Goal: Task Accomplishment & Management: Use online tool/utility

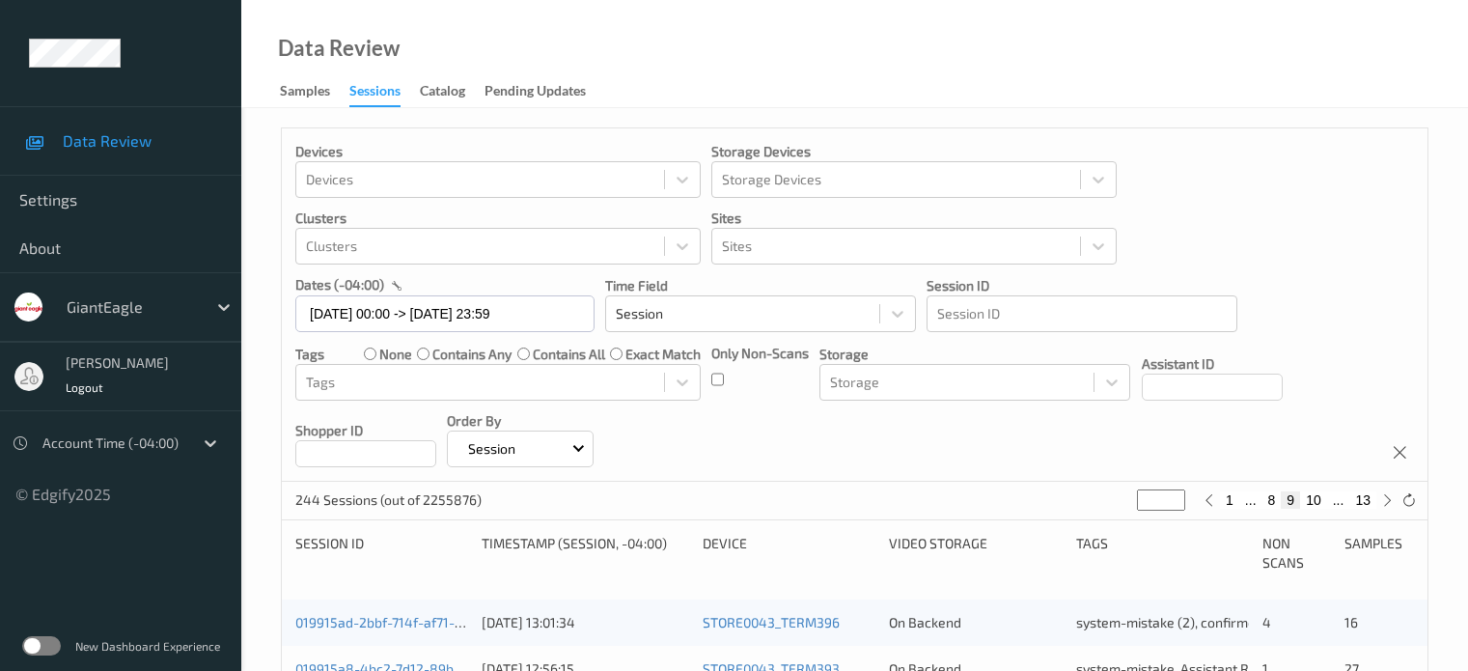
scroll to position [643, 0]
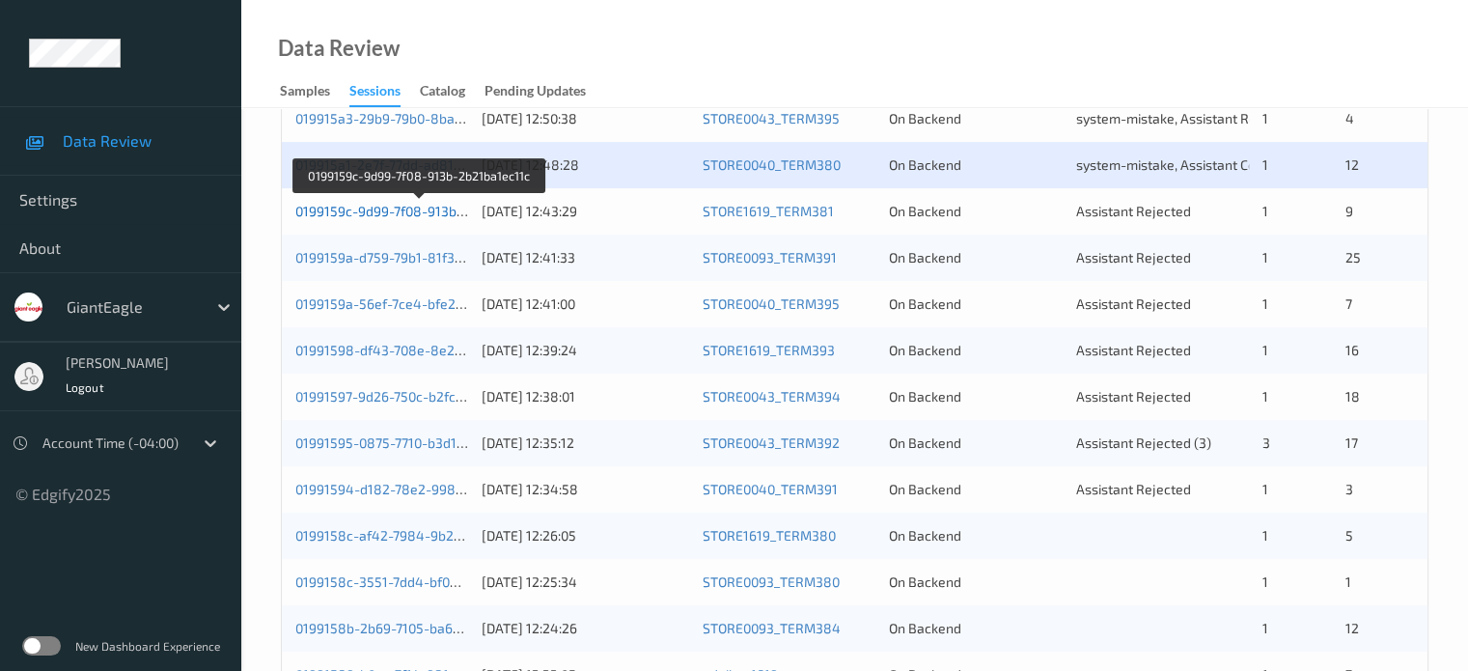
click at [405, 215] on link "0199159c-9d99-7f08-913b-2b21ba1ec11c" at bounding box center [420, 211] width 250 height 16
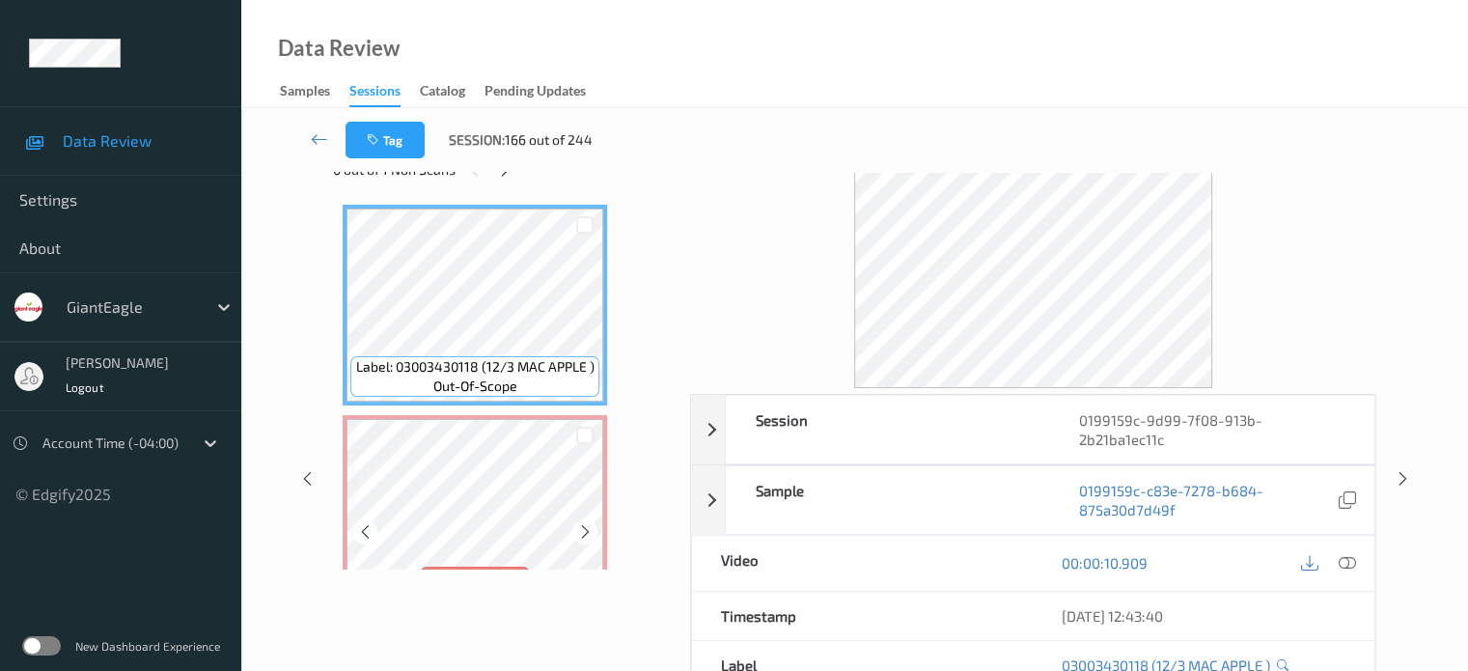
scroll to position [53, 0]
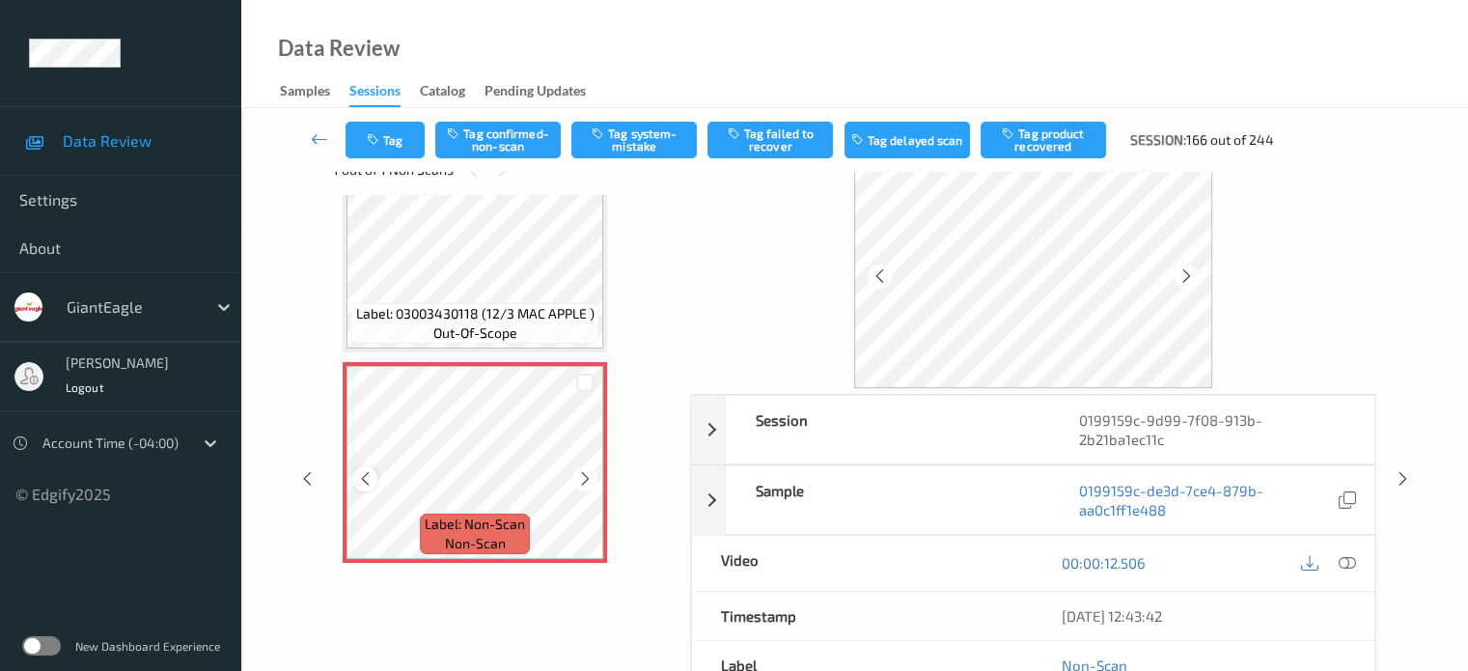
click at [363, 485] on icon at bounding box center [365, 478] width 16 height 17
click at [1347, 554] on icon at bounding box center [1346, 562] width 17 height 17
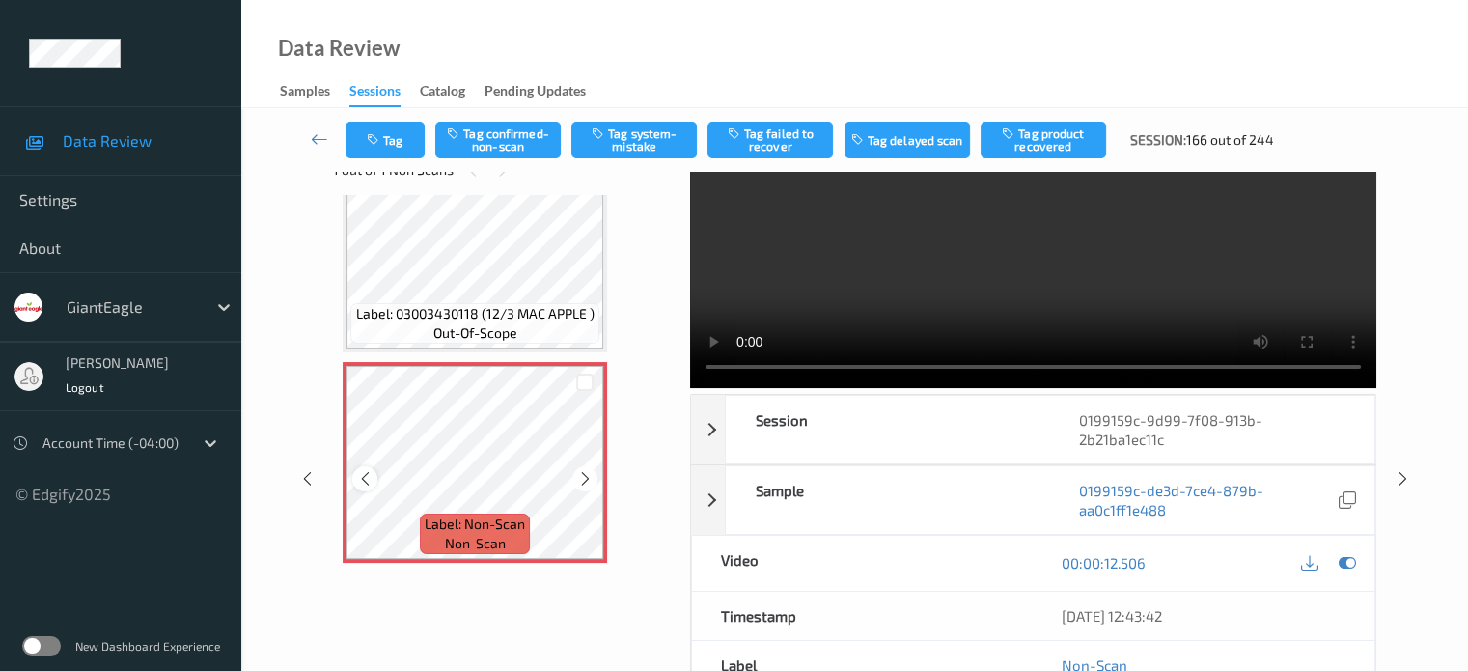
click at [373, 479] on icon at bounding box center [365, 478] width 16 height 17
click at [645, 140] on button "Tag system-mistake" at bounding box center [633, 140] width 125 height 37
click at [394, 152] on button "Tag" at bounding box center [384, 140] width 79 height 37
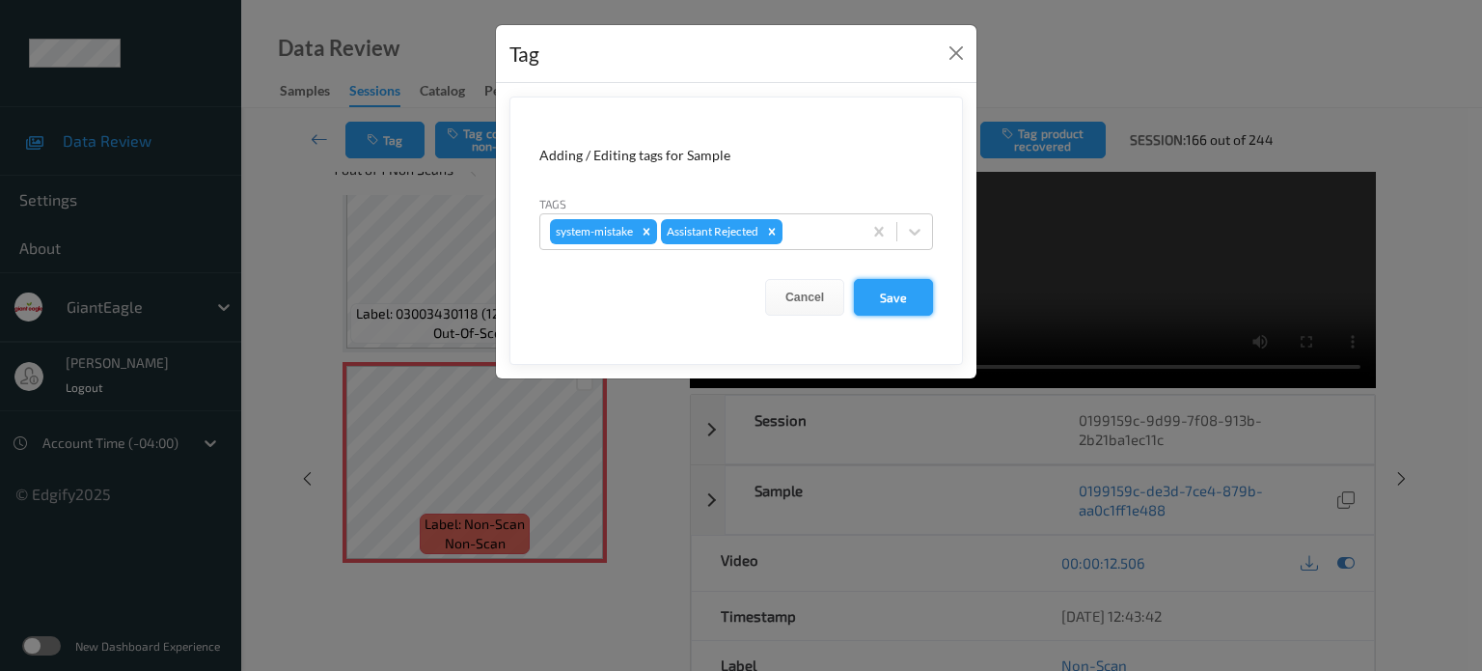
click at [899, 308] on button "Save" at bounding box center [893, 297] width 79 height 37
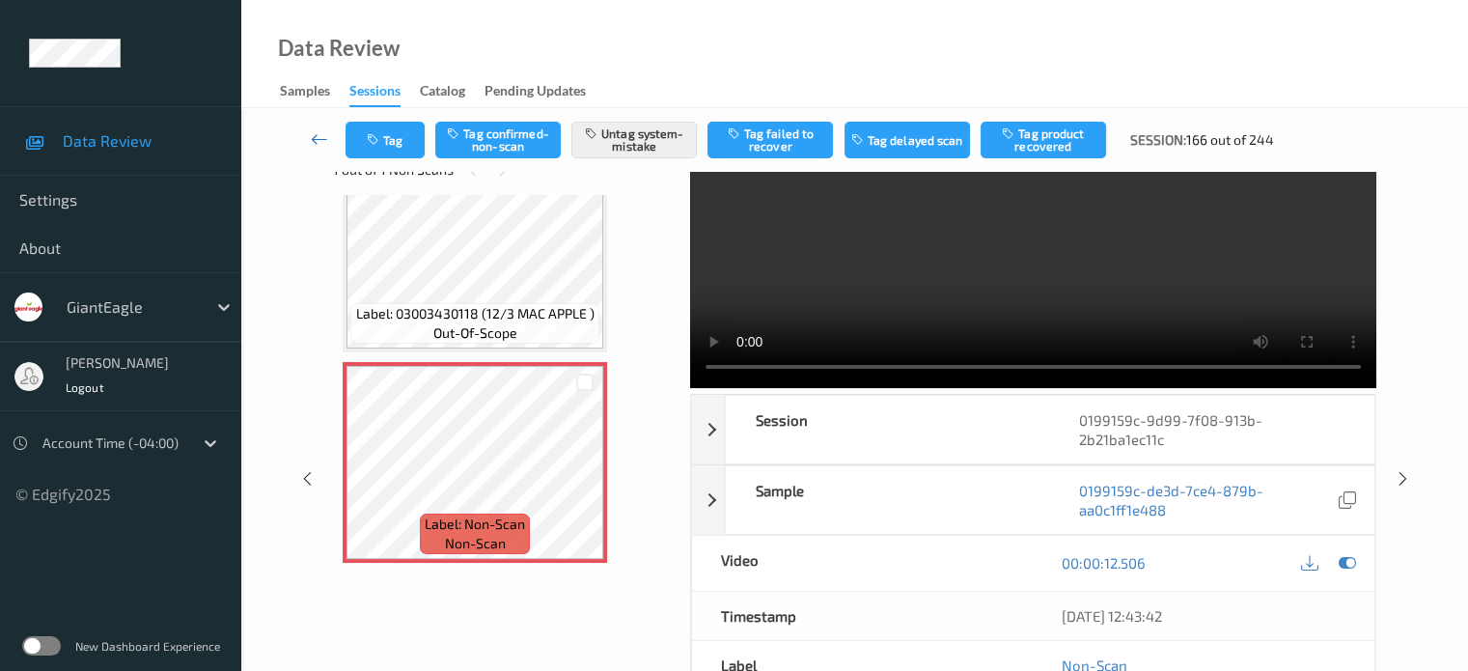
click at [313, 135] on icon at bounding box center [319, 138] width 17 height 19
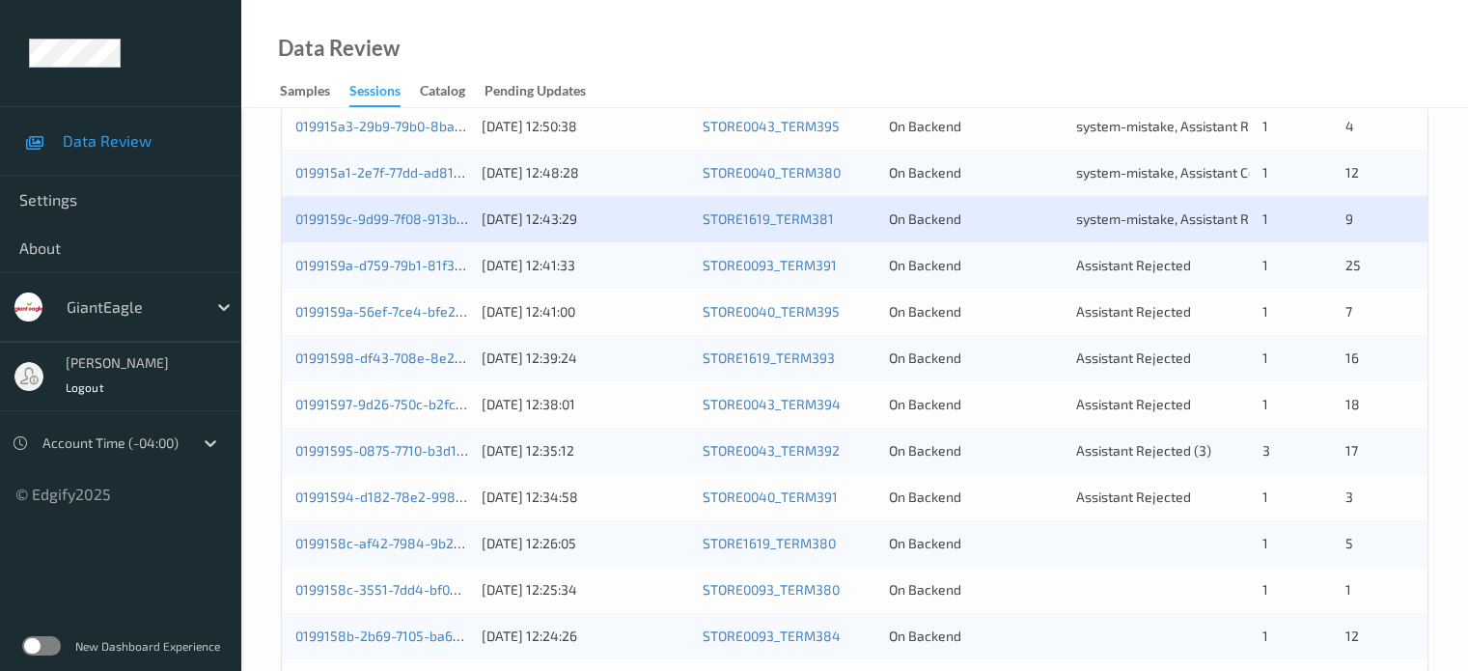
scroll to position [633, 0]
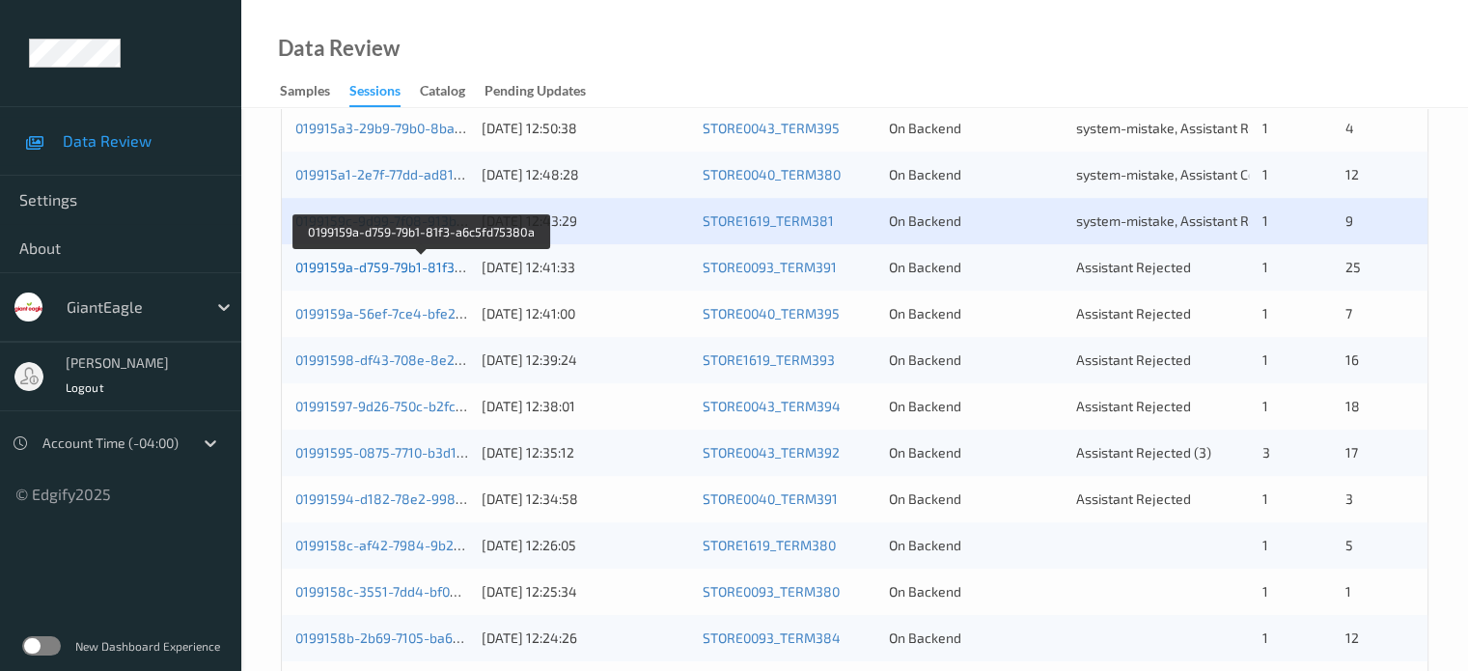
click at [366, 268] on link "0199159a-d759-79b1-81f3-a6c5fd75380a" at bounding box center [422, 267] width 254 height 16
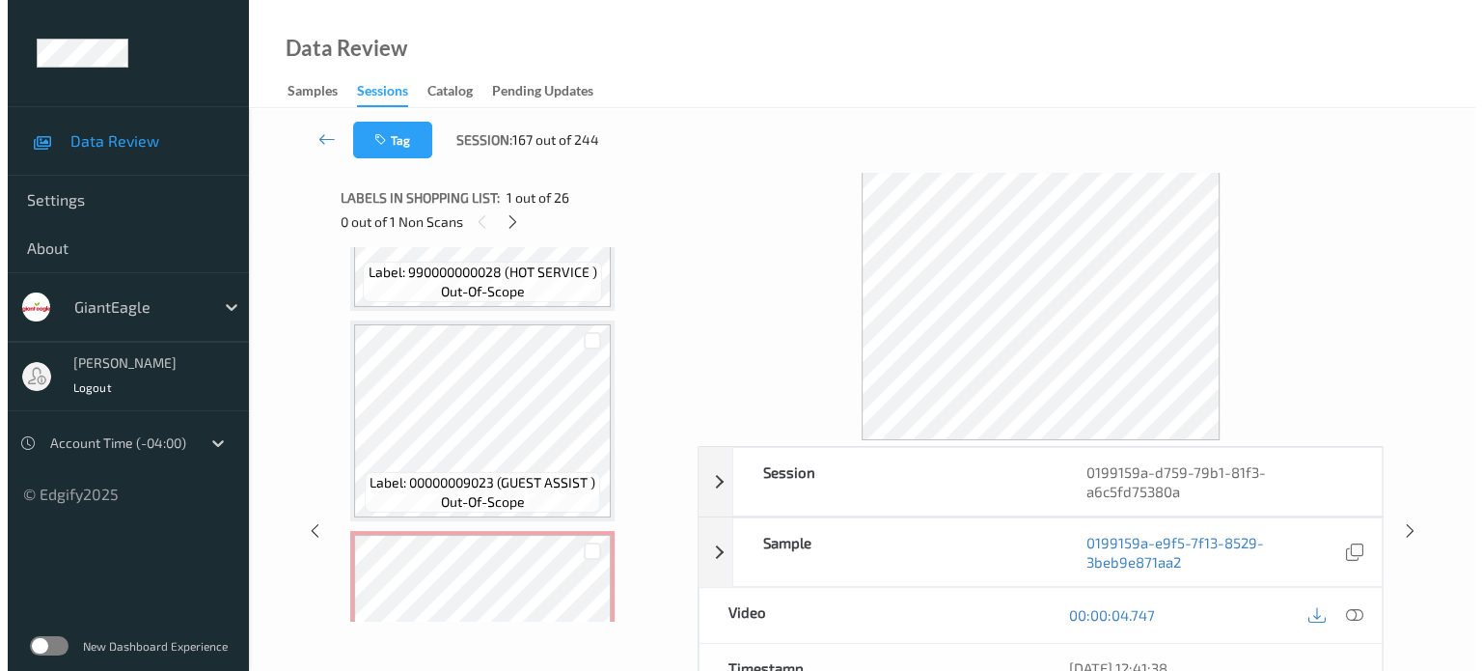
scroll to position [5104, 0]
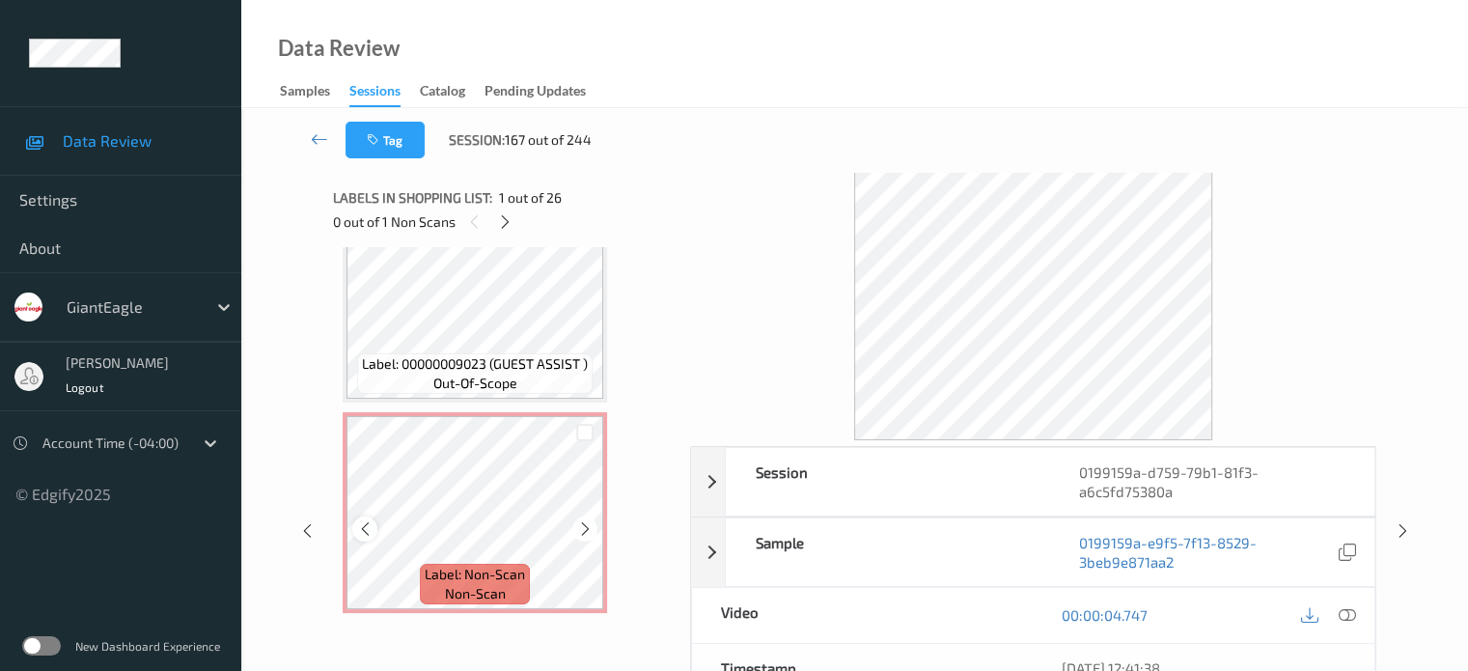
click at [358, 535] on icon at bounding box center [365, 528] width 16 height 17
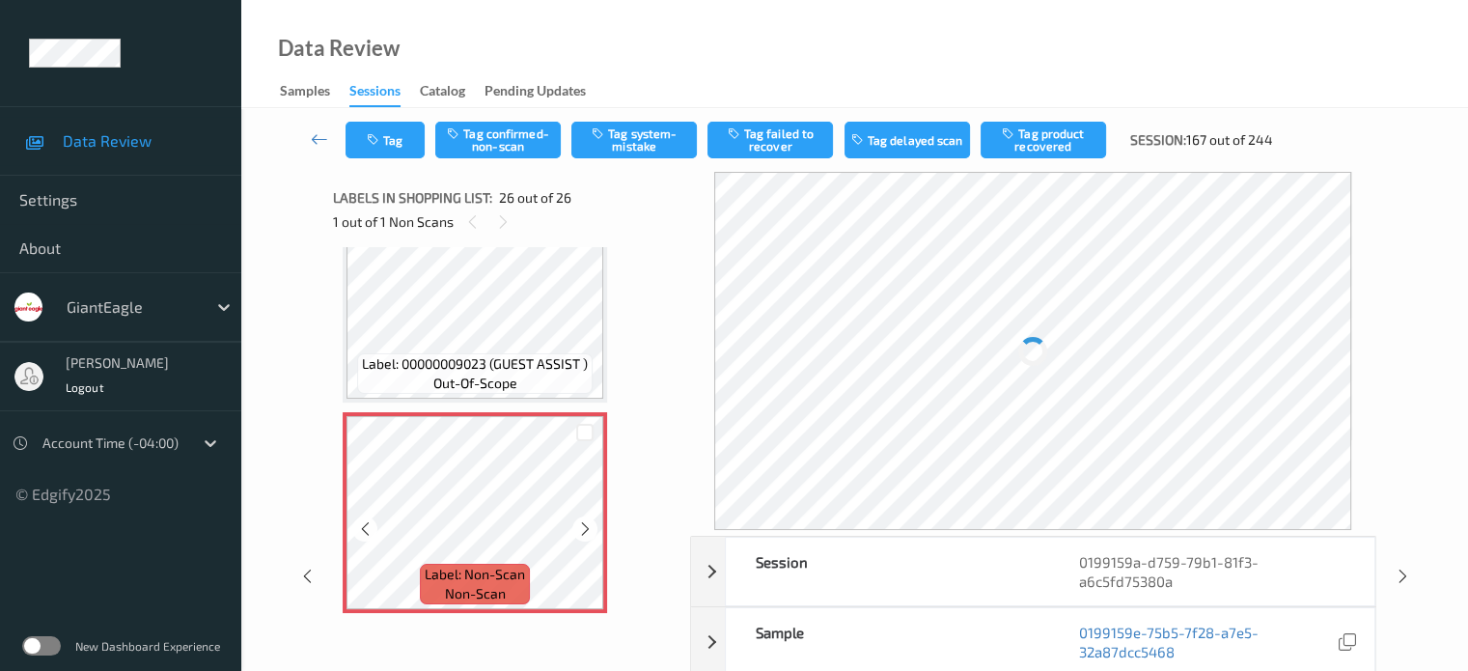
click at [358, 535] on icon at bounding box center [365, 528] width 16 height 17
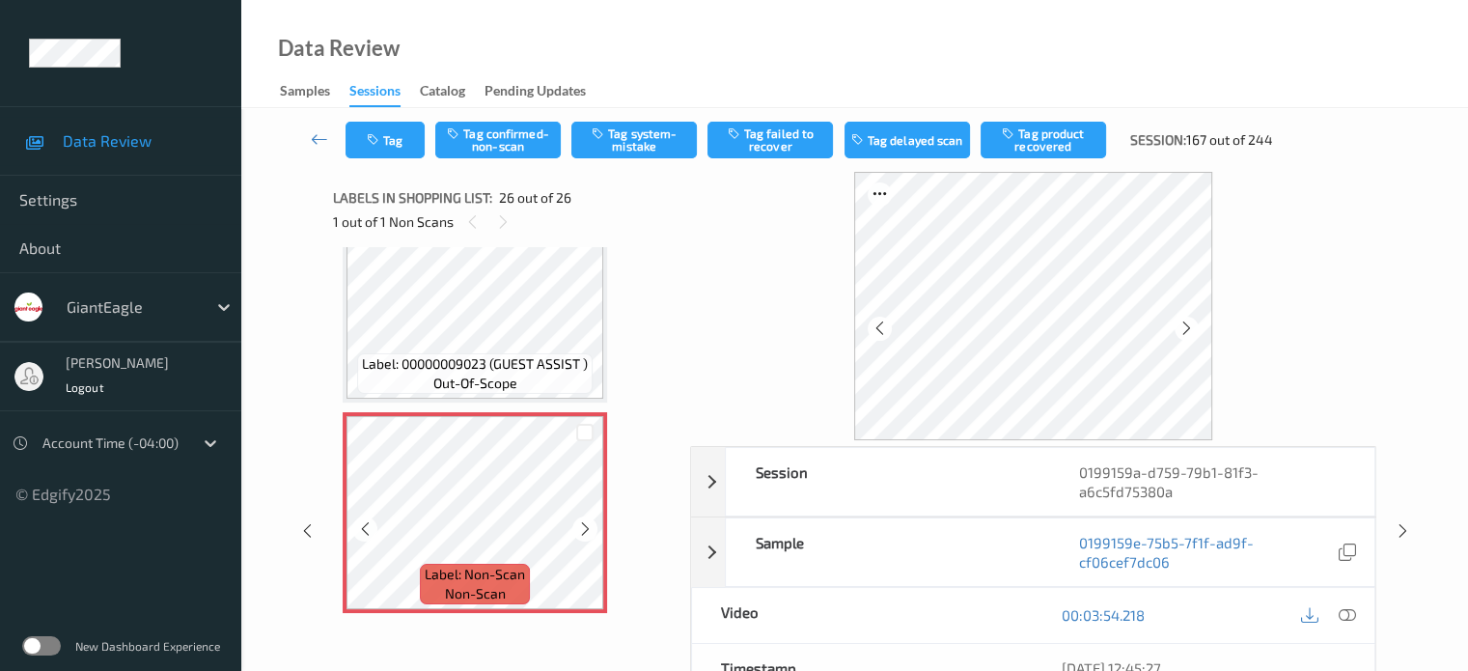
click at [358, 535] on icon at bounding box center [365, 528] width 16 height 17
click at [1349, 618] on icon at bounding box center [1346, 614] width 17 height 17
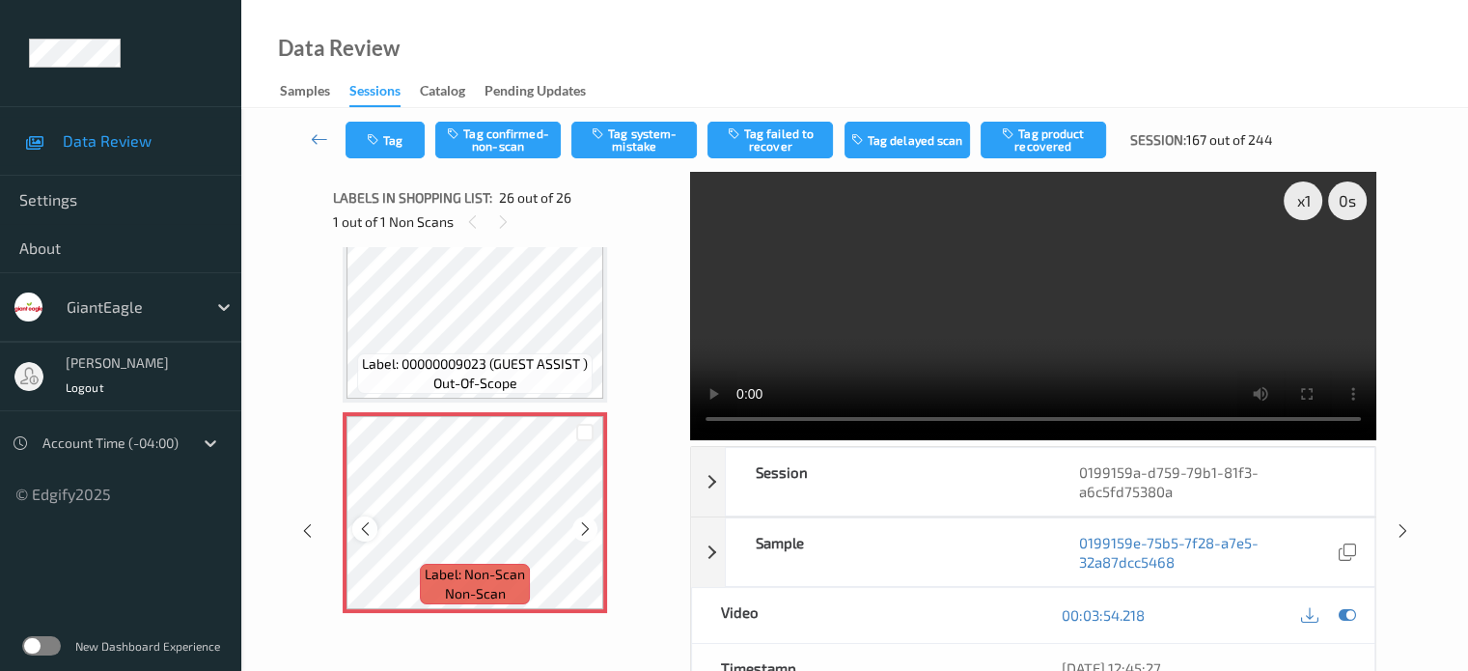
click at [372, 525] on icon at bounding box center [365, 528] width 16 height 17
click at [1299, 206] on div "x 1" at bounding box center [1303, 200] width 39 height 39
click at [582, 536] on icon at bounding box center [585, 528] width 16 height 17
click at [632, 147] on button "Tag system-mistake" at bounding box center [633, 140] width 125 height 37
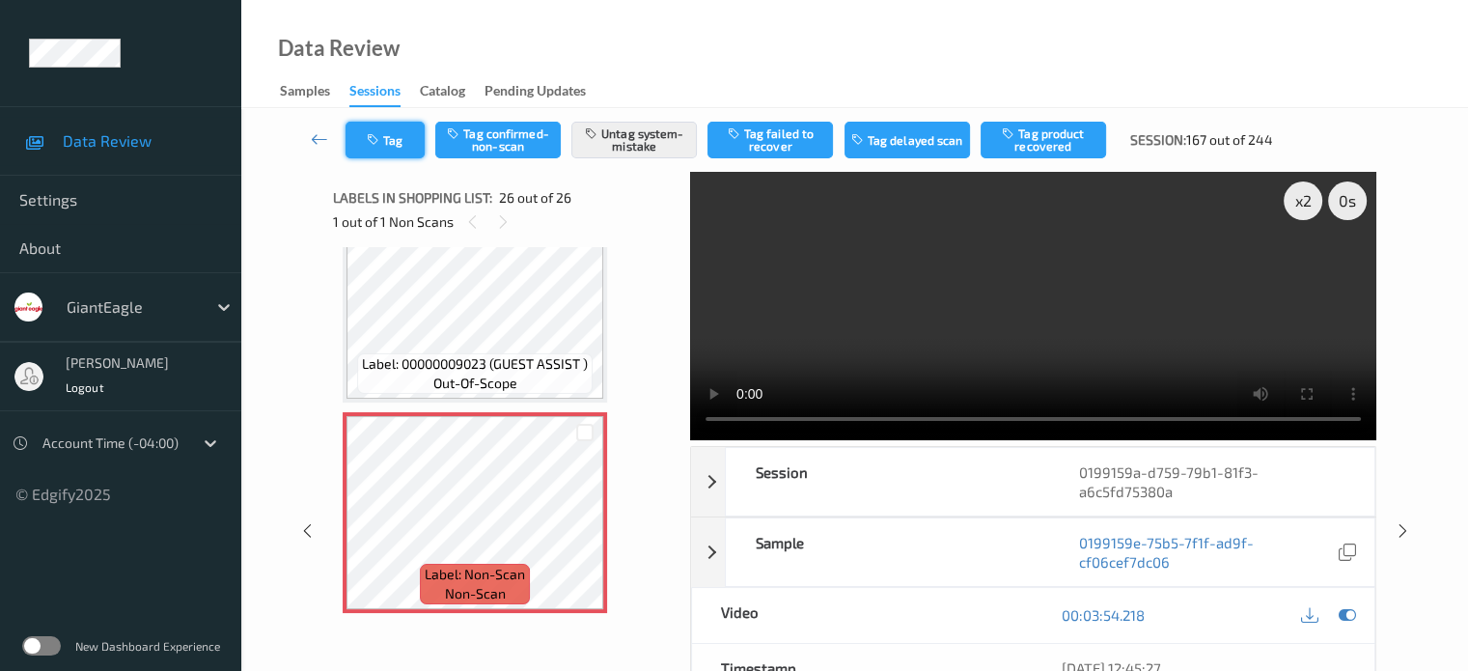
click at [392, 137] on button "Tag" at bounding box center [384, 140] width 79 height 37
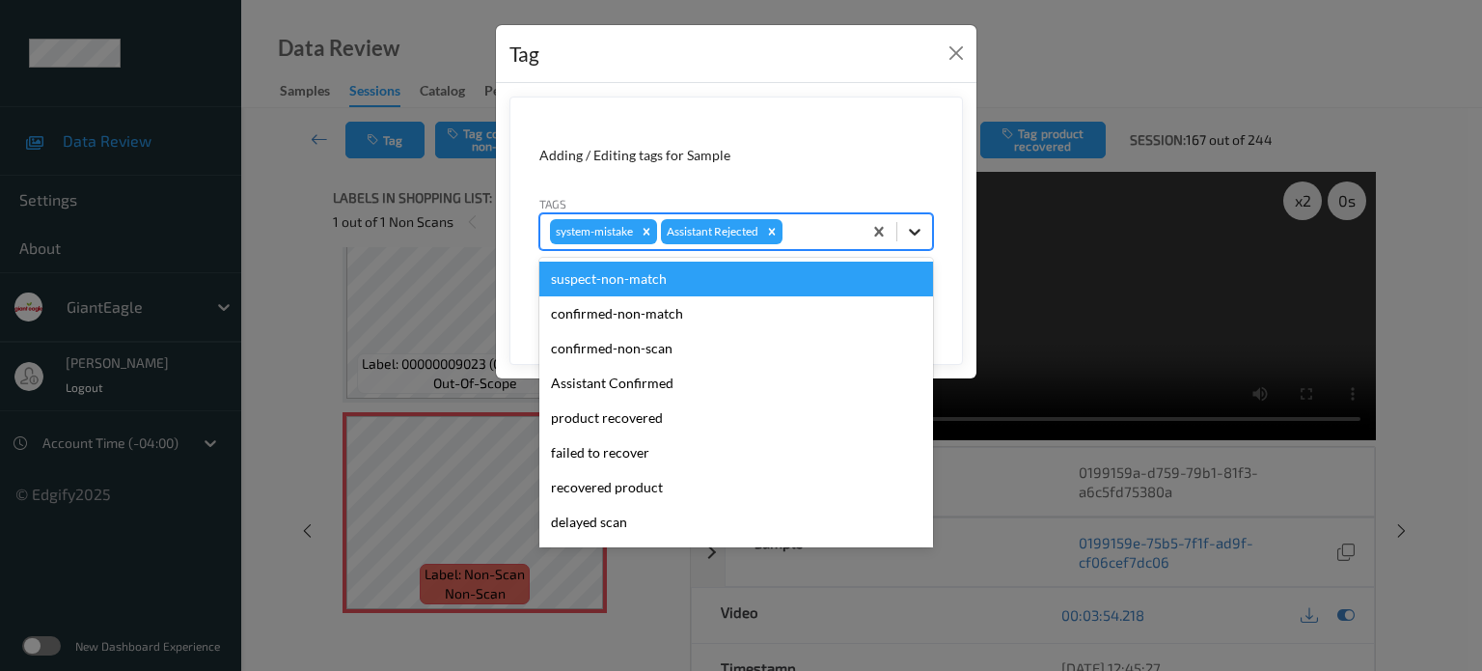
click at [915, 238] on icon at bounding box center [914, 231] width 19 height 19
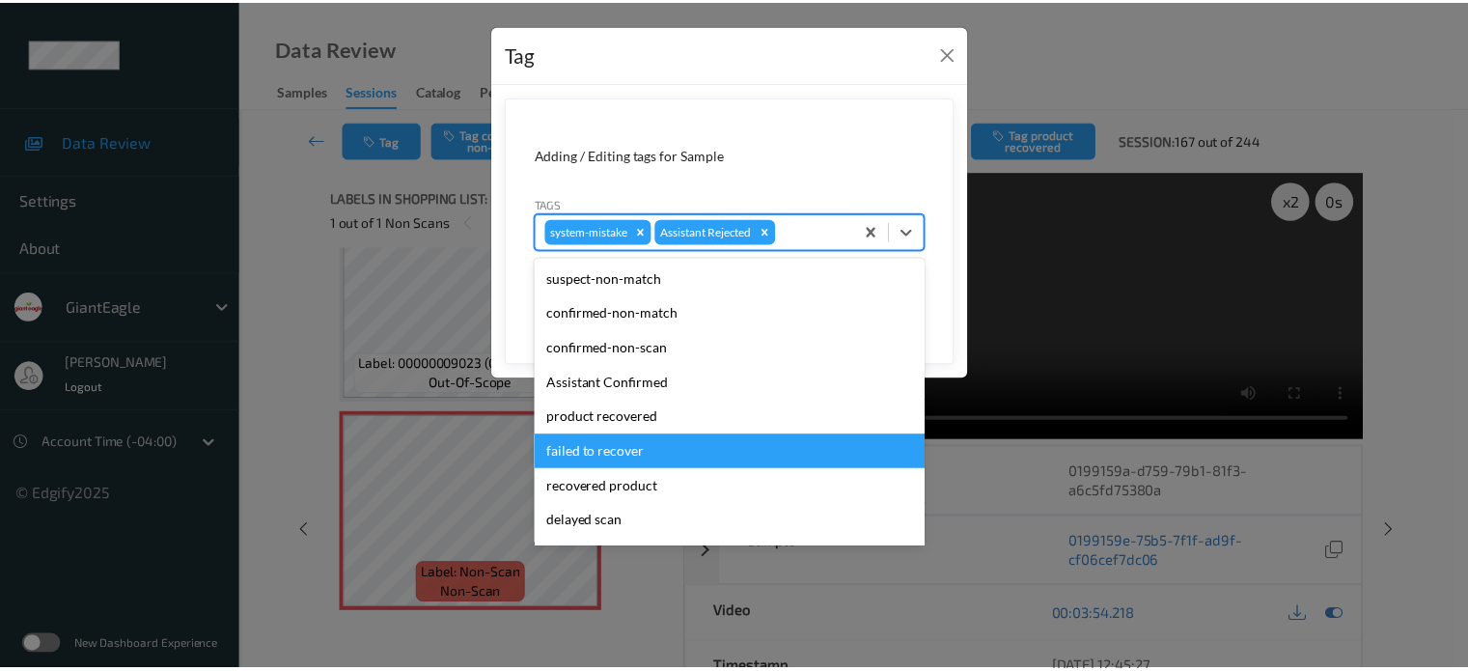
scroll to position [170, 0]
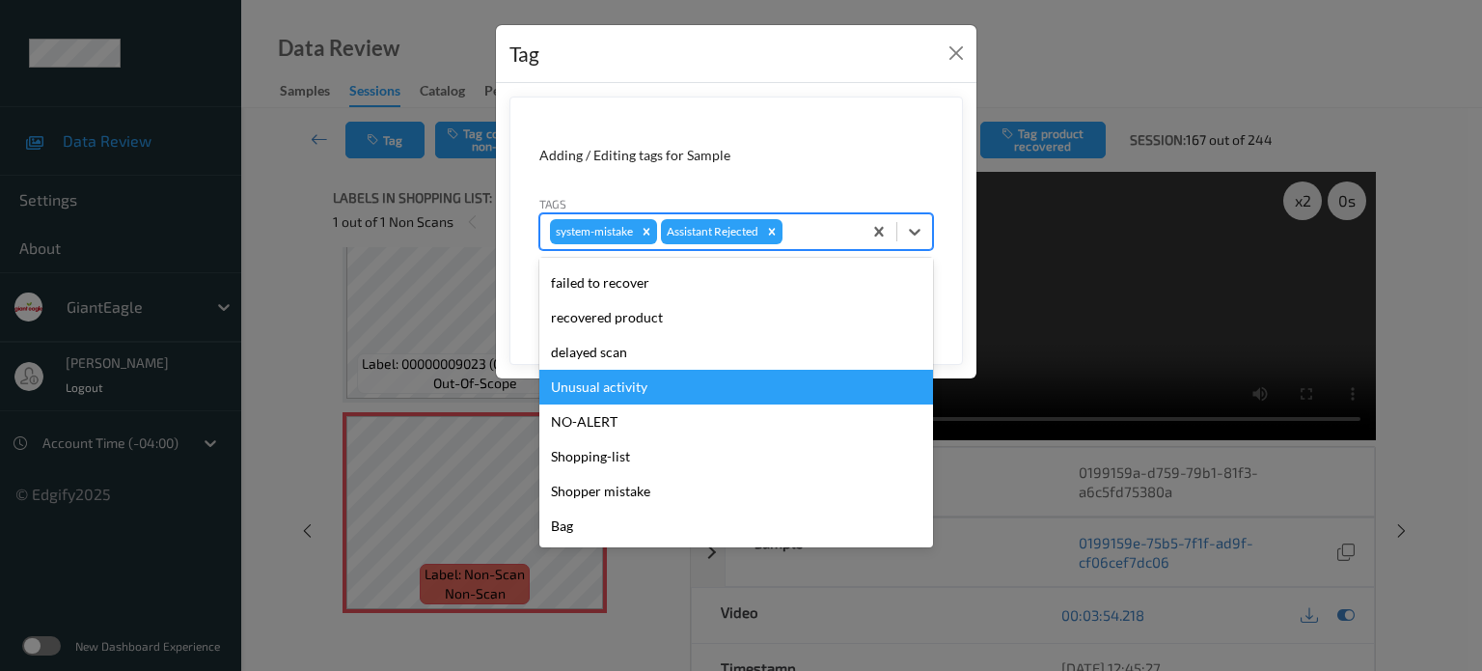
click at [599, 381] on div "Unusual activity" at bounding box center [736, 387] width 394 height 35
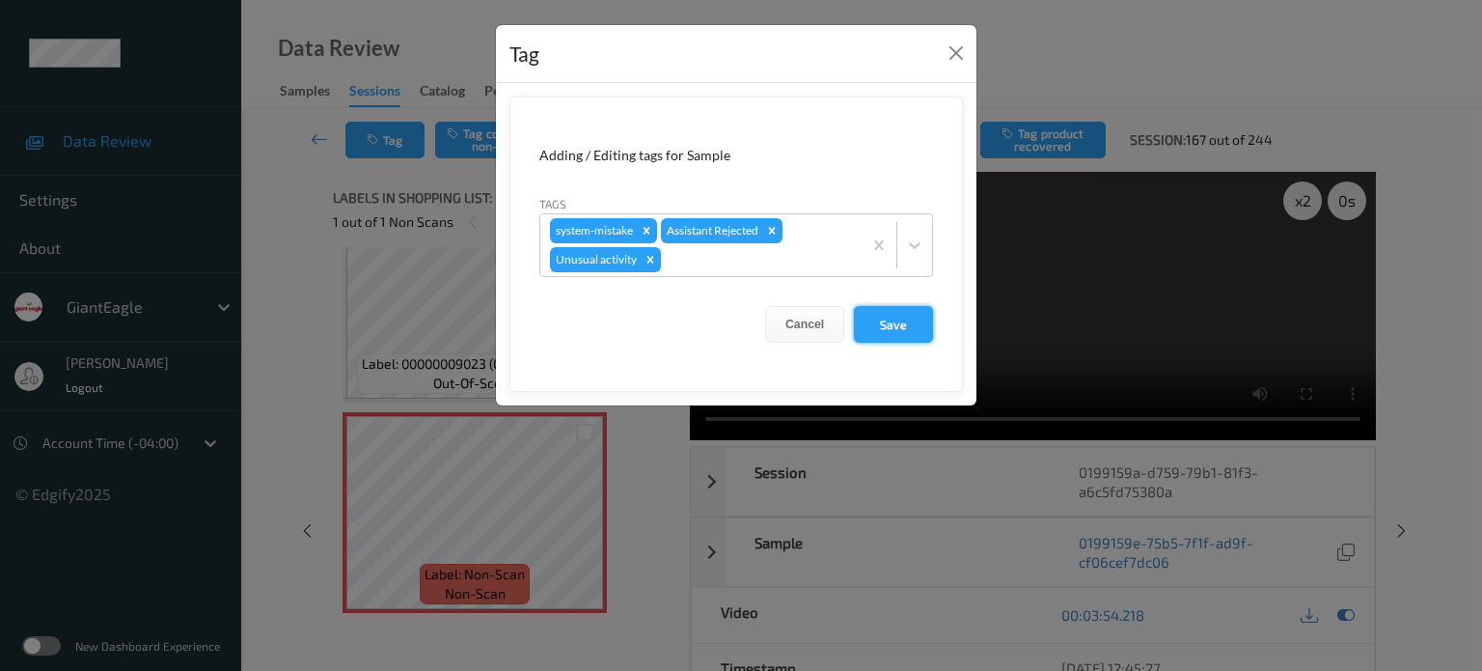
click at [886, 328] on button "Save" at bounding box center [893, 324] width 79 height 37
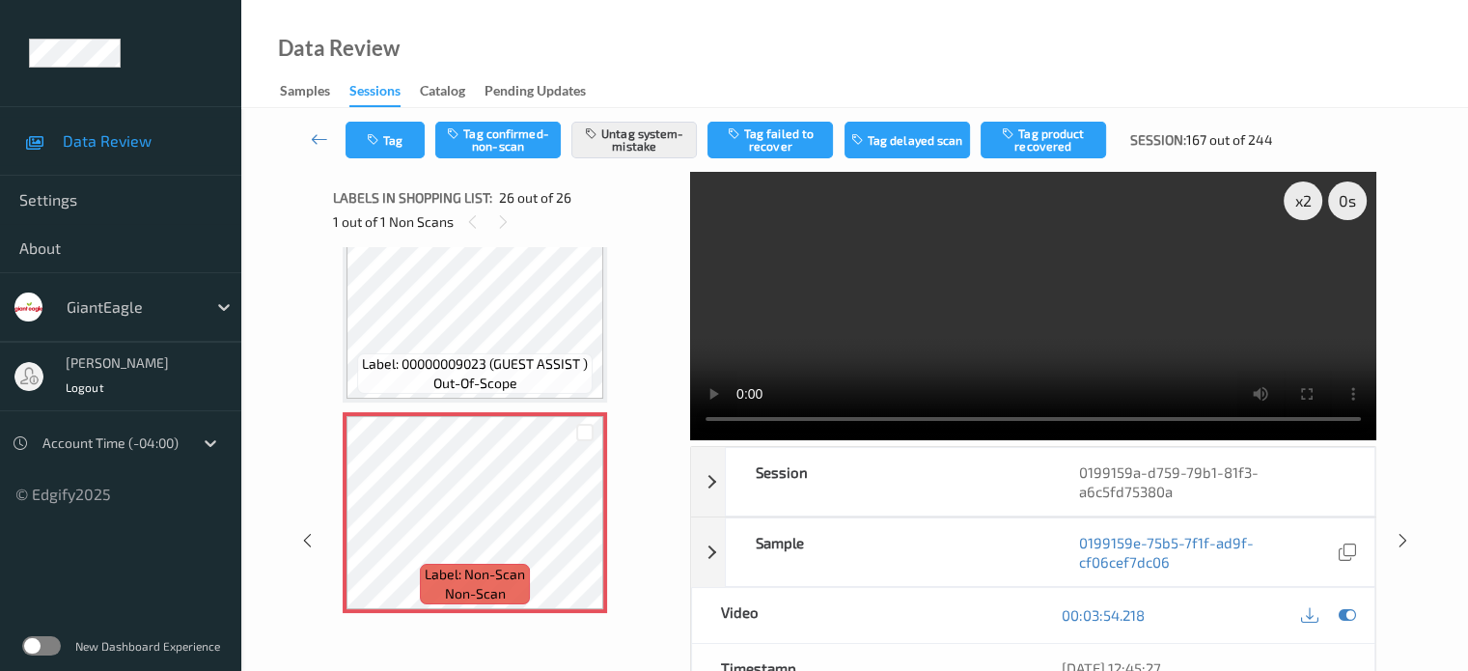
click at [446, 14] on div "Data Review Samples Sessions Catalog Pending Updates" at bounding box center [854, 54] width 1227 height 108
click at [316, 147] on icon at bounding box center [319, 138] width 17 height 19
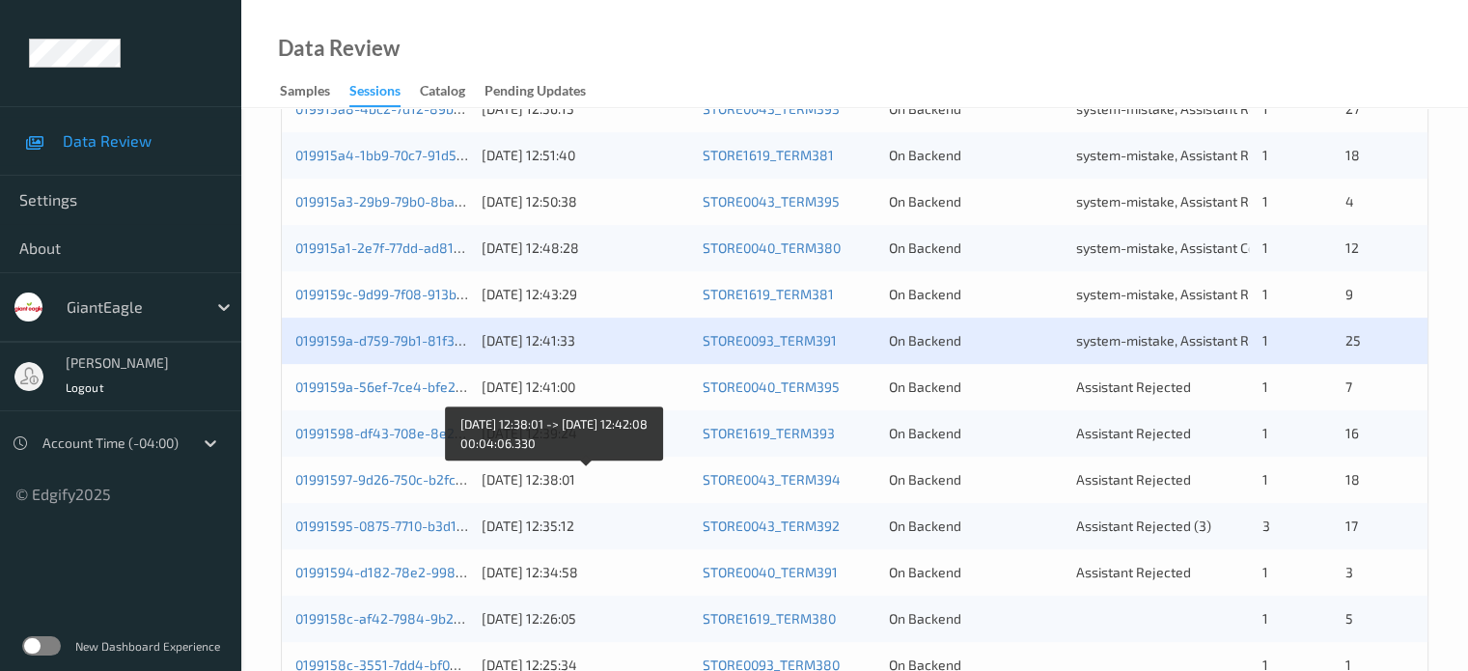
scroll to position [562, 0]
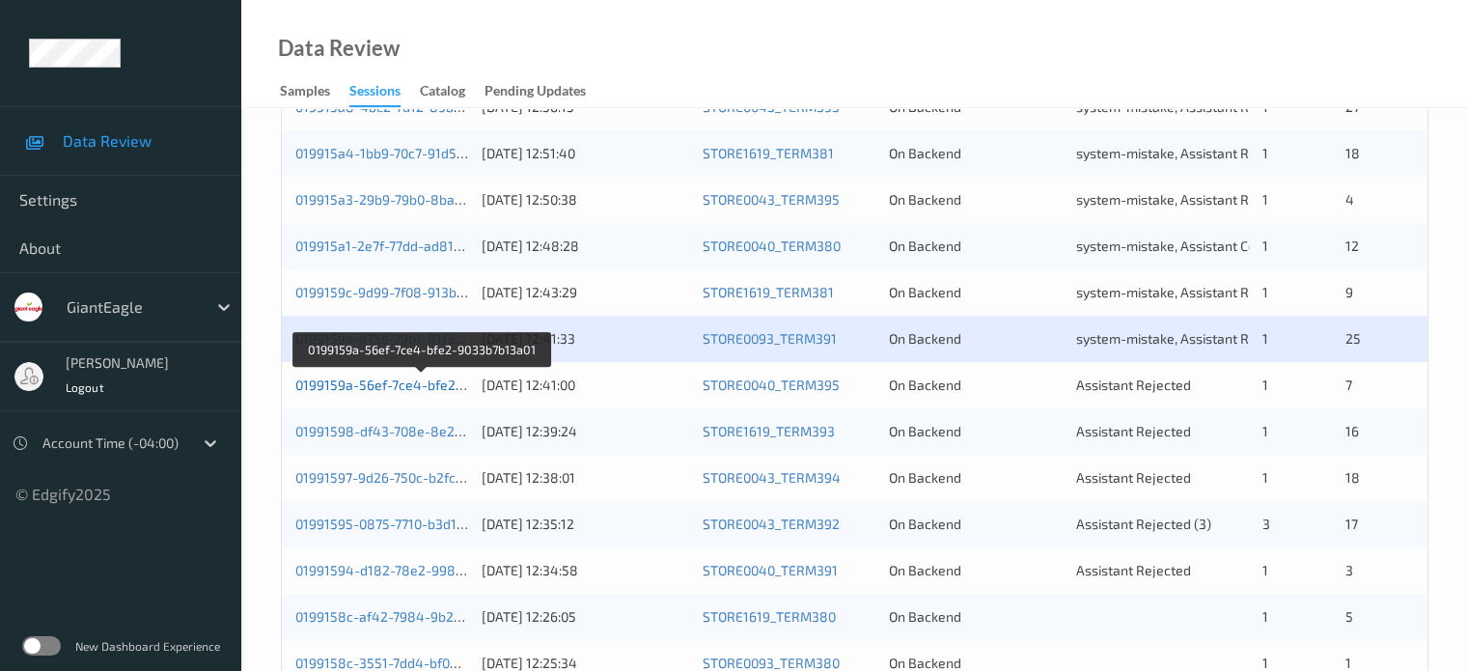
click at [410, 389] on link "0199159a-56ef-7ce4-bfe2-9033b7b13a01" at bounding box center [422, 384] width 254 height 16
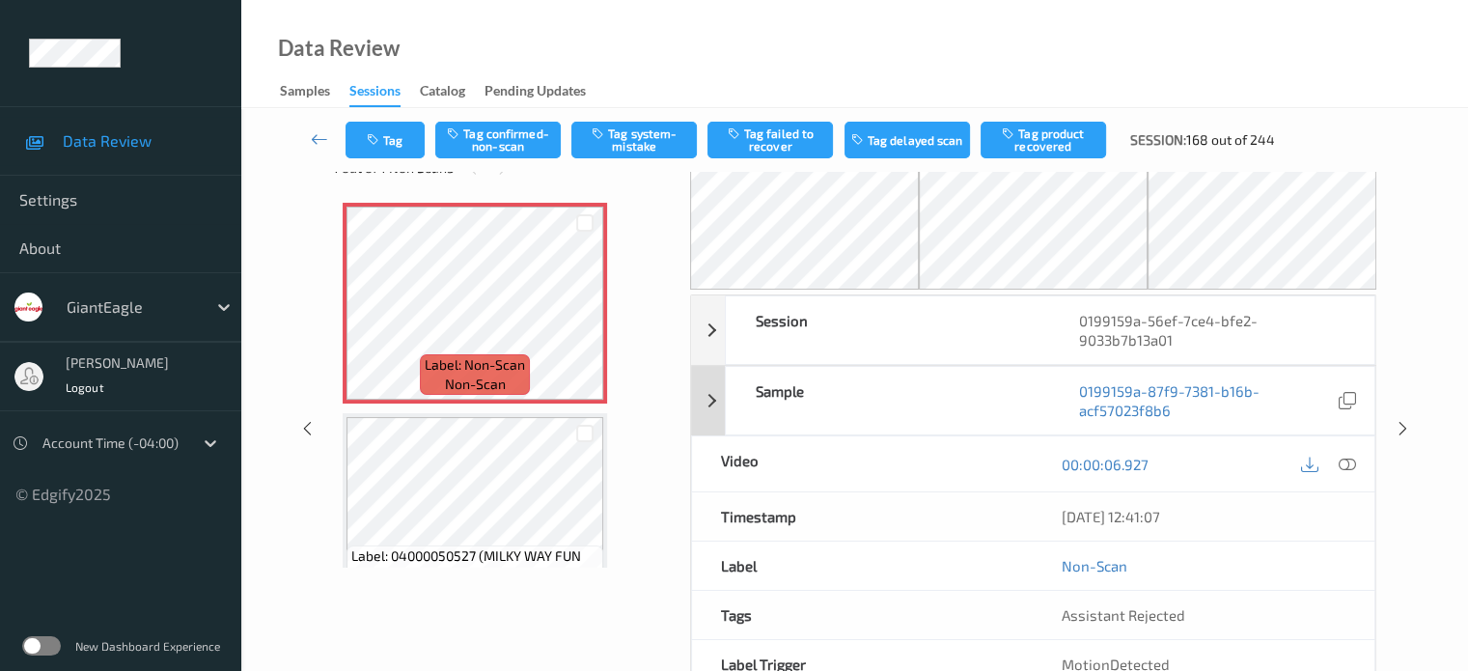
scroll to position [31, 0]
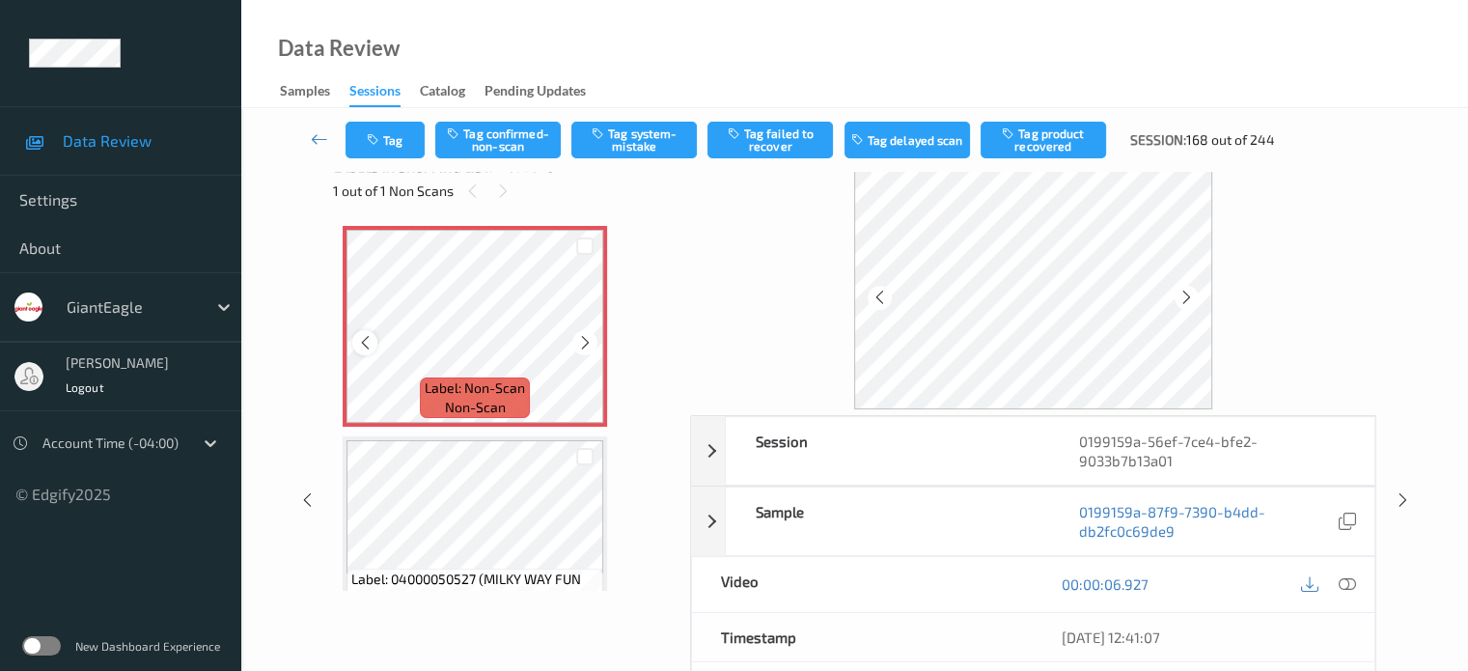
click at [366, 345] on icon at bounding box center [365, 342] width 16 height 17
click at [1352, 582] on icon at bounding box center [1346, 583] width 17 height 17
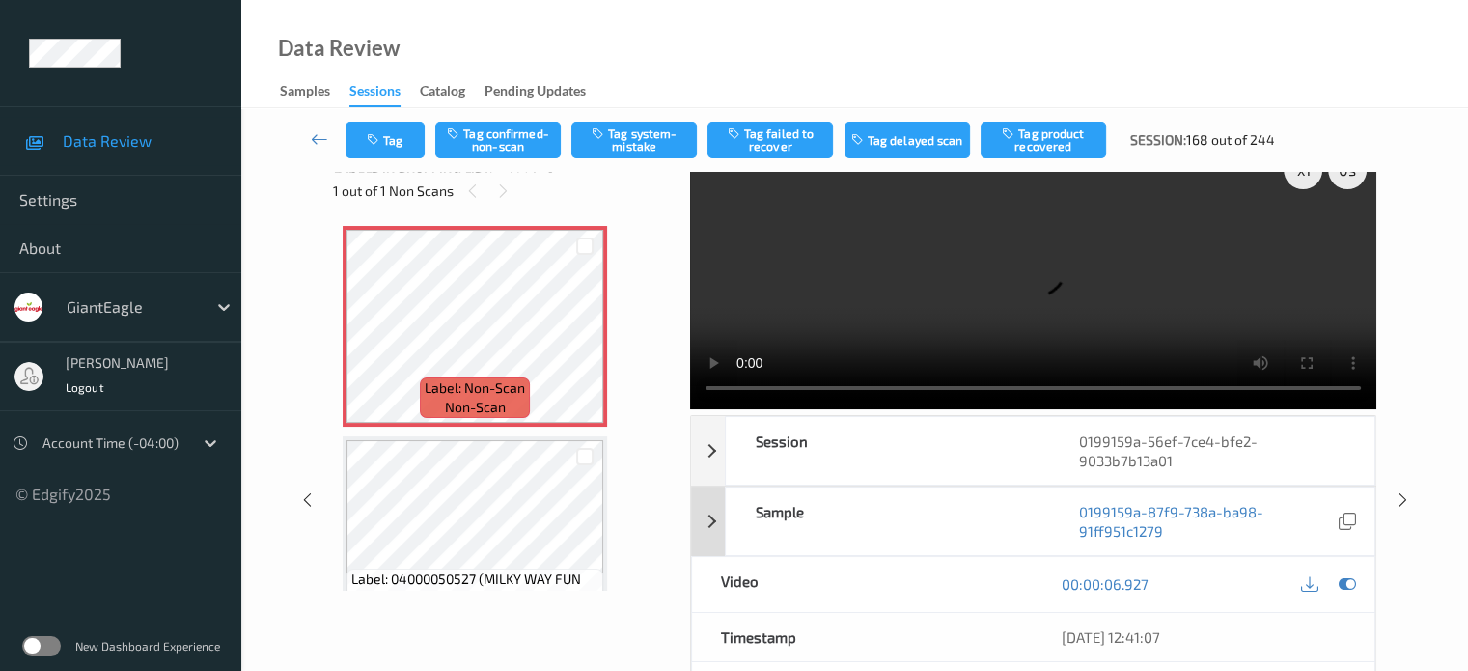
scroll to position [0, 0]
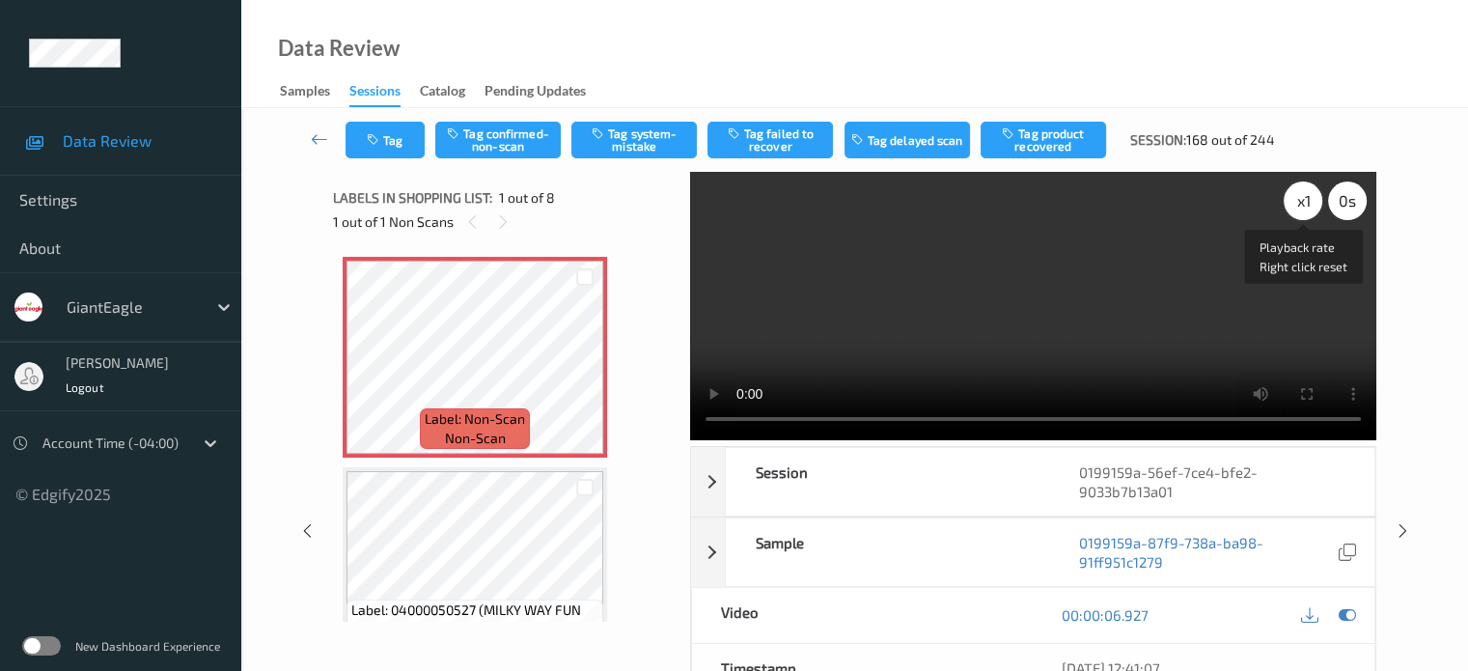
click at [1308, 203] on div "x 1" at bounding box center [1303, 200] width 39 height 39
click at [500, 147] on button "Tag confirmed-non-scan" at bounding box center [497, 140] width 125 height 37
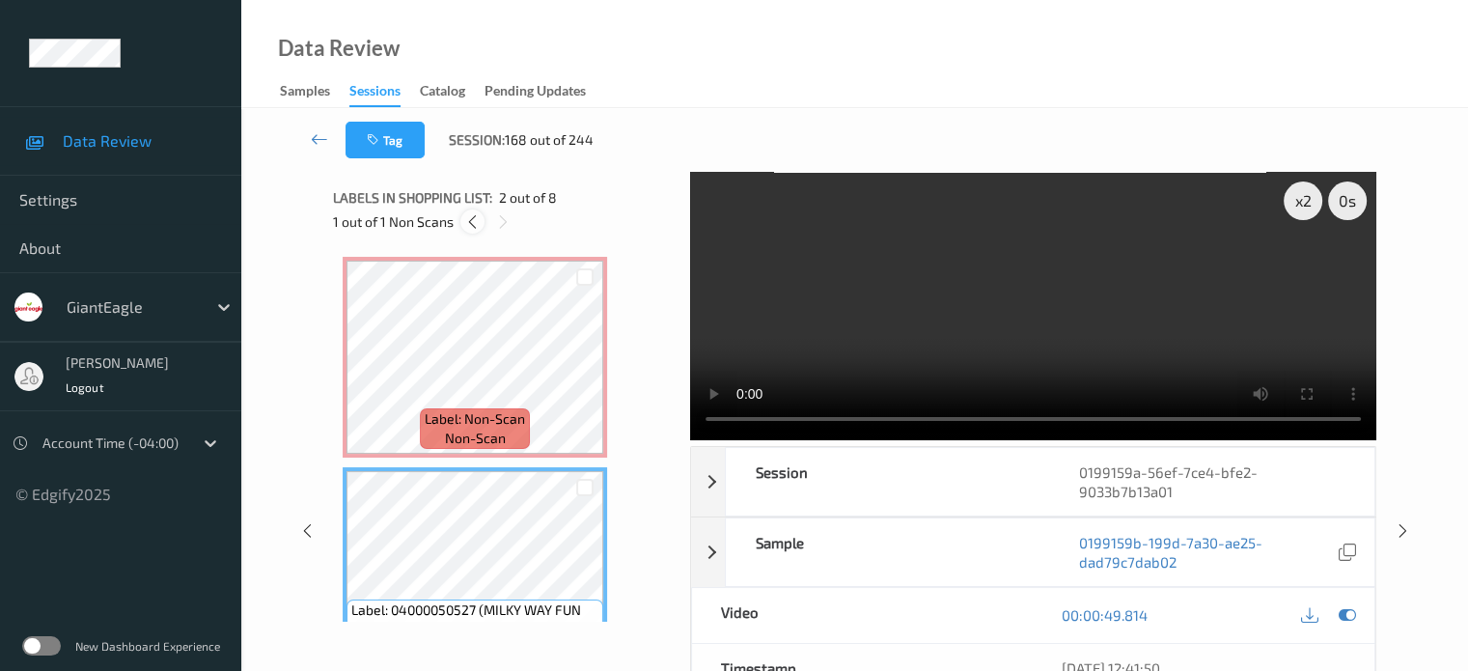
click at [469, 224] on icon at bounding box center [472, 221] width 16 height 17
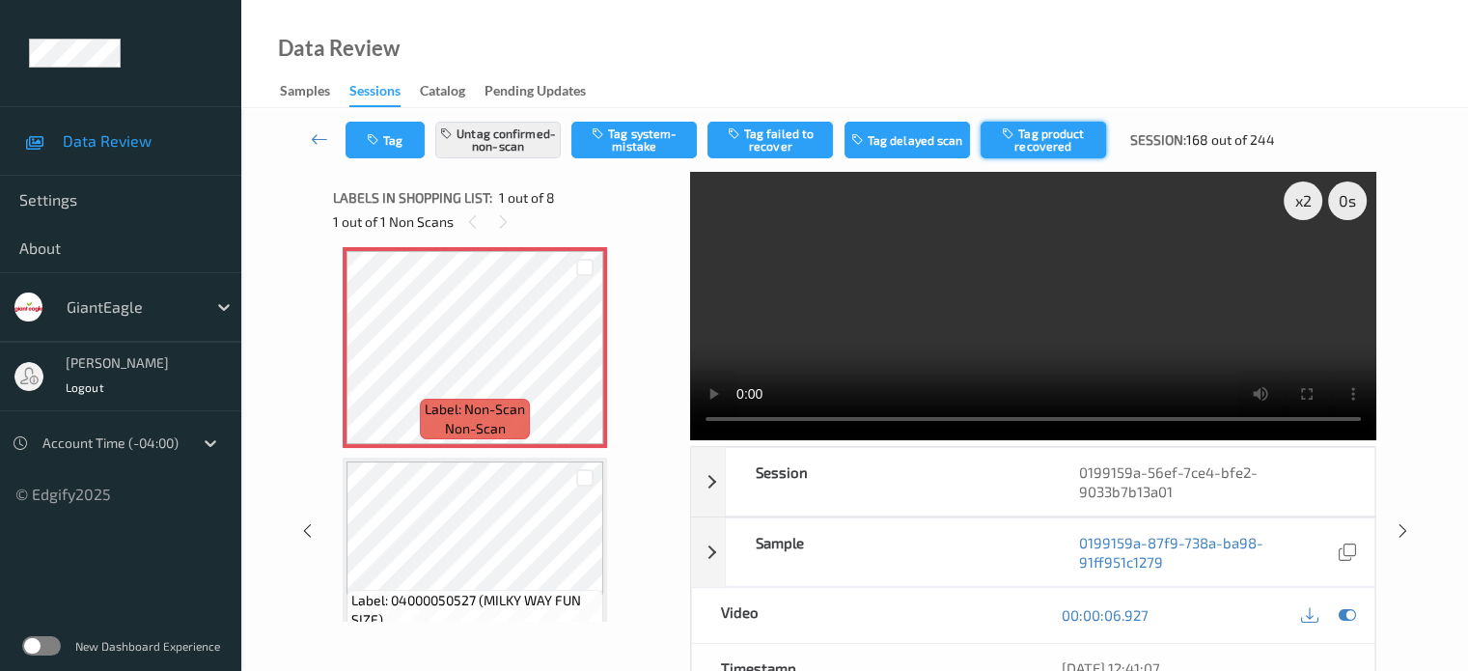
click at [1050, 153] on button "Tag product recovered" at bounding box center [1043, 140] width 125 height 37
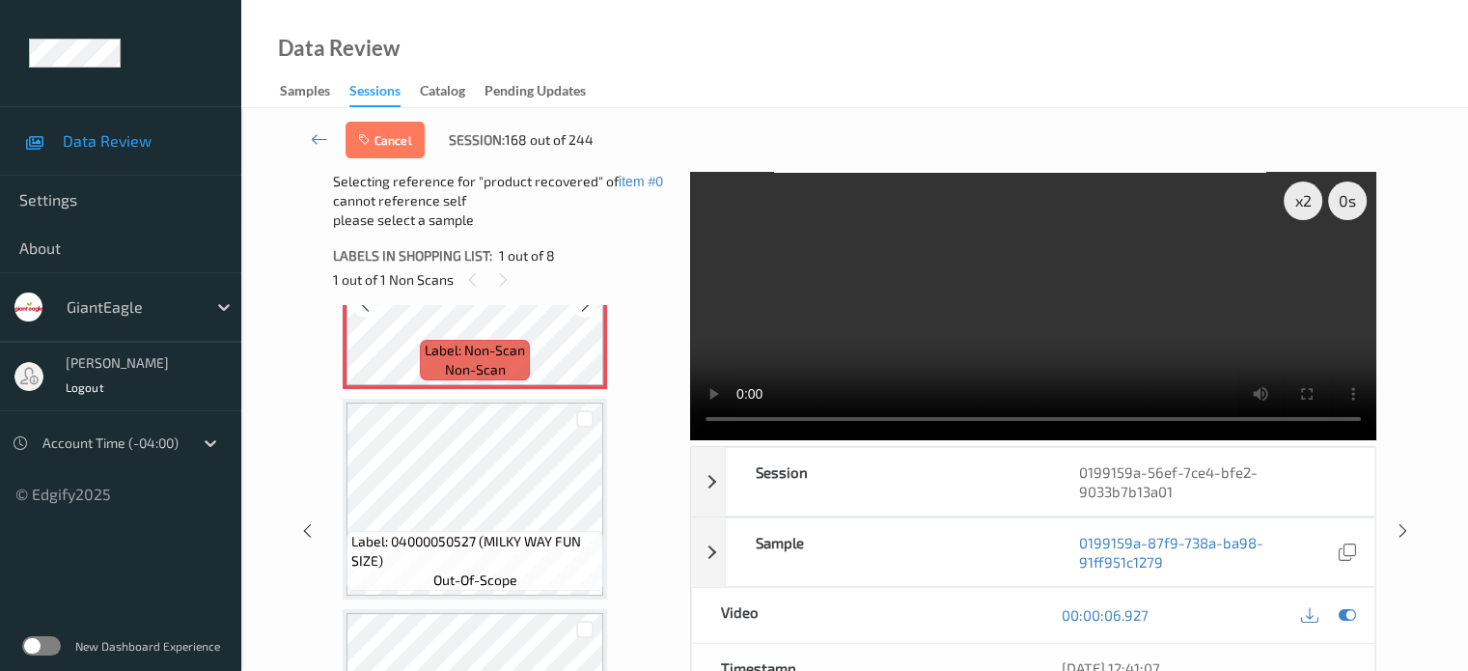
scroll to position [127, 0]
click at [581, 416] on div at bounding box center [585, 418] width 18 height 18
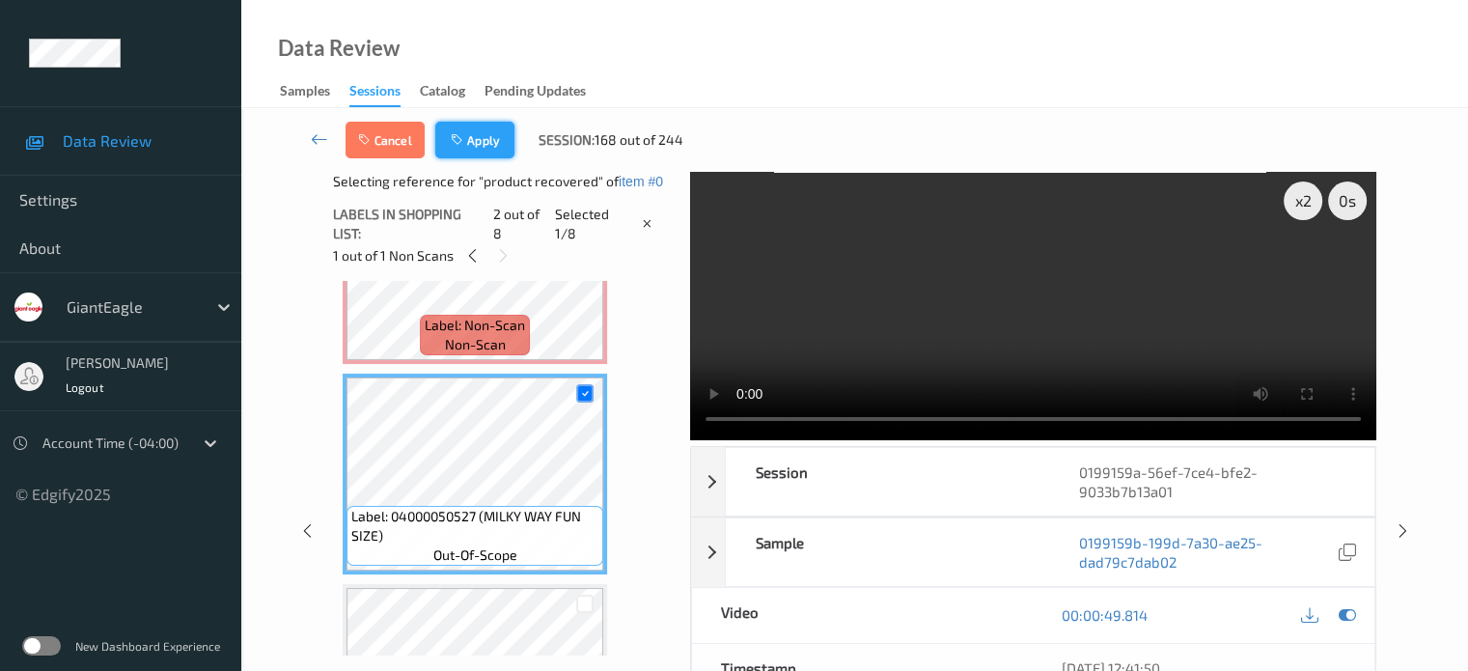
click at [473, 142] on button "Apply" at bounding box center [474, 140] width 79 height 37
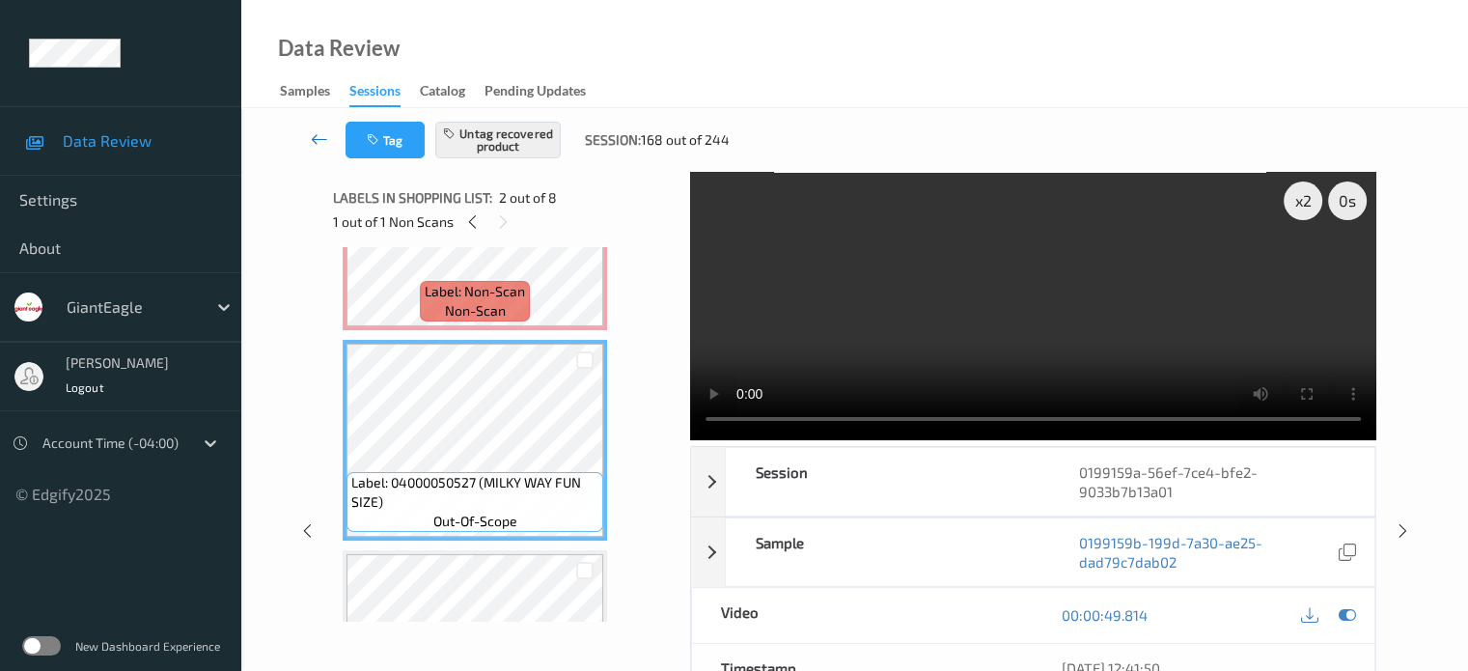
click at [316, 141] on icon at bounding box center [319, 138] width 17 height 19
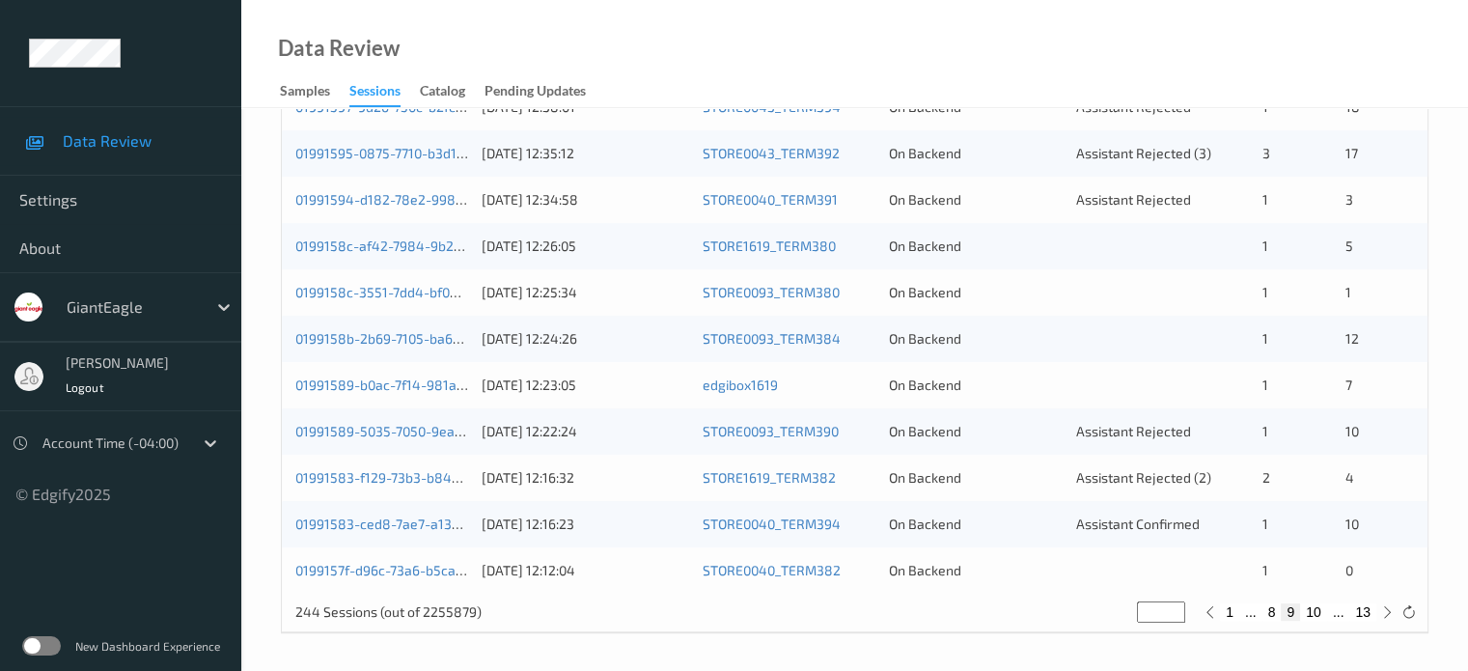
scroll to position [772, 0]
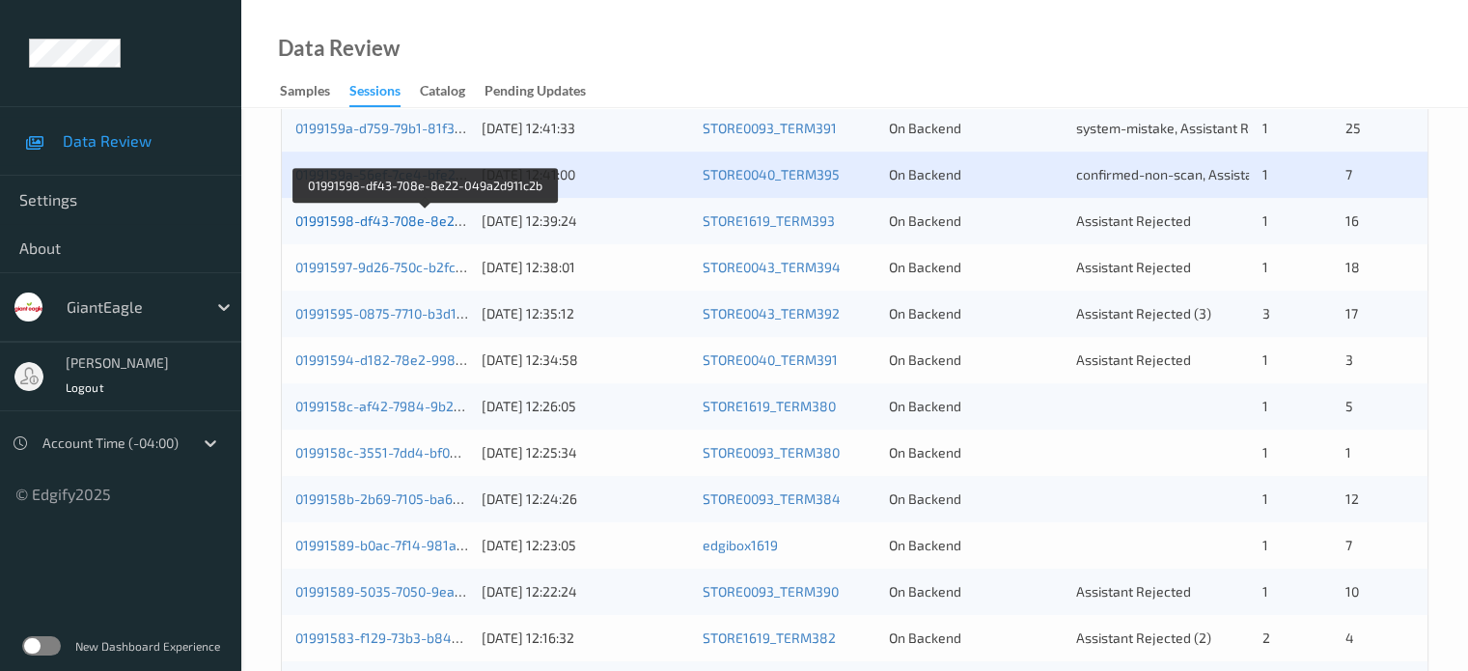
click at [408, 223] on link "01991598-df43-708e-8e22-049a2d911c2b" at bounding box center [426, 220] width 262 height 16
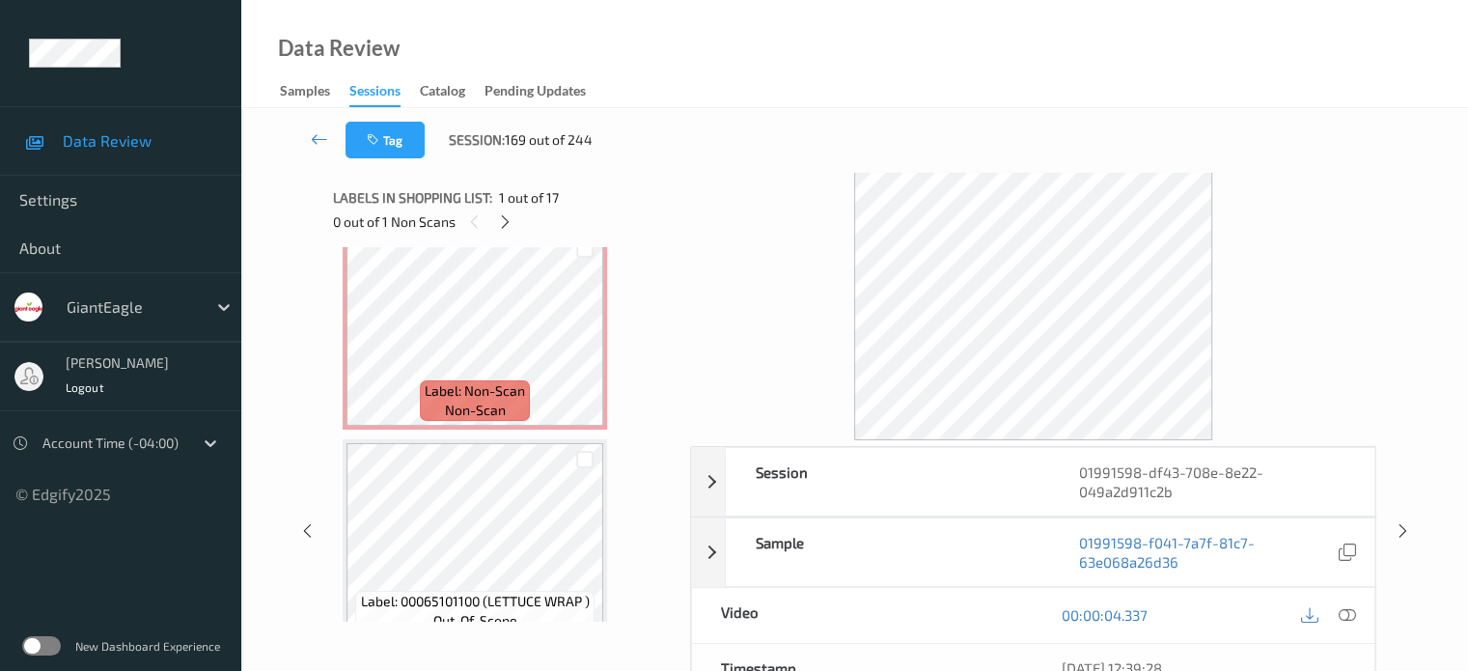
scroll to position [1500, 0]
click at [467, 384] on span "Label: Non-Scan" at bounding box center [475, 391] width 100 height 19
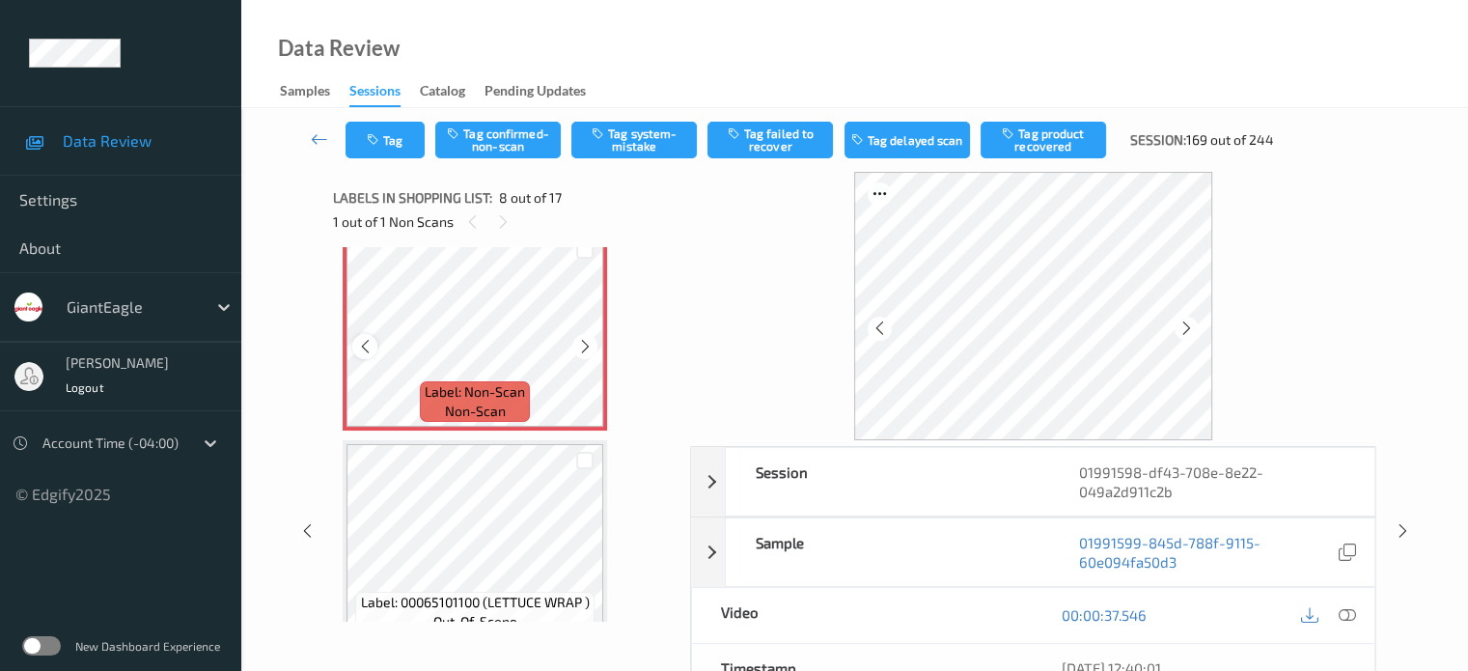
click at [365, 346] on icon at bounding box center [365, 346] width 16 height 17
click at [1345, 606] on icon at bounding box center [1346, 614] width 17 height 17
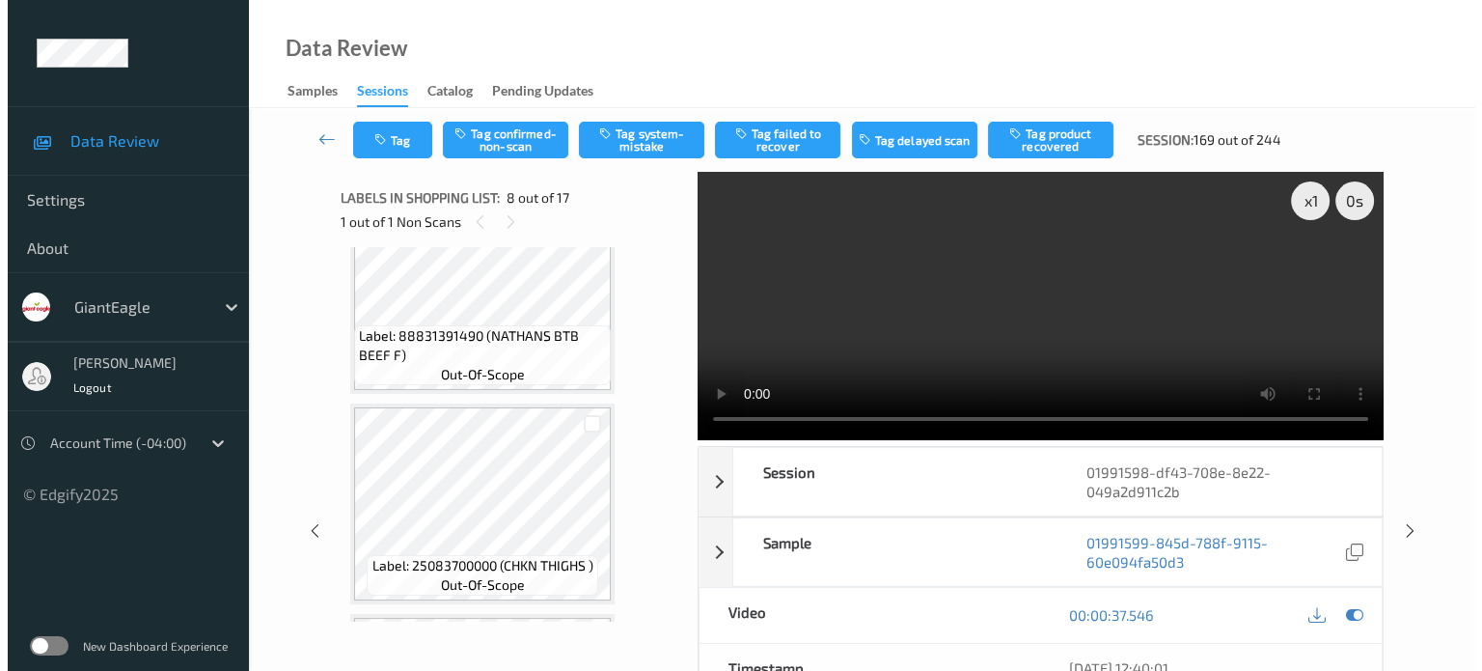
scroll to position [694, 0]
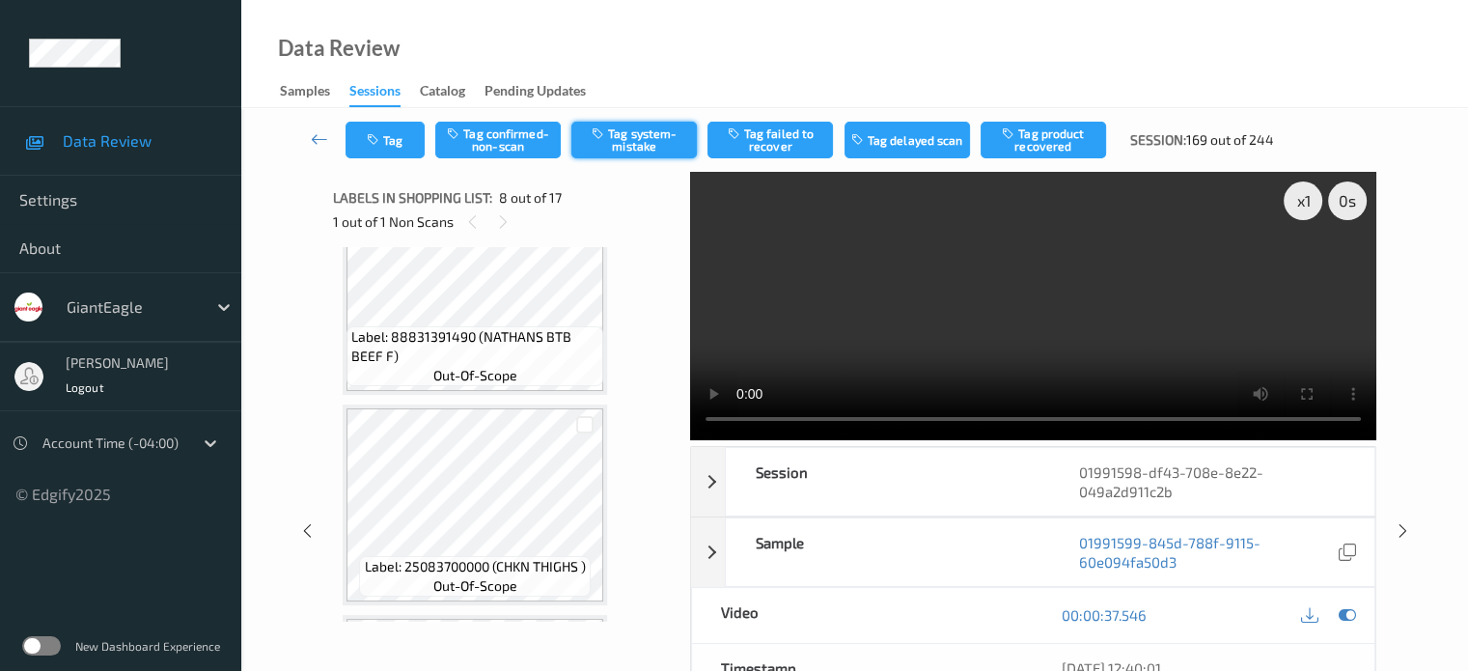
click at [637, 140] on button "Tag system-mistake" at bounding box center [633, 140] width 125 height 37
click at [383, 138] on button "Tag" at bounding box center [384, 140] width 79 height 37
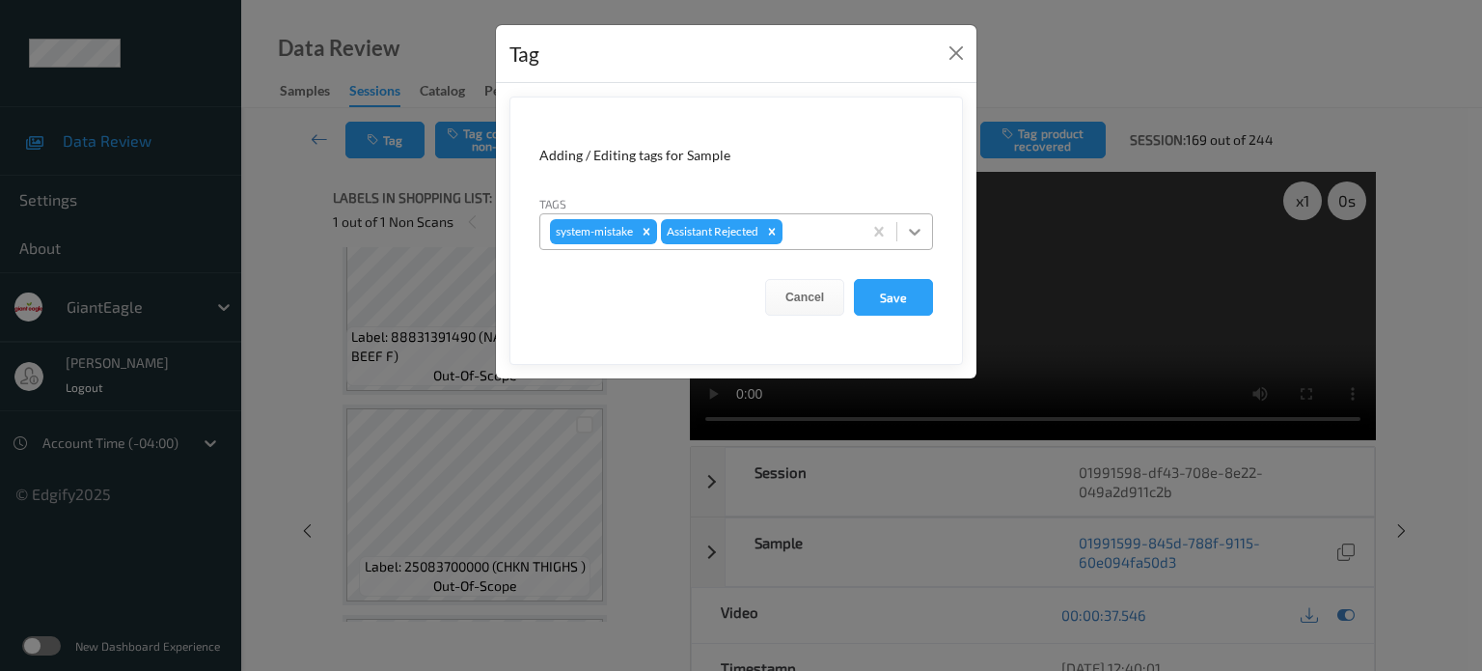
click at [909, 225] on icon at bounding box center [914, 231] width 19 height 19
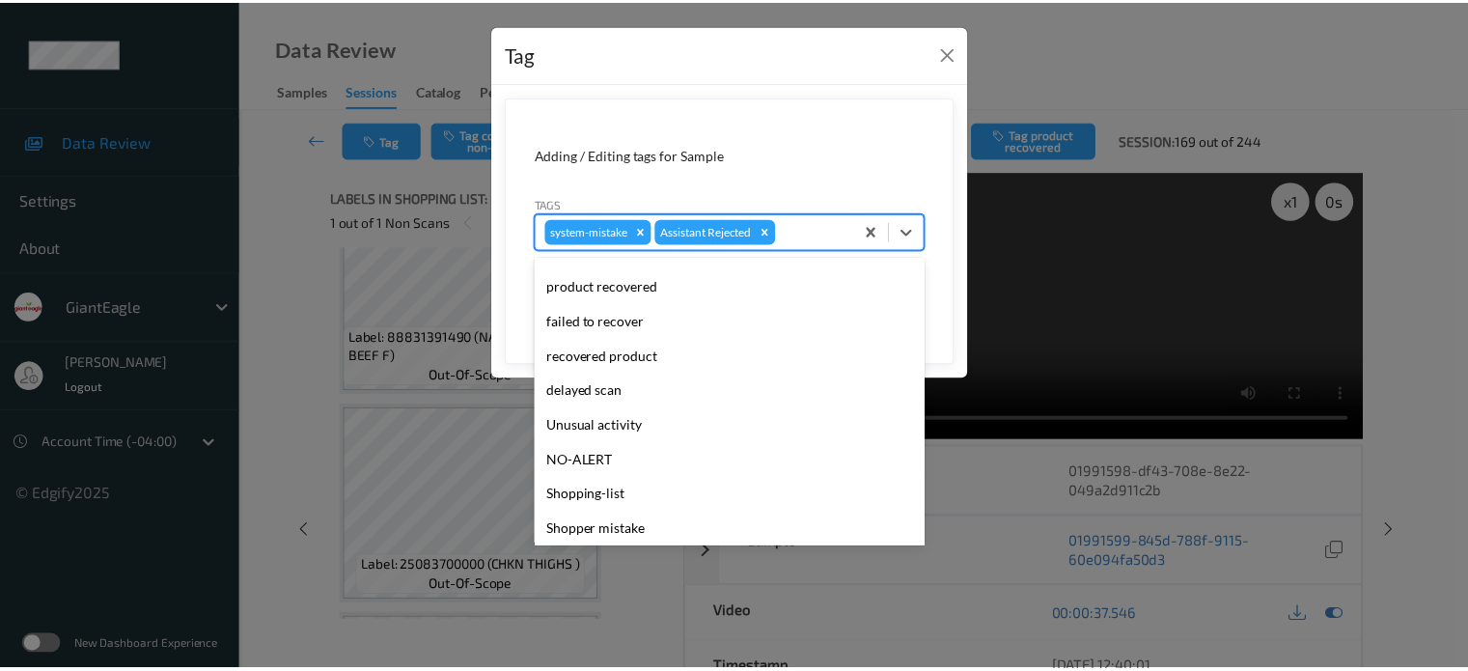
scroll to position [160, 0]
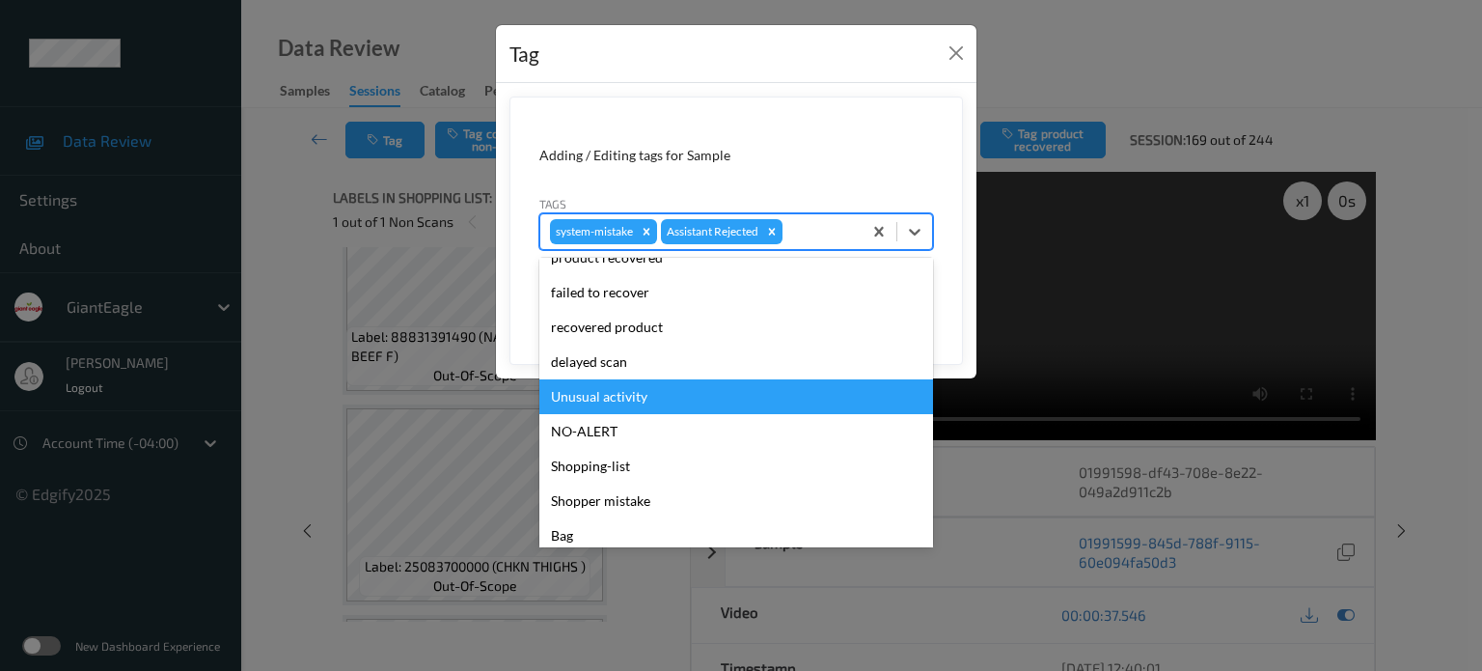
click at [604, 398] on div "Unusual activity" at bounding box center [736, 396] width 394 height 35
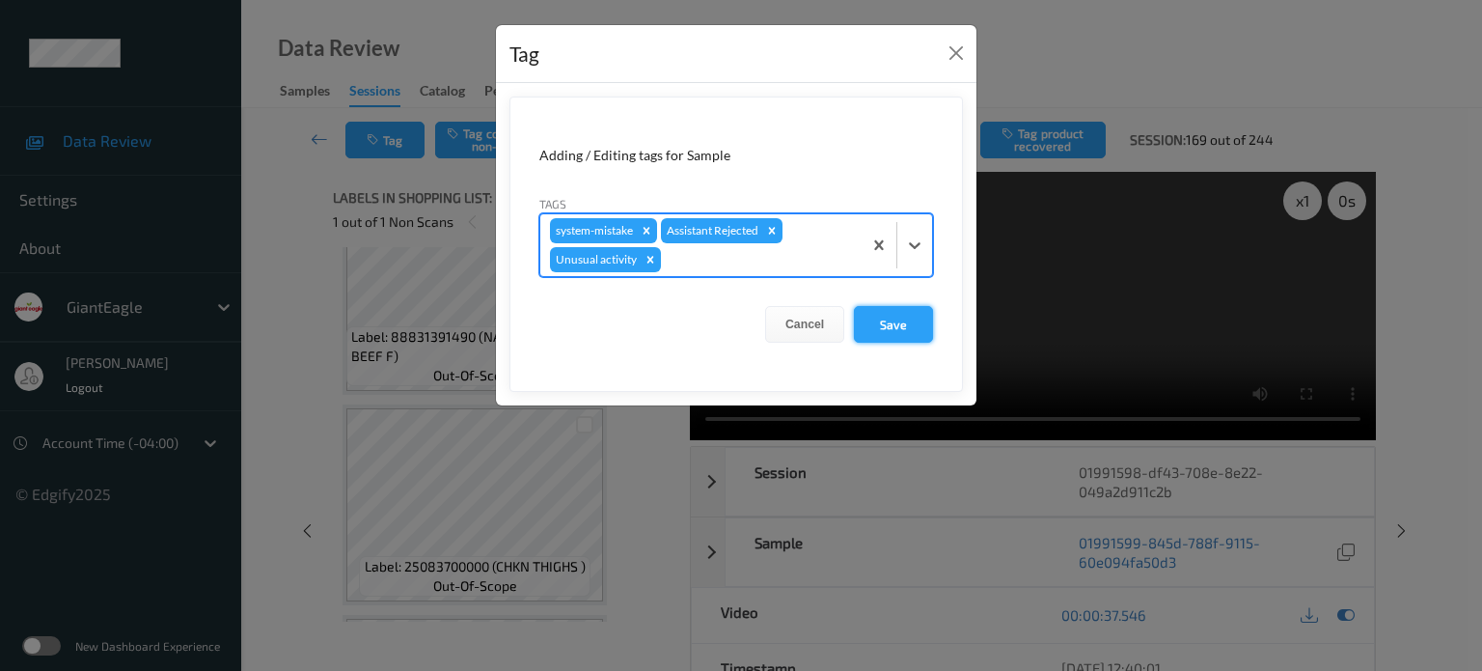
click at [877, 328] on button "Save" at bounding box center [893, 324] width 79 height 37
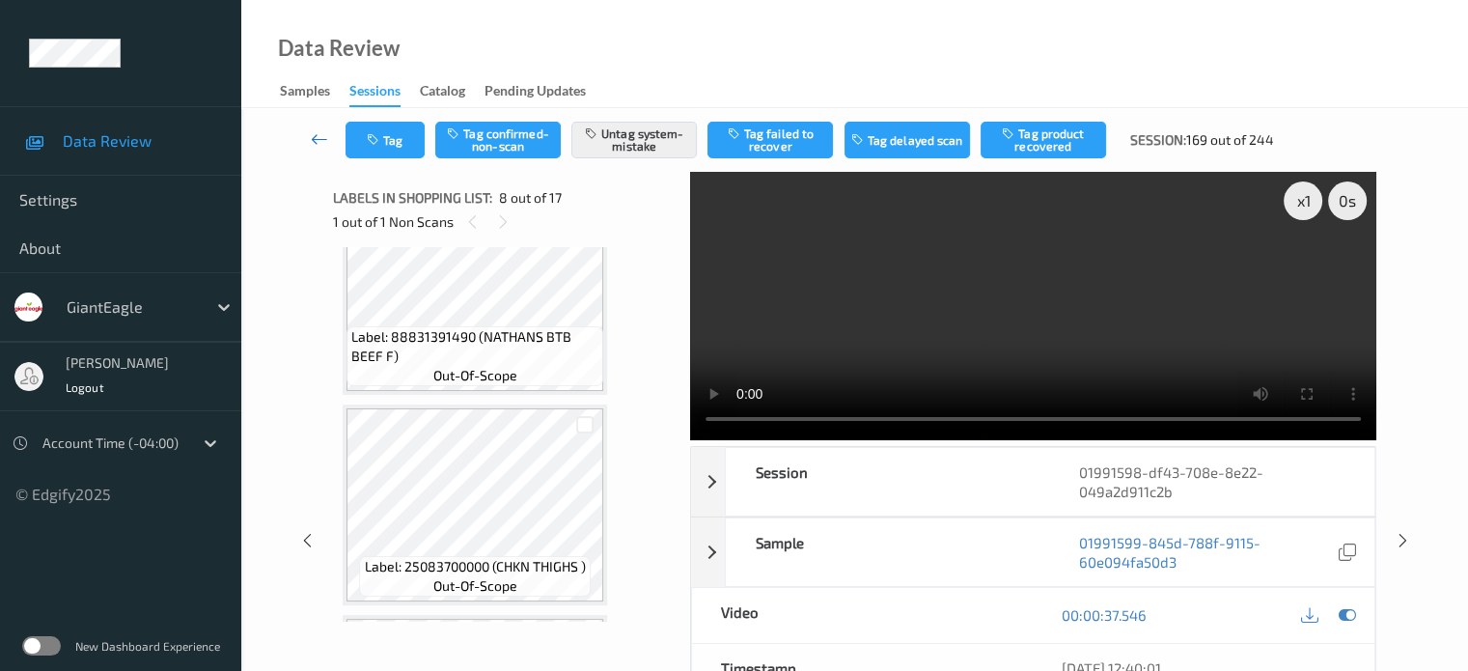
click at [317, 141] on icon at bounding box center [319, 138] width 17 height 19
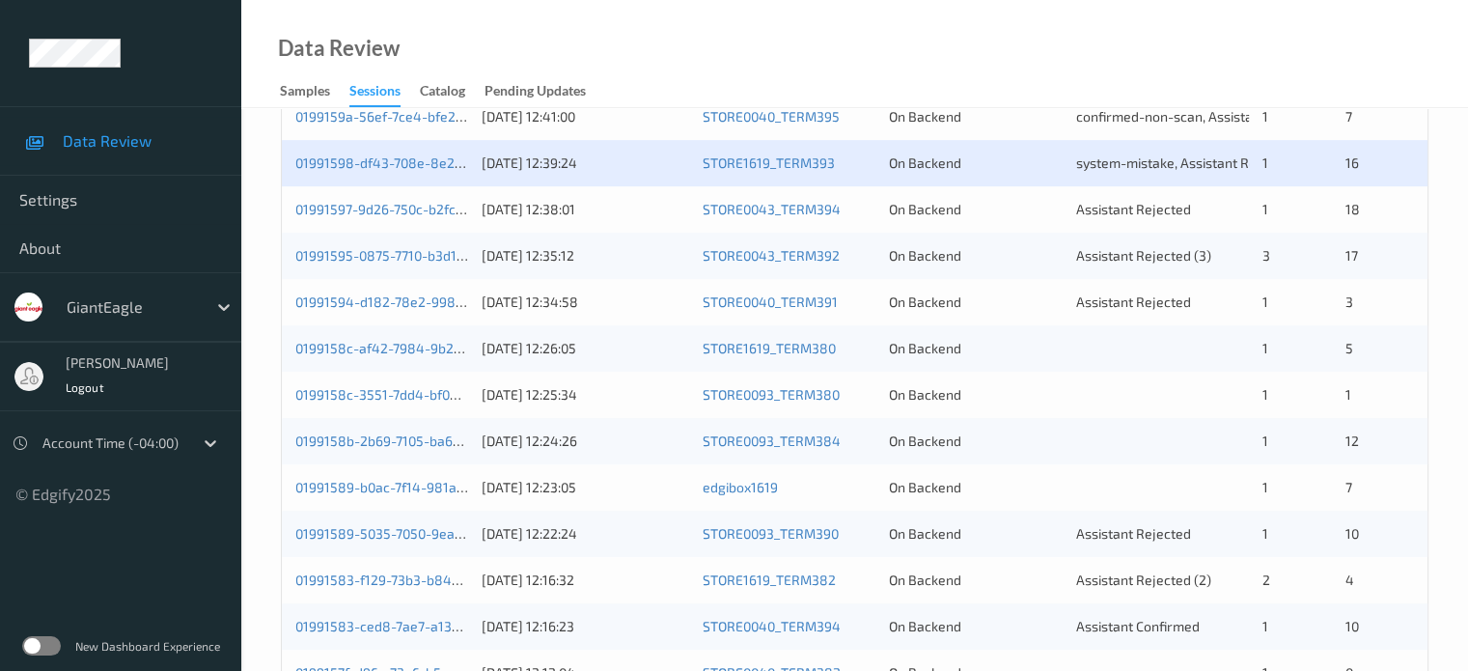
scroll to position [772, 0]
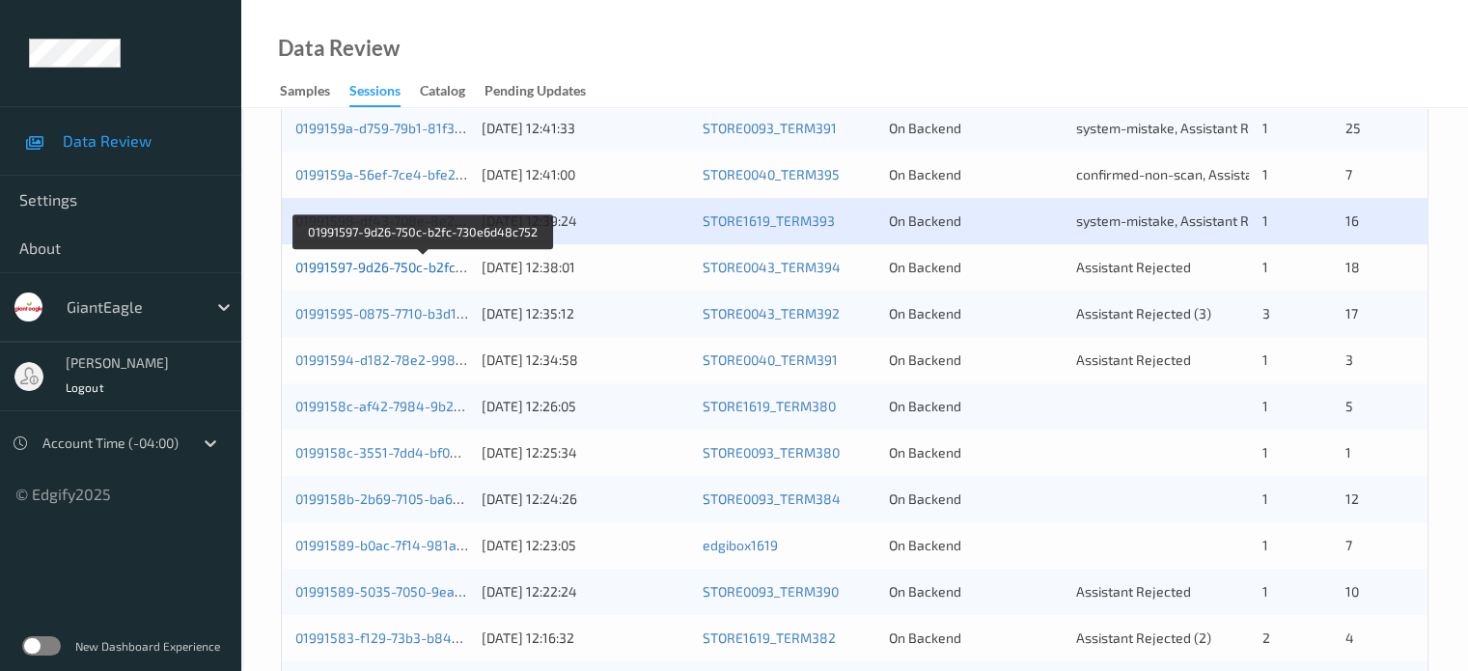
click at [397, 271] on link "01991597-9d26-750c-b2fc-730e6d48c752" at bounding box center [423, 267] width 257 height 16
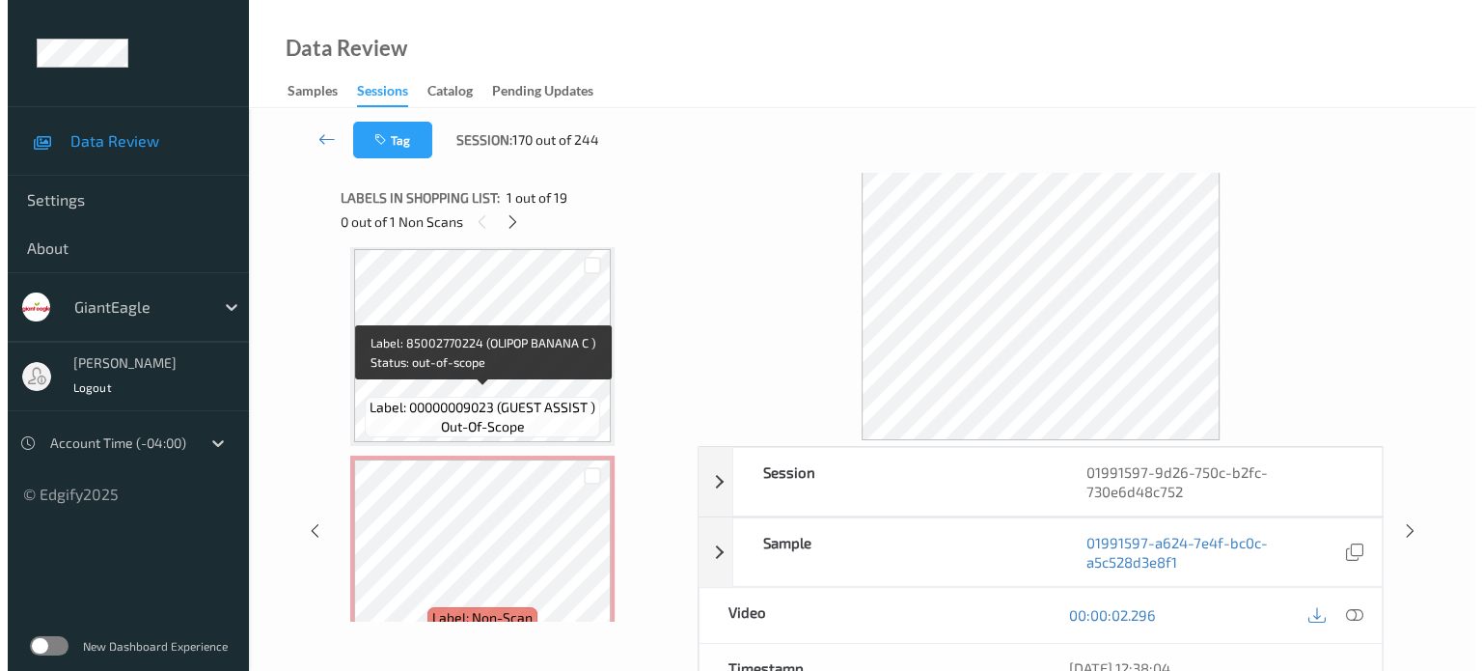
scroll to position [3538, 0]
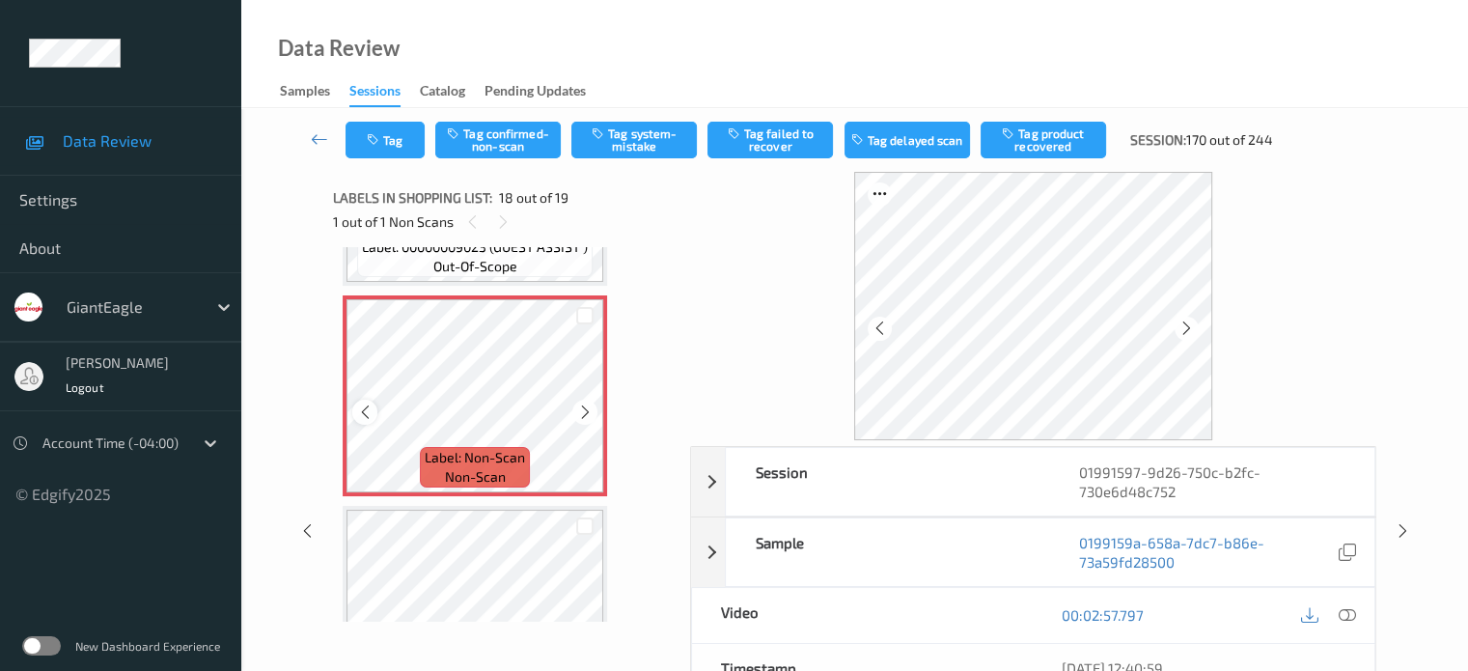
click at [367, 416] on icon at bounding box center [365, 411] width 16 height 17
click at [1347, 621] on icon at bounding box center [1346, 614] width 17 height 17
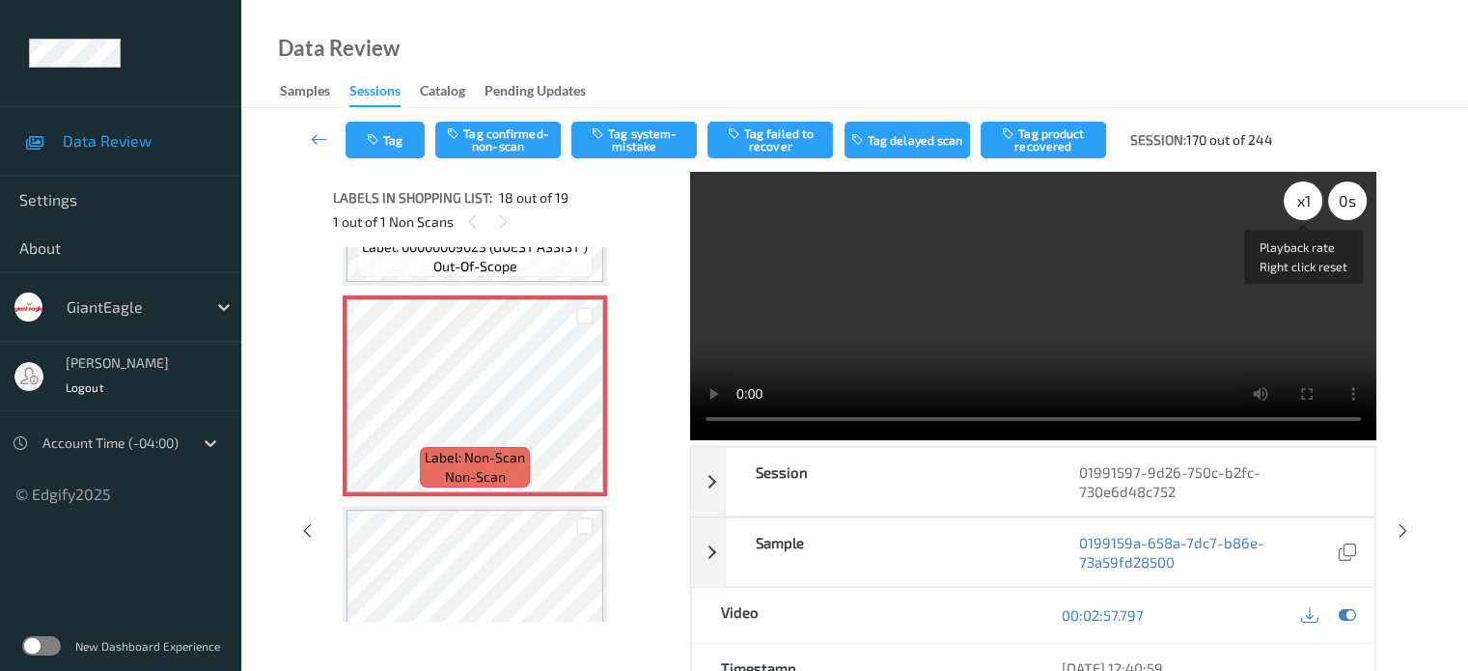
click at [1299, 202] on div "x 1" at bounding box center [1303, 200] width 39 height 39
click at [637, 138] on button "Tag system-mistake" at bounding box center [633, 140] width 125 height 37
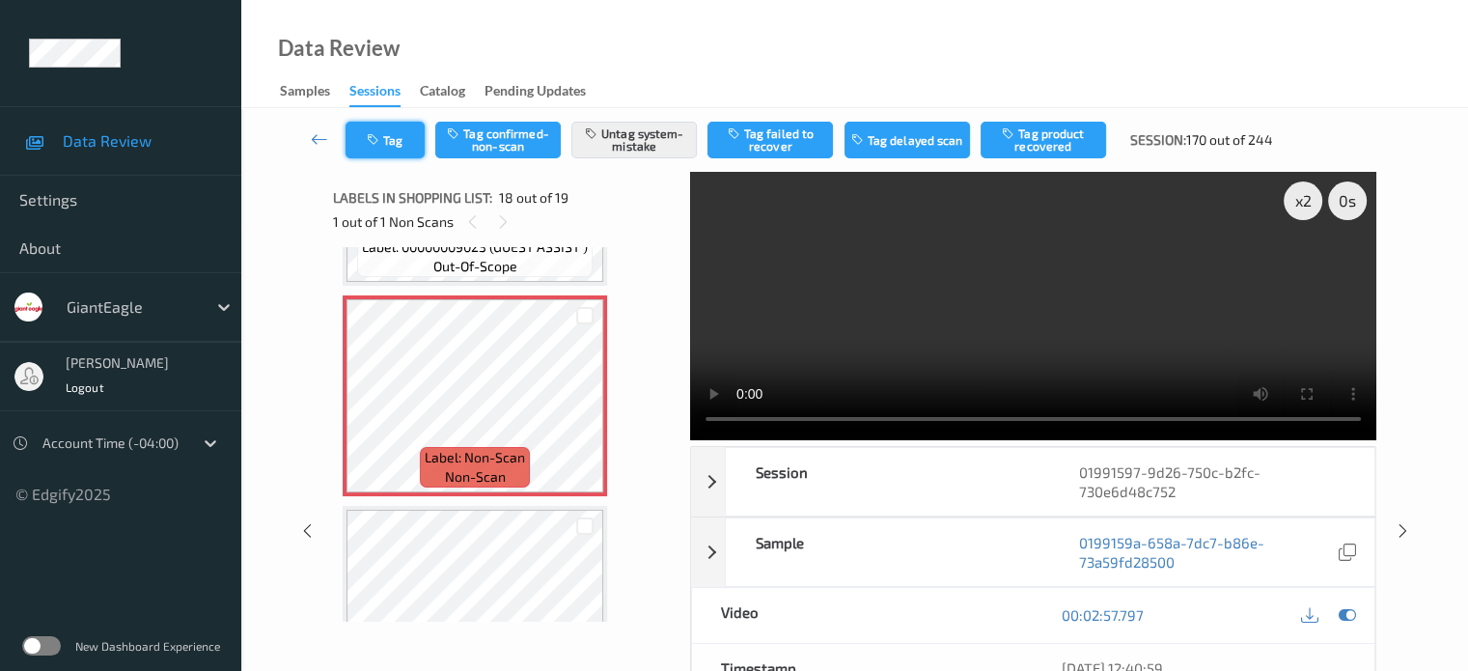
click at [392, 143] on button "Tag" at bounding box center [384, 140] width 79 height 37
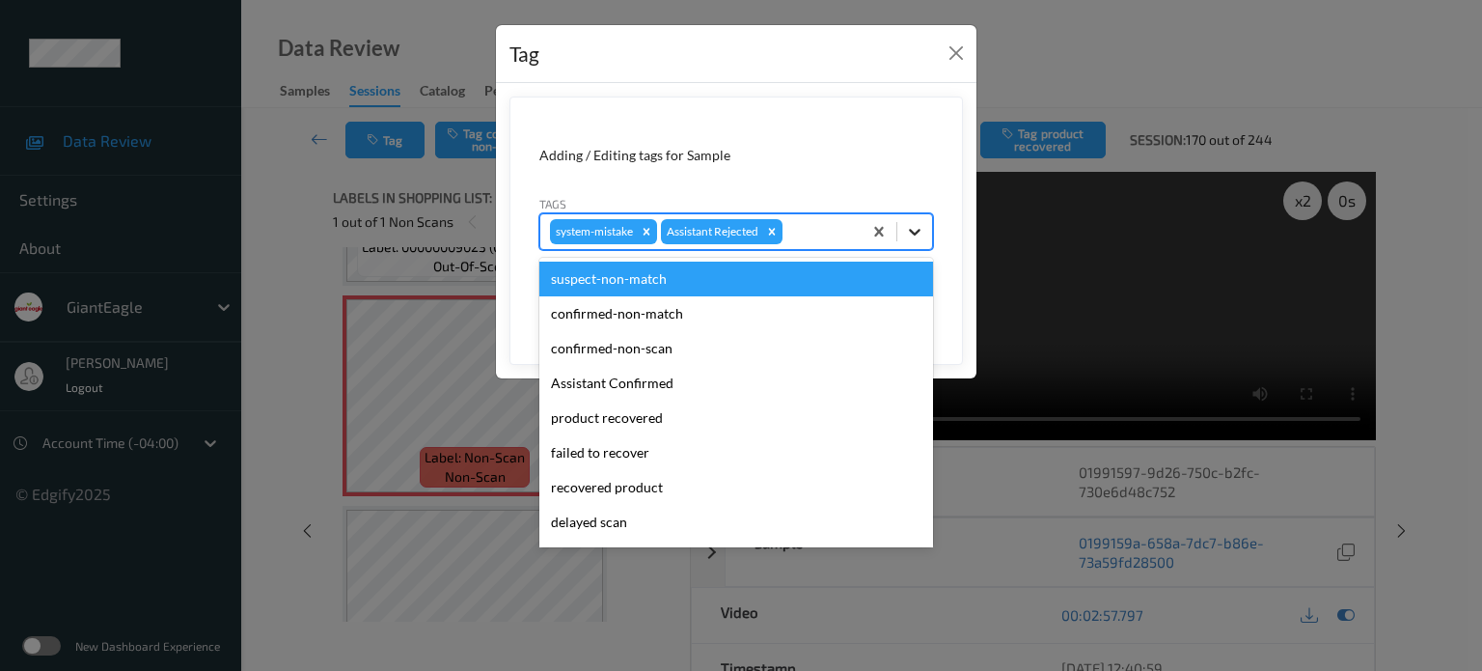
click at [925, 228] on div at bounding box center [915, 231] width 35 height 35
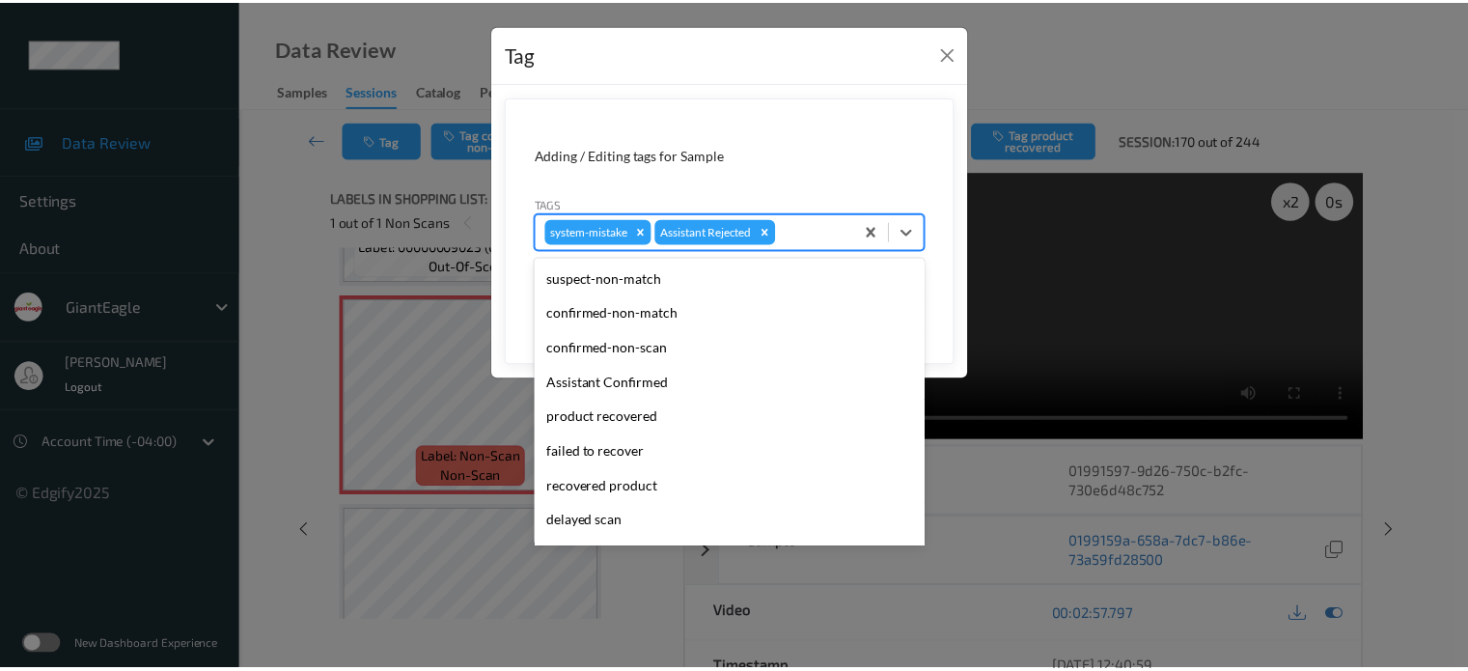
scroll to position [170, 0]
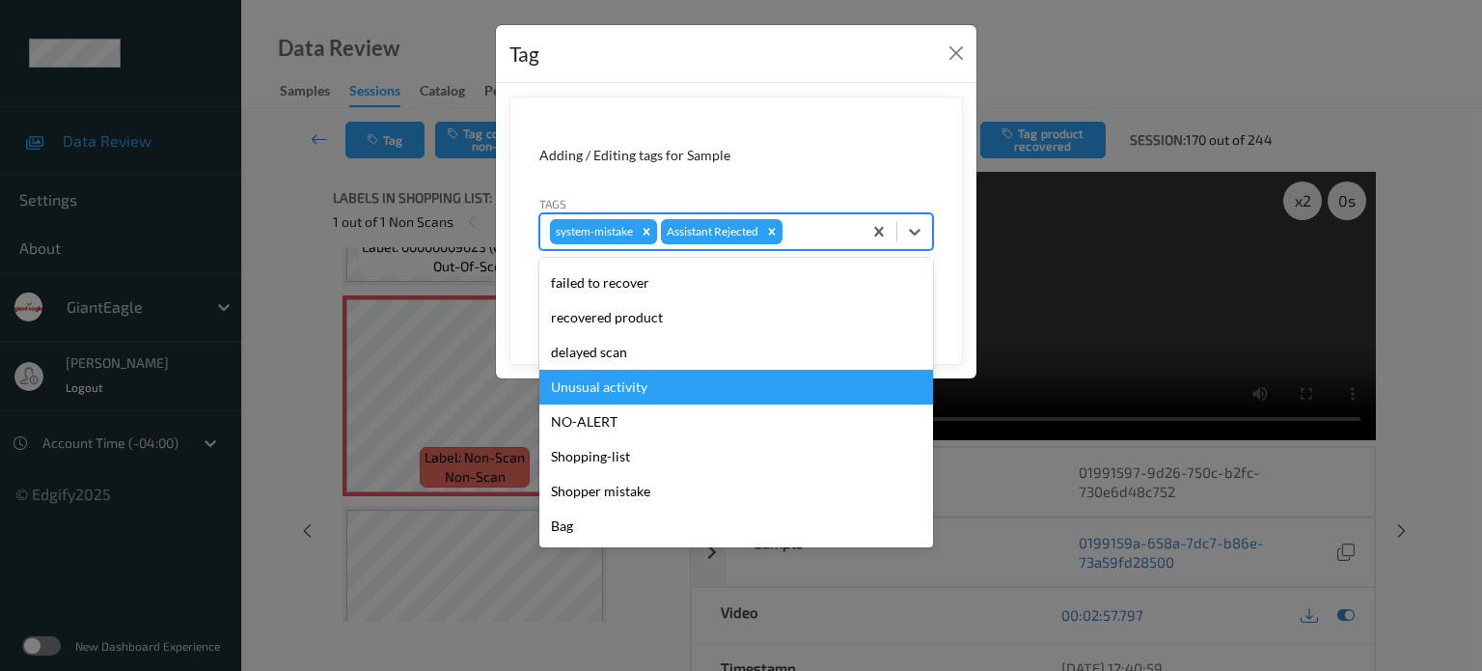
click at [614, 385] on div "Unusual activity" at bounding box center [736, 387] width 394 height 35
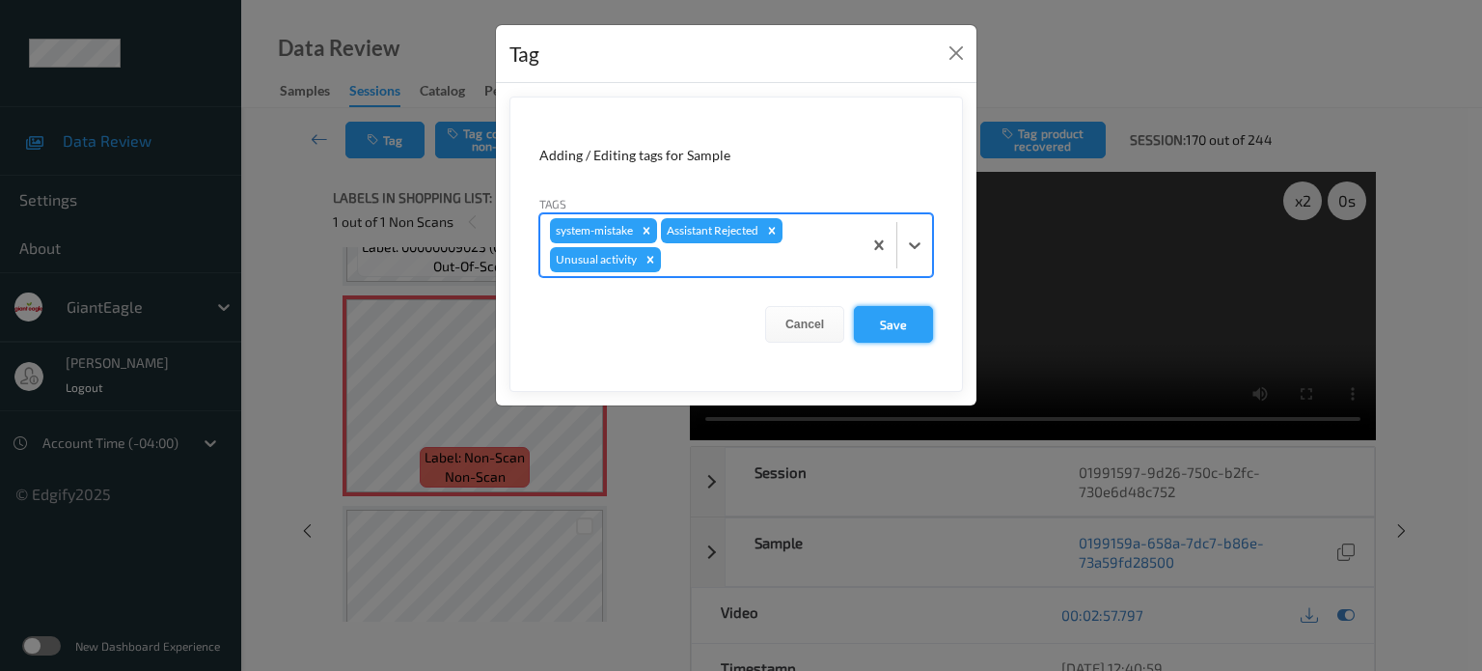
click at [892, 332] on button "Save" at bounding box center [893, 324] width 79 height 37
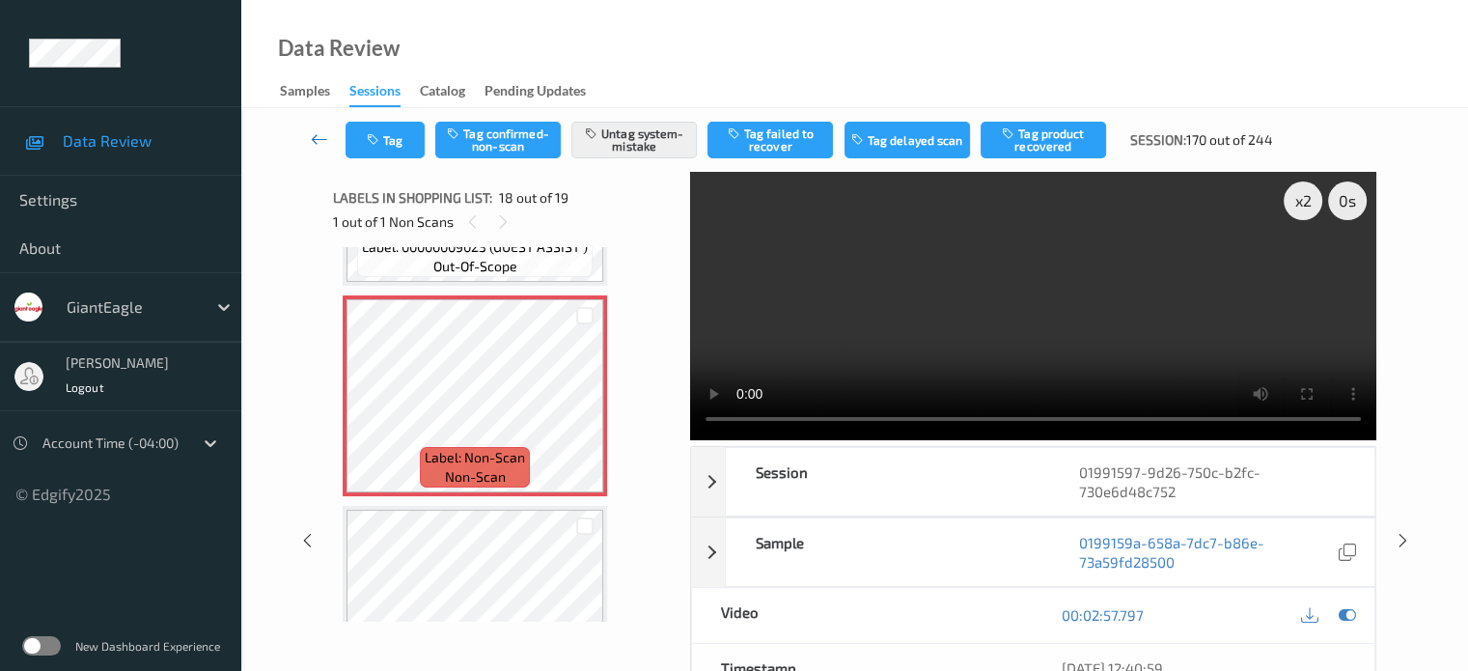
click at [317, 137] on icon at bounding box center [319, 138] width 17 height 19
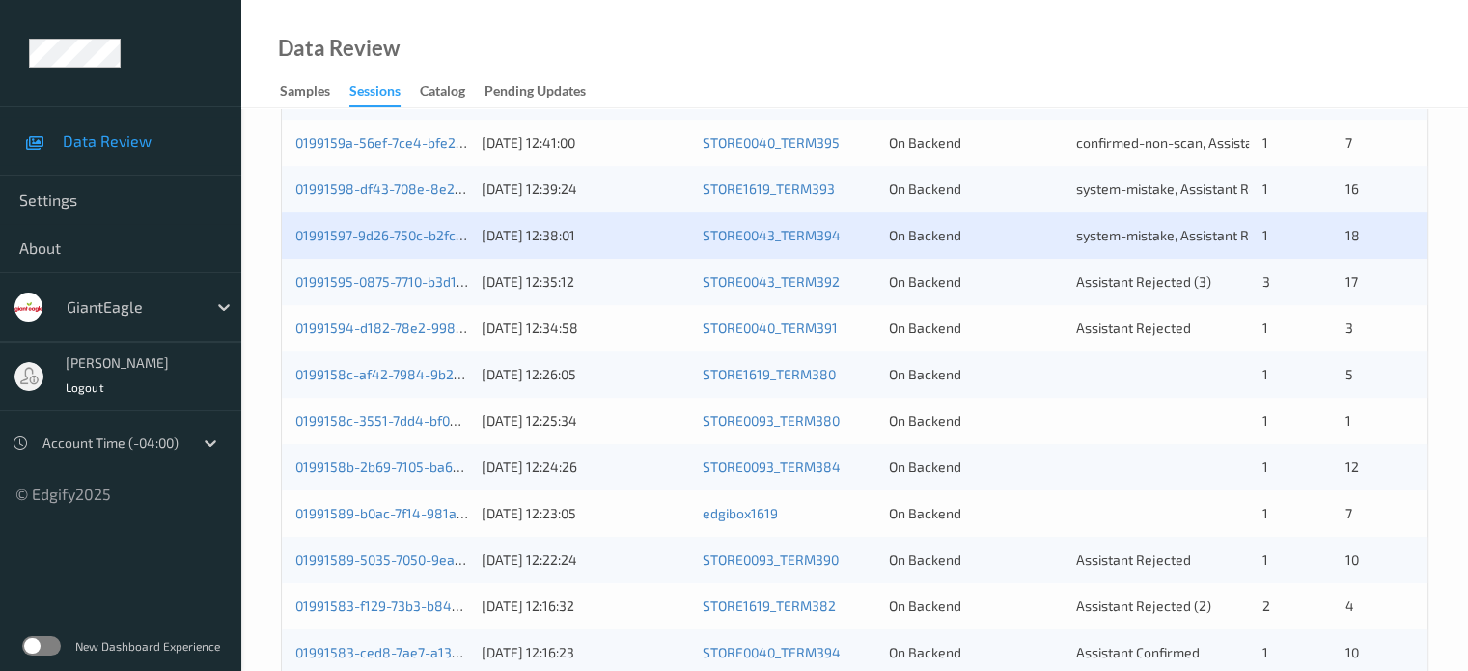
scroll to position [932, 0]
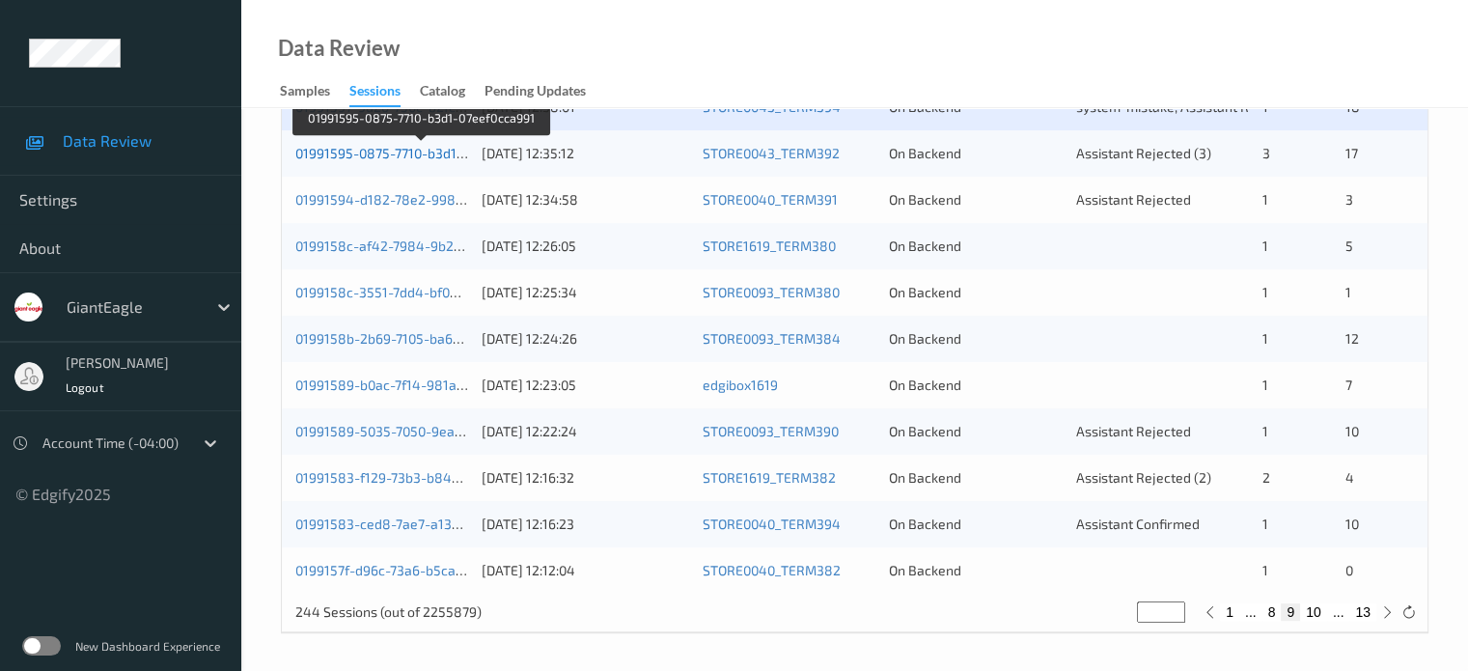
click at [394, 153] on link "01991595-0875-7710-b3d1-07eef0cca991" at bounding box center [421, 153] width 252 height 16
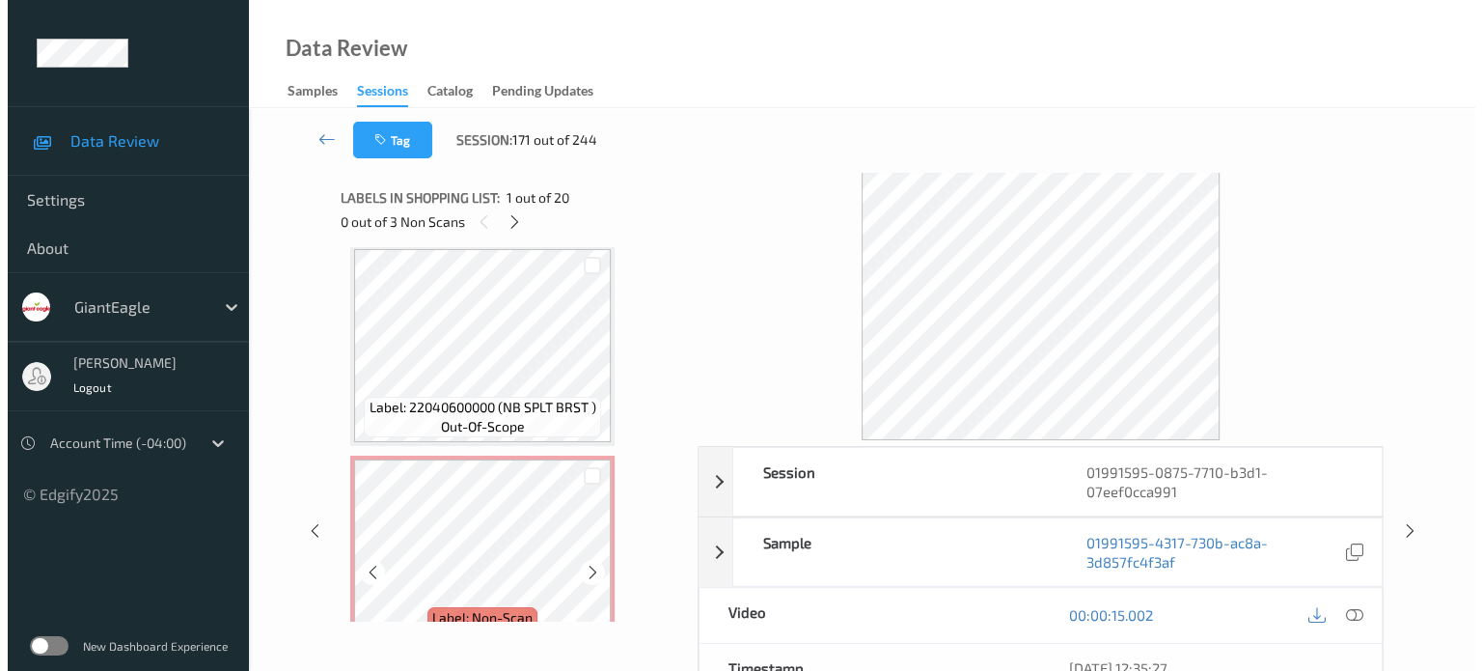
scroll to position [3538, 0]
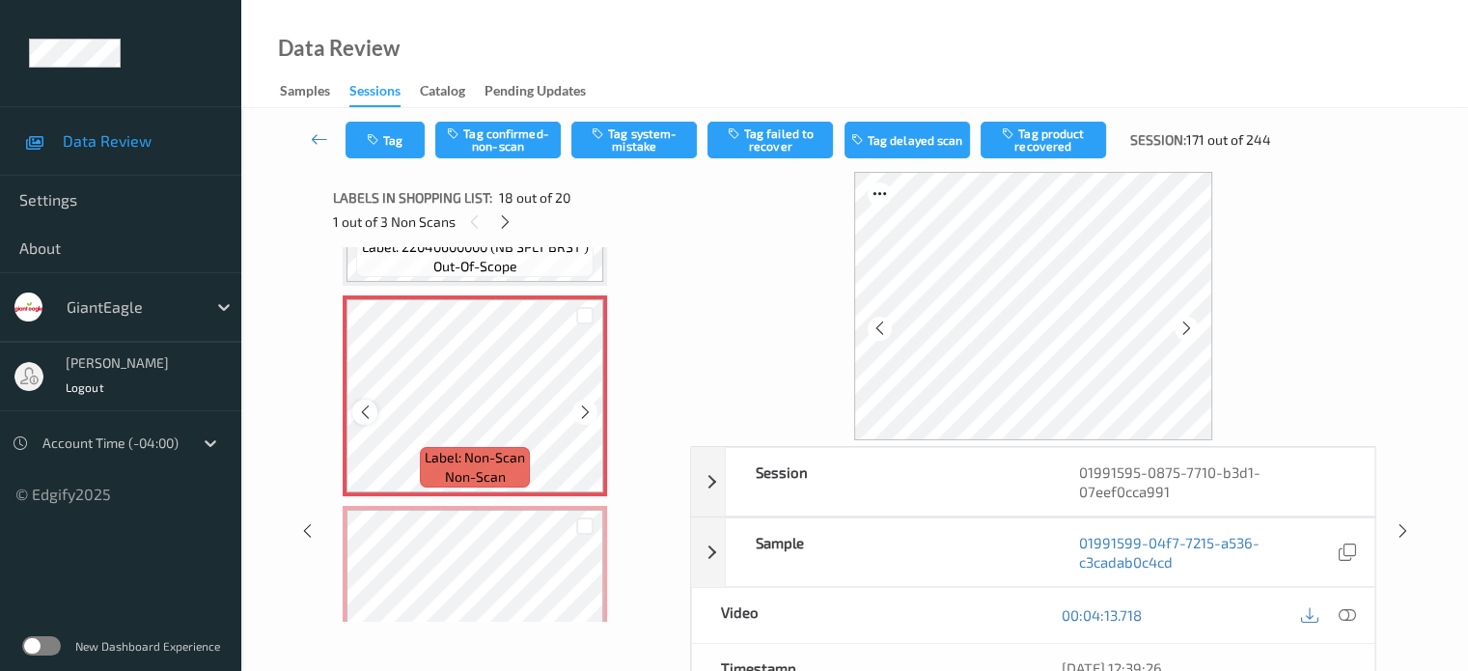
click at [375, 412] on div at bounding box center [364, 412] width 24 height 24
click at [1346, 611] on icon at bounding box center [1346, 614] width 17 height 17
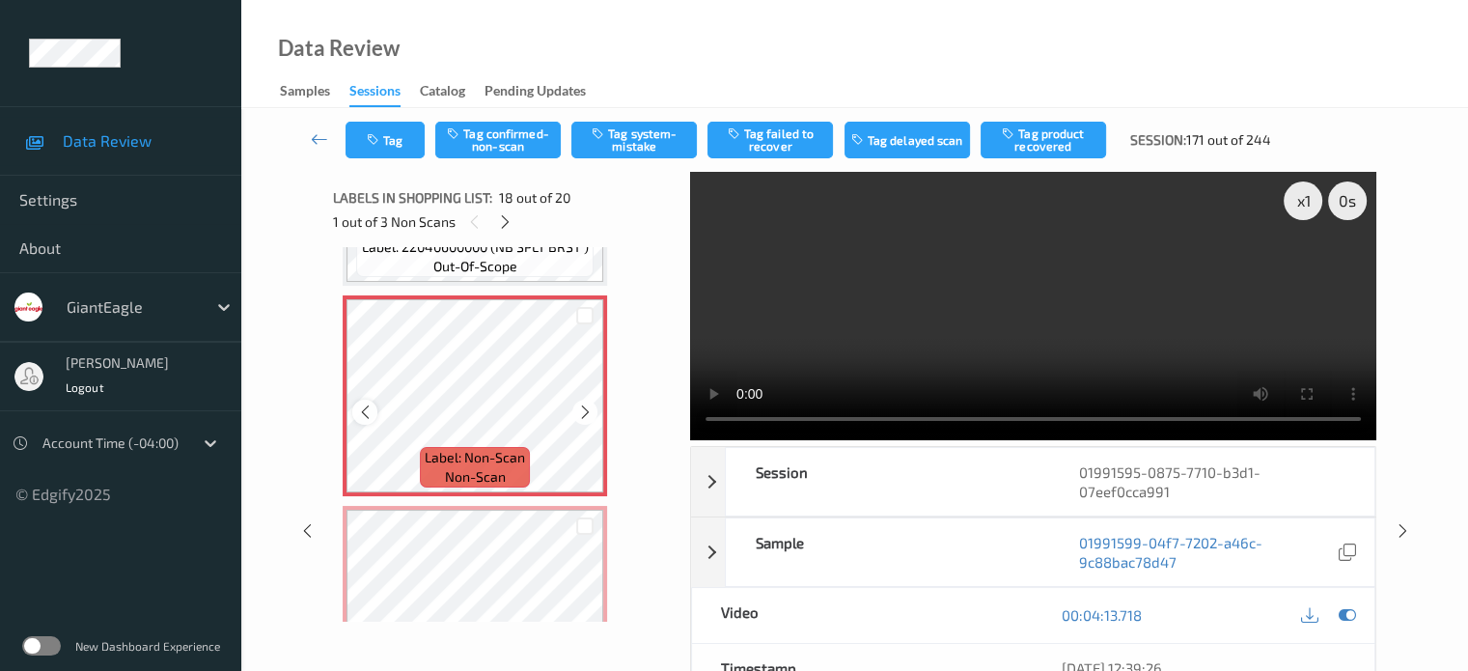
click at [363, 412] on icon at bounding box center [365, 411] width 16 height 17
click at [640, 136] on button "Tag system-mistake" at bounding box center [633, 140] width 125 height 37
click at [399, 147] on button "Tag" at bounding box center [384, 140] width 79 height 37
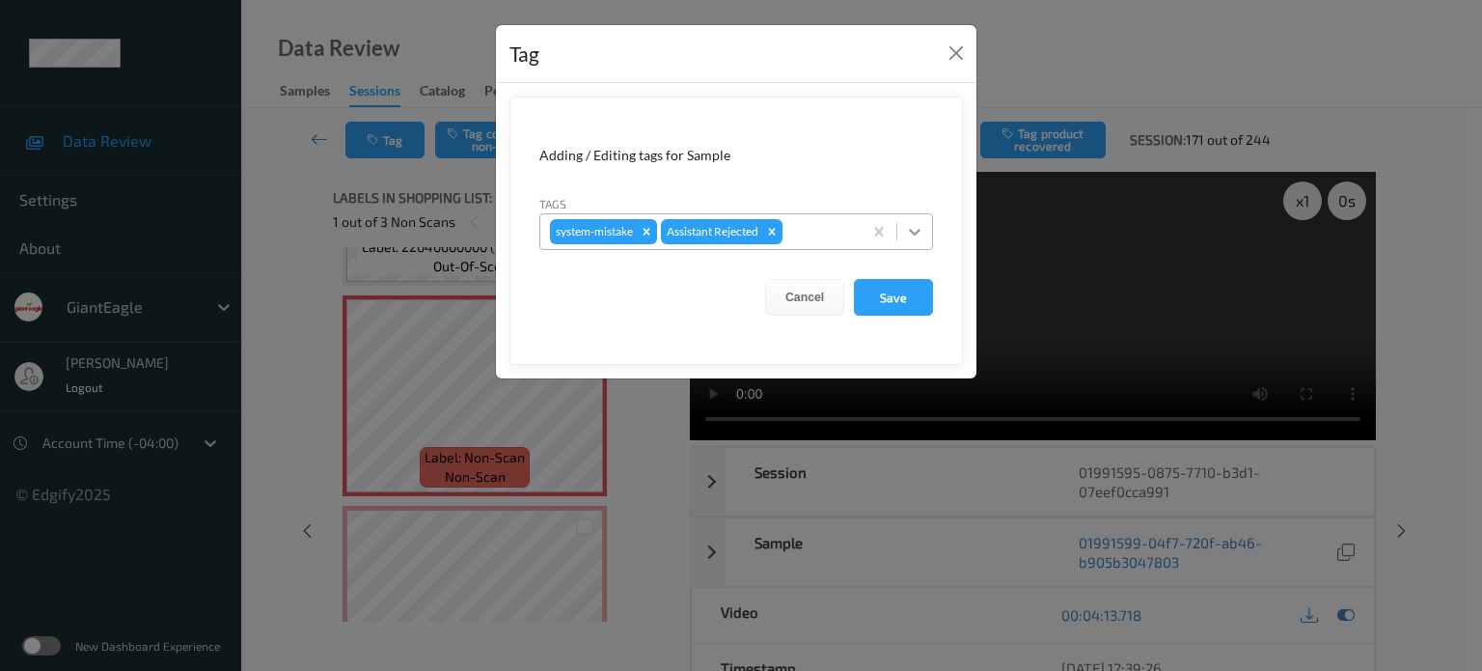
click at [912, 230] on icon at bounding box center [915, 232] width 12 height 7
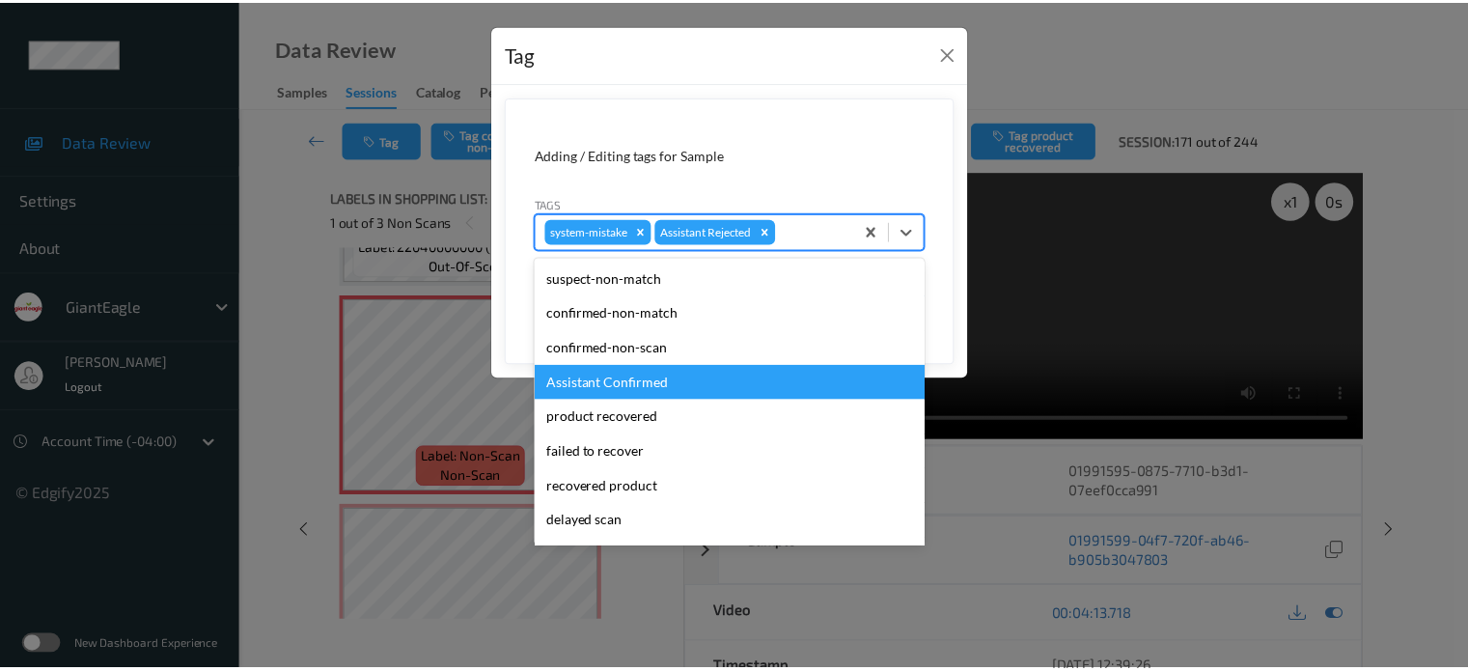
scroll to position [170, 0]
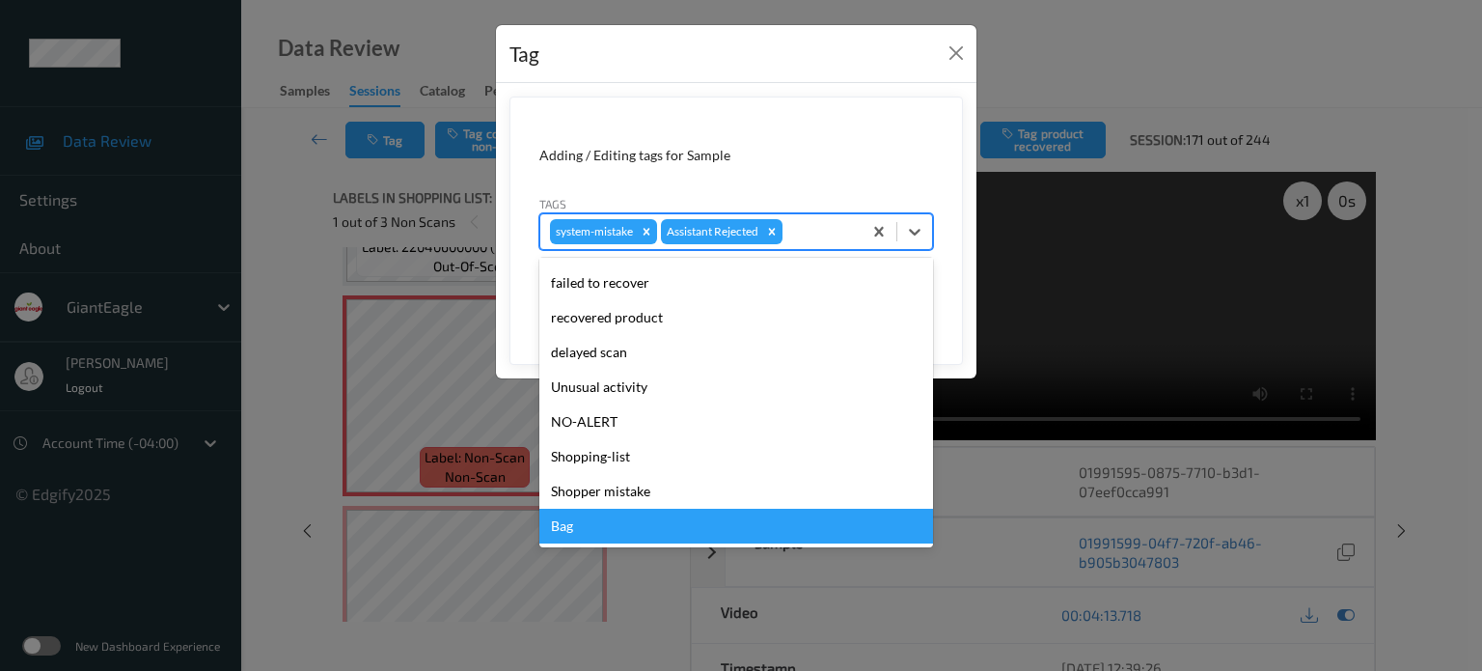
click at [560, 529] on div "Bag" at bounding box center [736, 526] width 394 height 35
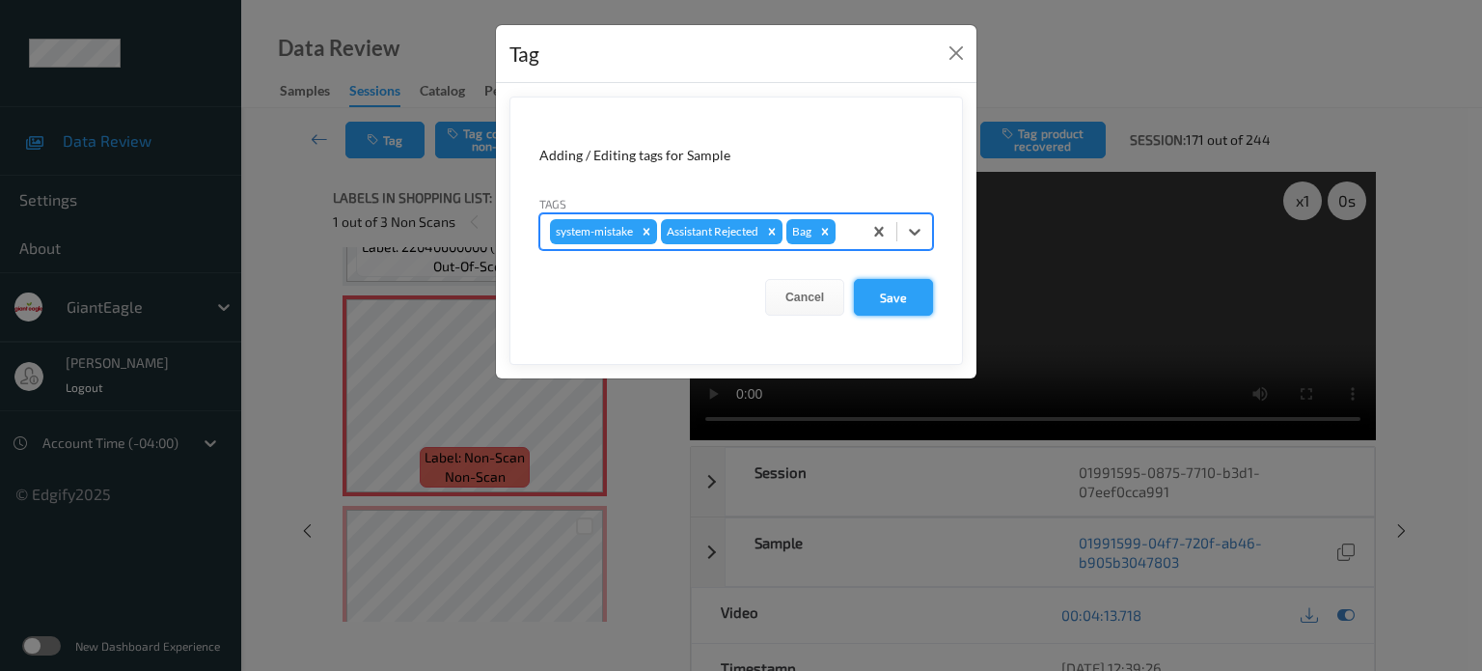
click at [905, 300] on button "Save" at bounding box center [893, 297] width 79 height 37
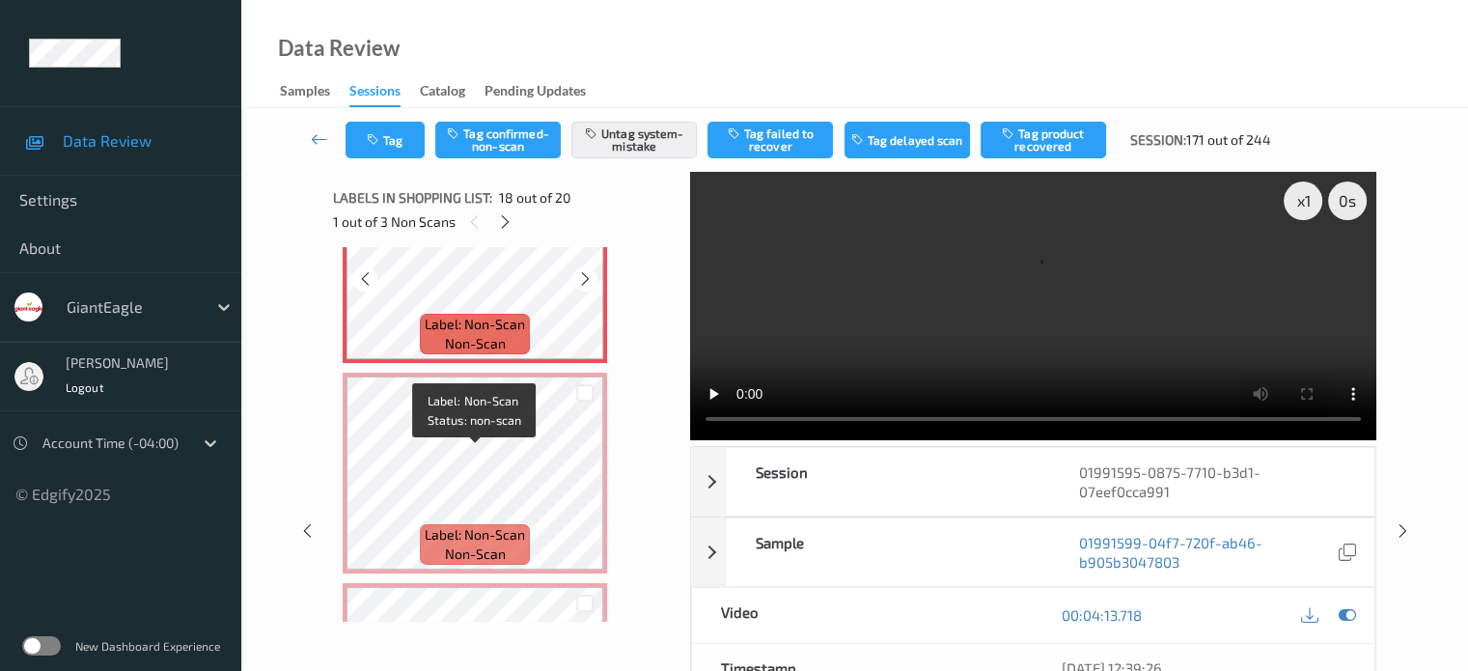
scroll to position [3699, 0]
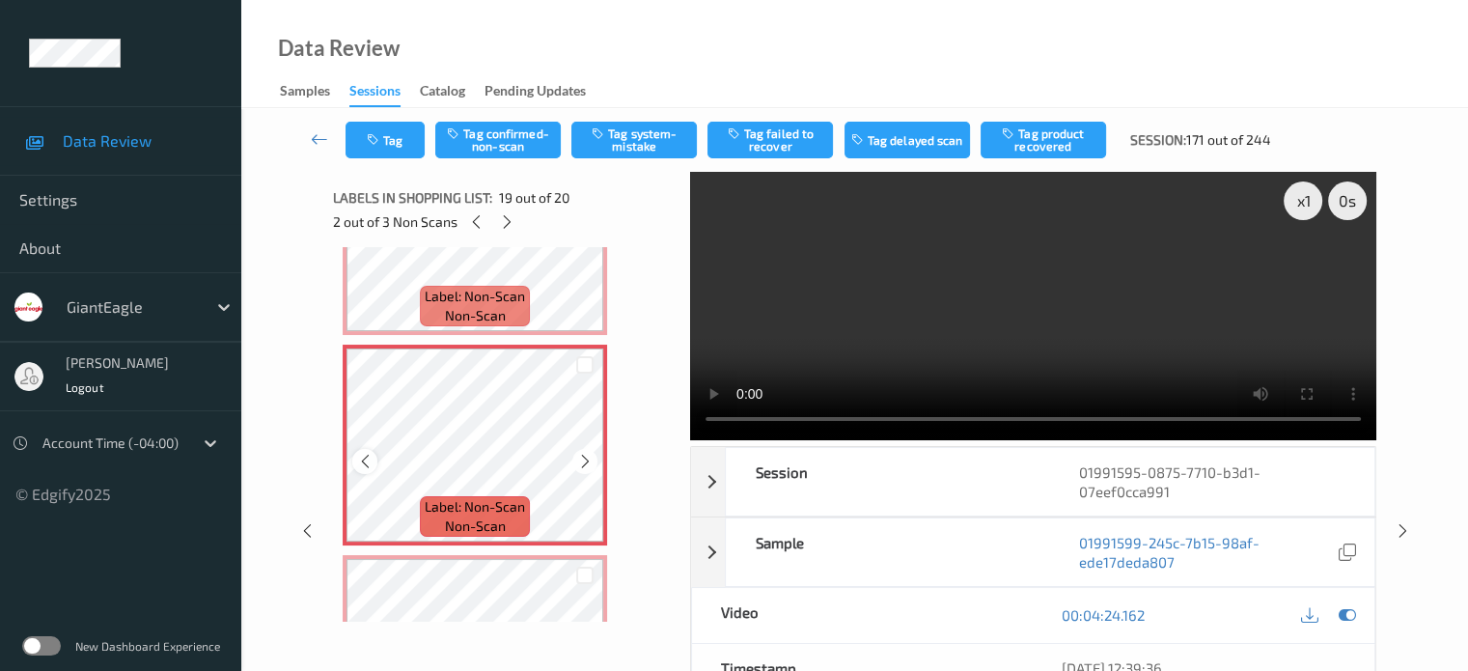
click at [363, 459] on icon at bounding box center [365, 461] width 16 height 17
click at [1305, 203] on div "x 1" at bounding box center [1303, 200] width 39 height 39
click at [511, 144] on button "Tag confirmed-non-scan" at bounding box center [497, 140] width 125 height 37
click at [374, 140] on icon "button" at bounding box center [375, 140] width 16 height 14
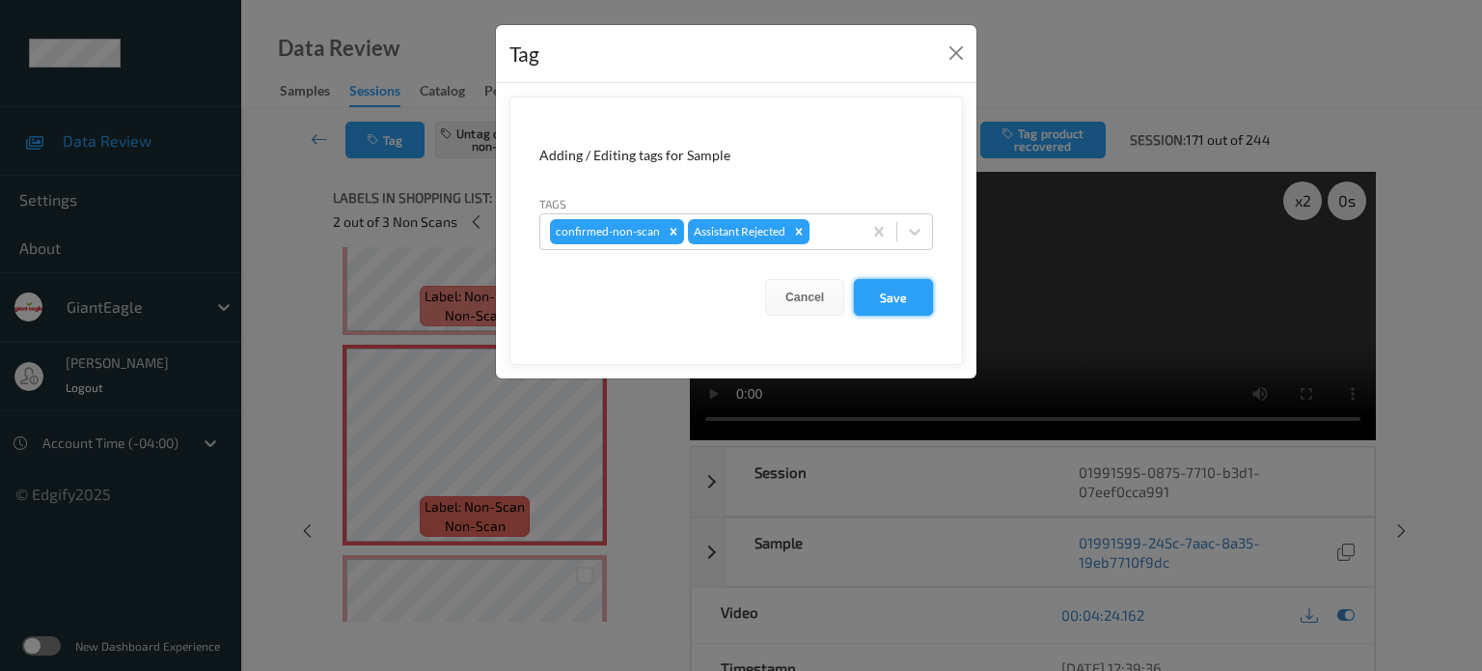
click at [897, 293] on button "Save" at bounding box center [893, 297] width 79 height 37
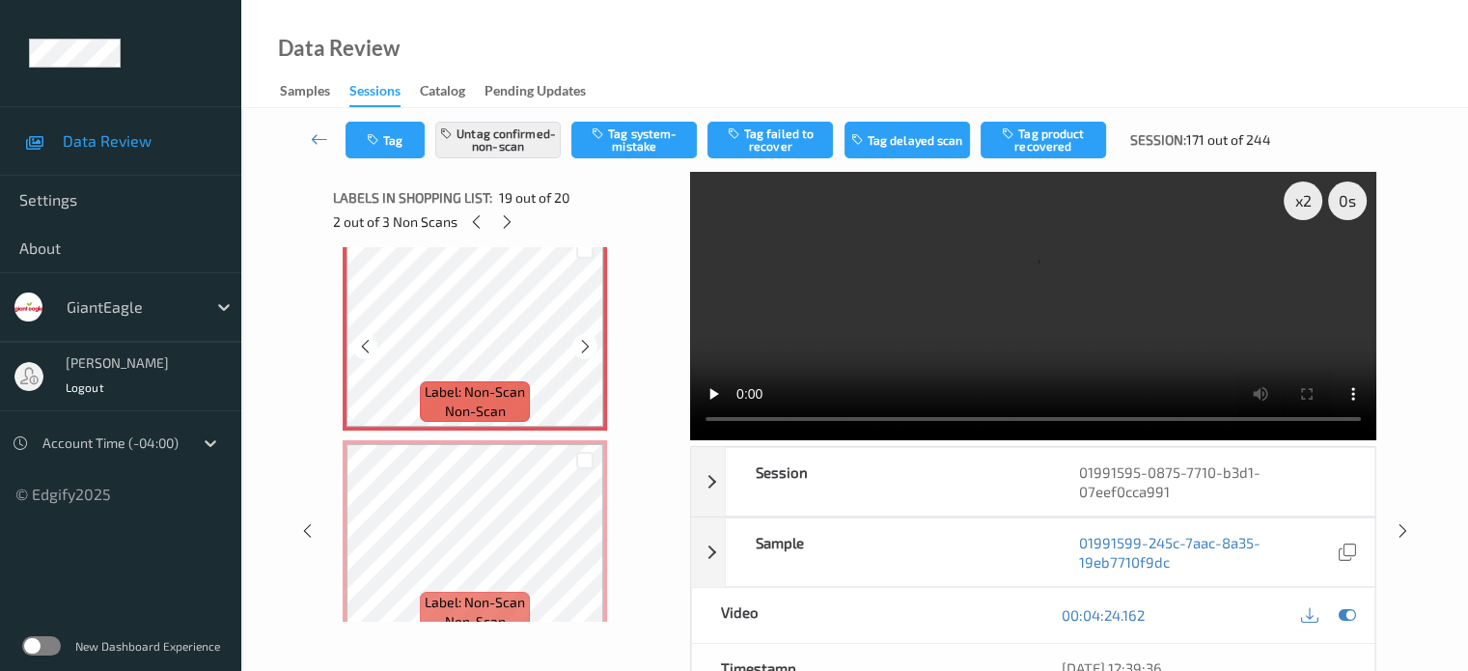
scroll to position [3842, 0]
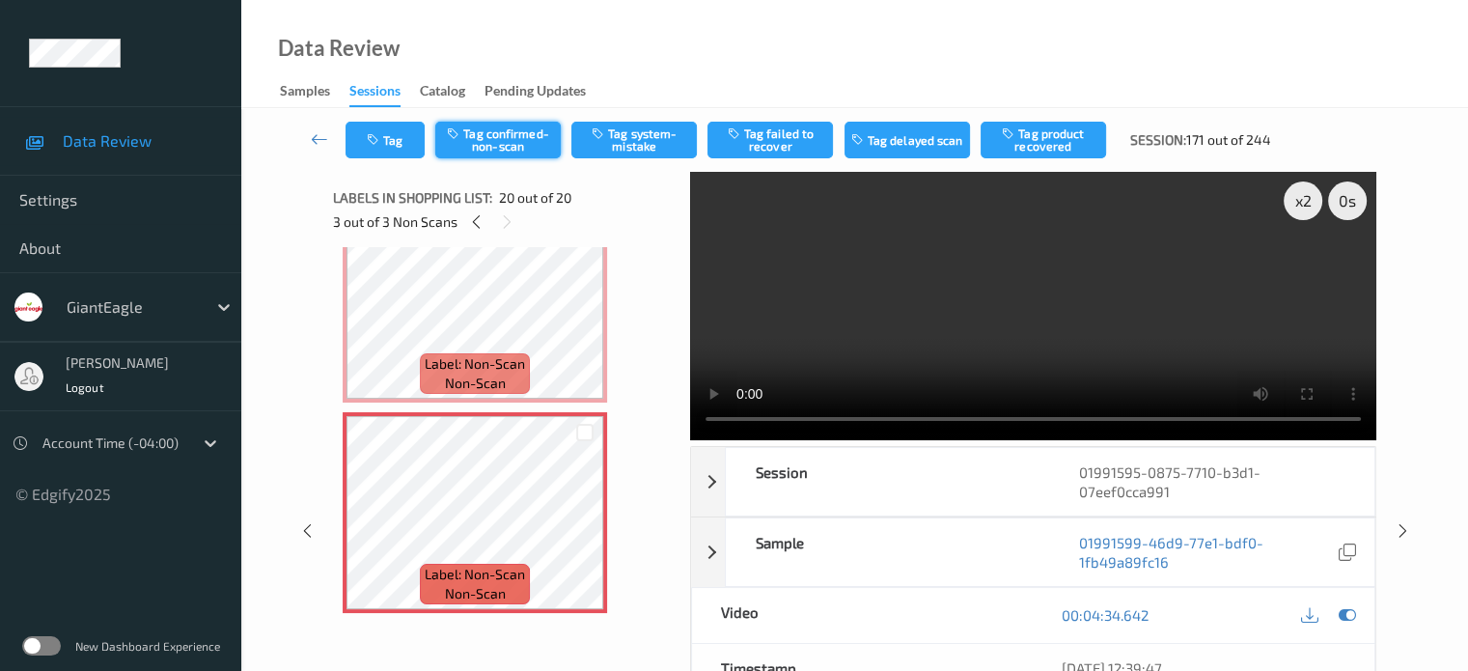
click at [482, 141] on button "Tag confirmed-non-scan" at bounding box center [497, 140] width 125 height 37
click at [398, 149] on button "Tag" at bounding box center [384, 140] width 79 height 37
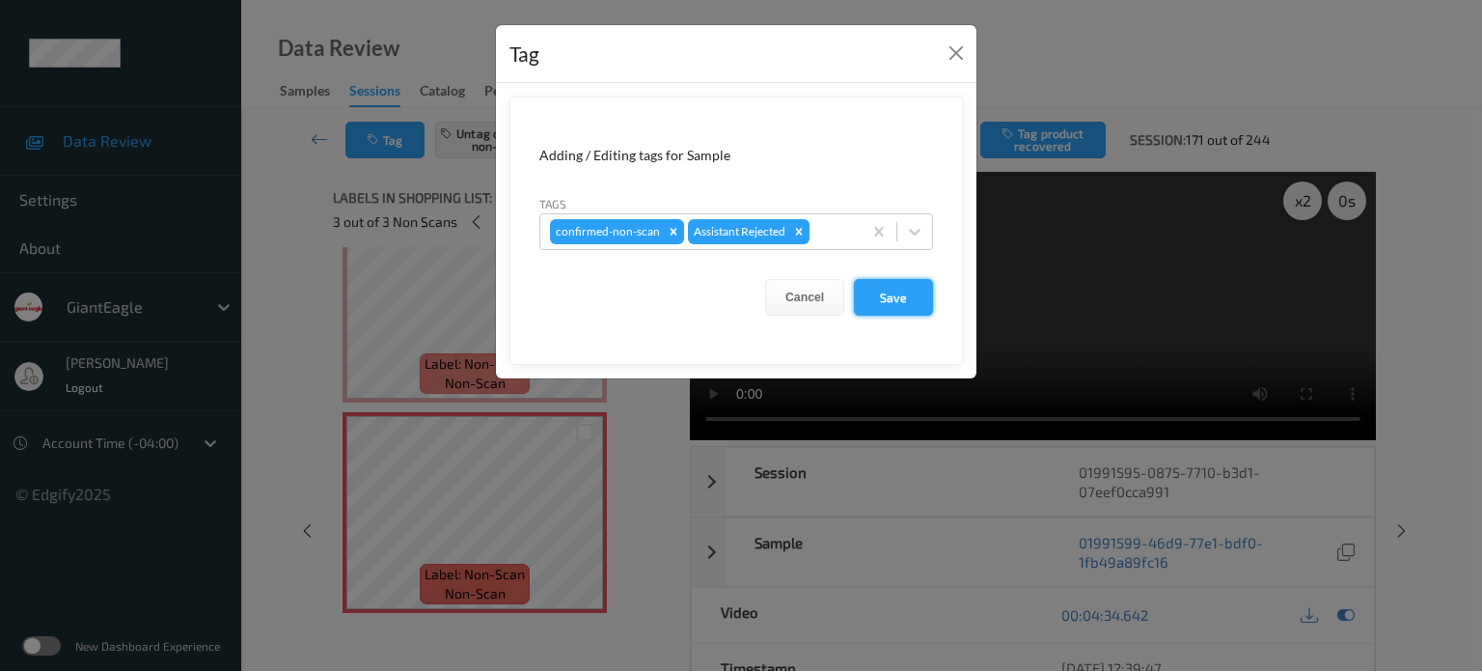
click at [879, 298] on button "Save" at bounding box center [893, 297] width 79 height 37
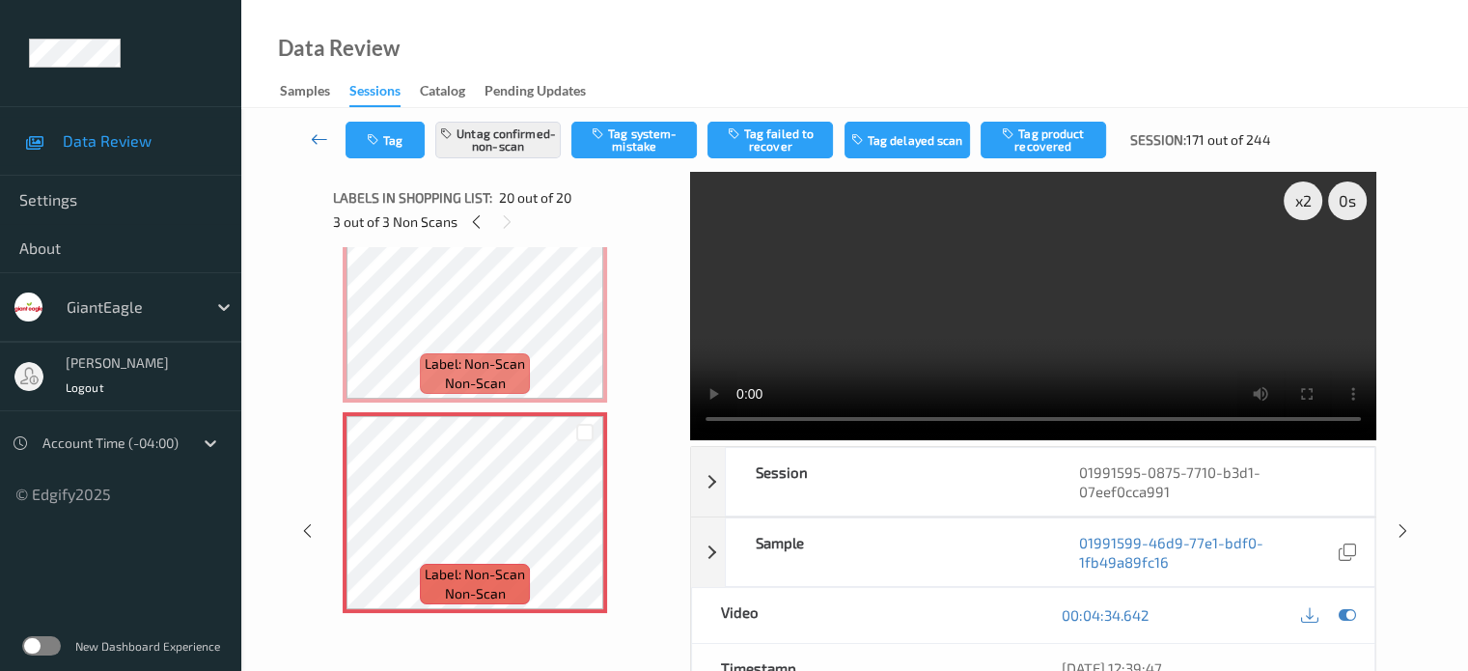
click at [317, 134] on icon at bounding box center [319, 138] width 17 height 19
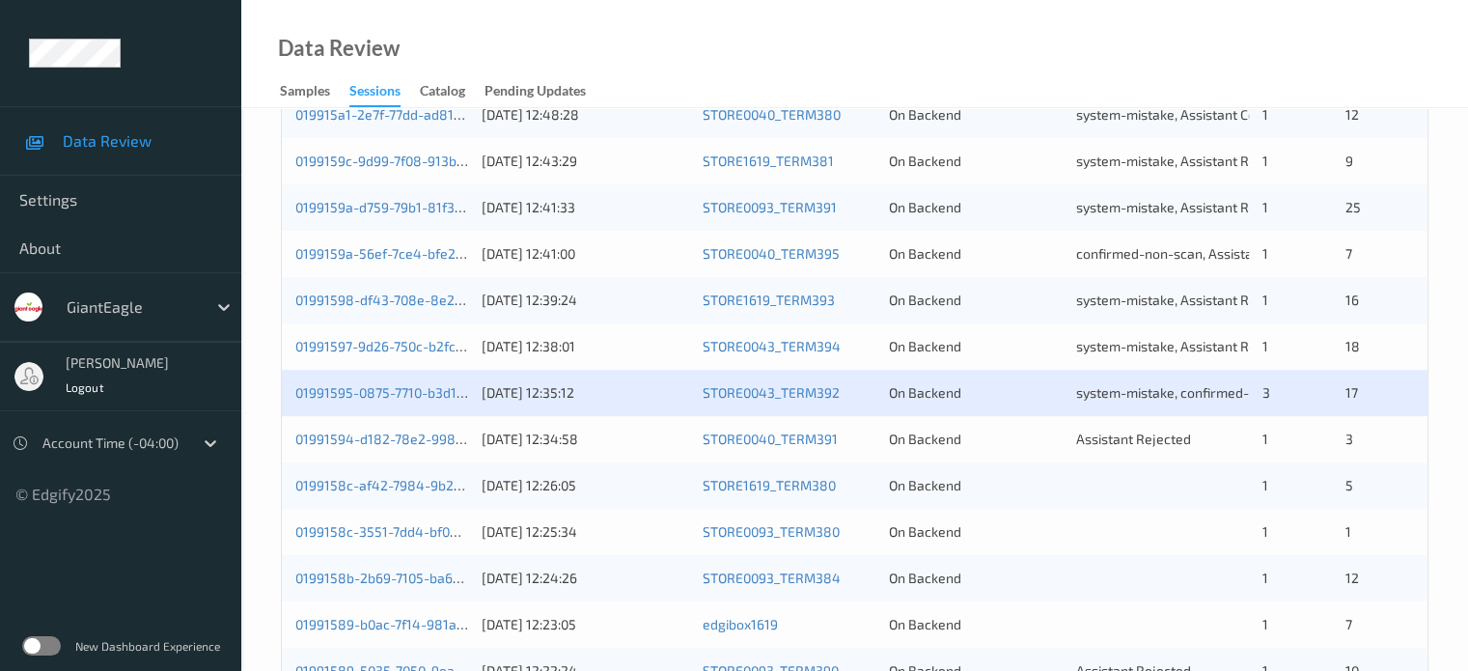
scroll to position [804, 0]
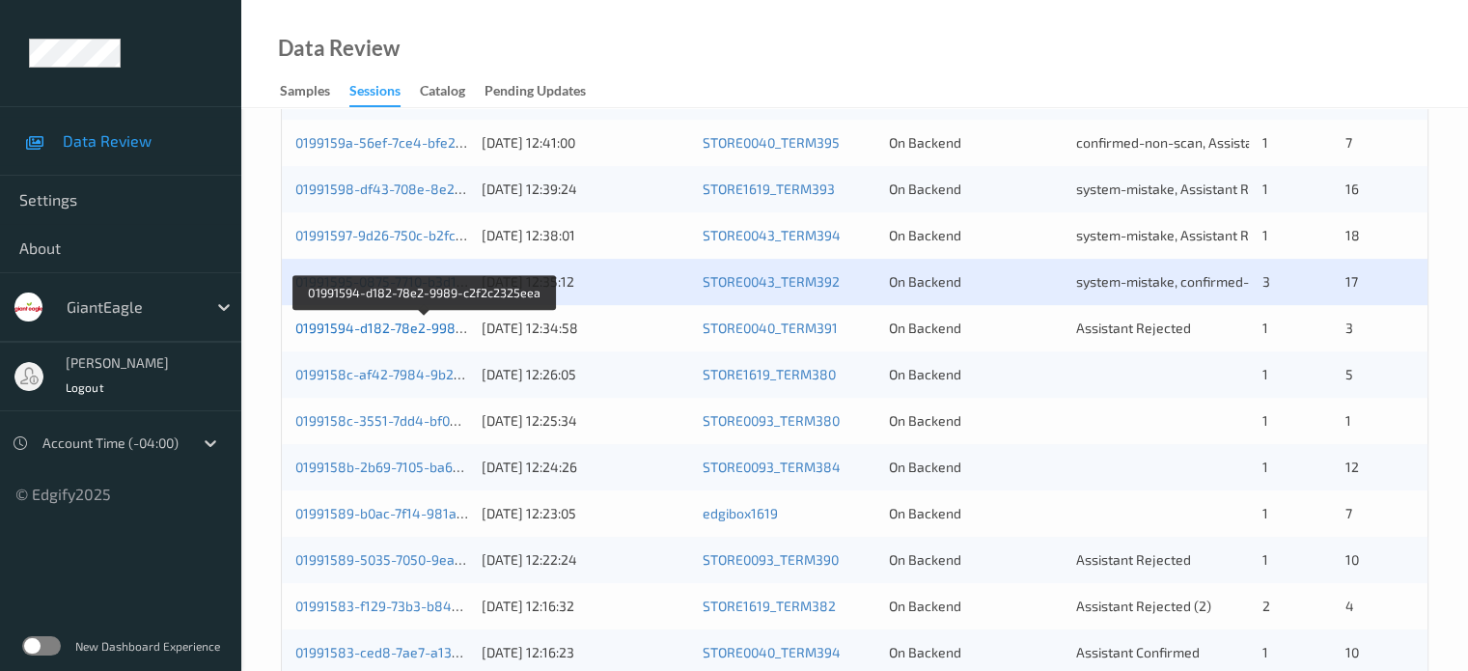
click at [366, 330] on link "01991594-d182-78e2-9989-c2f2c2325eea" at bounding box center [426, 327] width 262 height 16
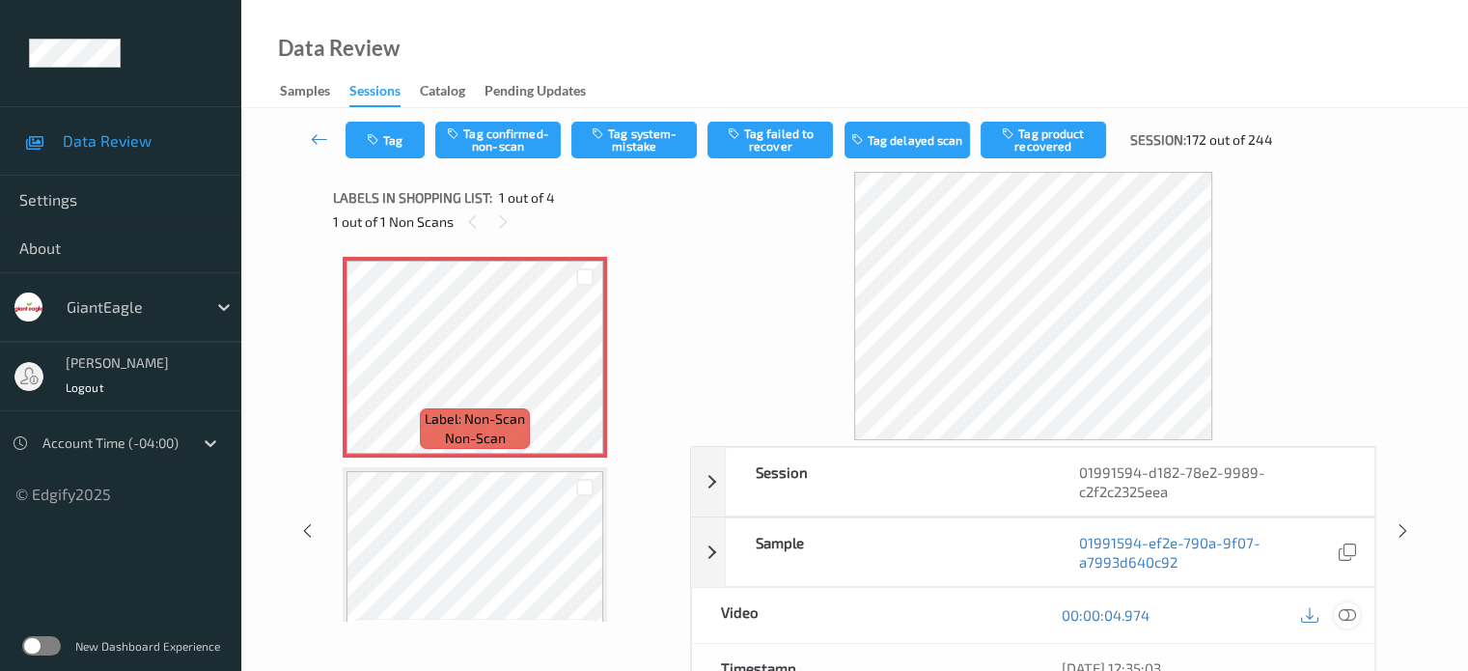
click at [1352, 610] on icon at bounding box center [1346, 614] width 17 height 17
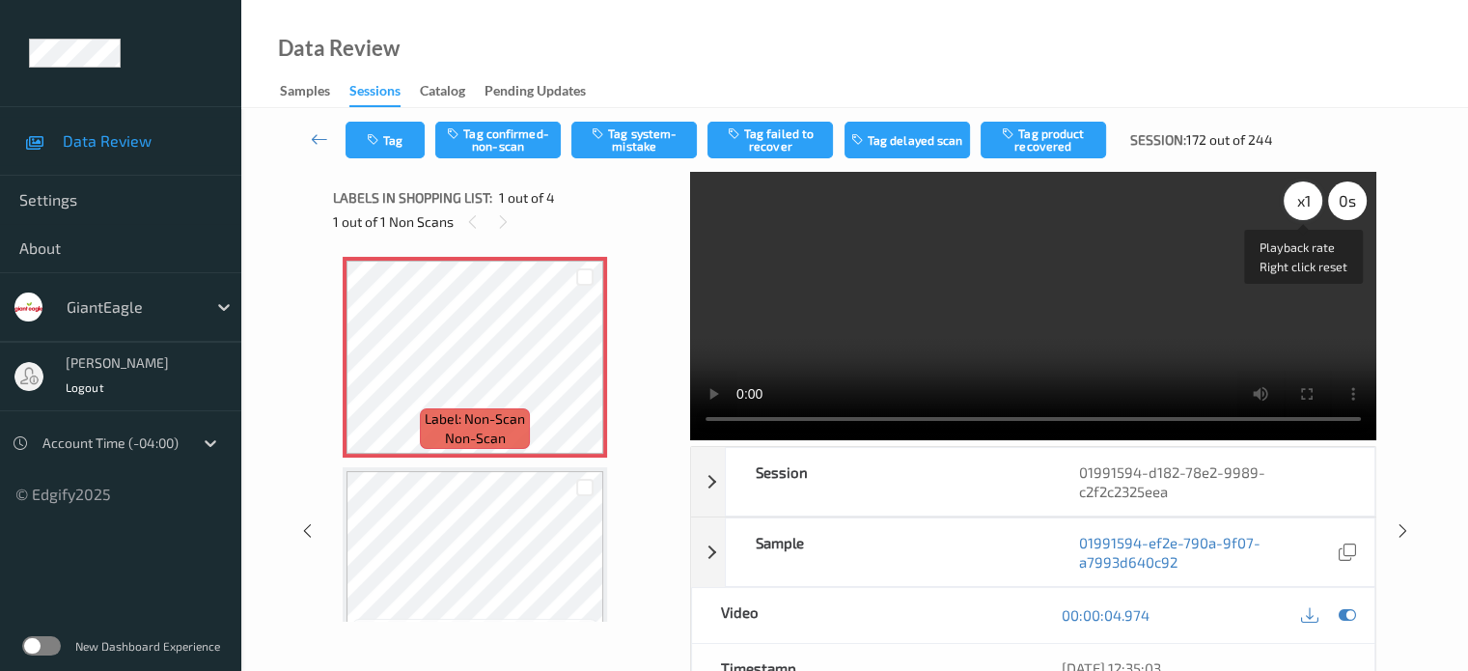
click at [1302, 207] on div "x 1" at bounding box center [1303, 200] width 39 height 39
click at [514, 150] on button "Tag confirmed-non-scan" at bounding box center [497, 140] width 125 height 37
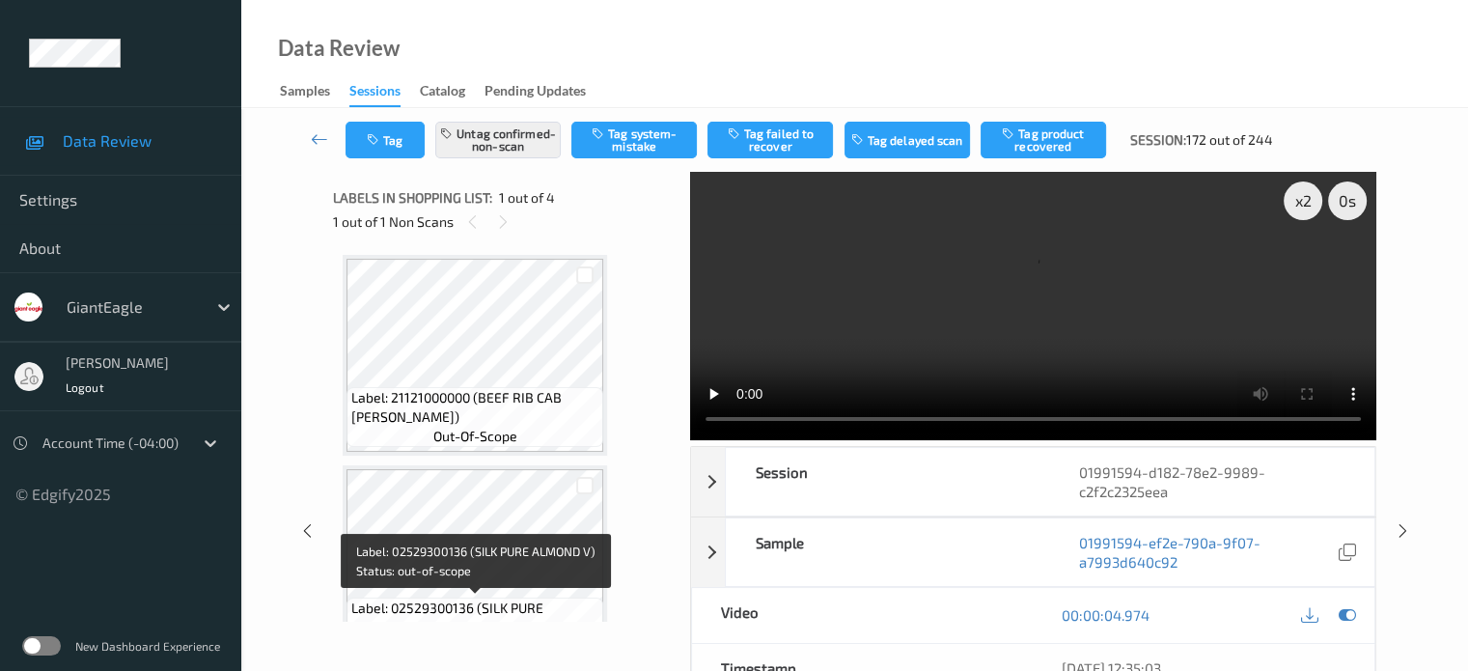
scroll to position [476, 0]
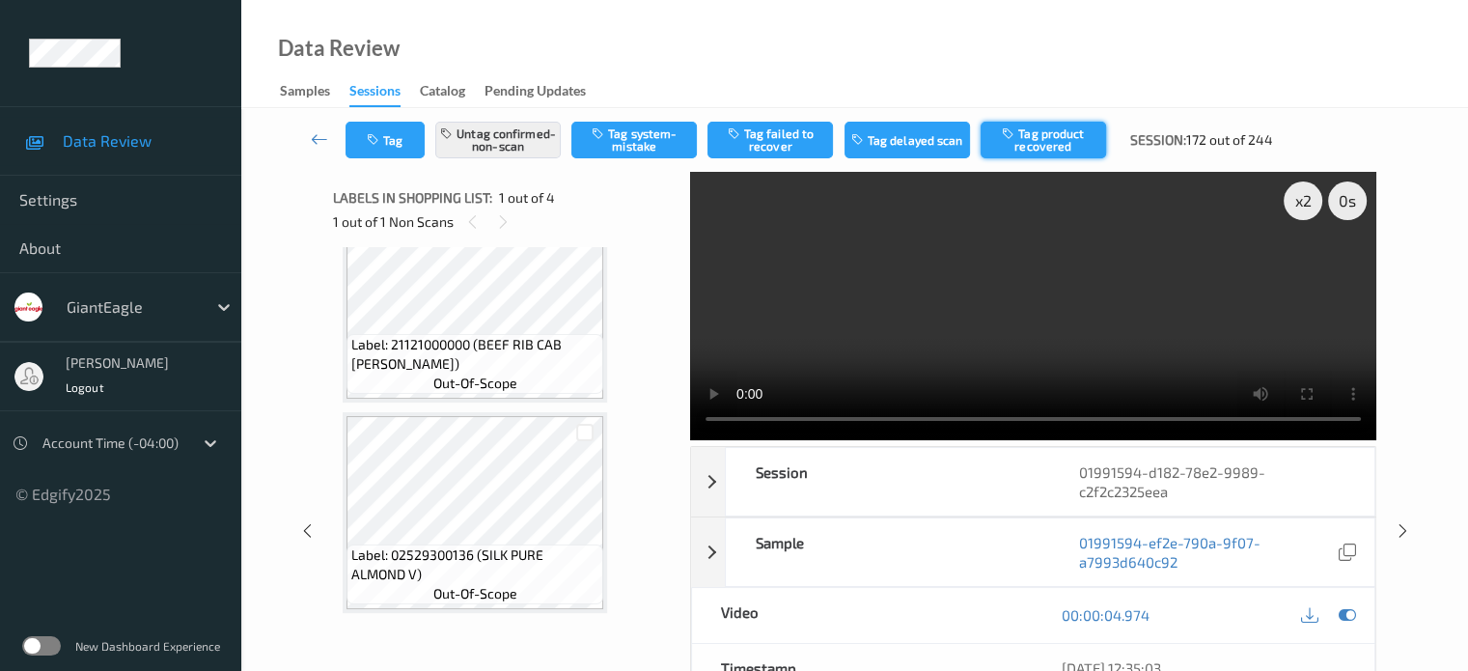
click at [1046, 147] on button "Tag product recovered" at bounding box center [1043, 140] width 125 height 37
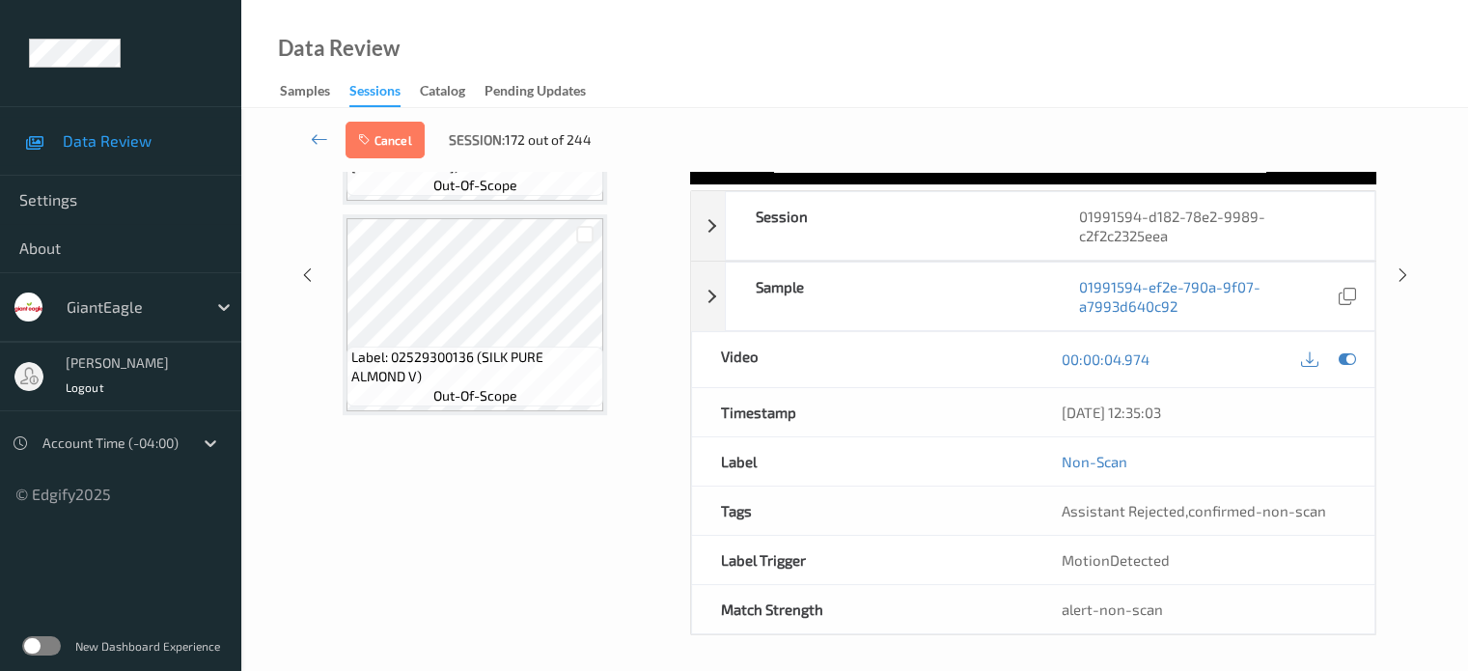
scroll to position [0, 0]
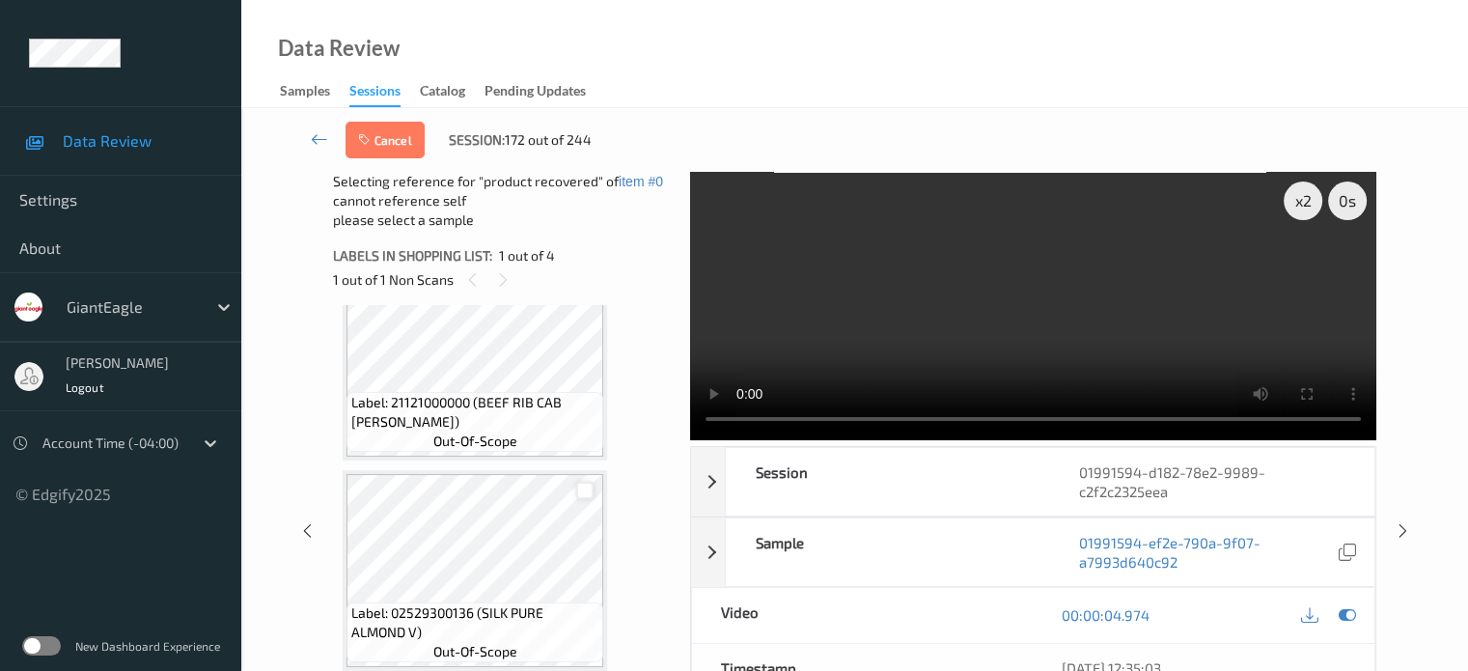
click at [587, 493] on div at bounding box center [585, 491] width 18 height 18
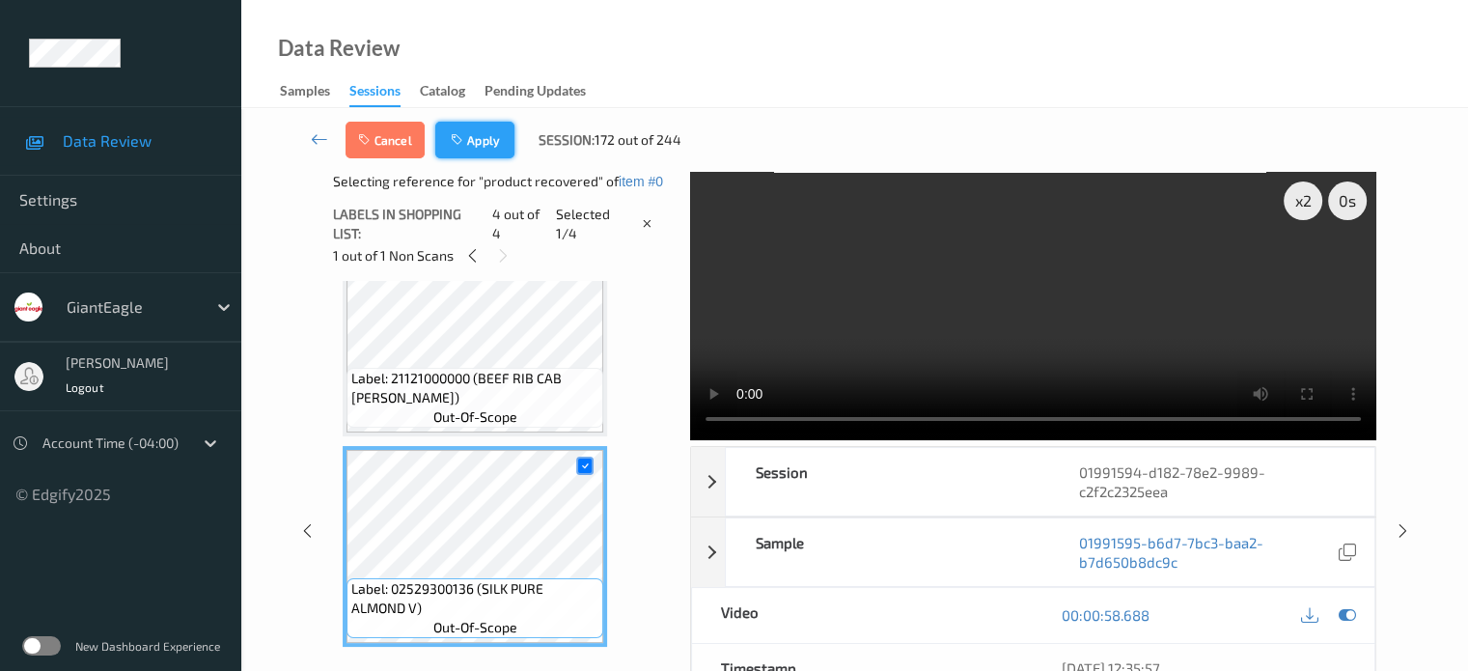
click at [494, 139] on button "Apply" at bounding box center [474, 140] width 79 height 37
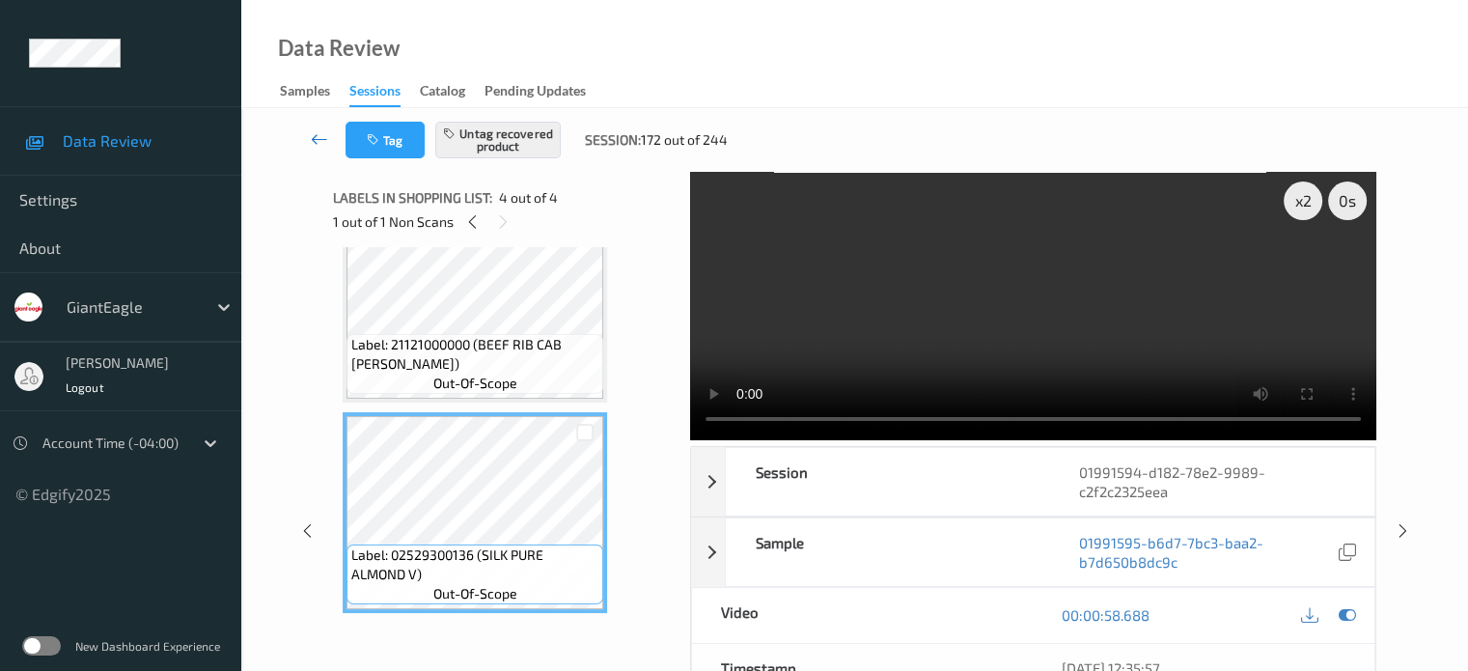
click at [317, 143] on icon at bounding box center [319, 138] width 17 height 19
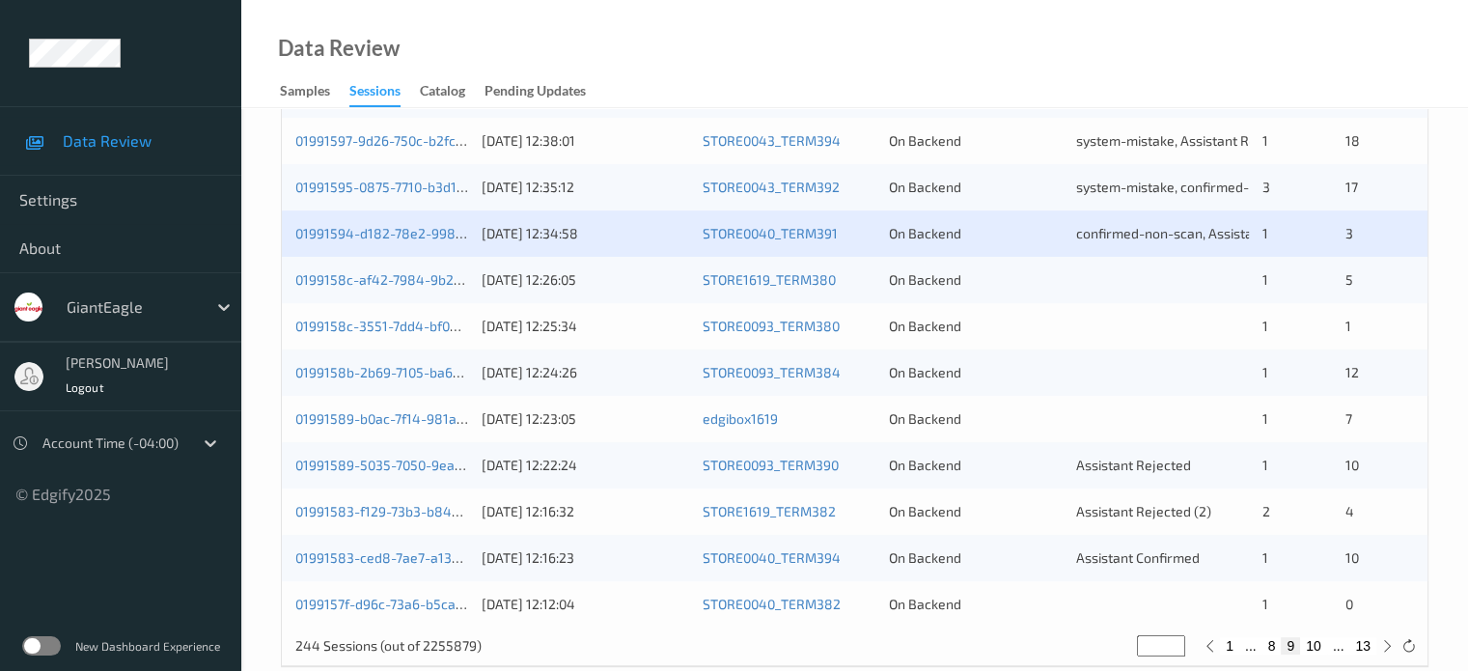
scroll to position [932, 0]
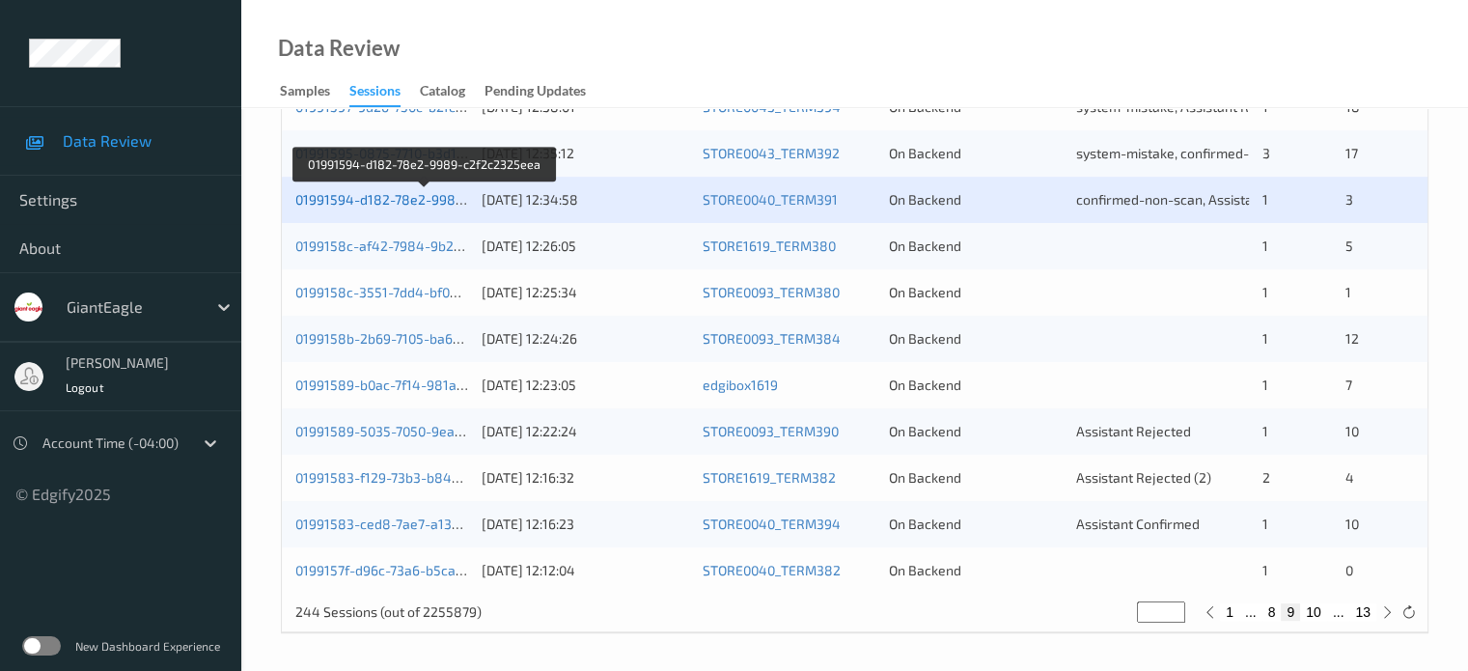
click at [367, 201] on link "01991594-d182-78e2-9989-c2f2c2325eea" at bounding box center [426, 199] width 262 height 16
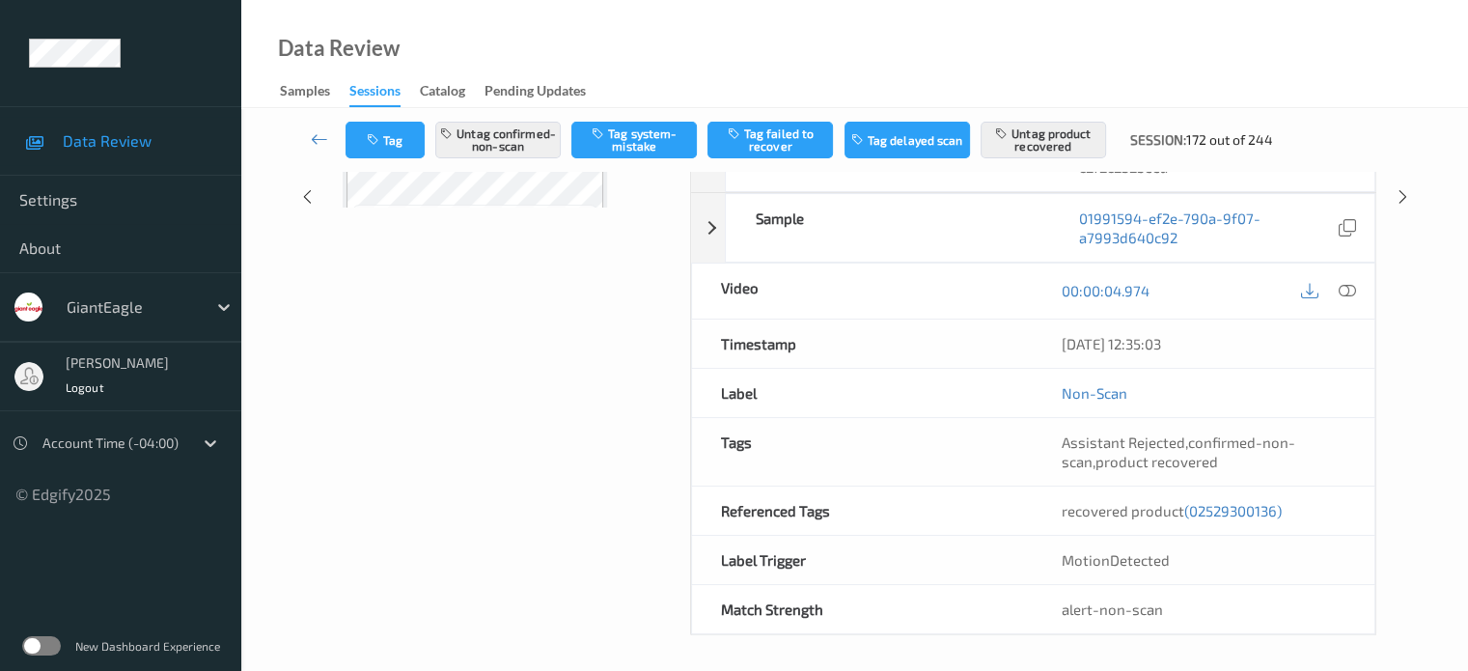
scroll to position [324, 0]
click at [318, 142] on icon at bounding box center [319, 138] width 17 height 19
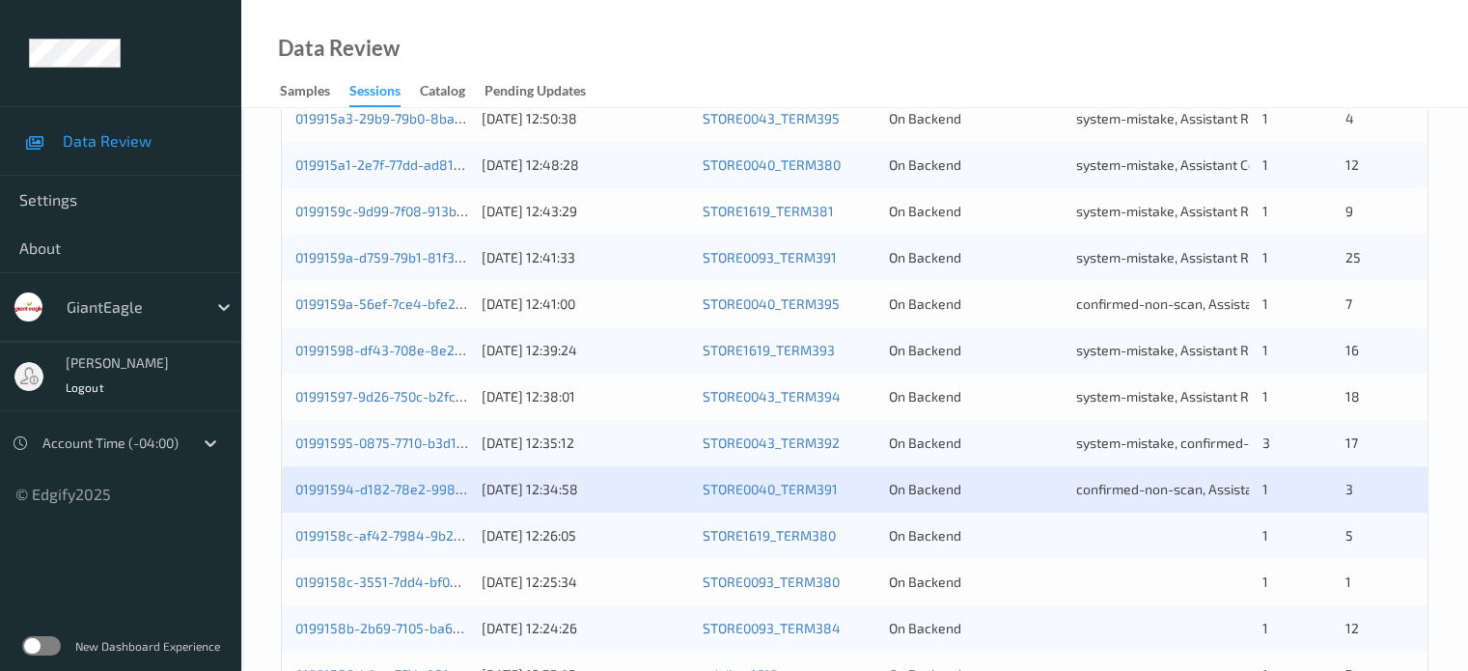
scroll to position [932, 0]
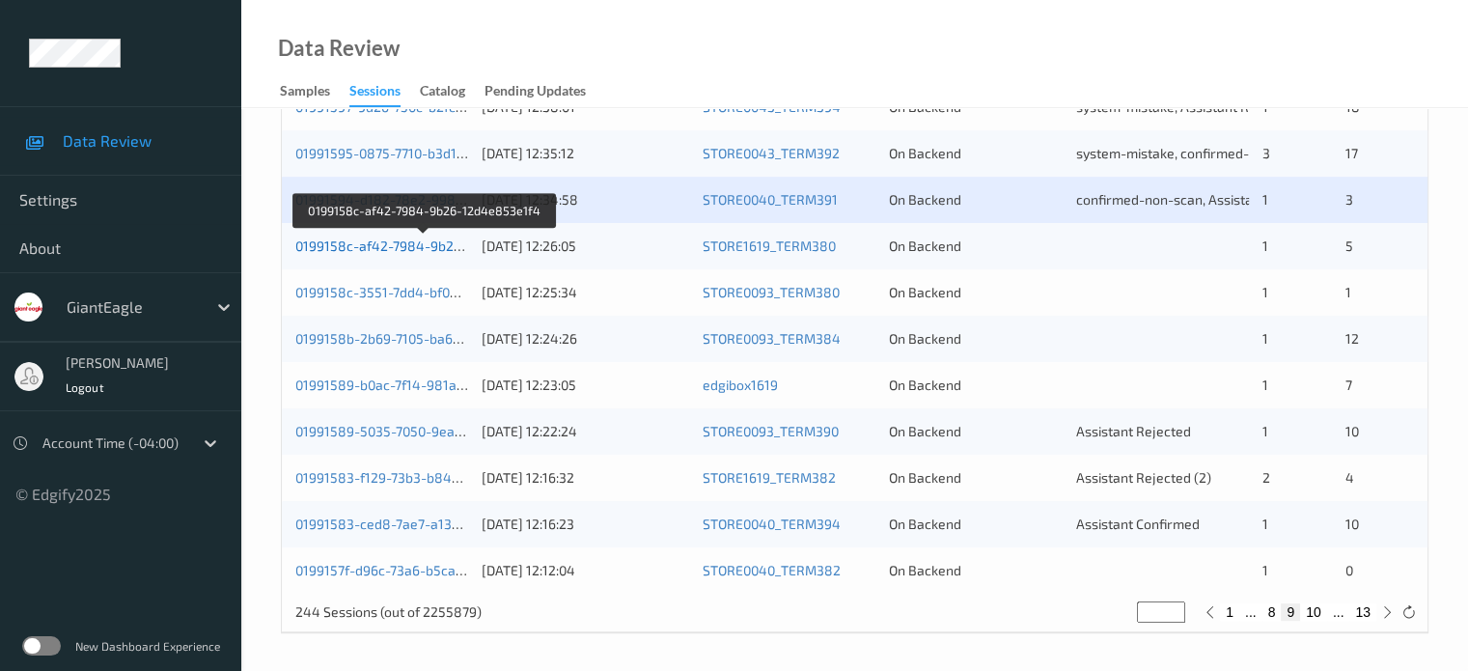
click at [385, 243] on link "0199158c-af42-7984-9b26-12d4e853e1f4" at bounding box center [425, 245] width 261 height 16
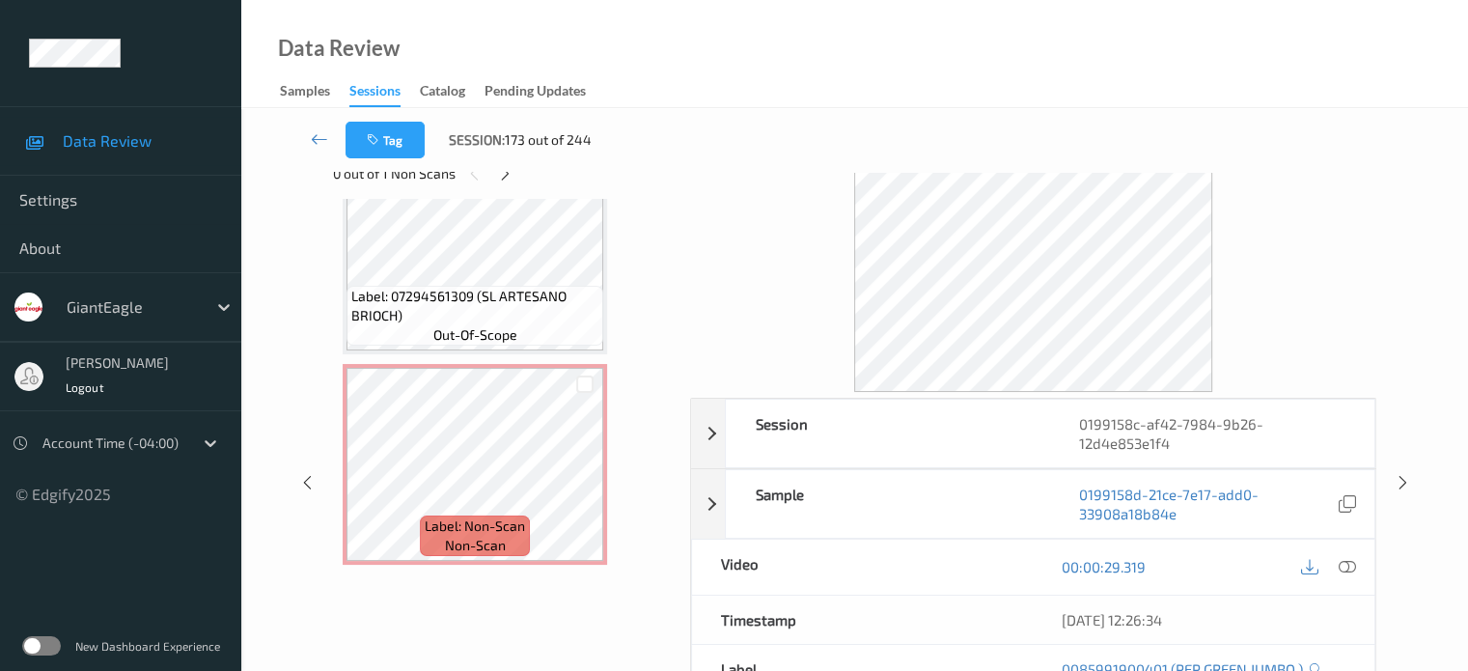
scroll to position [56, 0]
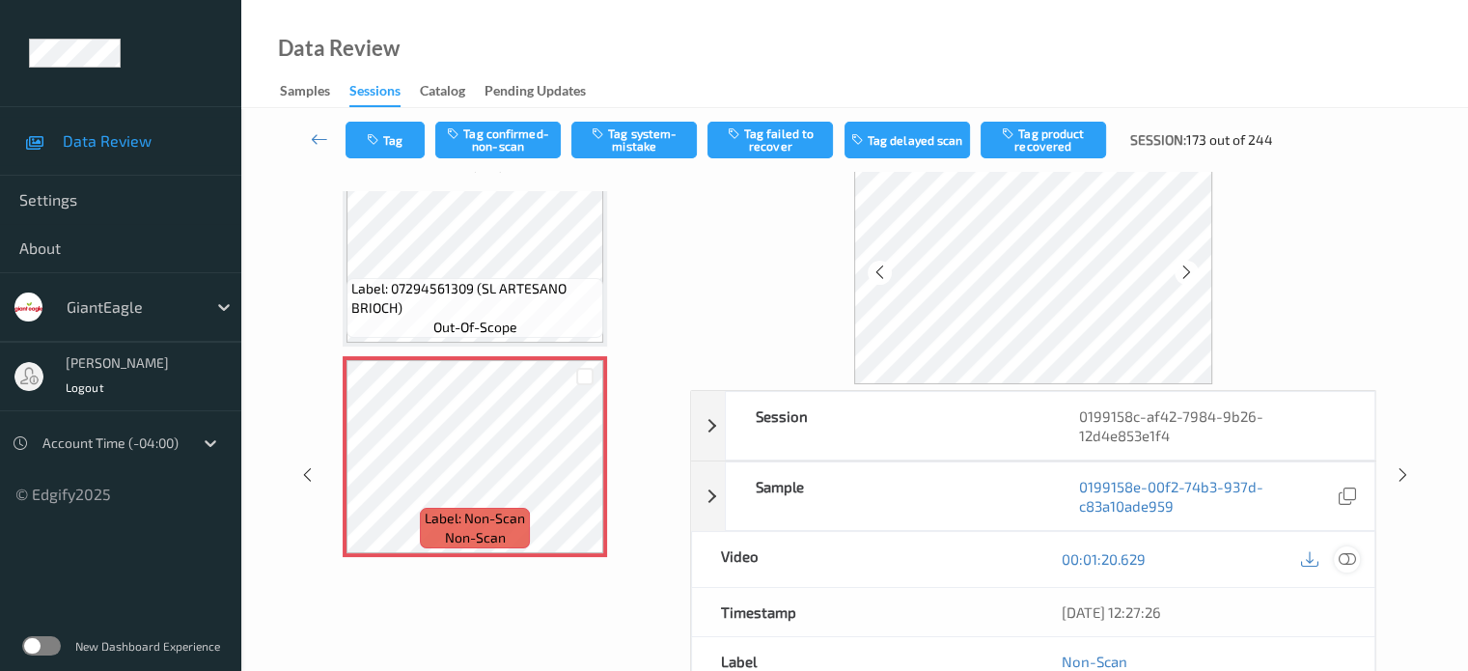
click at [1354, 551] on icon at bounding box center [1346, 558] width 17 height 17
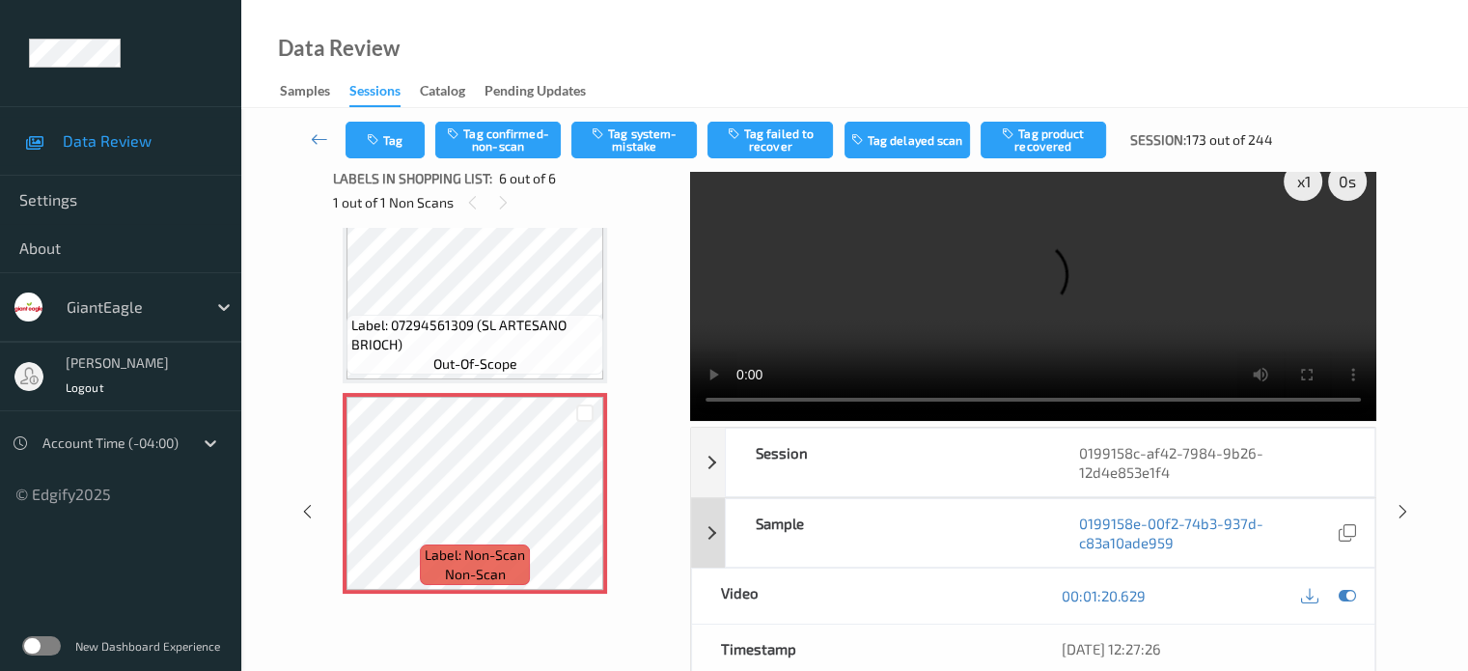
scroll to position [0, 0]
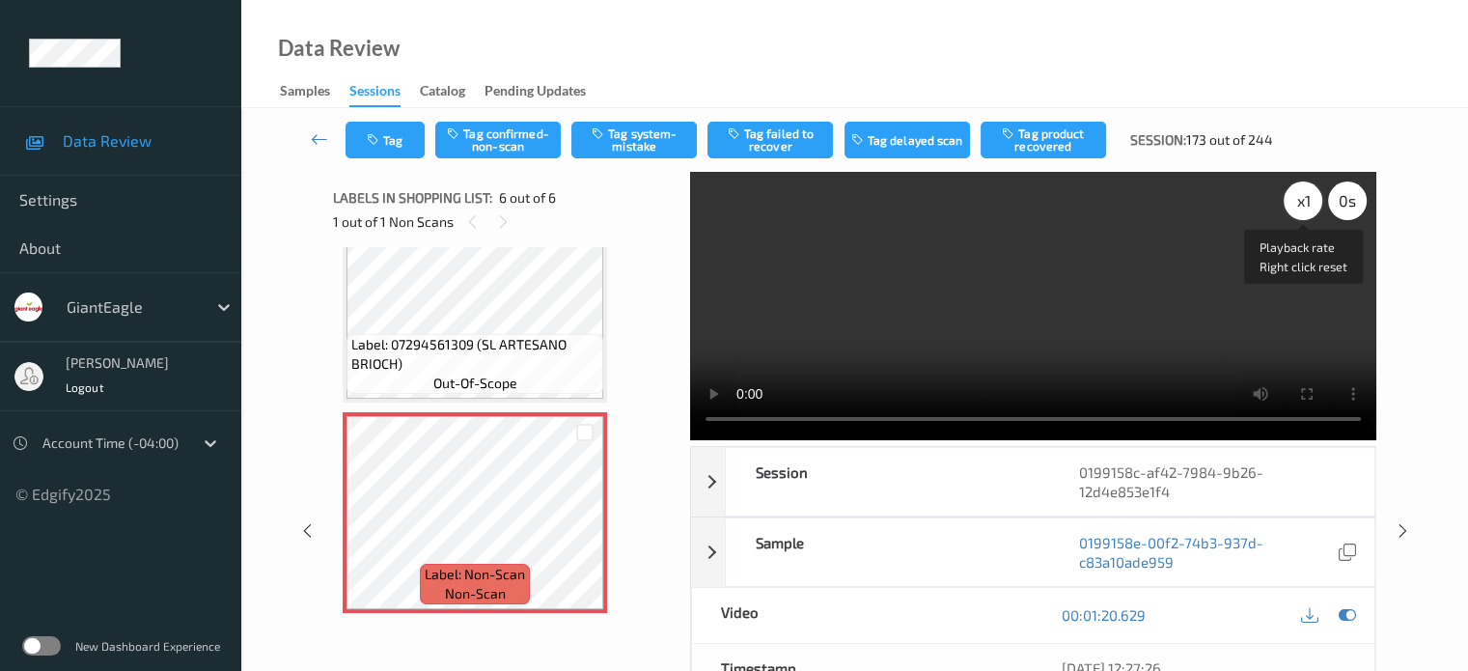
click at [1298, 196] on div "x 1" at bounding box center [1303, 200] width 39 height 39
click at [634, 144] on button "Tag system-mistake" at bounding box center [633, 140] width 125 height 37
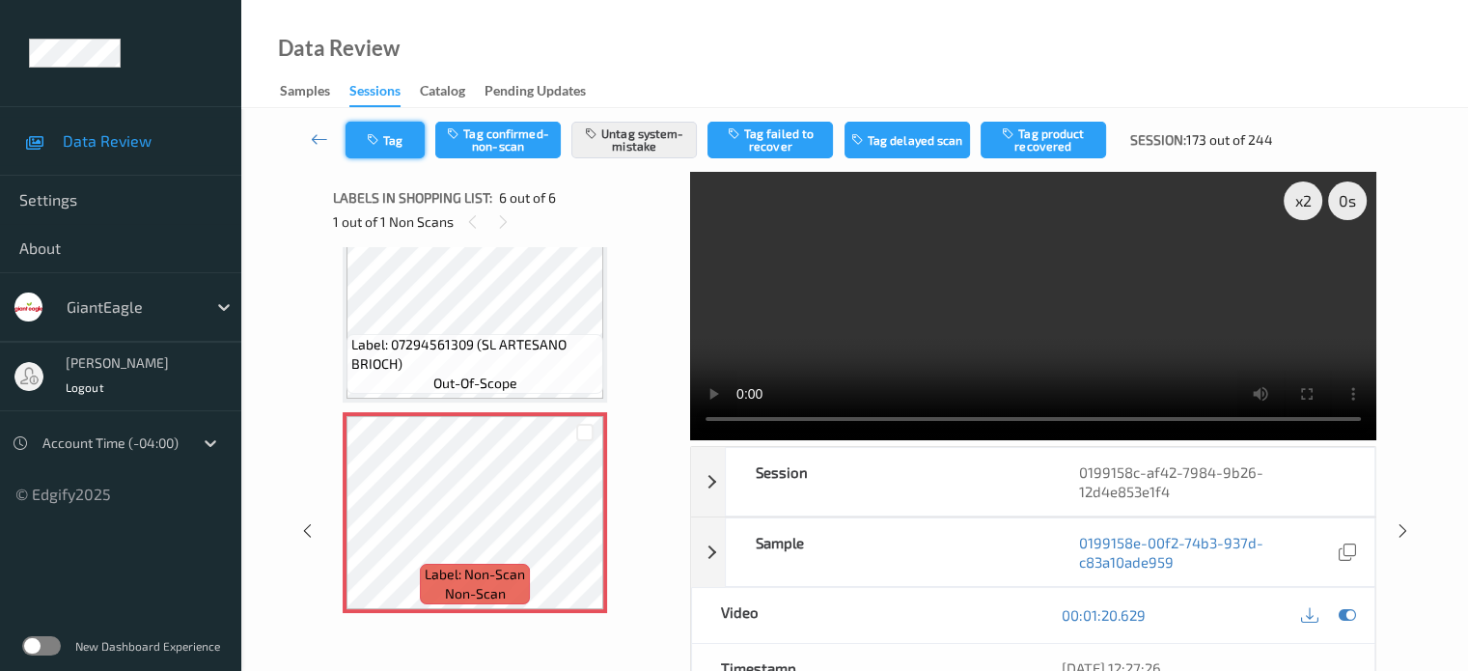
click at [392, 136] on button "Tag" at bounding box center [384, 140] width 79 height 37
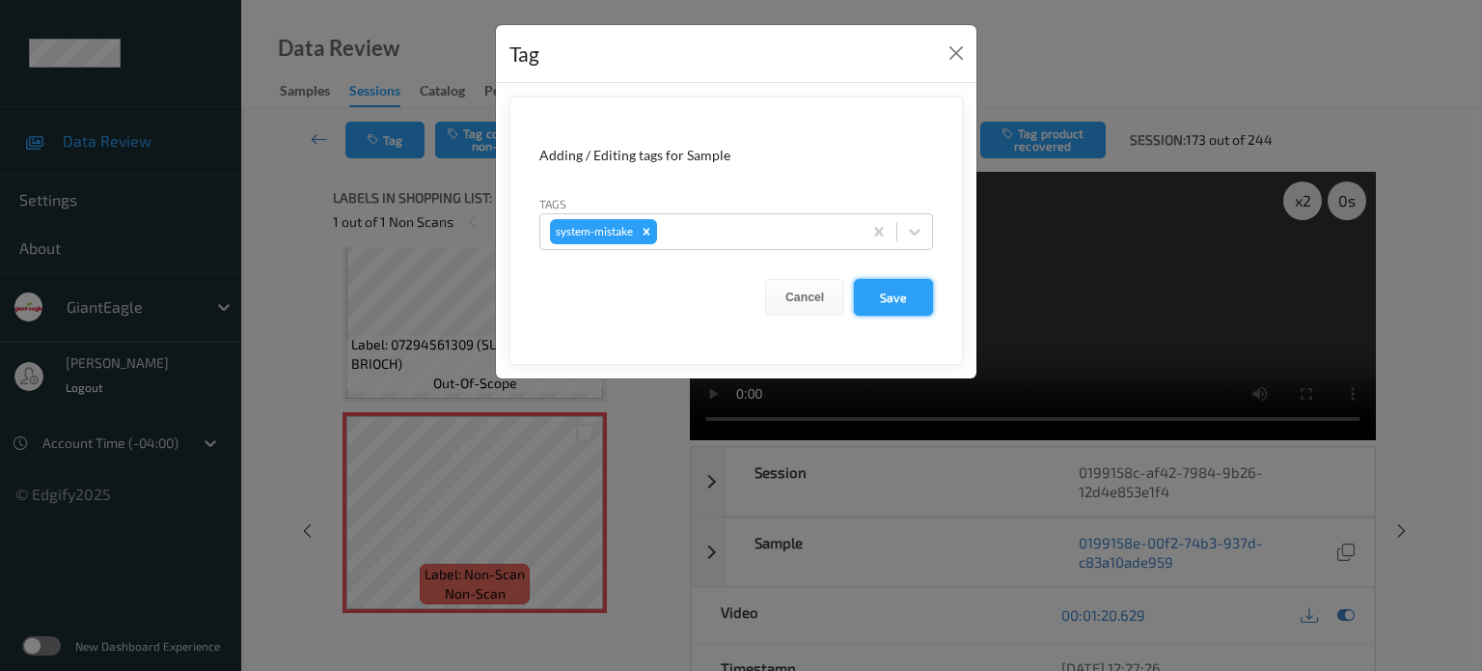
click at [904, 296] on button "Save" at bounding box center [893, 297] width 79 height 37
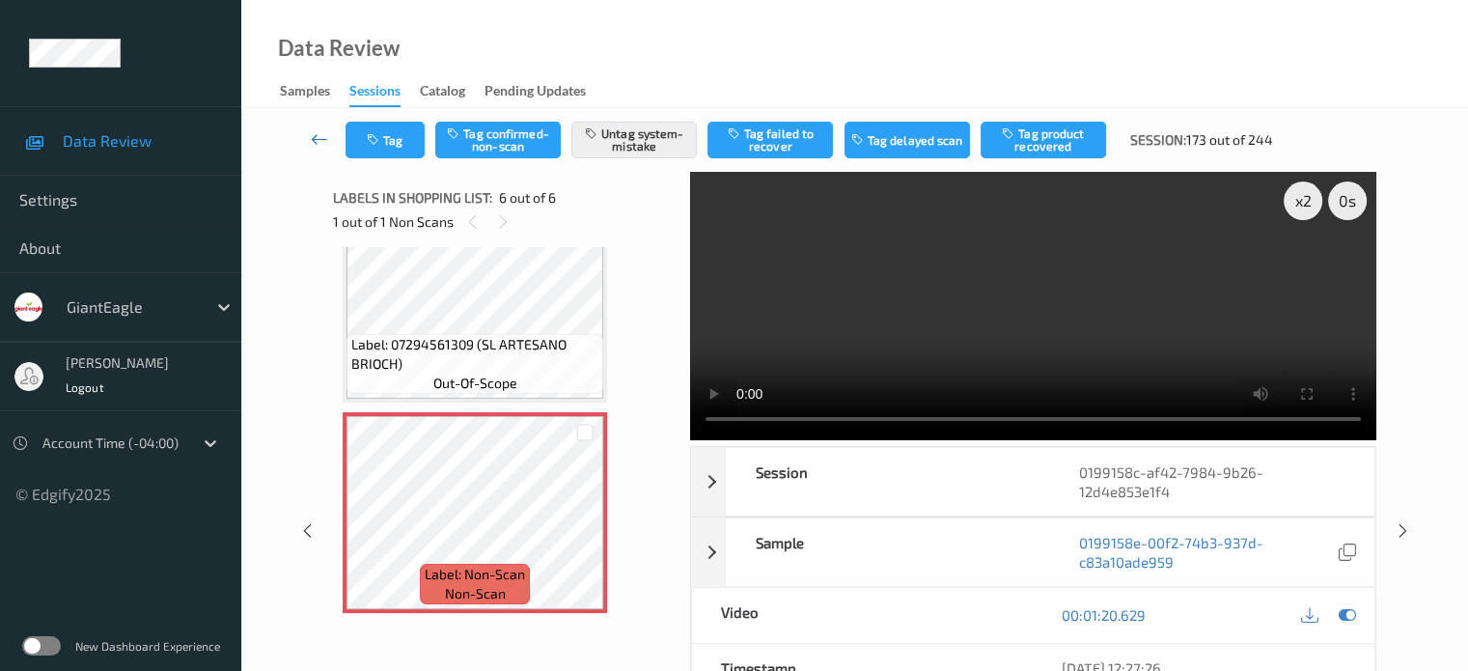
click at [318, 130] on icon at bounding box center [319, 138] width 17 height 19
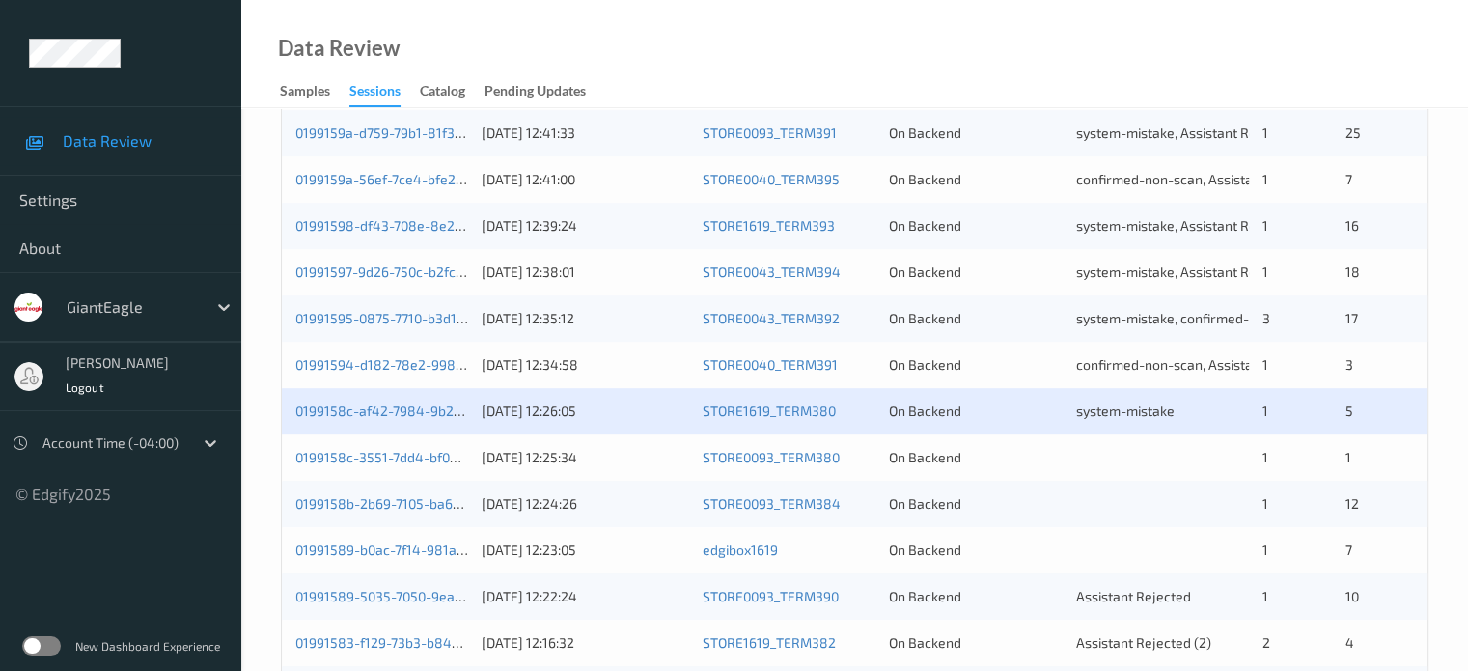
scroll to position [804, 0]
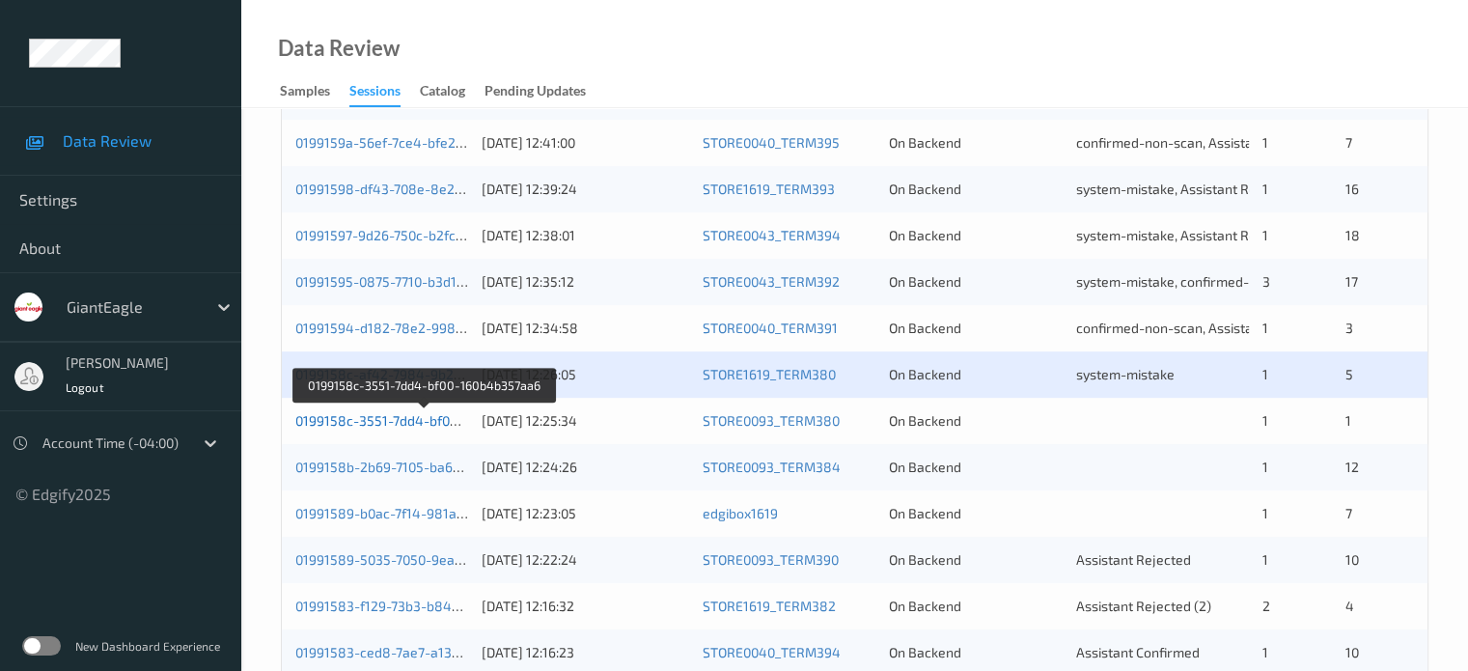
click at [428, 420] on link "0199158c-3551-7dd4-bf00-160b4b357aa6" at bounding box center [424, 420] width 259 height 16
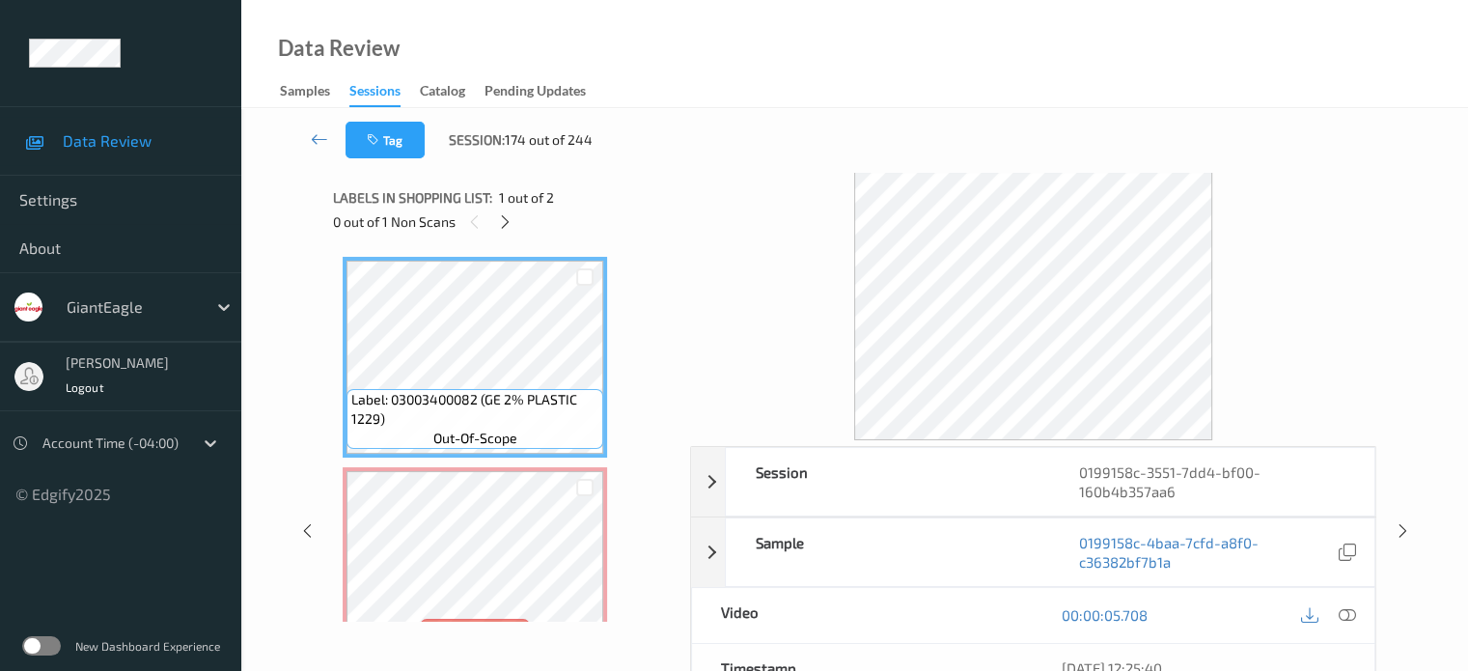
scroll to position [55, 0]
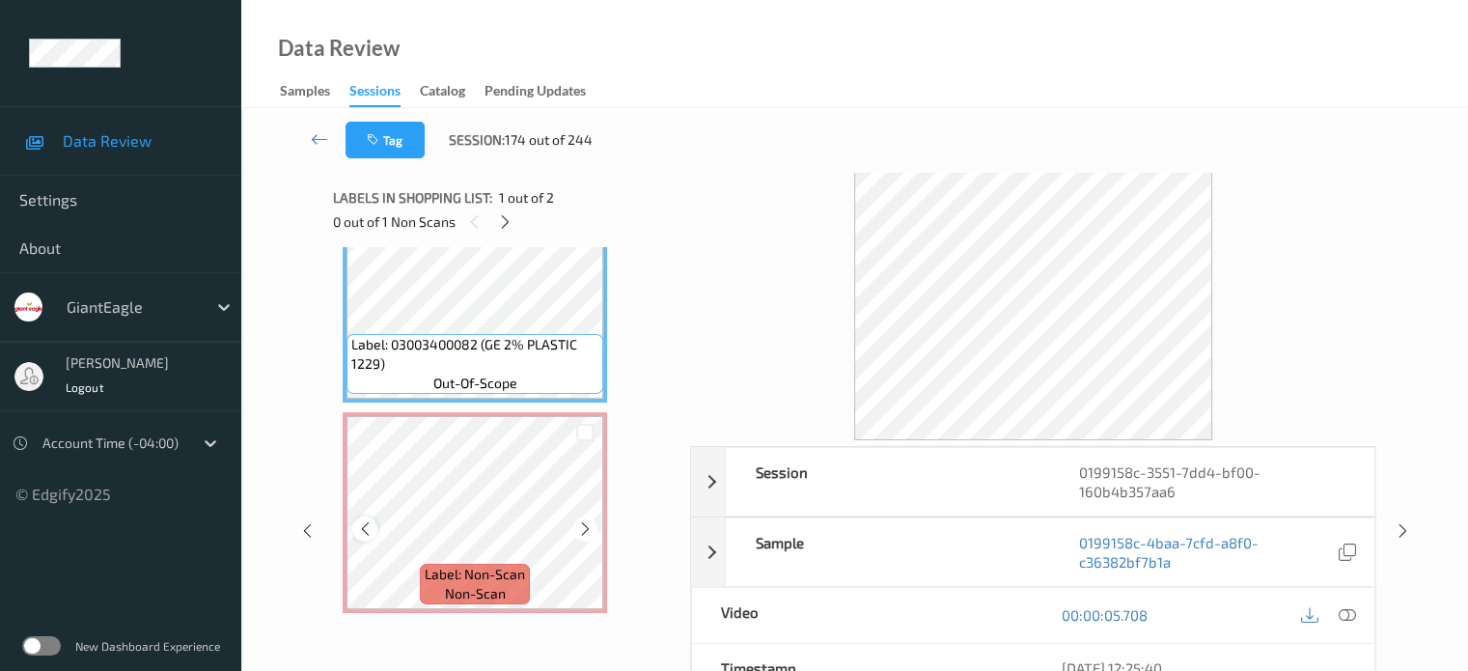
click at [369, 525] on icon at bounding box center [365, 528] width 16 height 17
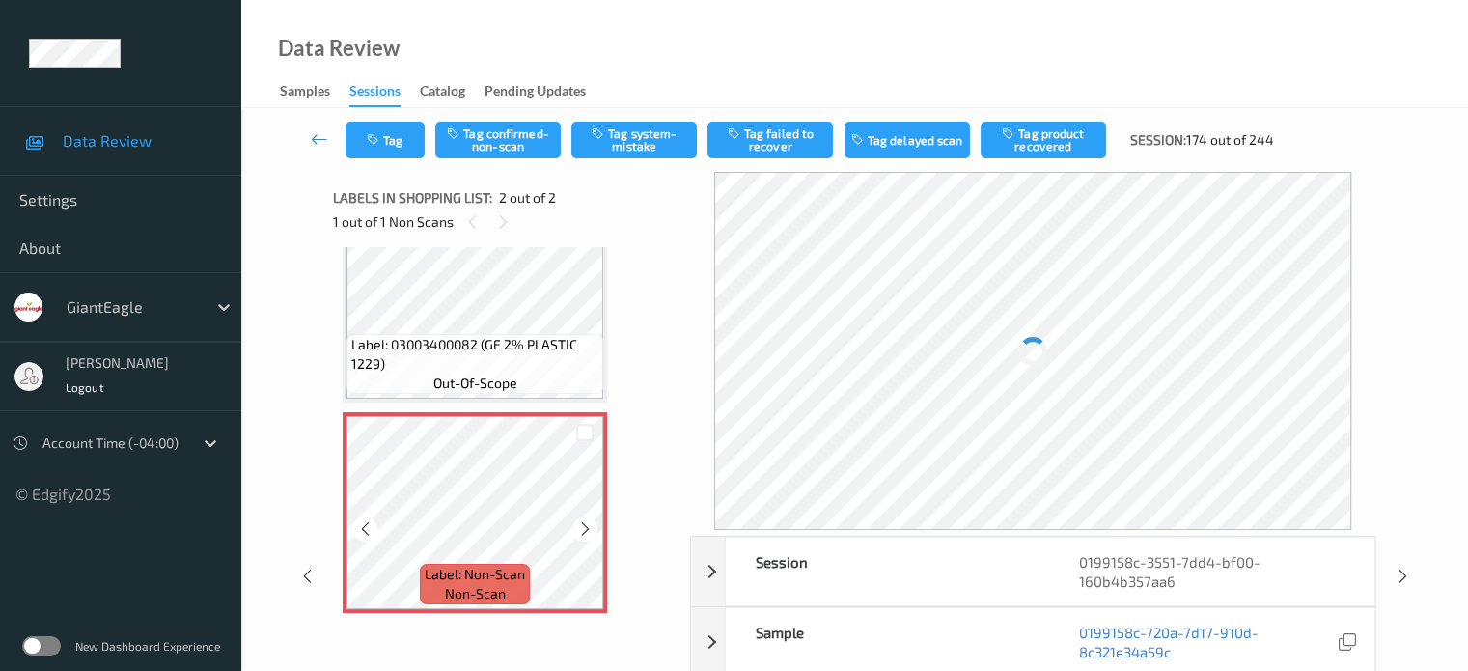
click at [369, 525] on icon at bounding box center [365, 528] width 16 height 17
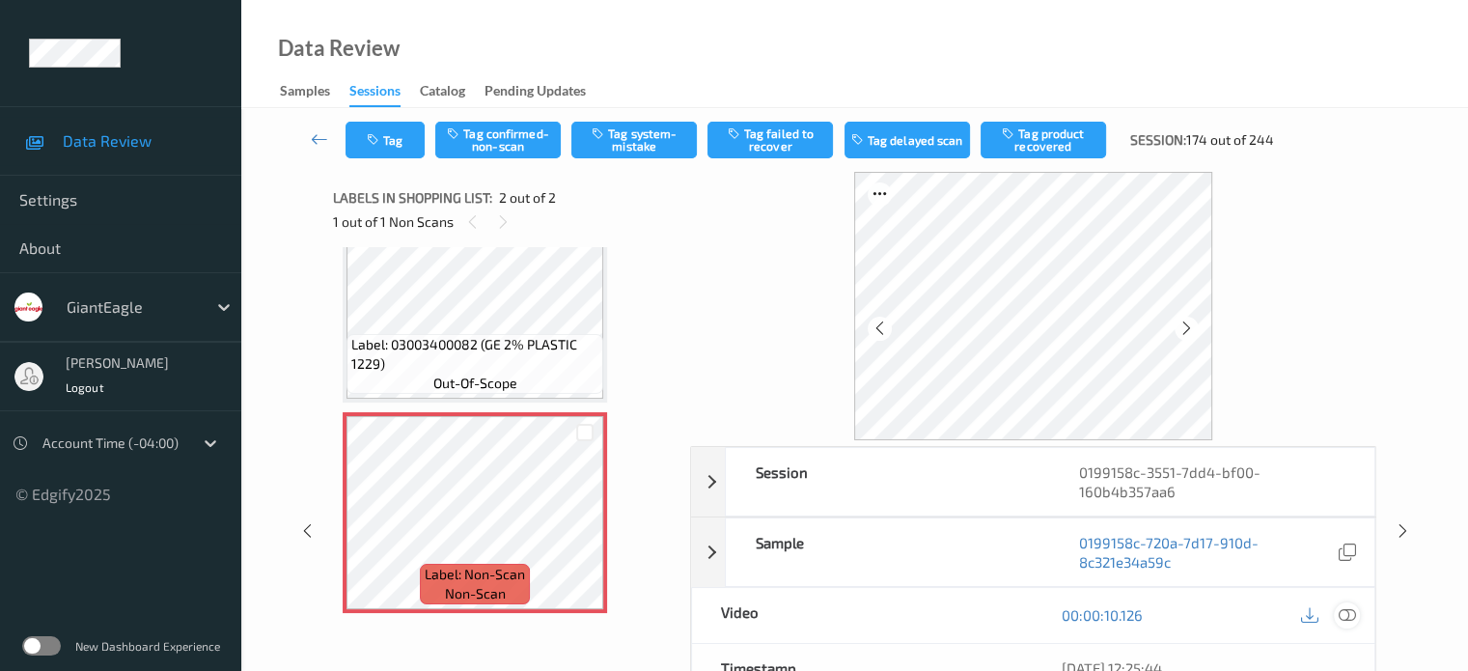
click at [1346, 617] on icon at bounding box center [1346, 614] width 17 height 17
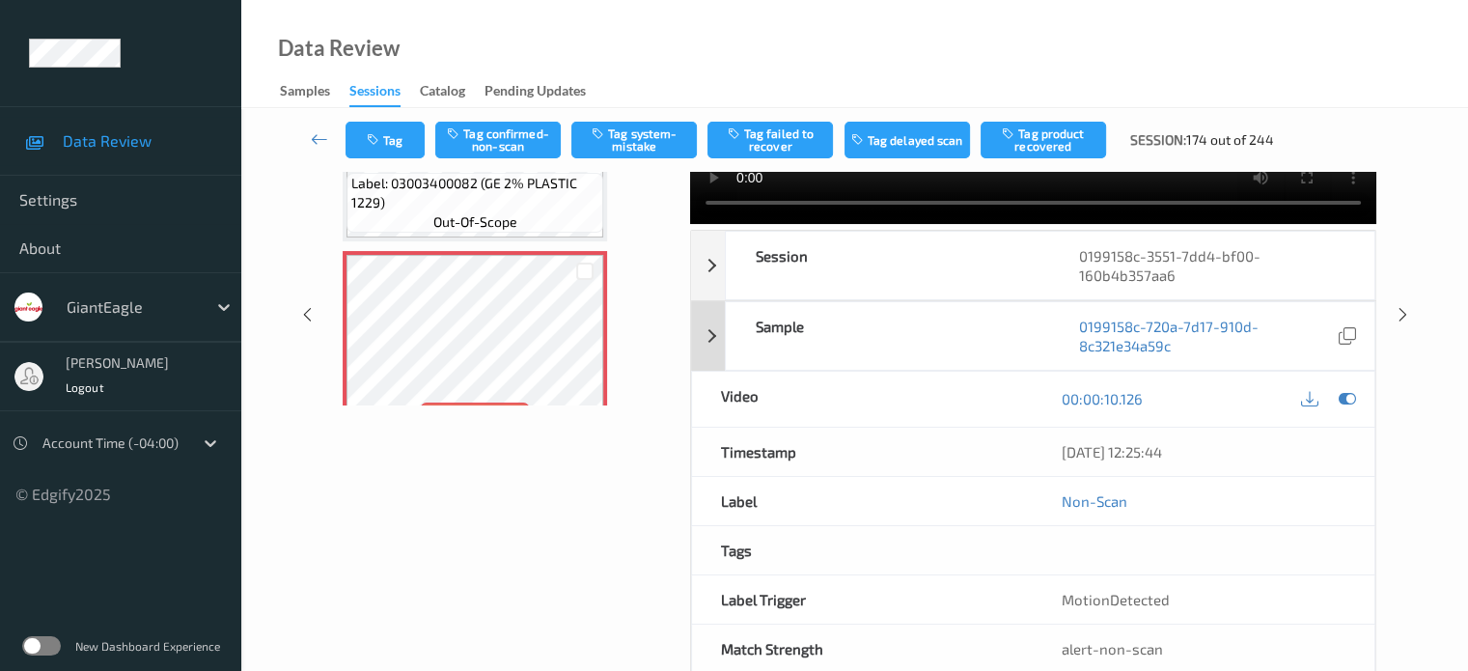
scroll to position [256, 0]
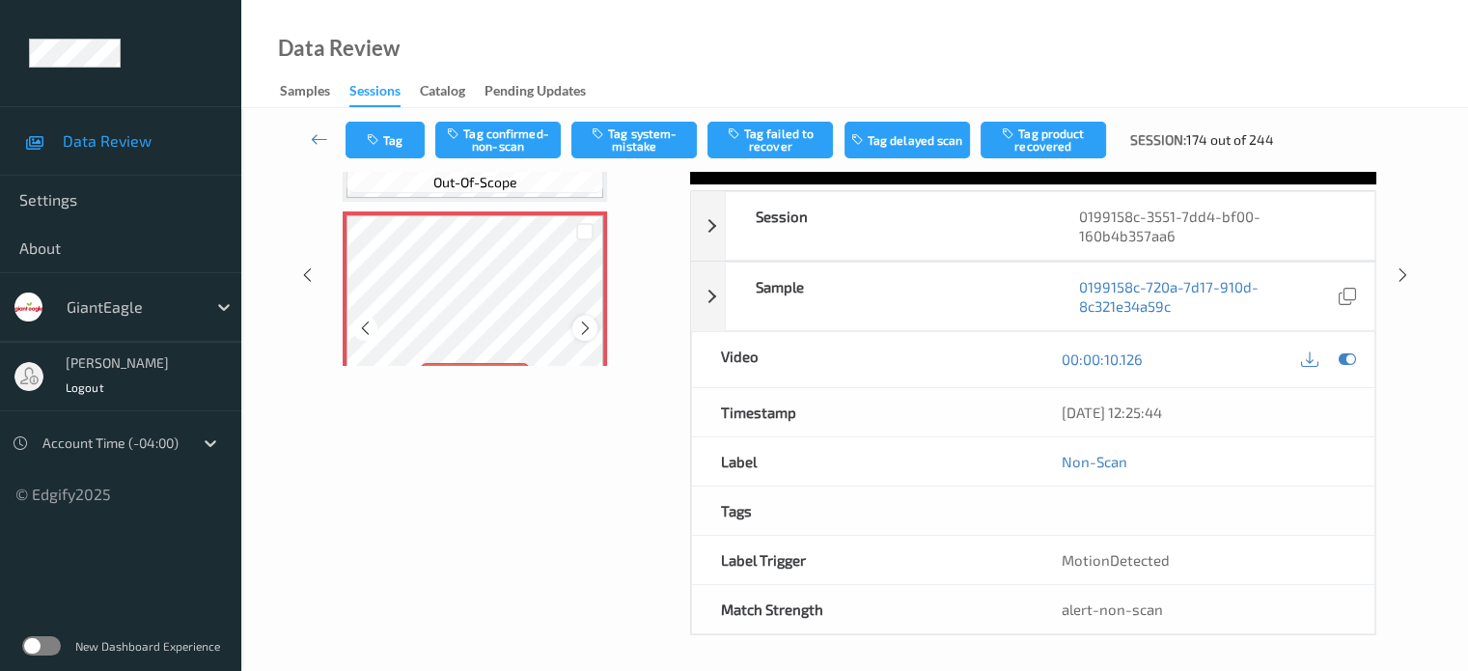
click at [586, 333] on icon at bounding box center [585, 327] width 16 height 17
click at [373, 331] on div at bounding box center [364, 328] width 24 height 24
click at [371, 327] on icon at bounding box center [365, 327] width 16 height 17
click at [637, 150] on button "Tag system-mistake" at bounding box center [633, 140] width 125 height 37
click at [403, 155] on button "Tag" at bounding box center [384, 140] width 79 height 37
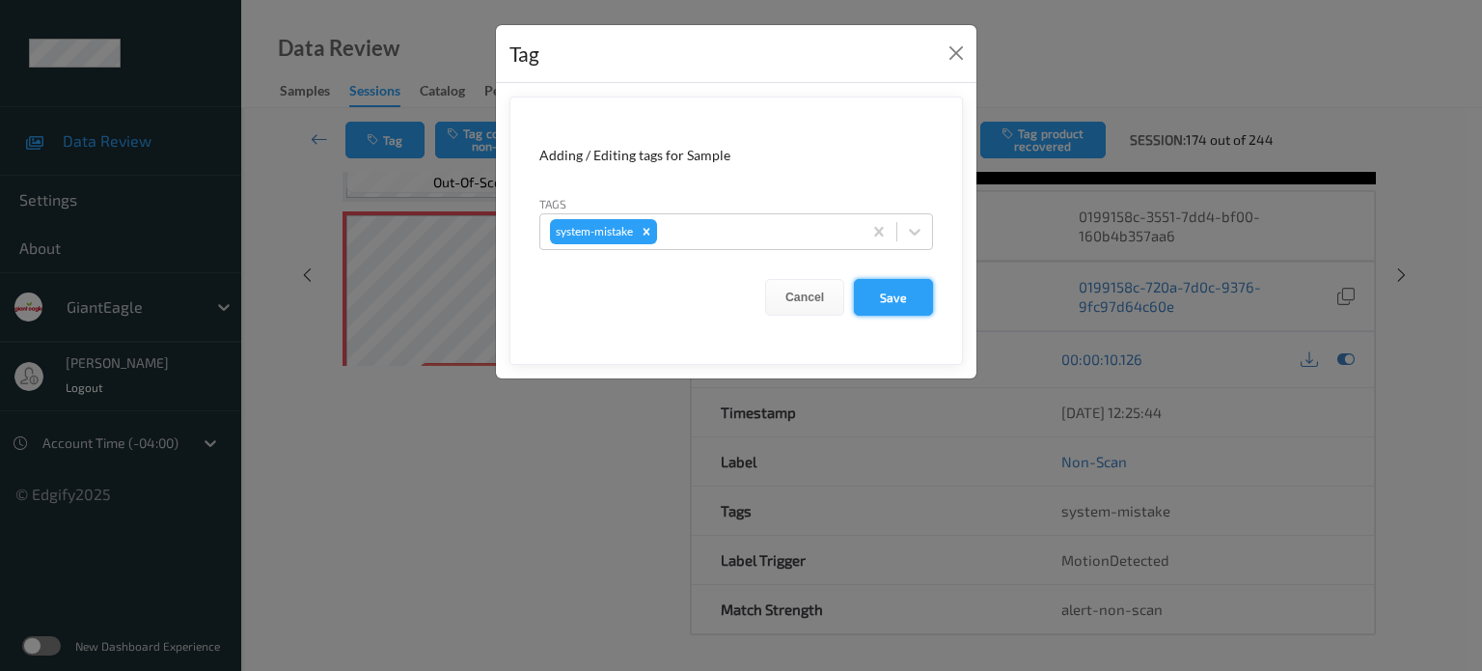
click at [893, 304] on button "Save" at bounding box center [893, 297] width 79 height 37
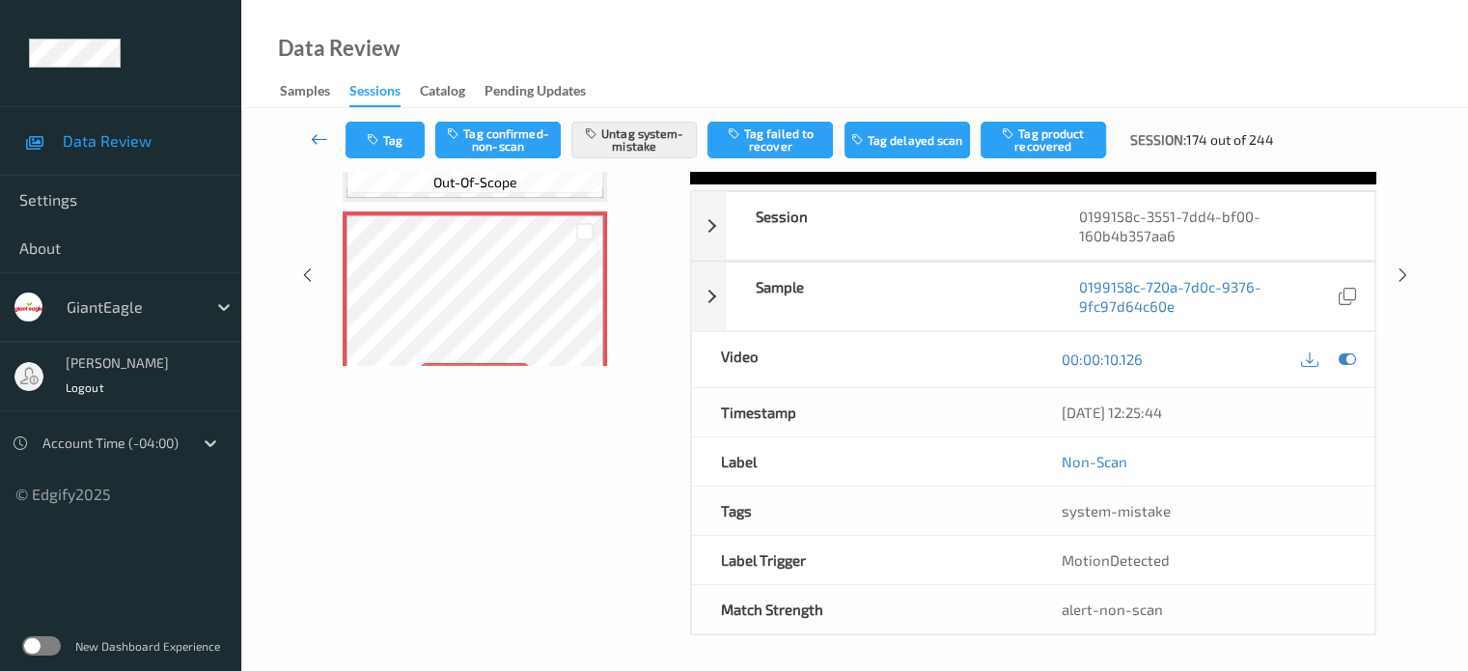
click at [314, 144] on icon at bounding box center [319, 138] width 17 height 19
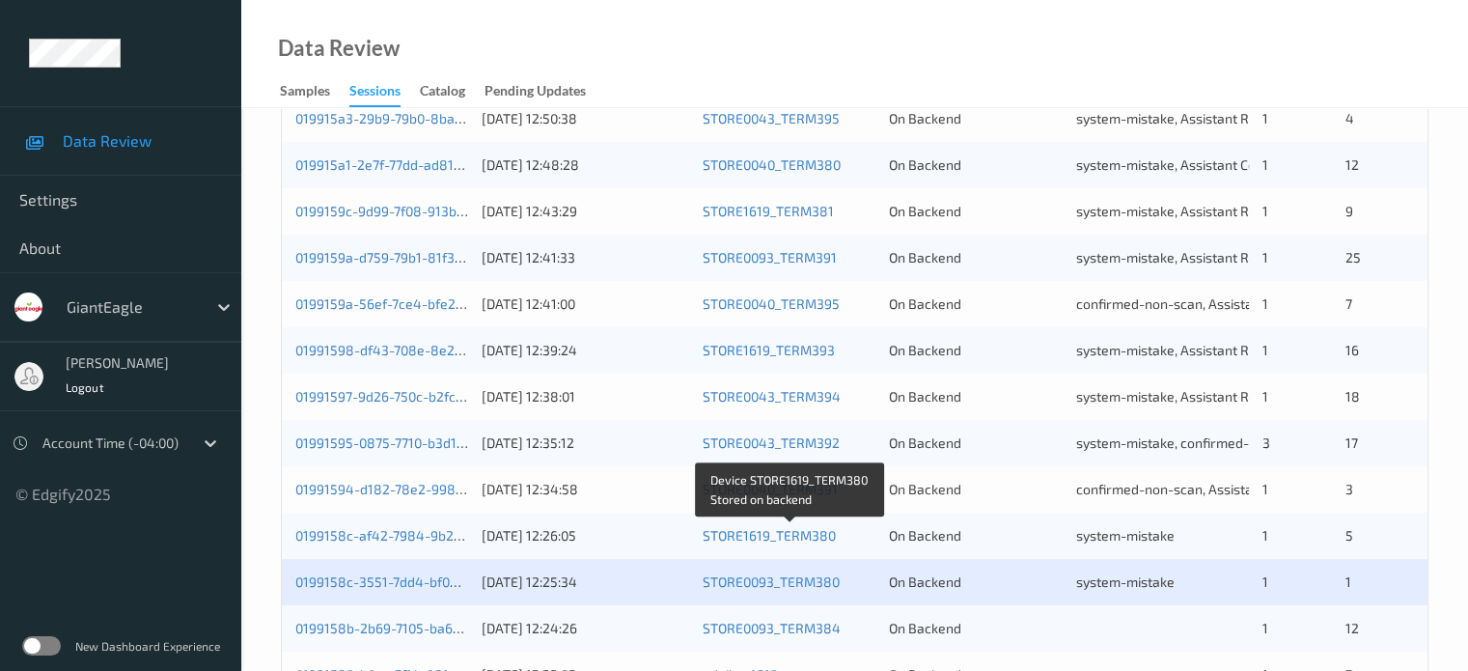
scroll to position [932, 0]
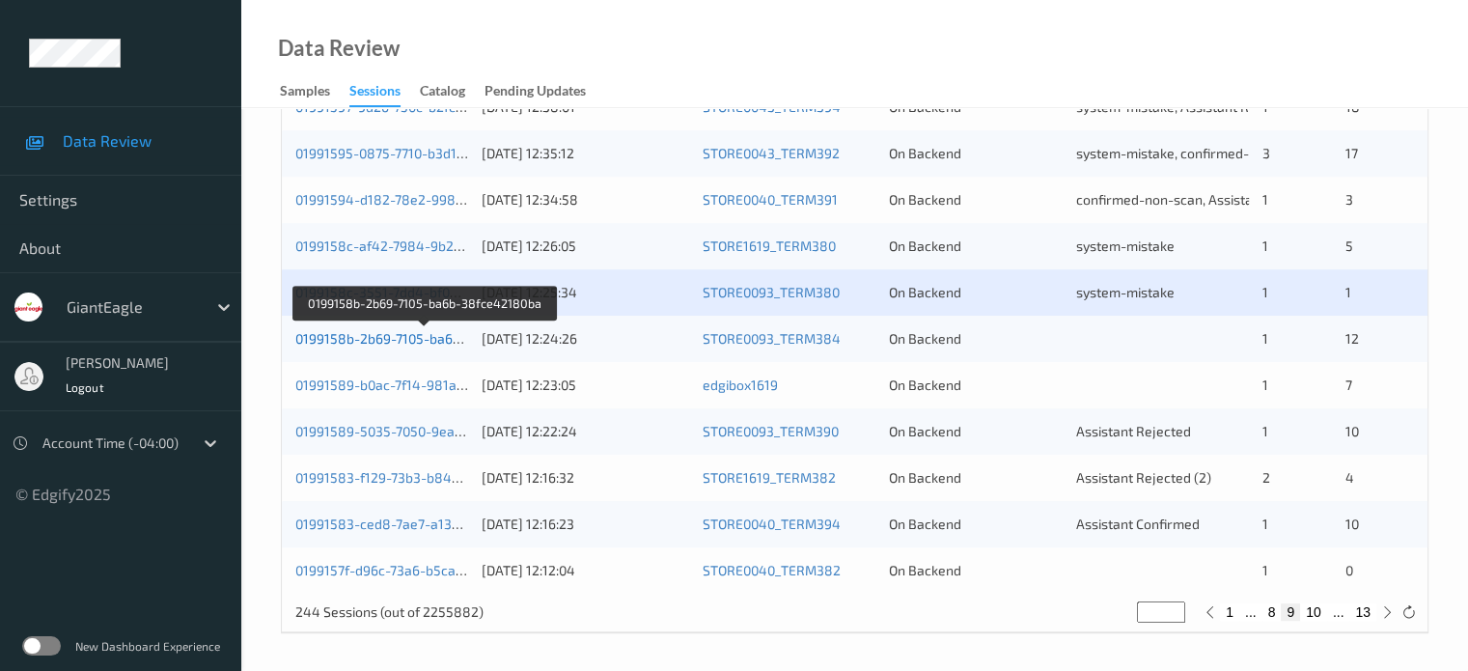
click at [363, 341] on link "0199158b-2b69-7105-ba6b-38fce42180ba" at bounding box center [425, 338] width 261 height 16
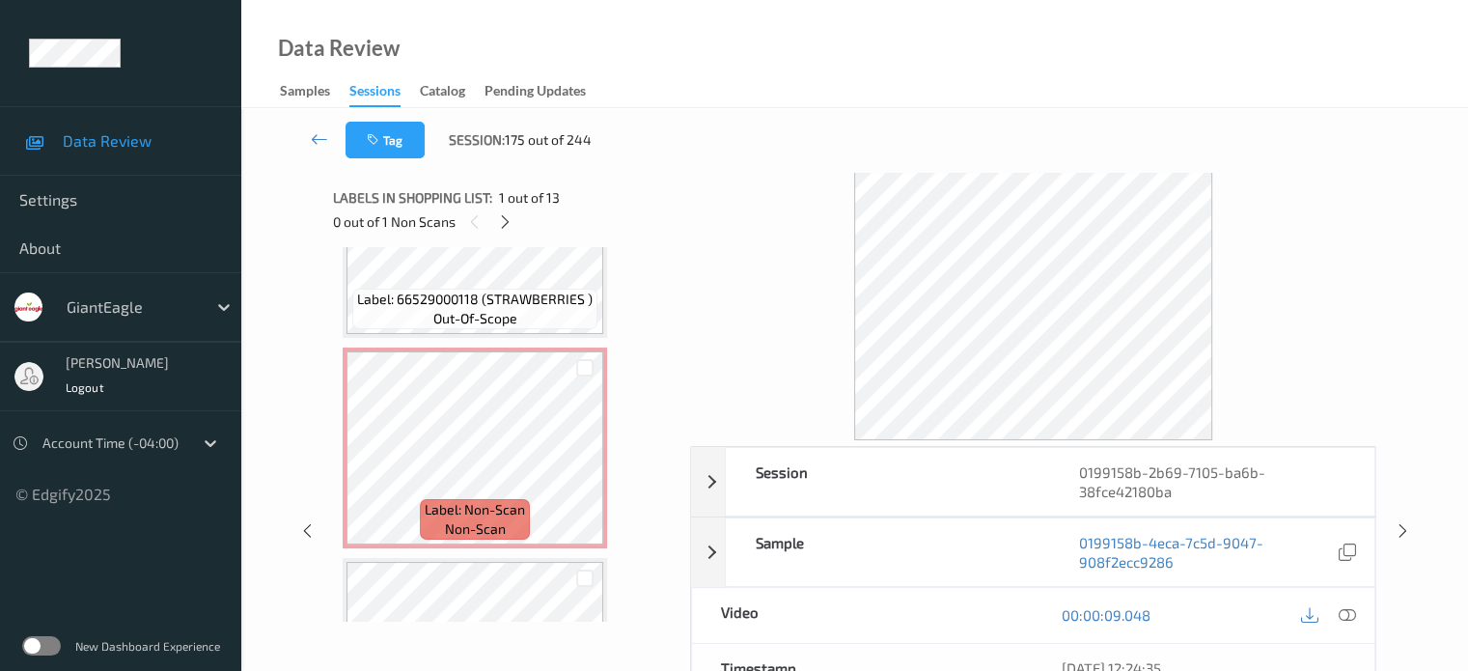
scroll to position [961, 0]
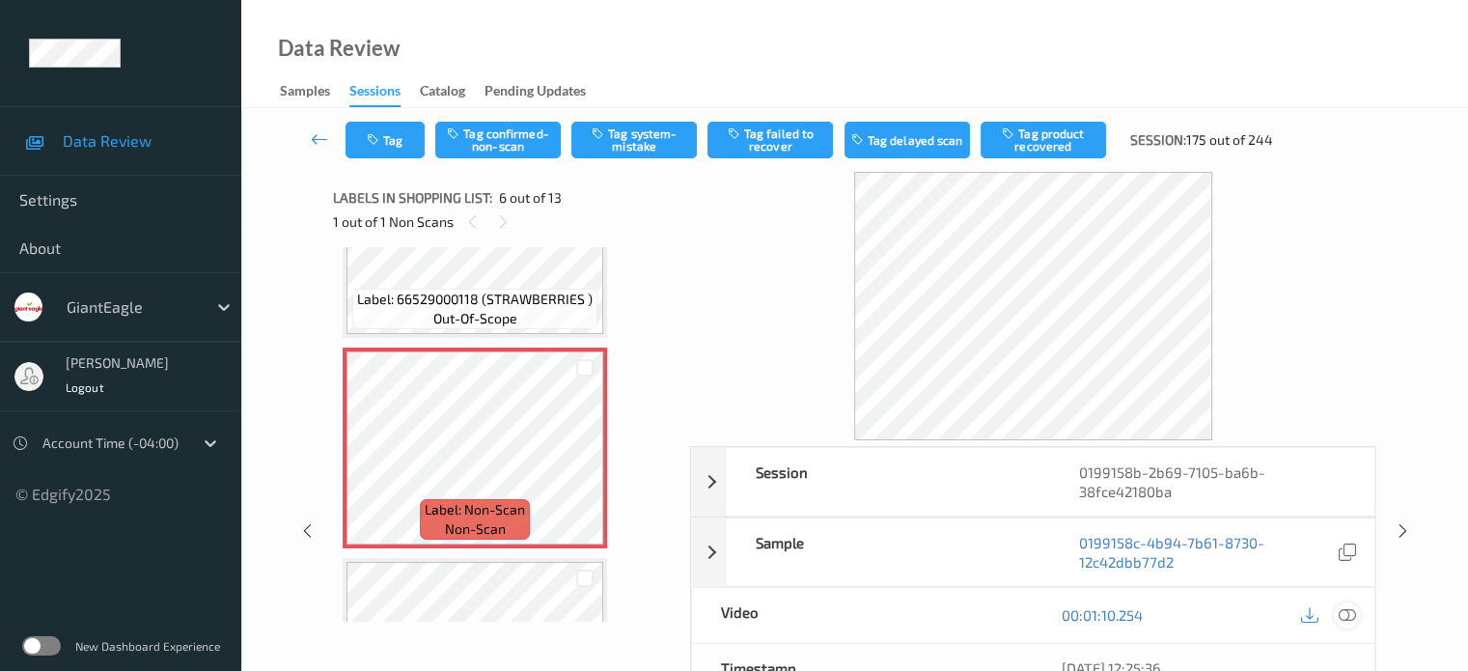
click at [1343, 610] on icon at bounding box center [1346, 614] width 17 height 17
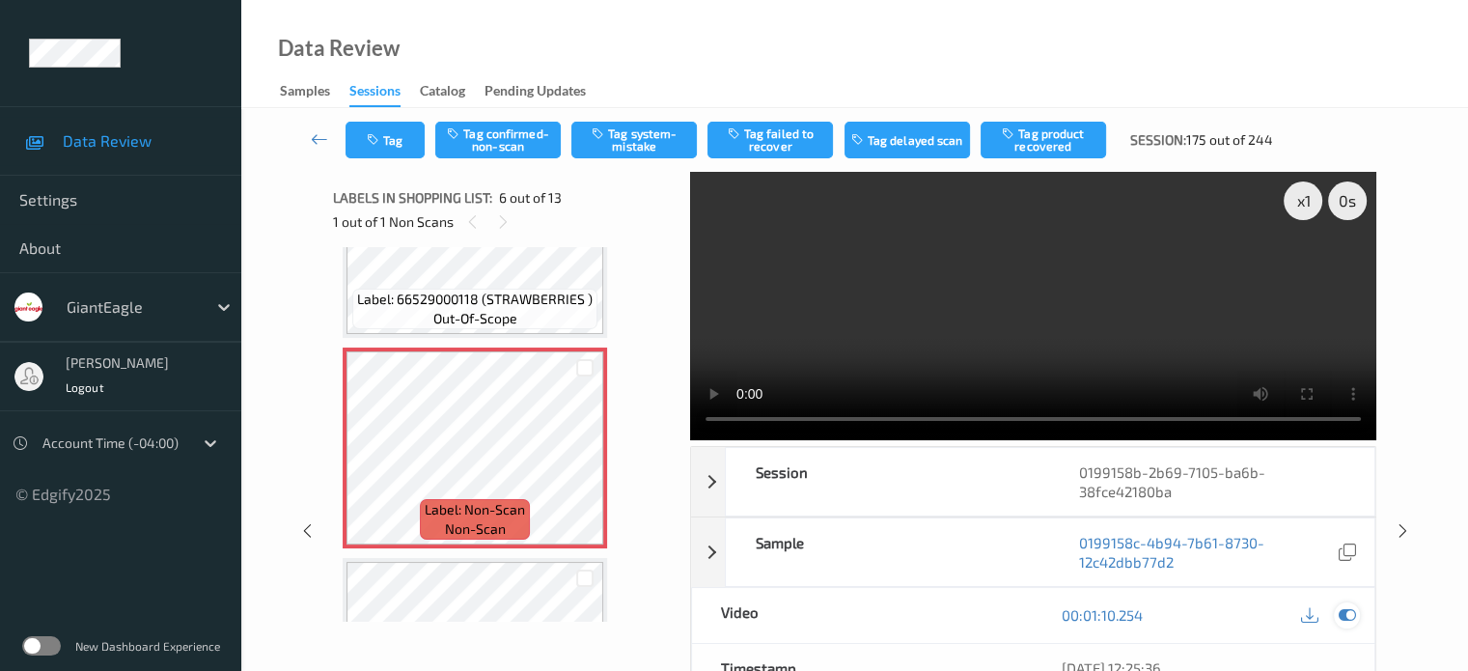
click at [1344, 606] on icon at bounding box center [1346, 614] width 17 height 17
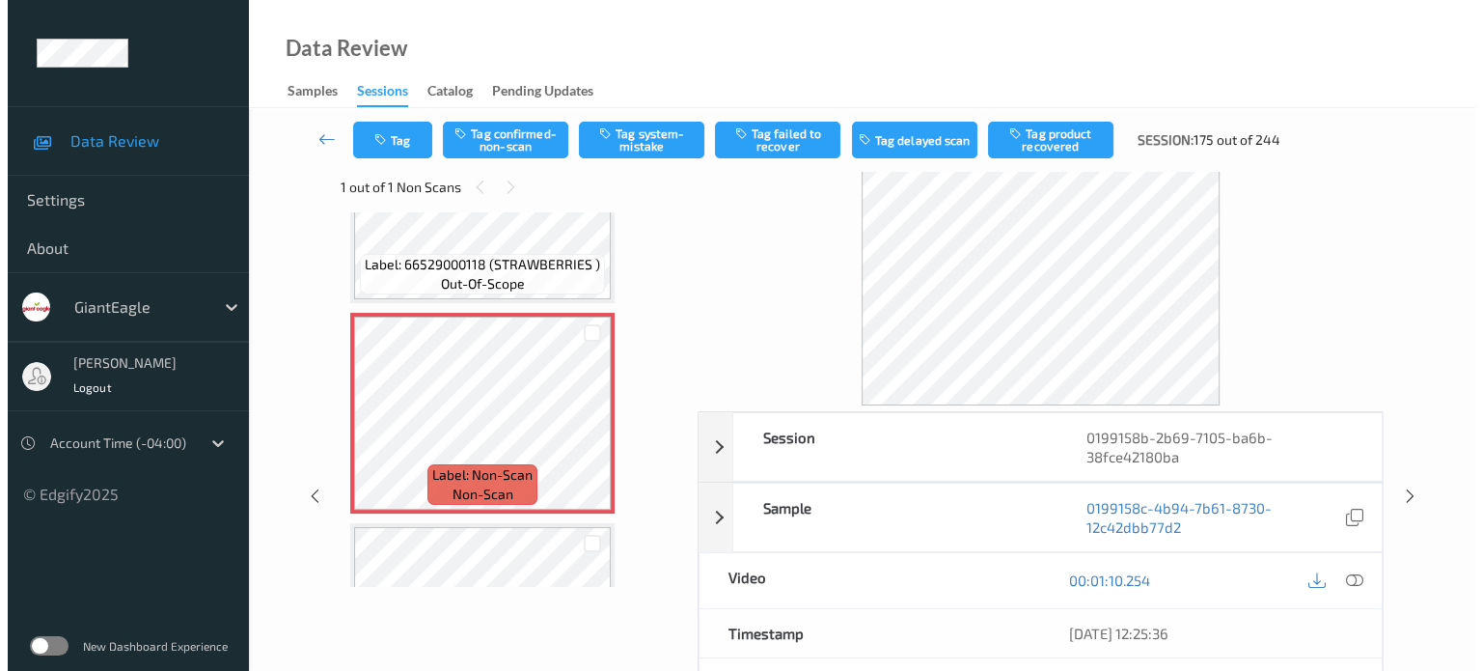
scroll to position [0, 0]
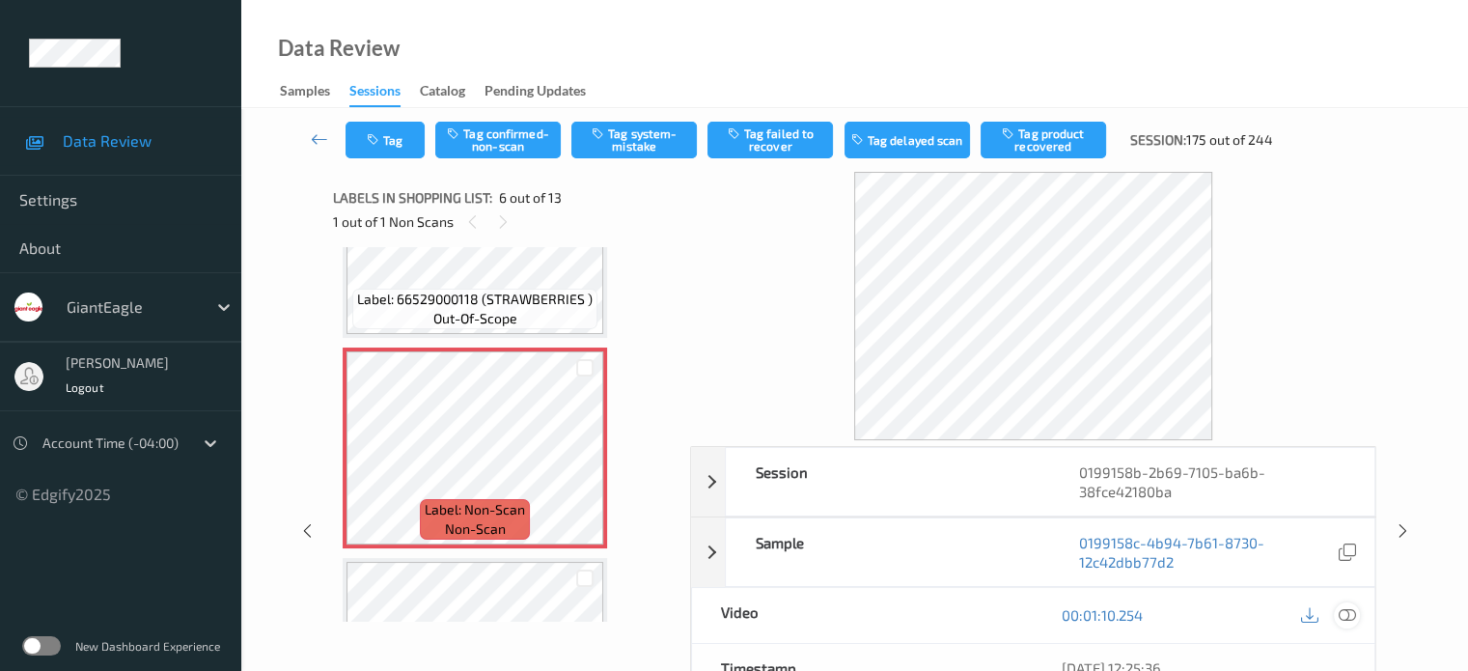
click at [1339, 610] on icon at bounding box center [1346, 614] width 17 height 17
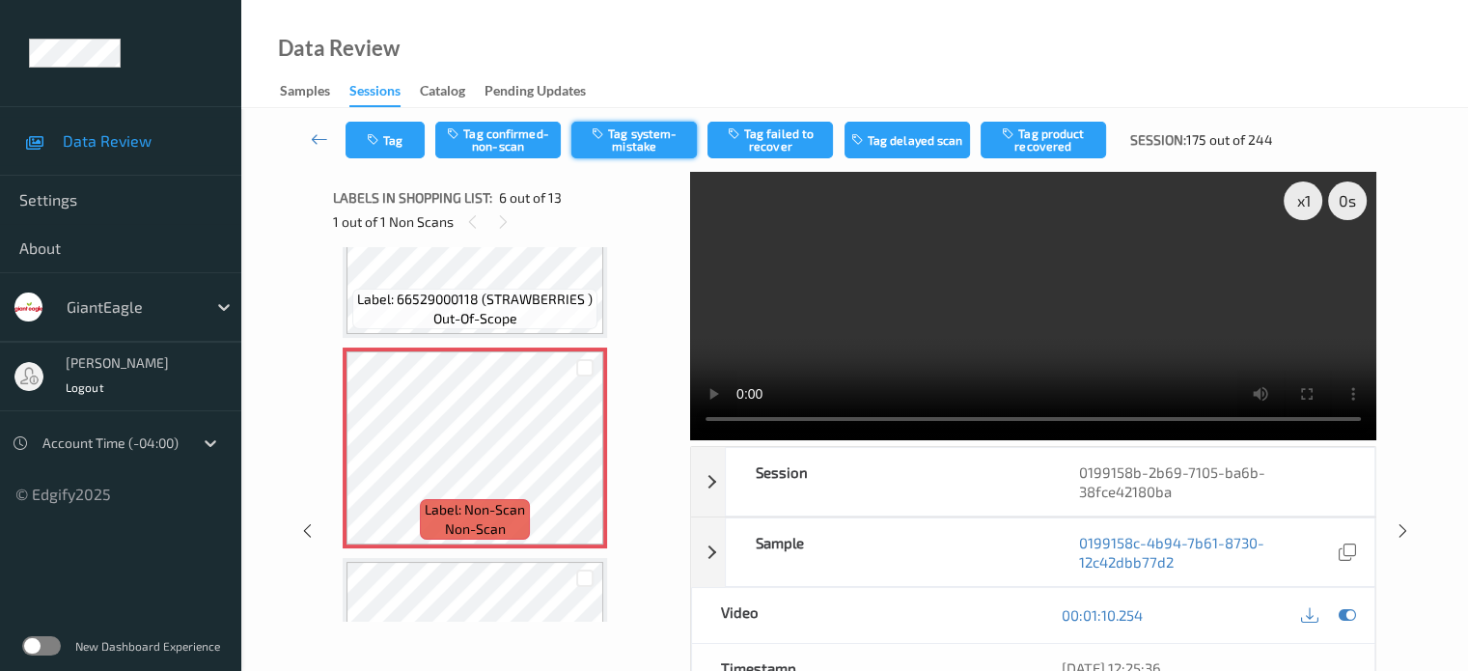
click at [639, 146] on button "Tag system-mistake" at bounding box center [633, 140] width 125 height 37
click at [409, 144] on button "Tag" at bounding box center [384, 140] width 79 height 37
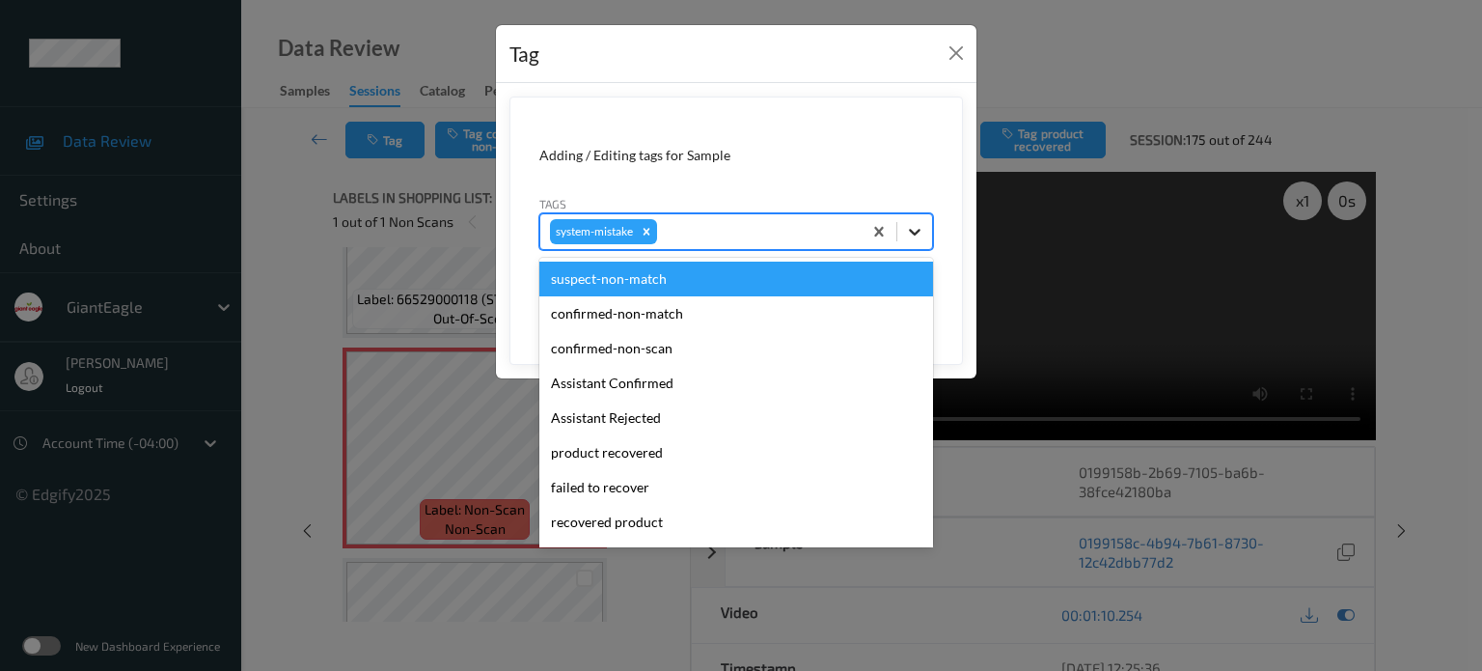
click at [915, 238] on icon at bounding box center [914, 231] width 19 height 19
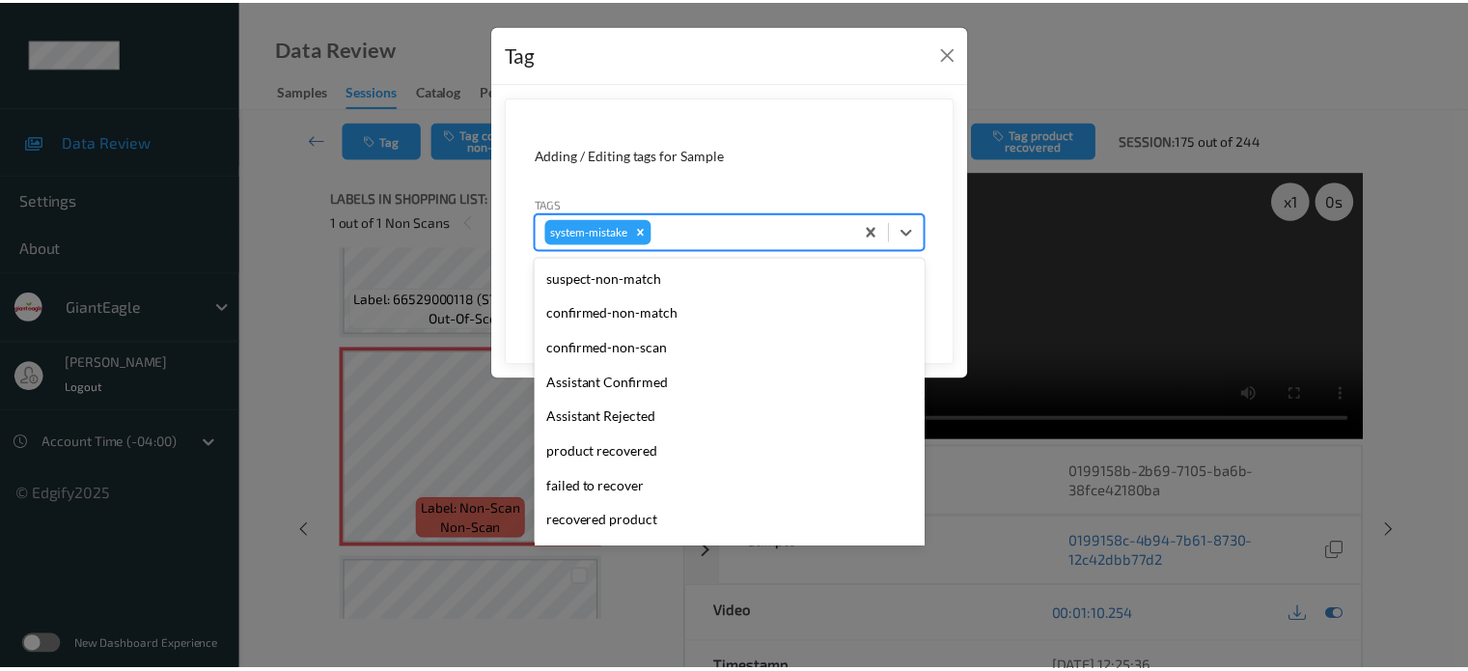
scroll to position [205, 0]
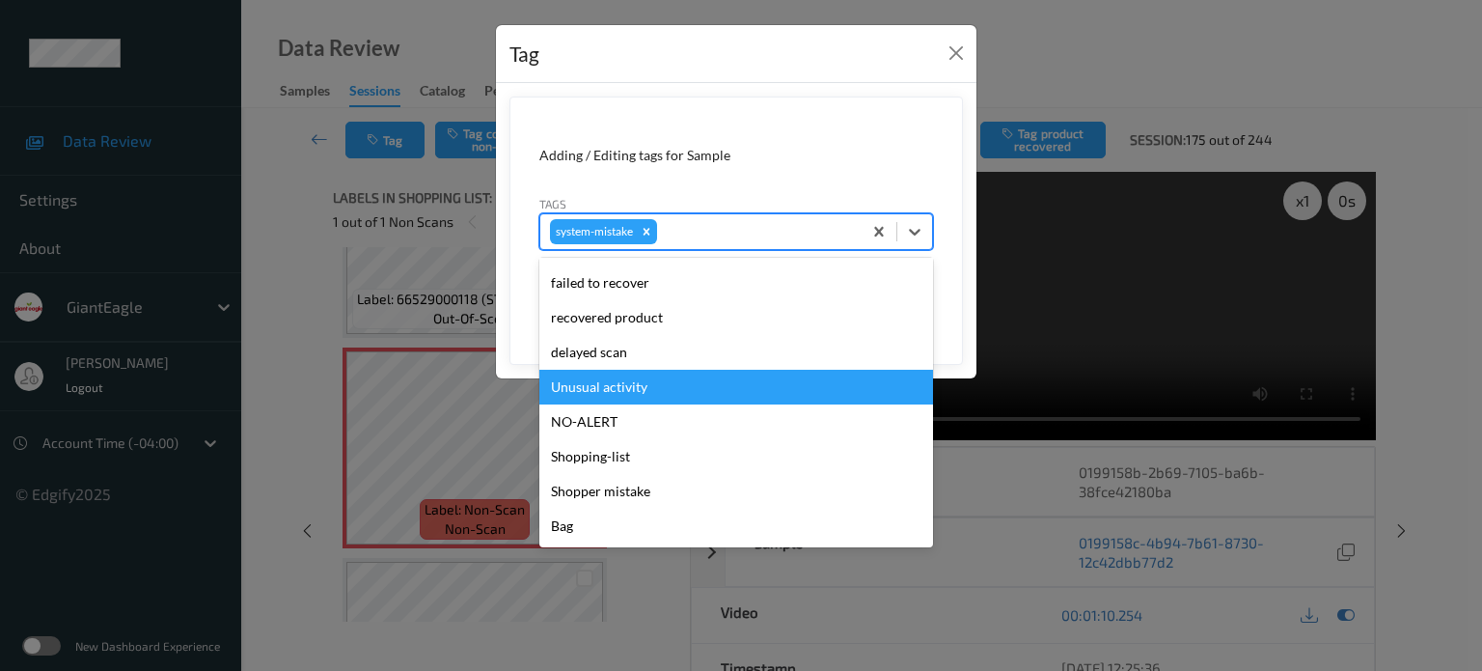
click at [620, 388] on div "Unusual activity" at bounding box center [736, 387] width 394 height 35
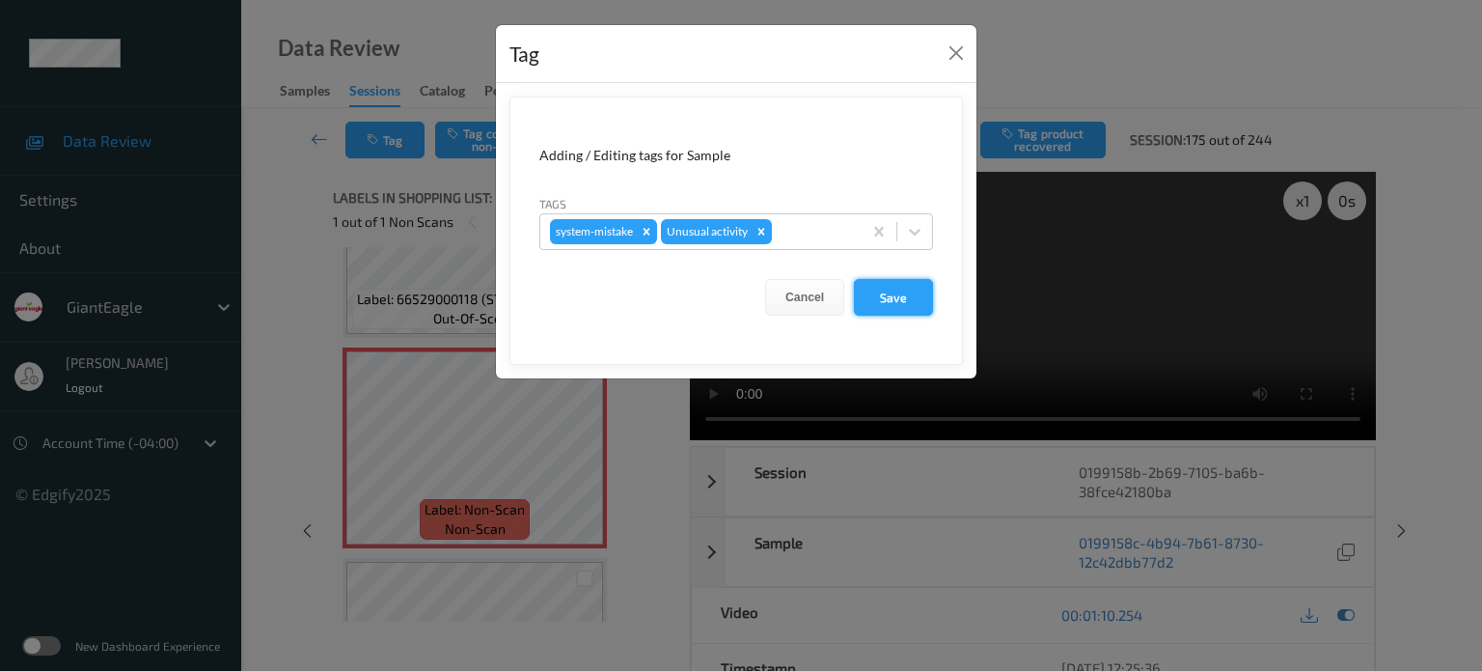
click at [884, 297] on button "Save" at bounding box center [893, 297] width 79 height 37
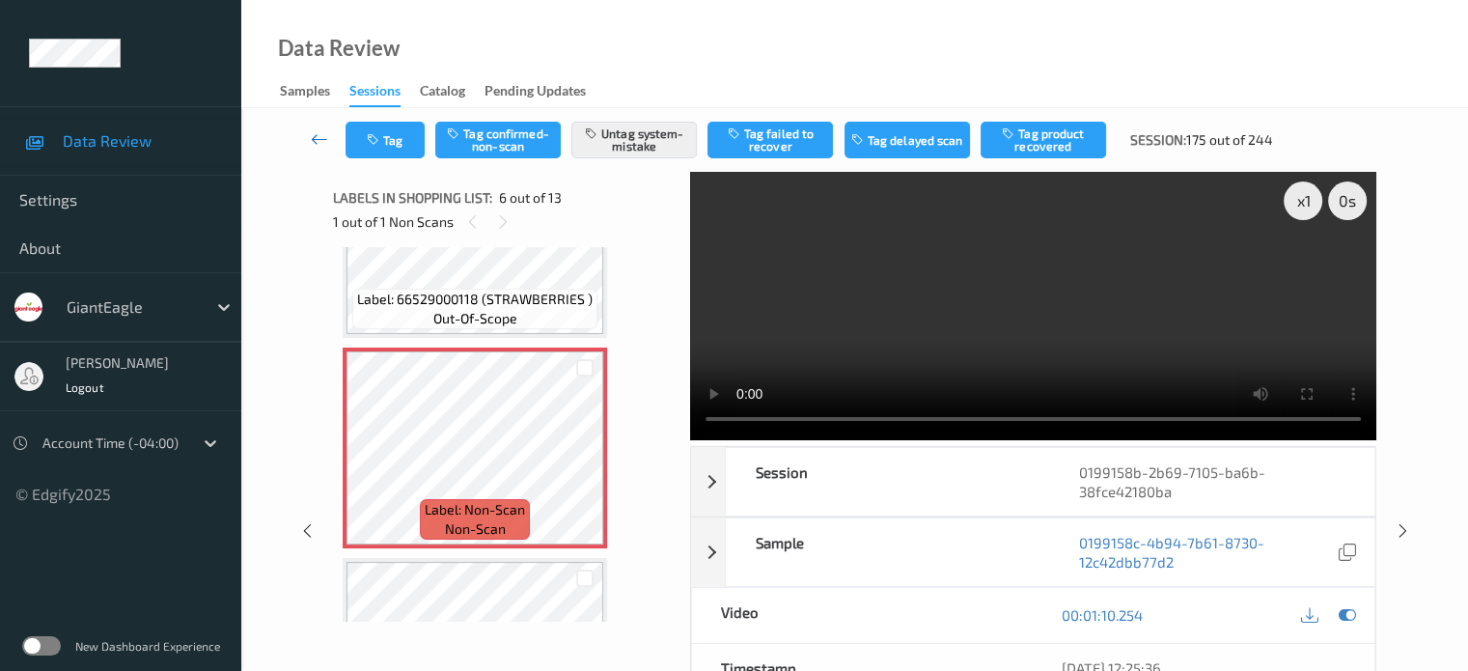
click at [324, 143] on icon at bounding box center [319, 138] width 17 height 19
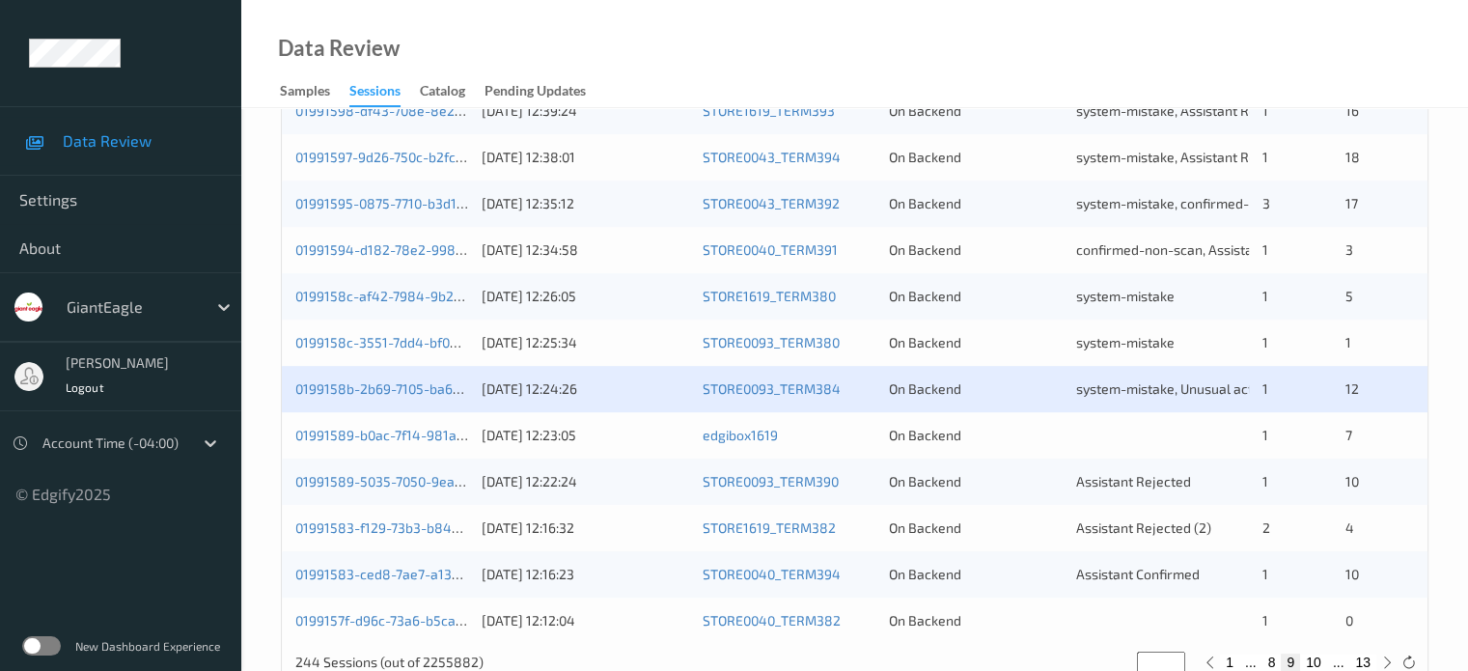
scroll to position [932, 0]
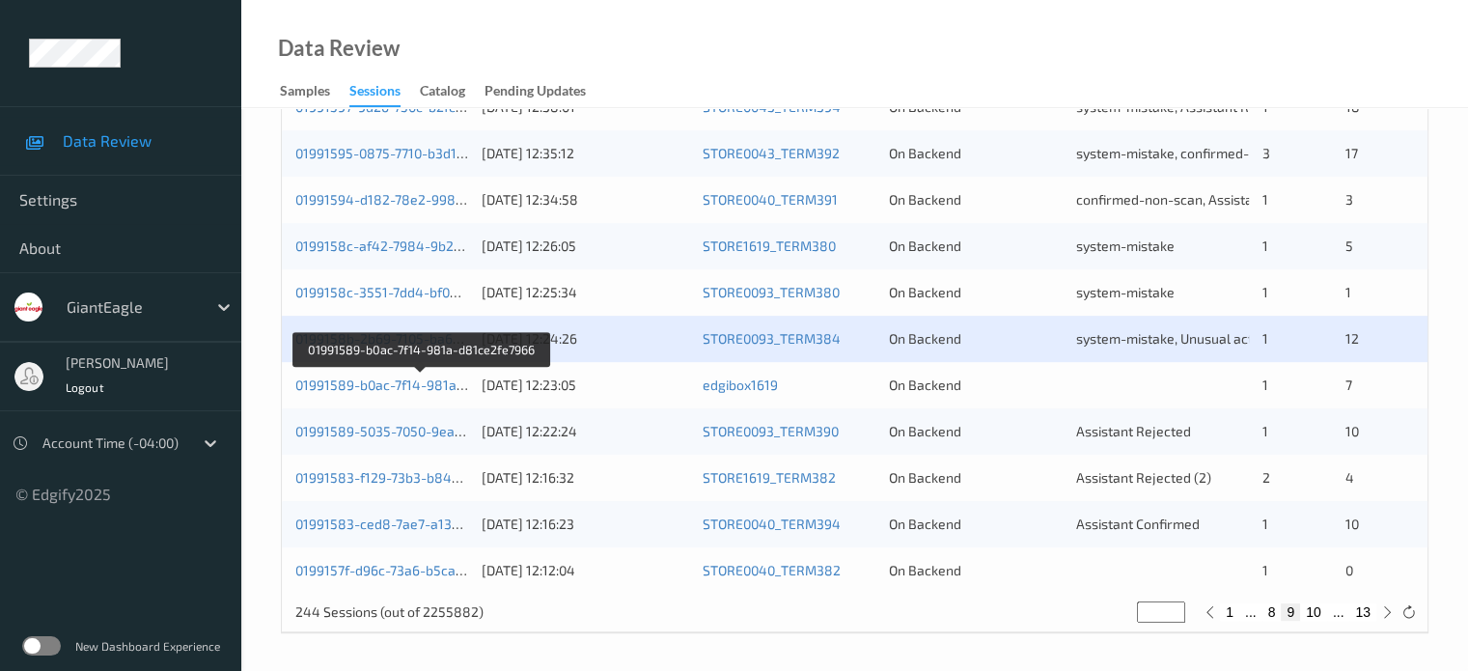
click at [379, 373] on div "01991589-b0ac-7f14-981a-d81ce2fe7966 04/09/2025 12:23:05 edgibox1619 On Backend…" at bounding box center [855, 385] width 1146 height 46
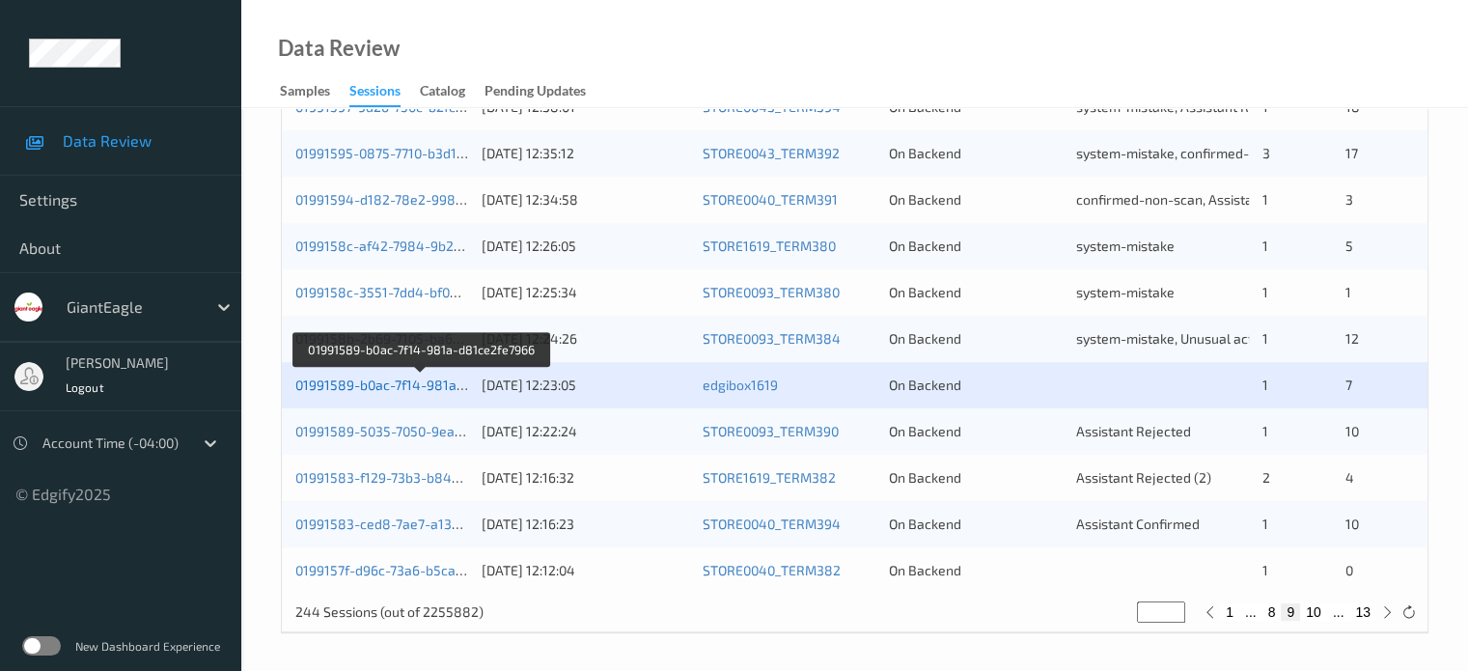
click at [378, 381] on link "01991589-b0ac-7f14-981a-d81ce2fe7966" at bounding box center [422, 384] width 254 height 16
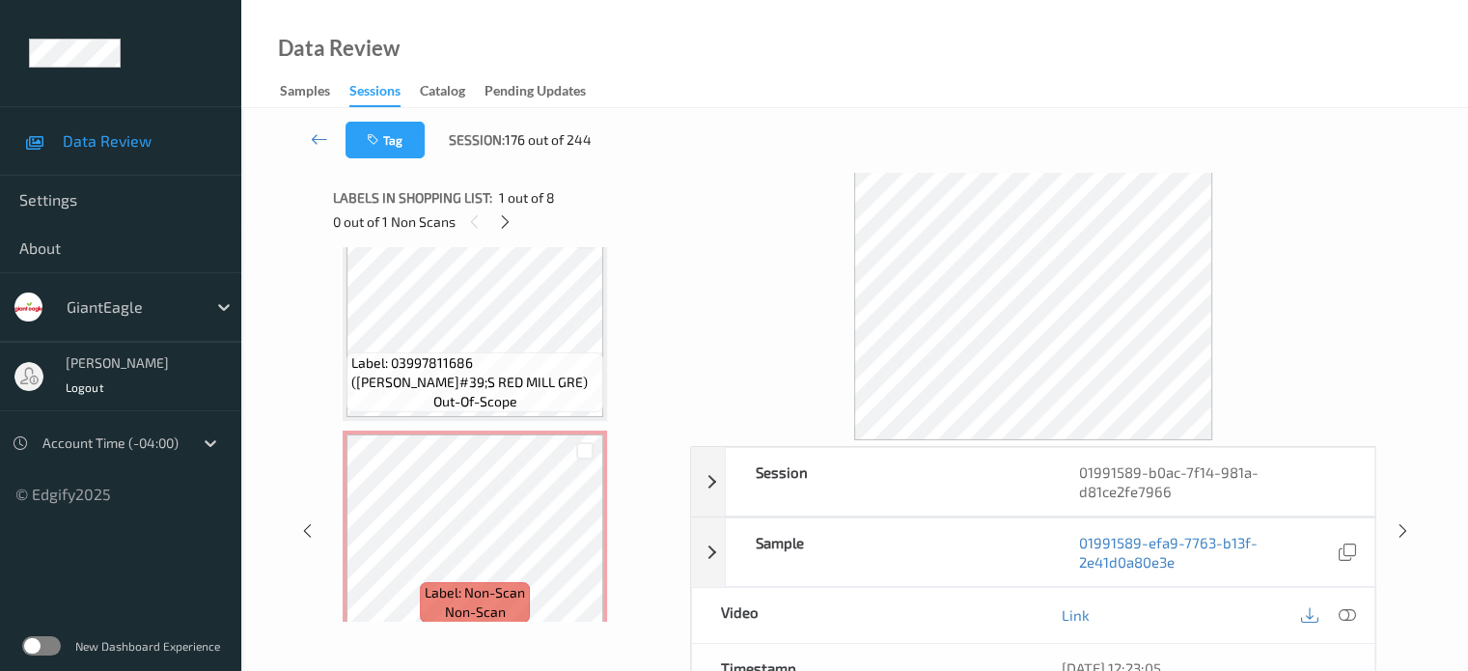
scroll to position [1125, 0]
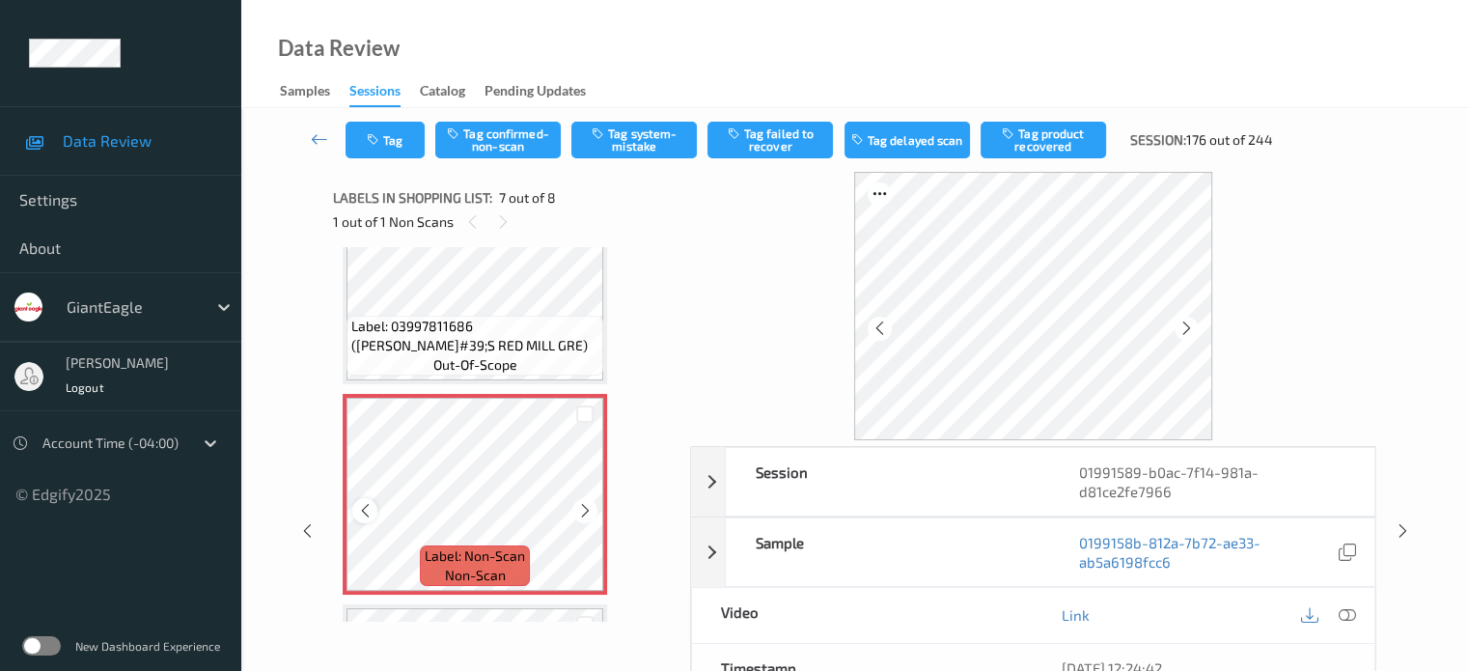
click at [365, 513] on icon at bounding box center [365, 510] width 16 height 17
click at [1344, 612] on icon at bounding box center [1346, 614] width 17 height 17
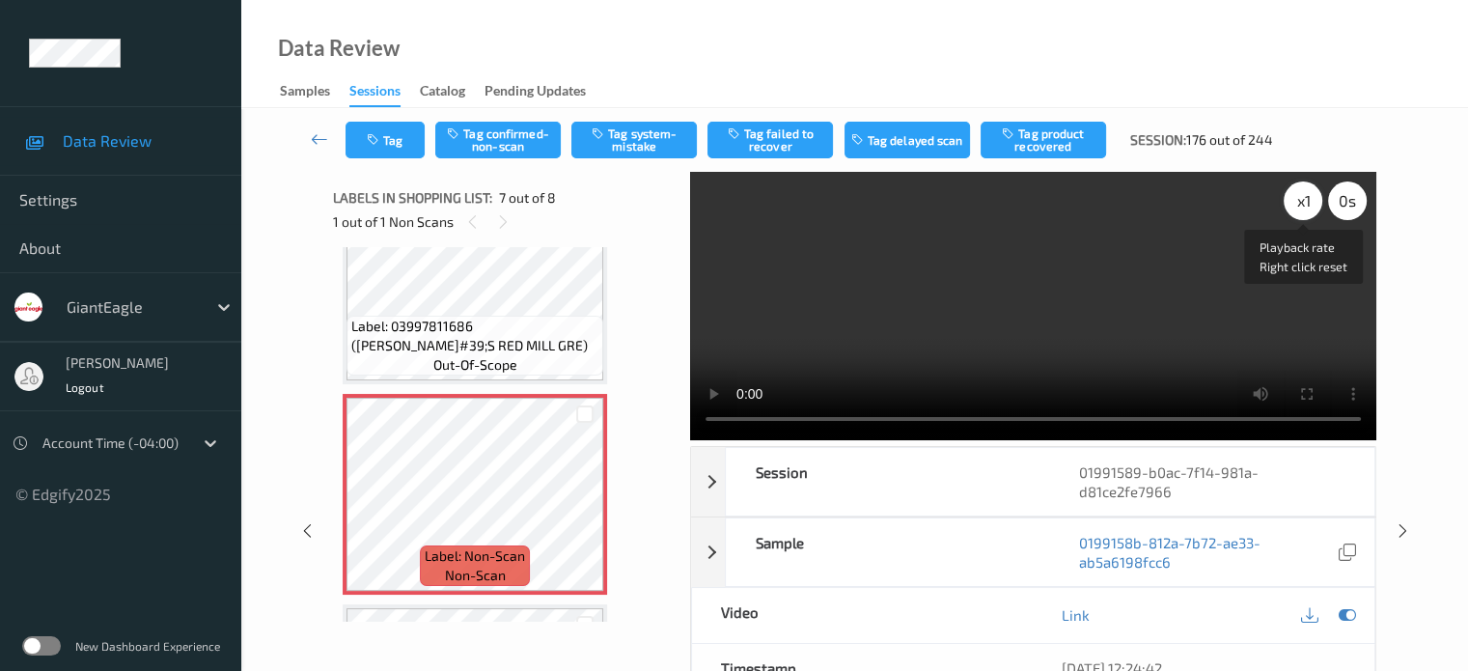
click at [1294, 198] on div "x 1" at bounding box center [1303, 200] width 39 height 39
click at [644, 134] on button "Tag system-mistake" at bounding box center [633, 140] width 125 height 37
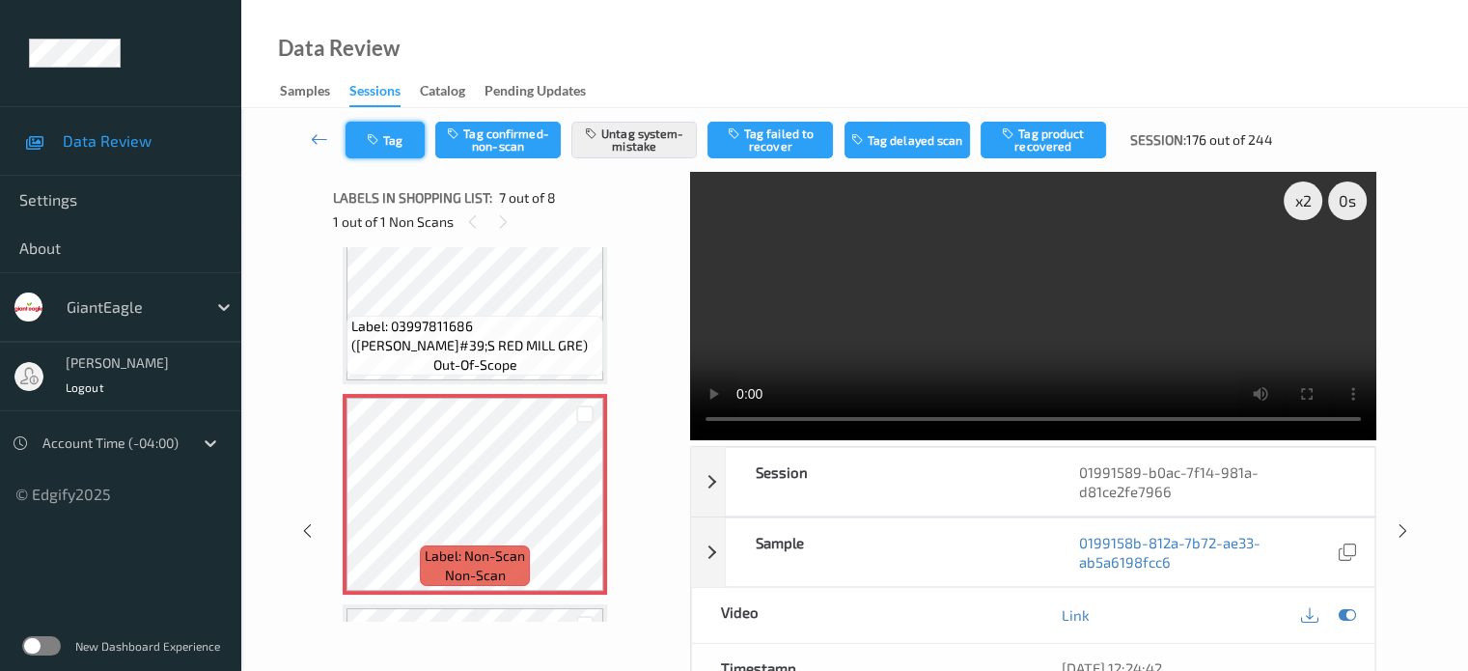
click at [418, 146] on button "Tag" at bounding box center [384, 140] width 79 height 37
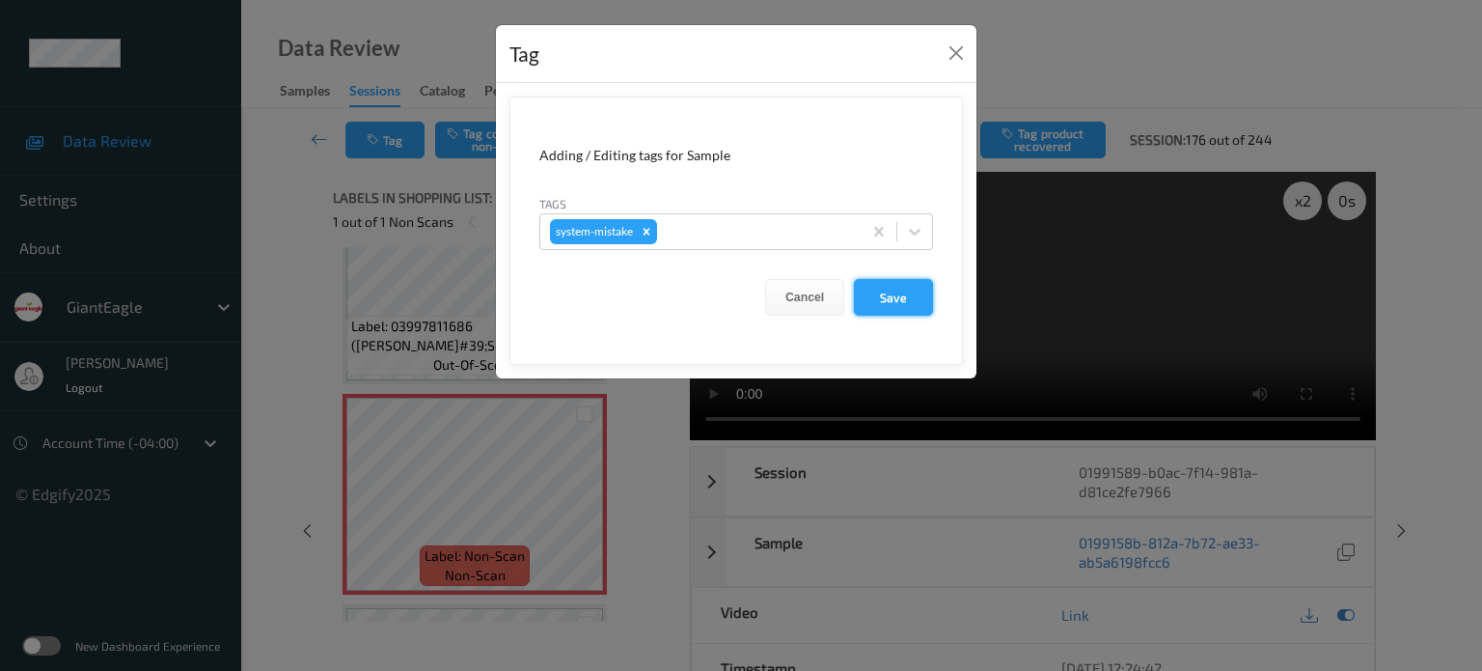
click at [890, 300] on button "Save" at bounding box center [893, 297] width 79 height 37
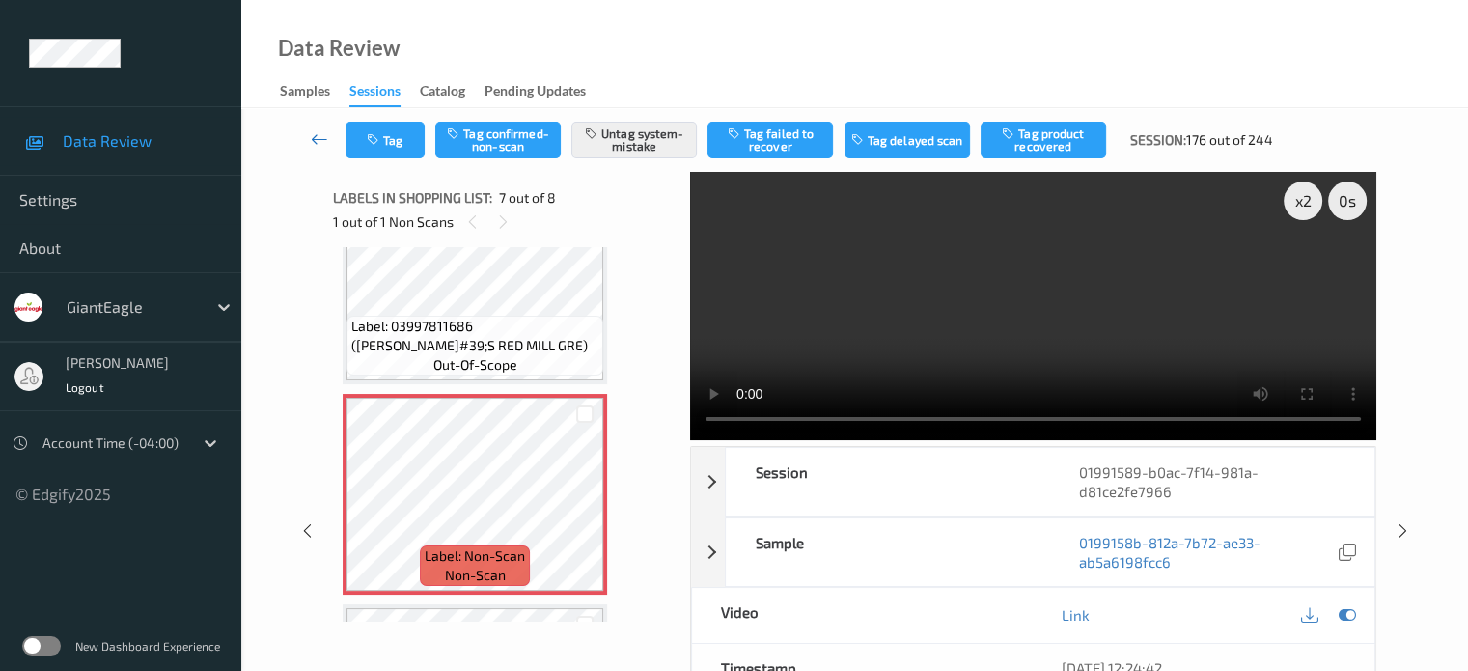
click at [324, 141] on icon at bounding box center [319, 138] width 17 height 19
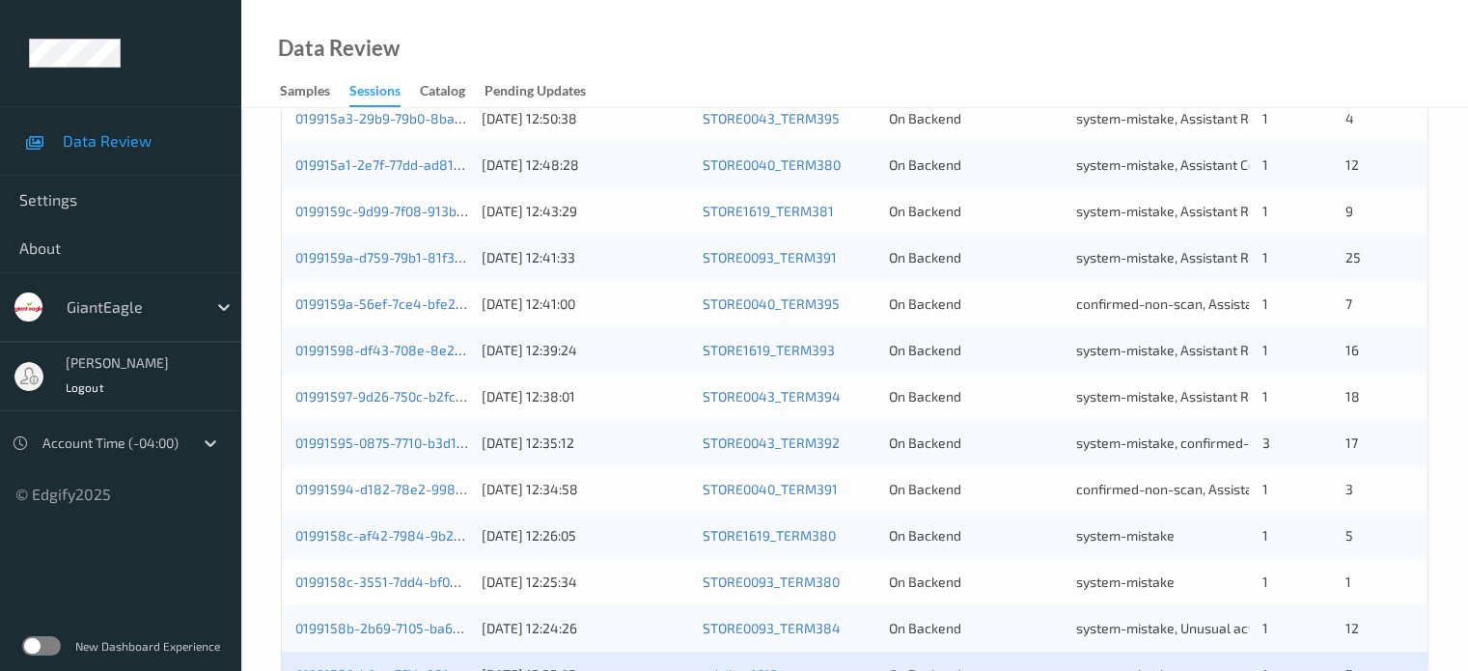
scroll to position [932, 0]
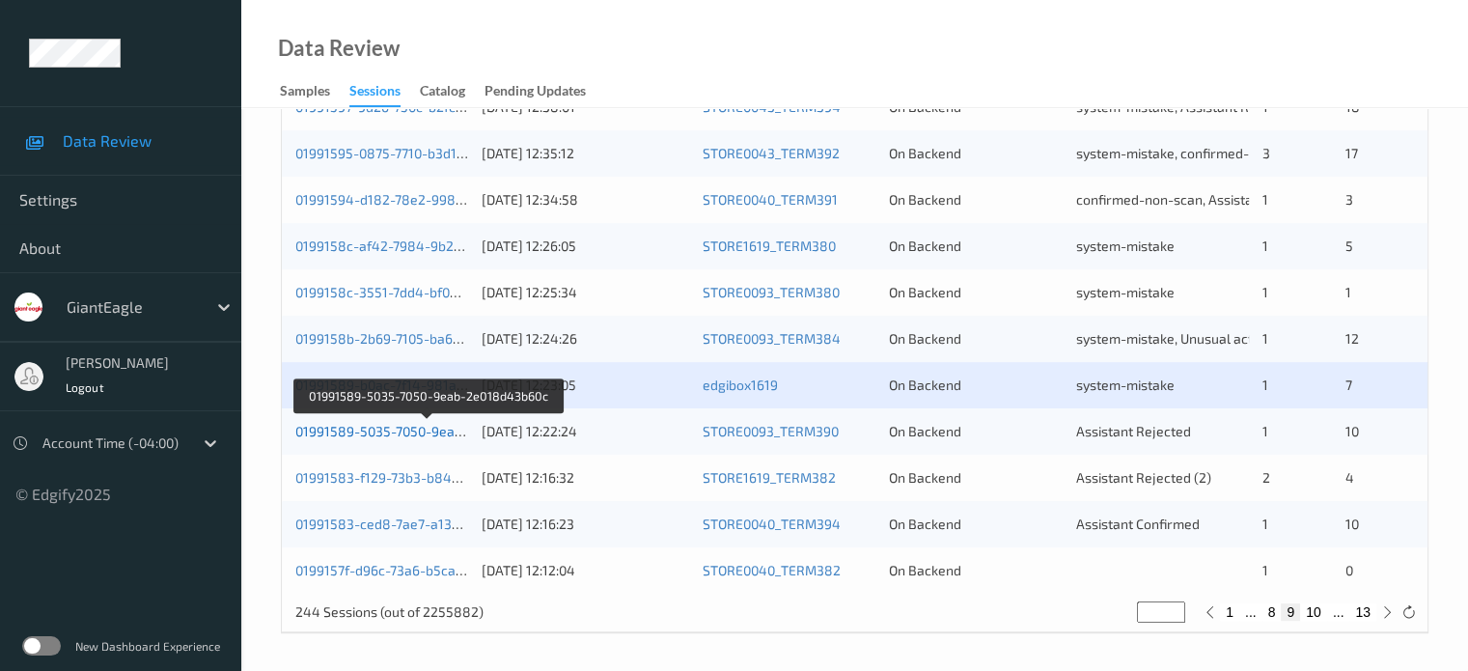
click at [396, 428] on link "01991589-5035-7050-9eab-2e018d43b60c" at bounding box center [427, 431] width 264 height 16
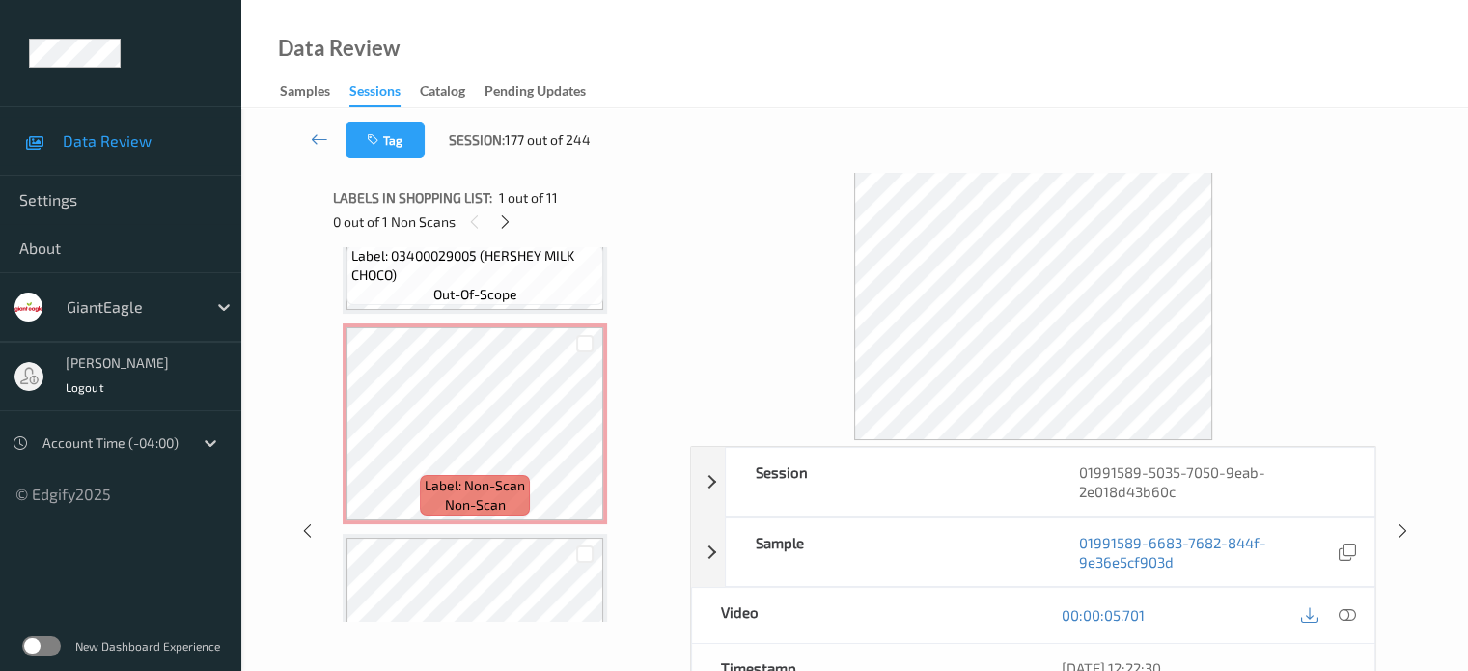
scroll to position [804, 0]
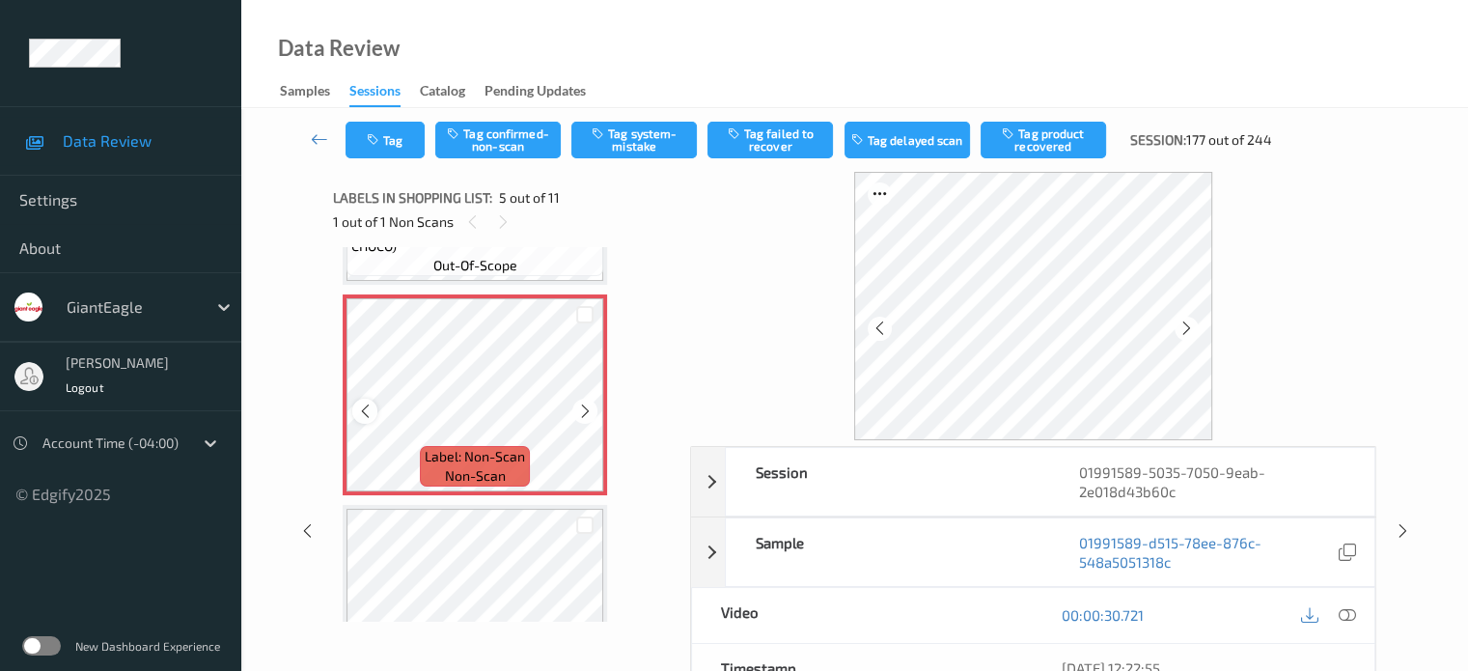
click at [361, 407] on icon at bounding box center [365, 410] width 16 height 17
click at [1338, 610] on icon at bounding box center [1346, 614] width 17 height 17
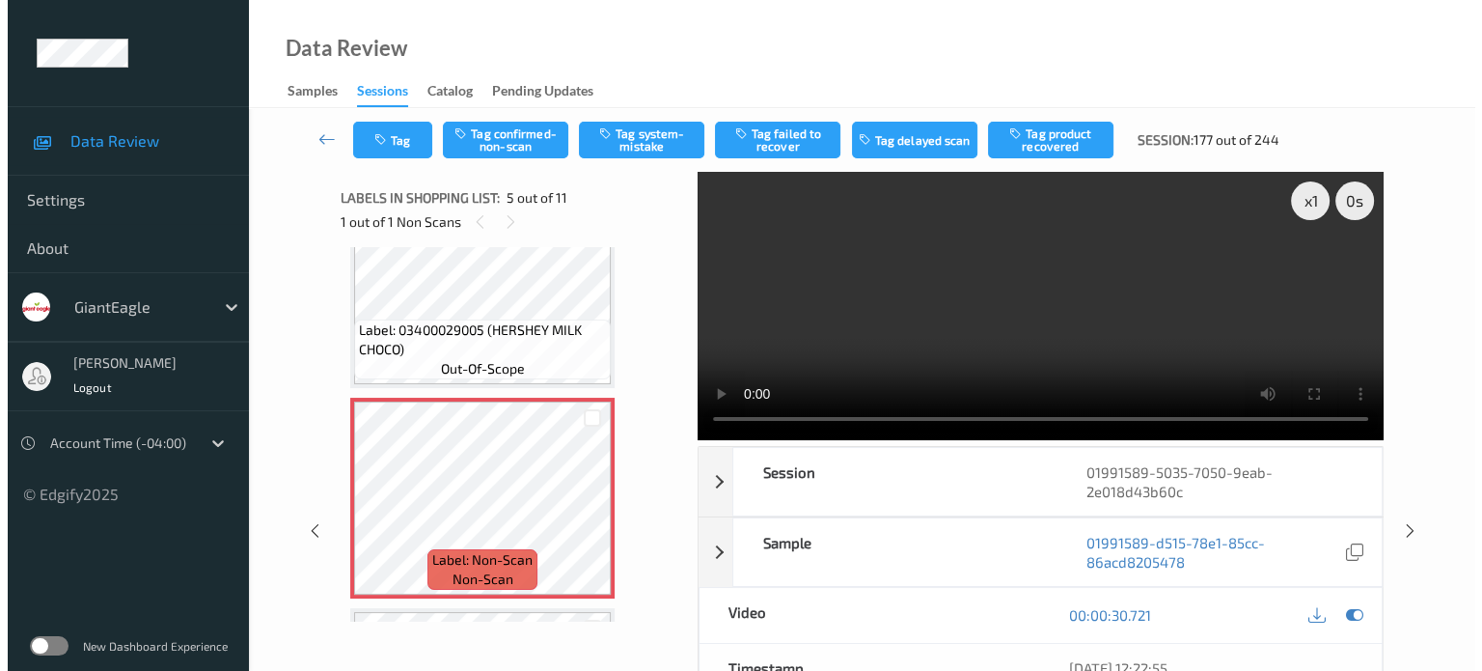
scroll to position [703, 0]
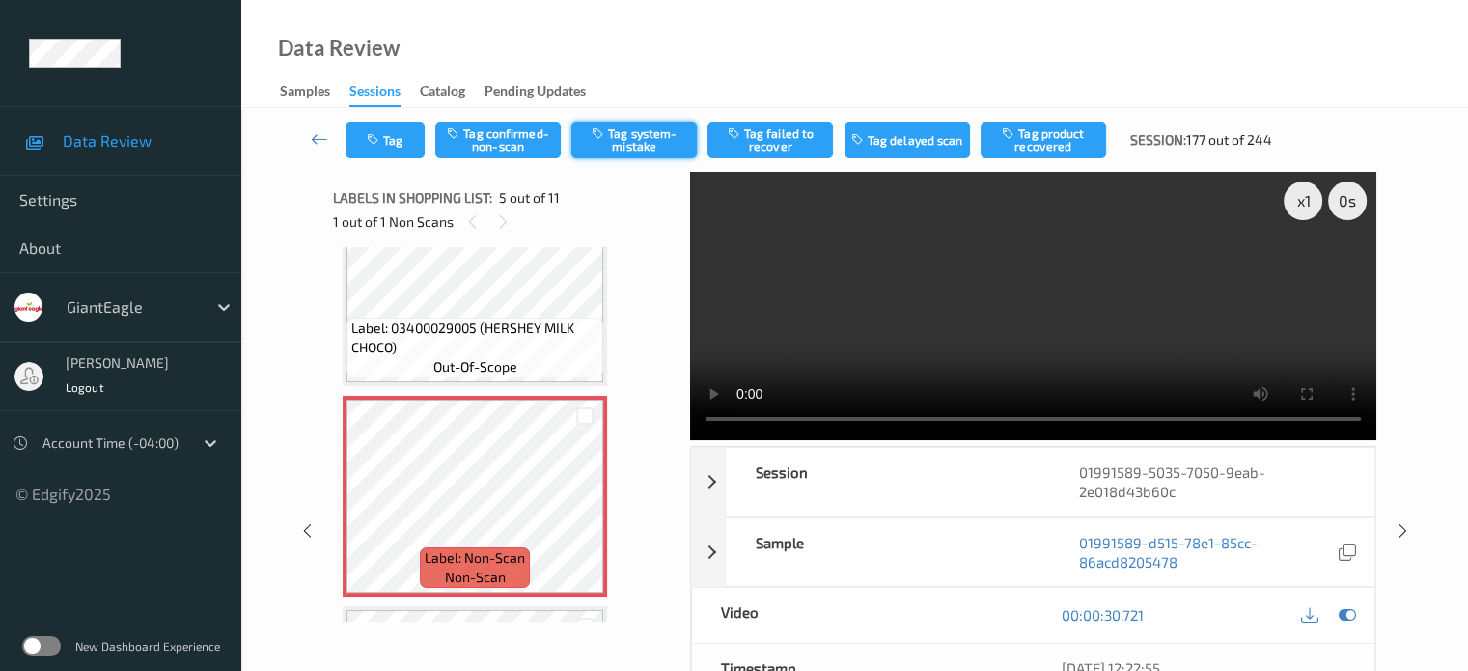
click at [631, 140] on button "Tag system-mistake" at bounding box center [633, 140] width 125 height 37
click at [389, 141] on button "Tag" at bounding box center [384, 140] width 79 height 37
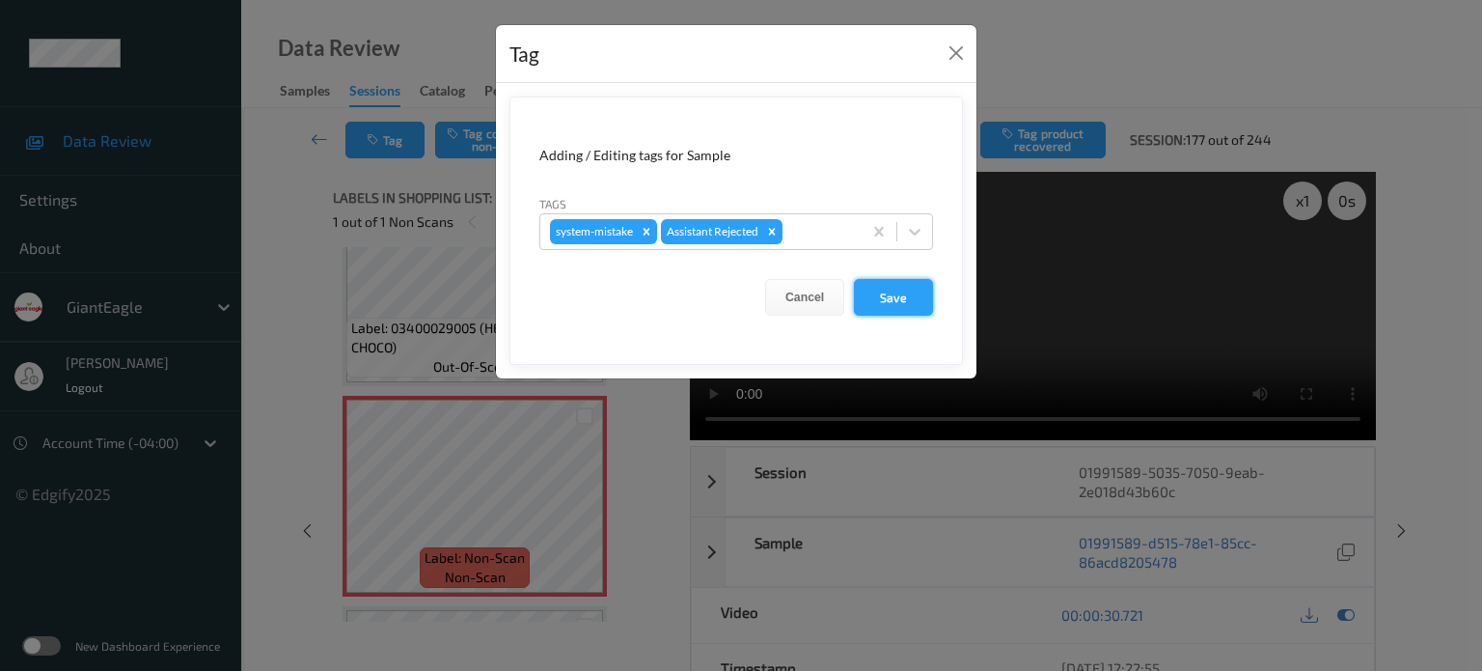
click at [891, 302] on button "Save" at bounding box center [893, 297] width 79 height 37
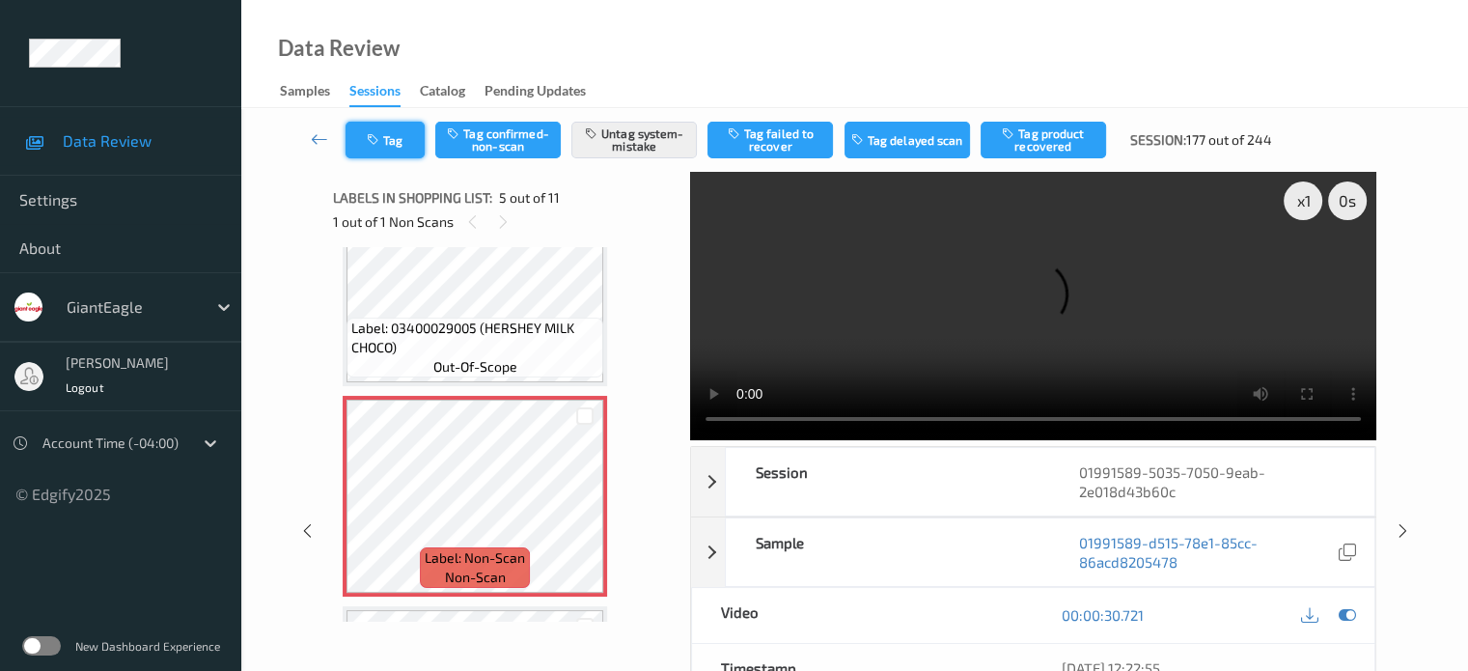
click at [396, 130] on button "Tag" at bounding box center [384, 140] width 79 height 37
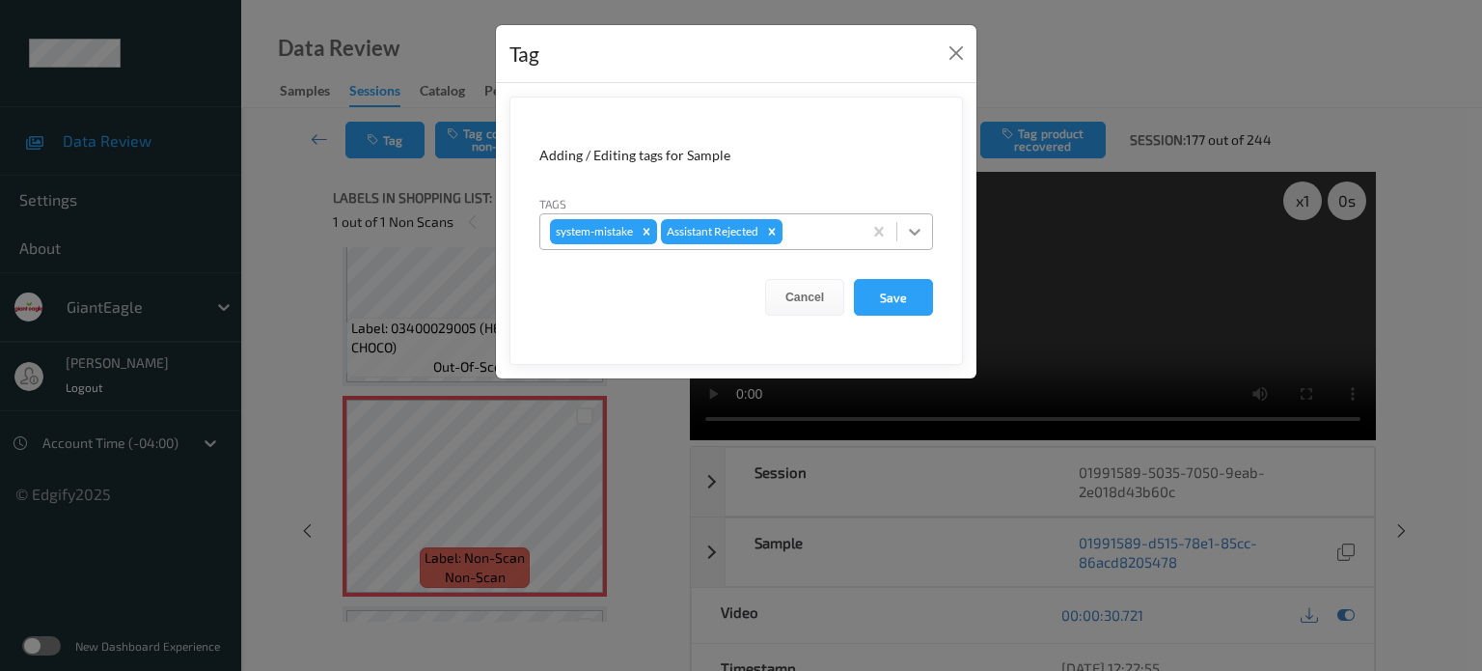
click at [911, 227] on icon at bounding box center [914, 231] width 19 height 19
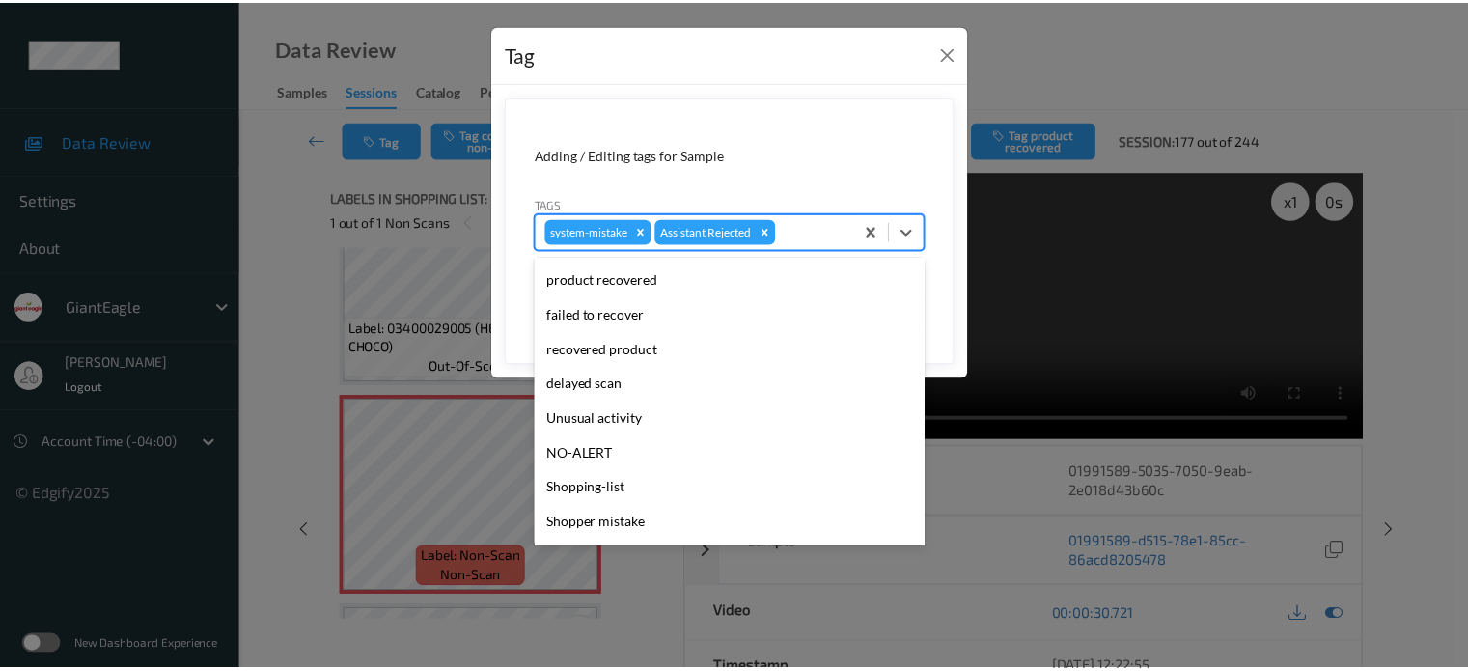
scroll to position [160, 0]
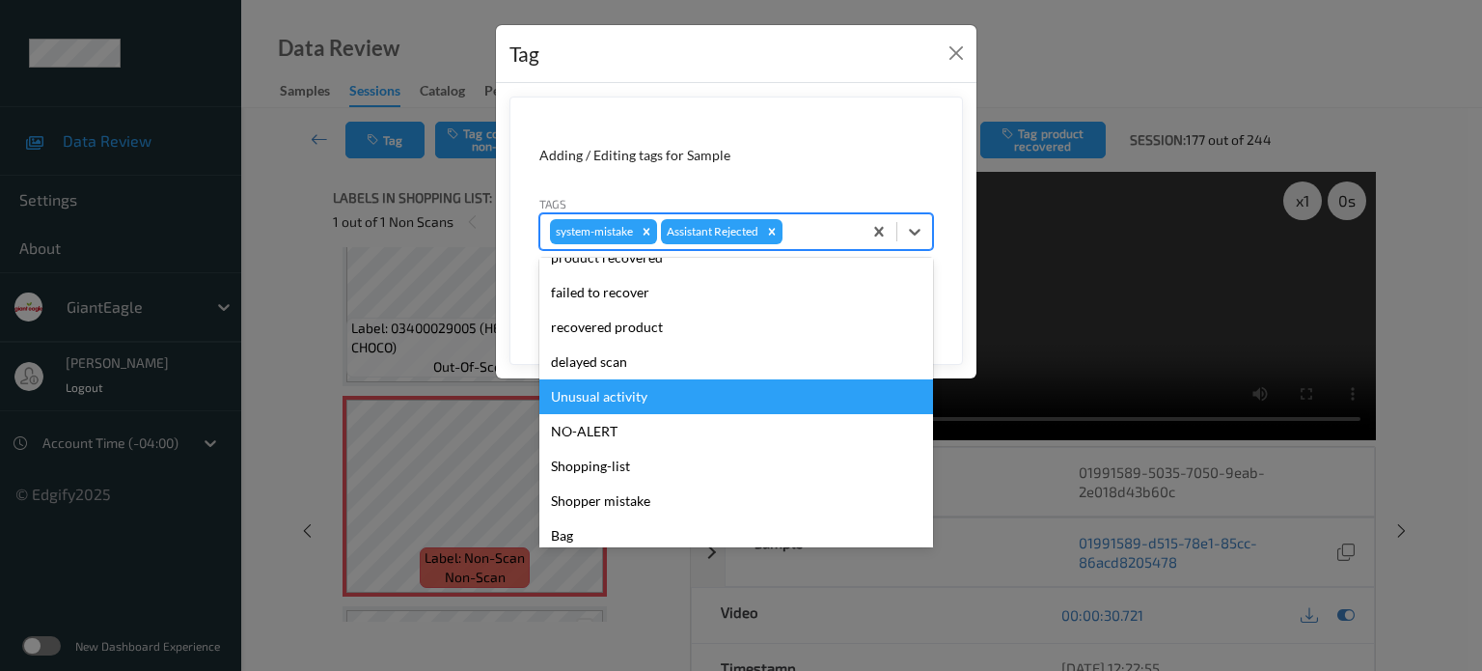
click at [603, 396] on div "Unusual activity" at bounding box center [736, 396] width 394 height 35
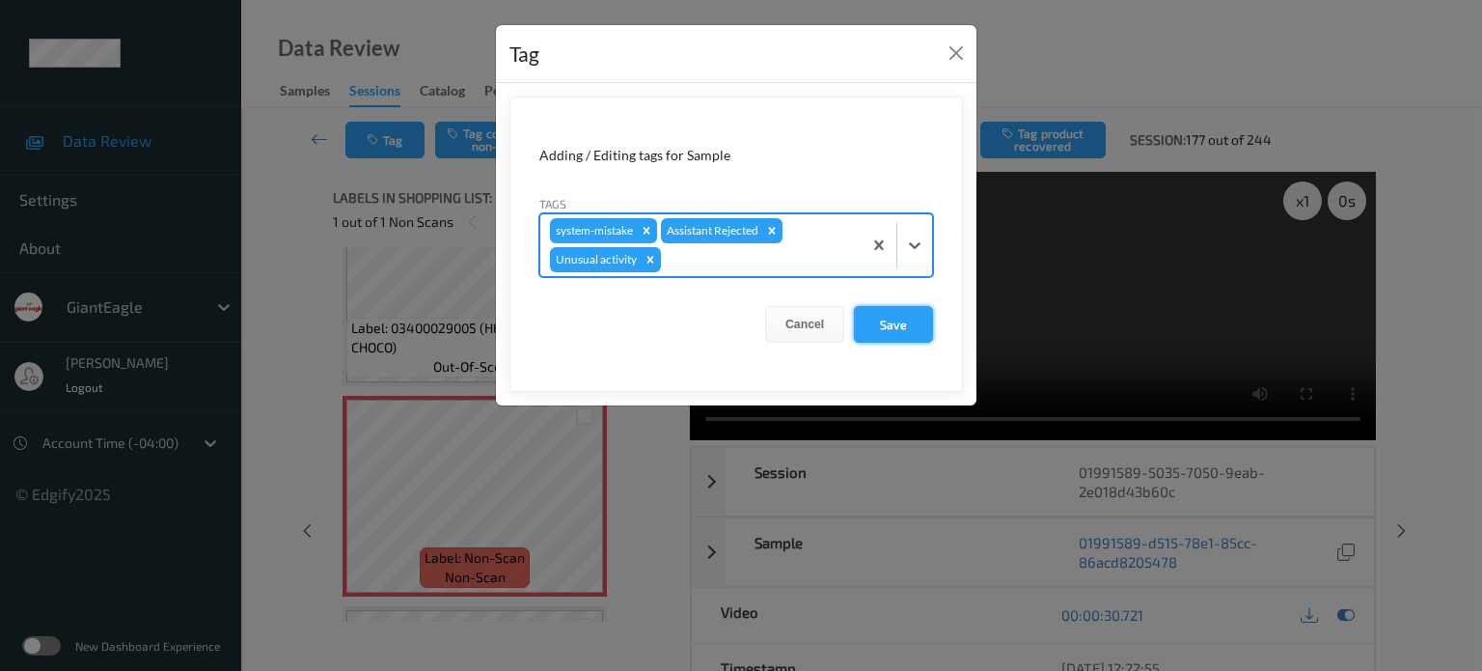
click at [898, 326] on button "Save" at bounding box center [893, 324] width 79 height 37
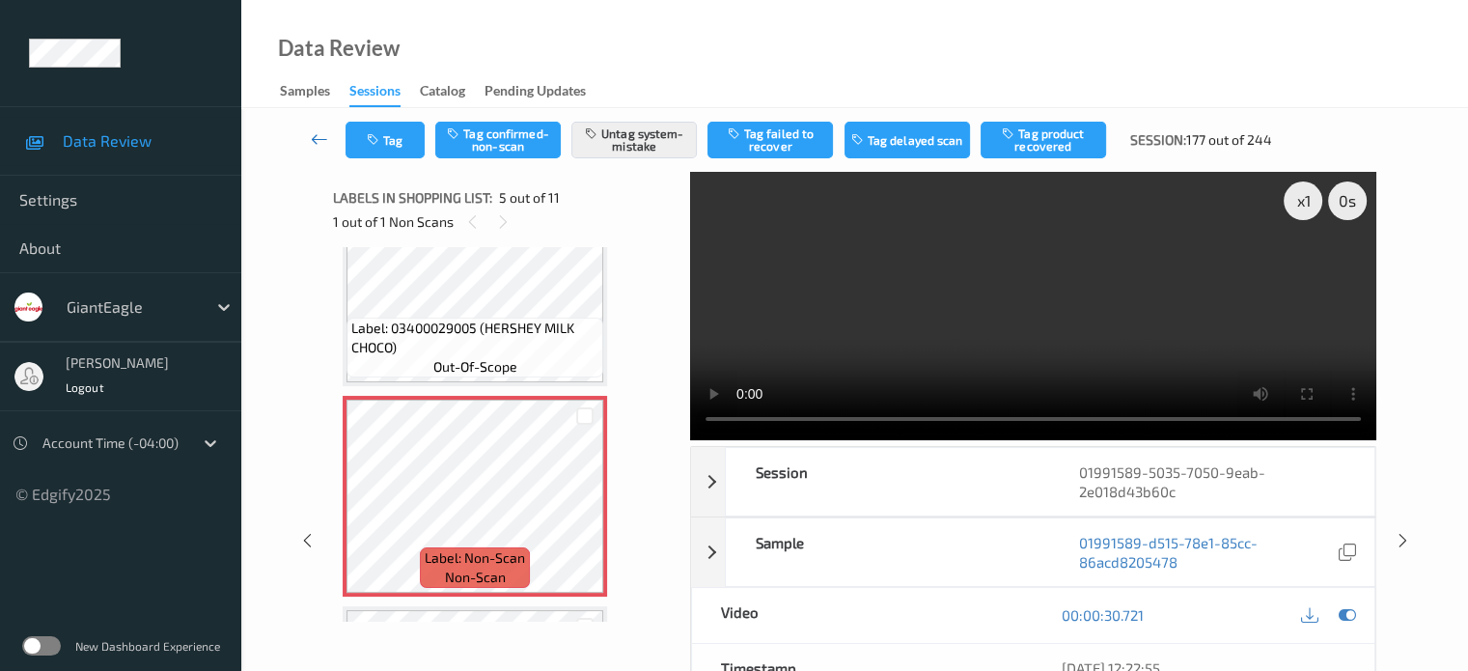
click at [313, 144] on icon at bounding box center [319, 138] width 17 height 19
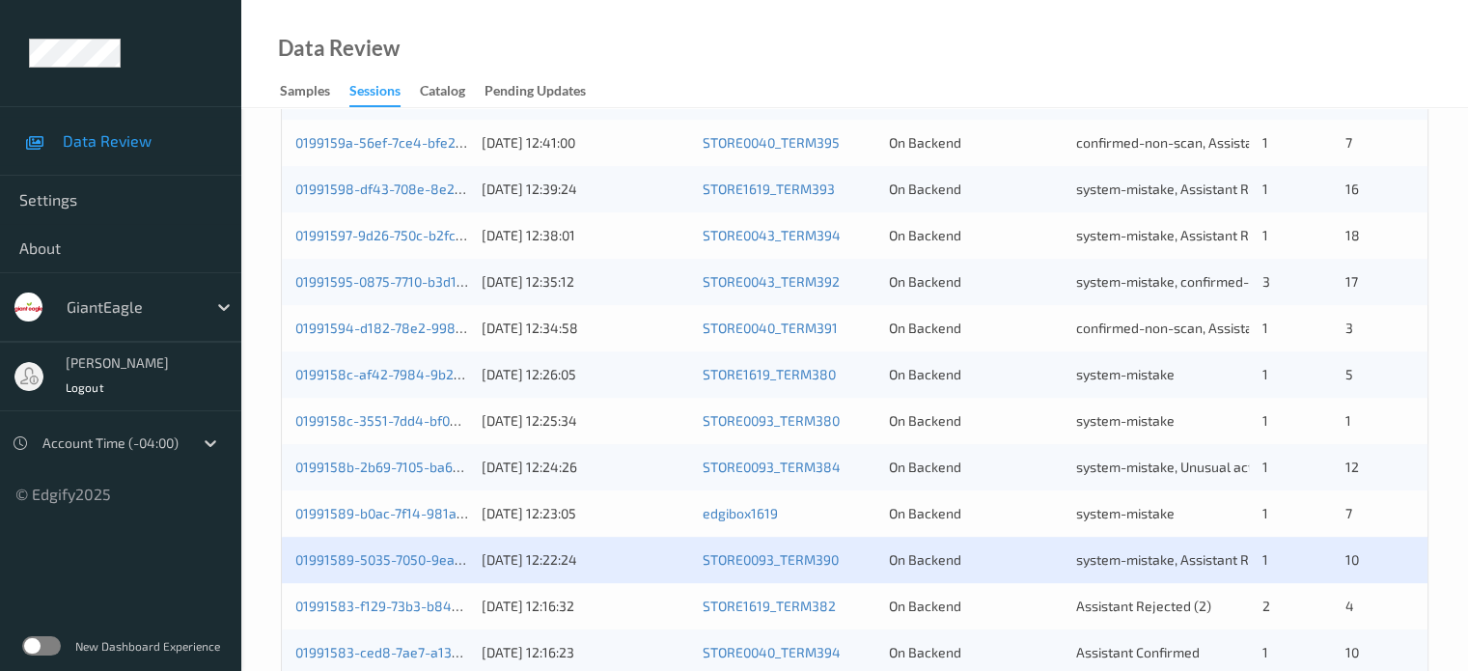
scroll to position [932, 0]
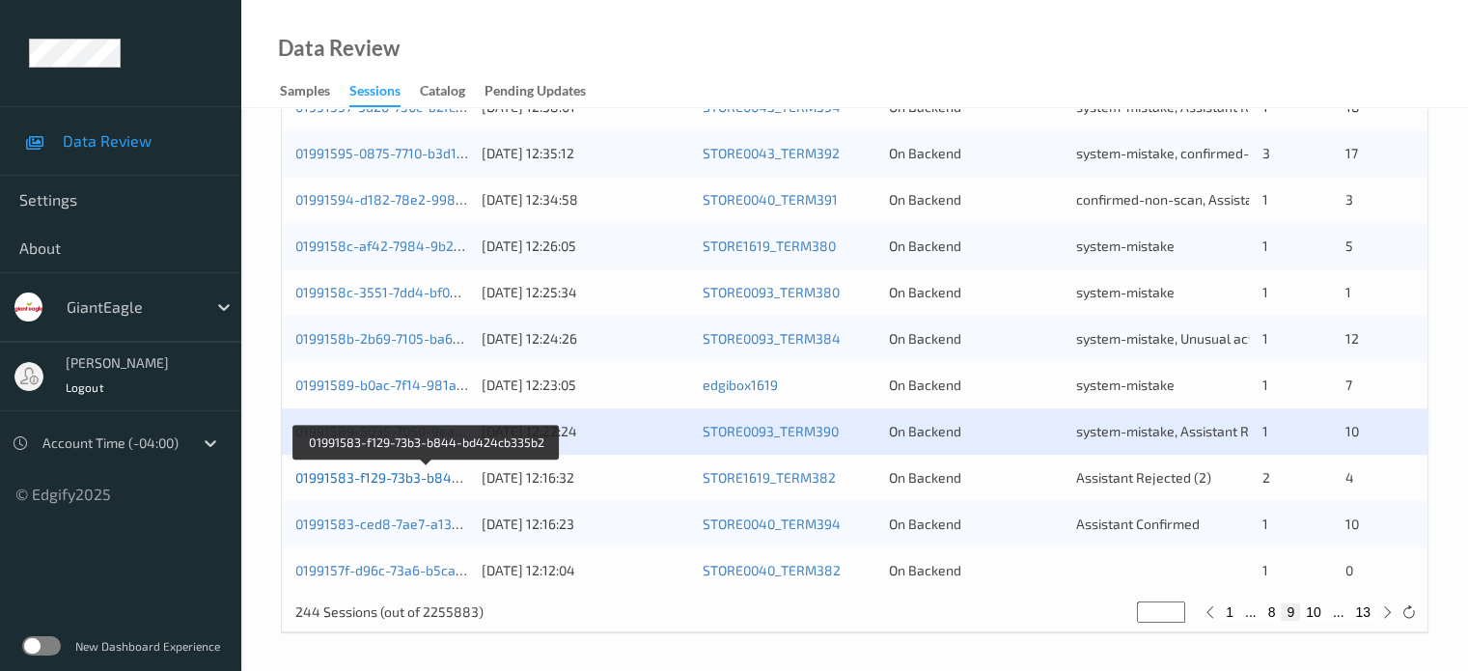
click at [421, 474] on link "01991583-f129-73b3-b844-bd424cb335b2" at bounding box center [427, 477] width 264 height 16
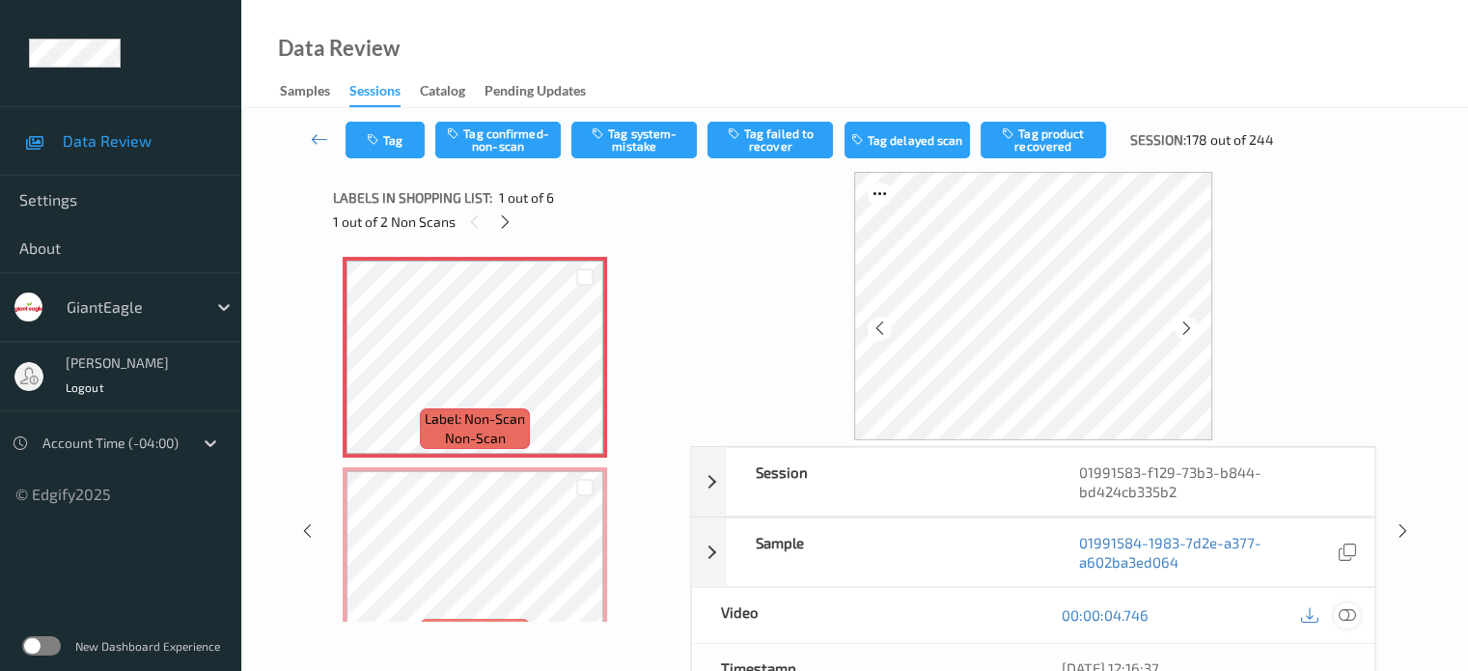
click at [1343, 609] on icon at bounding box center [1346, 614] width 17 height 17
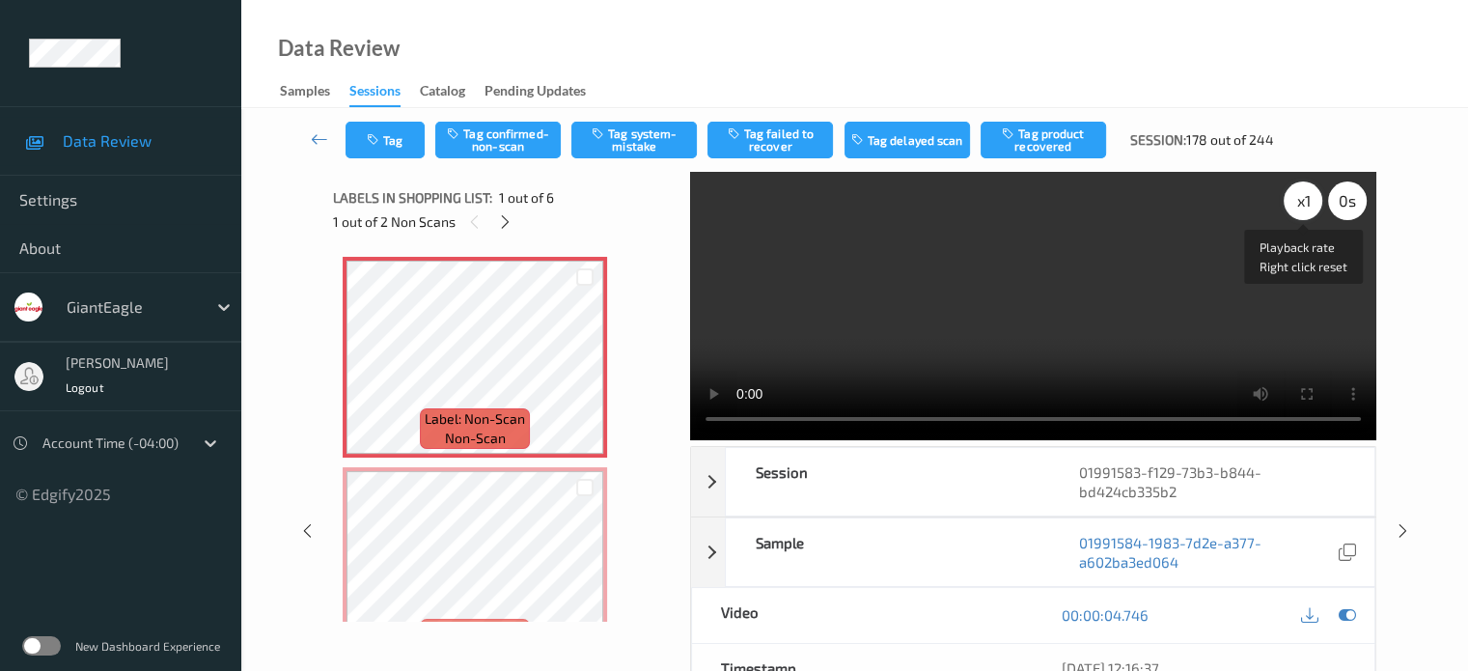
click at [1300, 203] on div "x 1" at bounding box center [1303, 200] width 39 height 39
click at [513, 155] on button "Tag confirmed-non-scan" at bounding box center [497, 140] width 125 height 37
click at [583, 373] on icon at bounding box center [585, 373] width 16 height 17
click at [358, 373] on icon at bounding box center [365, 373] width 16 height 17
click at [493, 134] on button "Untag confirmed-non-scan" at bounding box center [497, 140] width 125 height 37
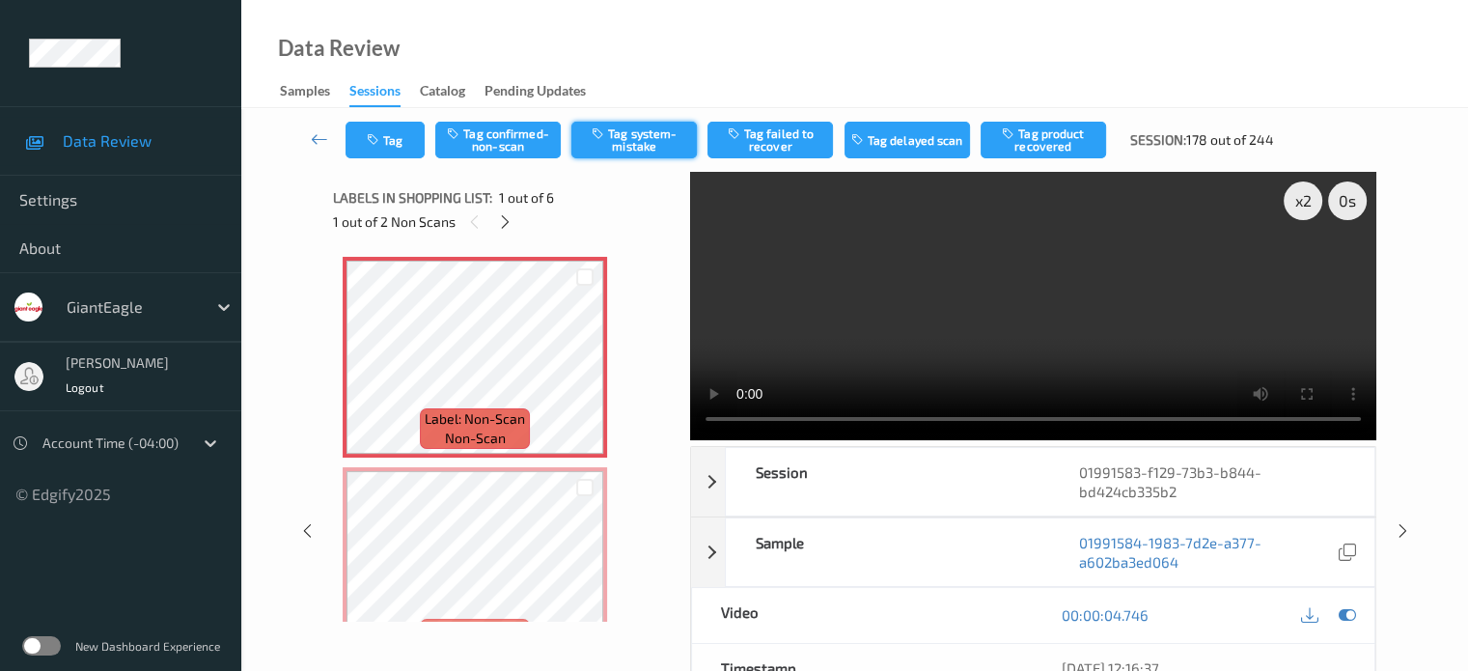
click at [614, 145] on button "Tag system-mistake" at bounding box center [633, 140] width 125 height 37
click at [402, 132] on button "Tag" at bounding box center [384, 140] width 79 height 37
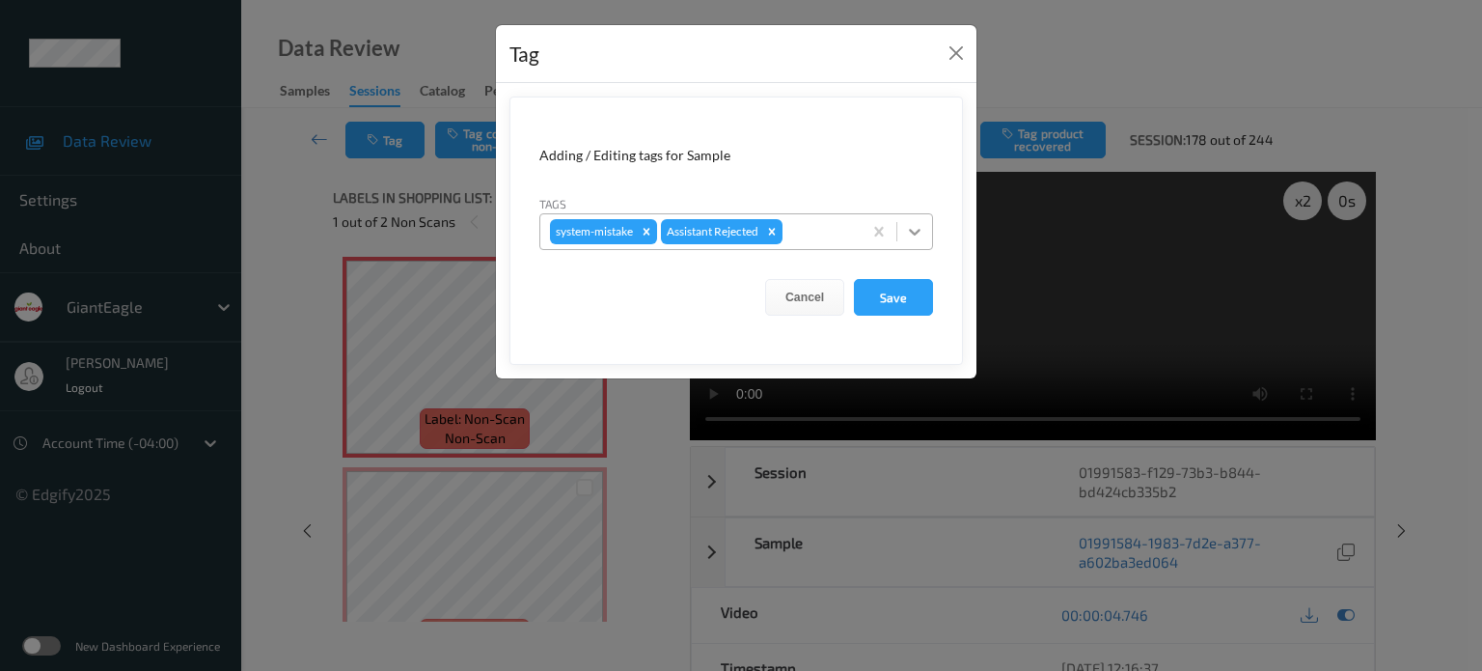
click at [908, 231] on icon at bounding box center [914, 231] width 19 height 19
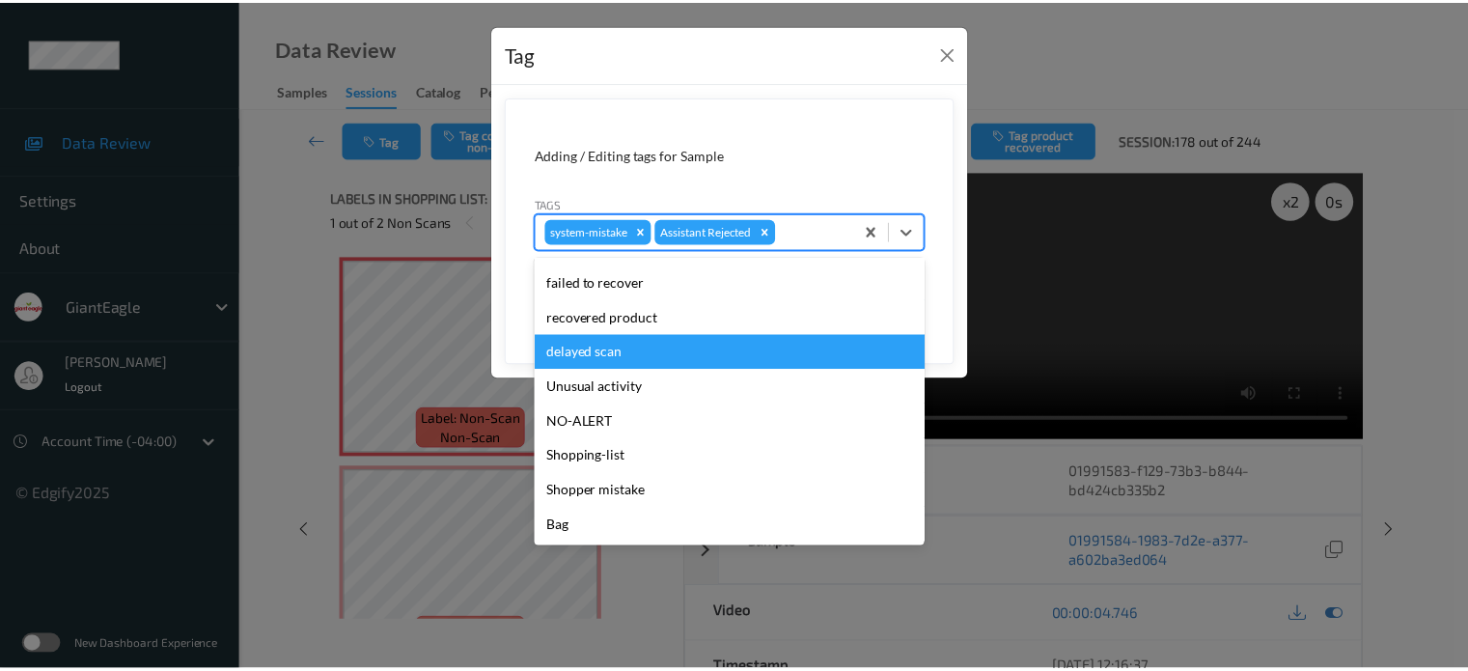
scroll to position [169, 0]
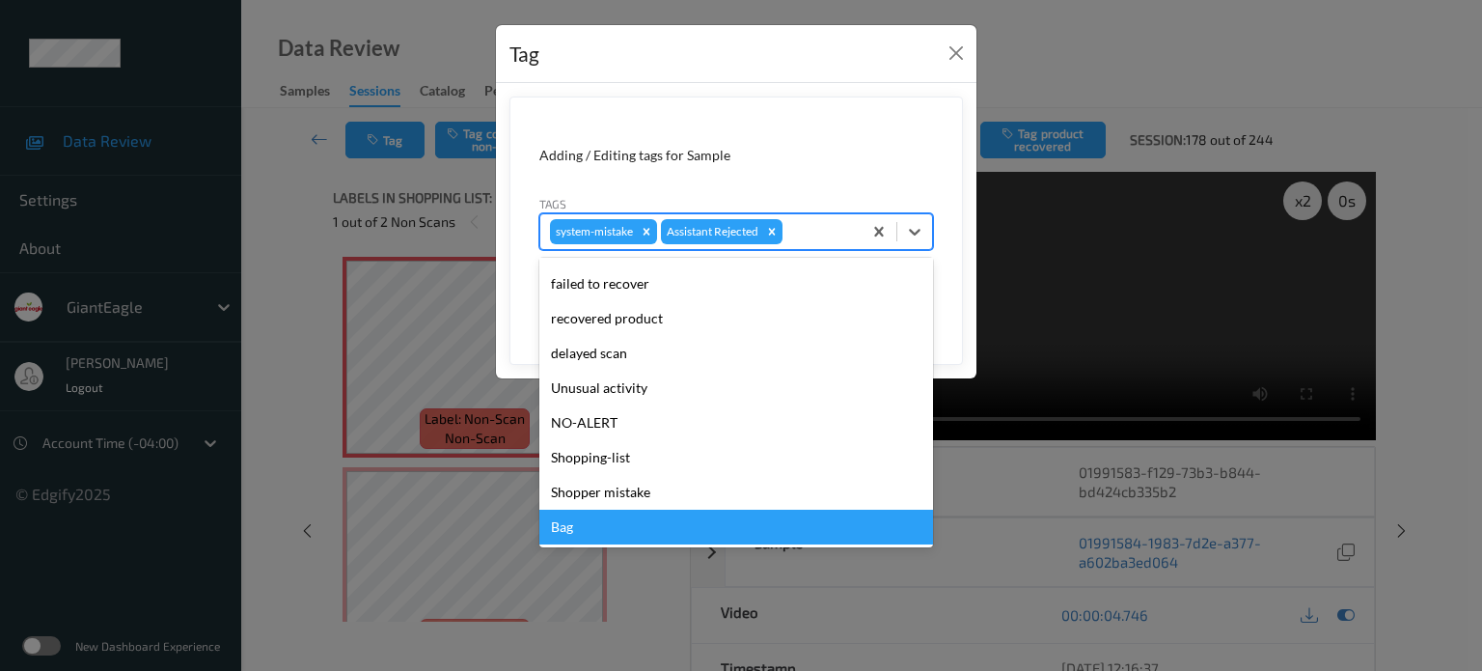
click at [565, 530] on div "Bag" at bounding box center [736, 527] width 394 height 35
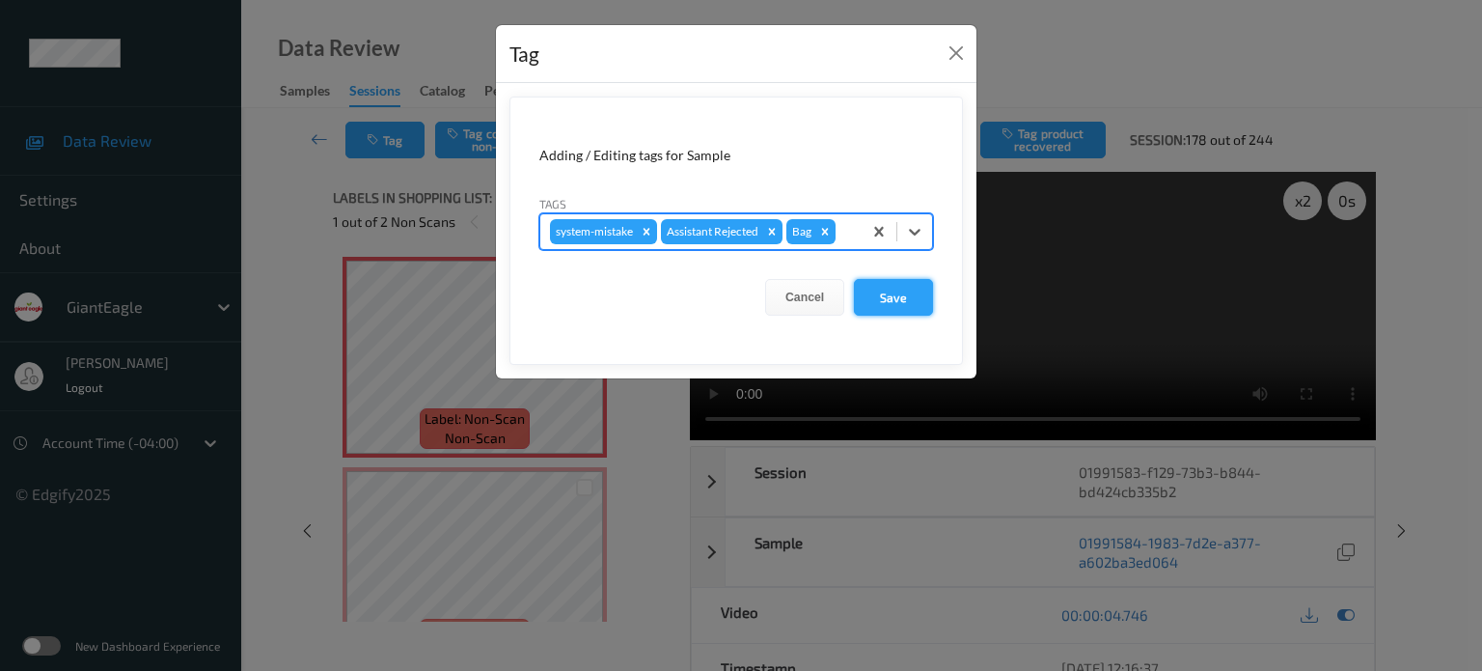
click at [897, 302] on button "Save" at bounding box center [893, 297] width 79 height 37
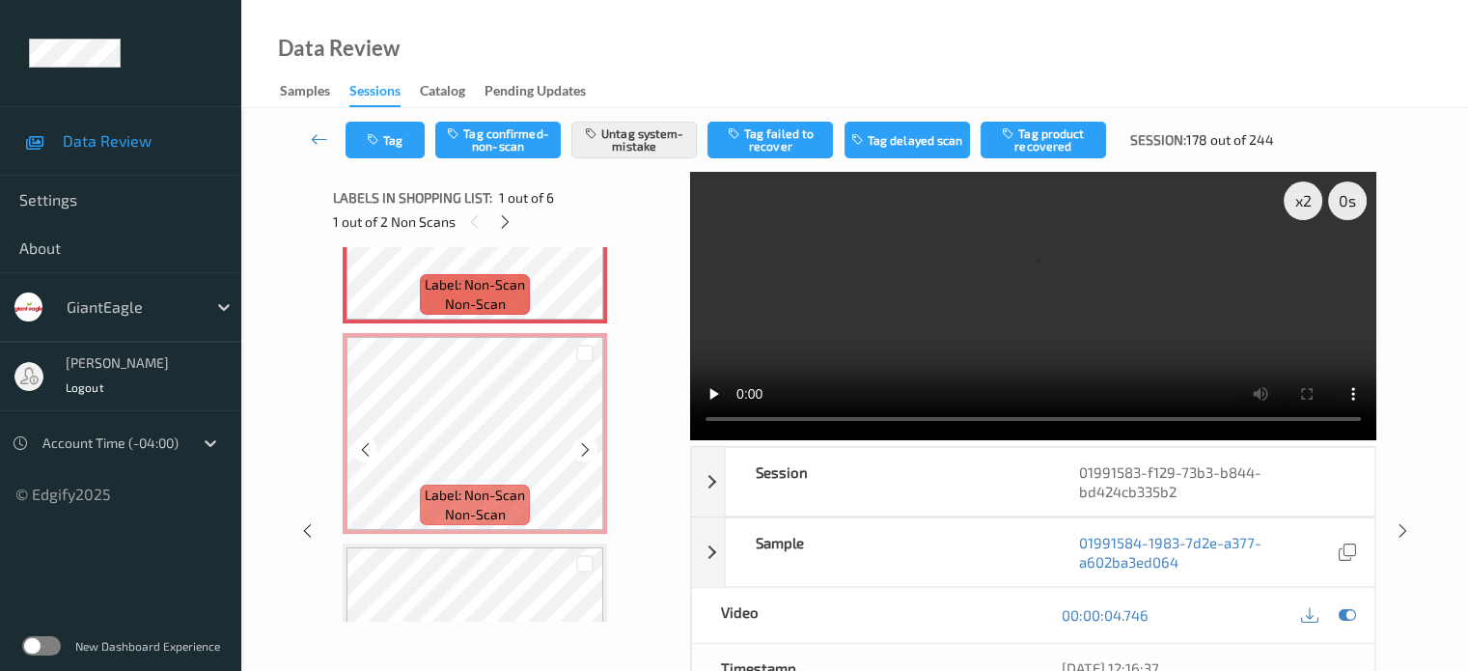
scroll to position [152, 0]
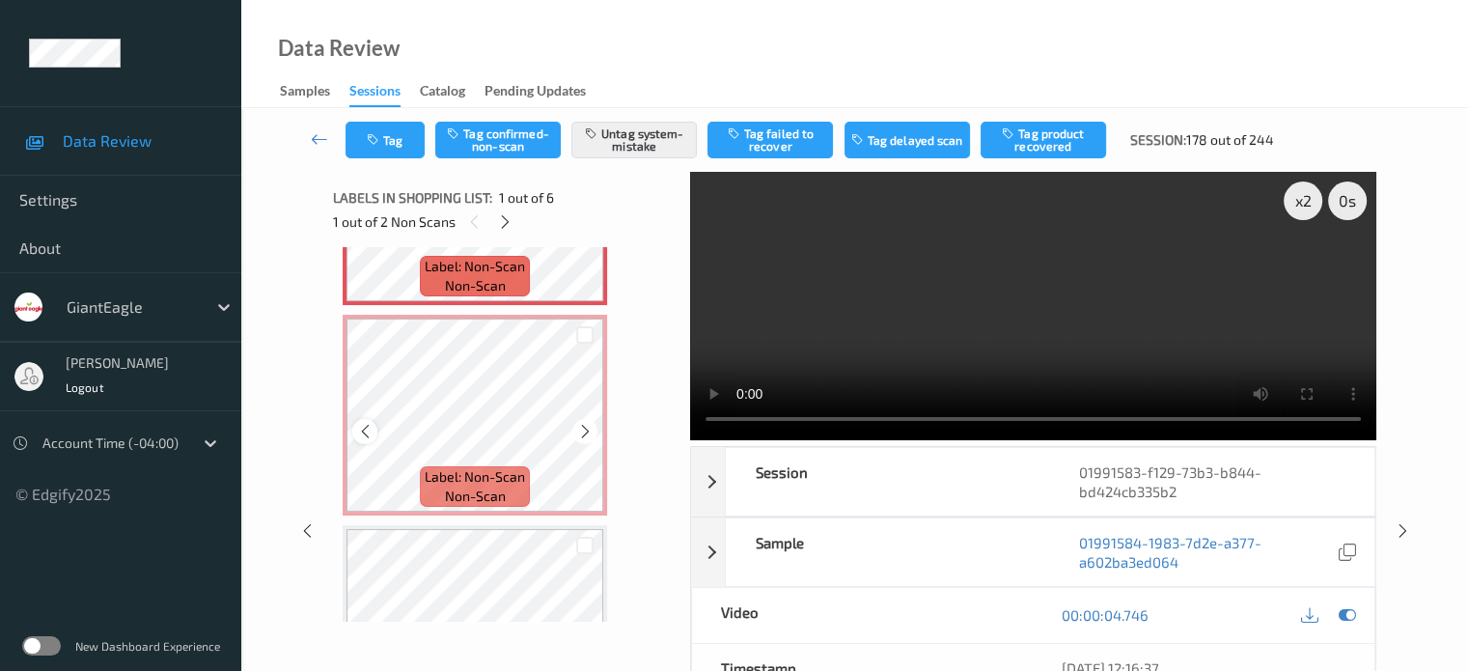
click at [369, 437] on icon at bounding box center [365, 431] width 16 height 17
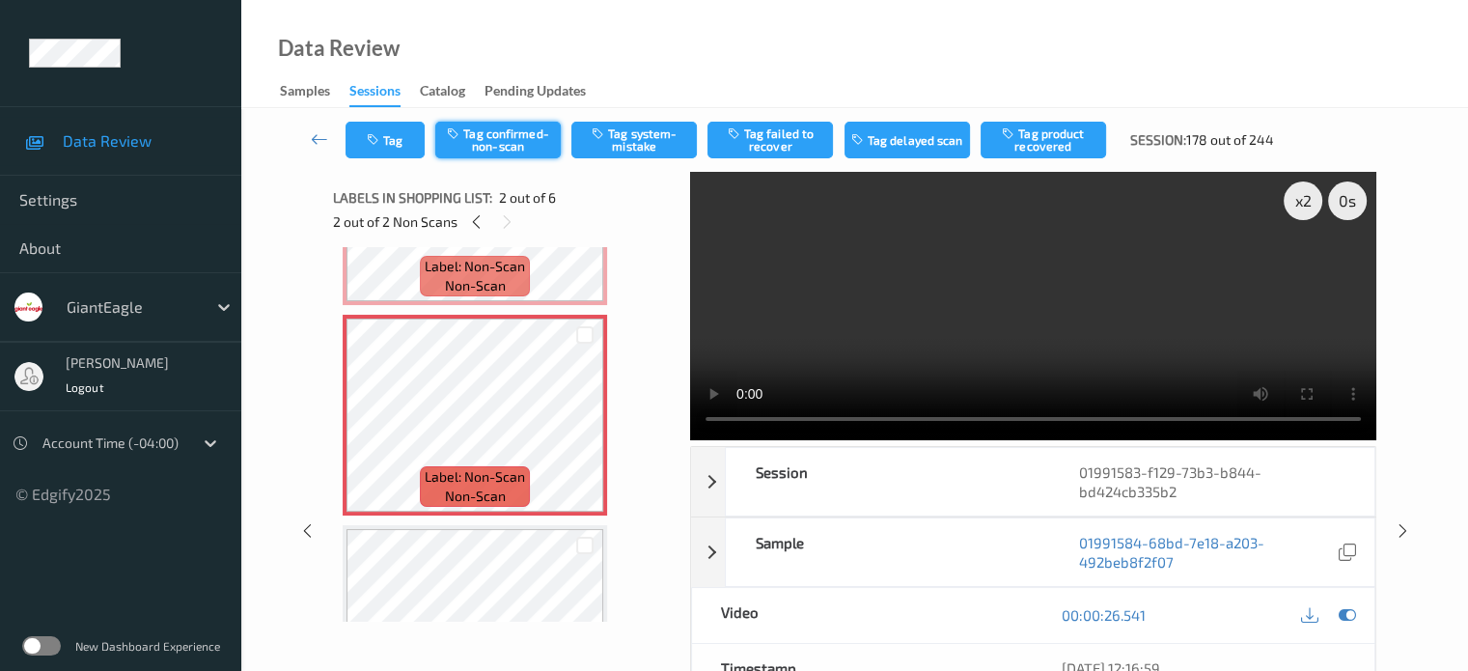
click at [502, 140] on button "Tag confirmed-non-scan" at bounding box center [497, 140] width 125 height 37
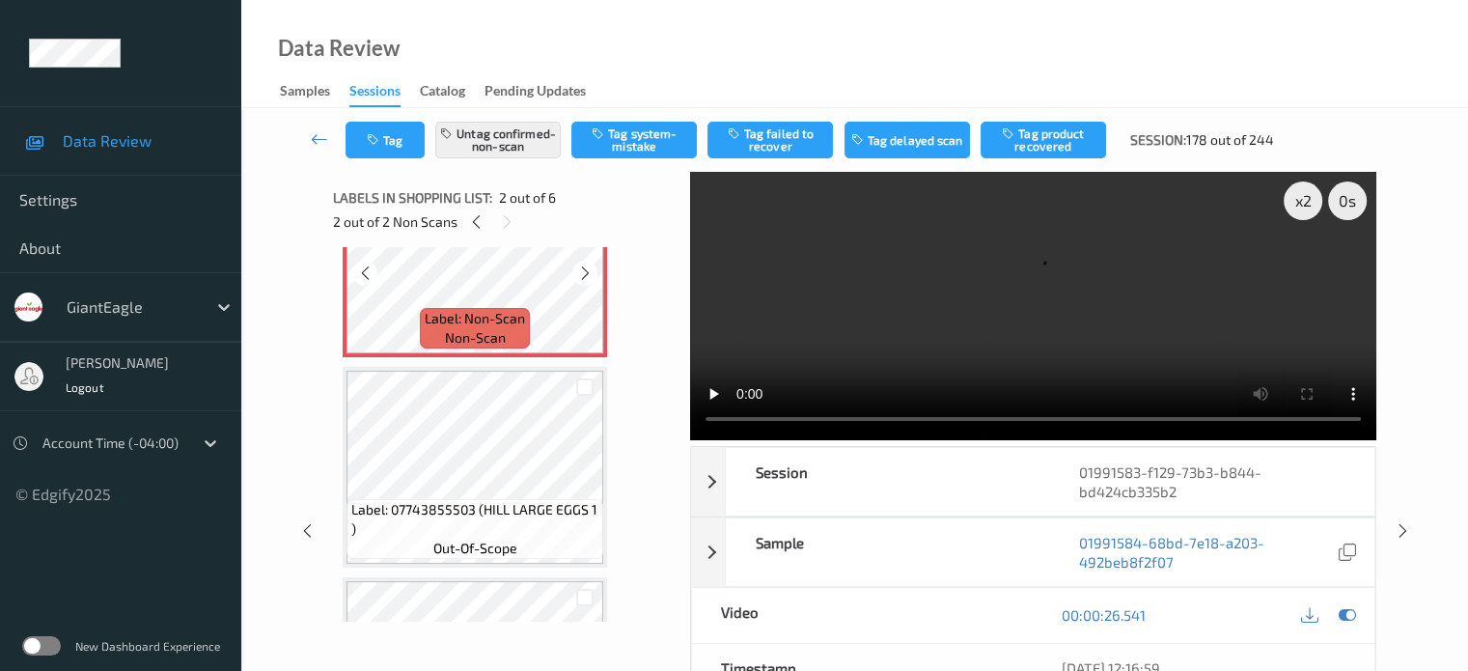
scroll to position [311, 0]
click at [1048, 144] on button "Tag product recovered" at bounding box center [1043, 140] width 125 height 37
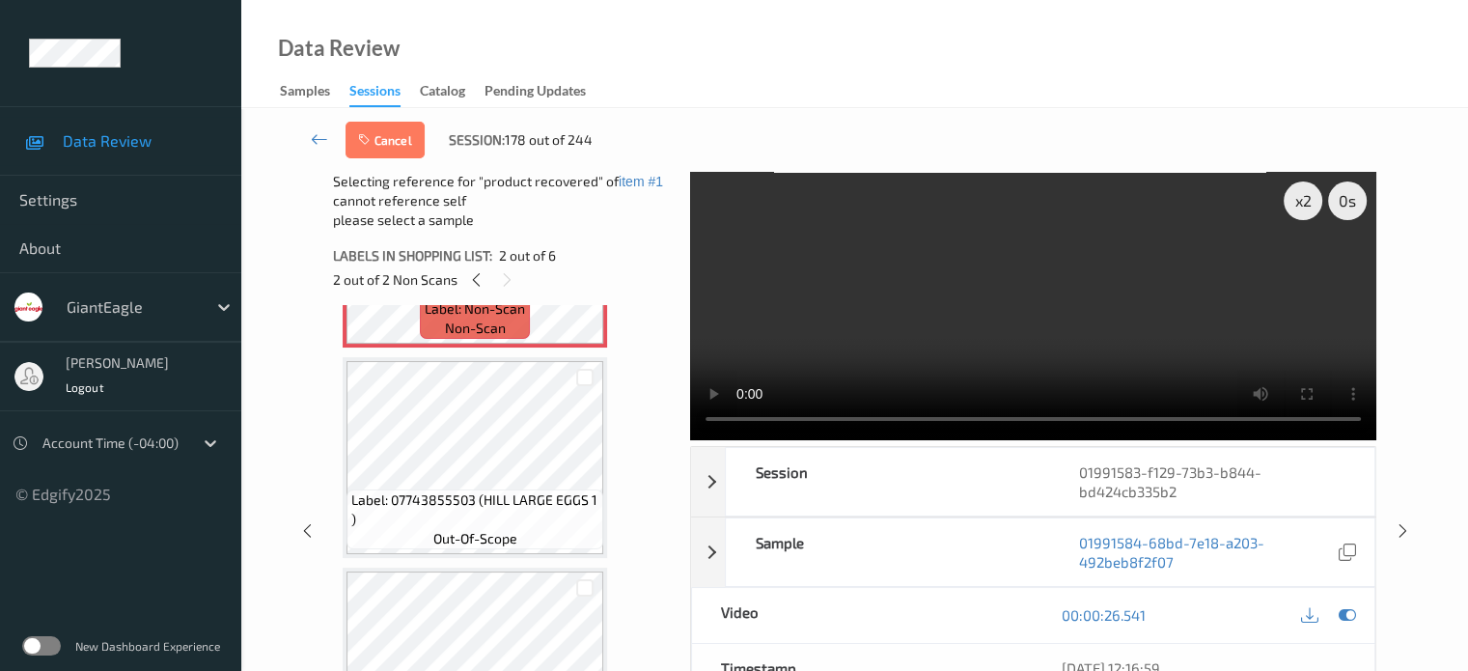
scroll to position [376, 0]
click at [579, 375] on div at bounding box center [585, 380] width 18 height 18
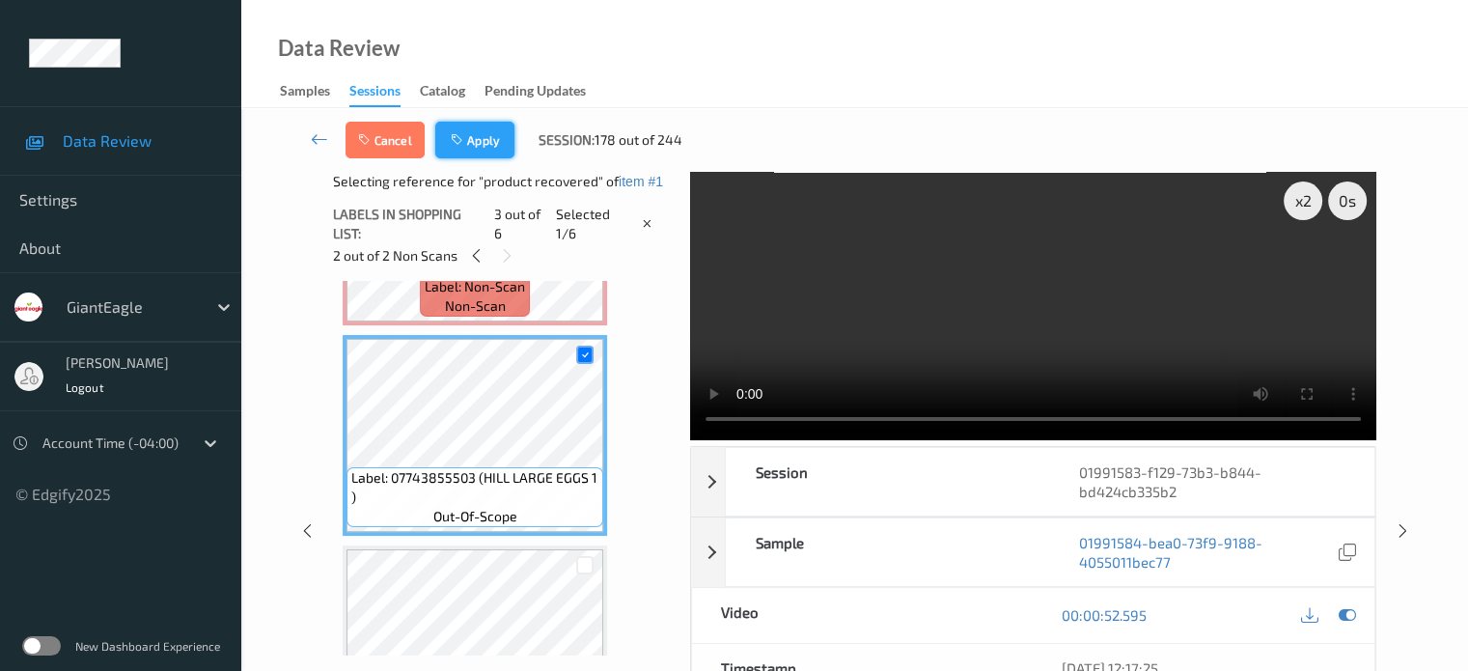
click at [481, 146] on button "Apply" at bounding box center [474, 140] width 79 height 37
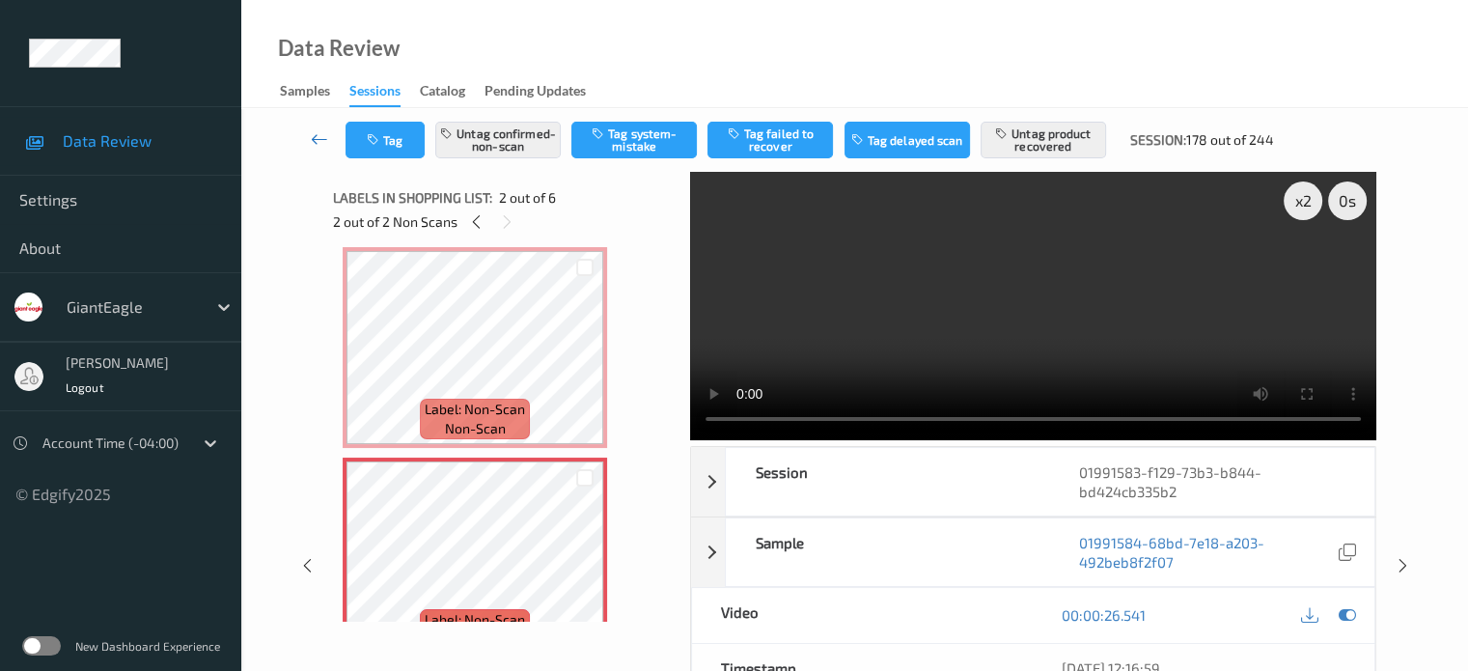
click at [315, 138] on icon at bounding box center [319, 138] width 17 height 19
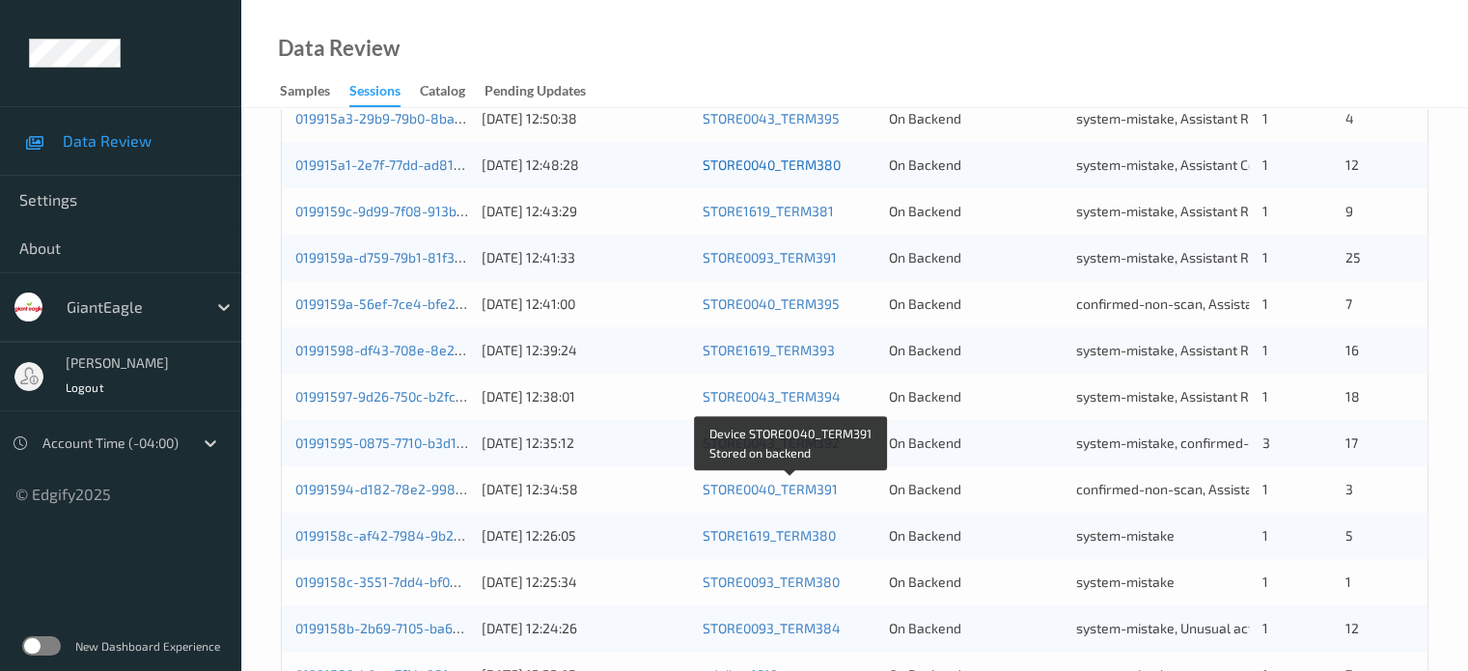
scroll to position [932, 0]
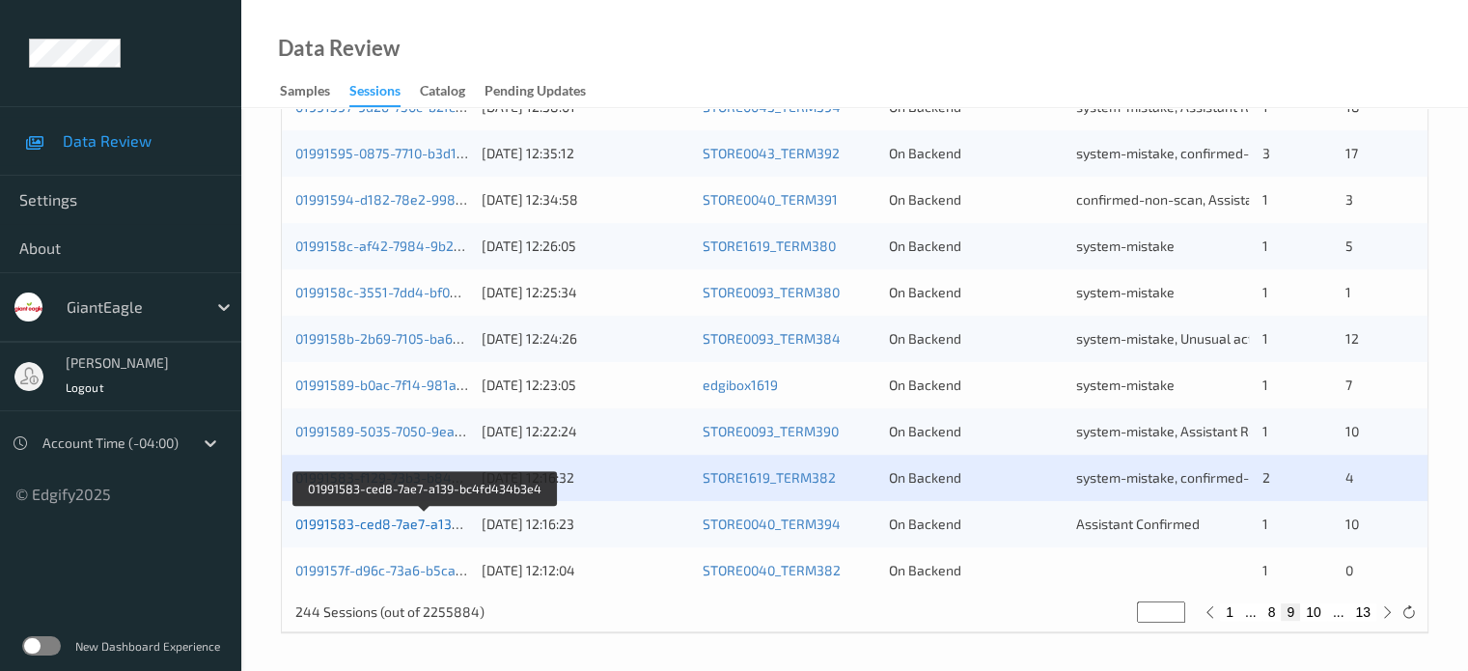
click at [396, 528] on link "01991583-ced8-7ae7-a139-bc4fd434b3e4" at bounding box center [426, 523] width 262 height 16
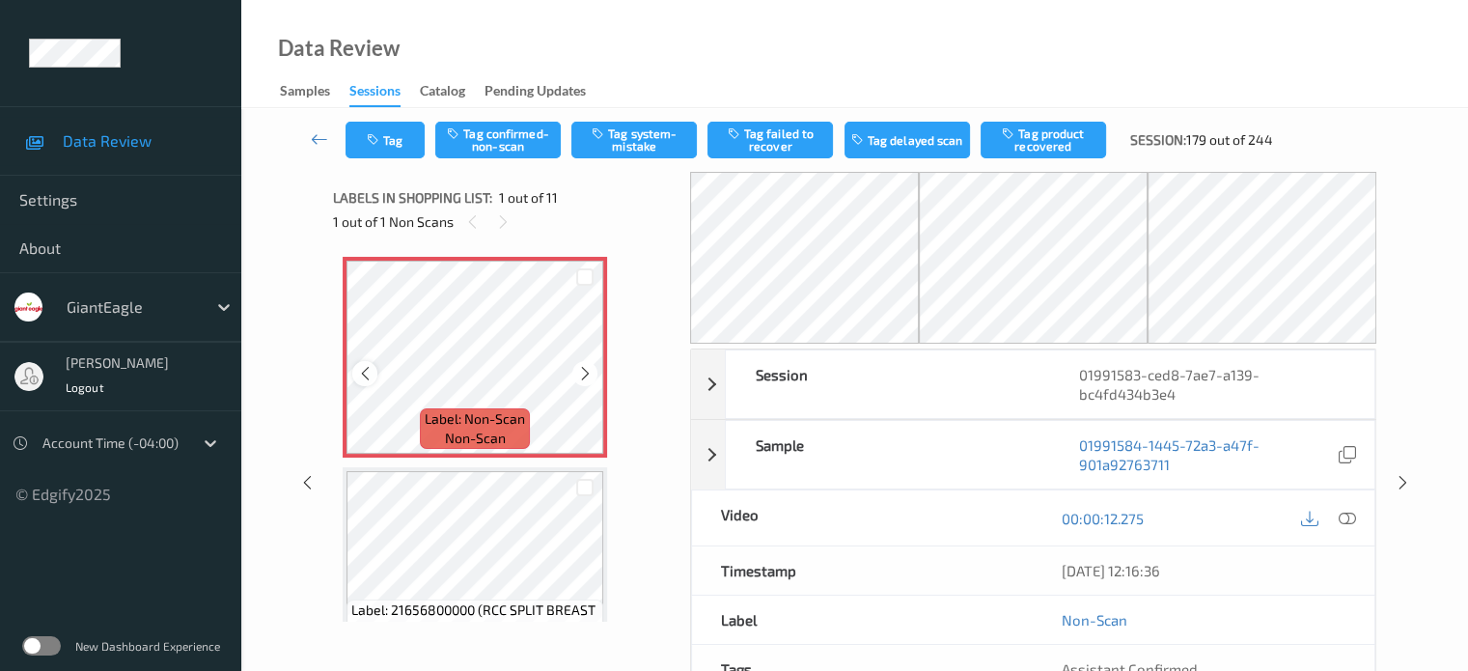
click at [363, 370] on icon at bounding box center [365, 373] width 16 height 17
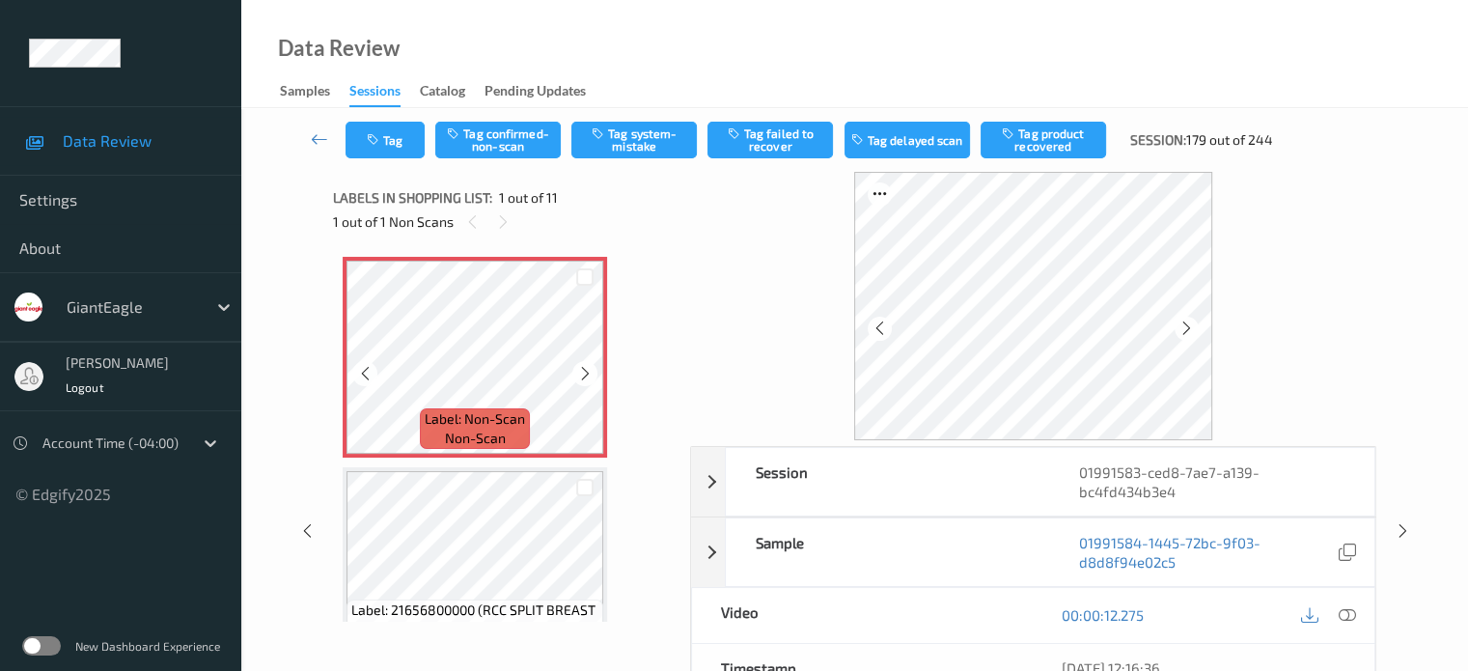
click at [363, 370] on icon at bounding box center [365, 373] width 16 height 17
click at [1352, 610] on icon at bounding box center [1346, 614] width 17 height 17
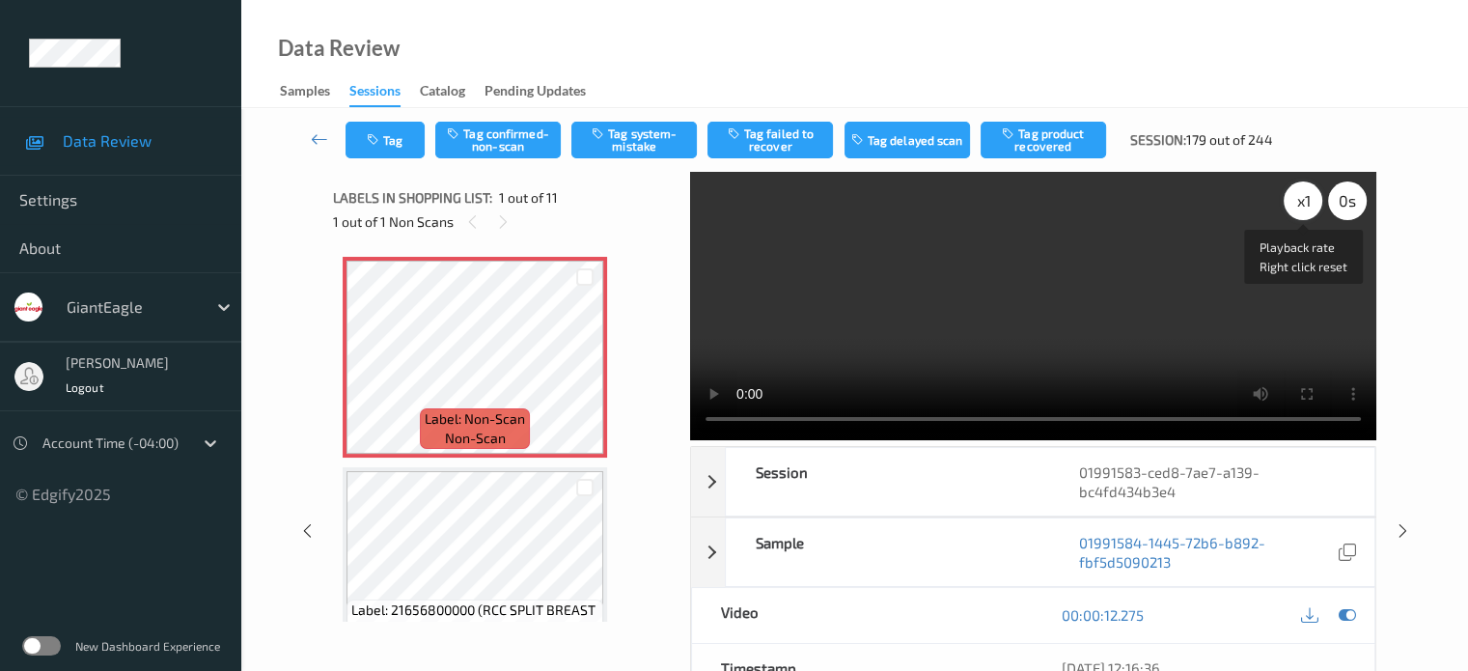
click at [1302, 209] on div "x 1" at bounding box center [1303, 200] width 39 height 39
click at [647, 137] on button "Tag system-mistake" at bounding box center [633, 140] width 125 height 37
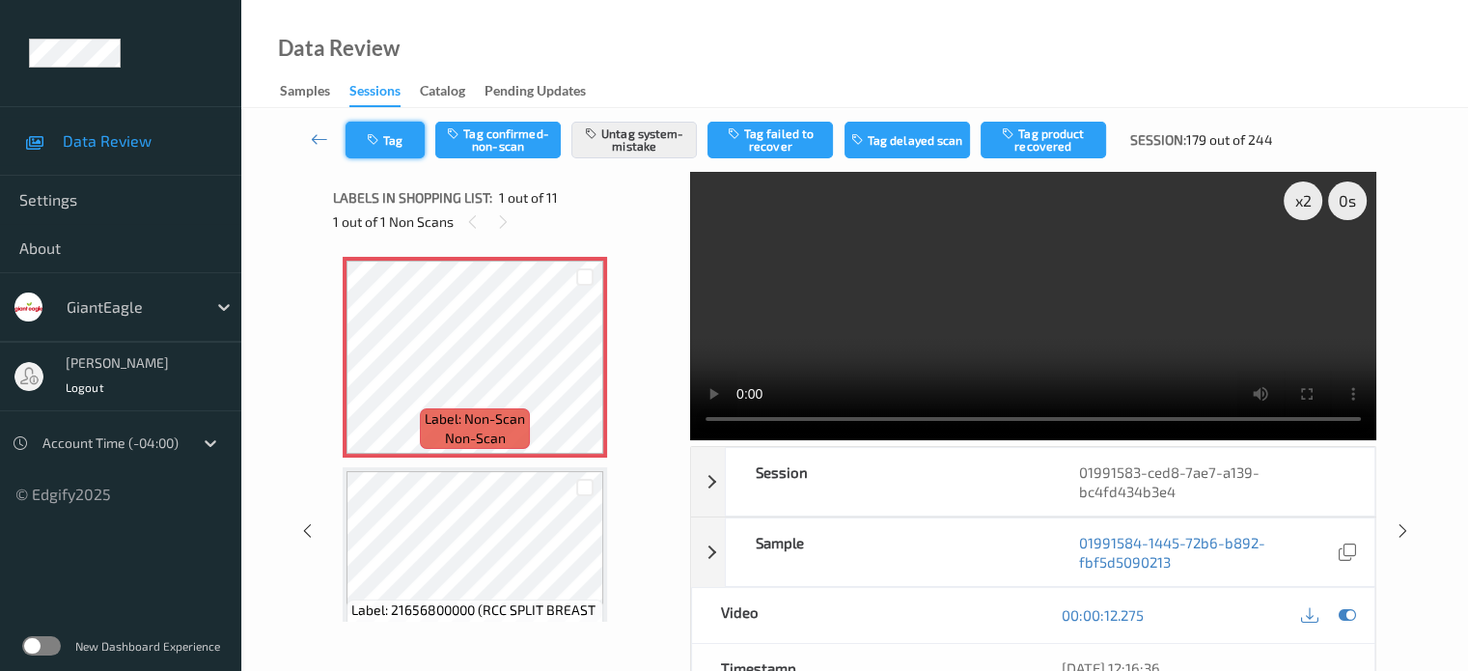
click at [397, 141] on button "Tag" at bounding box center [384, 140] width 79 height 37
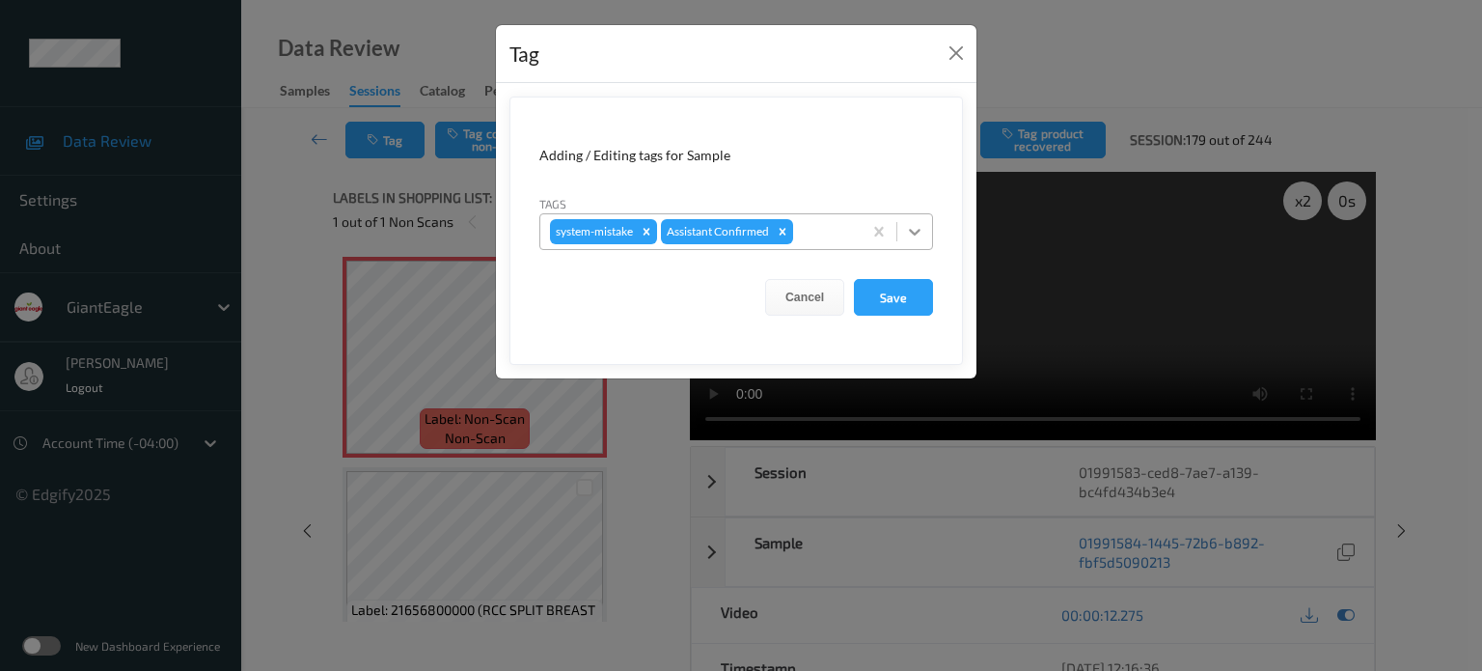
click at [906, 235] on icon at bounding box center [914, 231] width 19 height 19
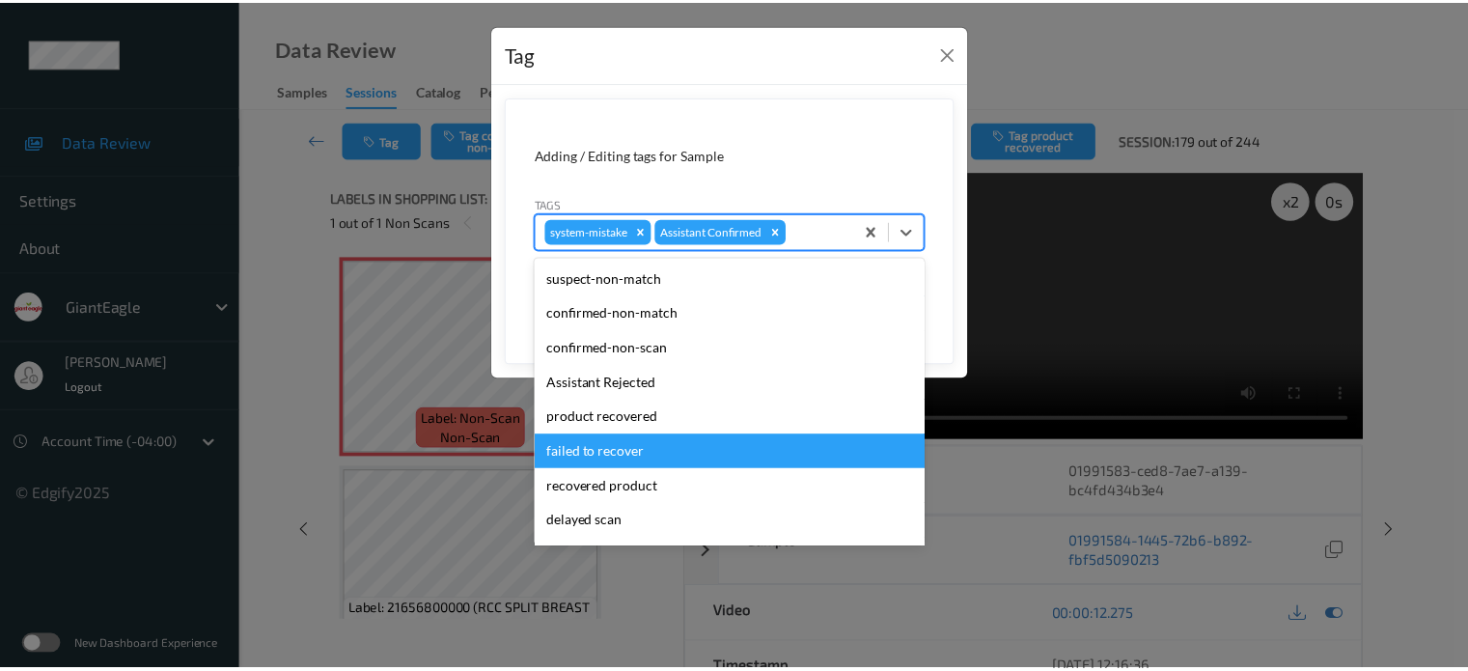
scroll to position [170, 0]
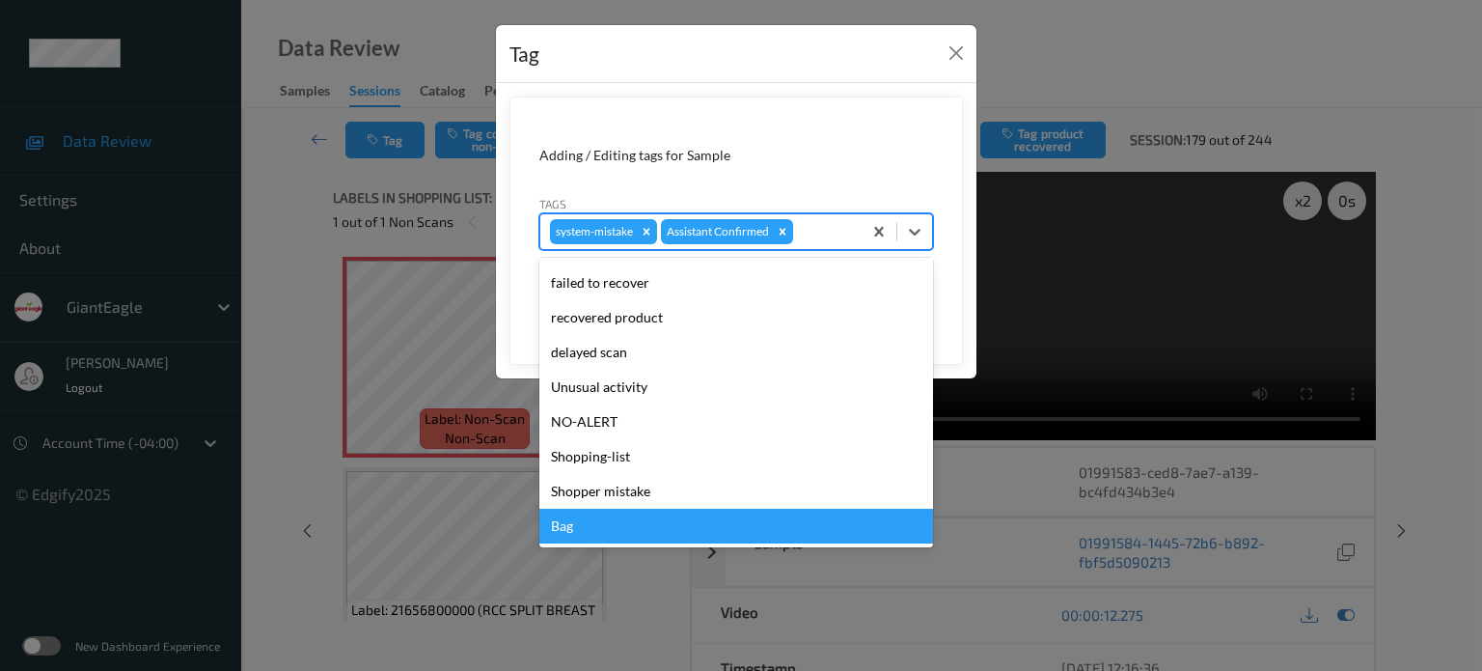
click at [569, 525] on div "Bag" at bounding box center [736, 526] width 394 height 35
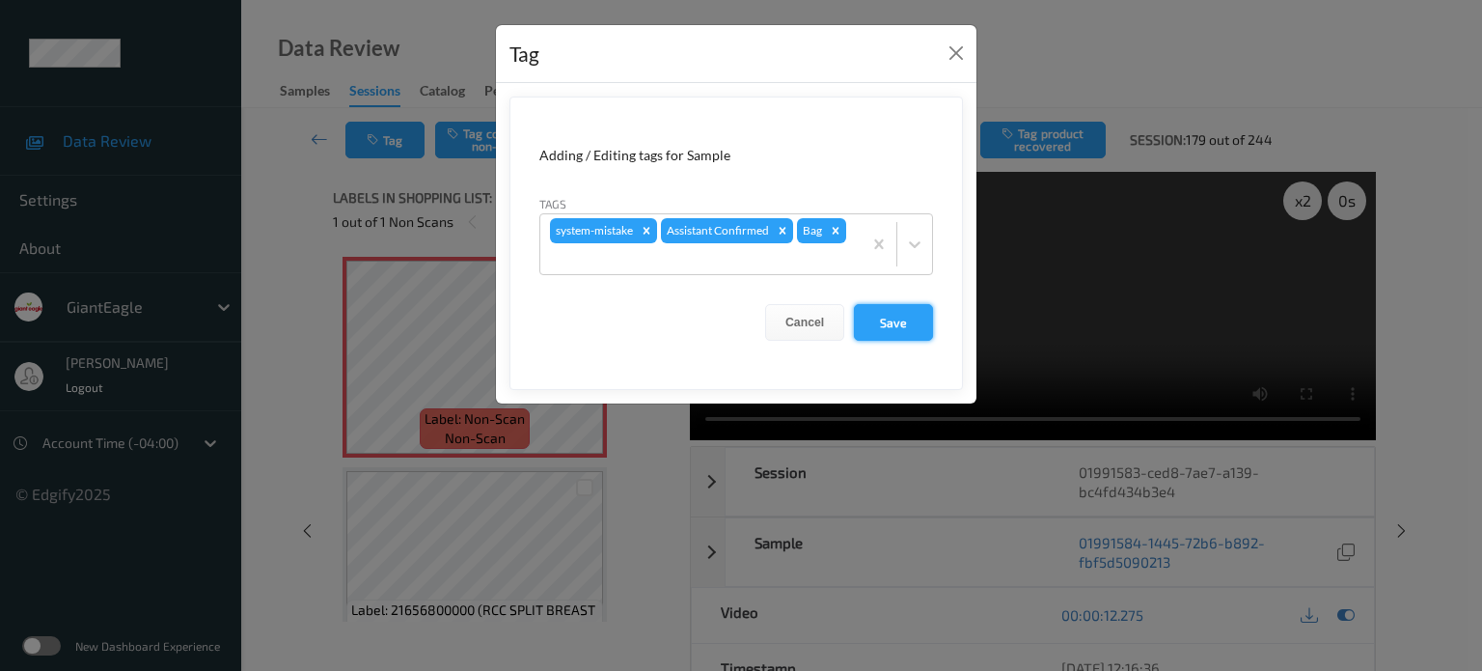
click at [899, 317] on button "Save" at bounding box center [893, 322] width 79 height 37
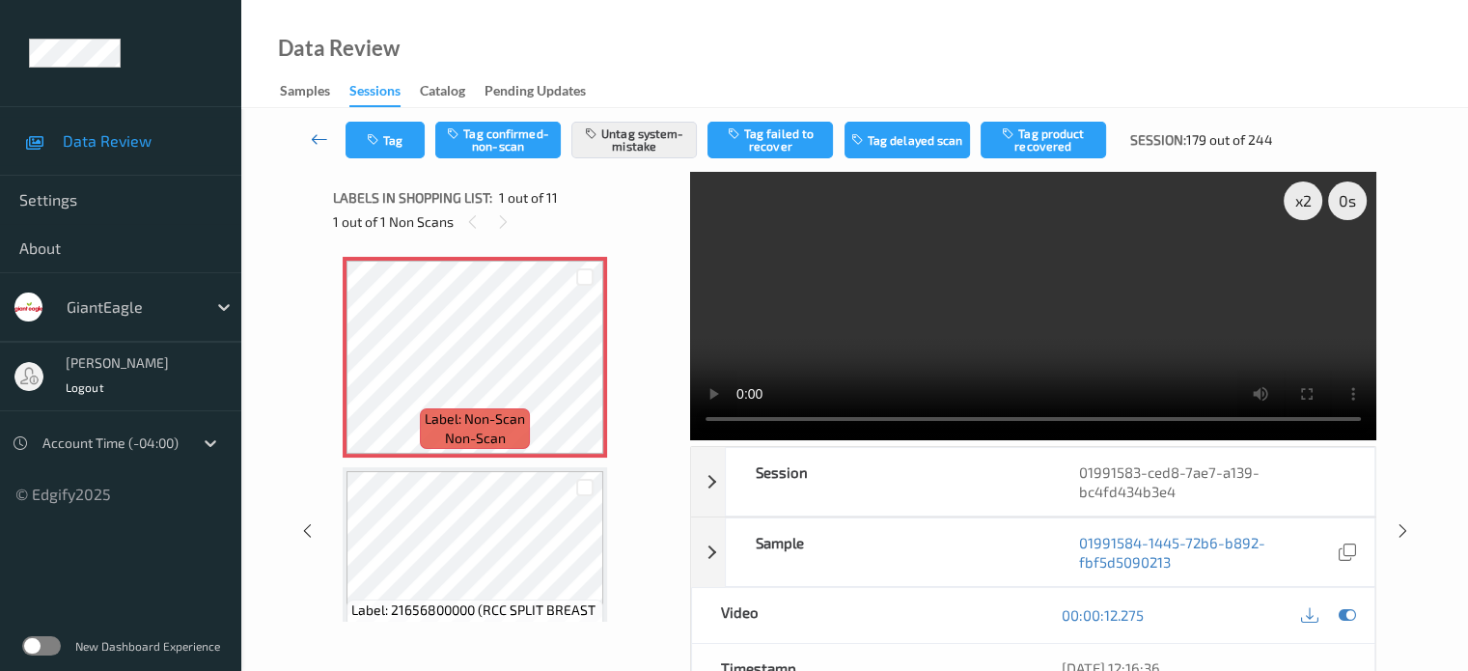
click at [312, 136] on icon at bounding box center [319, 138] width 17 height 19
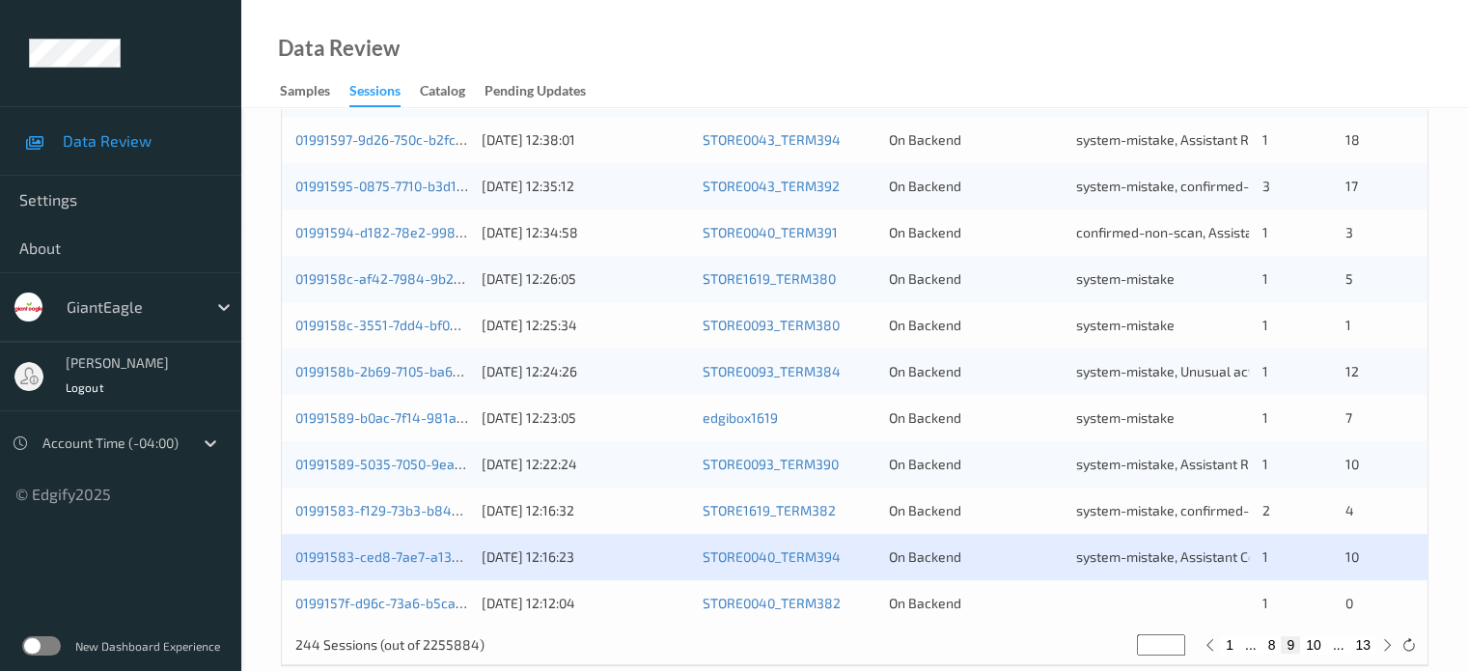
scroll to position [932, 0]
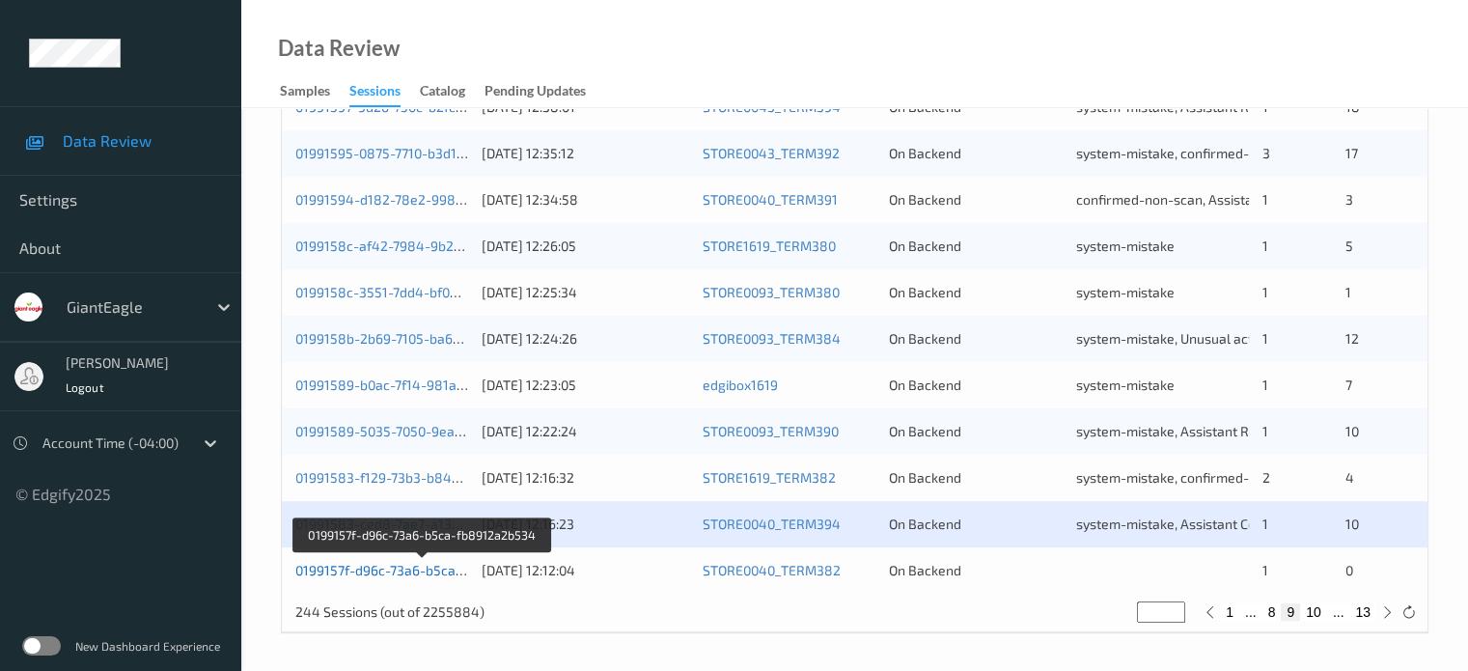
click at [391, 566] on link "0199157f-d96c-73a6-b5ca-fb8912a2b534" at bounding box center [423, 570] width 256 height 16
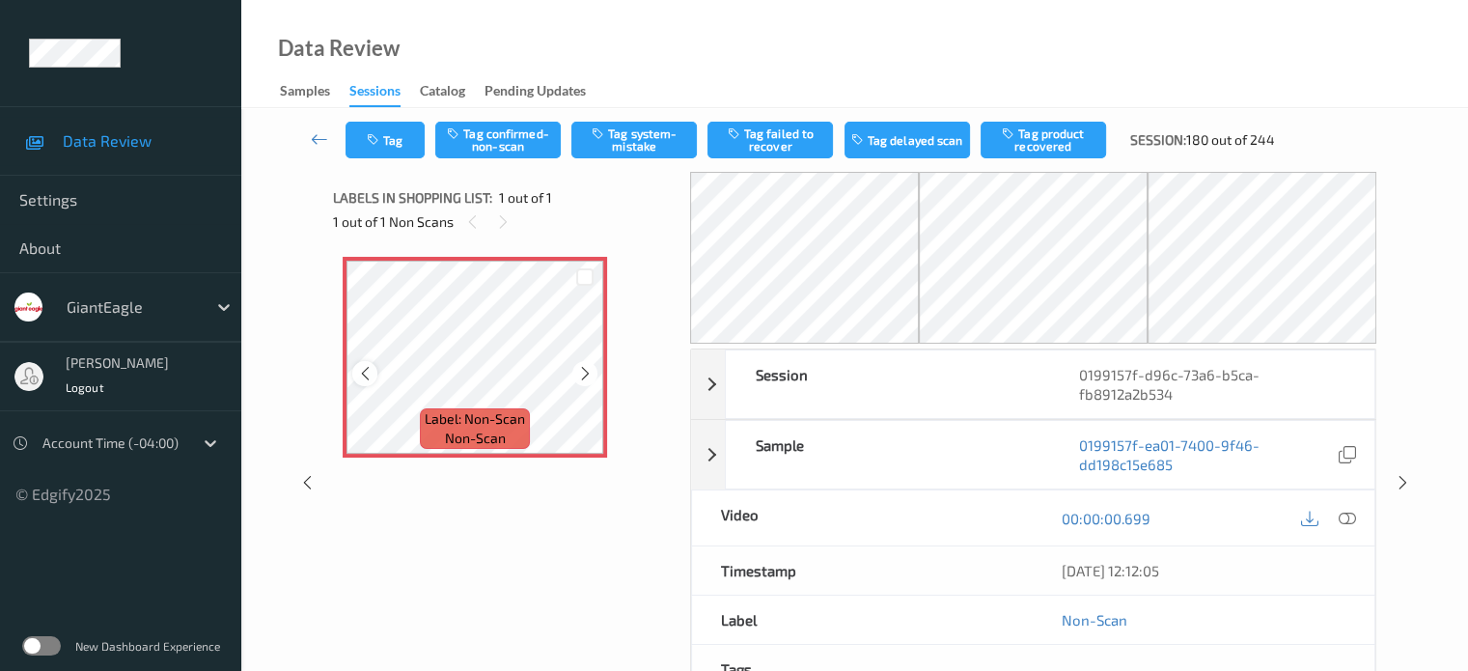
click at [359, 376] on icon at bounding box center [365, 373] width 16 height 17
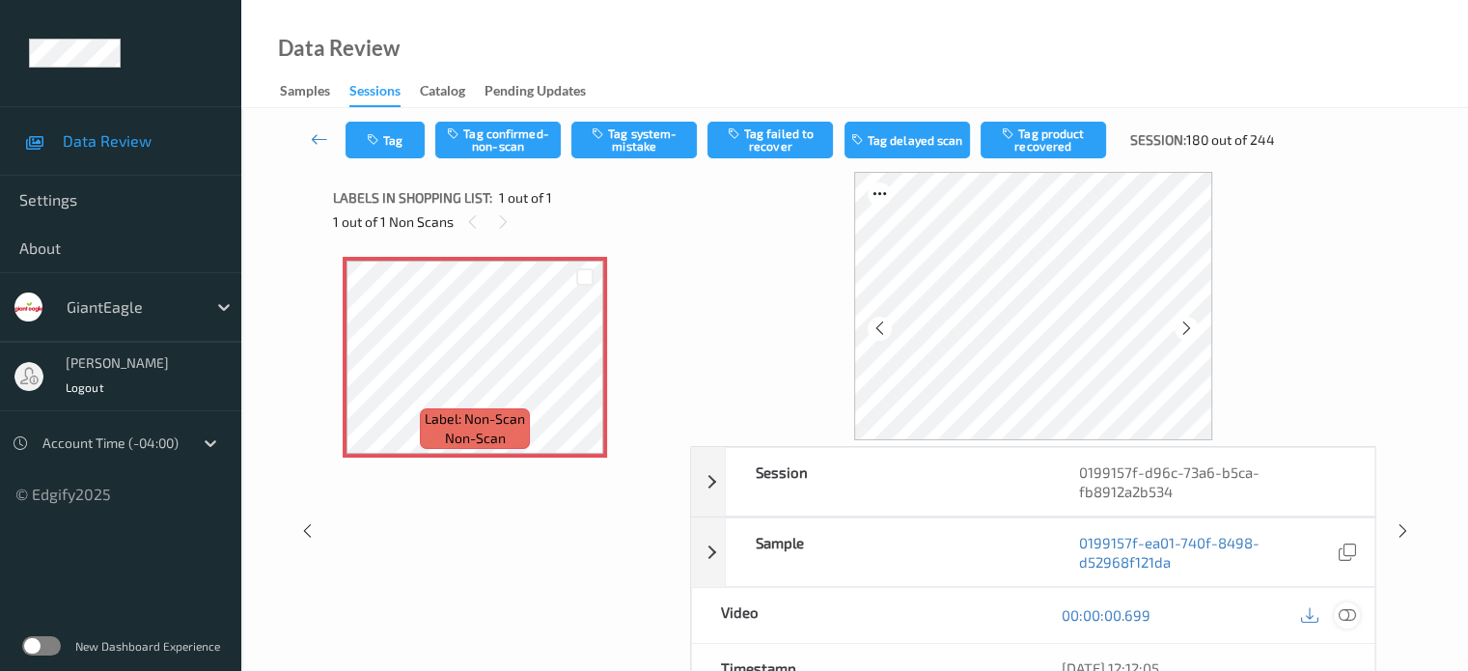
click at [1344, 613] on icon at bounding box center [1346, 614] width 17 height 17
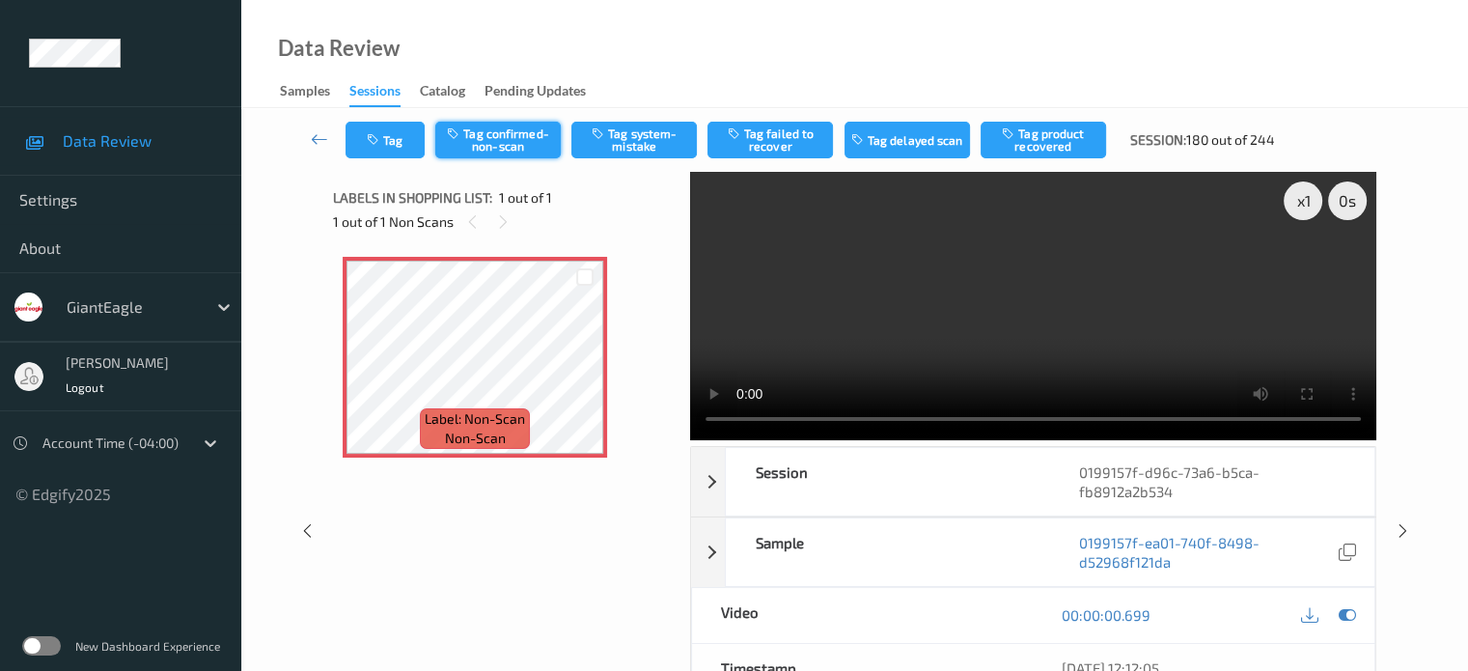
click at [491, 126] on button "Tag confirmed-non-scan" at bounding box center [497, 140] width 125 height 37
click at [384, 146] on button "Tag" at bounding box center [384, 140] width 79 height 37
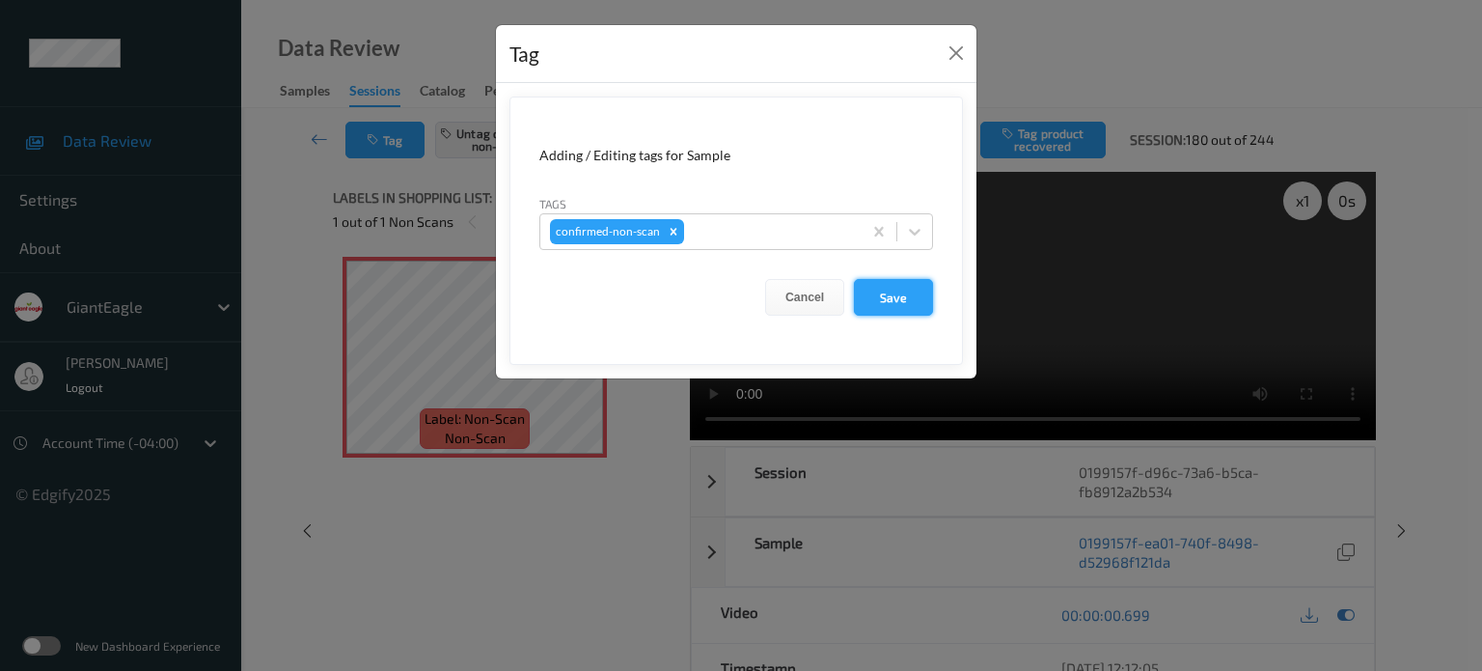
click at [885, 307] on button "Save" at bounding box center [893, 297] width 79 height 37
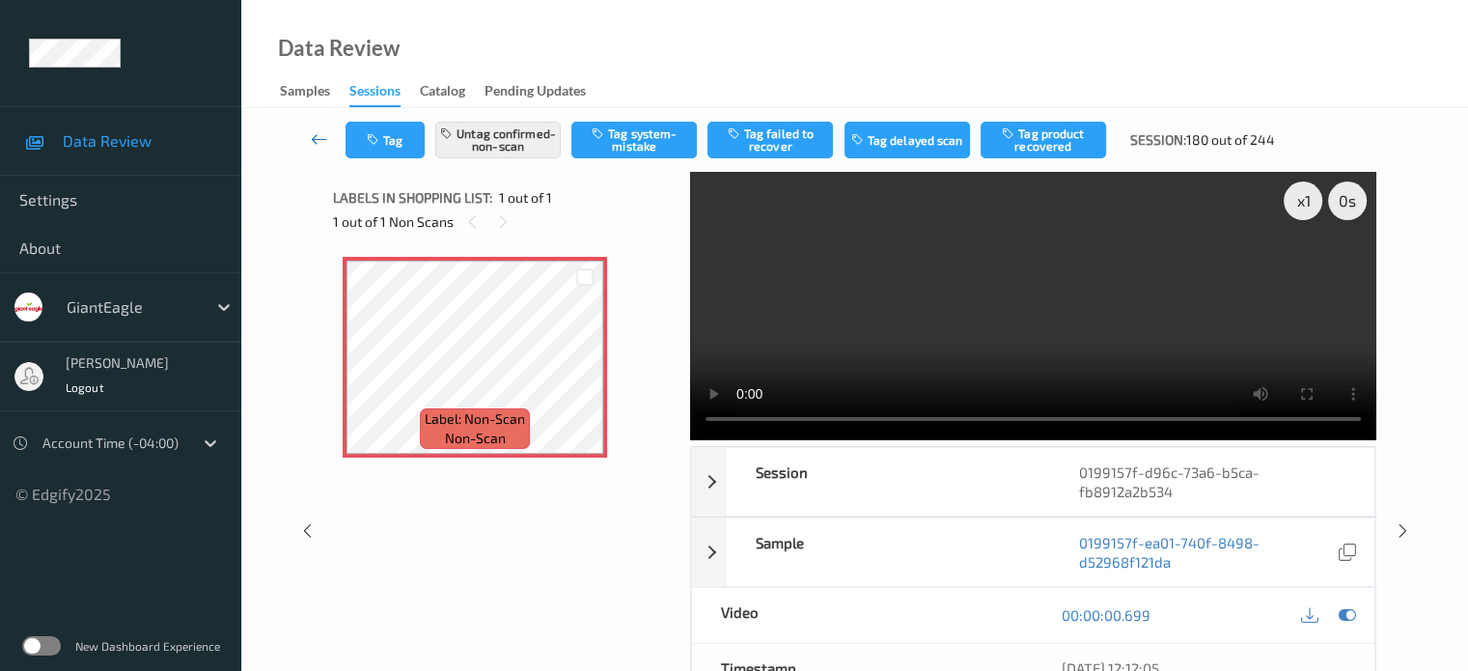
click at [320, 137] on icon at bounding box center [319, 138] width 17 height 19
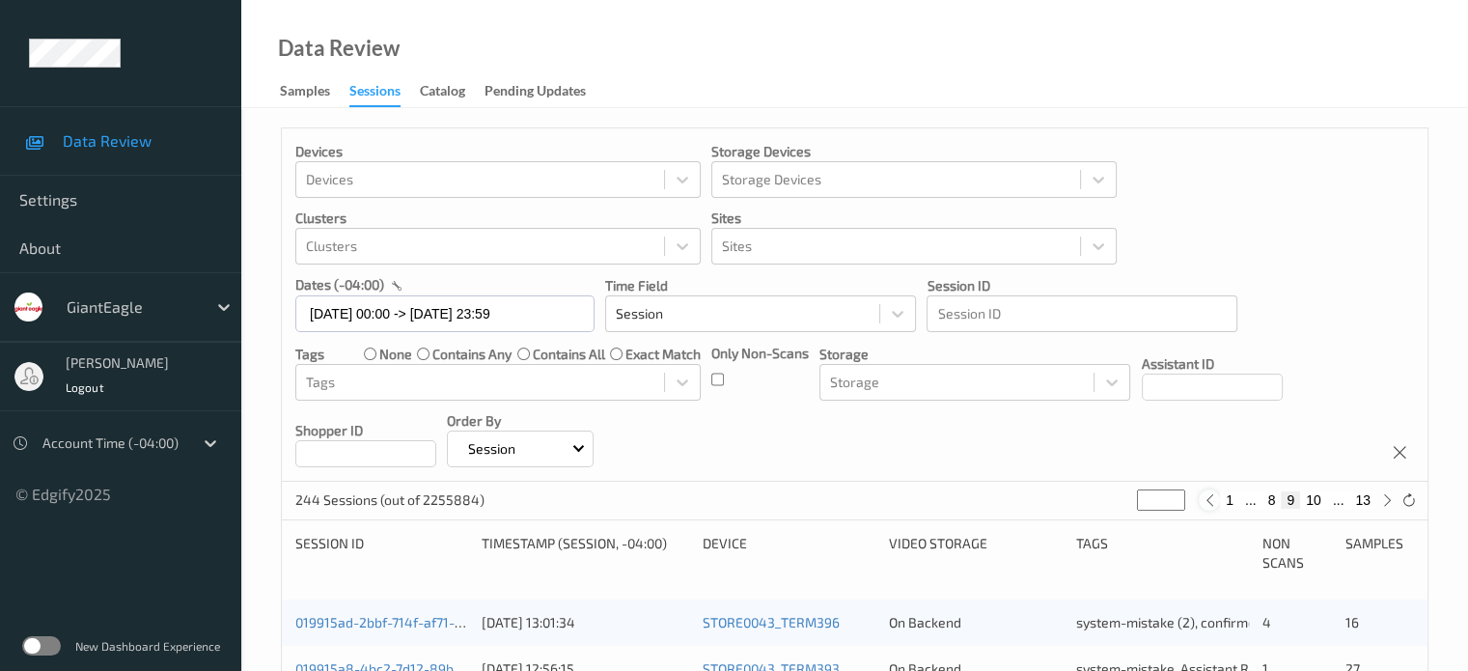
click at [1211, 507] on icon at bounding box center [1209, 500] width 14 height 14
type input "*"
click at [1211, 499] on icon at bounding box center [1216, 500] width 14 height 14
type input "*"
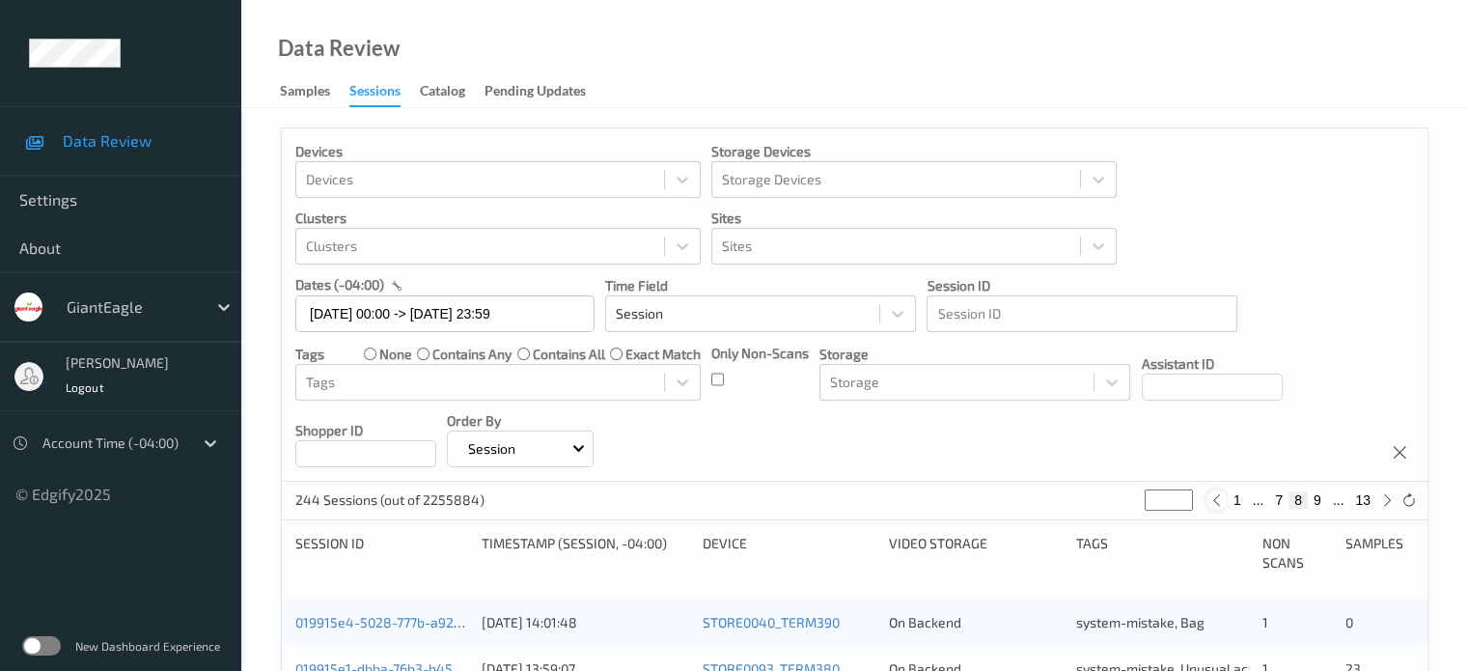
type input "*"
click at [1211, 499] on icon at bounding box center [1216, 500] width 14 height 14
type input "*"
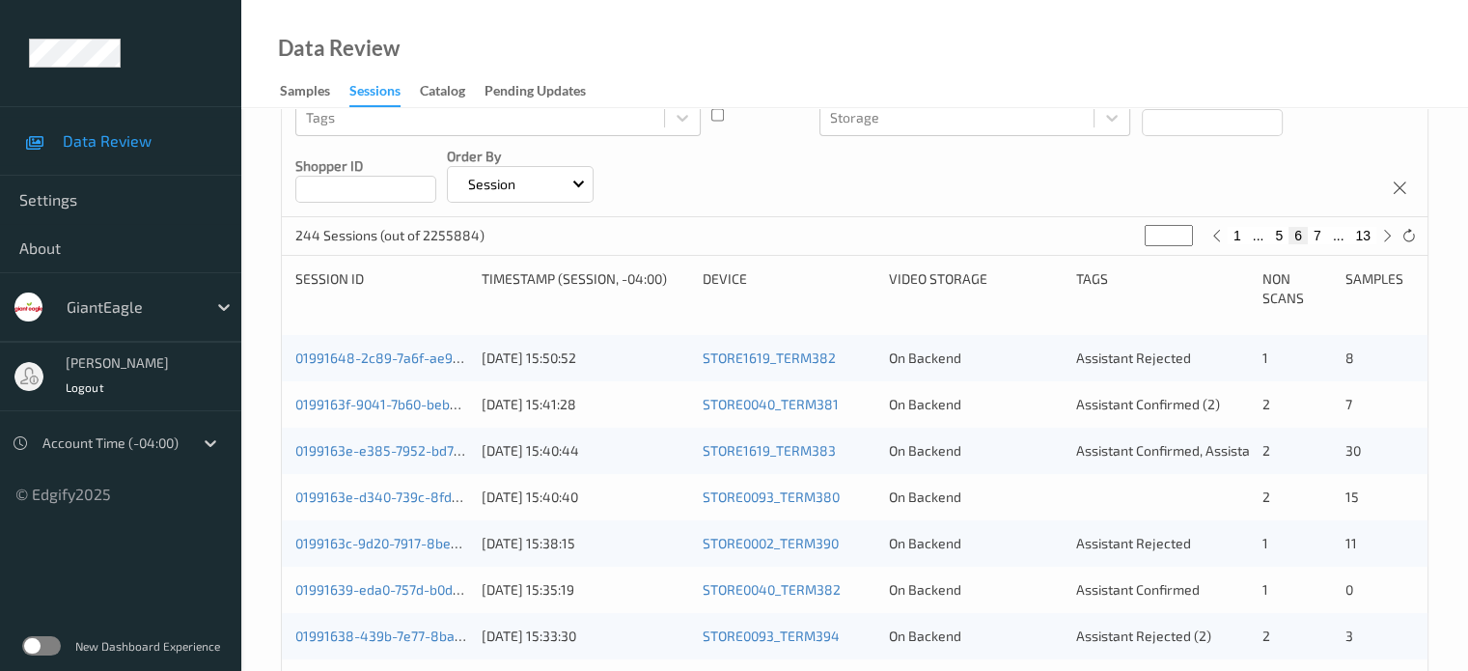
scroll to position [263, 0]
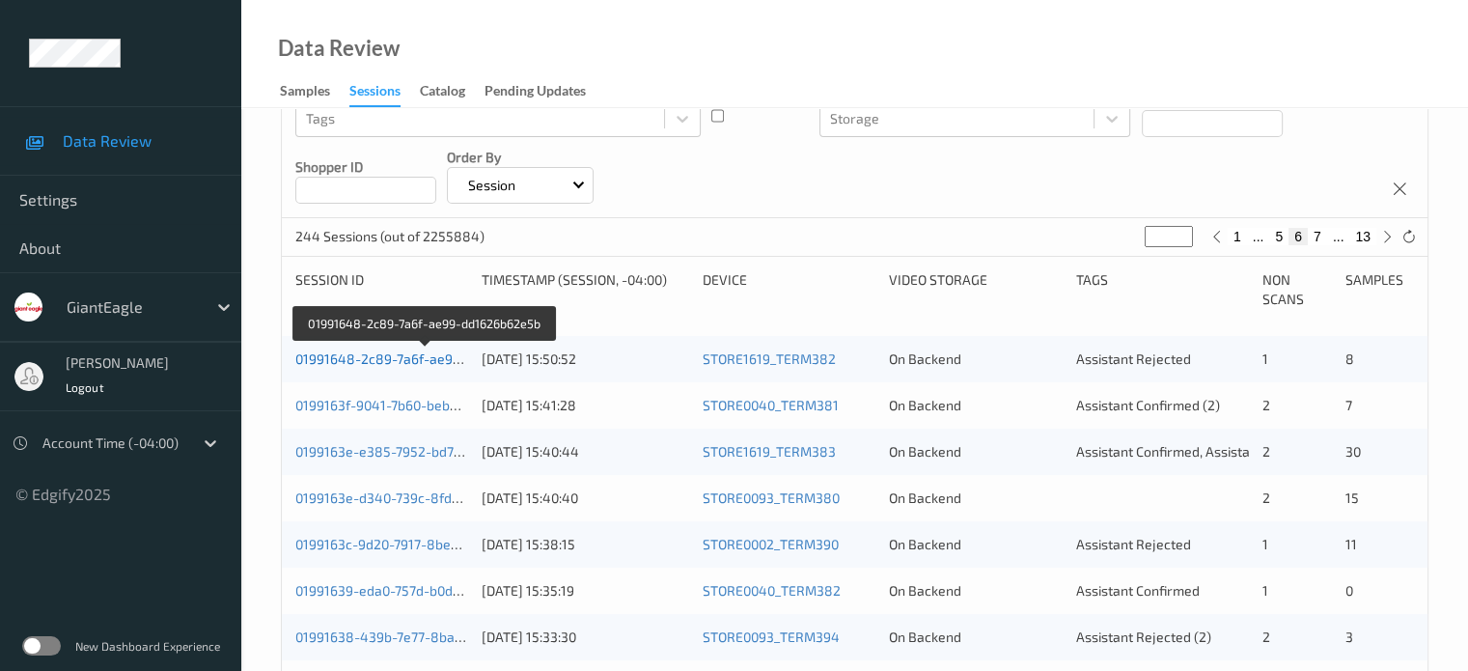
click at [387, 357] on link "01991648-2c89-7a6f-ae99-dd1626b62e5b" at bounding box center [426, 358] width 262 height 16
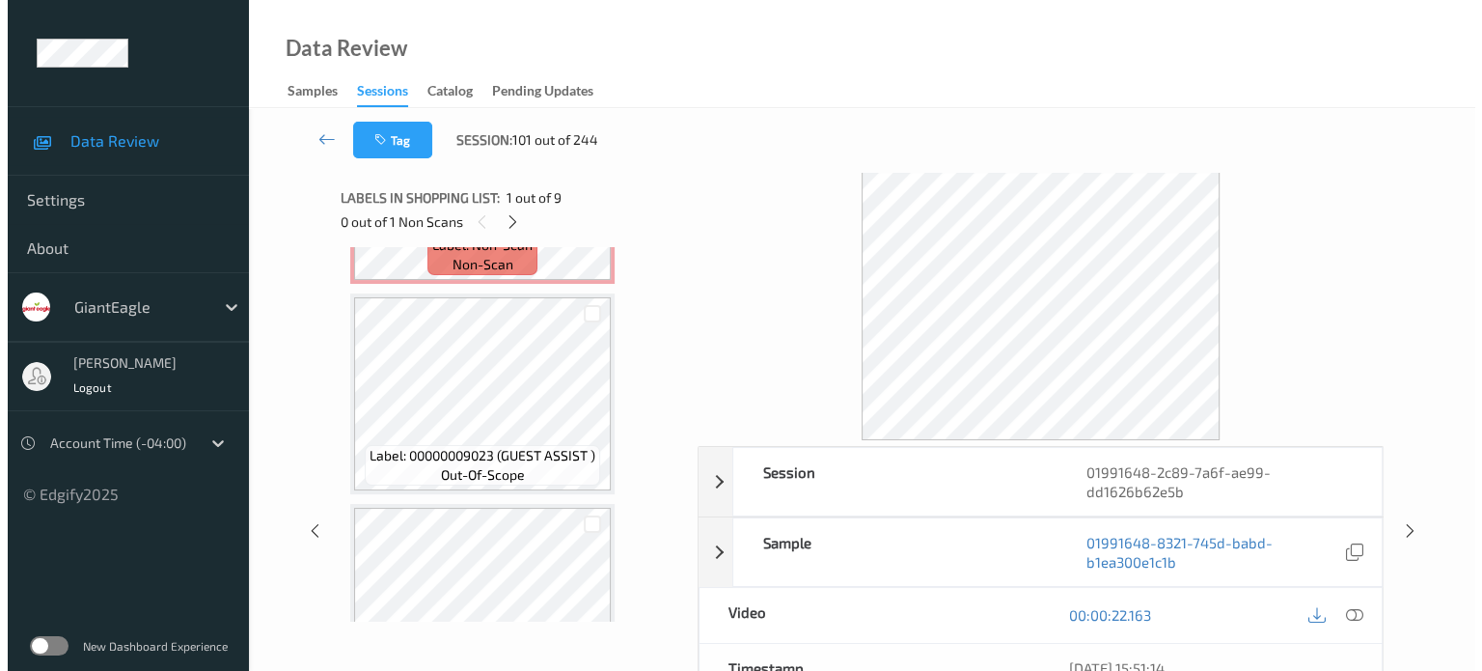
scroll to position [388, 0]
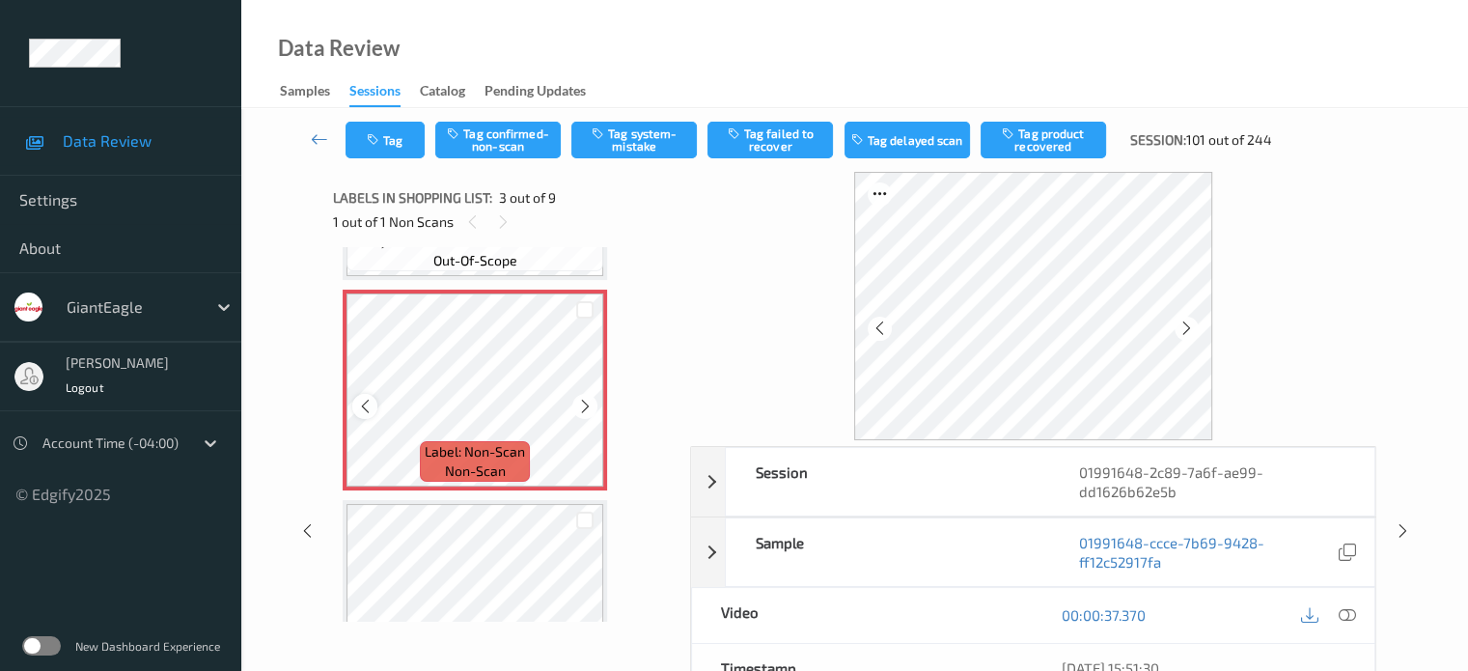
click at [364, 402] on icon at bounding box center [365, 406] width 16 height 17
click at [1344, 613] on icon at bounding box center [1346, 614] width 17 height 17
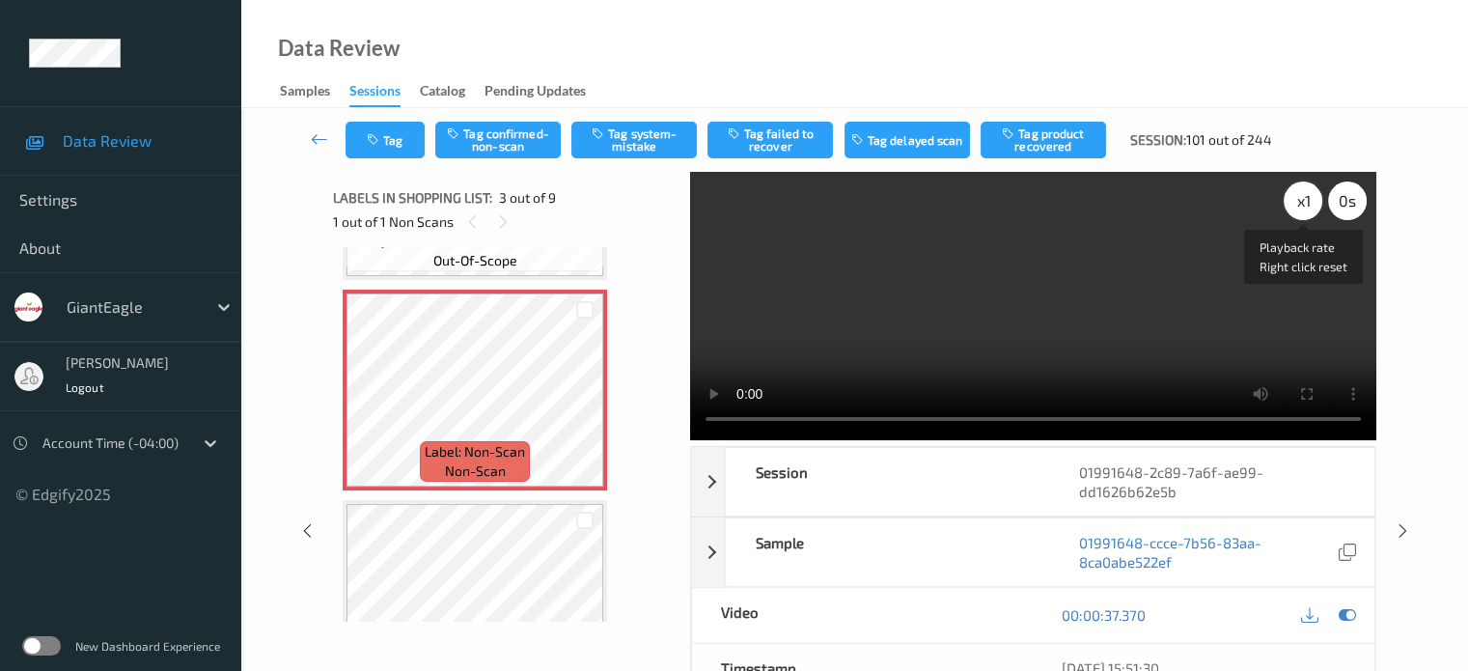
click at [1311, 203] on div "x 1" at bounding box center [1303, 200] width 39 height 39
click at [623, 146] on button "Tag system-mistake" at bounding box center [633, 140] width 125 height 37
click at [388, 138] on button "Tag" at bounding box center [384, 140] width 79 height 37
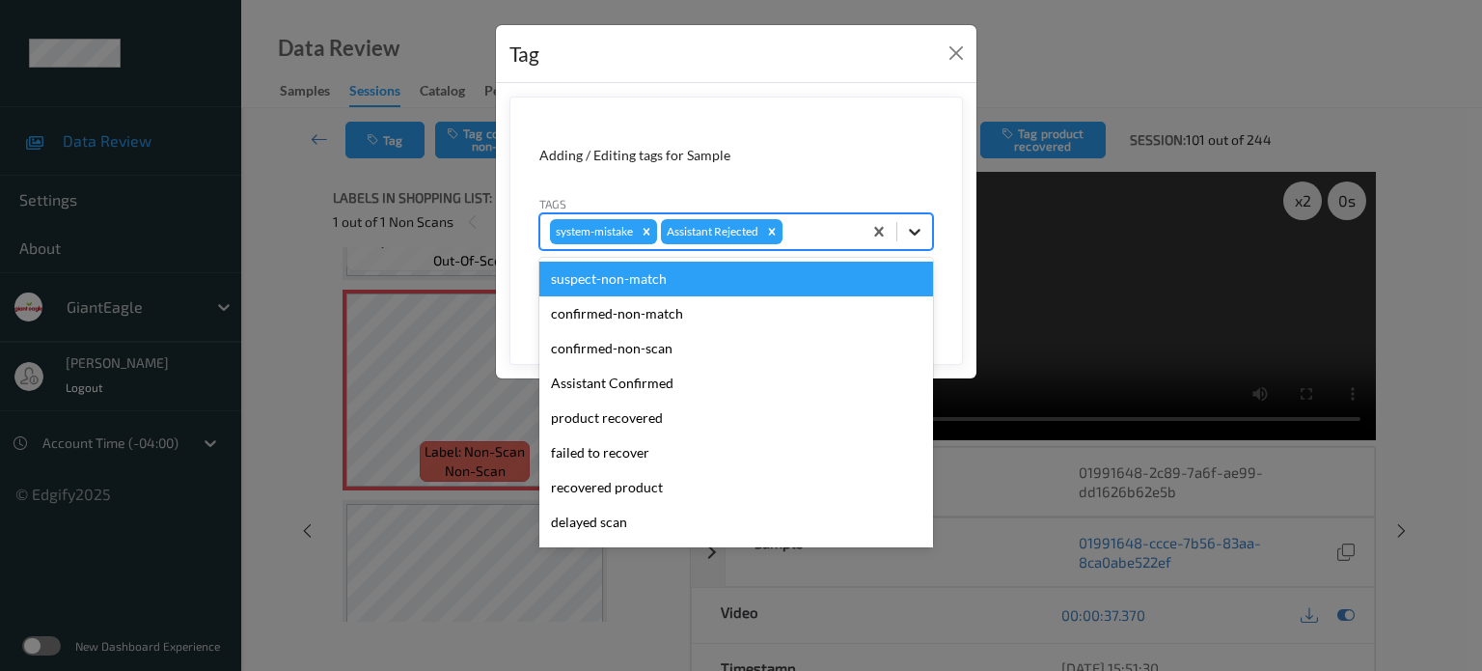
click at [912, 231] on icon at bounding box center [915, 232] width 12 height 7
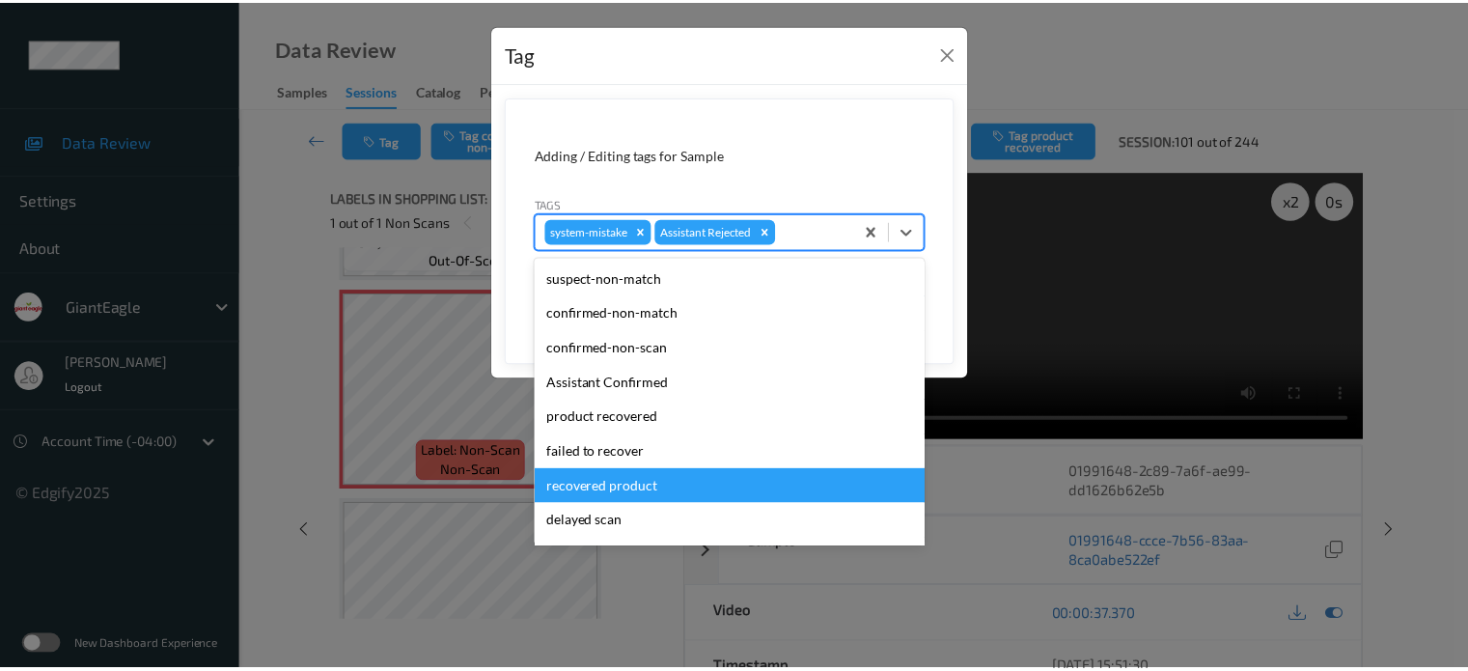
scroll to position [170, 0]
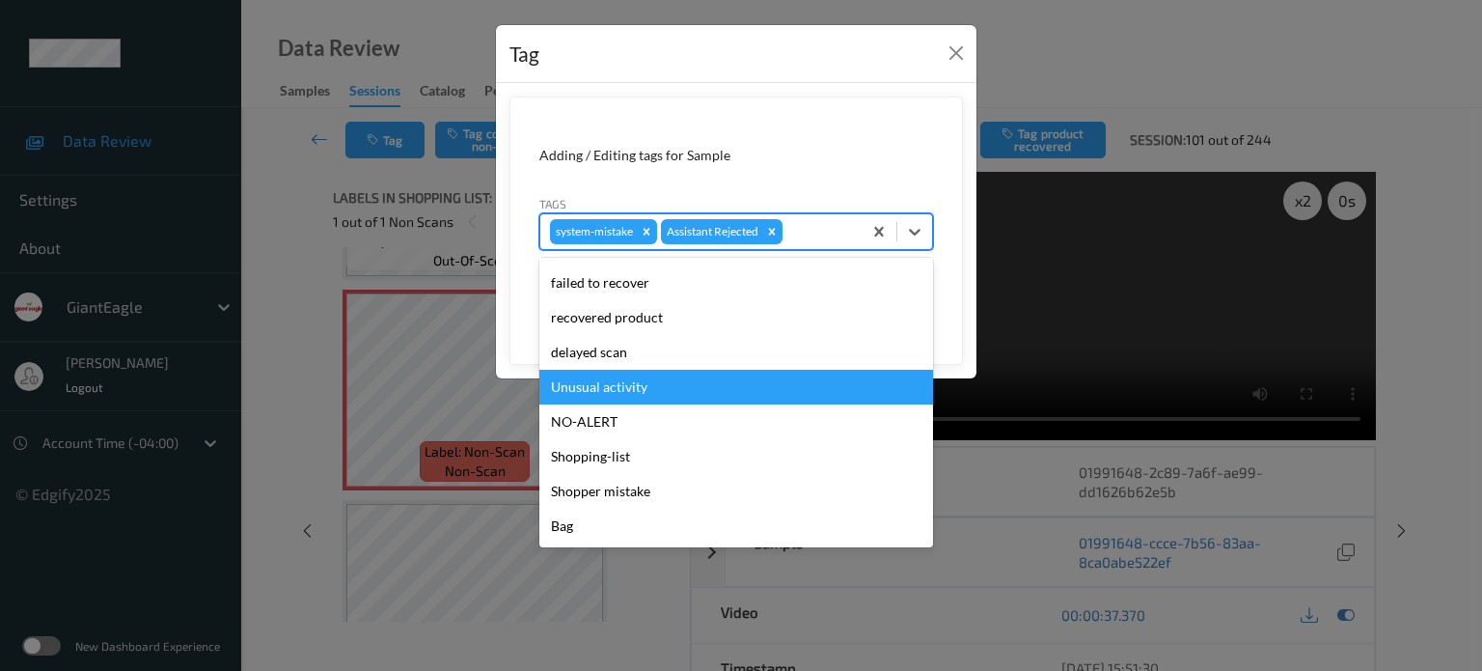
drag, startPoint x: 610, startPoint y: 382, endPoint x: 595, endPoint y: 329, distance: 55.0
click at [610, 383] on div "Unusual activity" at bounding box center [736, 387] width 394 height 35
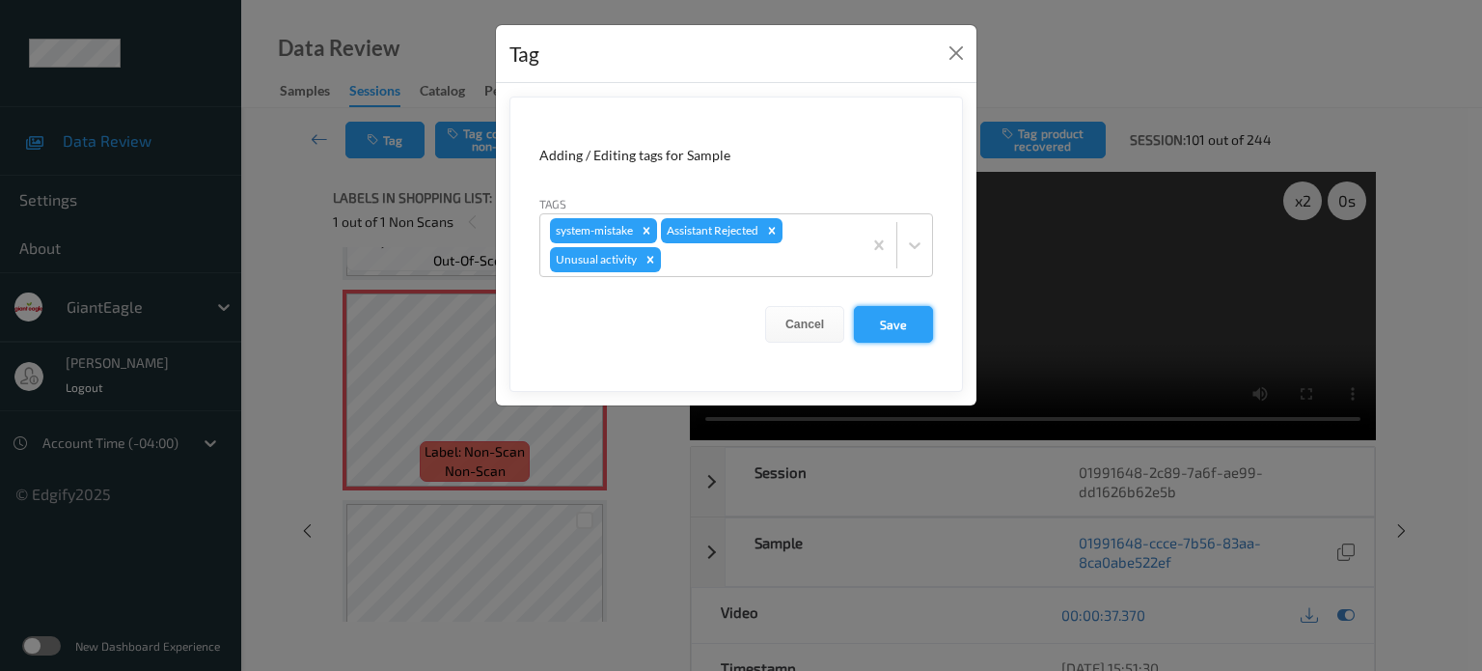
click at [894, 320] on button "Save" at bounding box center [893, 324] width 79 height 37
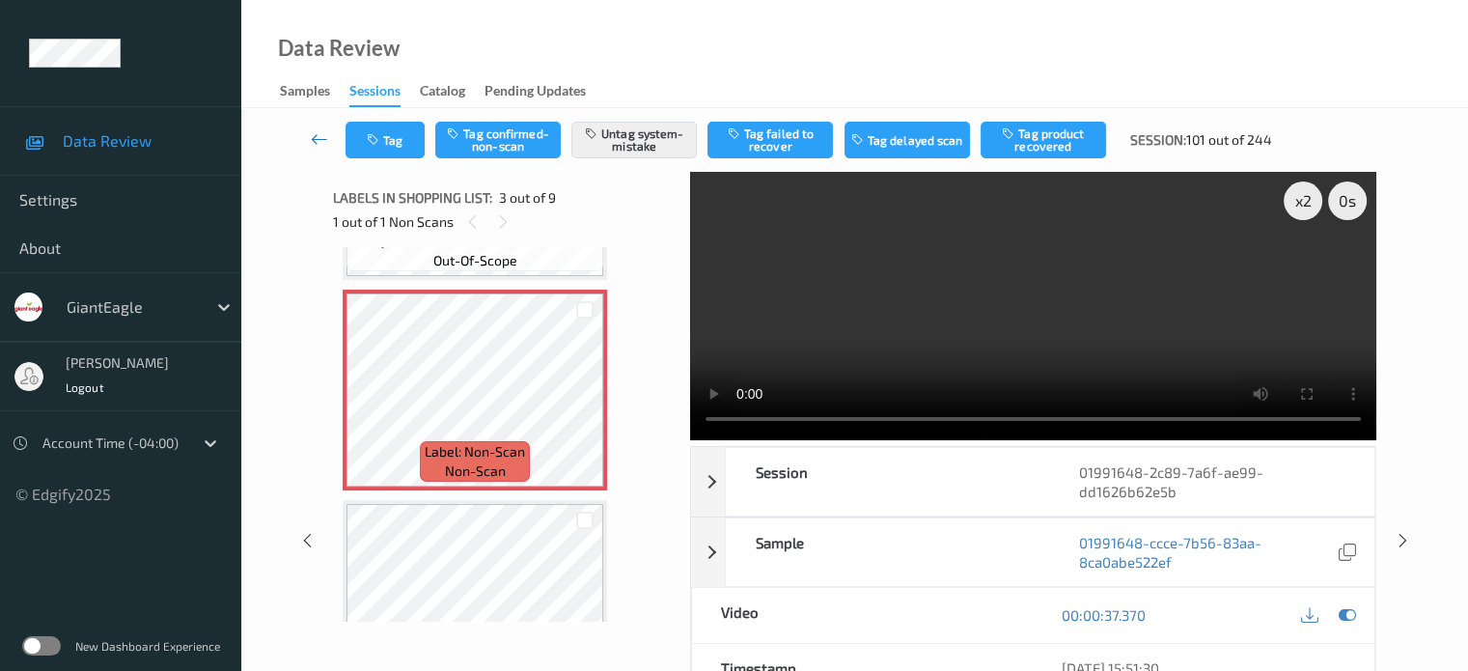
click at [319, 141] on icon at bounding box center [319, 138] width 17 height 19
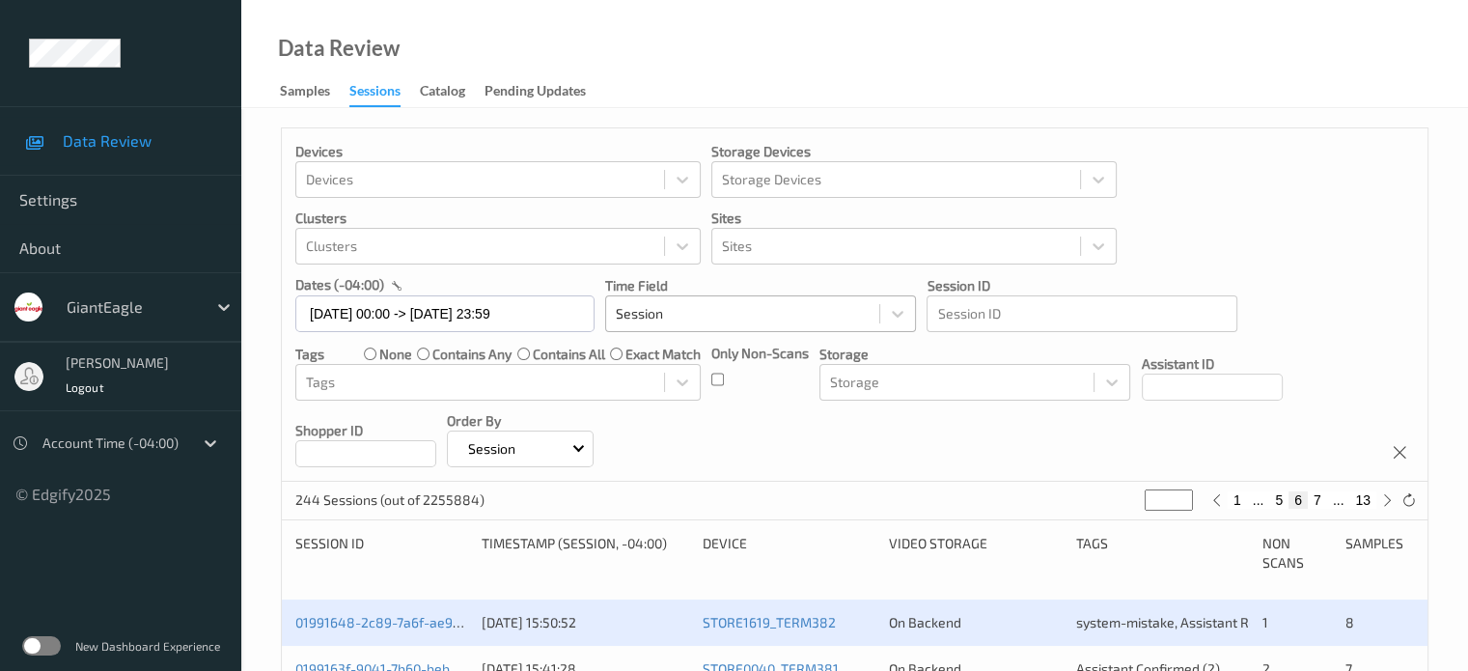
scroll to position [321, 0]
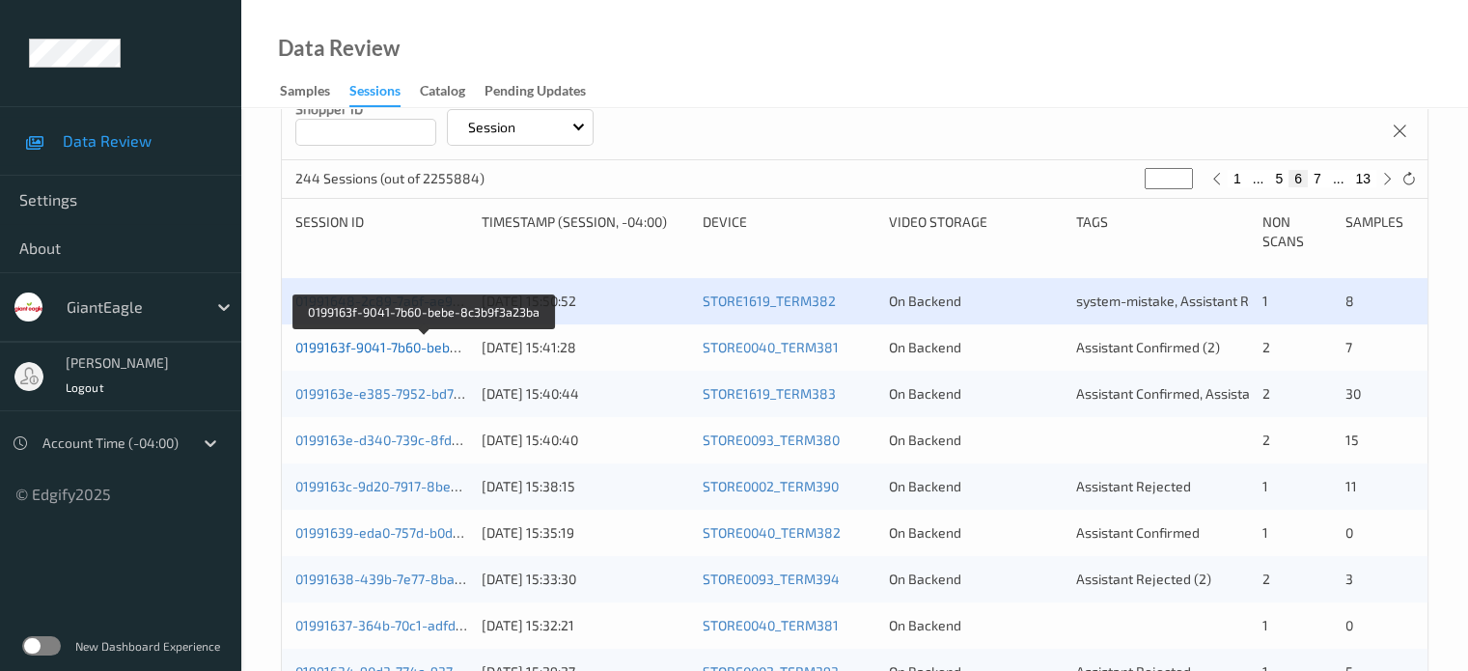
click at [382, 350] on link "0199163f-9041-7b60-bebe-8c3b9f3a23ba" at bounding box center [424, 347] width 258 height 16
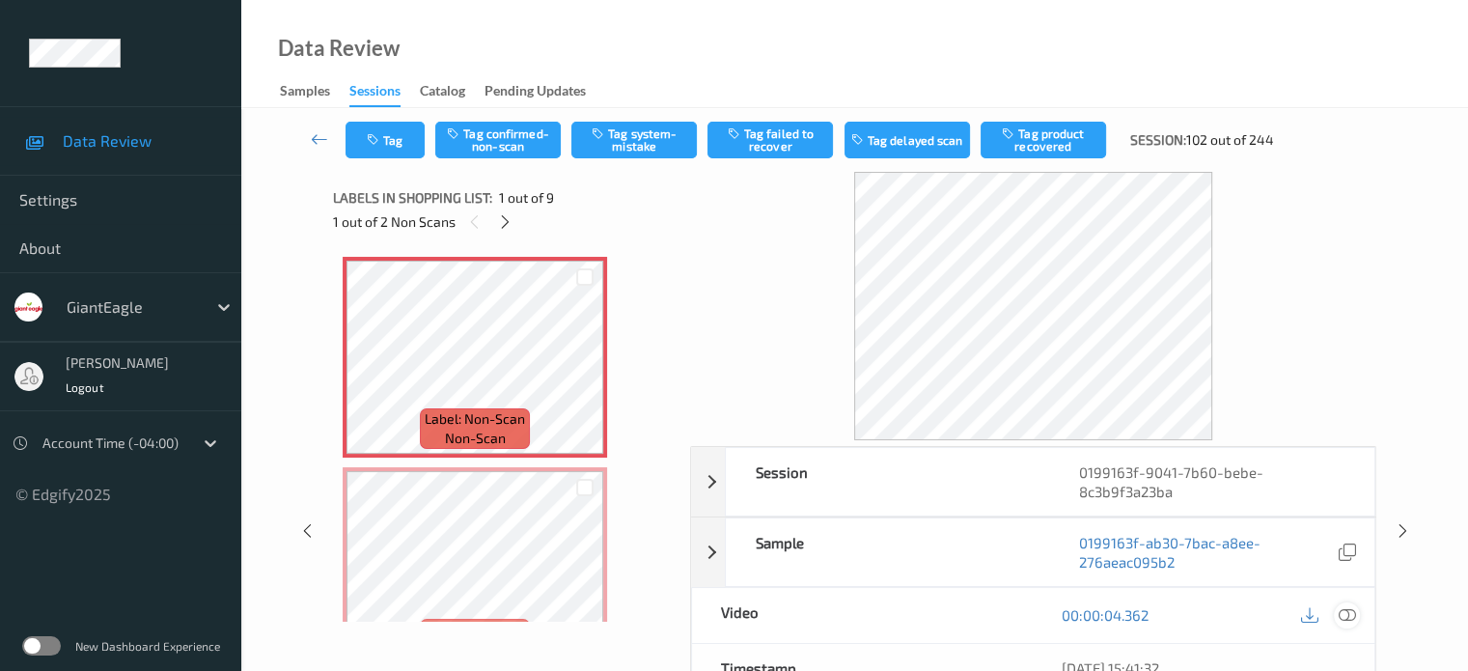
click at [1345, 616] on icon at bounding box center [1346, 614] width 17 height 17
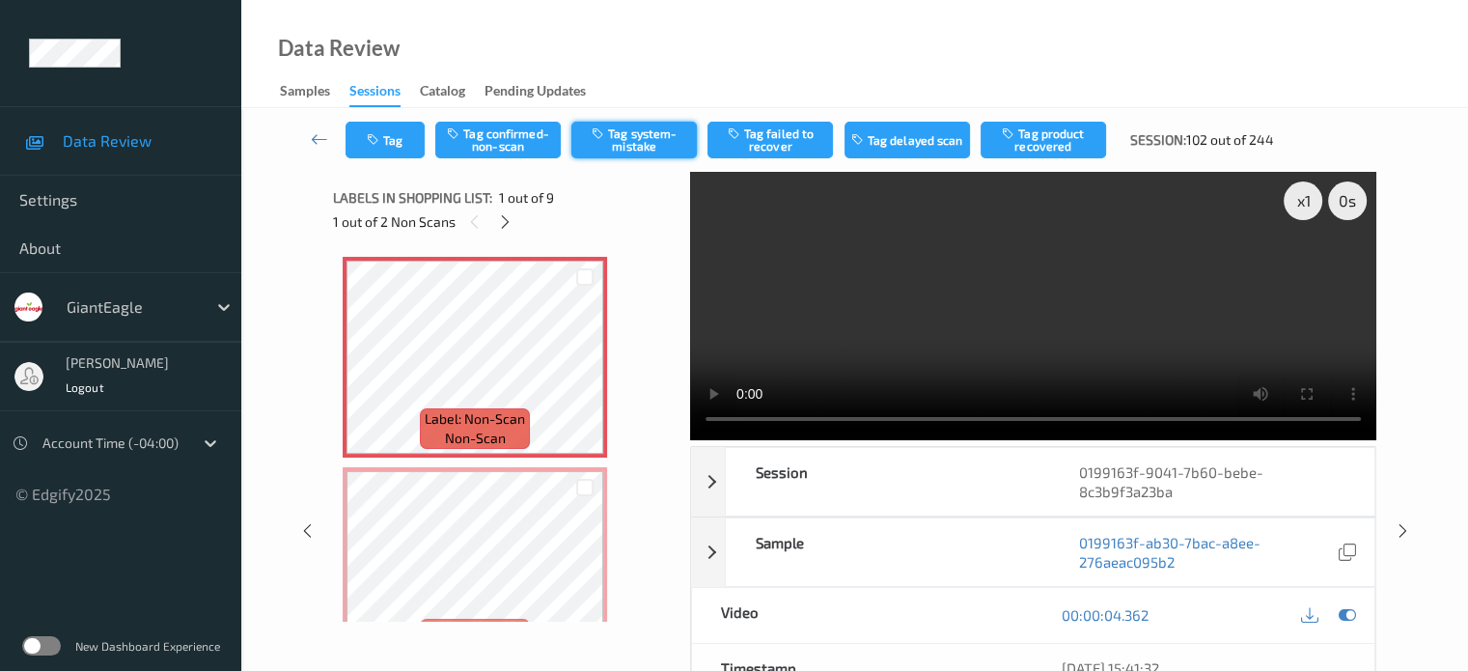
click at [638, 145] on button "Tag system-mistake" at bounding box center [633, 140] width 125 height 37
click at [395, 138] on button "Tag" at bounding box center [384, 140] width 79 height 37
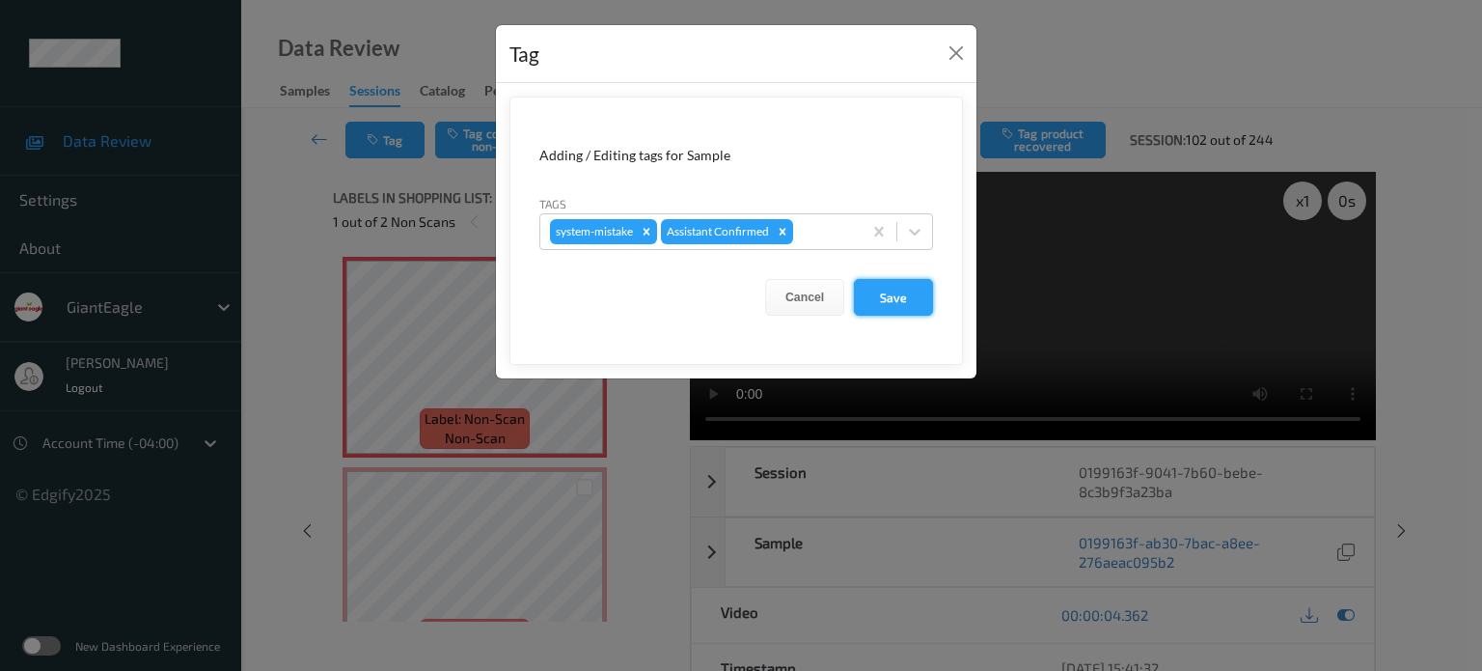
click at [891, 292] on button "Save" at bounding box center [893, 297] width 79 height 37
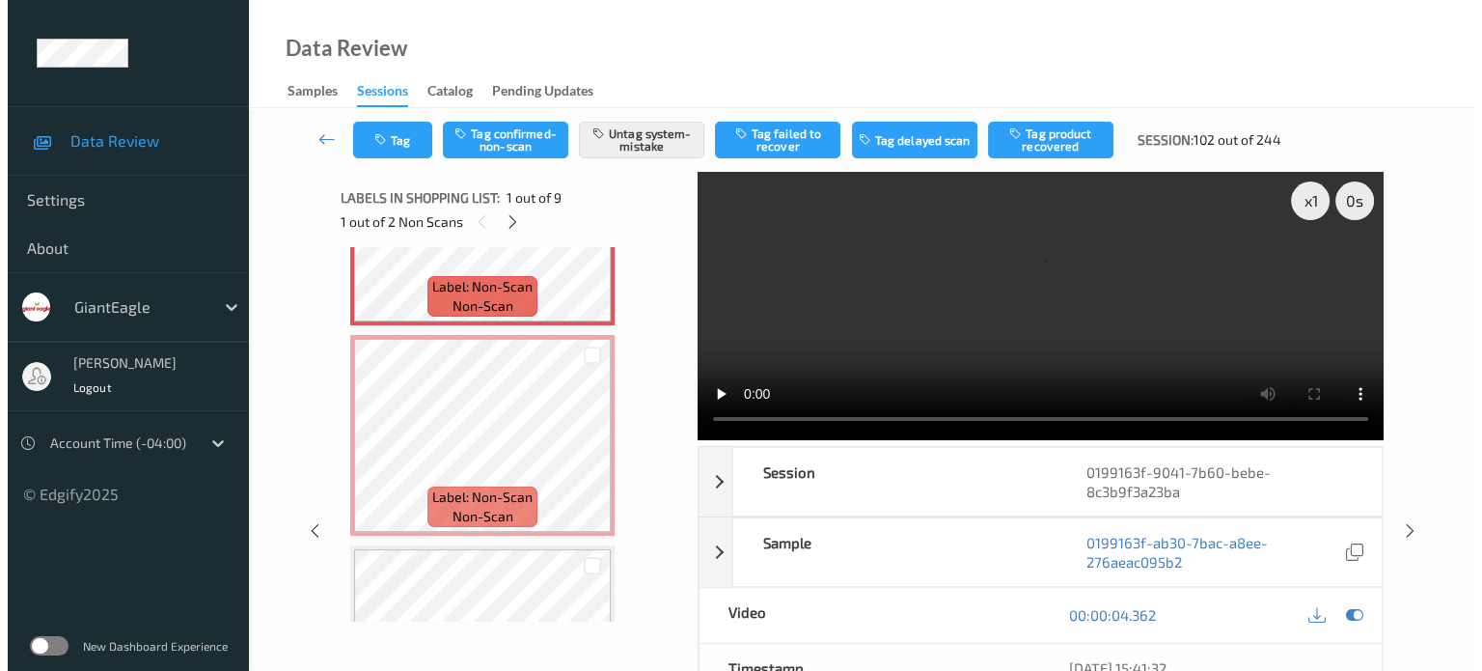
scroll to position [160, 0]
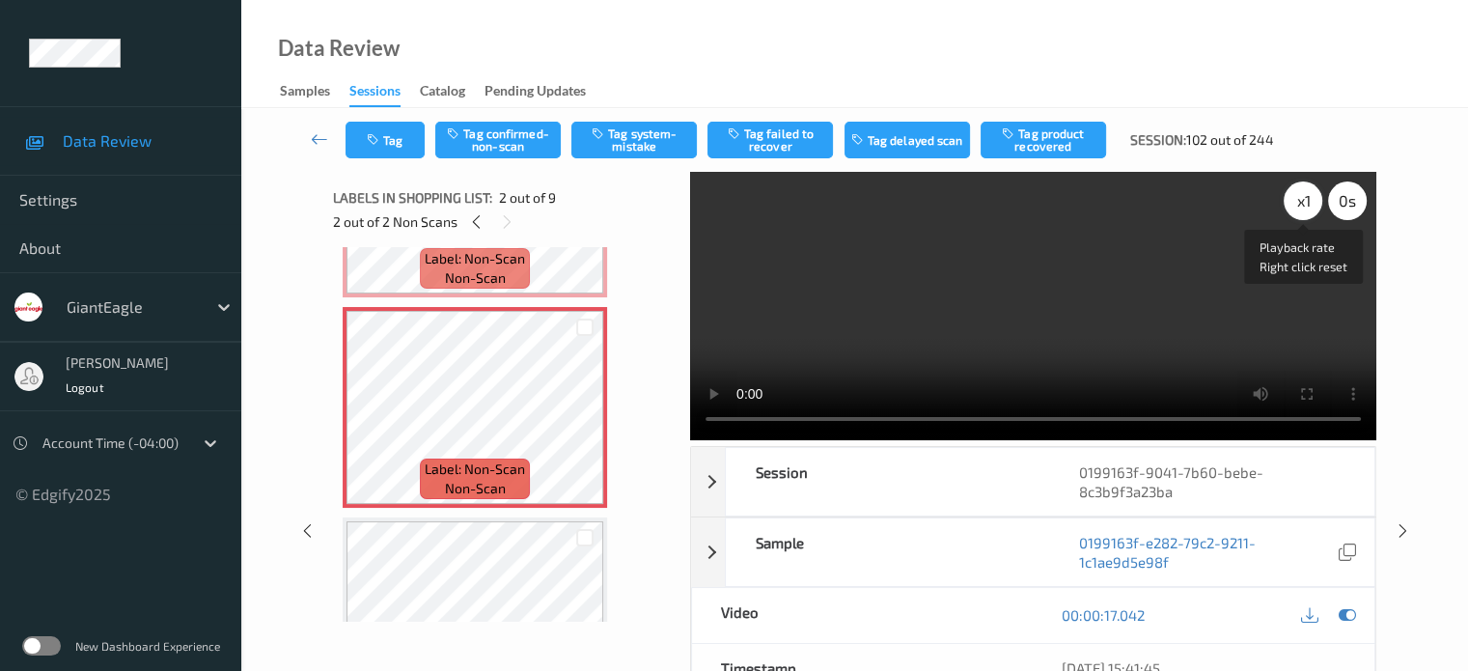
click at [1308, 196] on div "x 1" at bounding box center [1303, 200] width 39 height 39
click at [636, 142] on button "Tag system-mistake" at bounding box center [633, 140] width 125 height 37
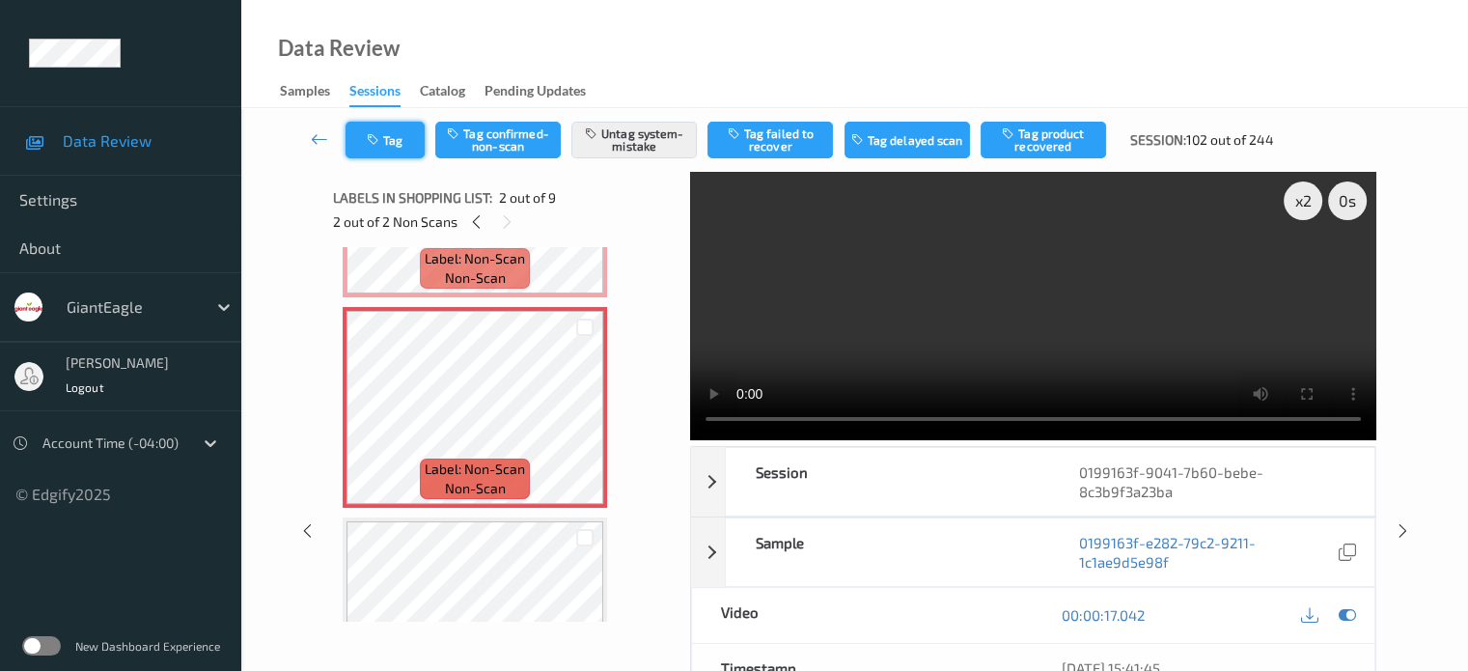
click at [402, 141] on button "Tag" at bounding box center [384, 140] width 79 height 37
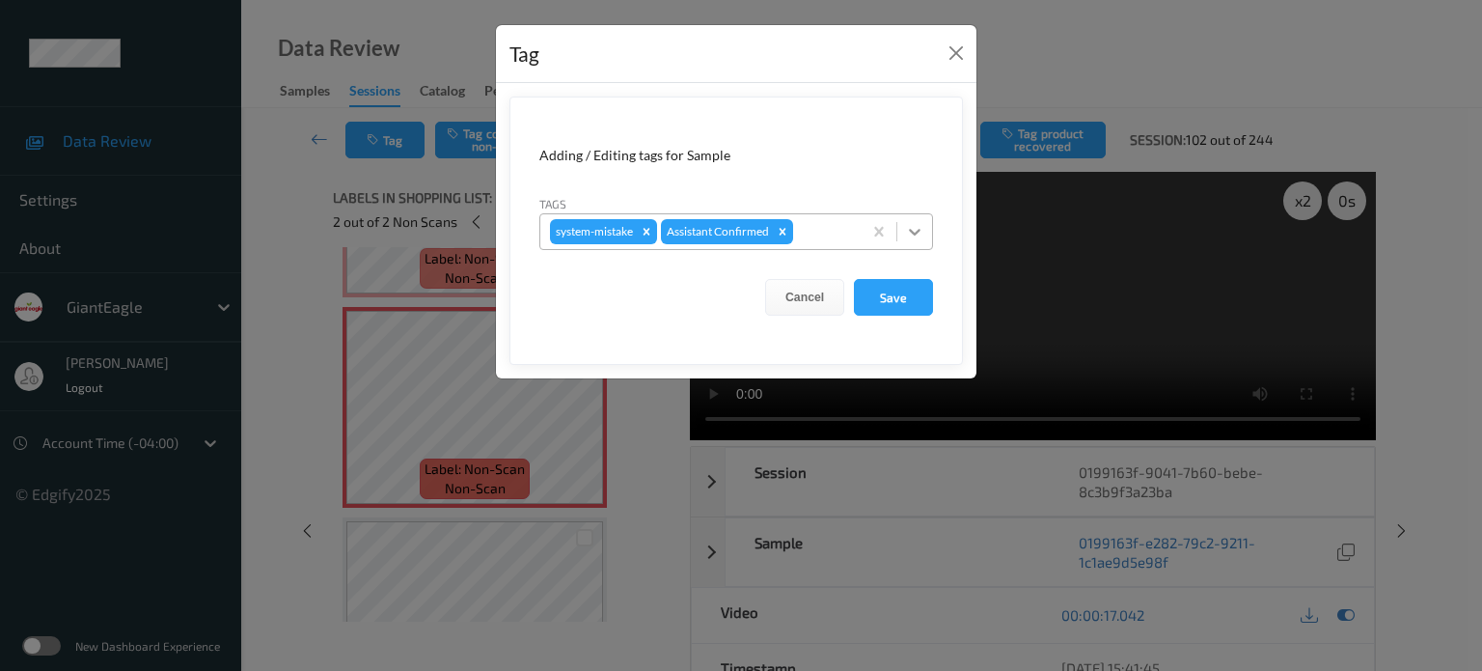
click at [915, 235] on icon at bounding box center [914, 231] width 19 height 19
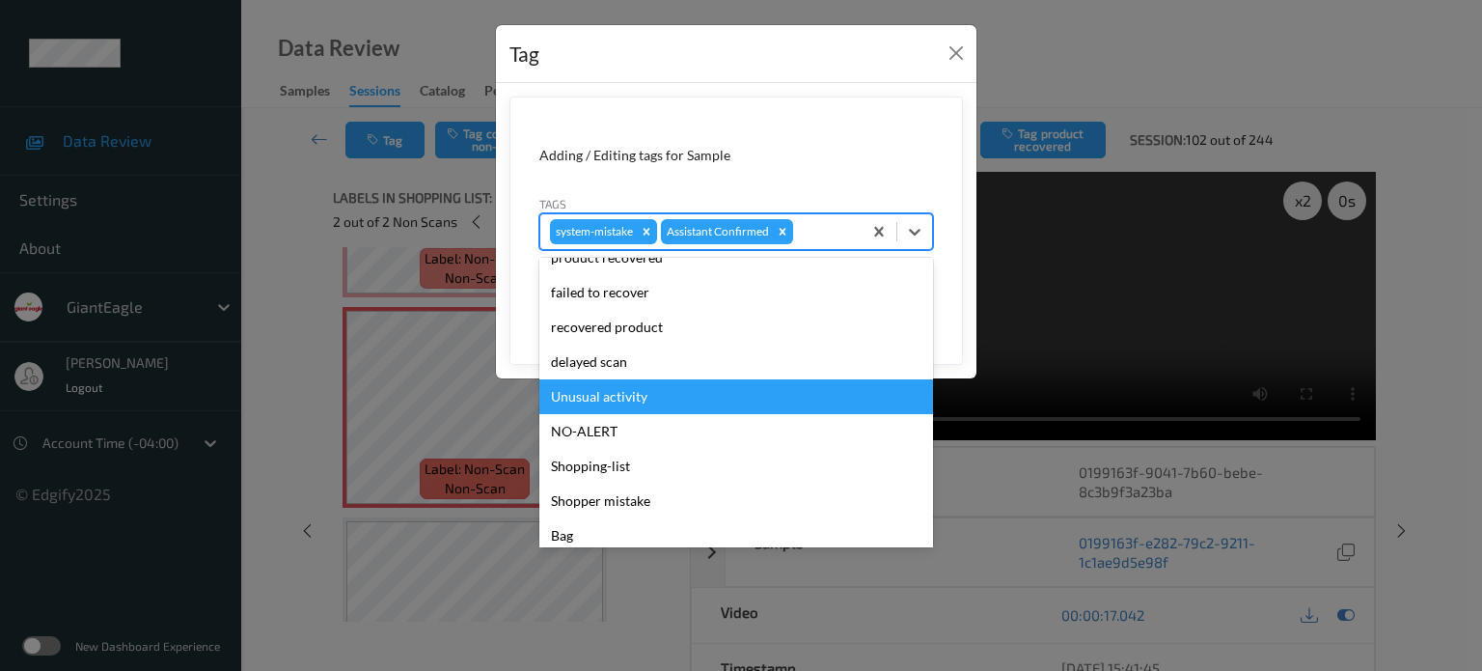
click at [583, 392] on div "Unusual activity" at bounding box center [736, 396] width 394 height 35
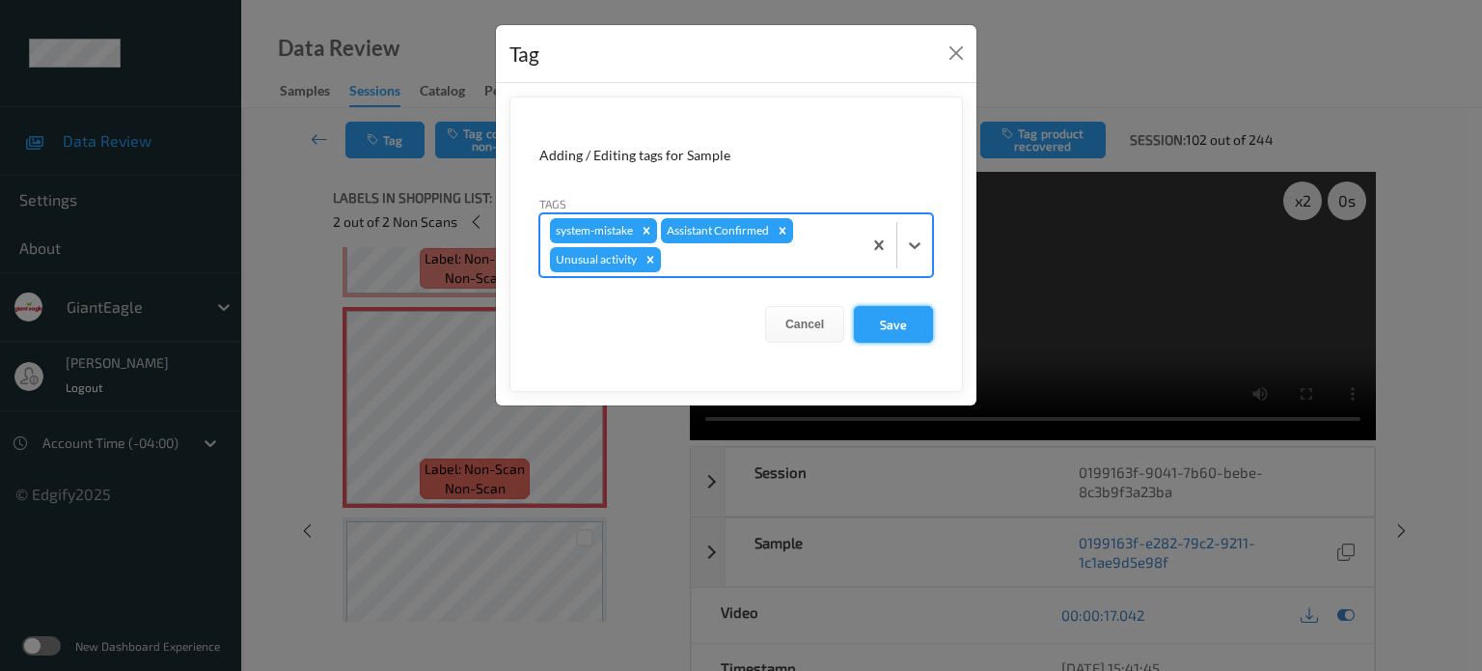
click at [892, 327] on button "Save" at bounding box center [893, 324] width 79 height 37
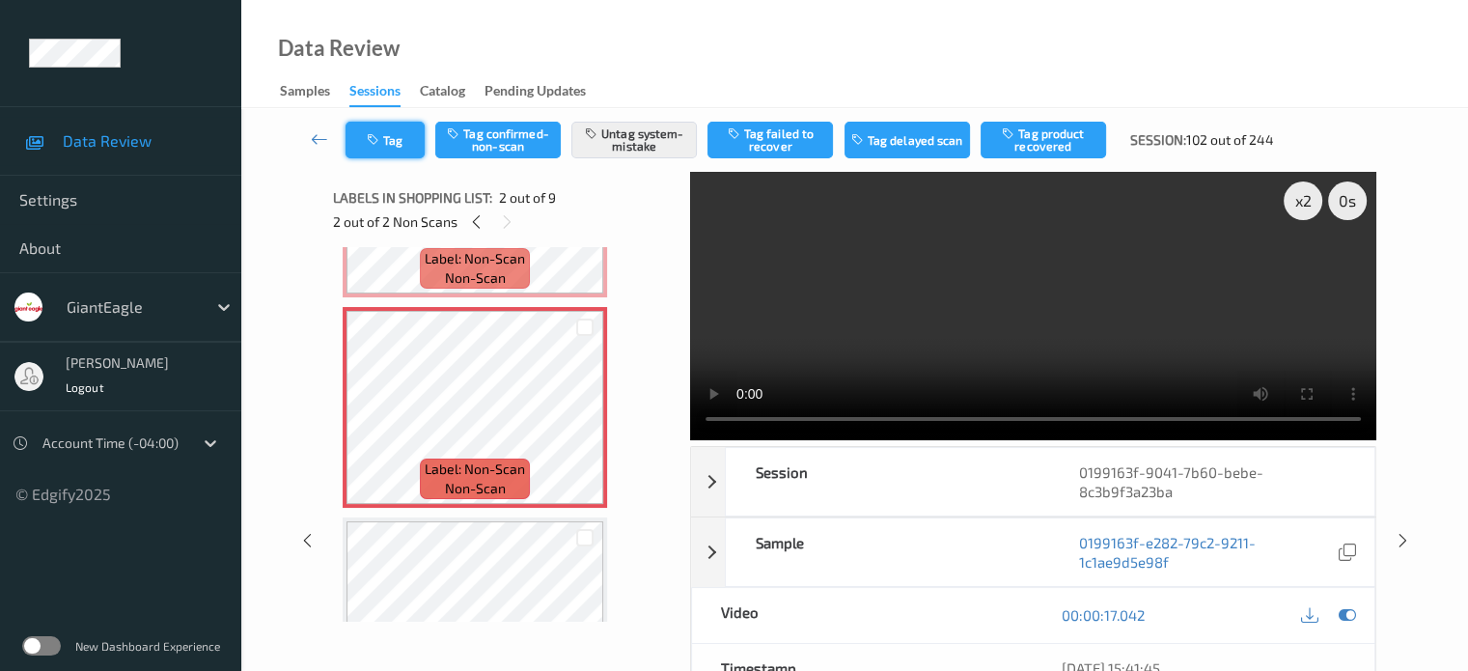
click at [393, 142] on button "Tag" at bounding box center [384, 140] width 79 height 37
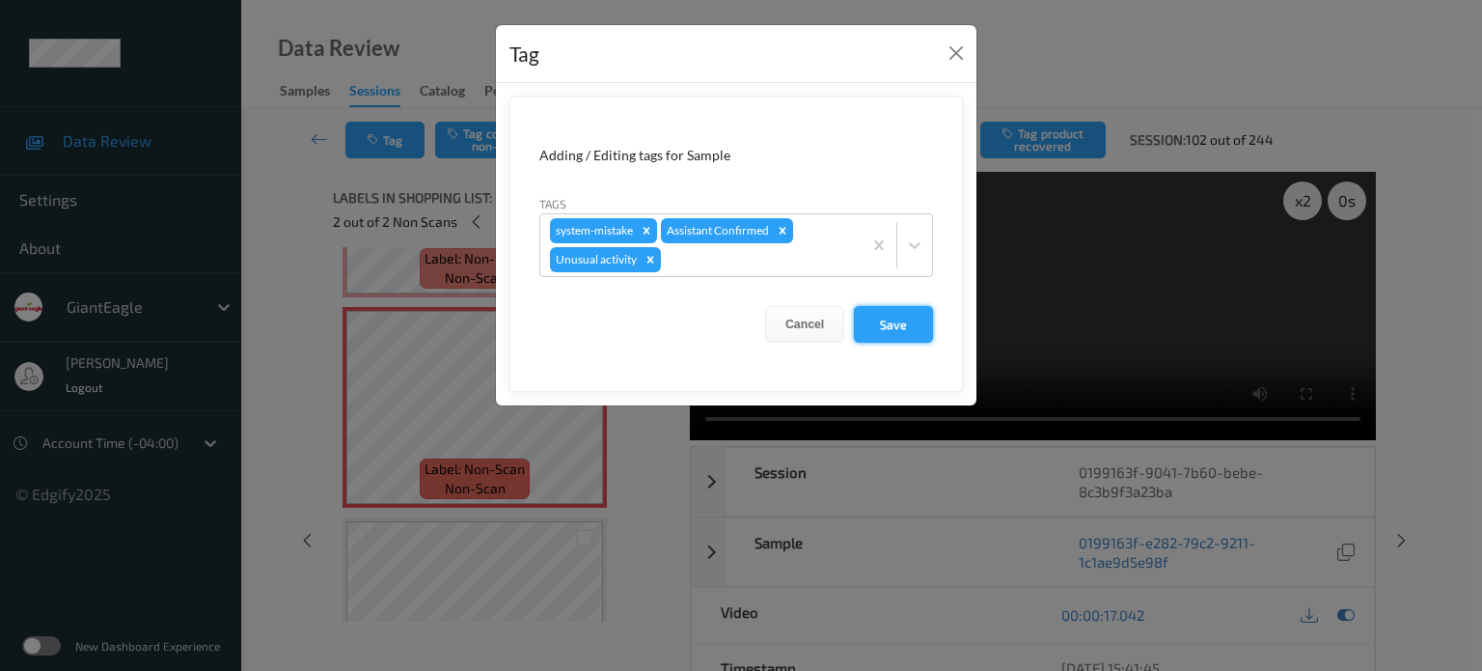
click at [894, 322] on button "Save" at bounding box center [893, 324] width 79 height 37
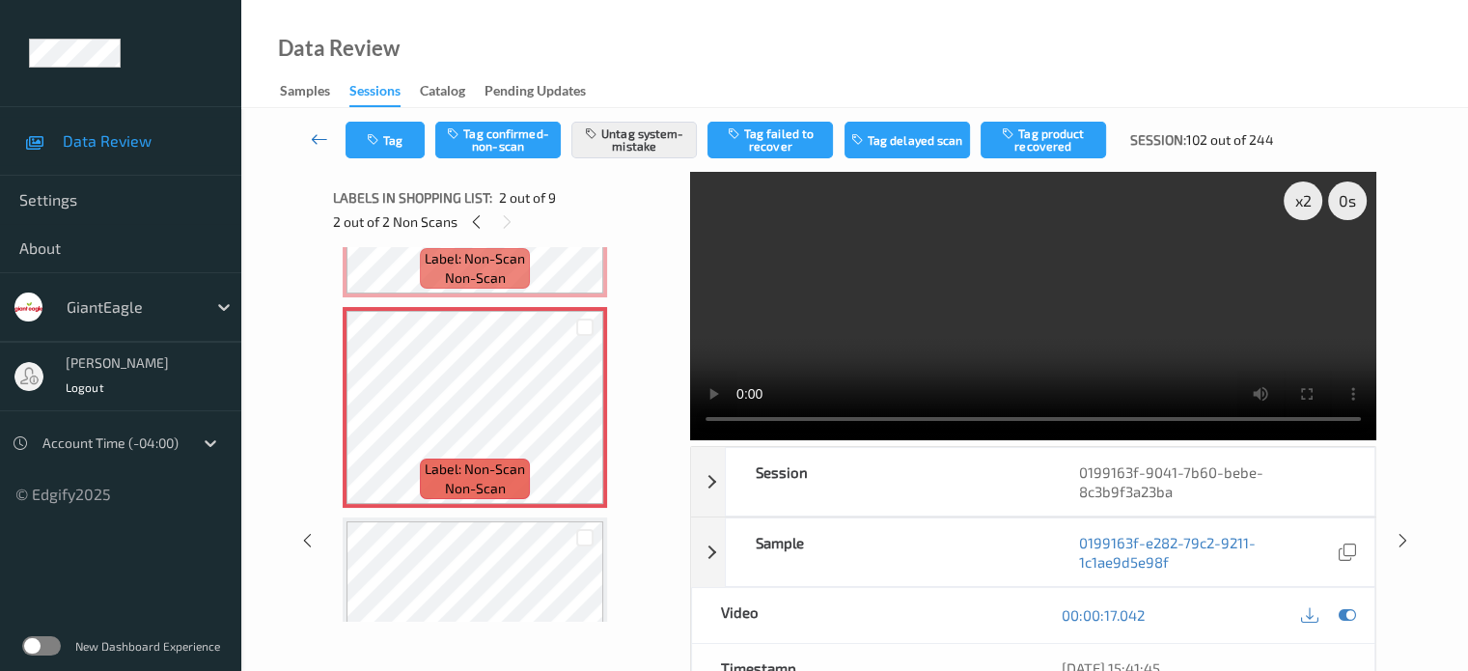
click at [317, 135] on icon at bounding box center [319, 138] width 17 height 19
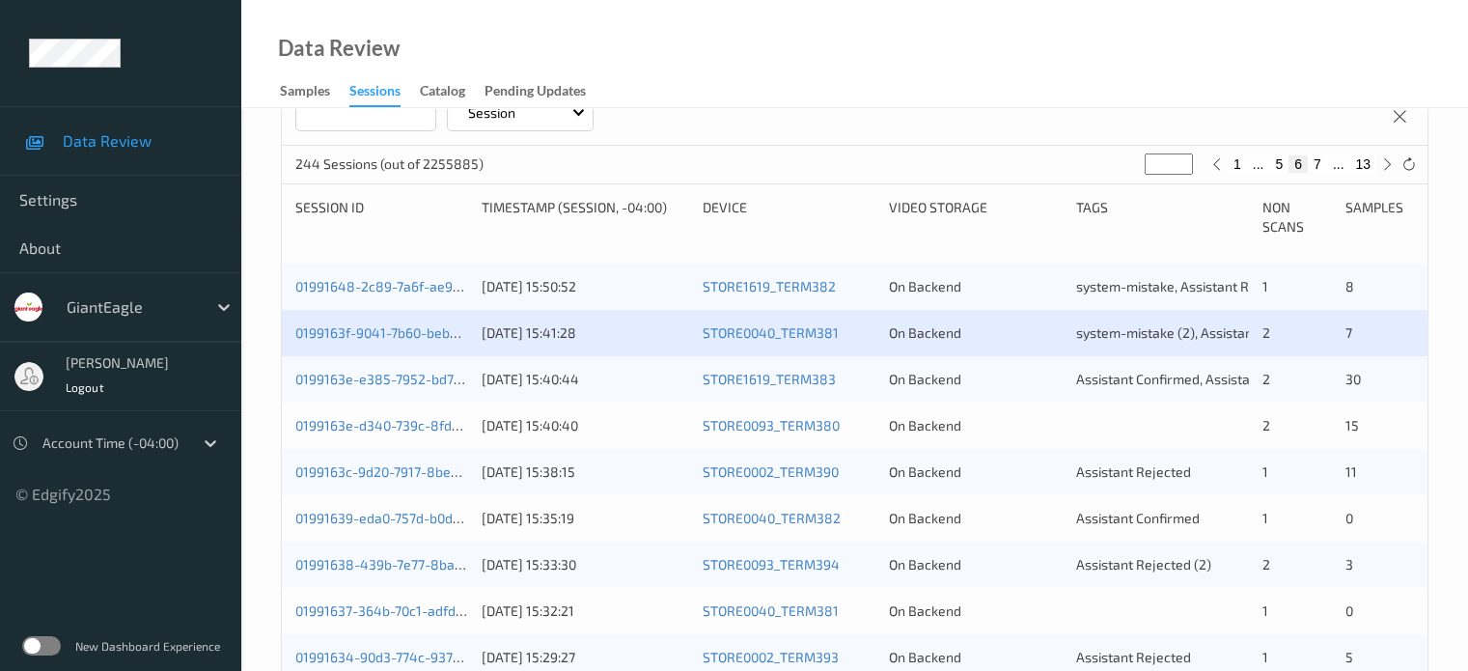
scroll to position [340, 0]
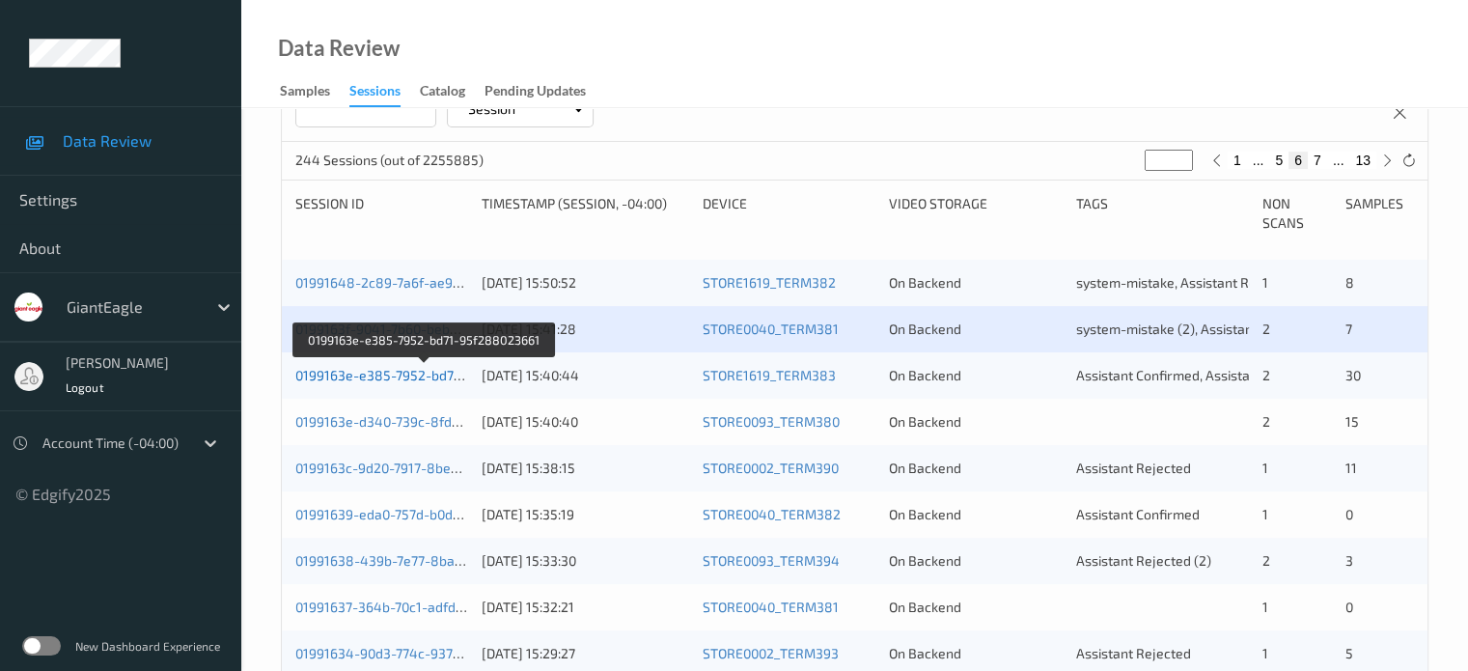
click at [412, 376] on link "0199163e-e385-7952-bd71-95f288023661" at bounding box center [425, 375] width 260 height 16
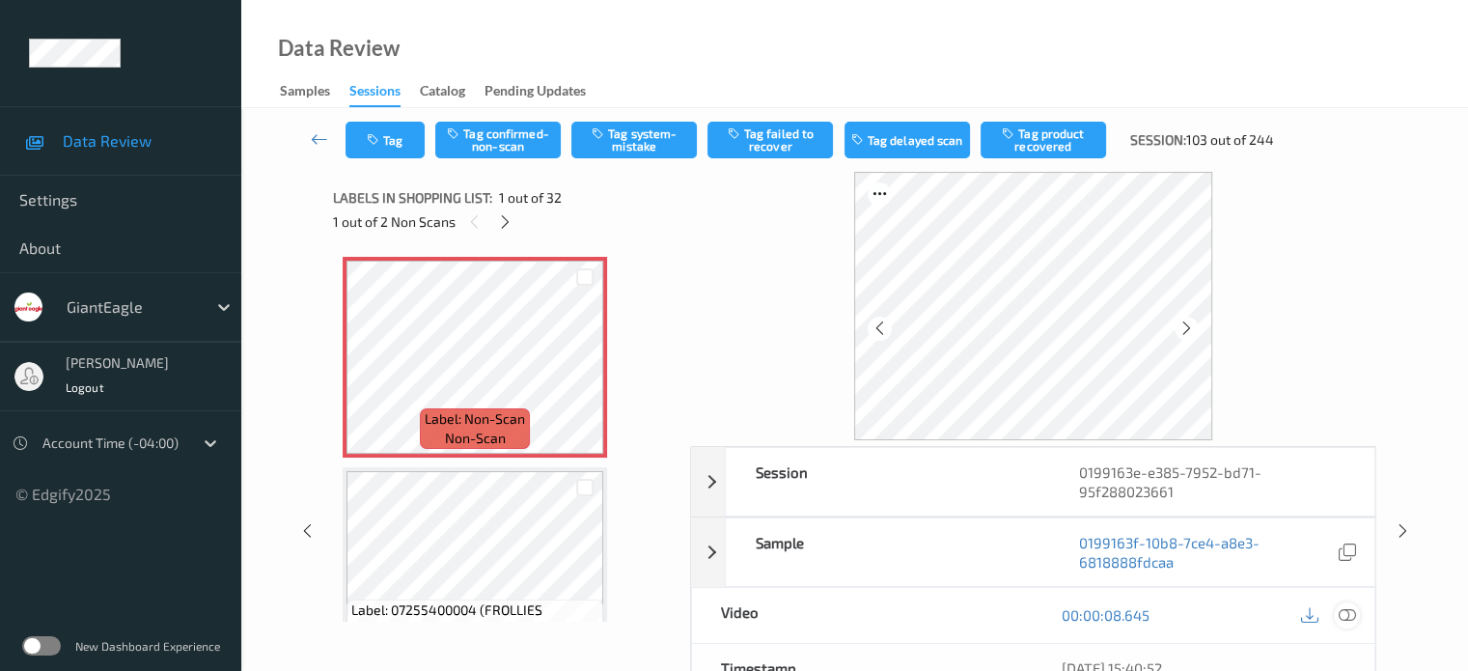
click at [1339, 609] on icon at bounding box center [1346, 614] width 17 height 17
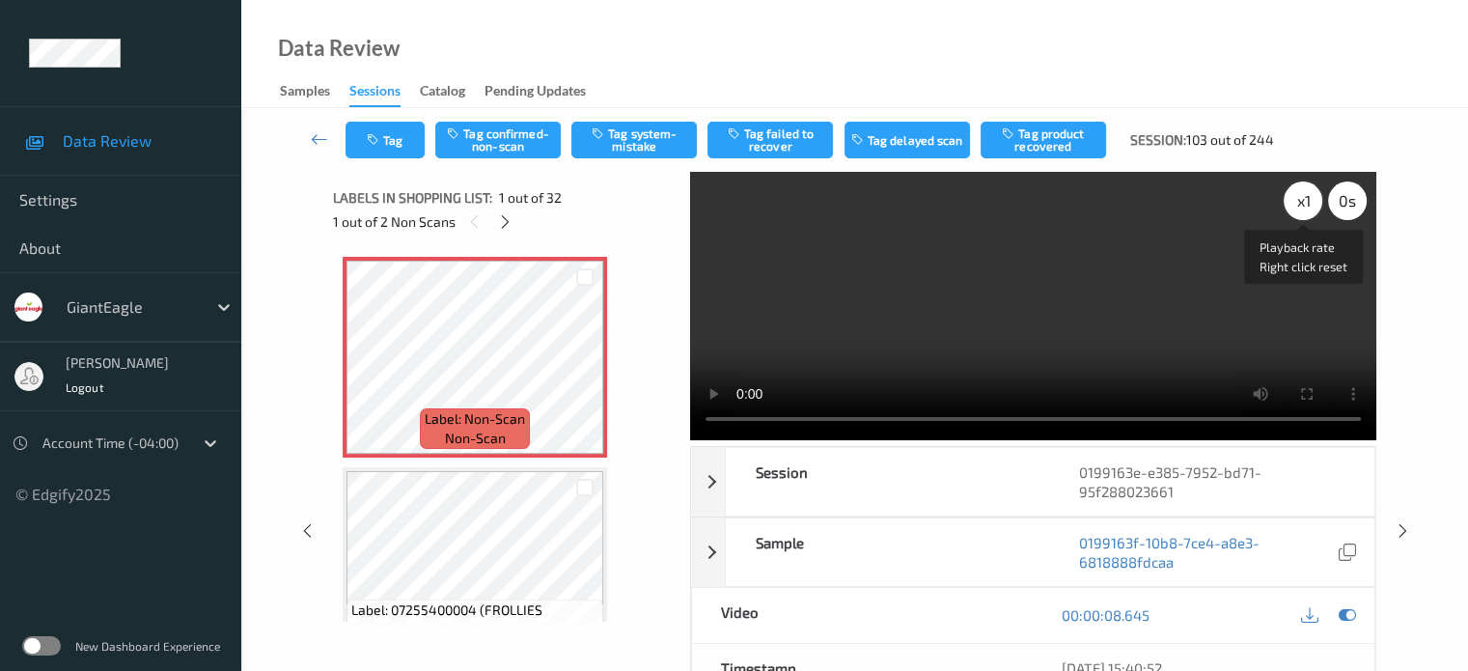
click at [1298, 203] on div "x 1" at bounding box center [1303, 200] width 39 height 39
click at [643, 146] on button "Tag system-mistake" at bounding box center [633, 140] width 125 height 37
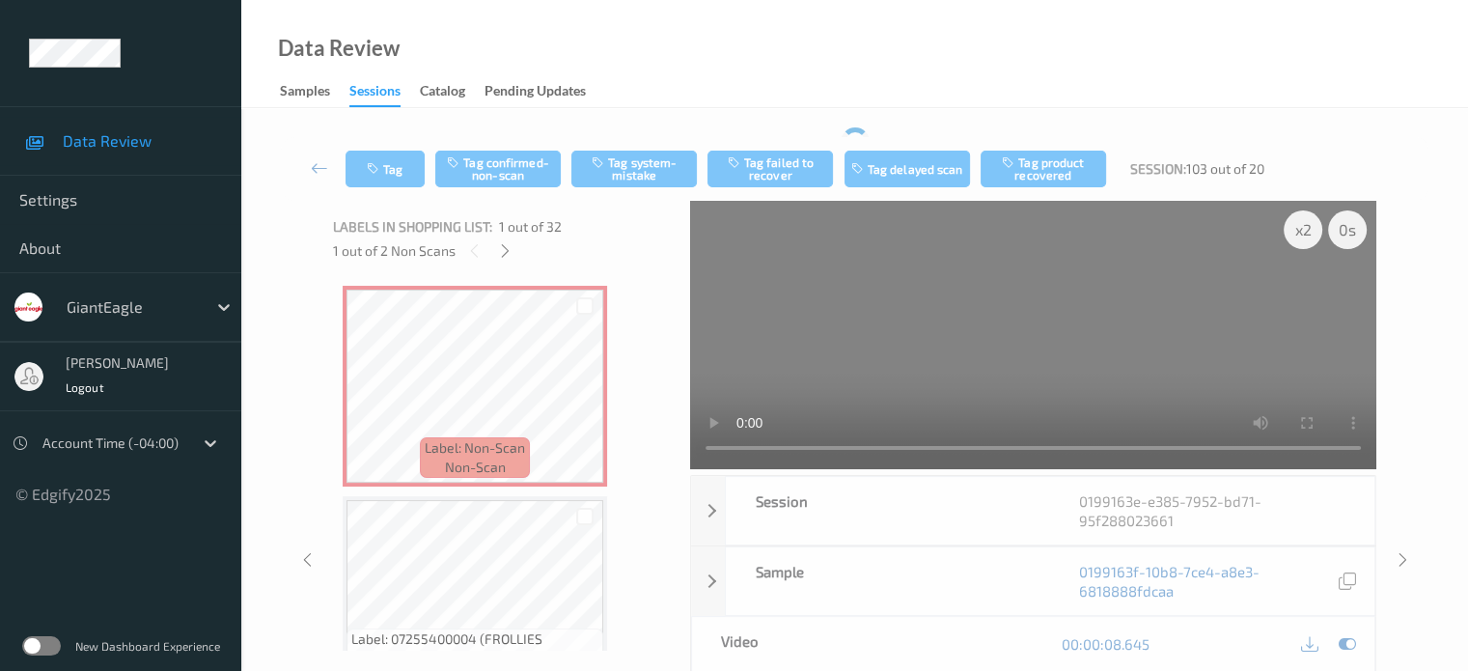
click at [626, 144] on div "Tag Tag confirmed-non-scan Tag system-mistake Tag failed to recover Tag delayed…" at bounding box center [854, 169] width 1147 height 64
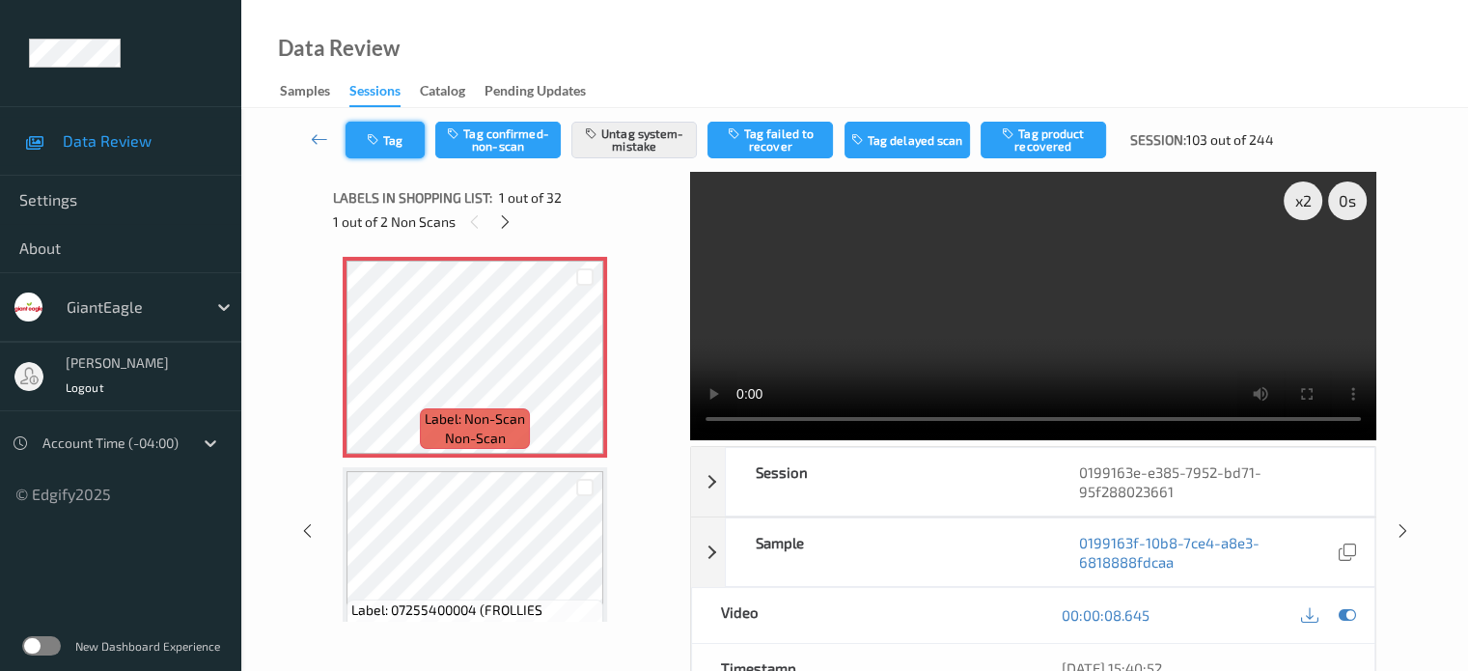
click at [398, 147] on button "Tag" at bounding box center [384, 140] width 79 height 37
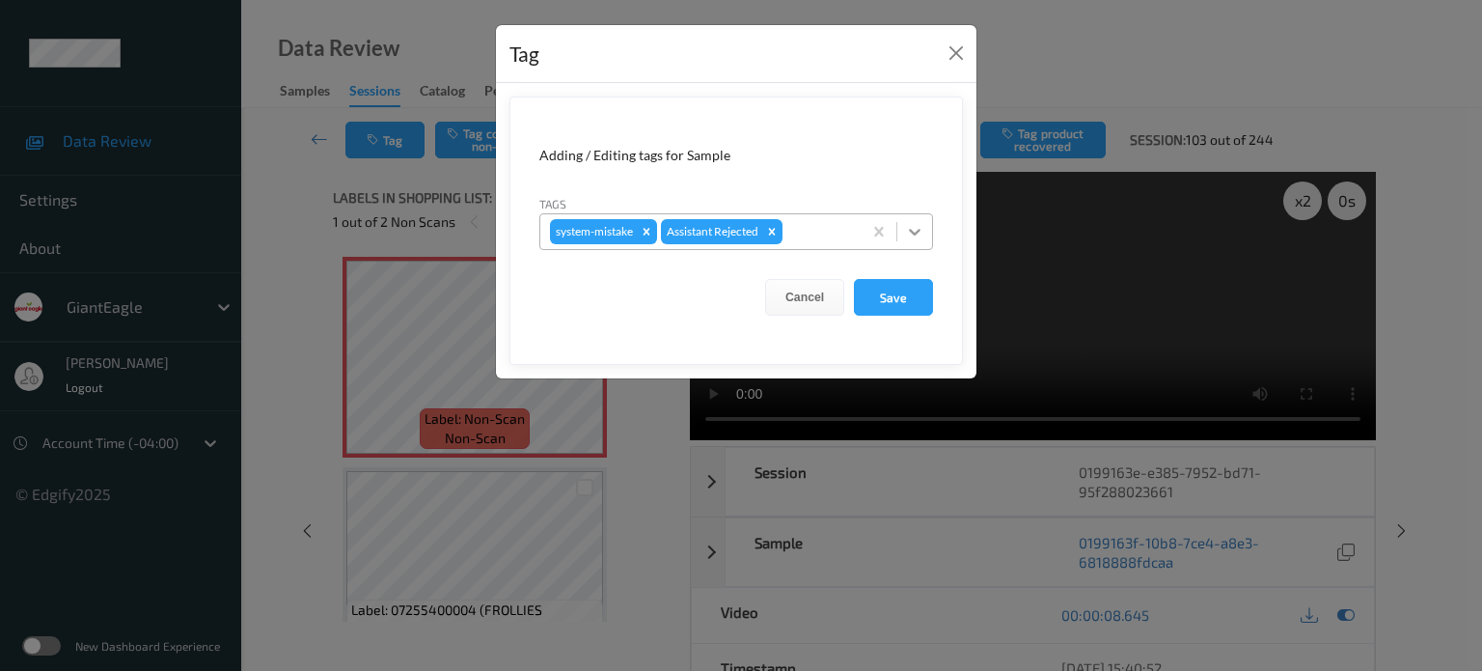
click at [916, 234] on icon at bounding box center [915, 232] width 12 height 7
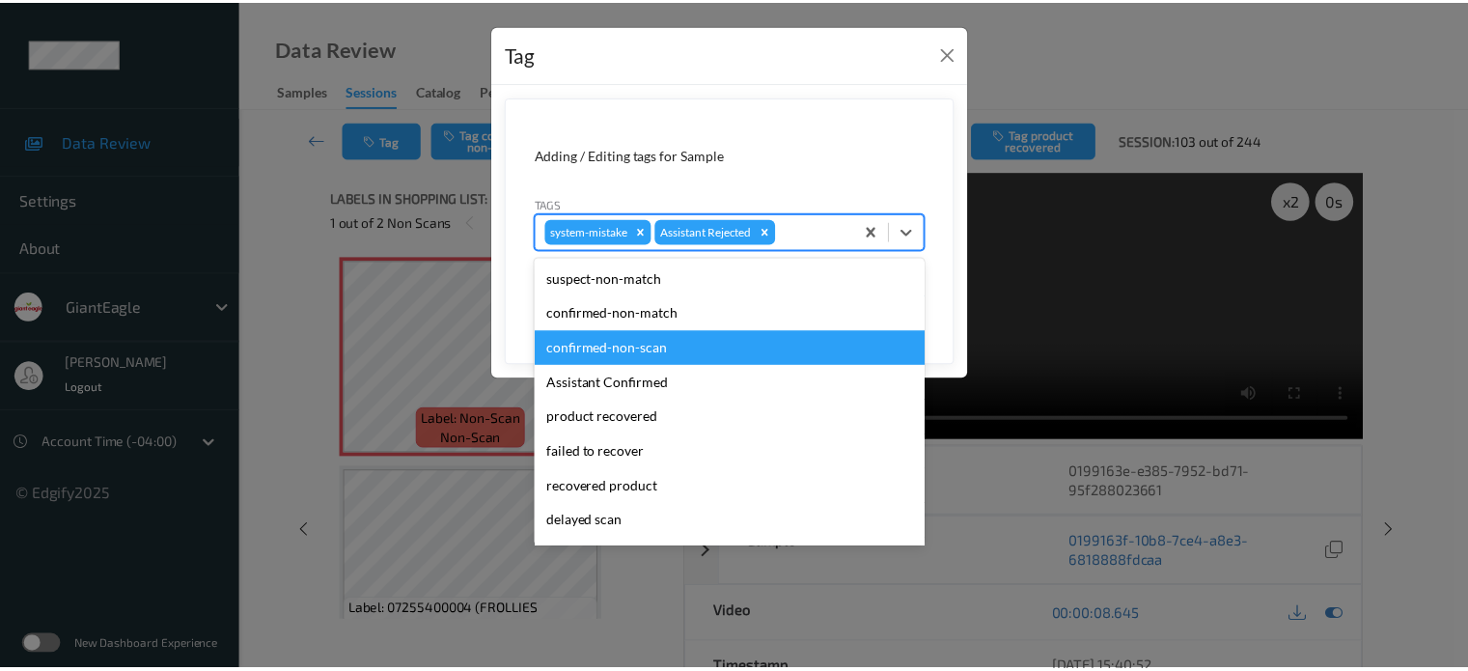
scroll to position [160, 0]
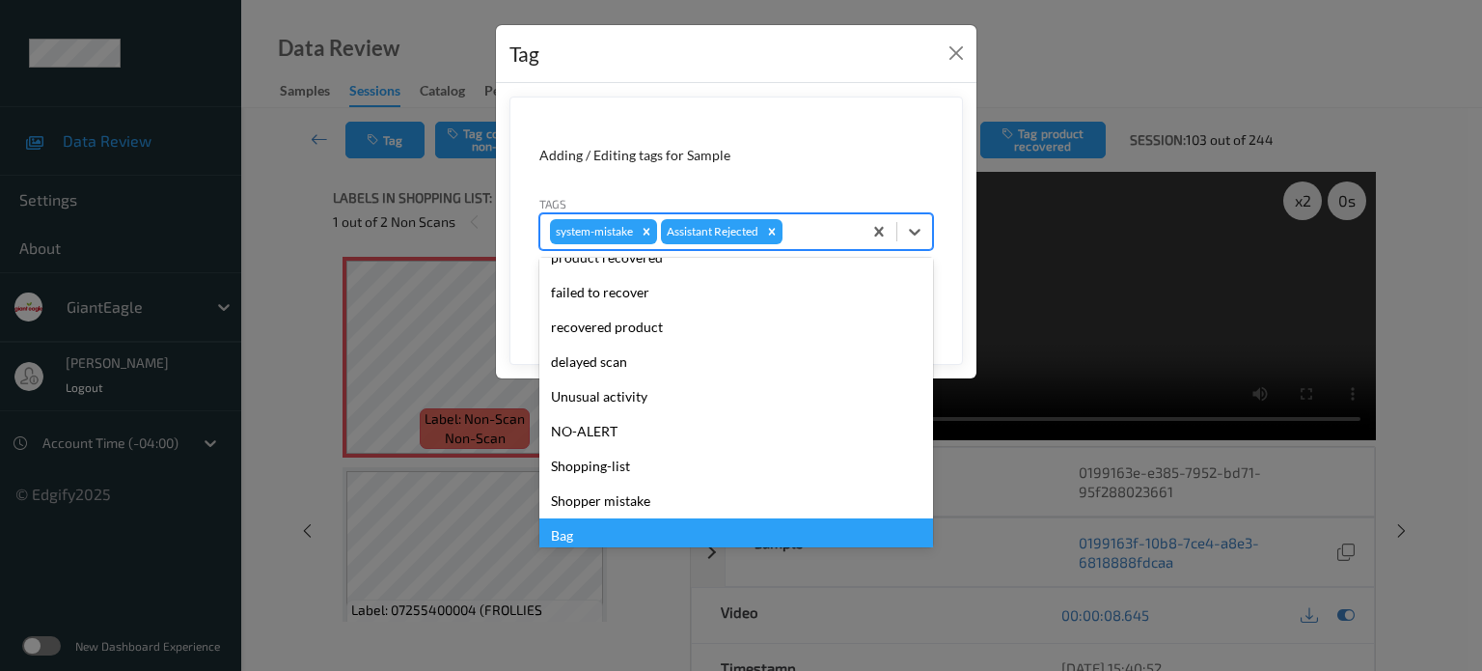
click at [567, 533] on div "Bag" at bounding box center [736, 535] width 394 height 35
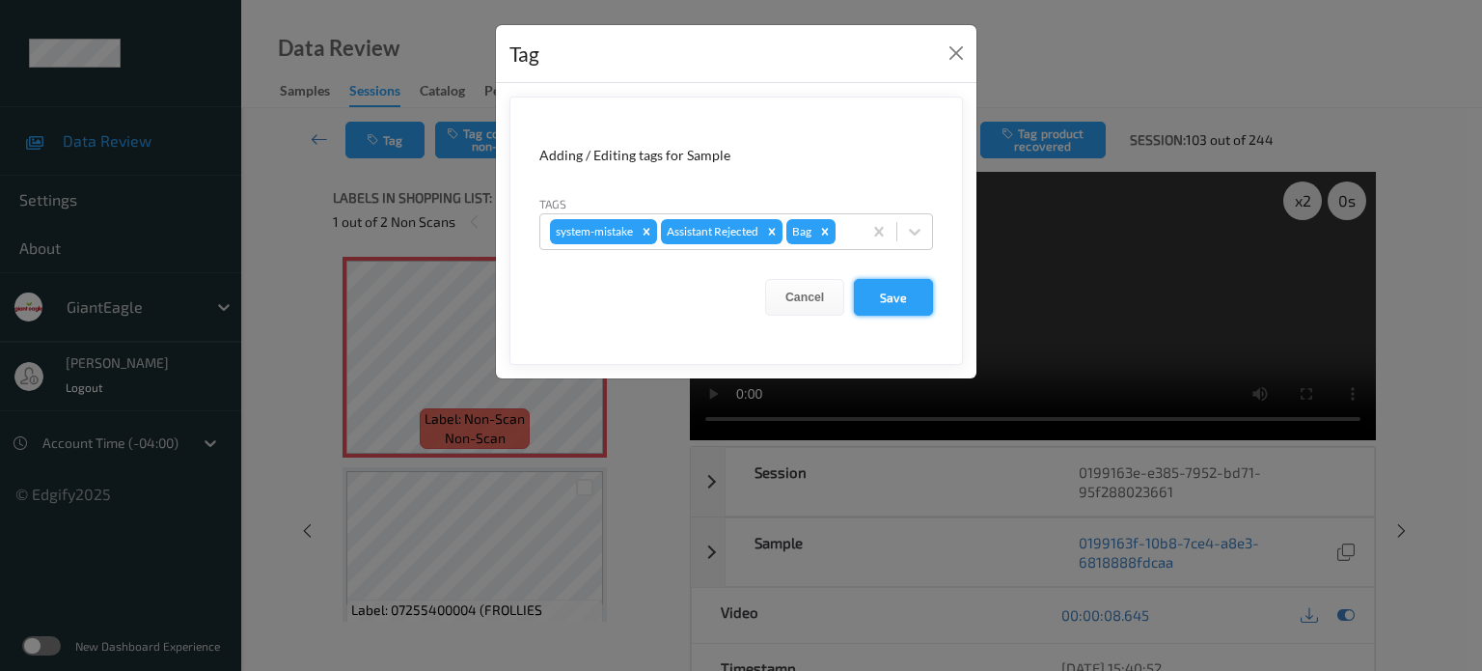
click at [900, 296] on button "Save" at bounding box center [893, 297] width 79 height 37
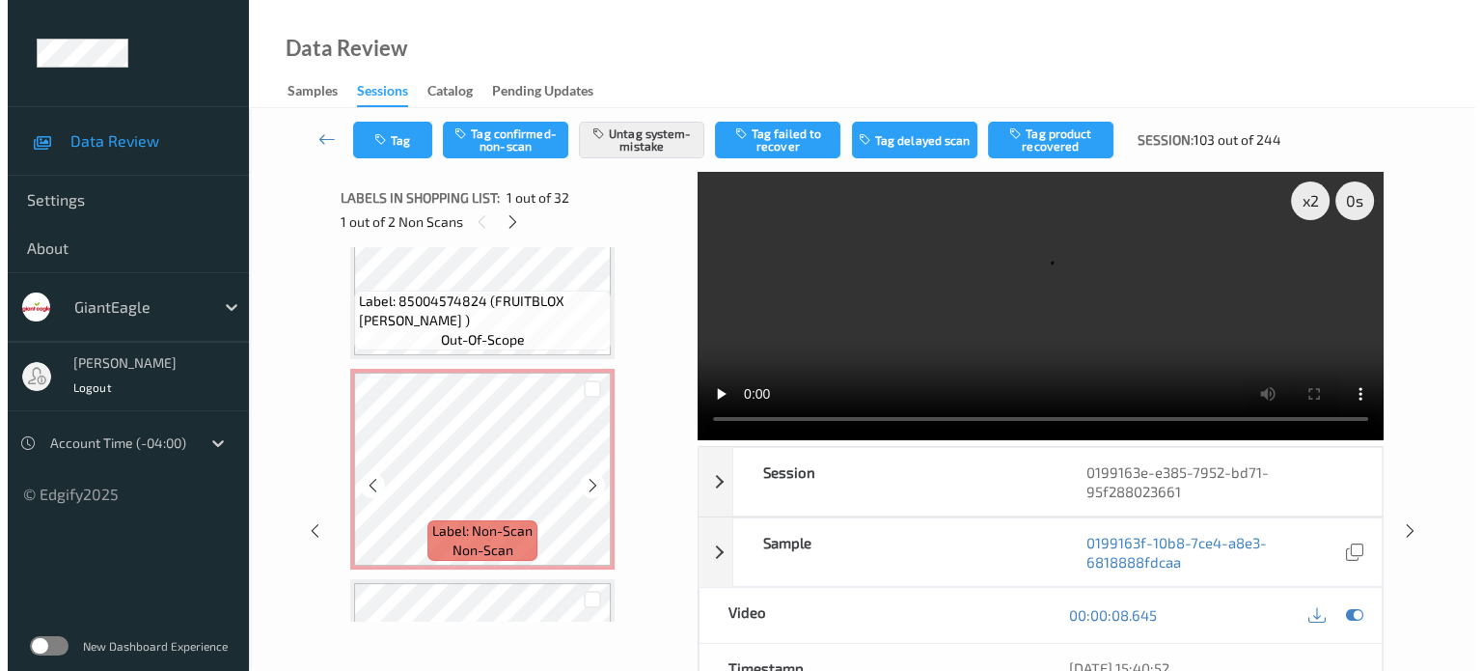
scroll to position [2573, 0]
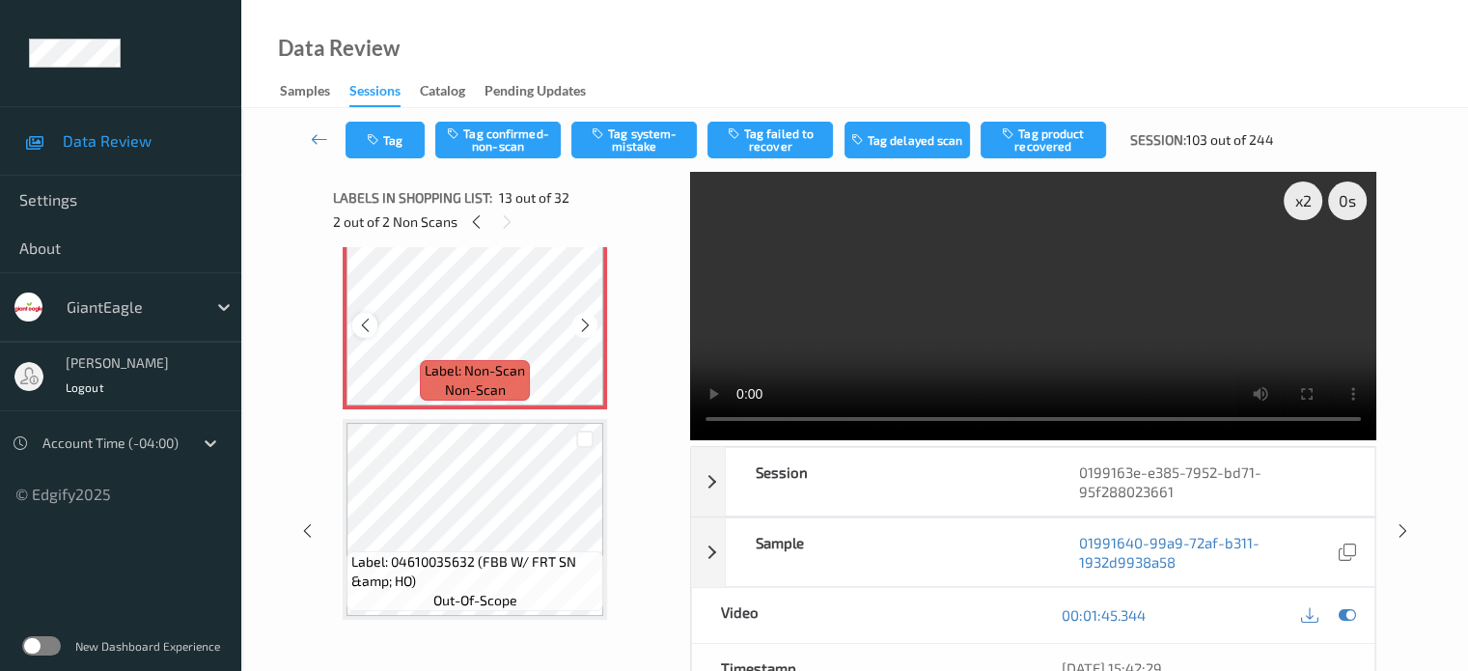
click at [355, 323] on div at bounding box center [364, 325] width 24 height 24
click at [635, 139] on button "Tag system-mistake" at bounding box center [633, 140] width 125 height 37
click at [387, 133] on button "Tag" at bounding box center [384, 140] width 79 height 37
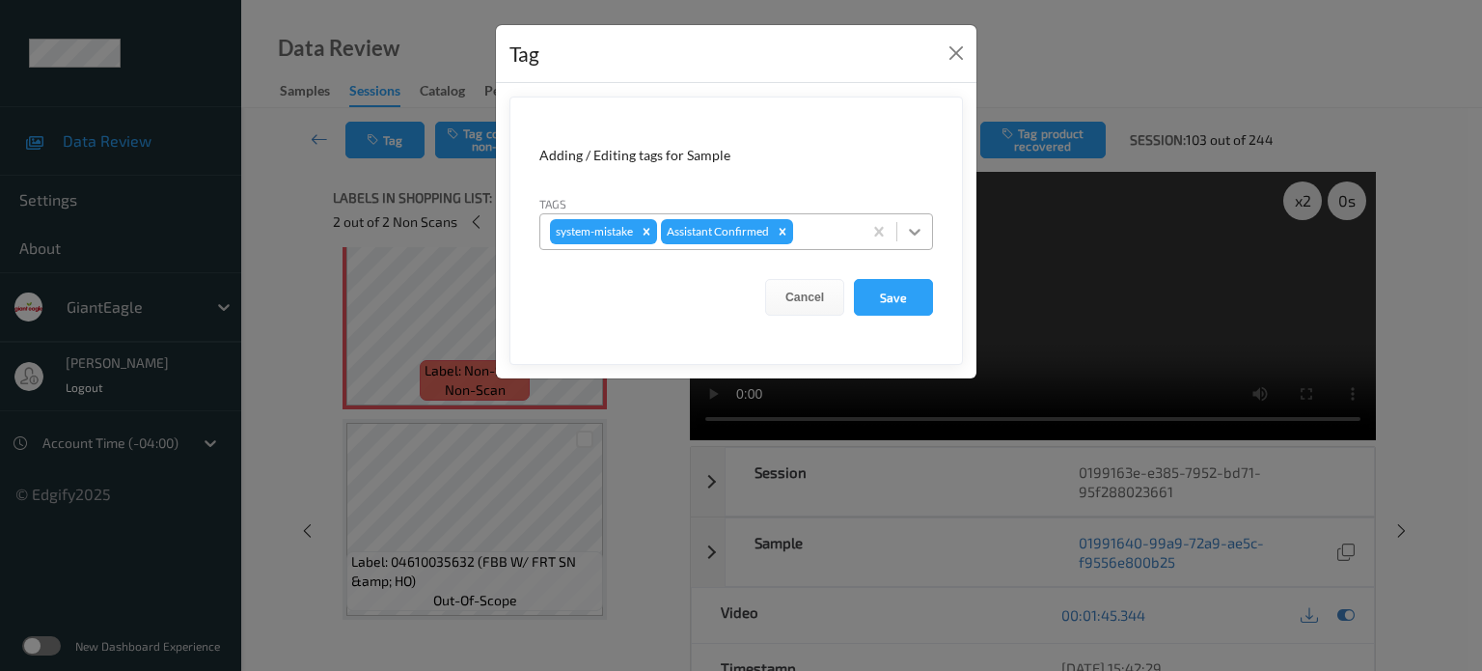
click at [919, 229] on icon at bounding box center [915, 232] width 12 height 7
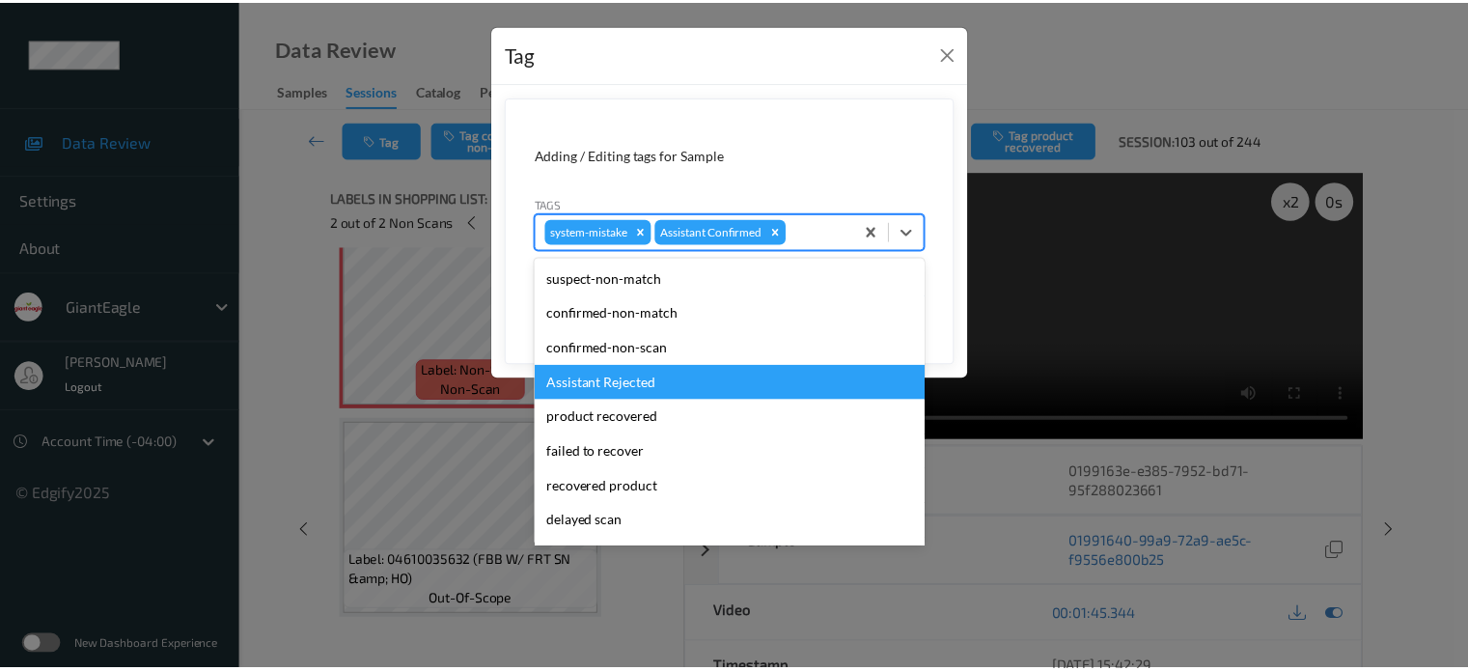
scroll to position [170, 0]
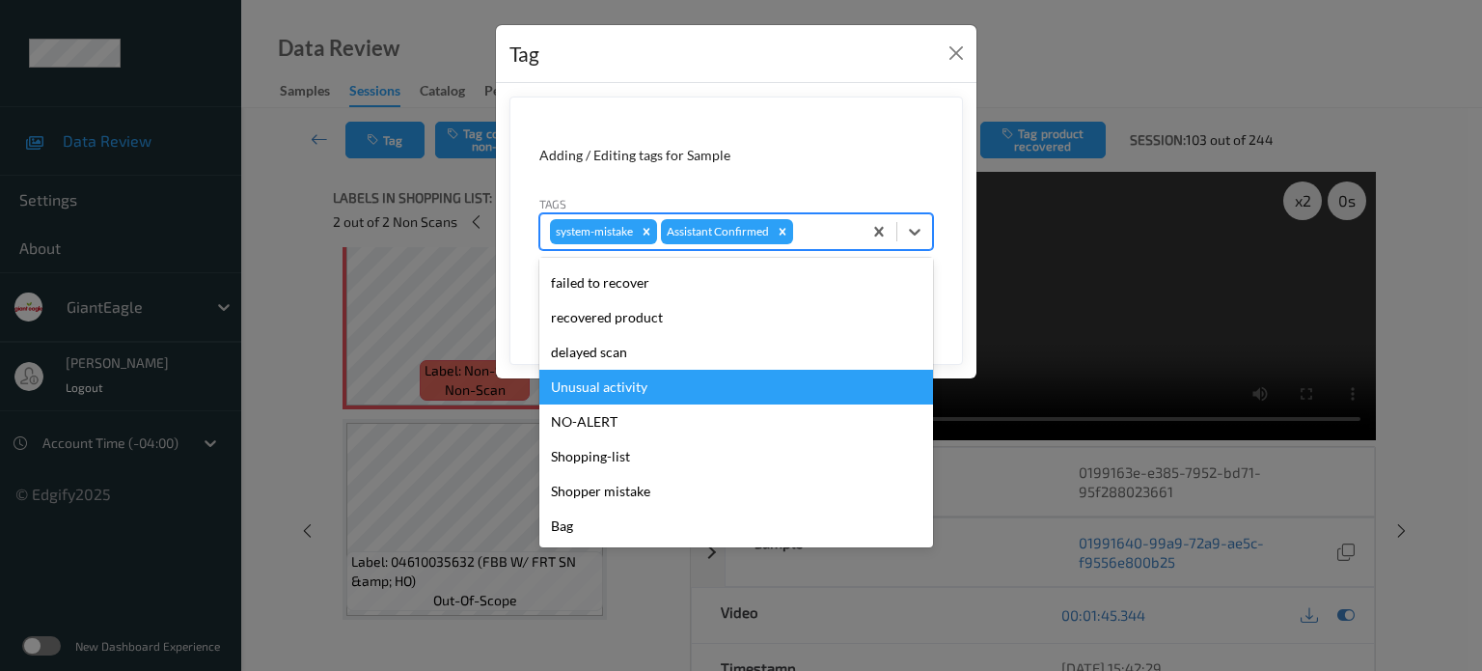
click at [579, 395] on div "Unusual activity" at bounding box center [736, 387] width 394 height 35
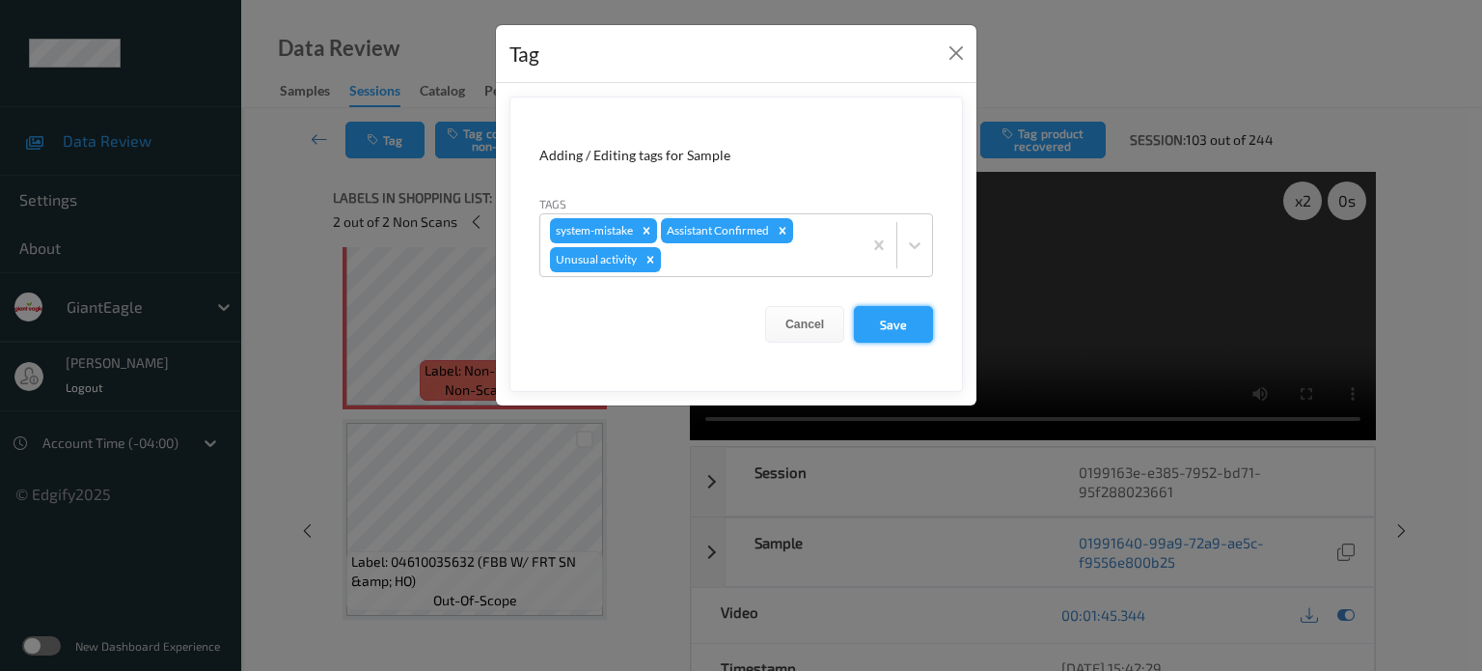
click at [904, 317] on button "Save" at bounding box center [893, 324] width 79 height 37
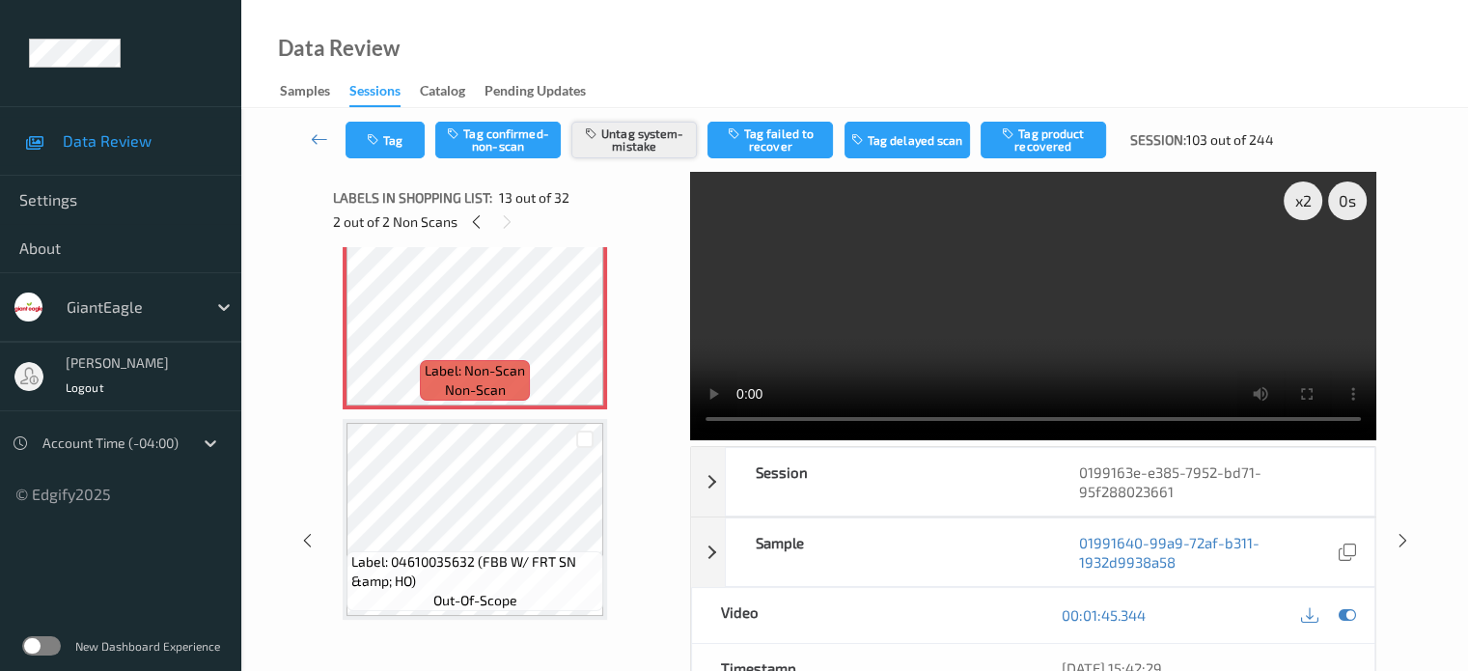
click at [633, 139] on button "Untag system-mistake" at bounding box center [633, 140] width 125 height 37
click at [484, 141] on button "Tag confirmed-non-scan" at bounding box center [497, 140] width 125 height 37
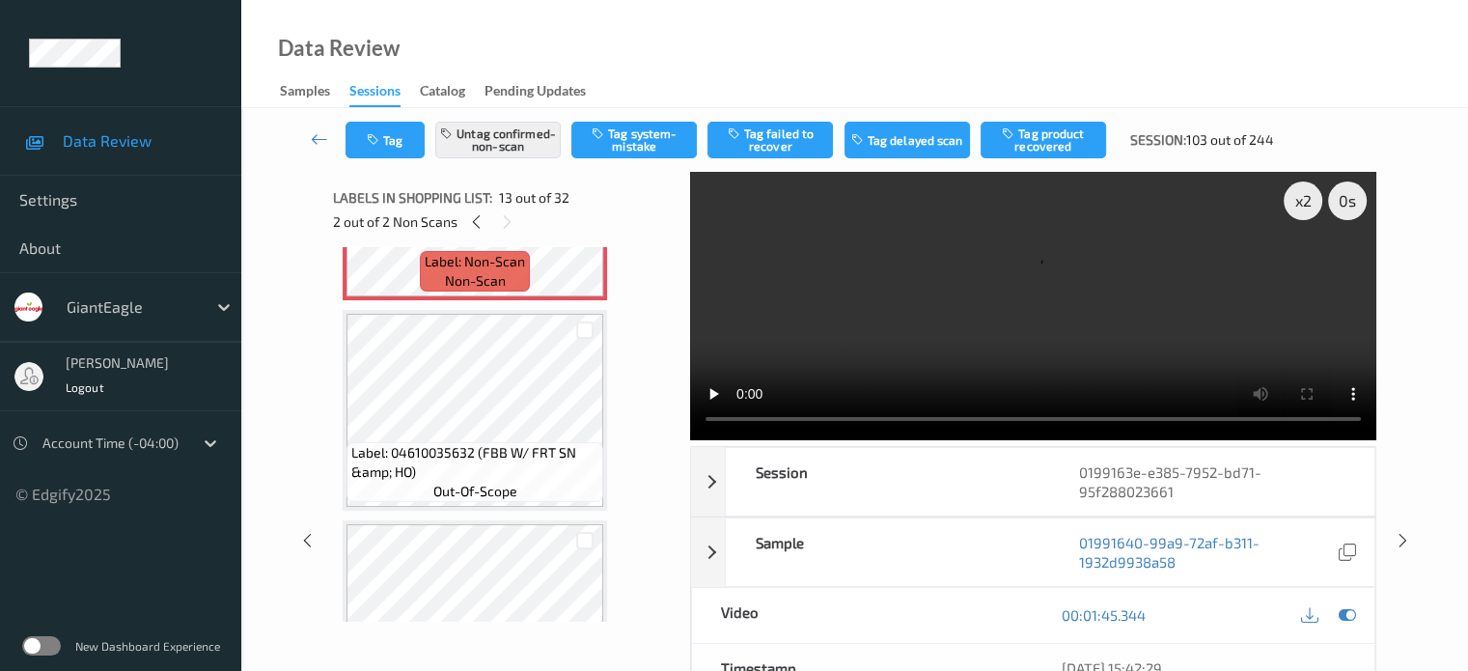
scroll to position [2681, 0]
click at [1062, 124] on button "Tag product recovered" at bounding box center [1043, 140] width 125 height 37
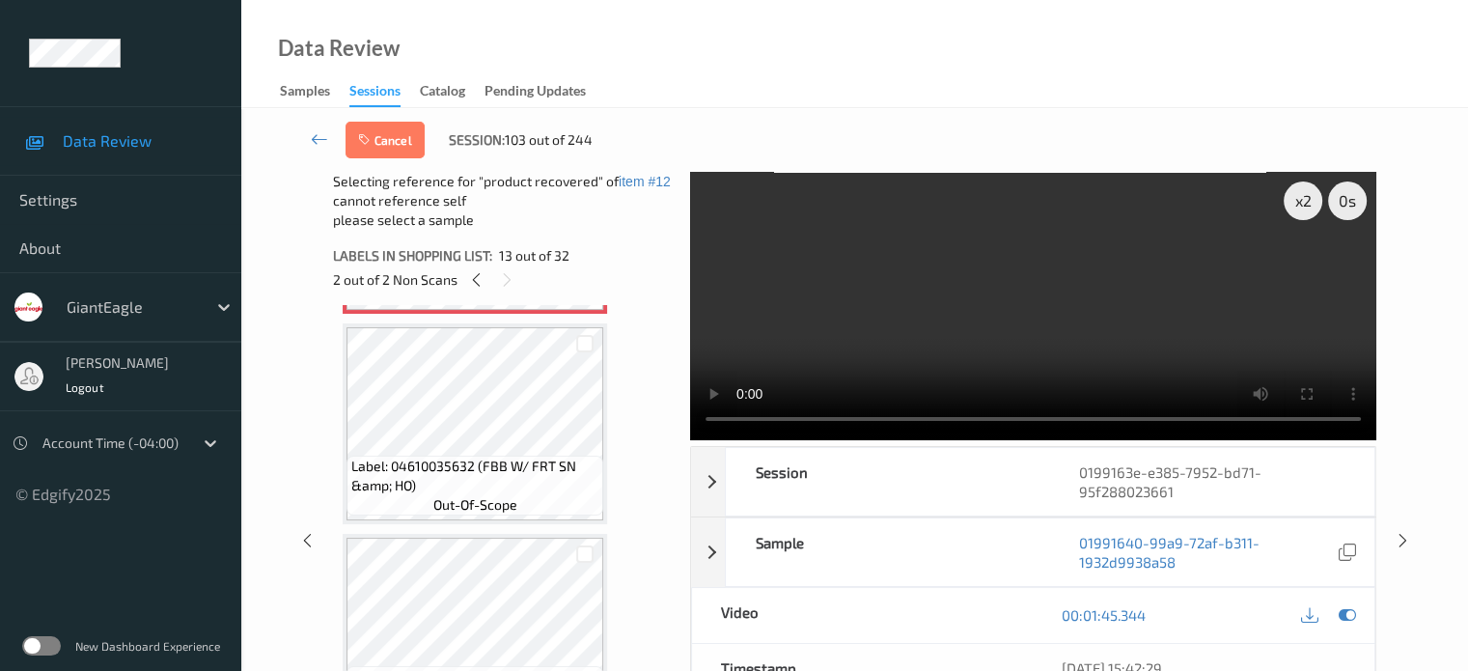
scroll to position [2716, 0]
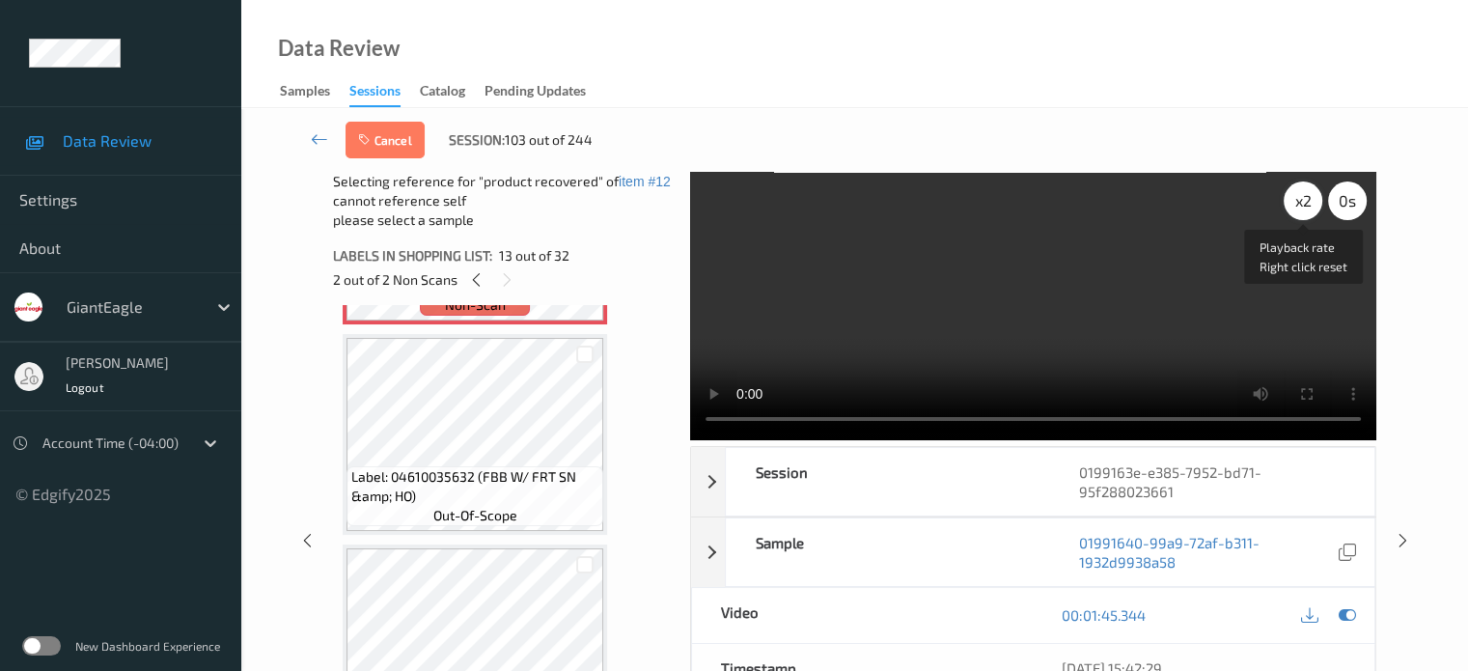
click at [1309, 205] on div "x 2" at bounding box center [1303, 200] width 39 height 39
click at [583, 345] on div at bounding box center [585, 354] width 18 height 18
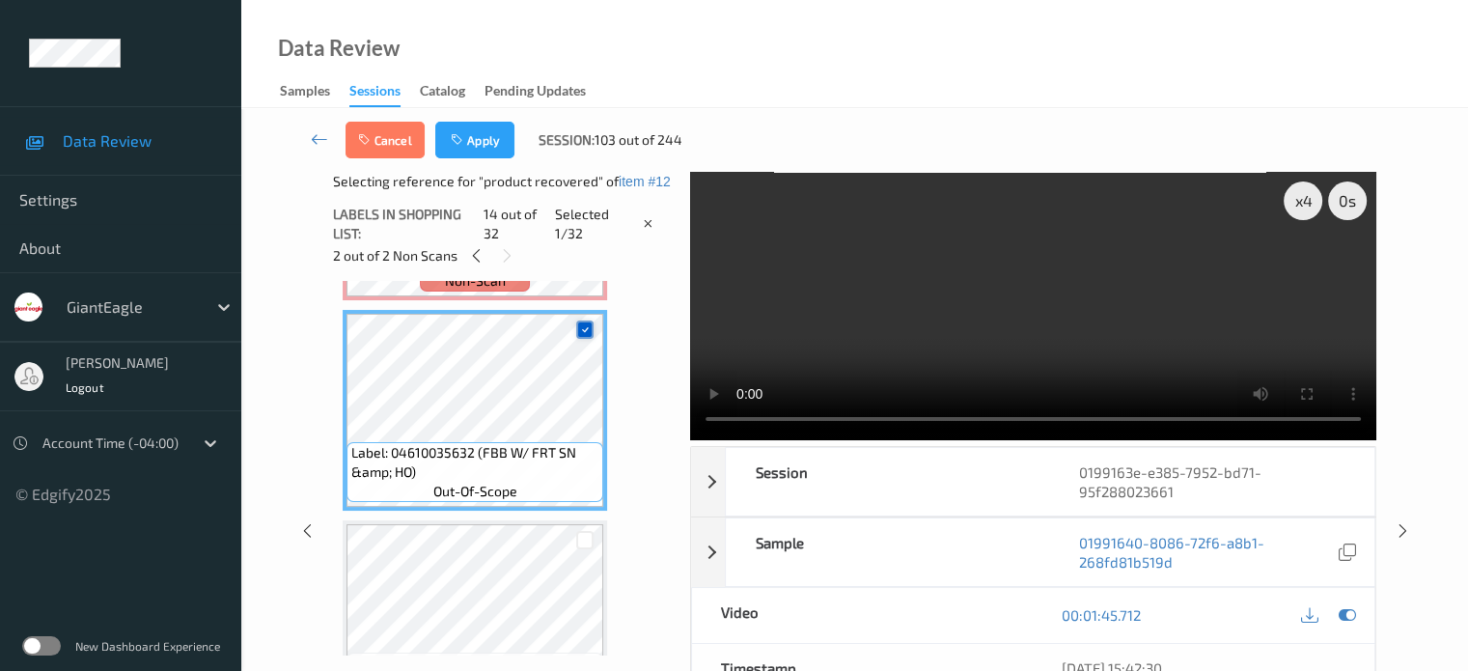
scroll to position [2876, 0]
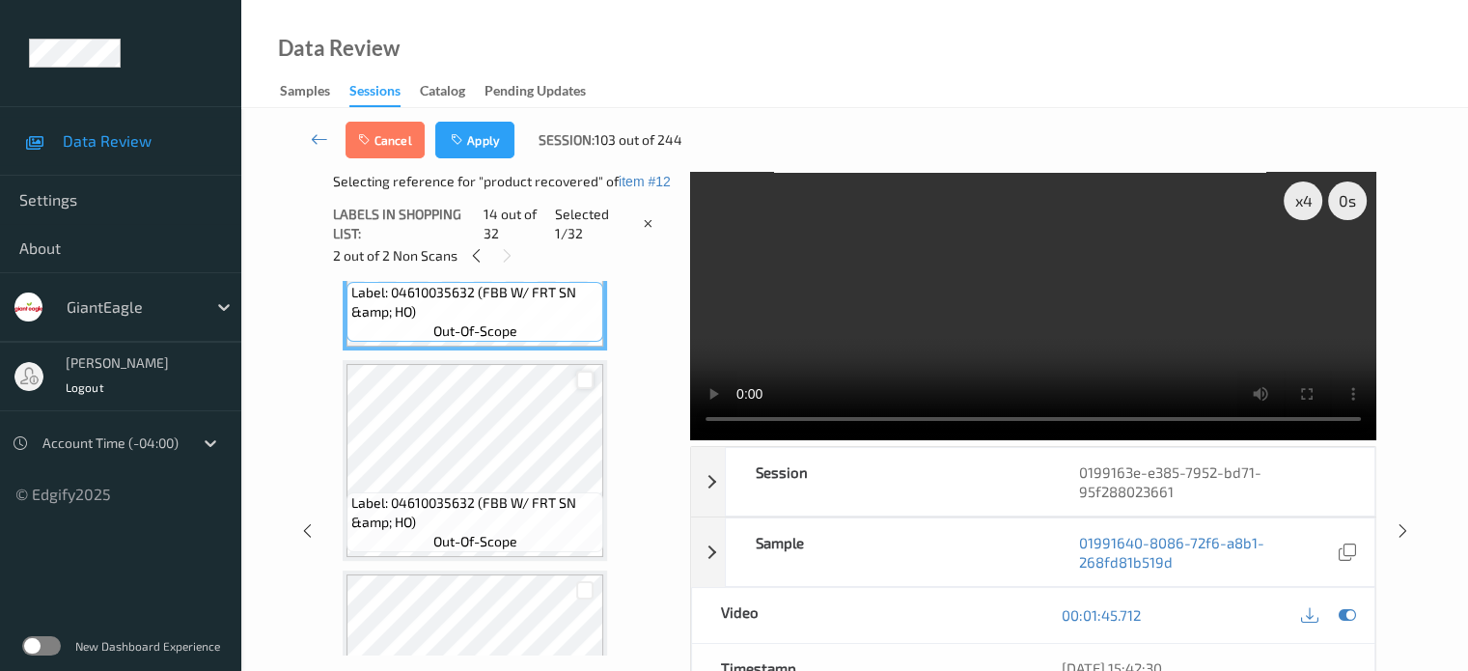
click at [583, 382] on div at bounding box center [585, 380] width 18 height 18
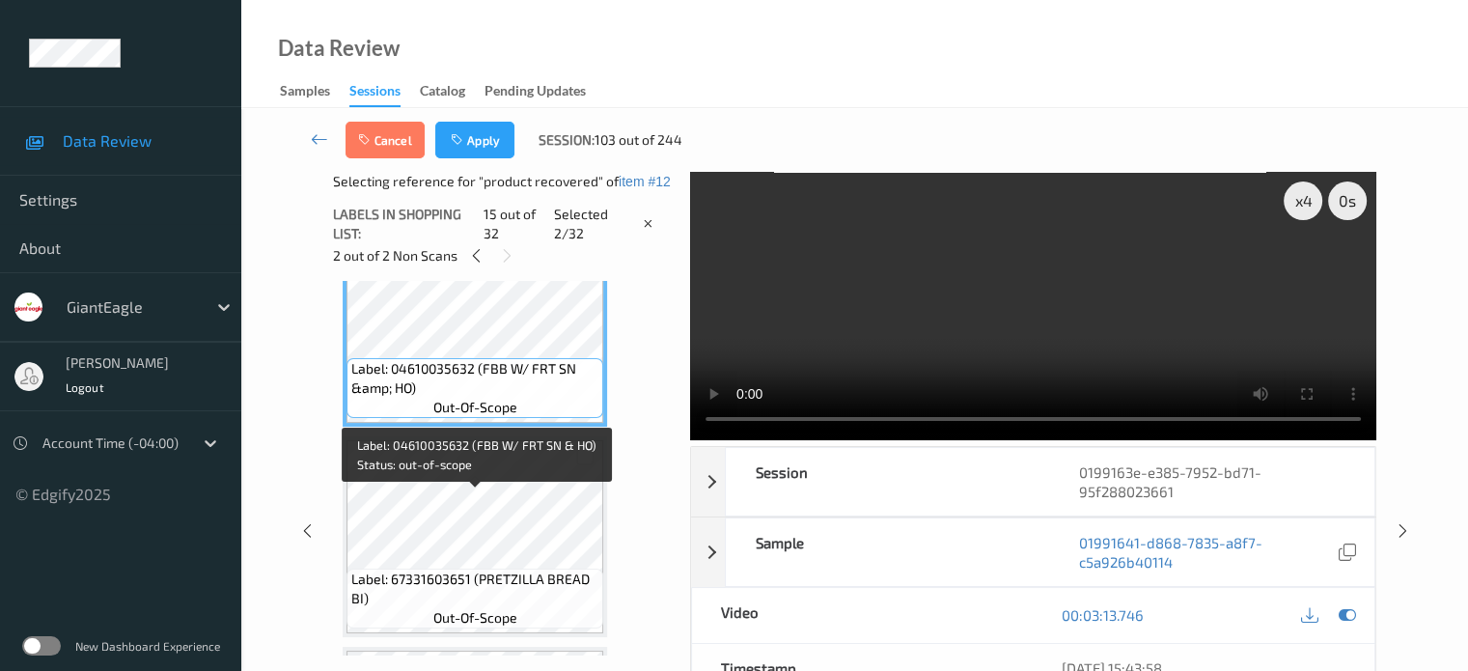
scroll to position [3038, 0]
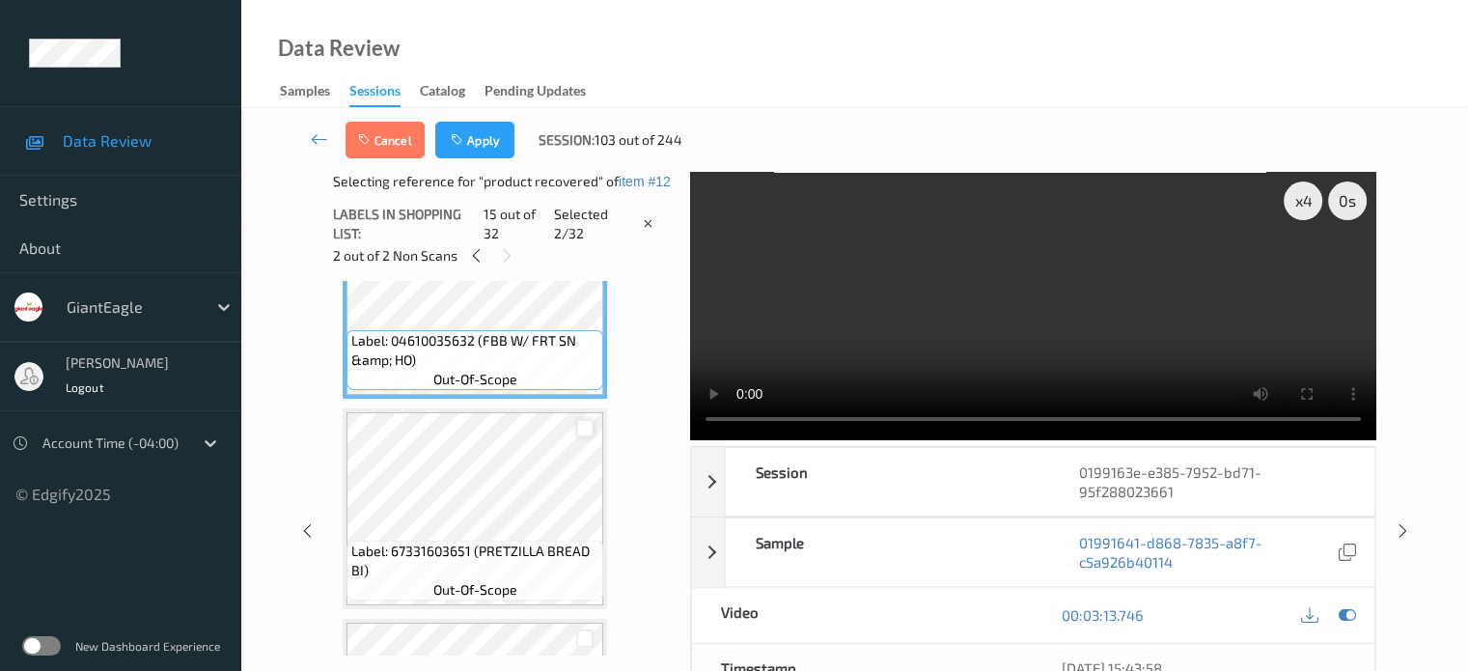
click at [587, 422] on div at bounding box center [585, 428] width 18 height 18
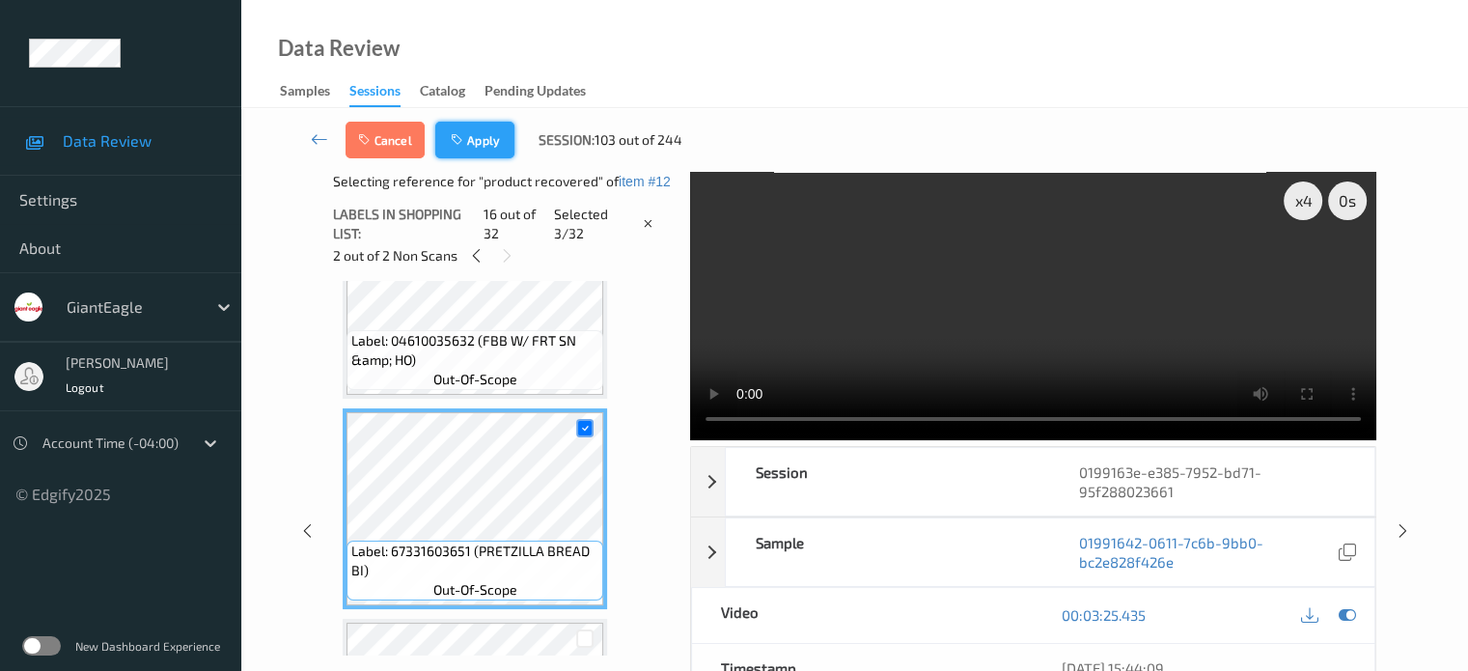
click at [490, 131] on button "Apply" at bounding box center [474, 140] width 79 height 37
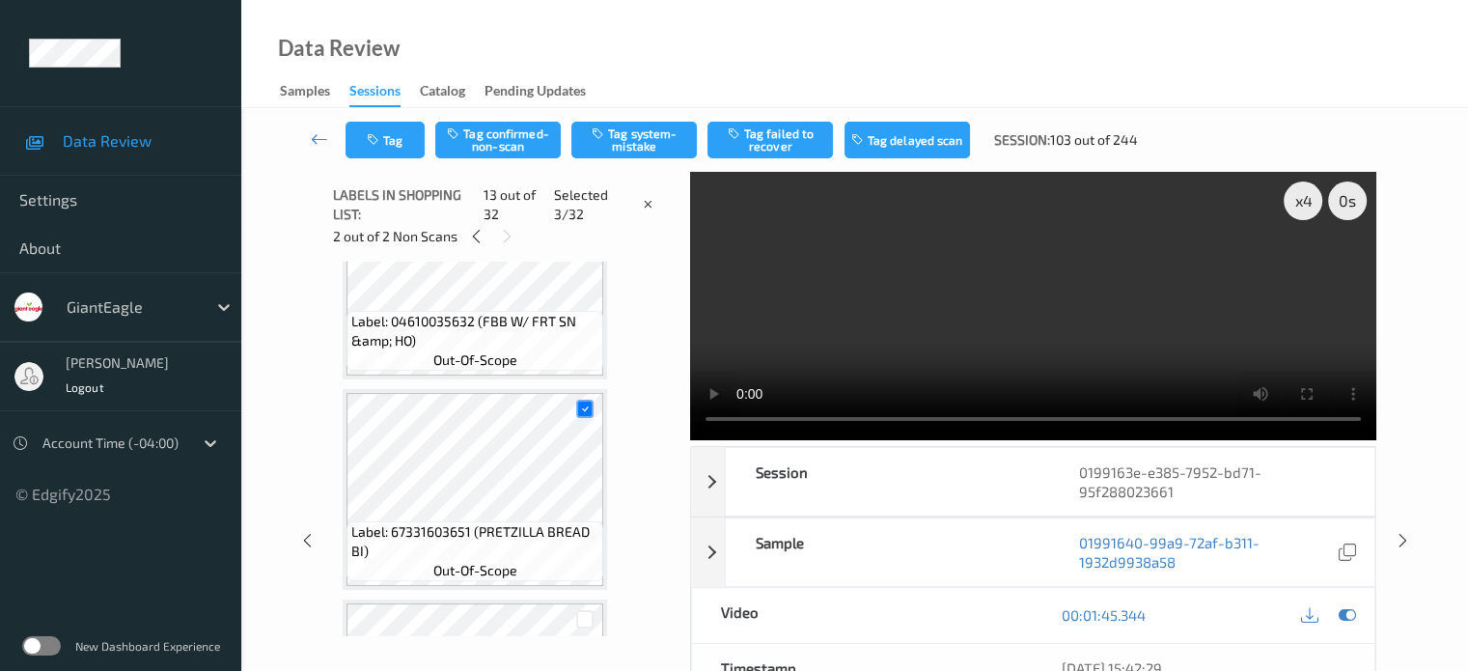
scroll to position [2324, 0]
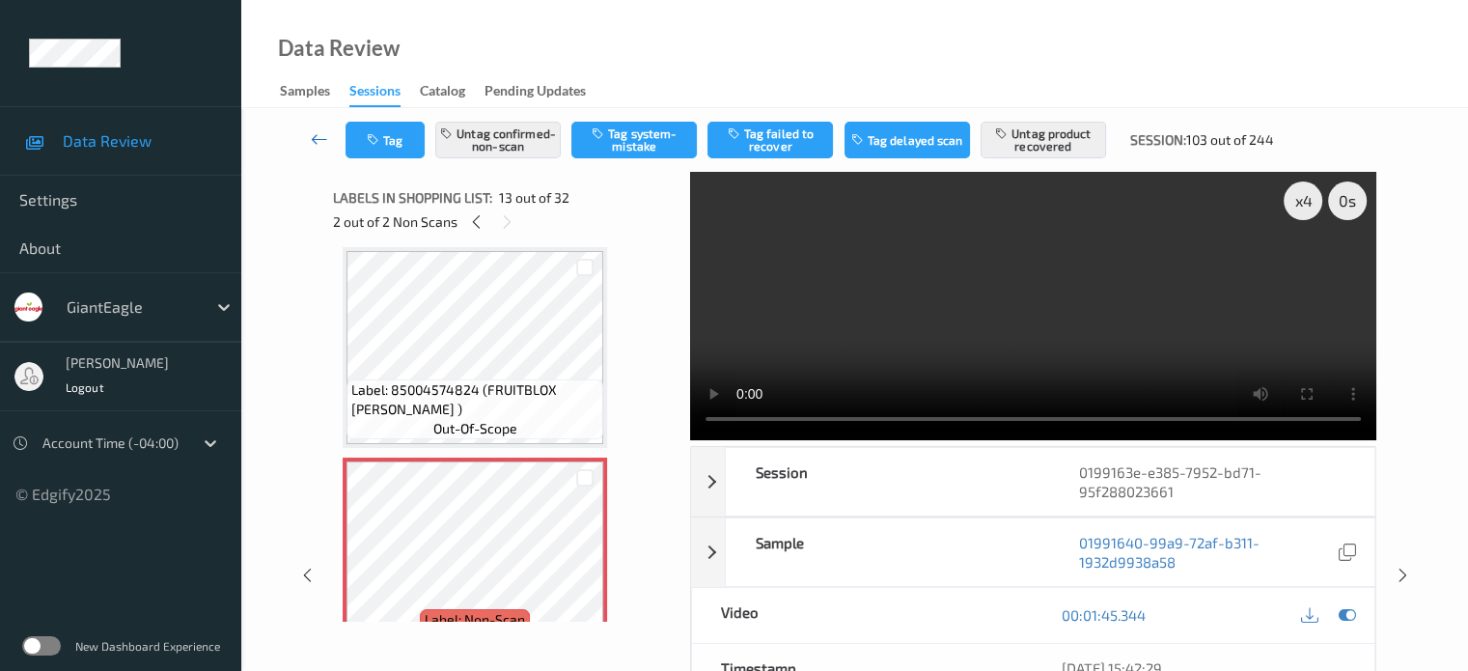
click at [313, 134] on icon at bounding box center [319, 138] width 17 height 19
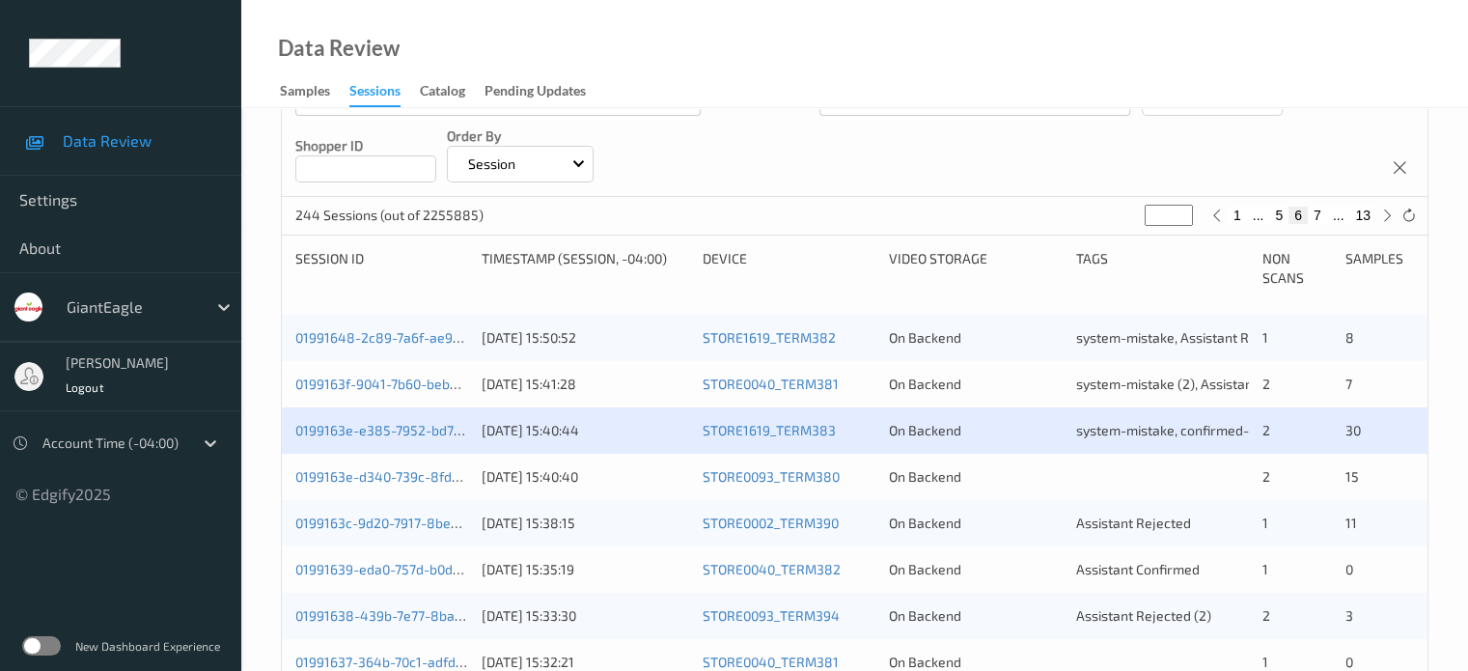
scroll to position [321, 0]
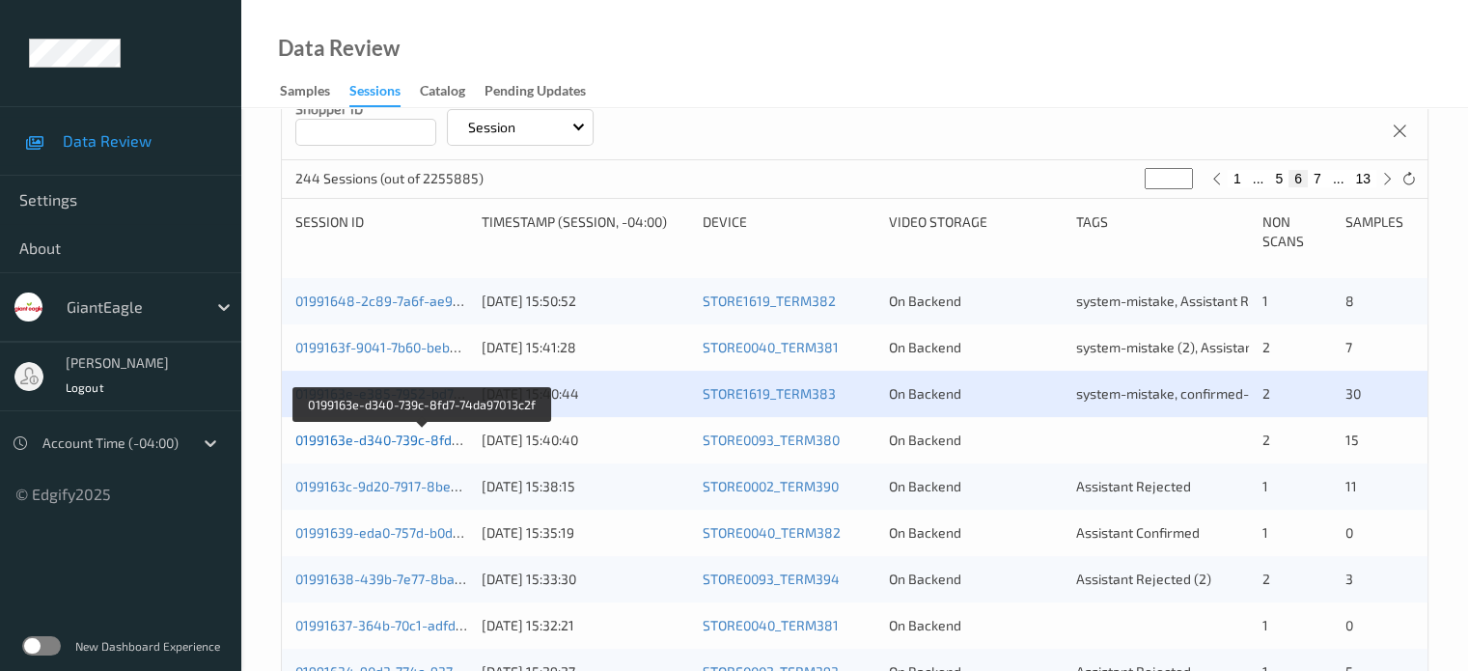
click at [392, 434] on link "0199163e-d340-739c-8fd7-74da97013c2f" at bounding box center [422, 439] width 254 height 16
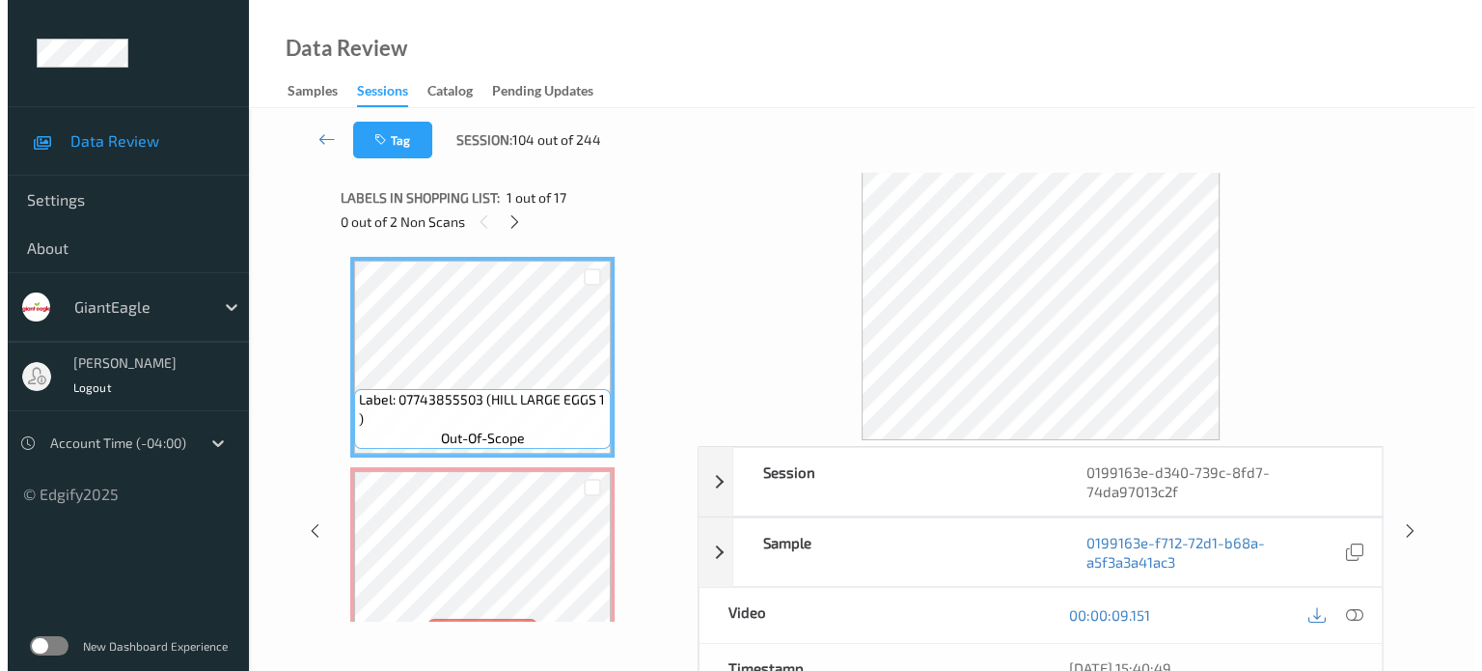
scroll to position [160, 0]
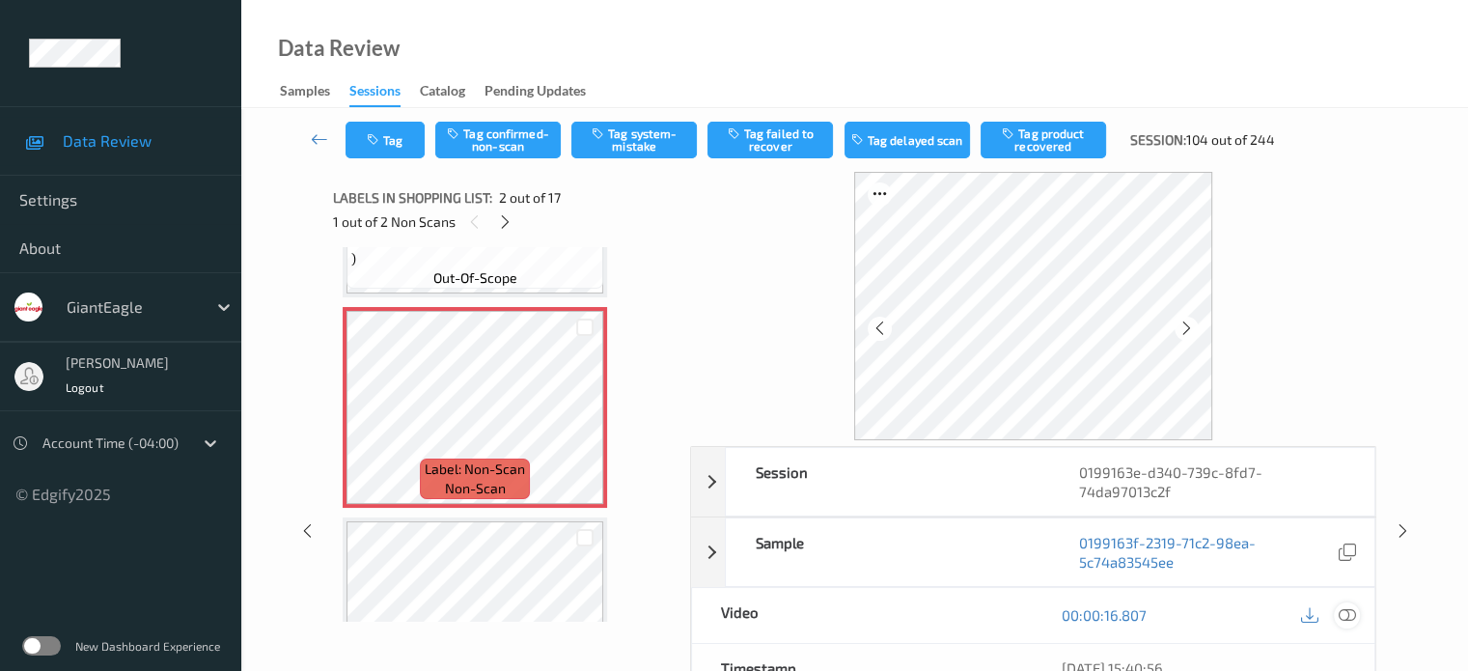
click at [1350, 621] on icon at bounding box center [1346, 614] width 17 height 17
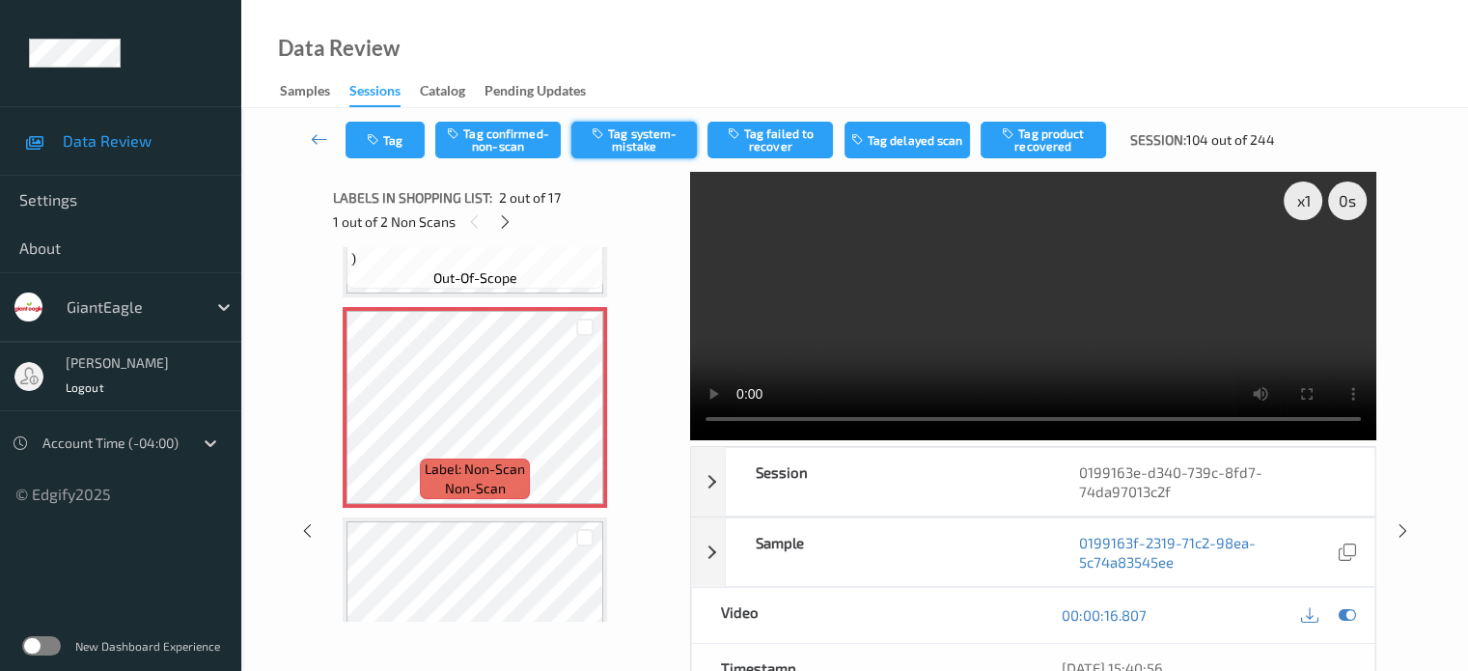
click at [630, 145] on button "Tag system-mistake" at bounding box center [633, 140] width 125 height 37
click at [413, 141] on button "Tag" at bounding box center [384, 140] width 79 height 37
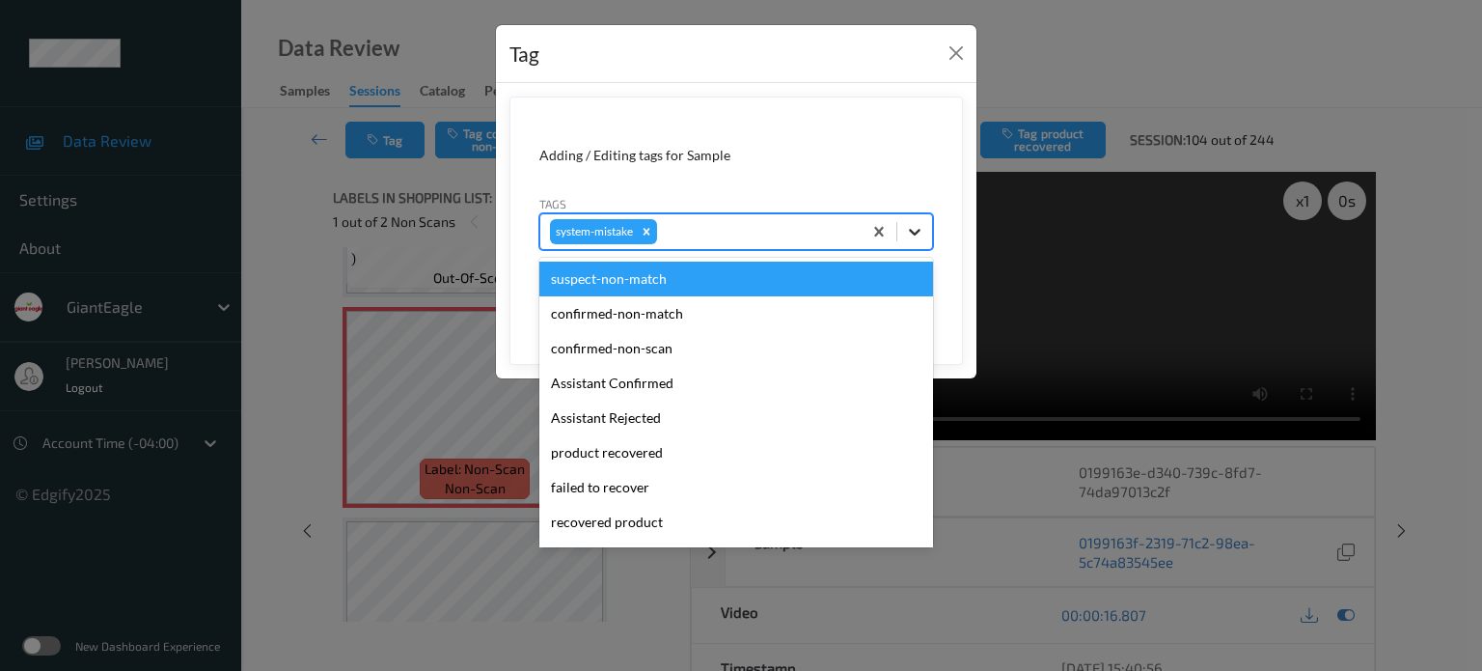
click at [914, 235] on icon at bounding box center [914, 231] width 19 height 19
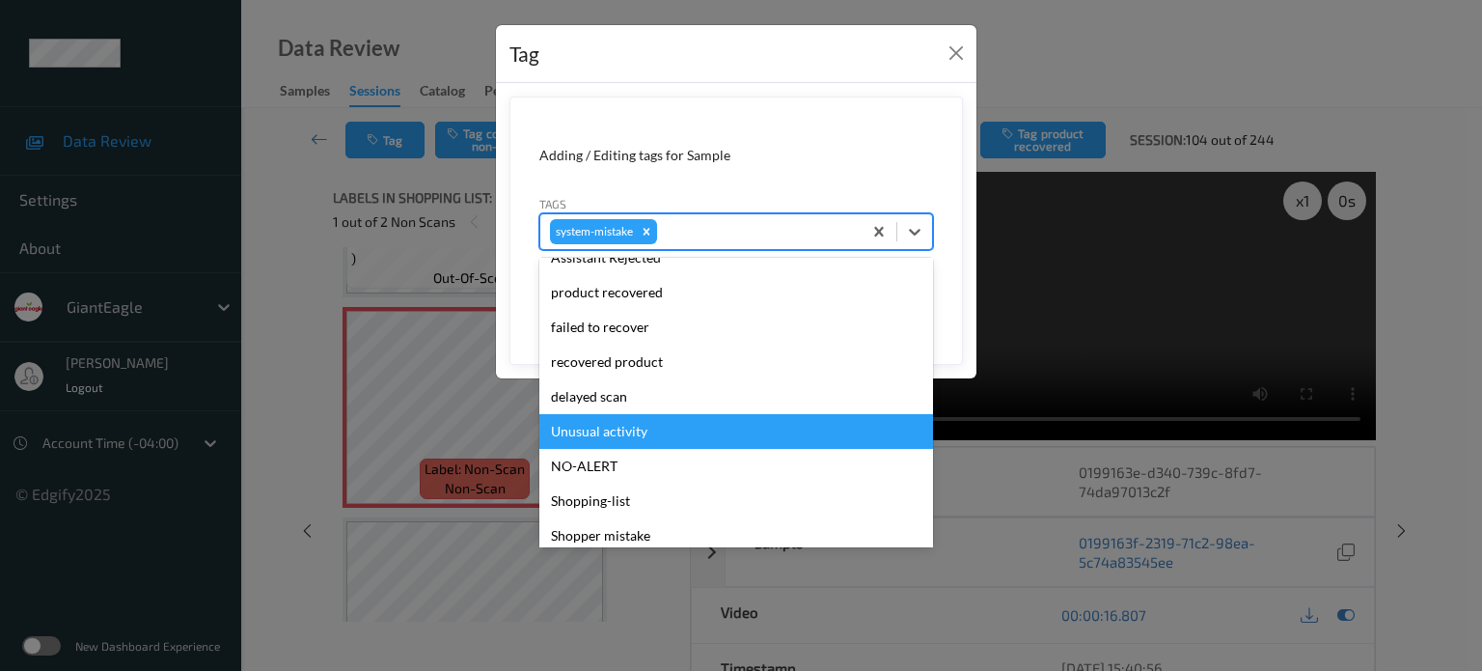
click at [595, 428] on div "Unusual activity" at bounding box center [736, 431] width 394 height 35
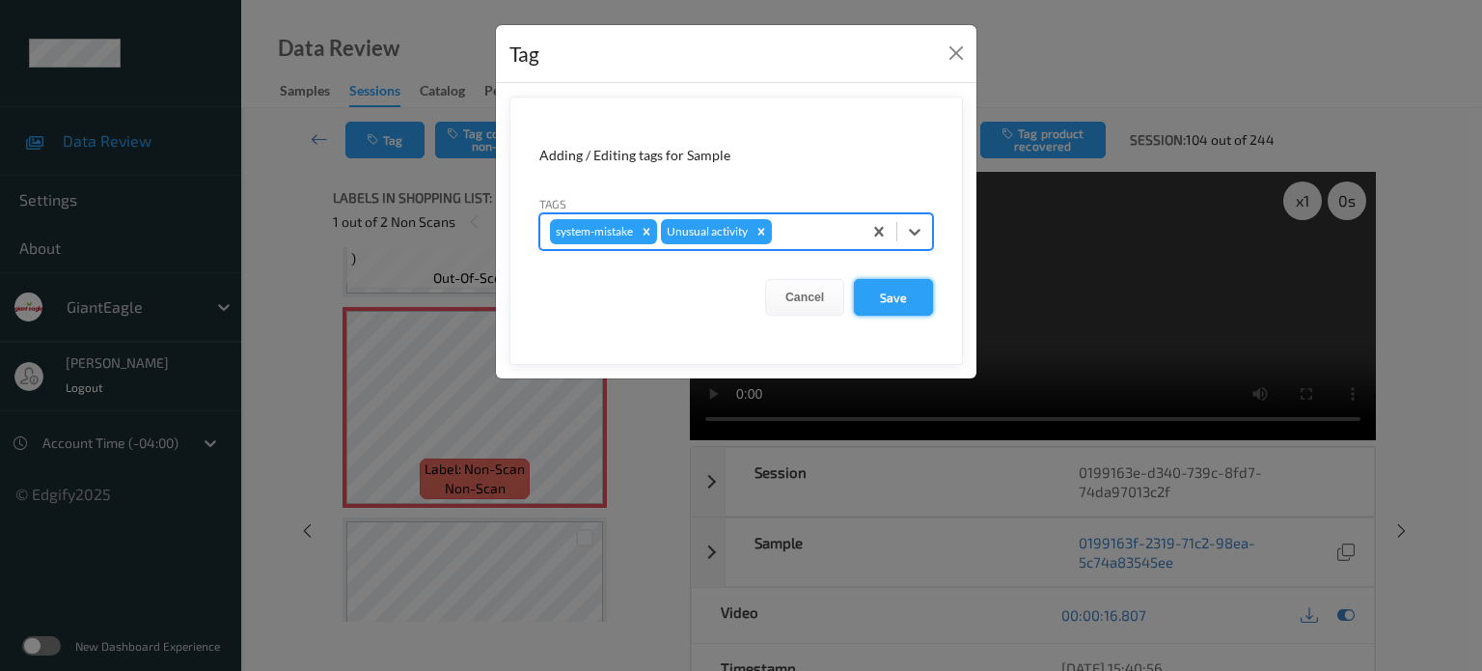
click at [892, 294] on button "Save" at bounding box center [893, 297] width 79 height 37
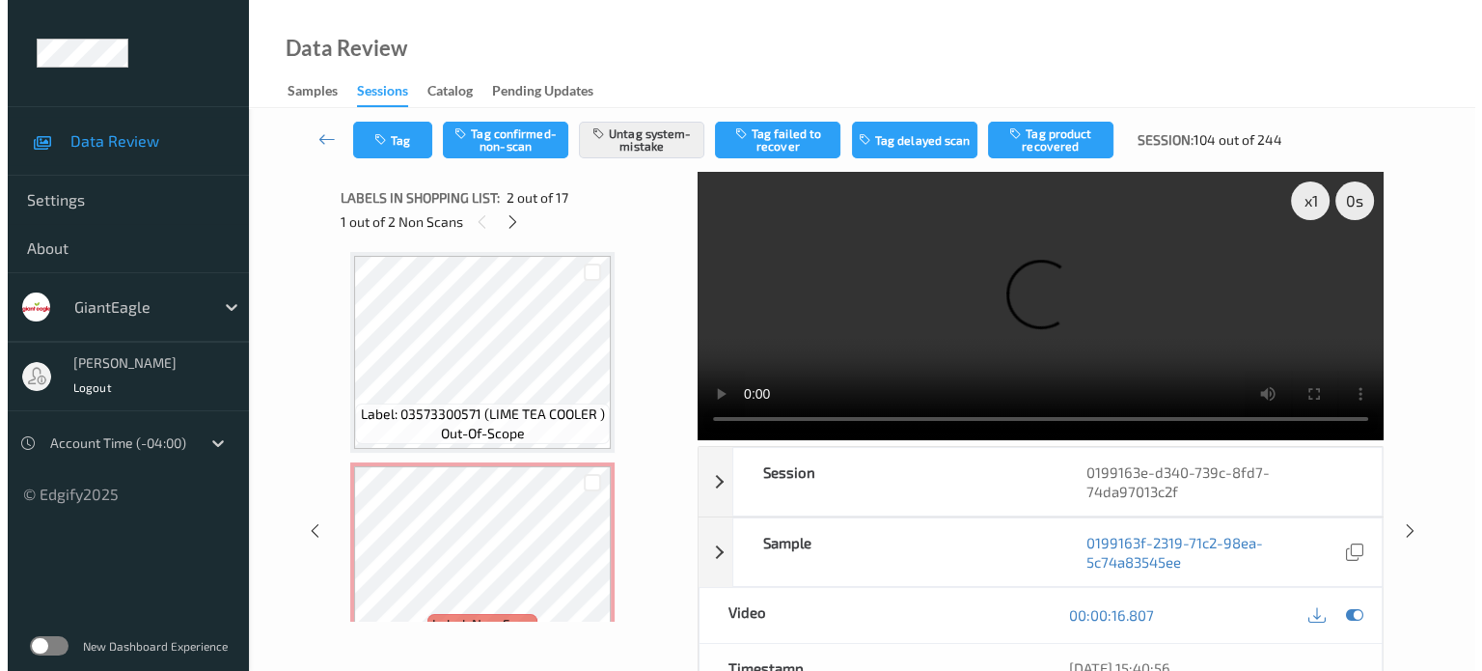
scroll to position [3212, 0]
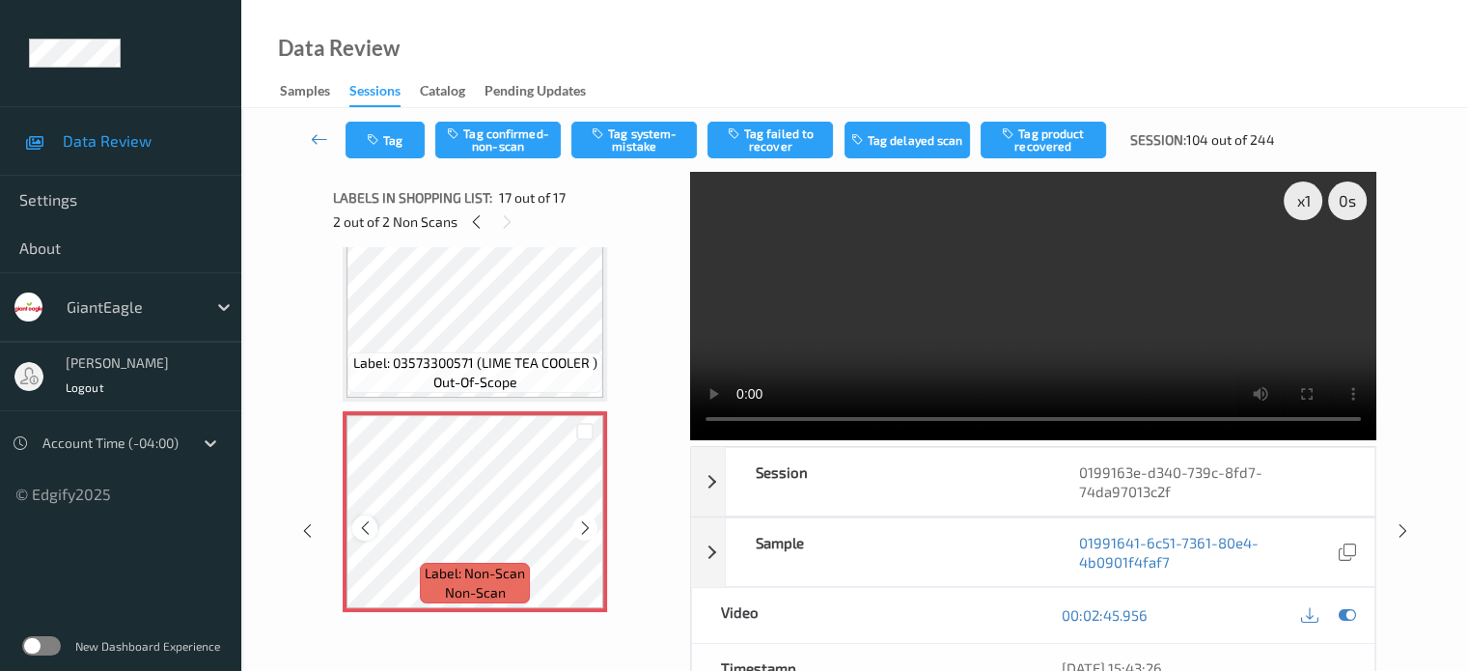
click at [368, 535] on icon at bounding box center [365, 527] width 16 height 17
click at [646, 140] on button "Tag system-mistake" at bounding box center [633, 140] width 125 height 37
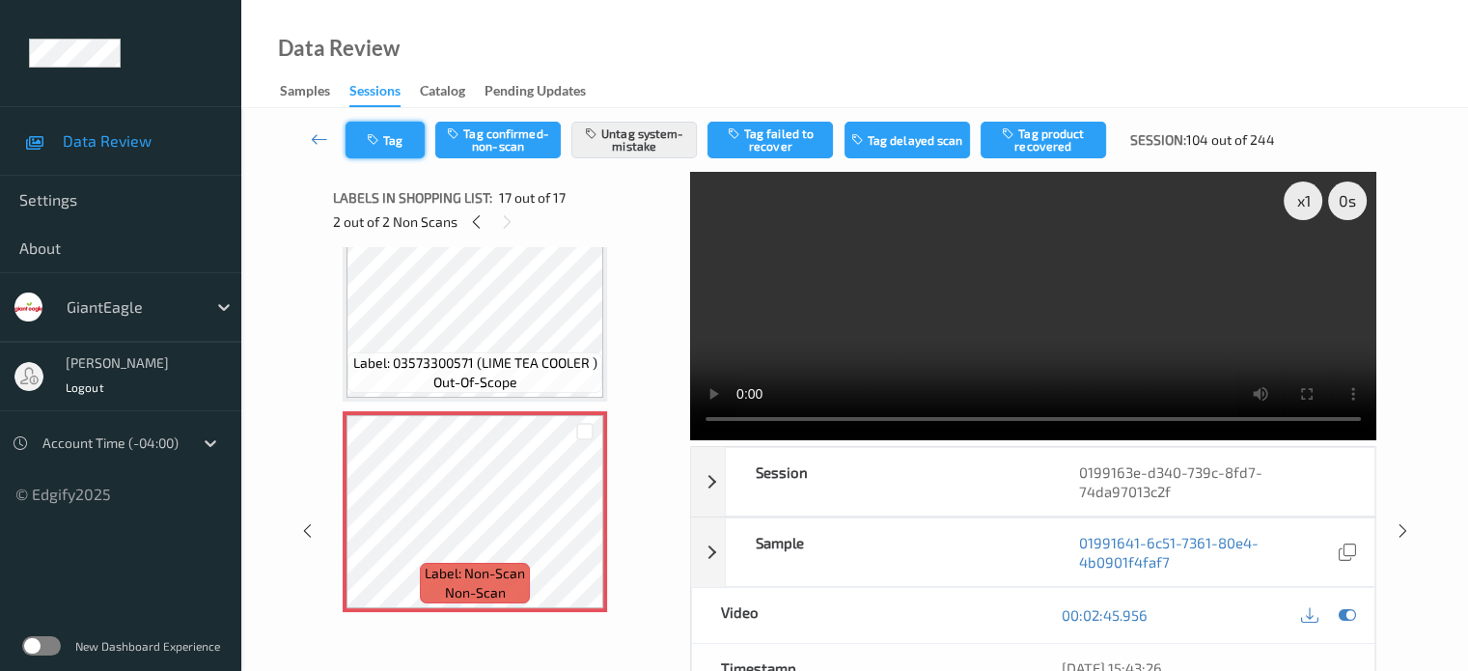
click at [382, 139] on icon "button" at bounding box center [375, 140] width 16 height 14
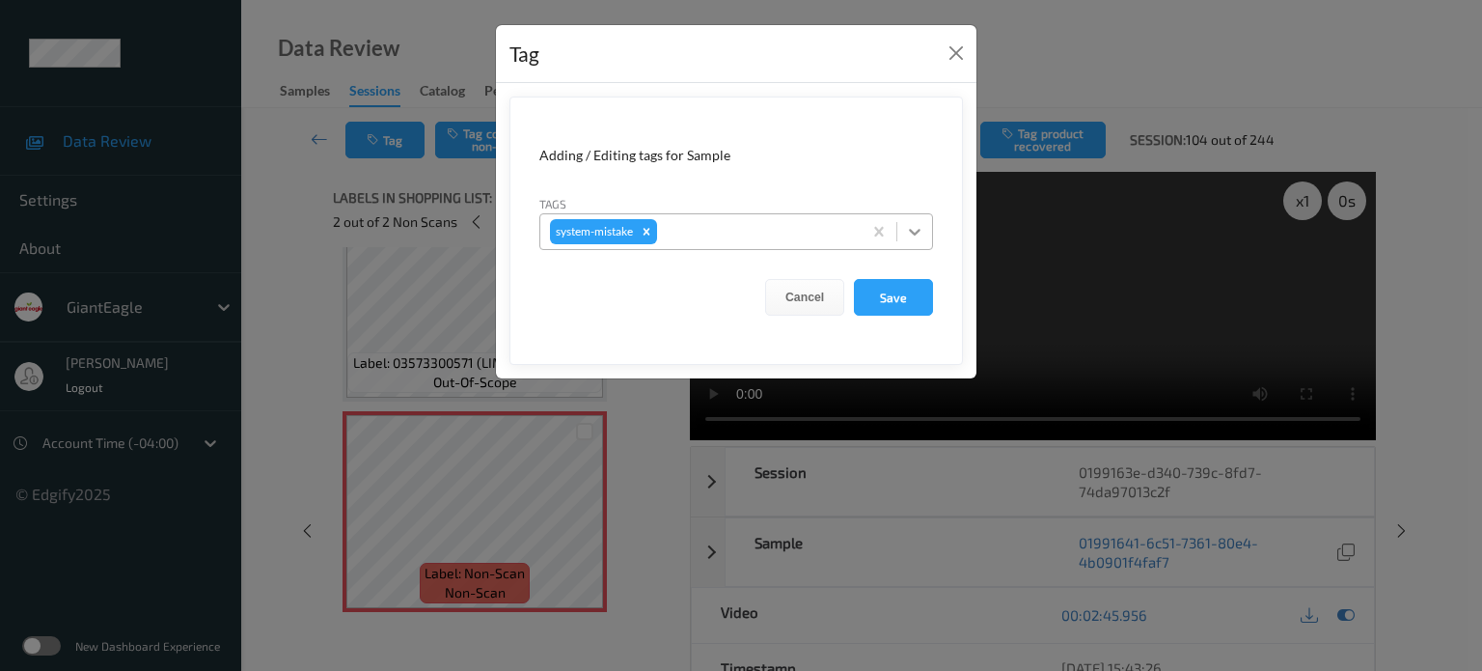
click at [911, 235] on icon at bounding box center [914, 231] width 19 height 19
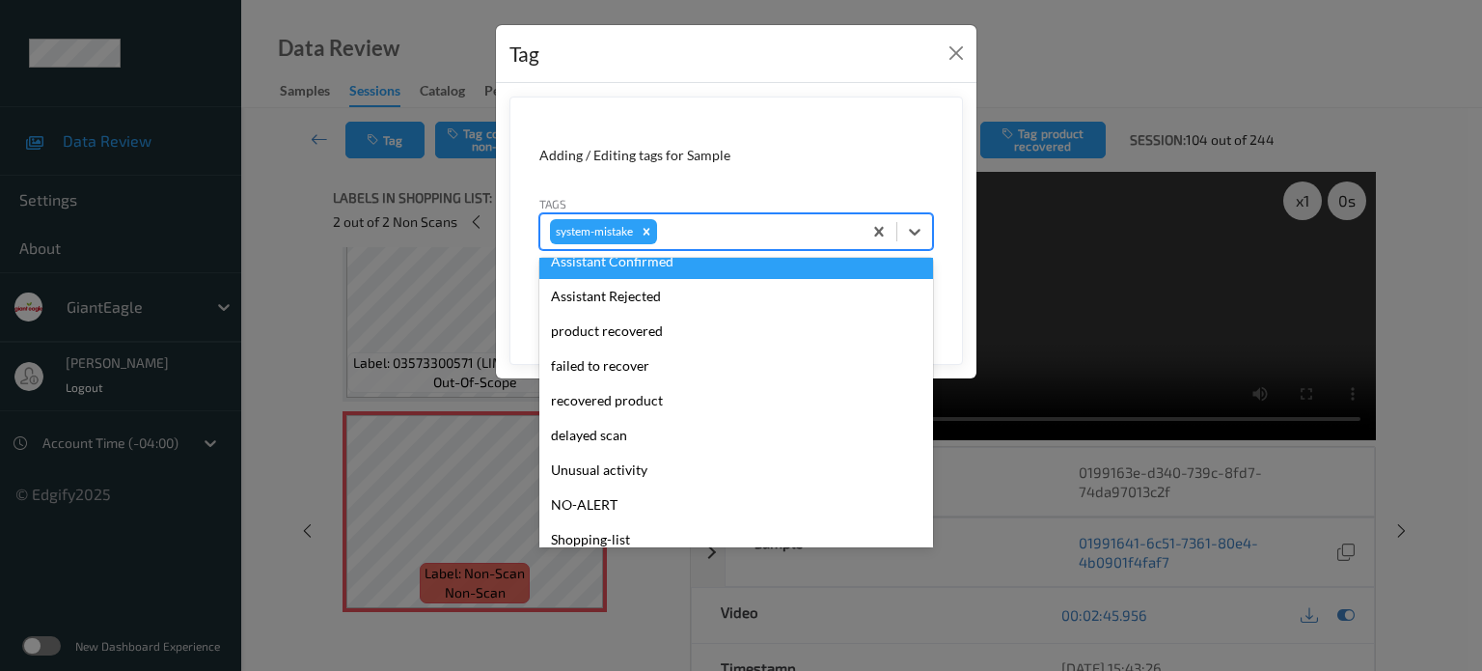
scroll to position [205, 0]
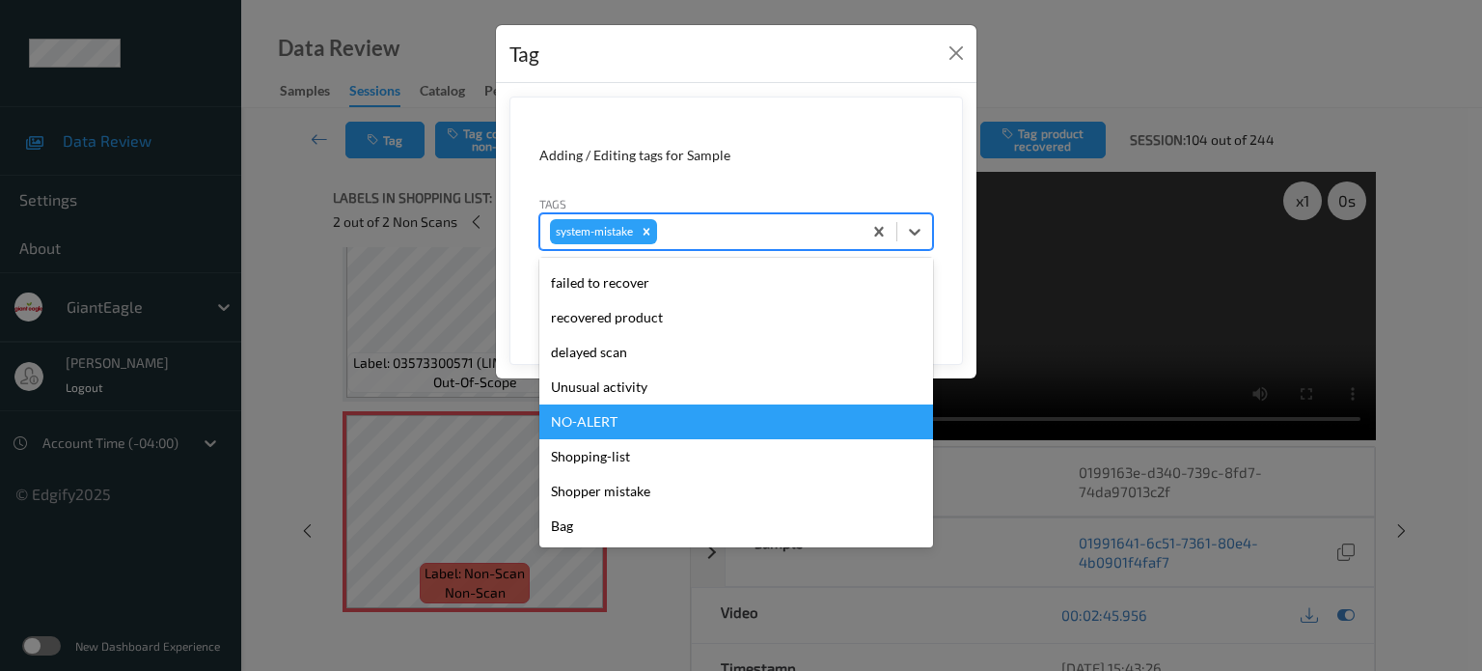
click at [598, 404] on div "NO-ALERT" at bounding box center [736, 421] width 394 height 35
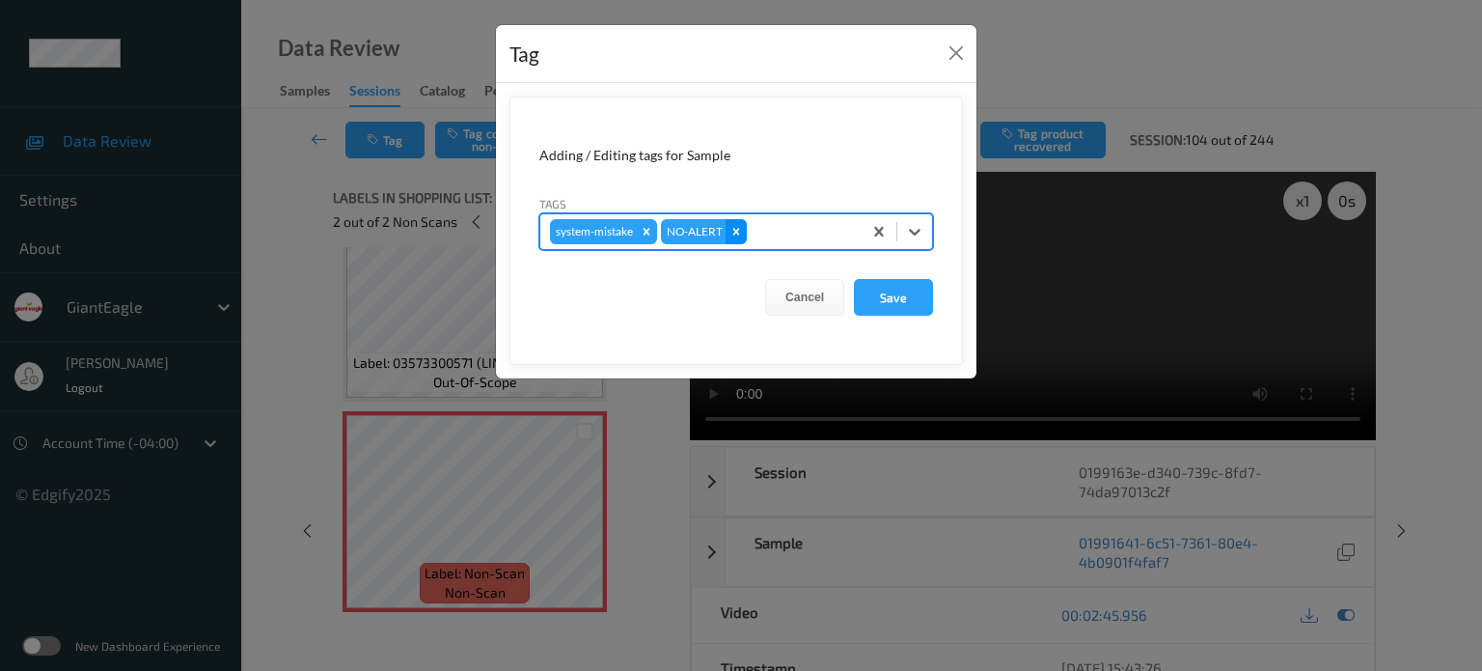
click at [738, 233] on icon "Remove NO-ALERT" at bounding box center [736, 231] width 7 height 7
click at [920, 231] on icon at bounding box center [915, 232] width 12 height 7
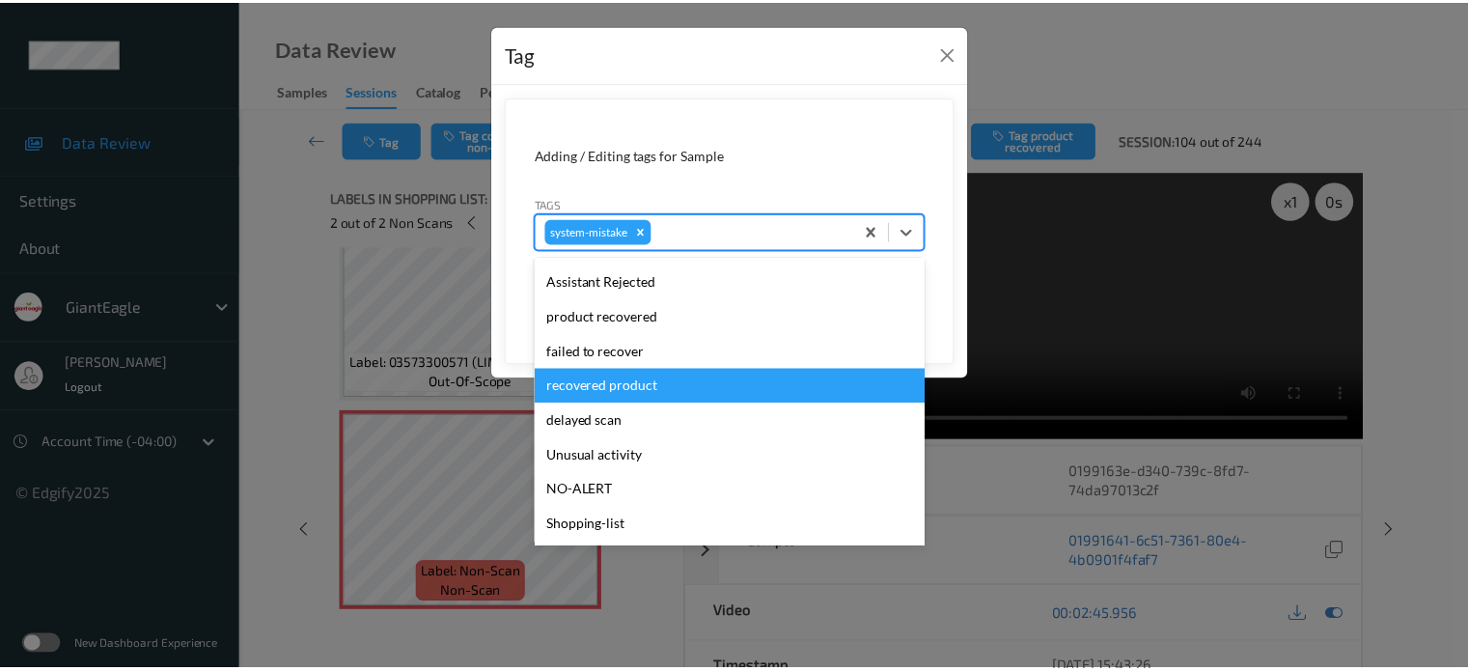
scroll to position [160, 0]
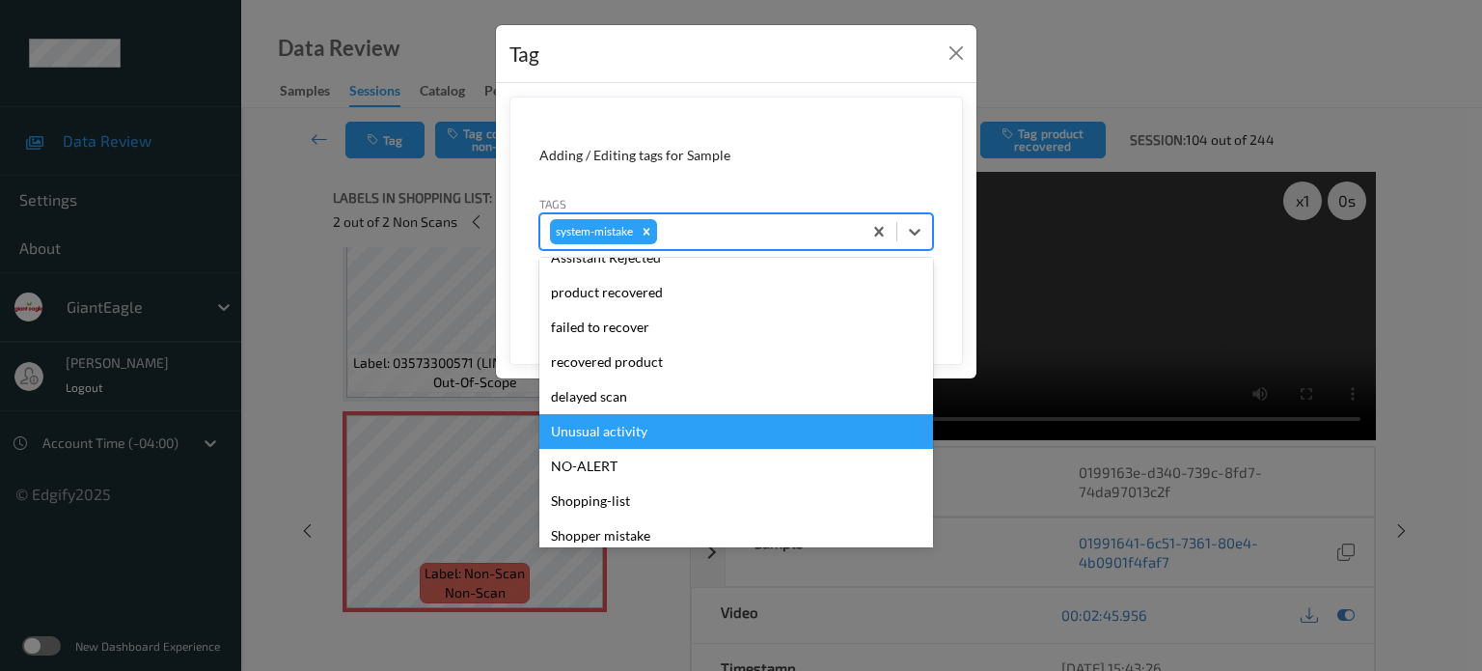
click at [580, 429] on div "Unusual activity" at bounding box center [736, 431] width 394 height 35
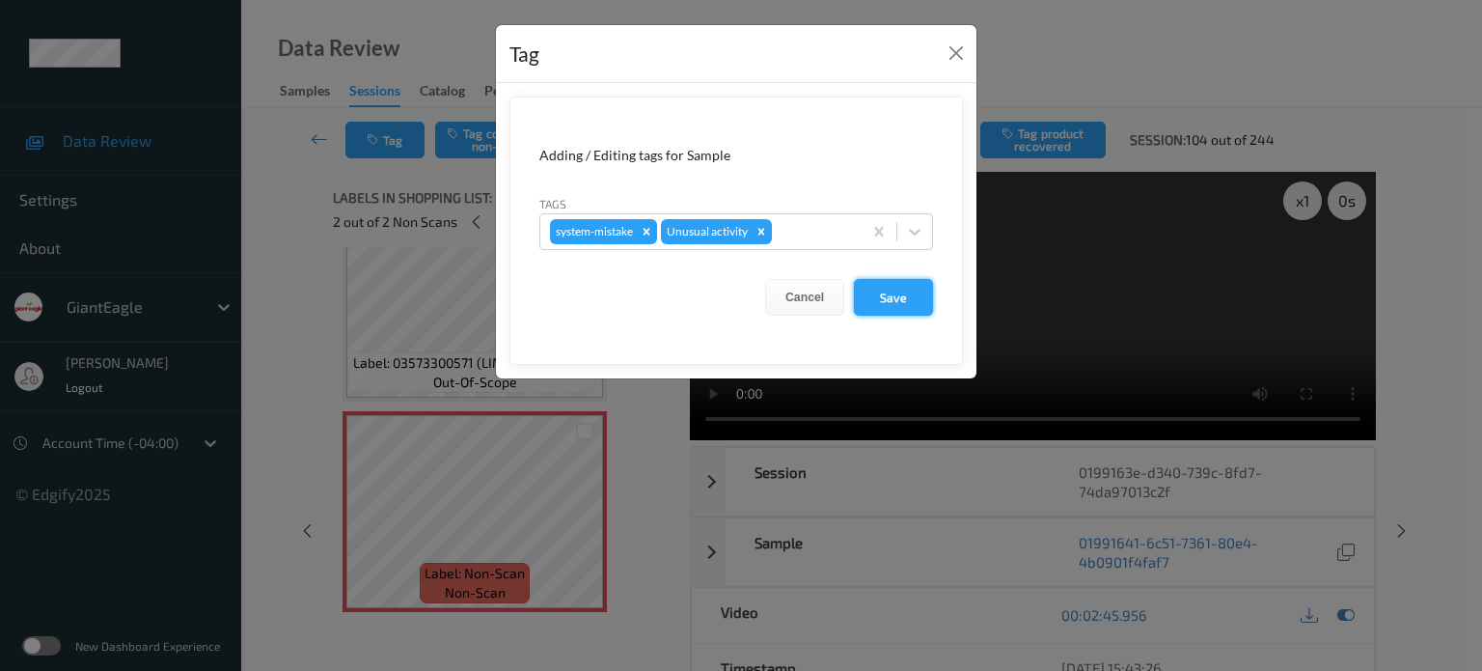
click at [888, 299] on button "Save" at bounding box center [893, 297] width 79 height 37
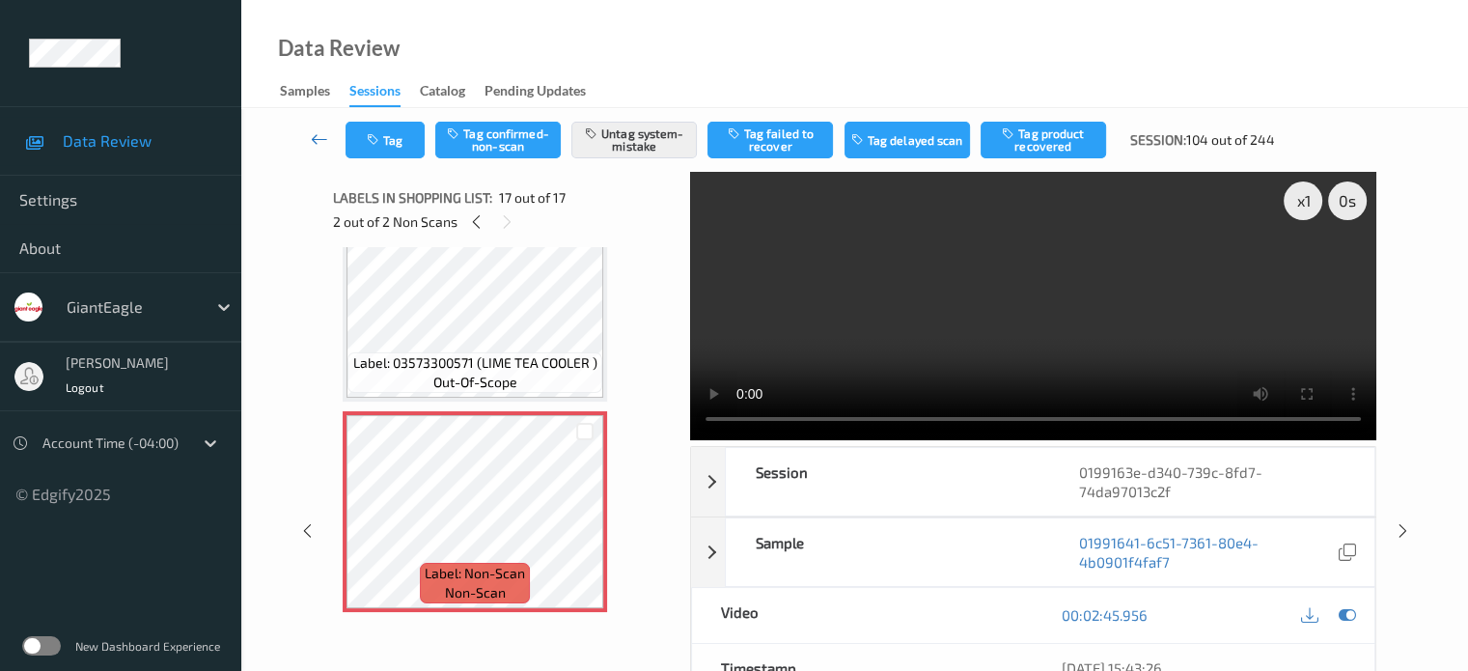
click at [318, 136] on icon at bounding box center [319, 138] width 17 height 19
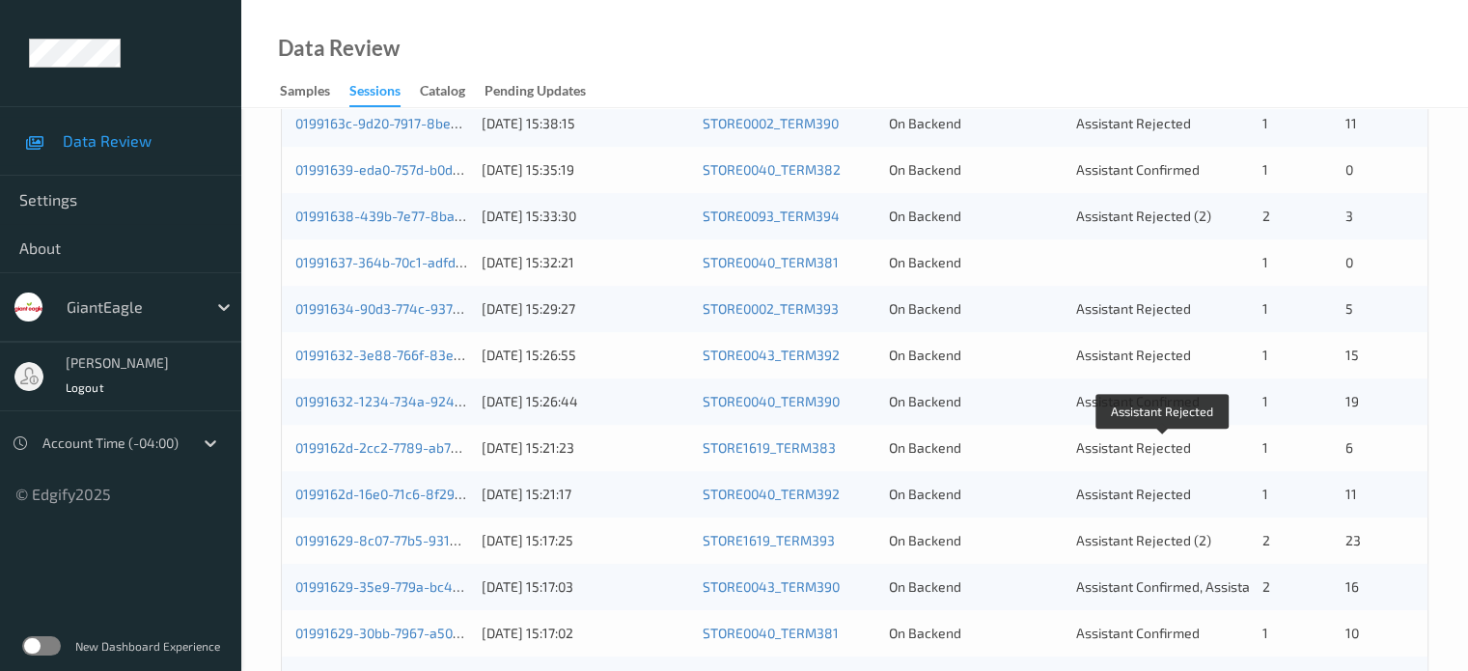
scroll to position [558, 0]
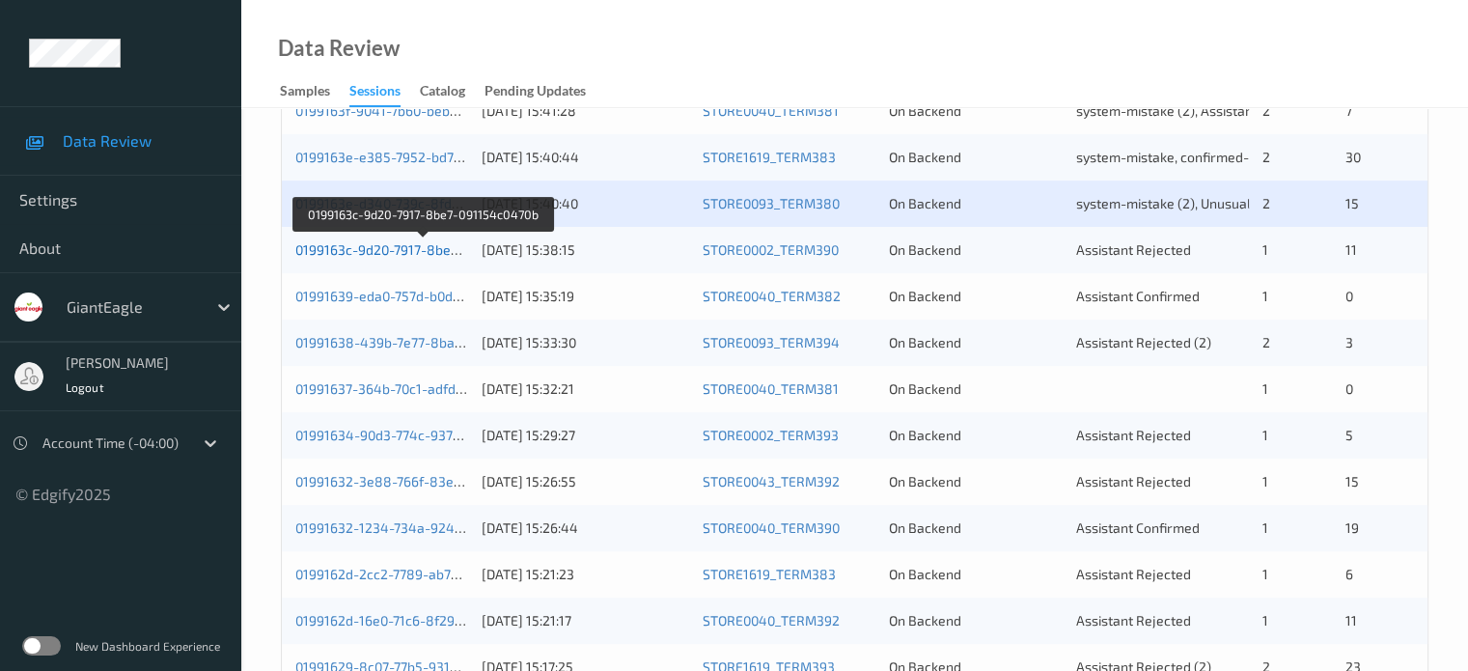
click at [414, 248] on link "0199163c-9d20-7917-8be7-091154c0470b" at bounding box center [423, 249] width 257 height 16
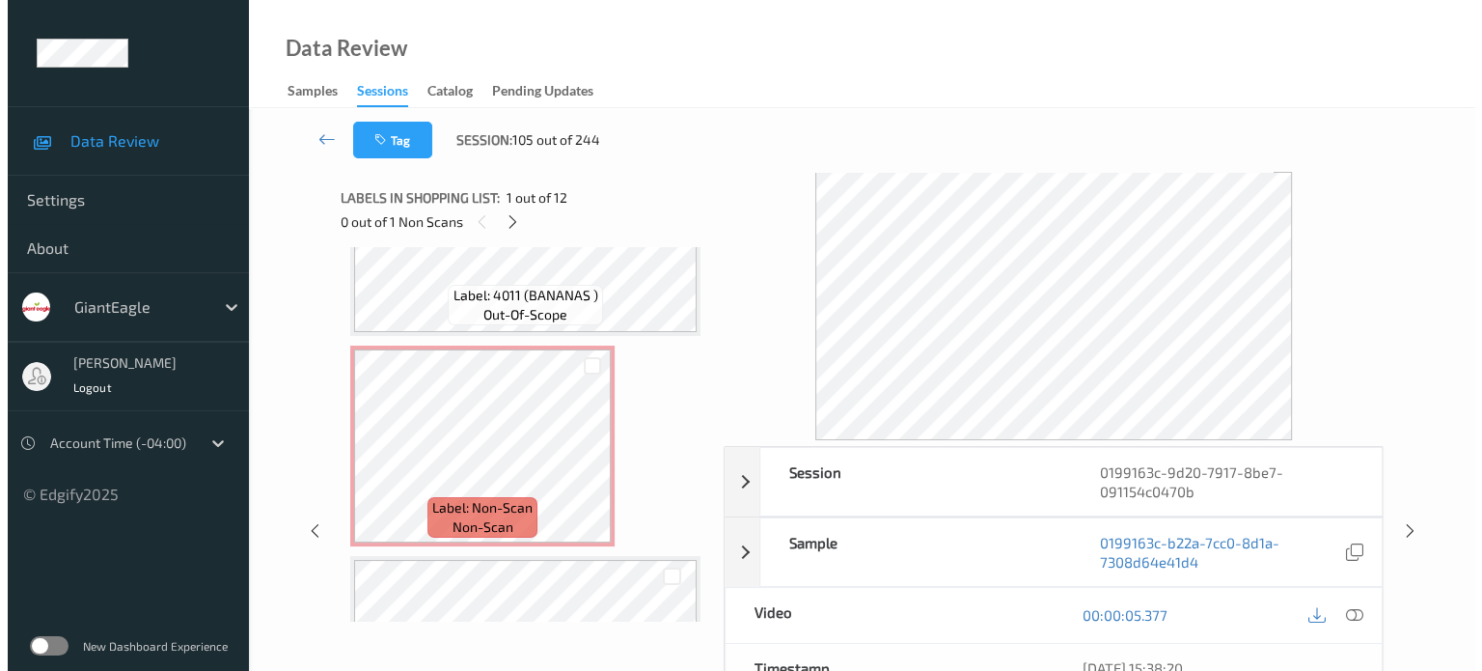
scroll to position [1769, 0]
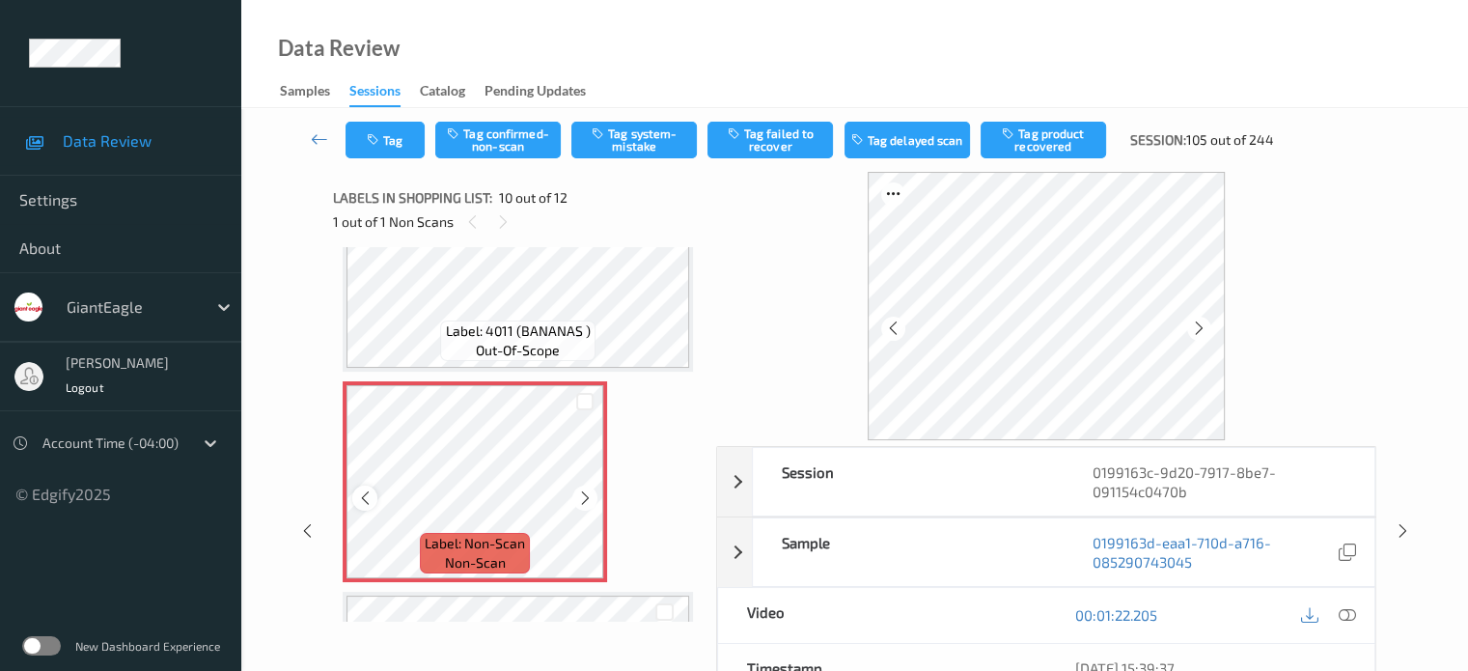
click at [370, 504] on icon at bounding box center [365, 497] width 16 height 17
click at [1346, 619] on icon at bounding box center [1346, 614] width 17 height 17
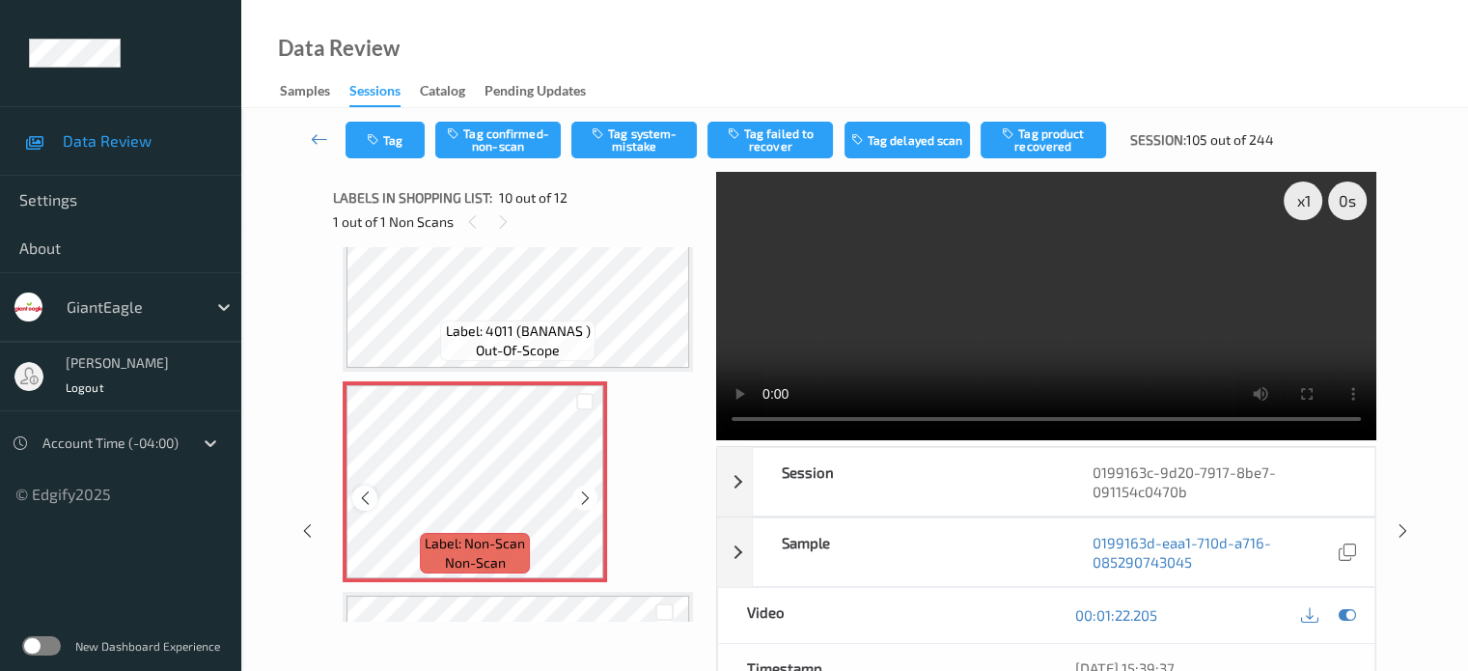
click at [365, 500] on icon at bounding box center [365, 497] width 16 height 17
click at [362, 499] on icon at bounding box center [365, 497] width 16 height 17
click at [1336, 615] on div at bounding box center [1347, 615] width 26 height 26
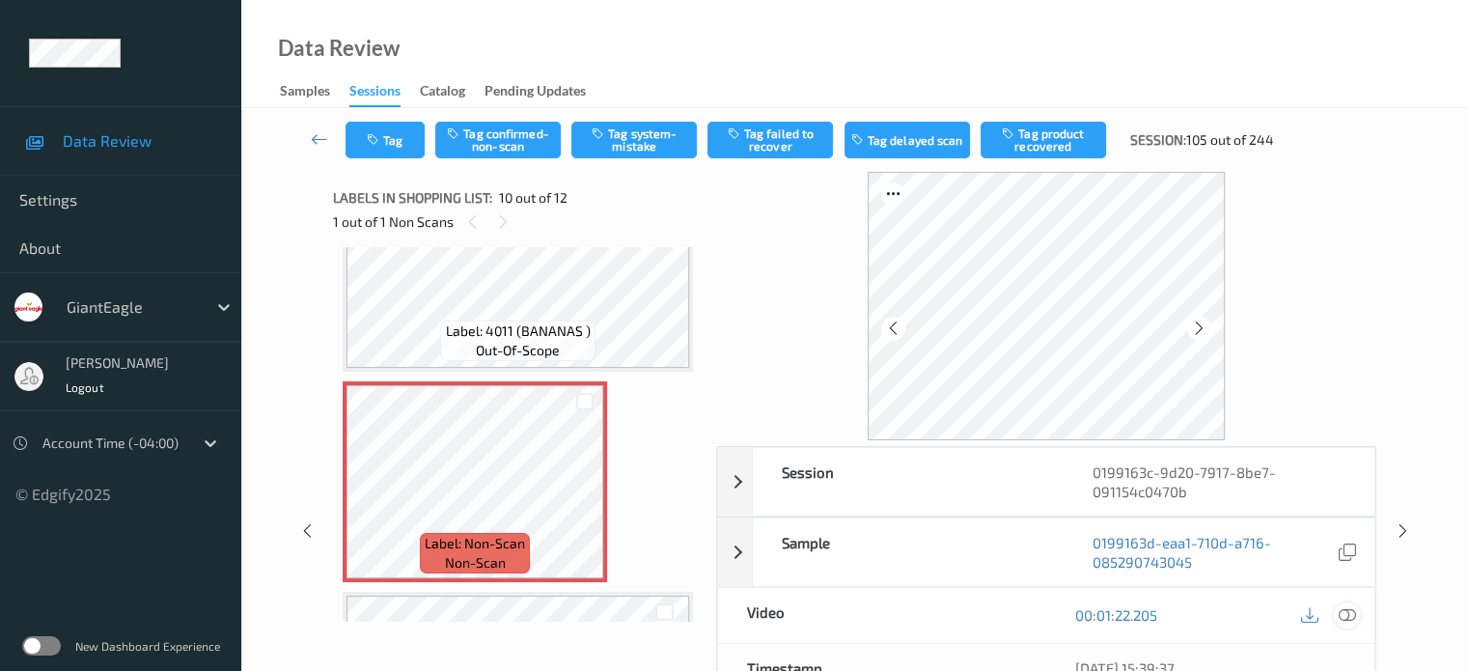
click at [1348, 615] on icon at bounding box center [1346, 614] width 17 height 17
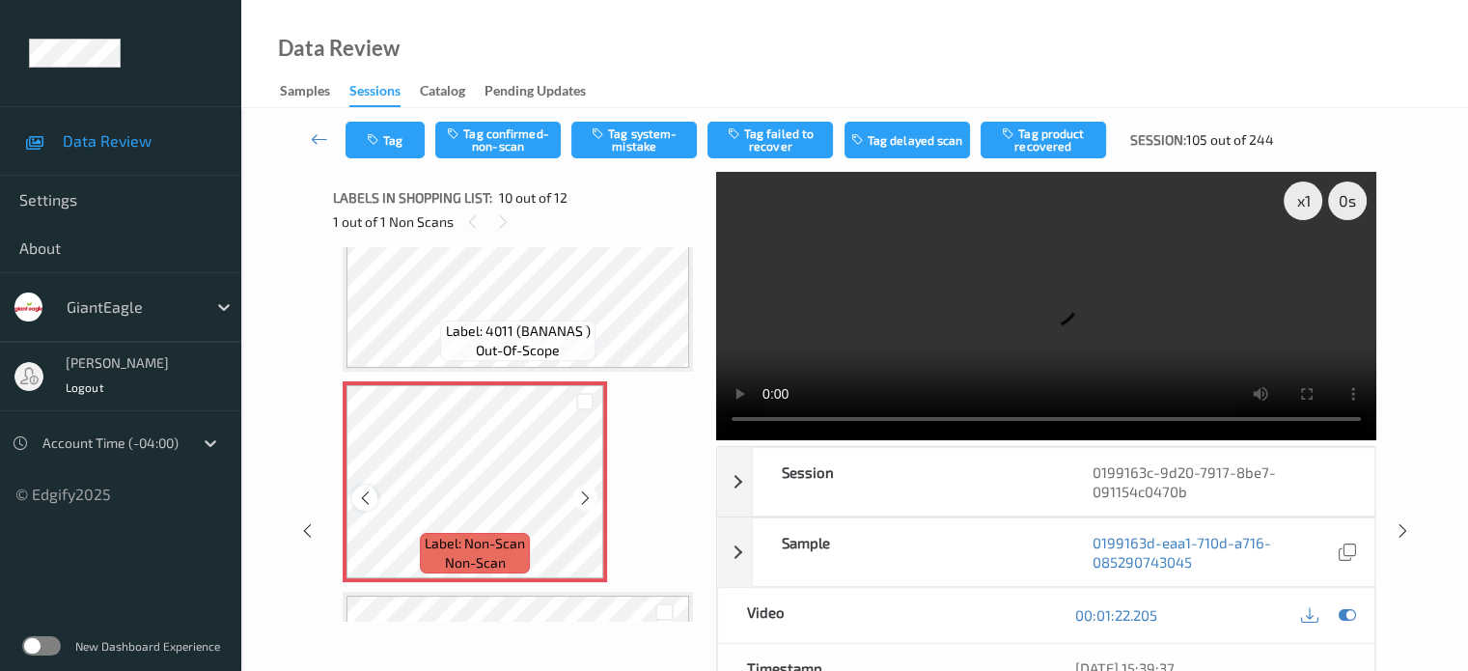
click at [367, 506] on div at bounding box center [364, 497] width 24 height 24
click at [637, 139] on button "Tag system-mistake" at bounding box center [633, 140] width 125 height 37
click at [389, 149] on button "Tag" at bounding box center [384, 140] width 79 height 37
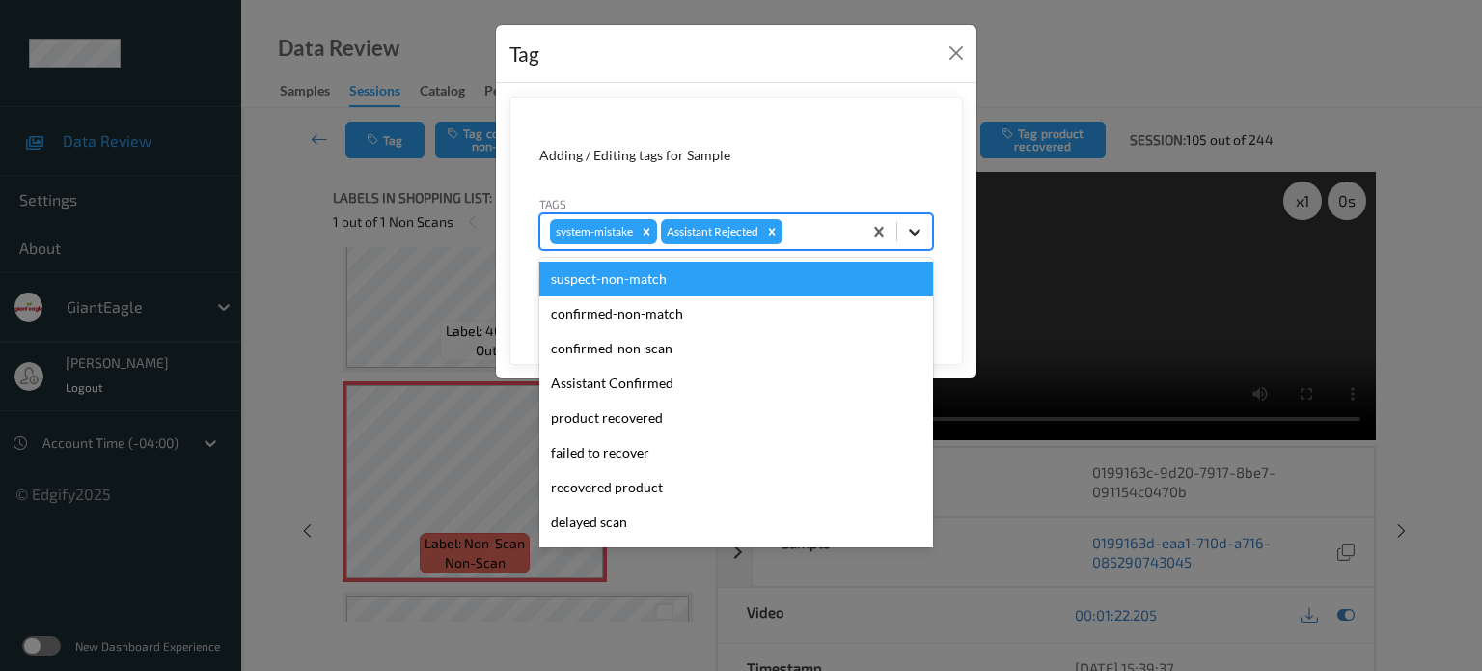
click at [916, 235] on icon at bounding box center [914, 231] width 19 height 19
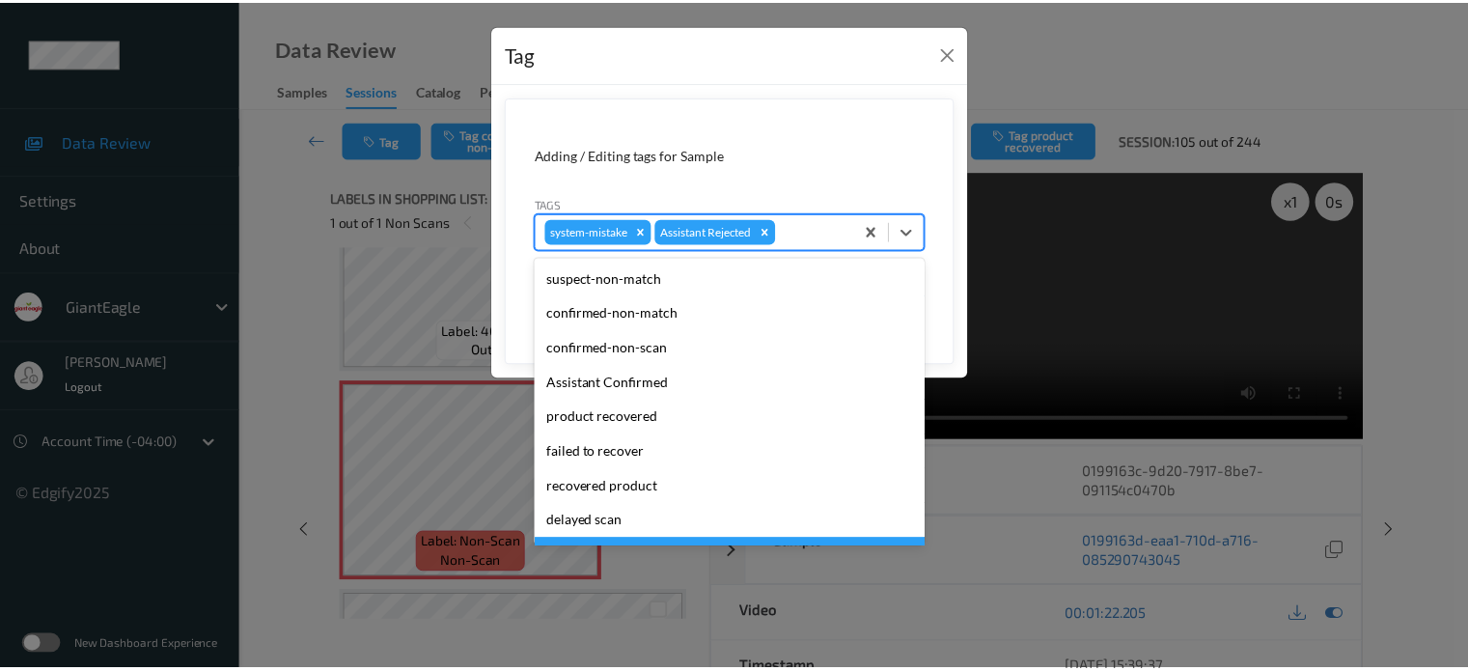
scroll to position [170, 0]
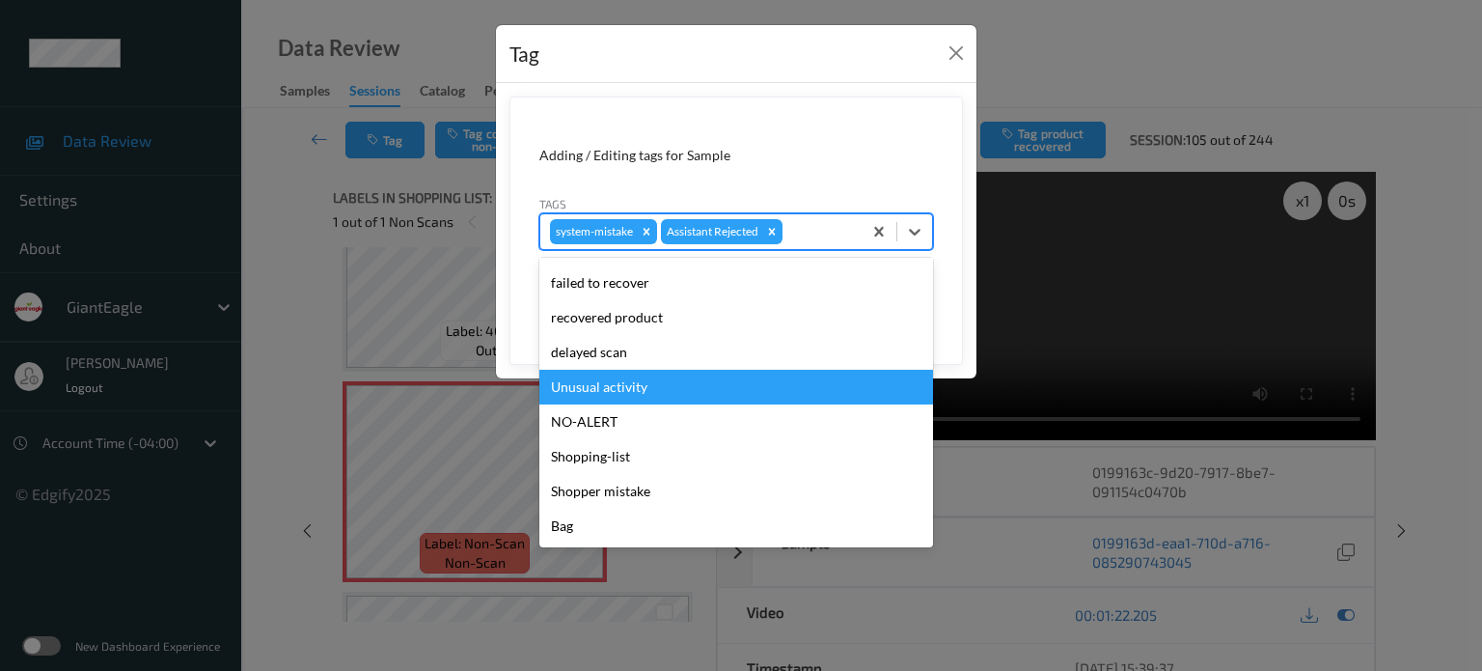
click at [598, 389] on div "Unusual activity" at bounding box center [736, 387] width 394 height 35
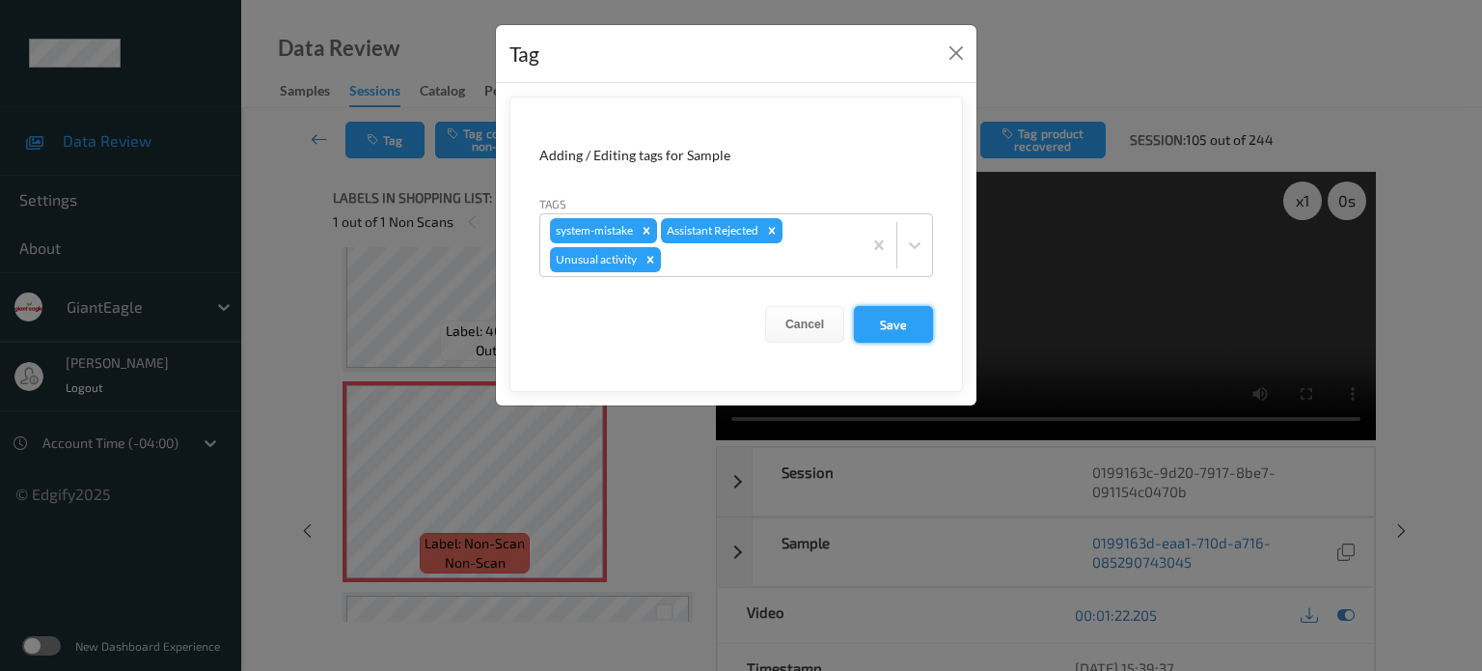
click at [875, 320] on button "Save" at bounding box center [893, 324] width 79 height 37
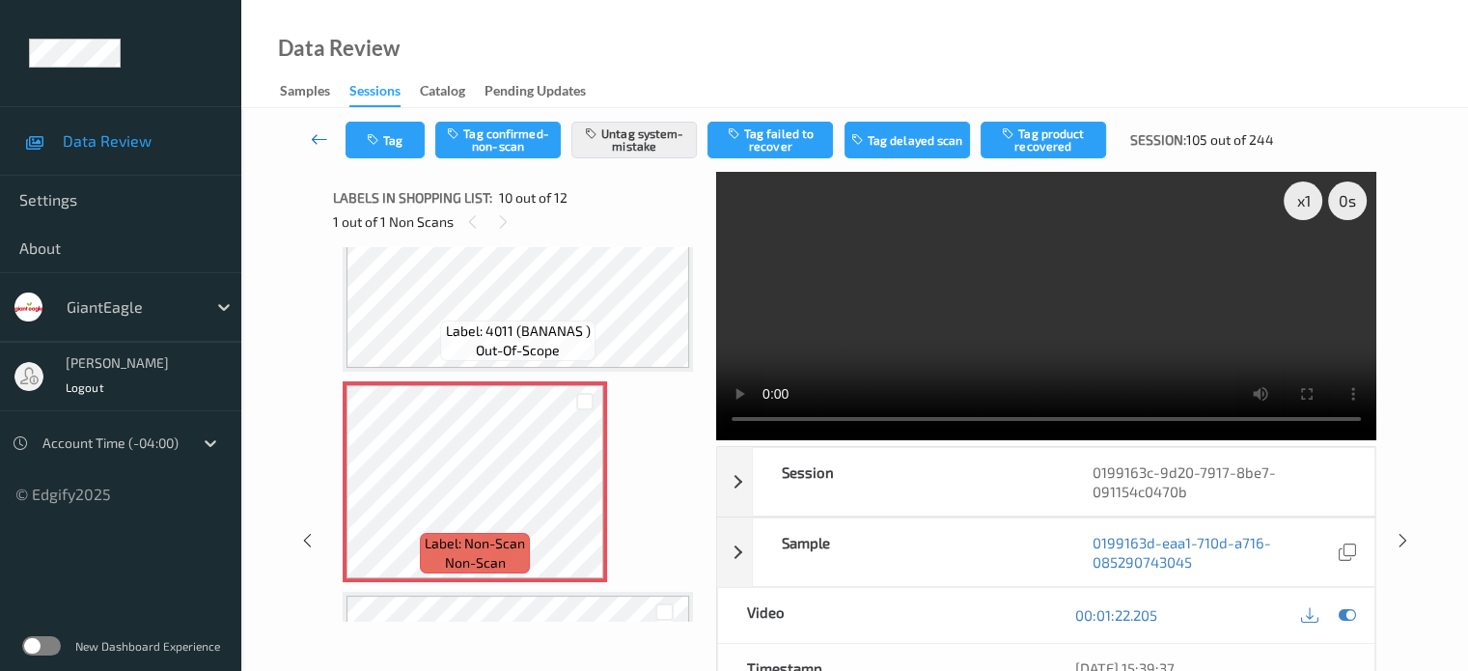
click at [309, 142] on link at bounding box center [319, 140] width 51 height 37
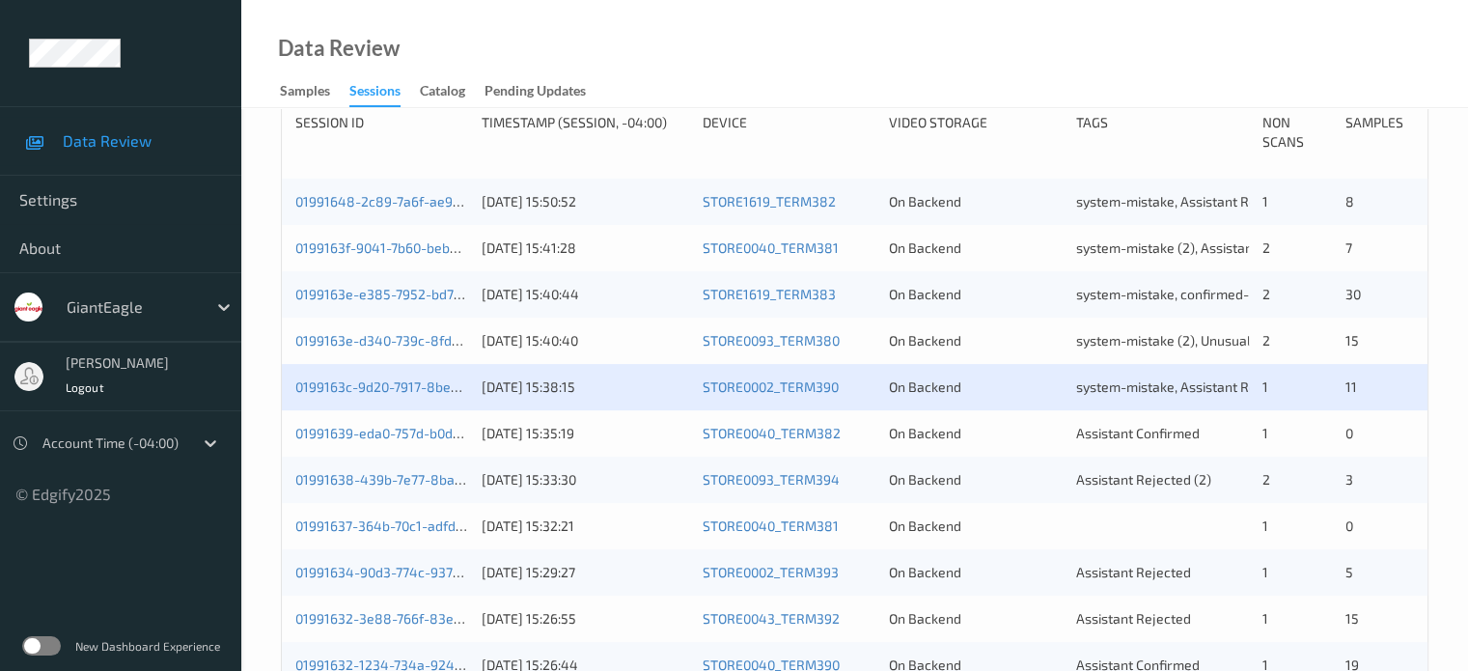
scroll to position [420, 0]
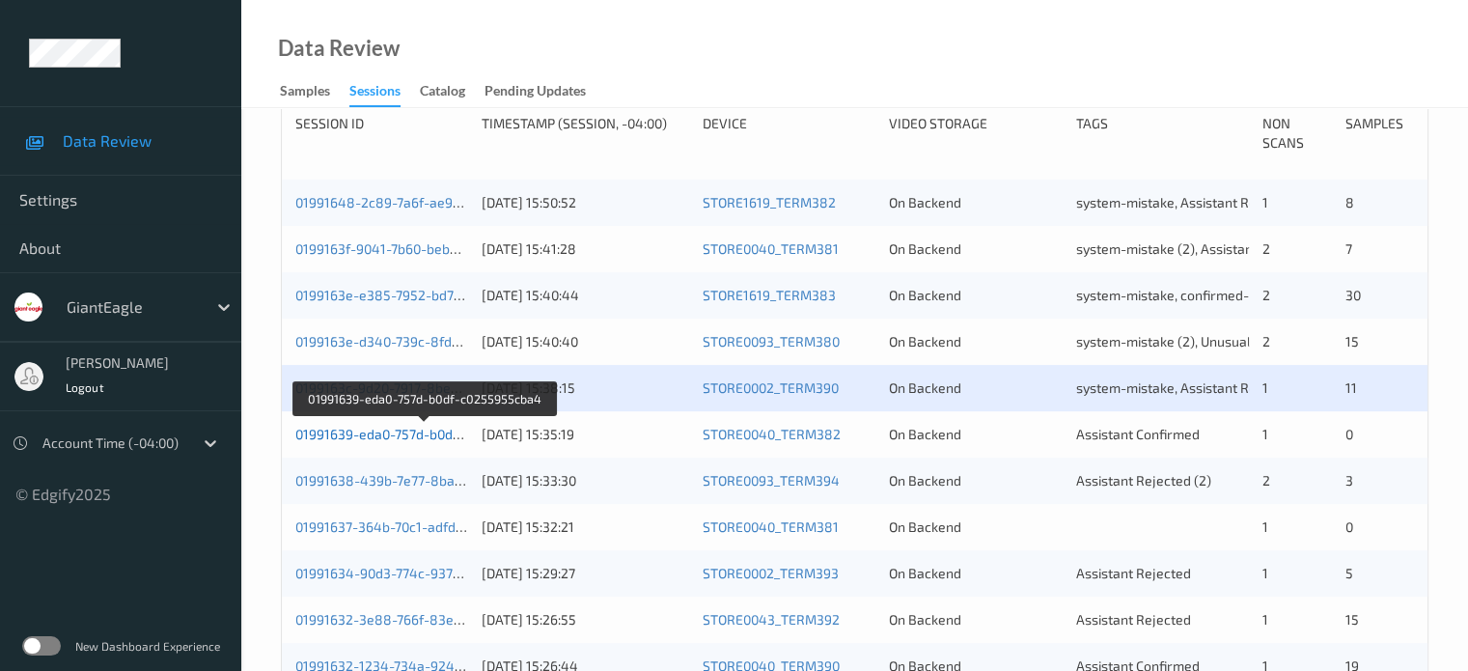
click at [414, 432] on link "01991639-eda0-757d-b0df-c0255955cba4" at bounding box center [425, 434] width 260 height 16
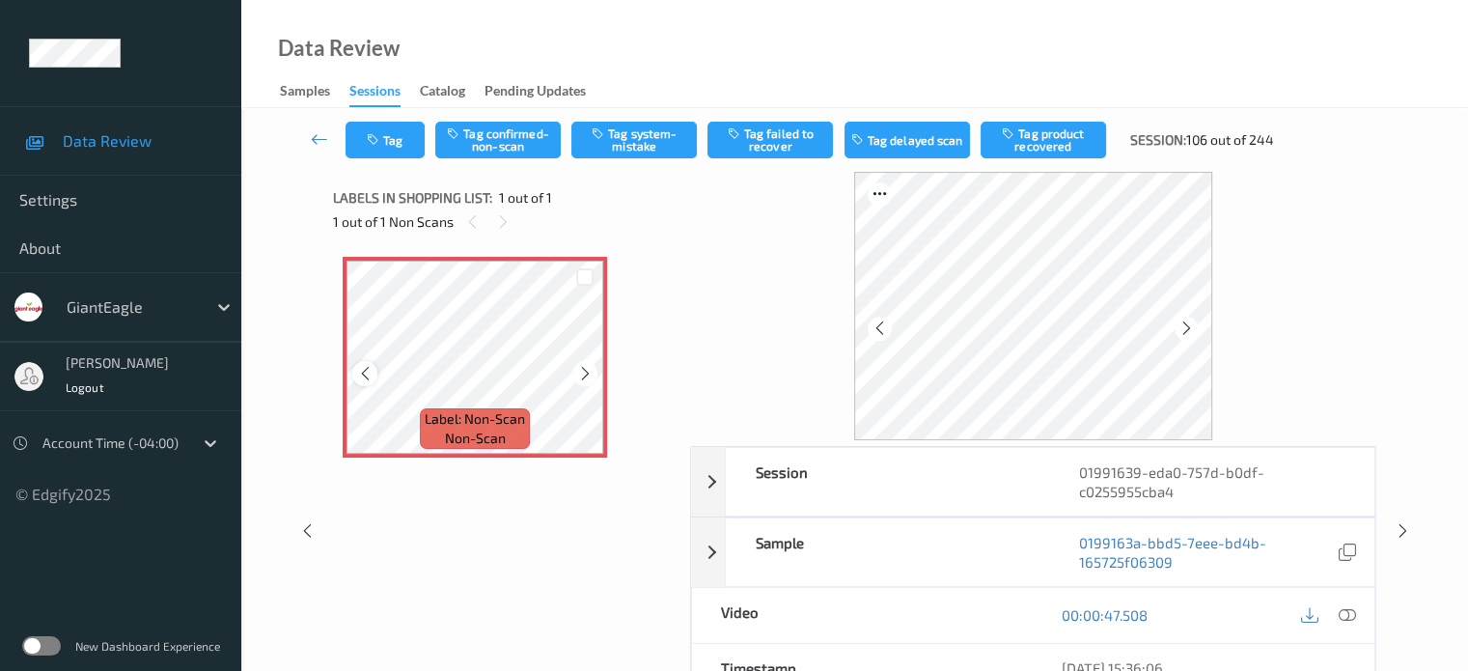
click at [365, 373] on icon at bounding box center [365, 373] width 16 height 17
click at [1342, 616] on icon at bounding box center [1346, 614] width 17 height 17
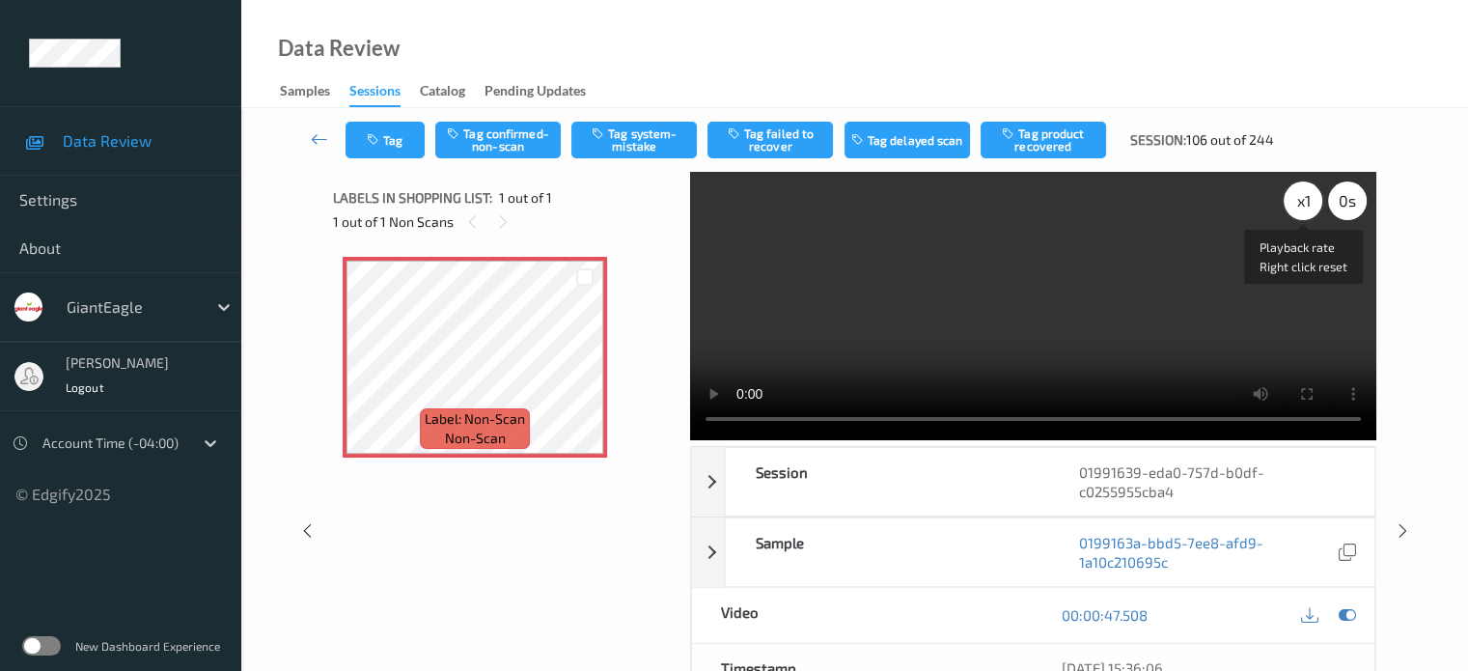
click at [1306, 207] on div "x 1" at bounding box center [1303, 200] width 39 height 39
click at [589, 372] on icon at bounding box center [585, 373] width 16 height 17
click at [648, 134] on button "Tag system-mistake" at bounding box center [633, 140] width 125 height 37
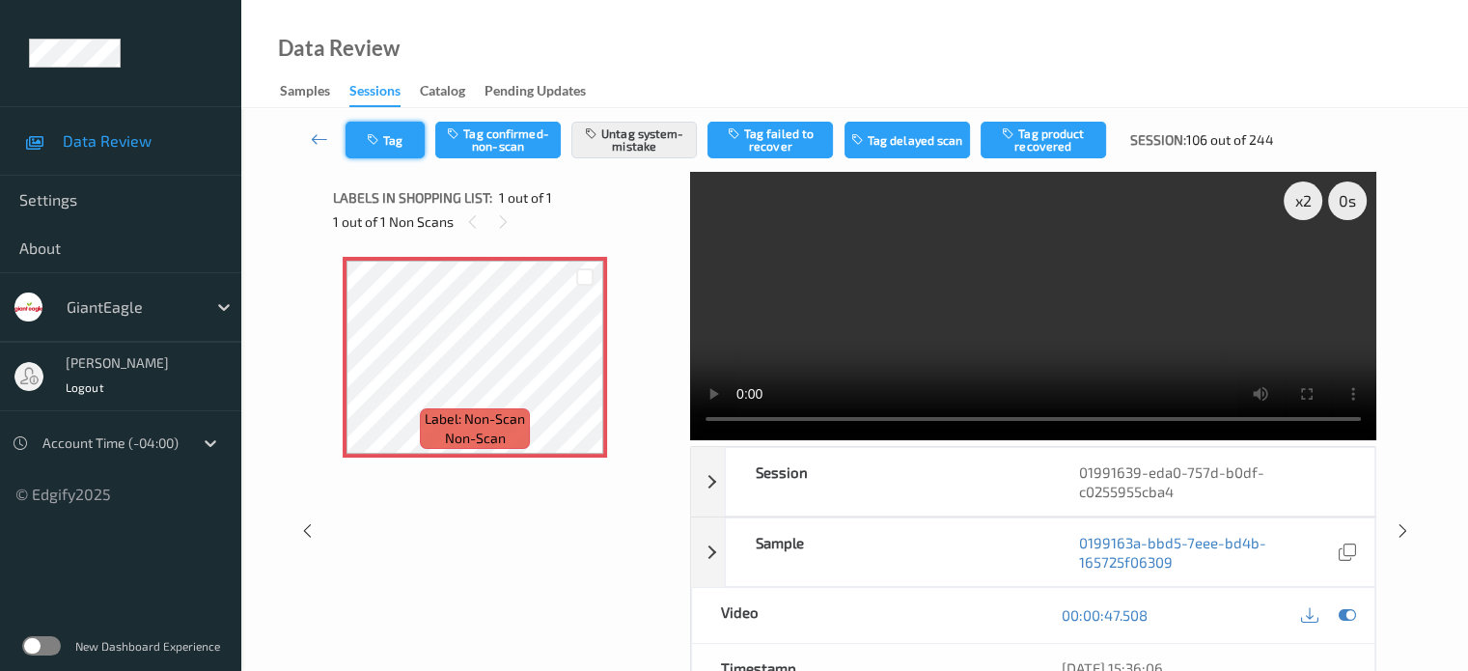
click at [405, 124] on button "Tag" at bounding box center [384, 140] width 79 height 37
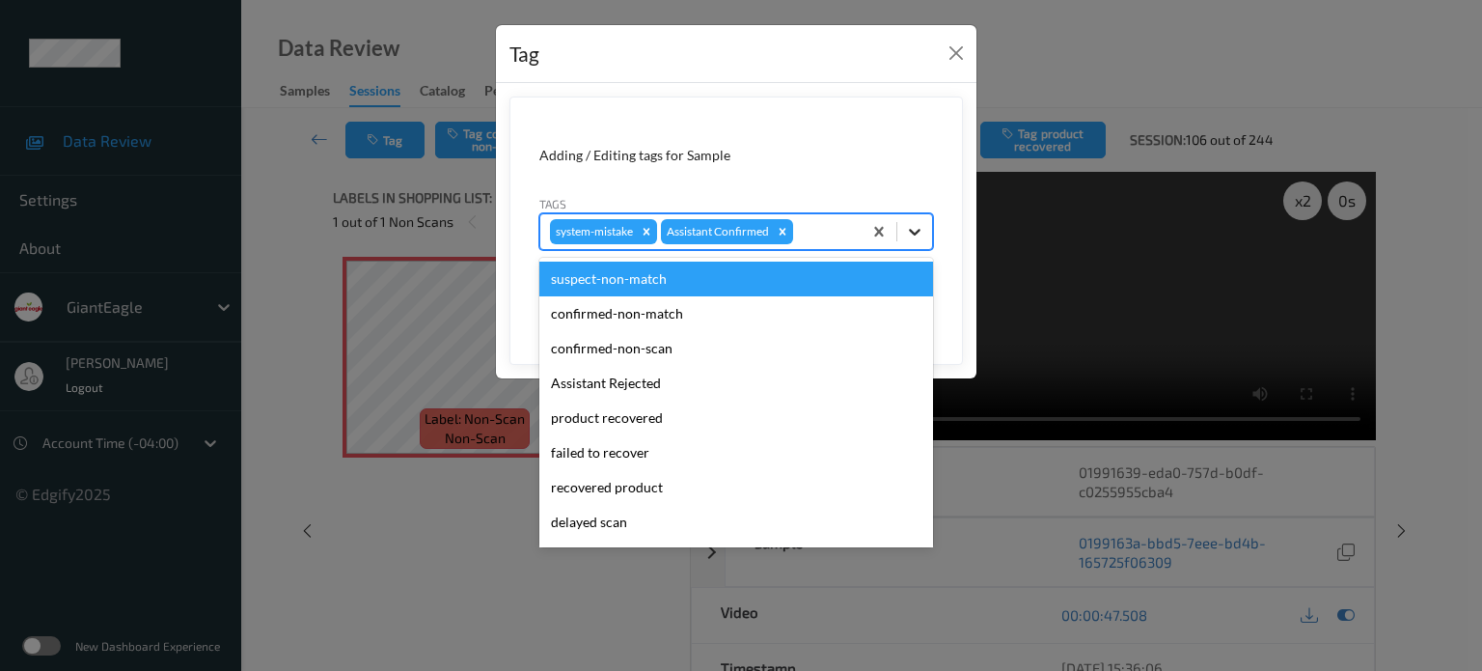
click at [923, 231] on icon at bounding box center [914, 231] width 19 height 19
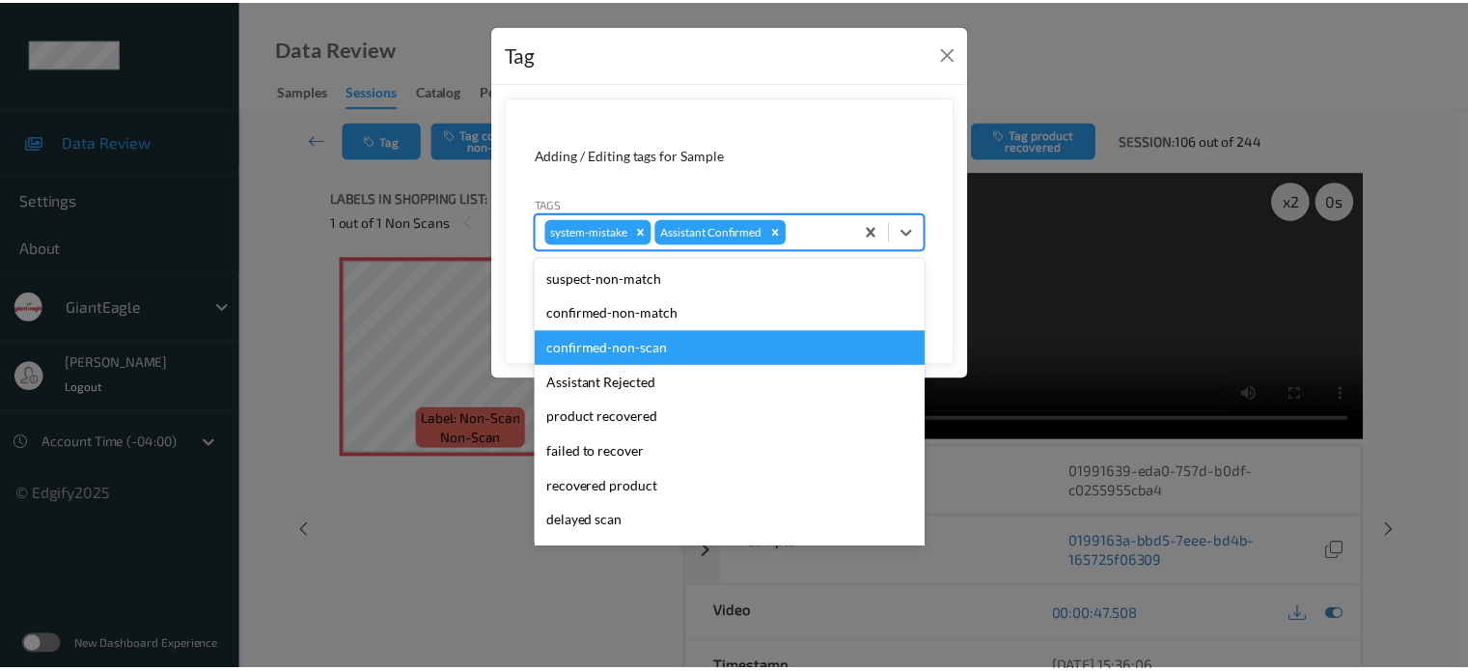
scroll to position [160, 0]
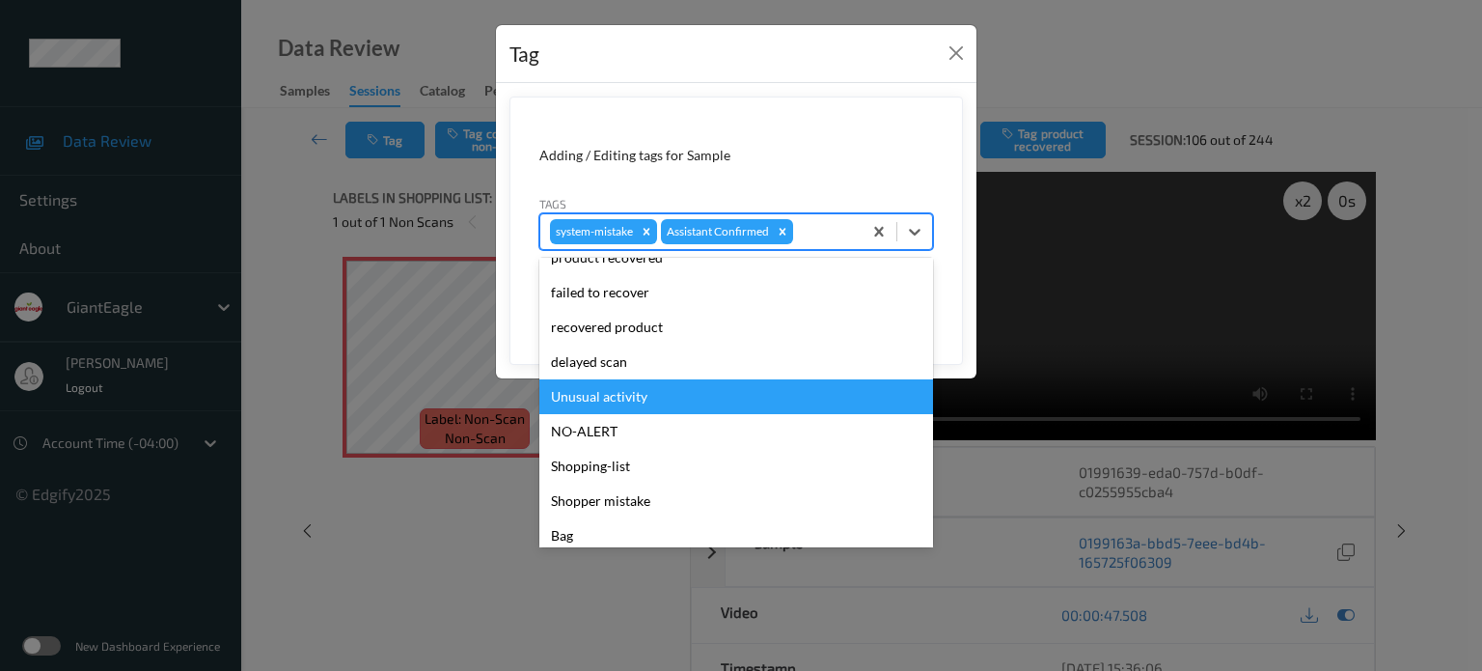
click at [597, 396] on div "Unusual activity" at bounding box center [736, 396] width 394 height 35
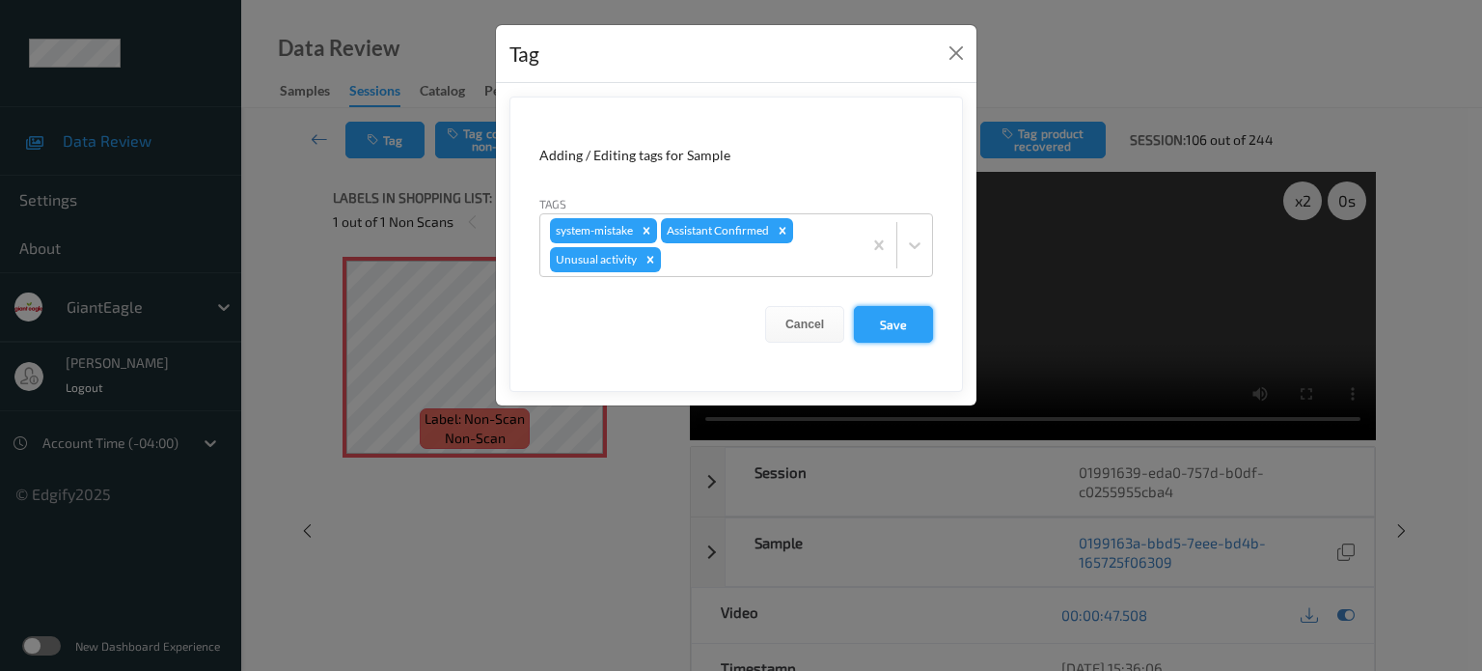
click at [892, 323] on button "Save" at bounding box center [893, 324] width 79 height 37
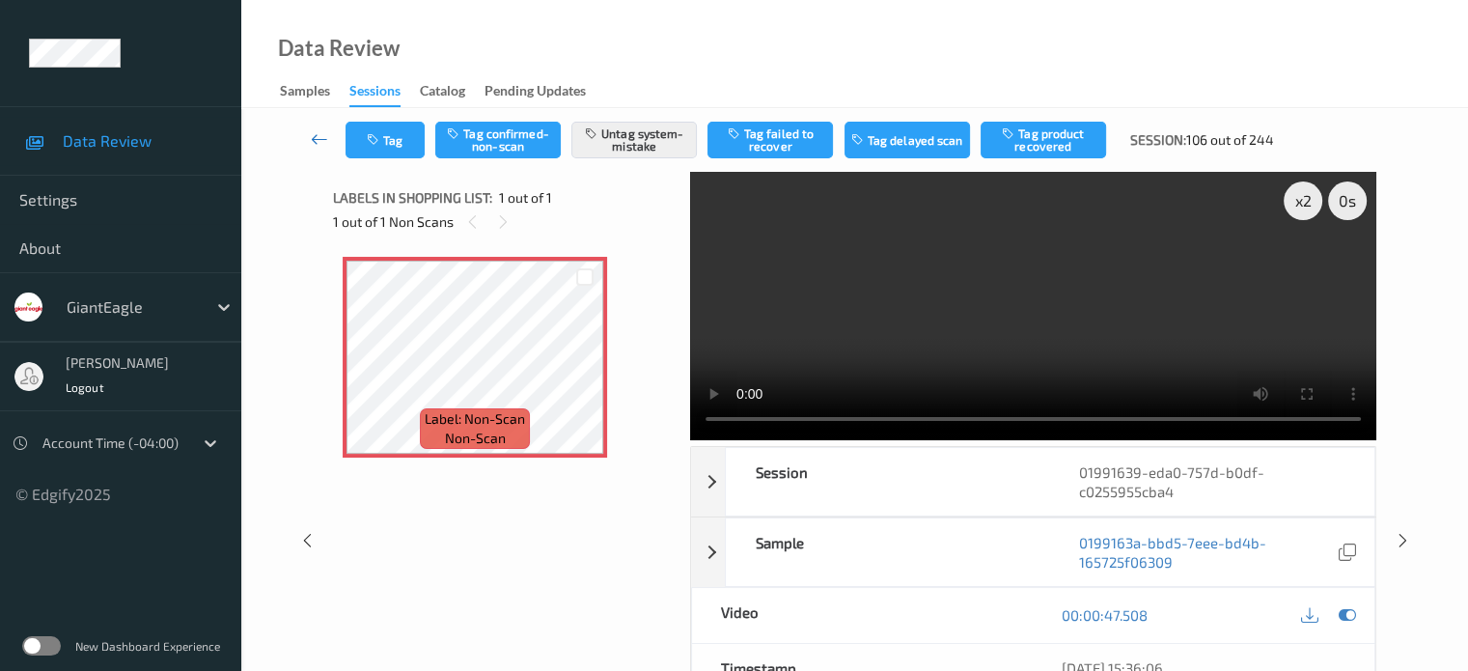
click at [313, 137] on icon at bounding box center [319, 138] width 17 height 19
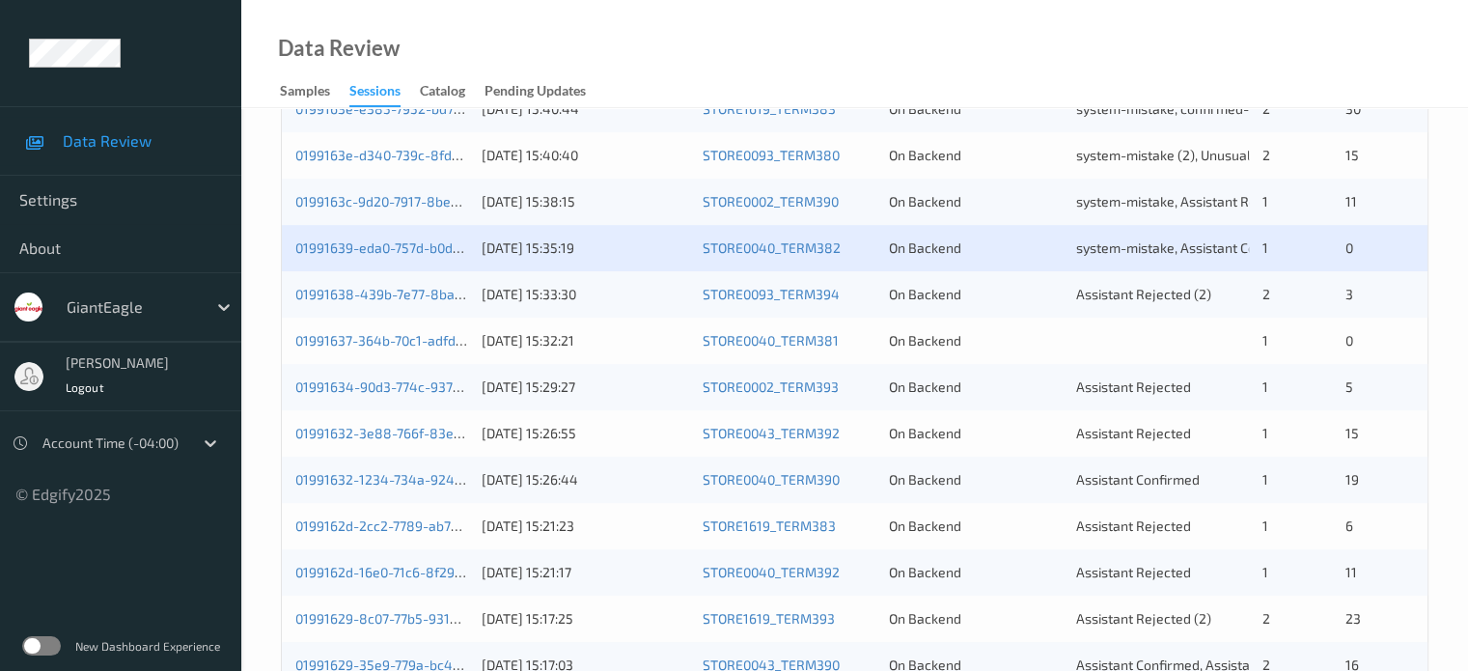
scroll to position [643, 0]
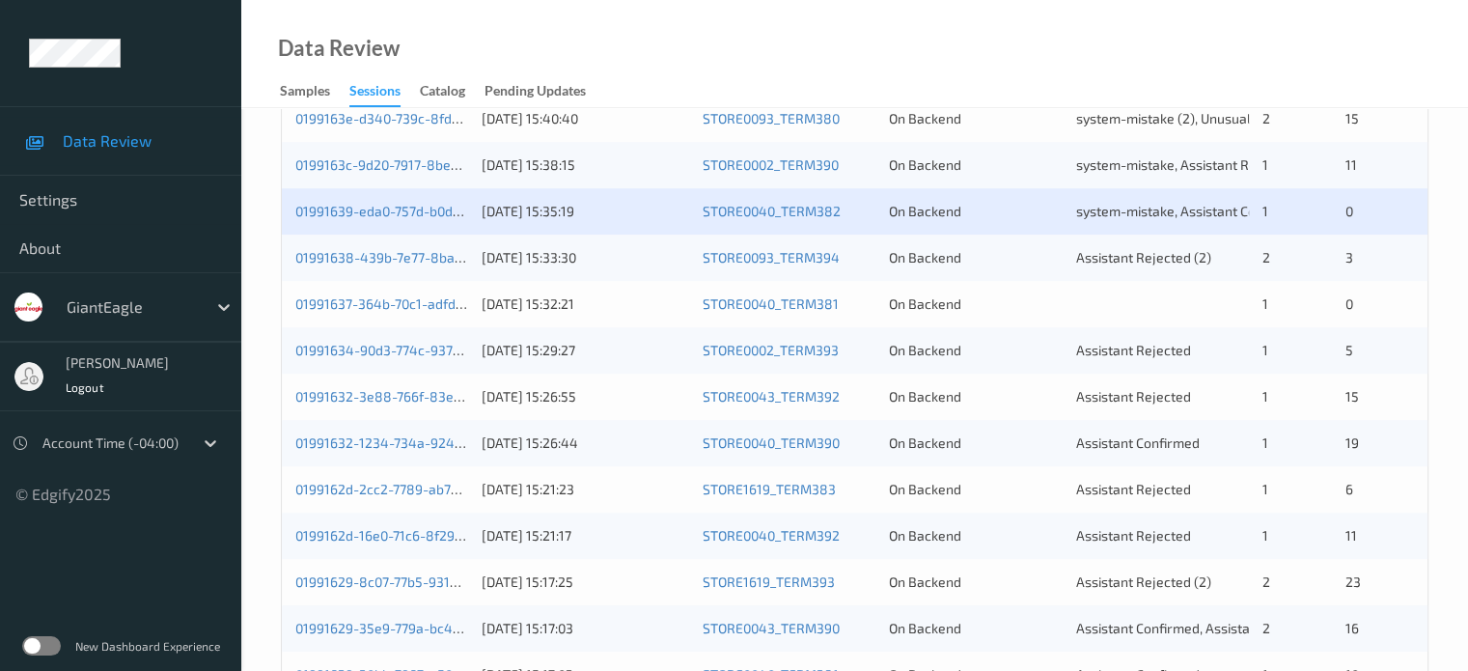
click at [365, 358] on div "01991634-90d3-774c-9370-81854f42e1ba" at bounding box center [381, 350] width 173 height 19
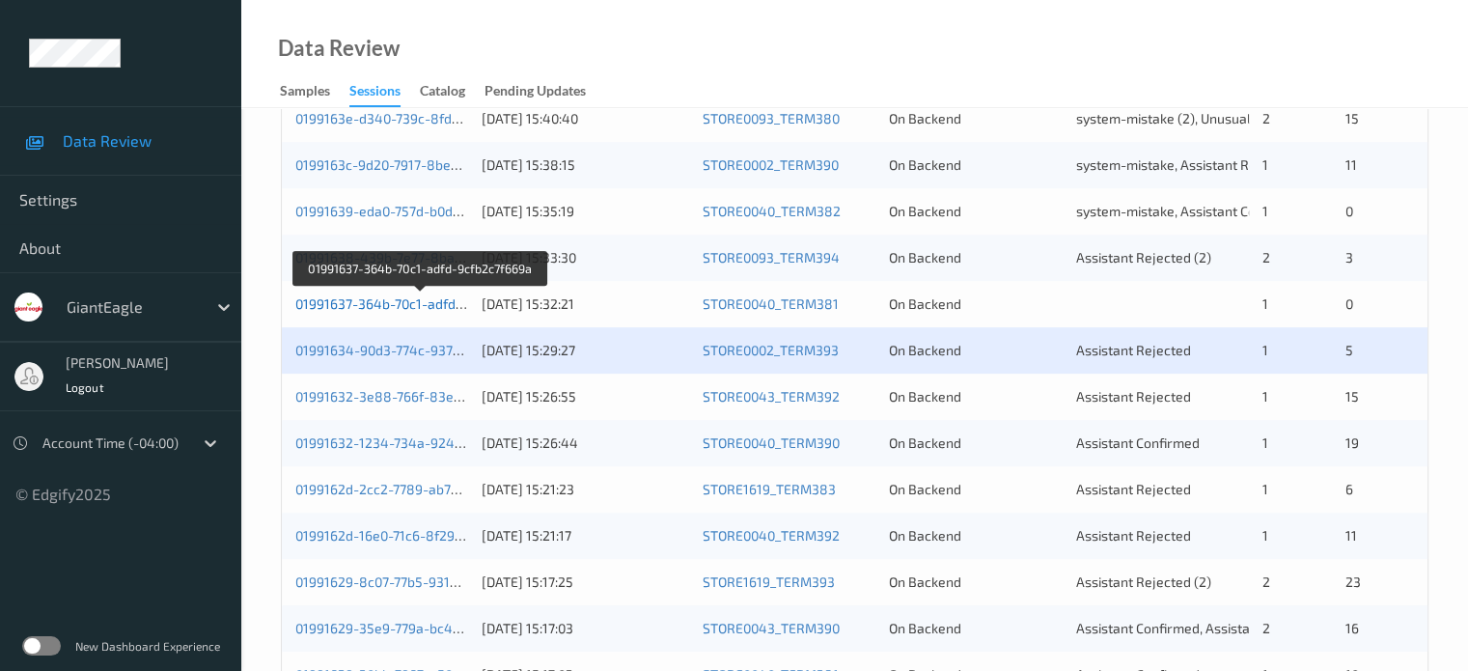
click at [344, 308] on link "01991637-364b-70c1-adfd-9cfb2c7f669a" at bounding box center [420, 303] width 250 height 16
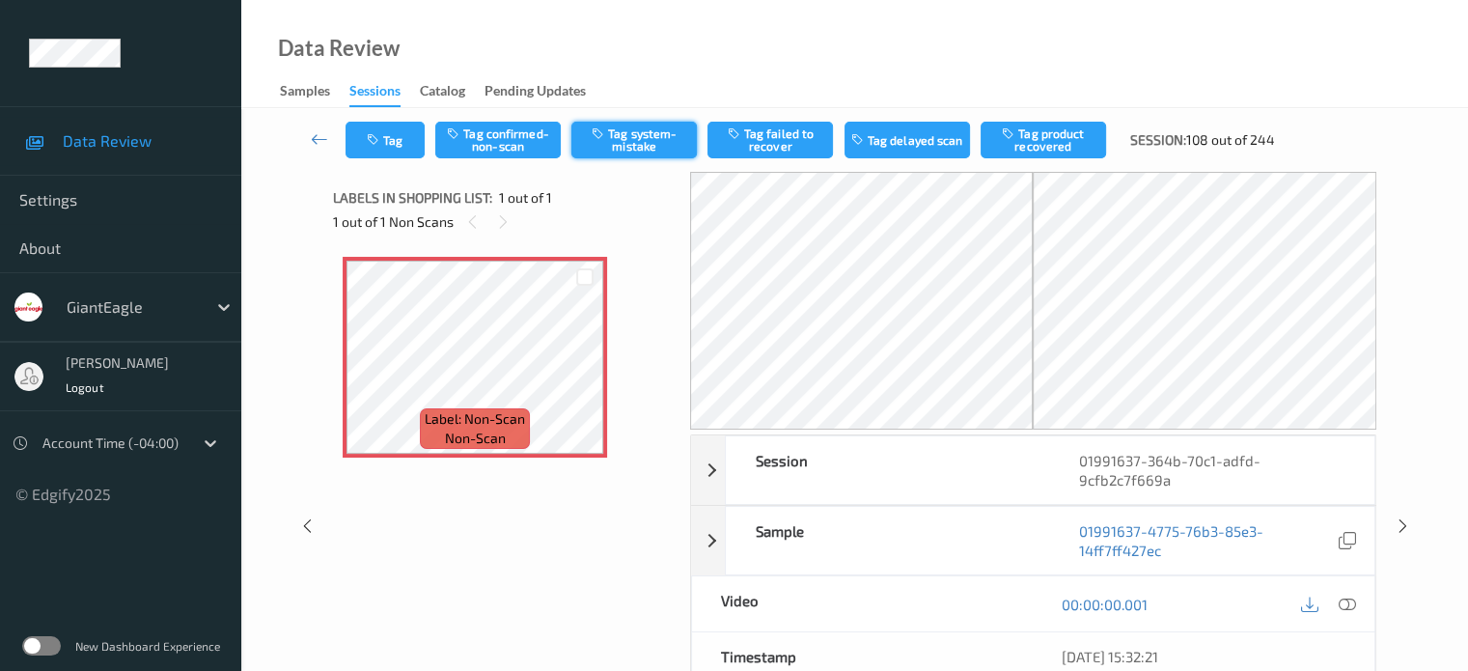
click at [636, 138] on button "Tag system-mistake" at bounding box center [633, 140] width 125 height 37
click at [318, 138] on icon at bounding box center [319, 138] width 17 height 19
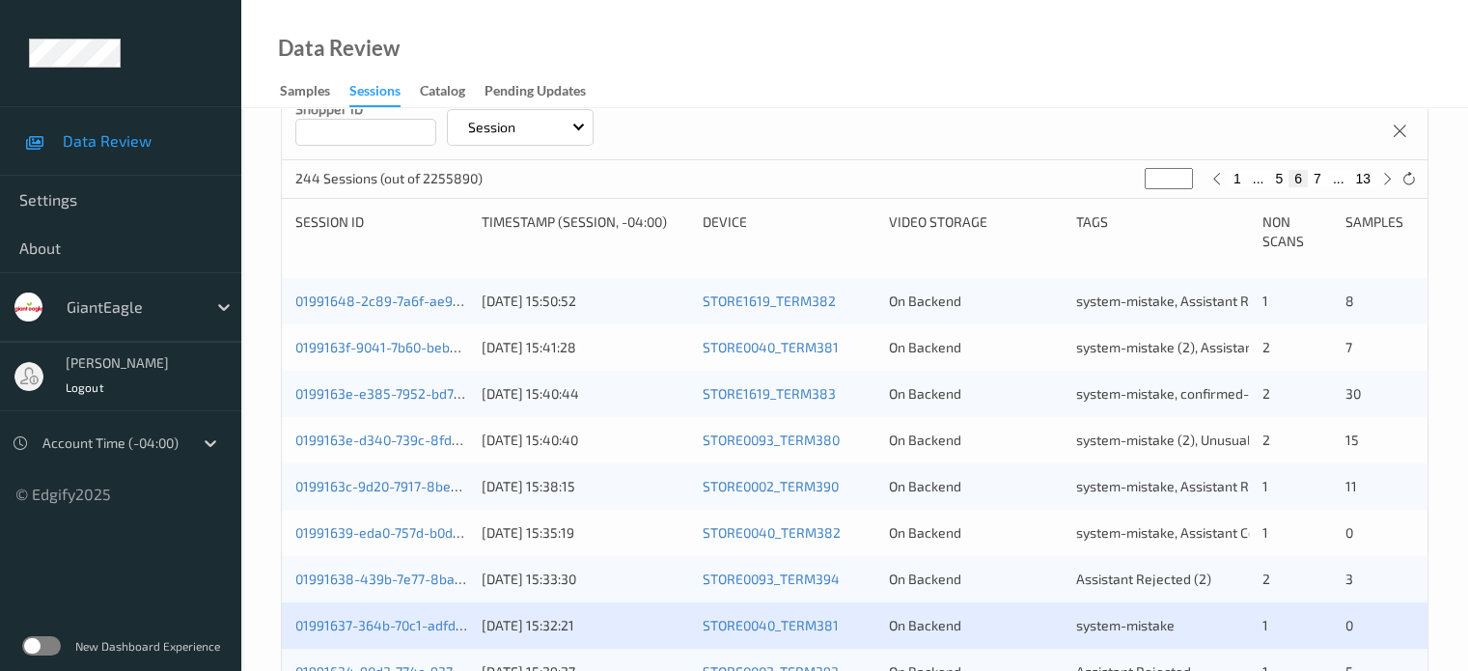
scroll to position [483, 0]
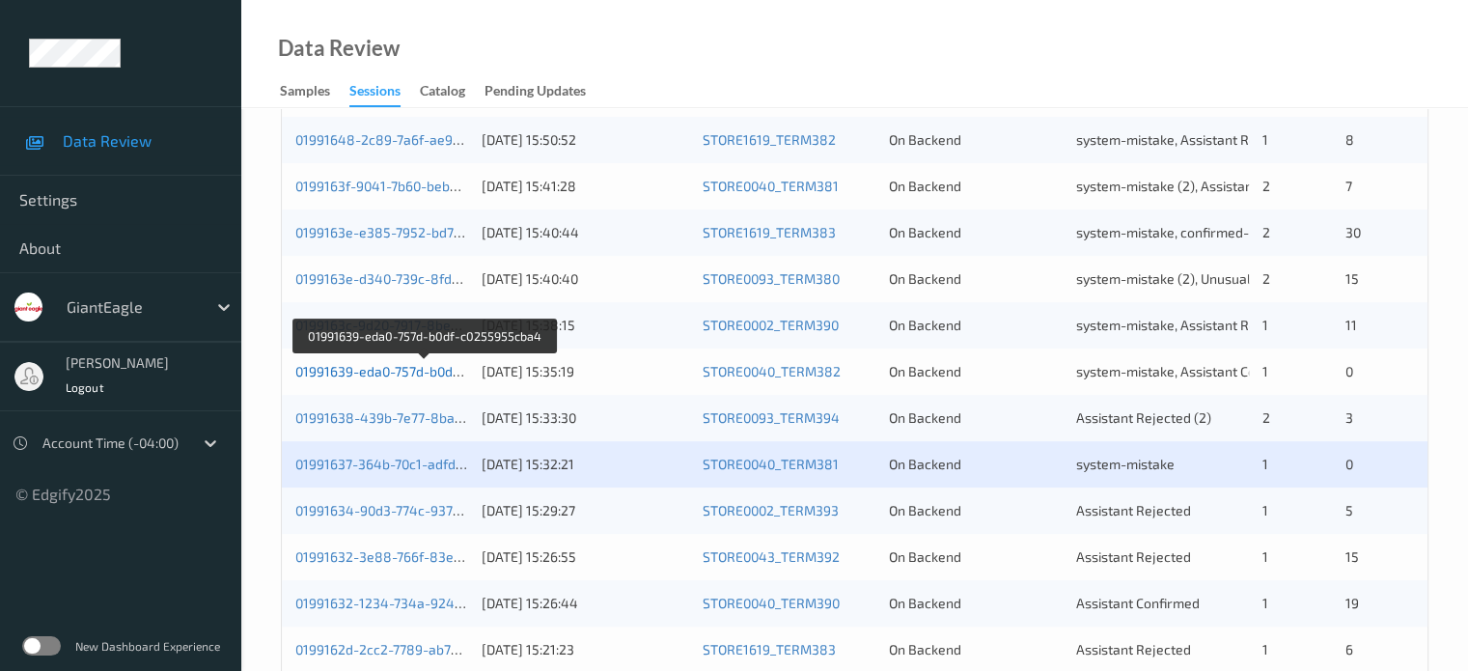
click at [390, 372] on link "01991639-eda0-757d-b0df-c0255955cba4" at bounding box center [425, 371] width 260 height 16
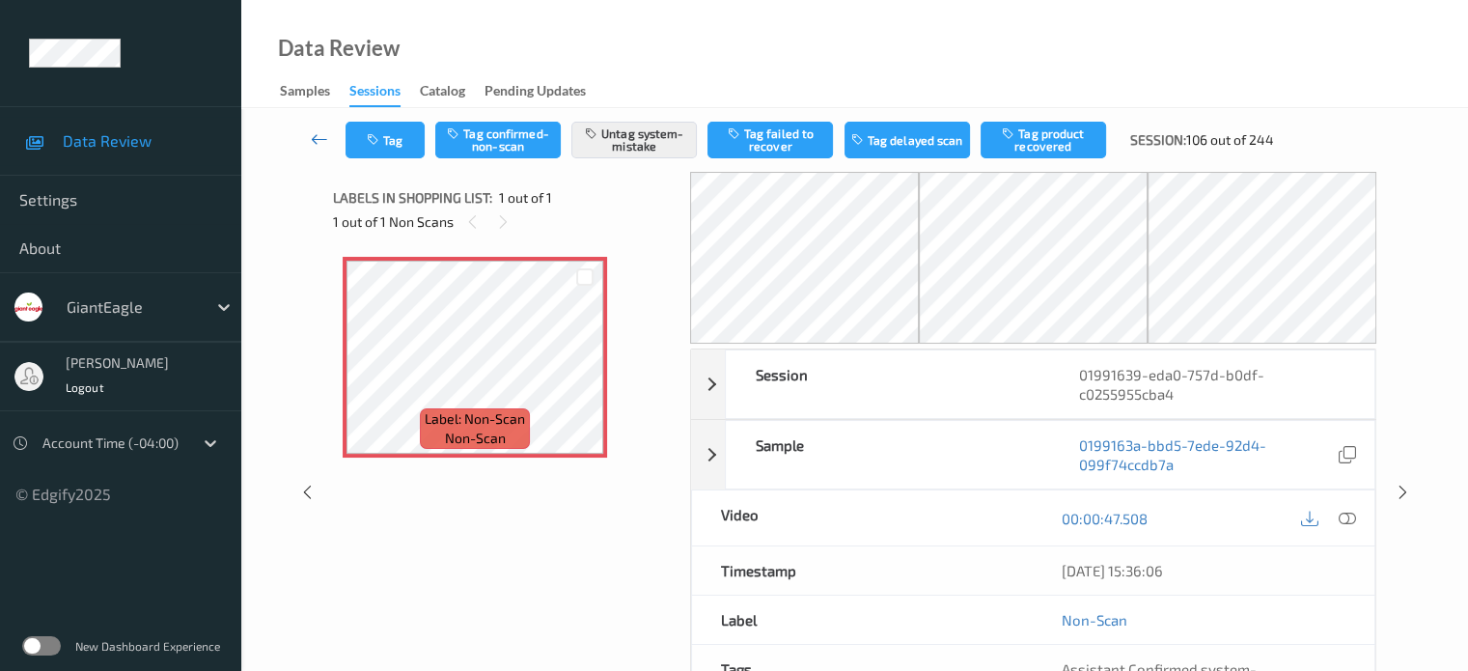
click at [313, 139] on icon at bounding box center [319, 138] width 17 height 19
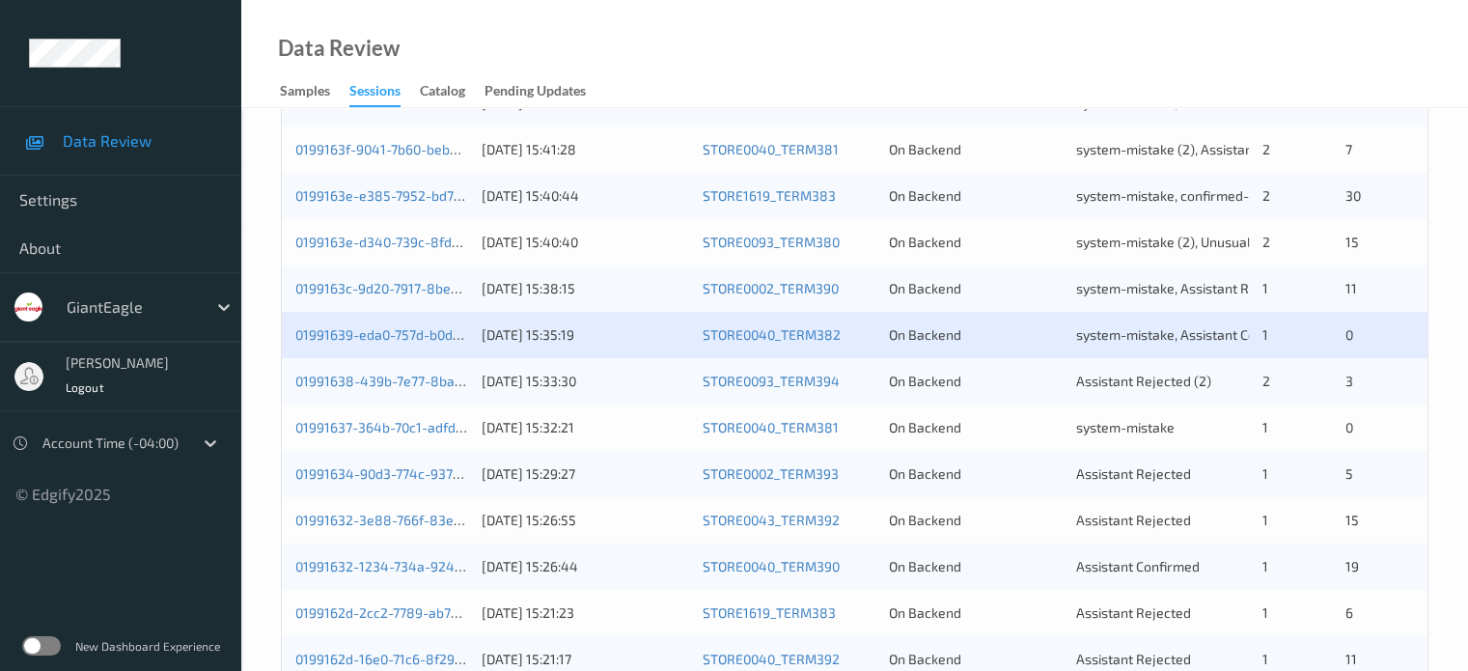
scroll to position [483, 0]
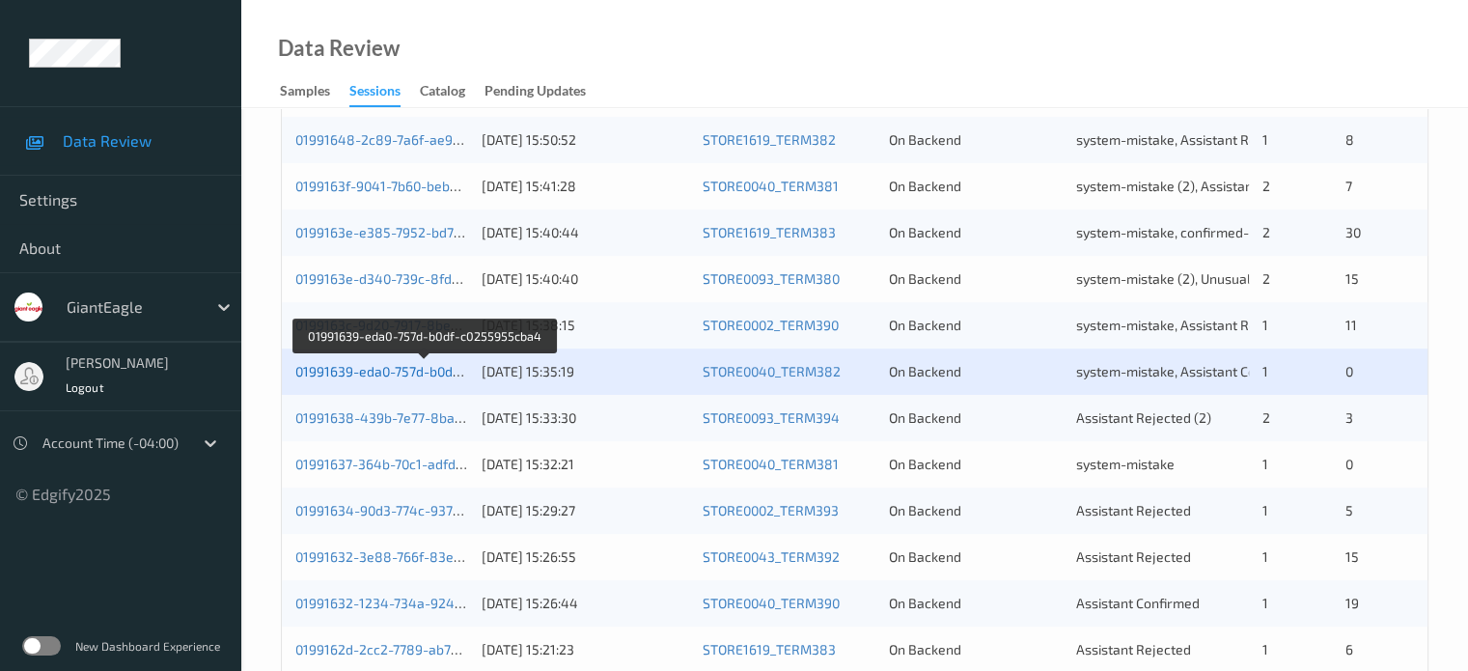
click at [408, 377] on link "01991639-eda0-757d-b0df-c0255955cba4" at bounding box center [425, 371] width 260 height 16
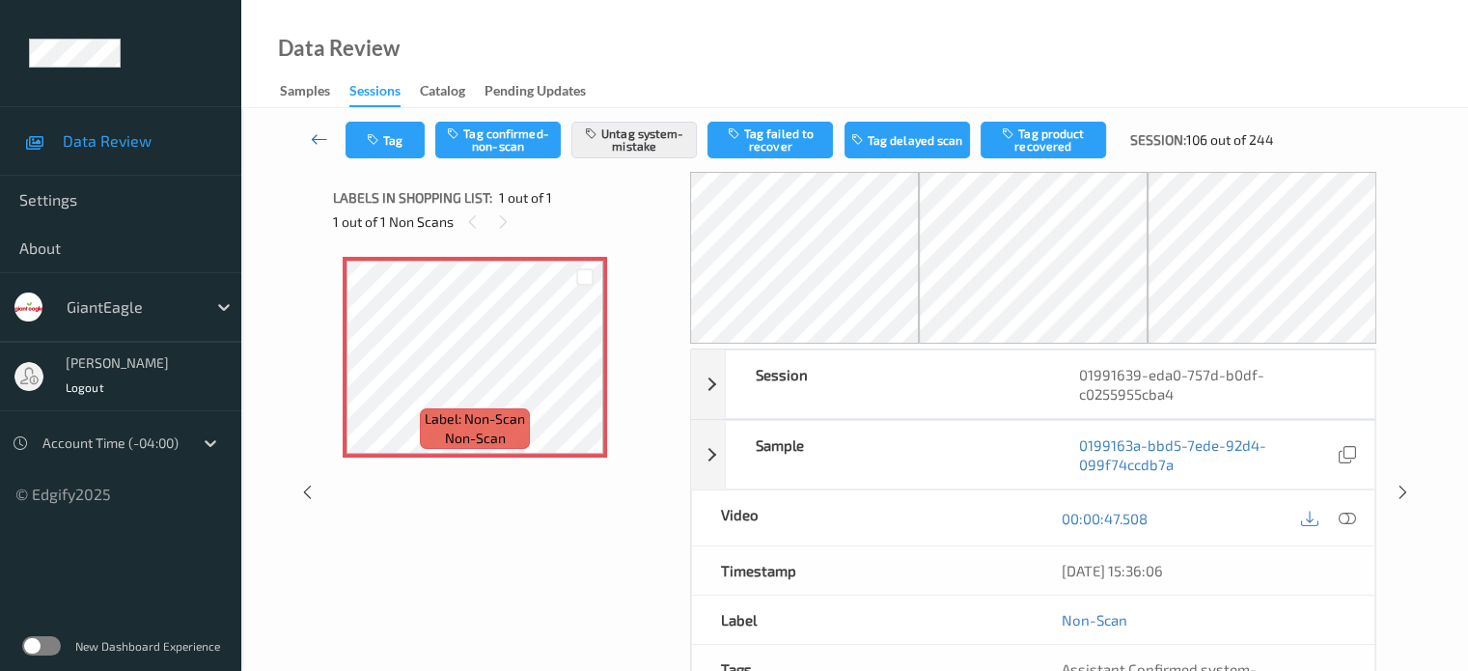
click at [316, 139] on icon at bounding box center [319, 138] width 17 height 19
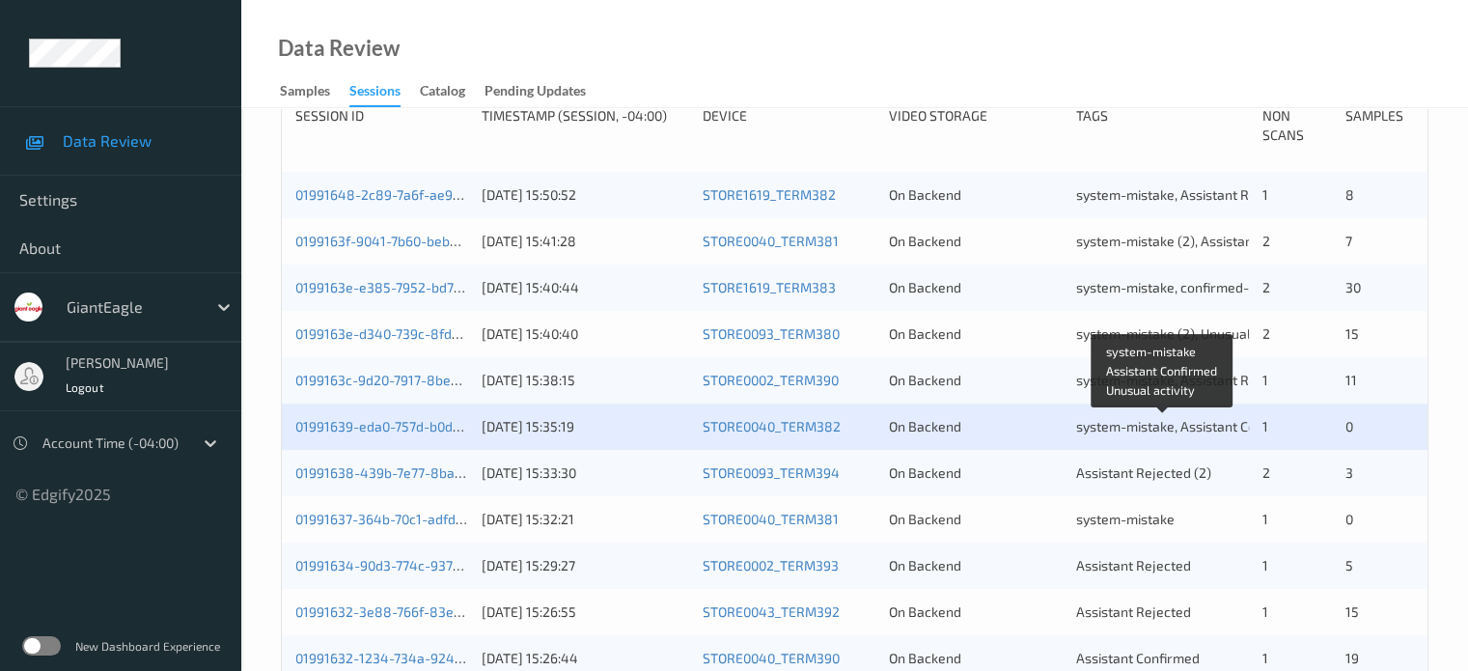
scroll to position [486, 0]
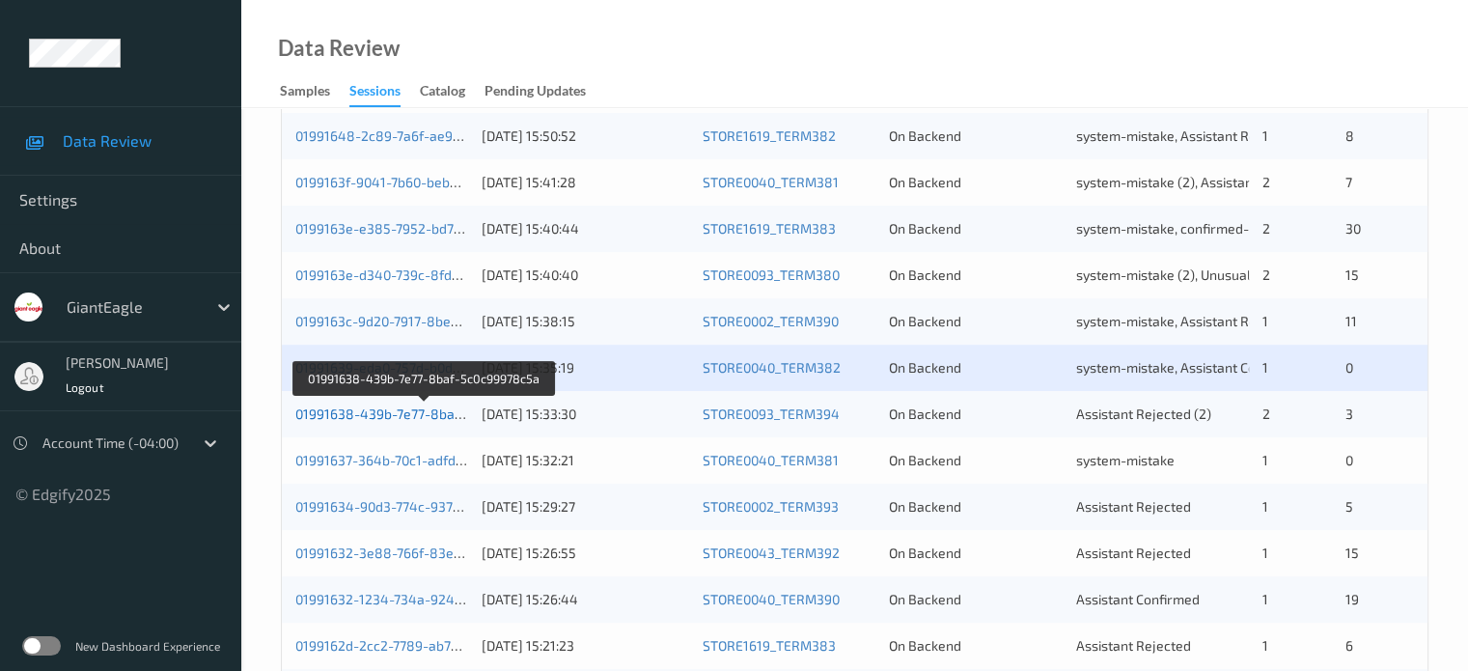
click at [428, 418] on link "01991638-439b-7e77-8baf-5c0c99978c5a" at bounding box center [425, 413] width 260 height 16
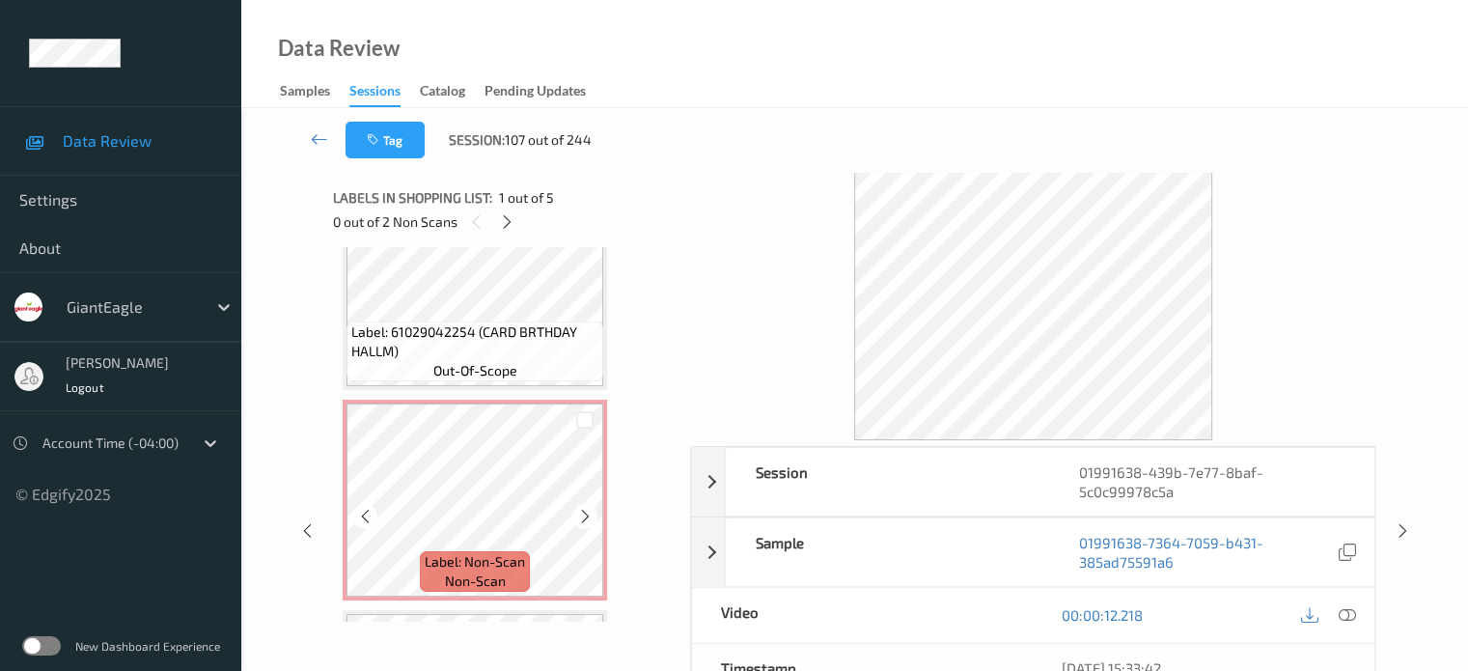
scroll to position [313, 0]
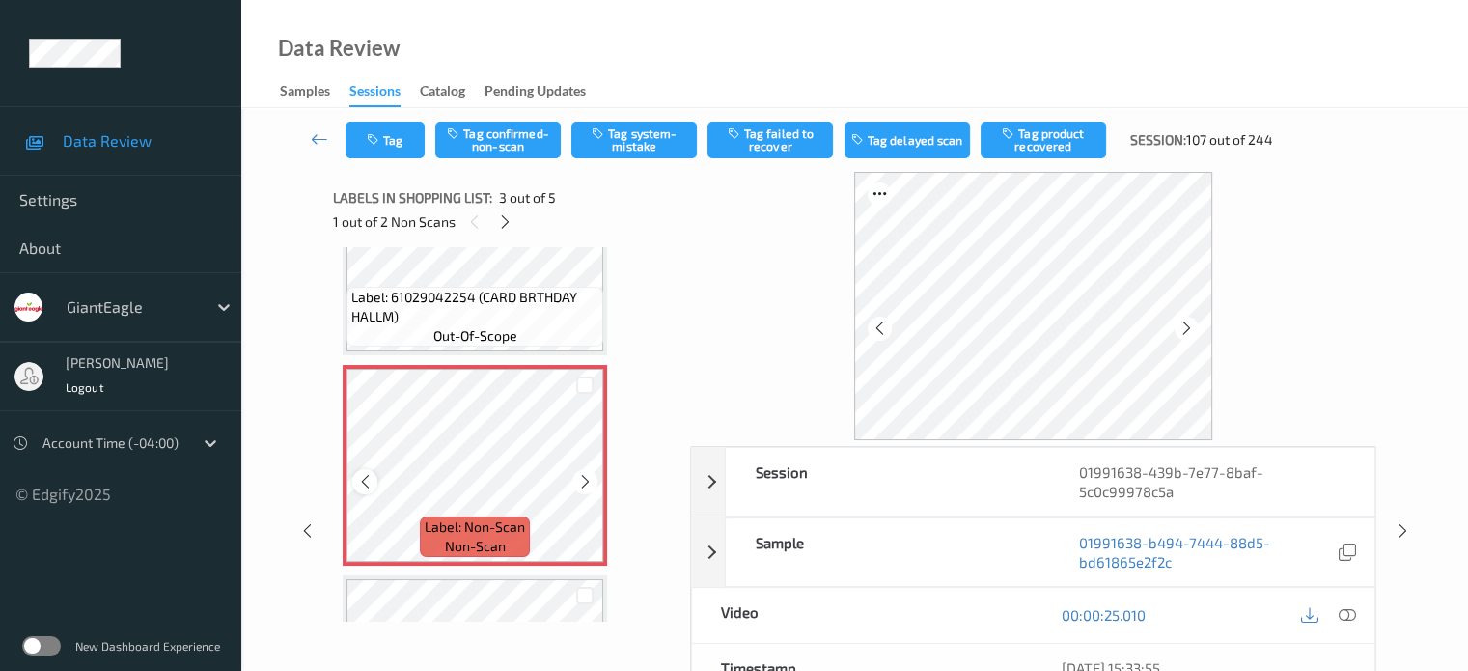
click at [371, 482] on icon at bounding box center [365, 481] width 16 height 17
click at [1355, 613] on div at bounding box center [1347, 615] width 26 height 26
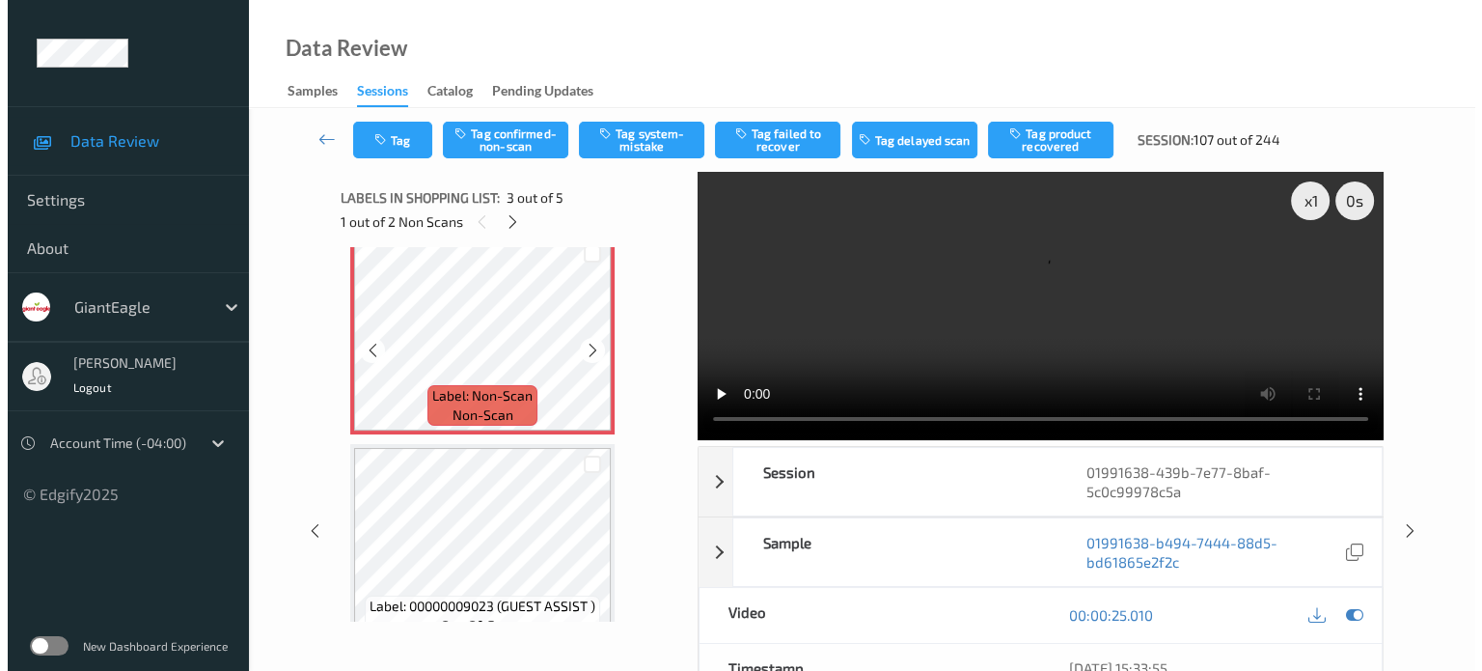
scroll to position [475, 0]
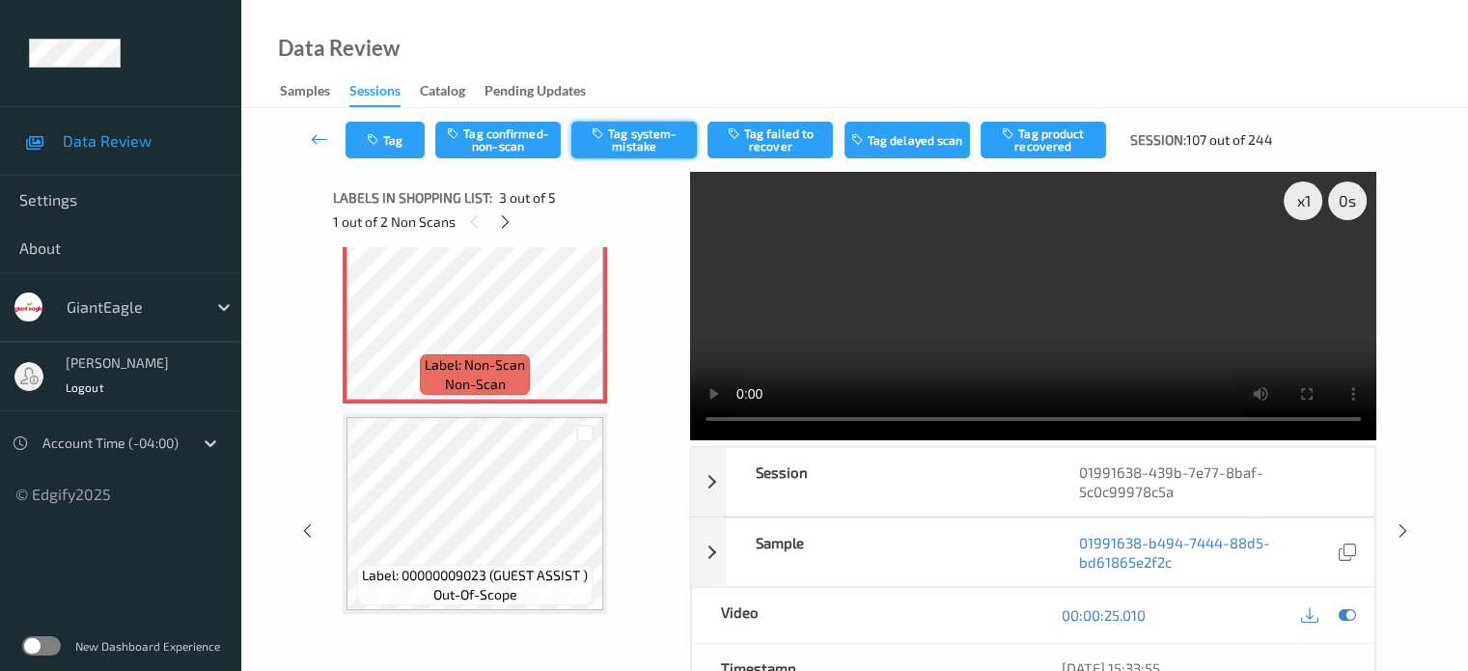
click at [631, 157] on button "Tag system-mistake" at bounding box center [633, 140] width 125 height 37
click at [633, 130] on button "Tag system-mistake" at bounding box center [633, 140] width 125 height 37
click at [390, 142] on button "Tag" at bounding box center [384, 140] width 79 height 37
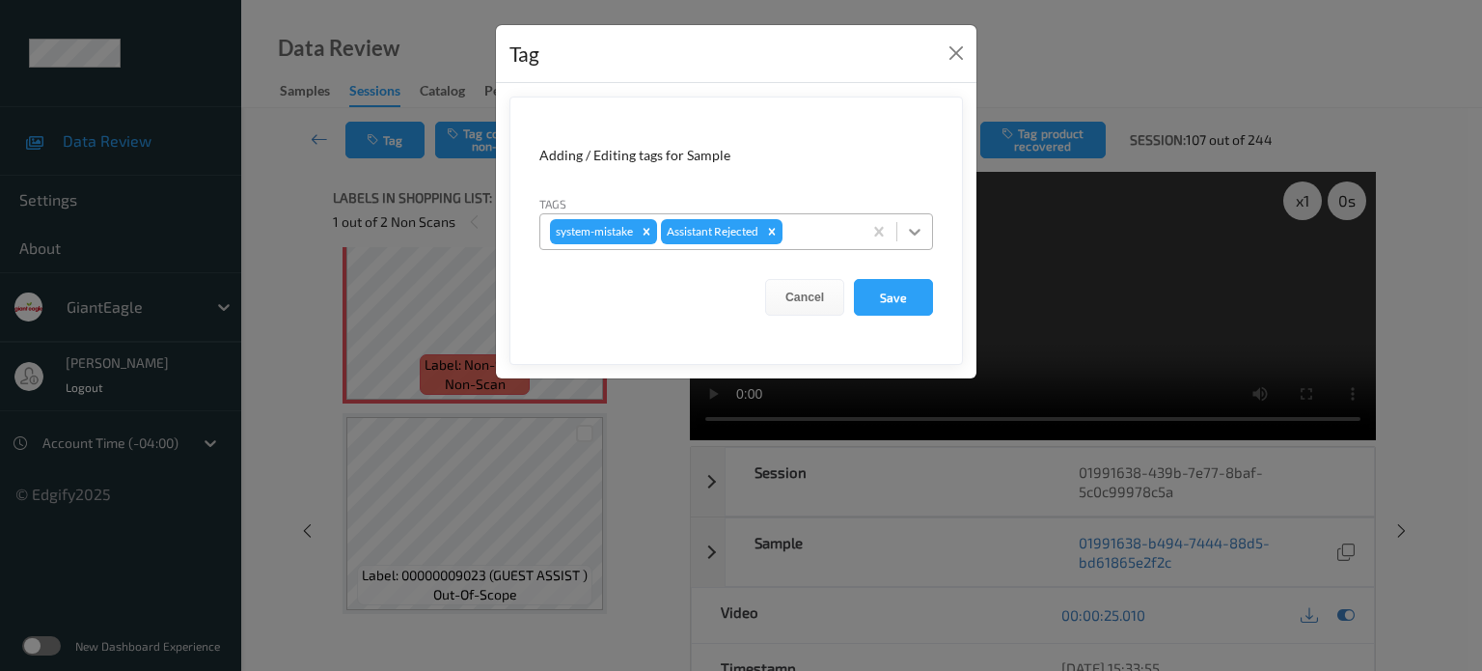
click at [918, 231] on icon at bounding box center [915, 232] width 12 height 7
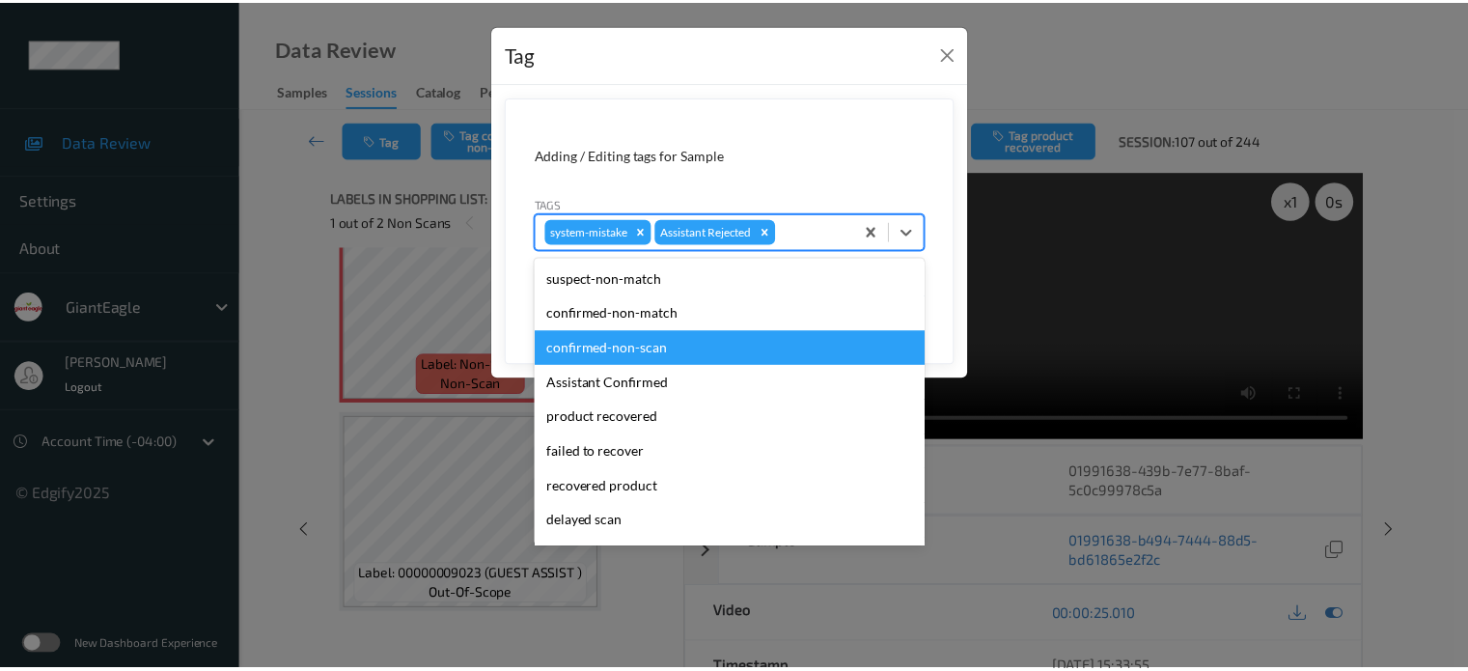
scroll to position [170, 0]
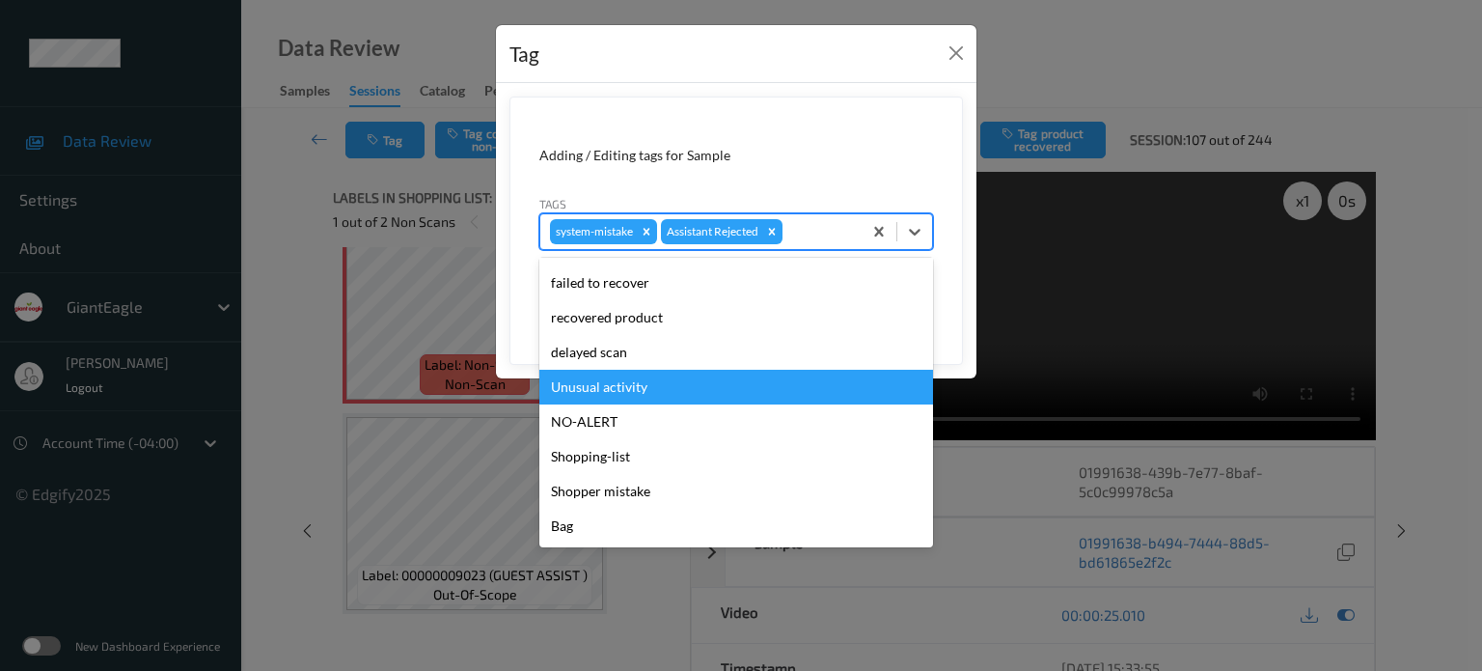
click at [596, 383] on div "Unusual activity" at bounding box center [736, 387] width 394 height 35
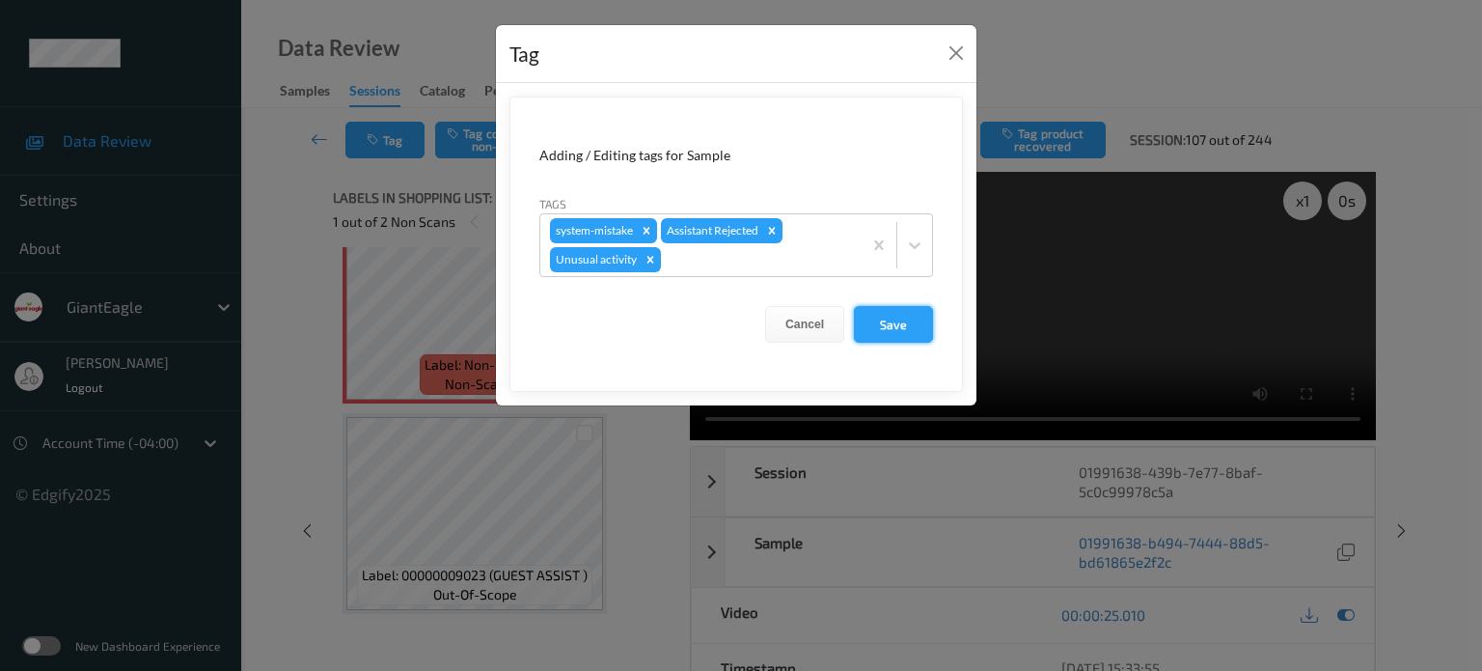
click at [899, 319] on button "Save" at bounding box center [893, 324] width 79 height 37
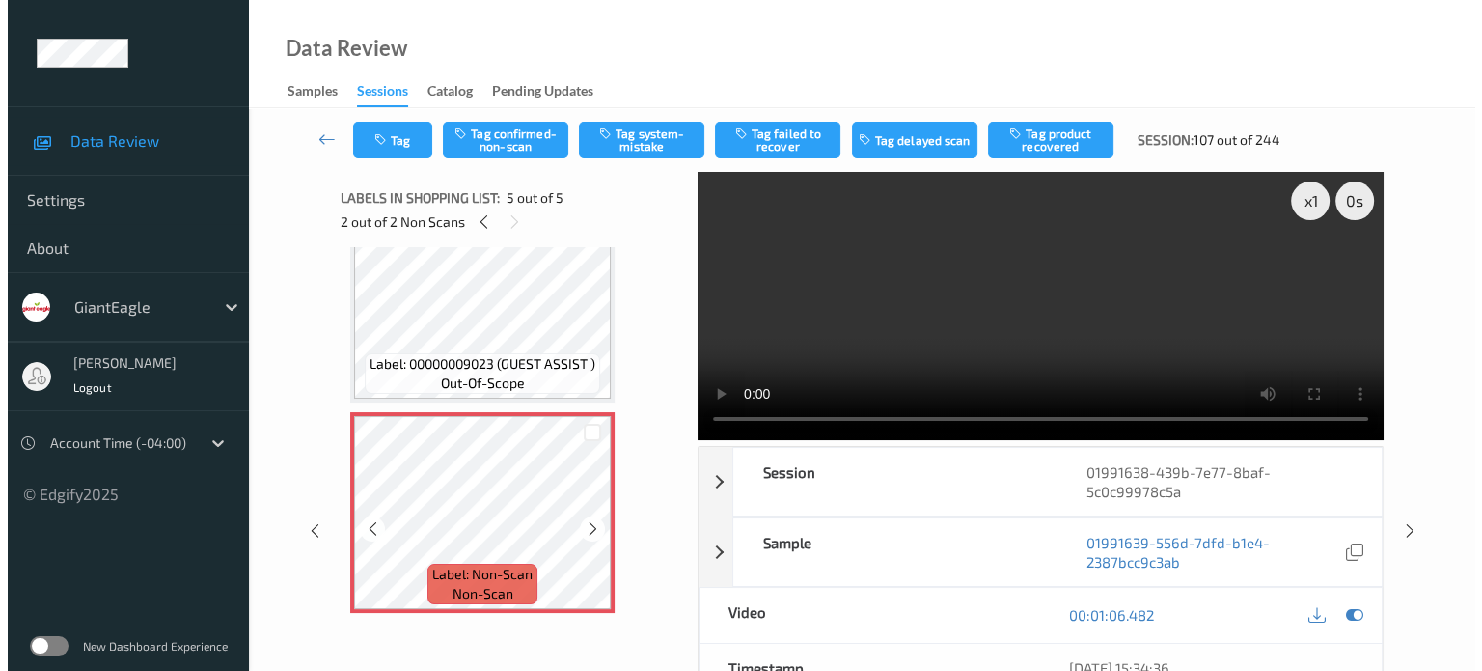
scroll to position [687, 0]
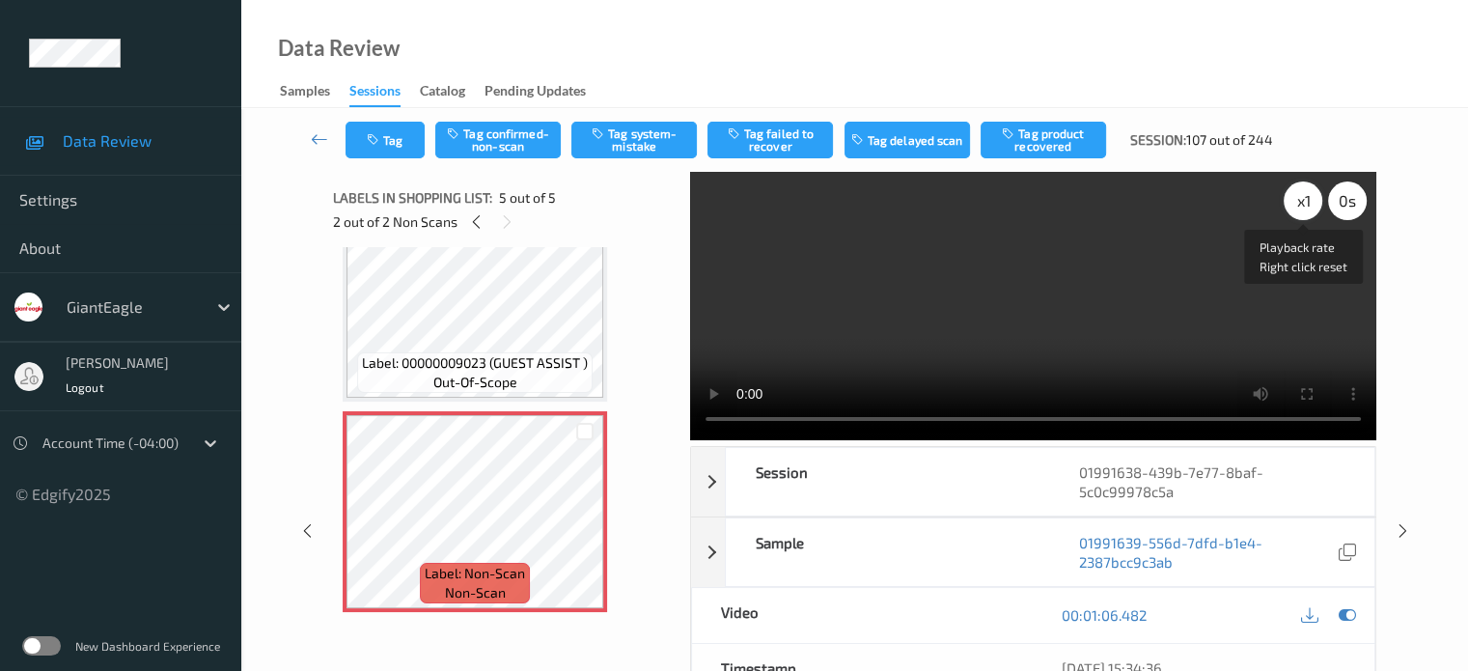
click at [1309, 209] on div "x 1" at bounding box center [1303, 200] width 39 height 39
click at [636, 136] on button "Tag system-mistake" at bounding box center [633, 140] width 125 height 37
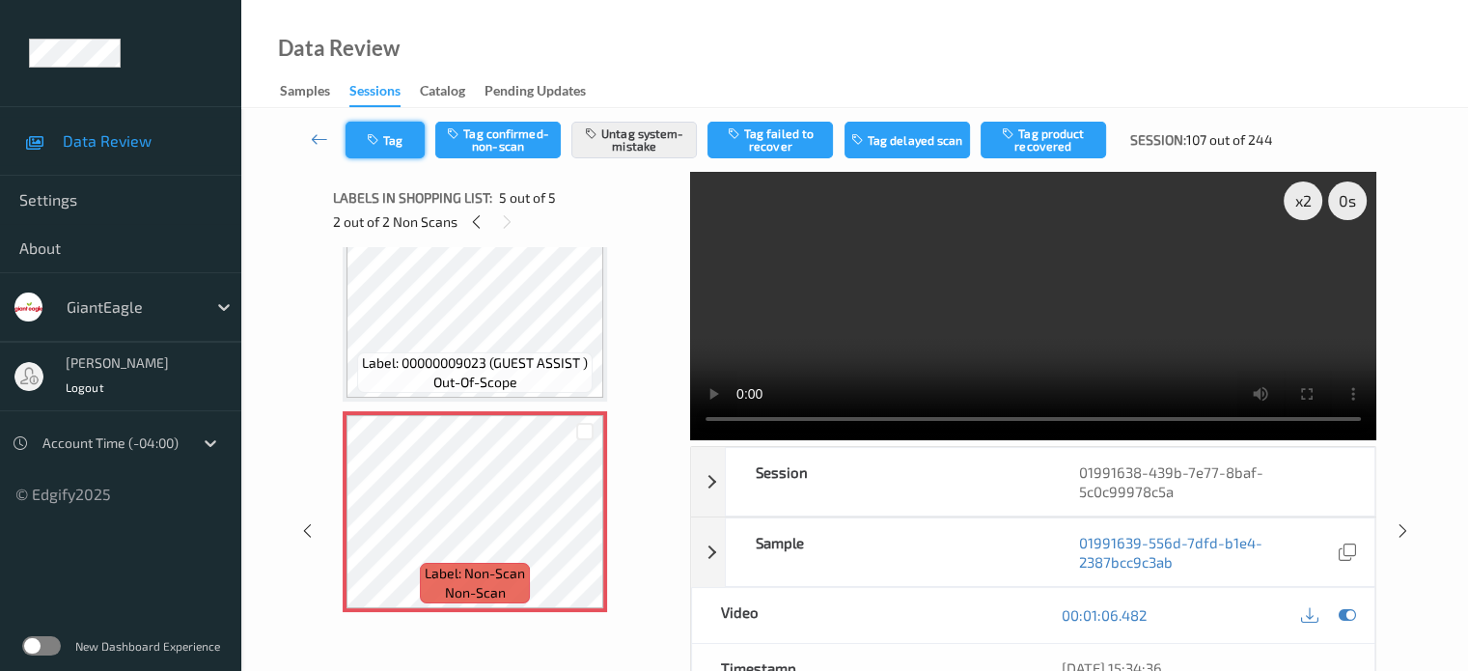
click at [387, 132] on button "Tag" at bounding box center [384, 140] width 79 height 37
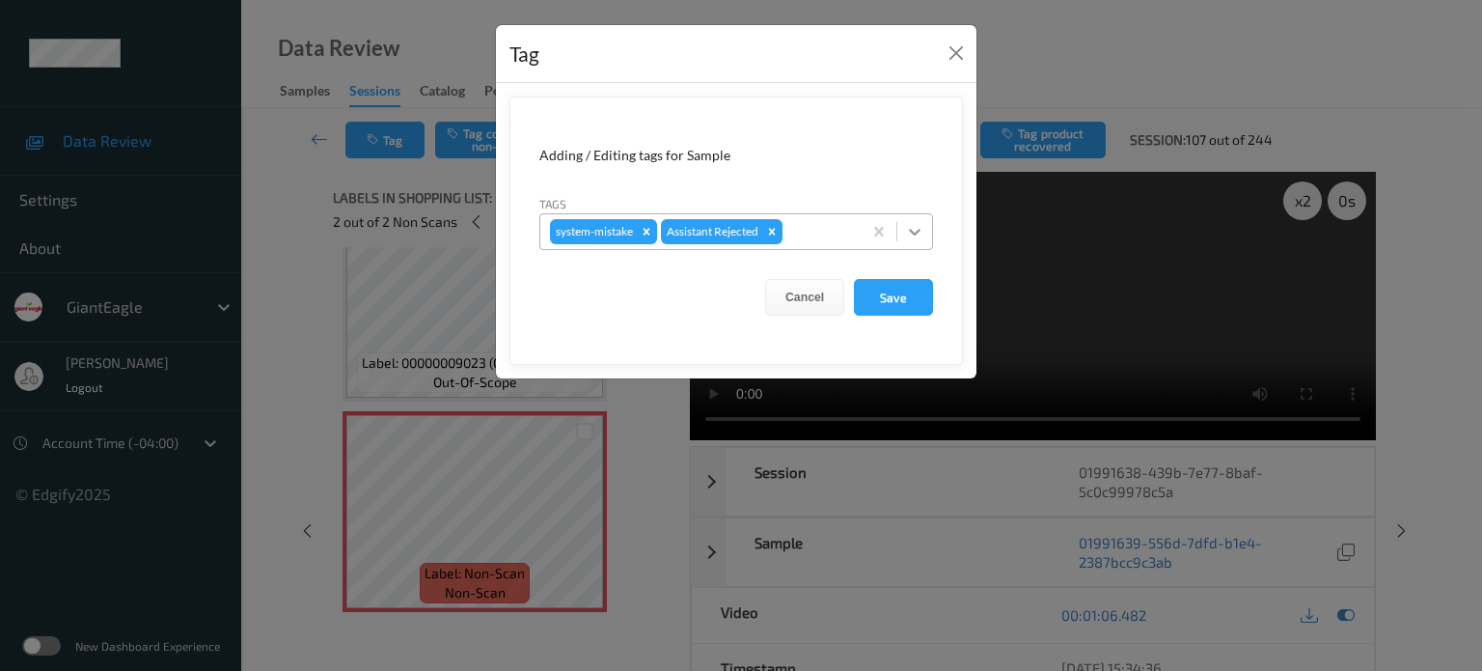
click at [911, 234] on icon at bounding box center [914, 231] width 19 height 19
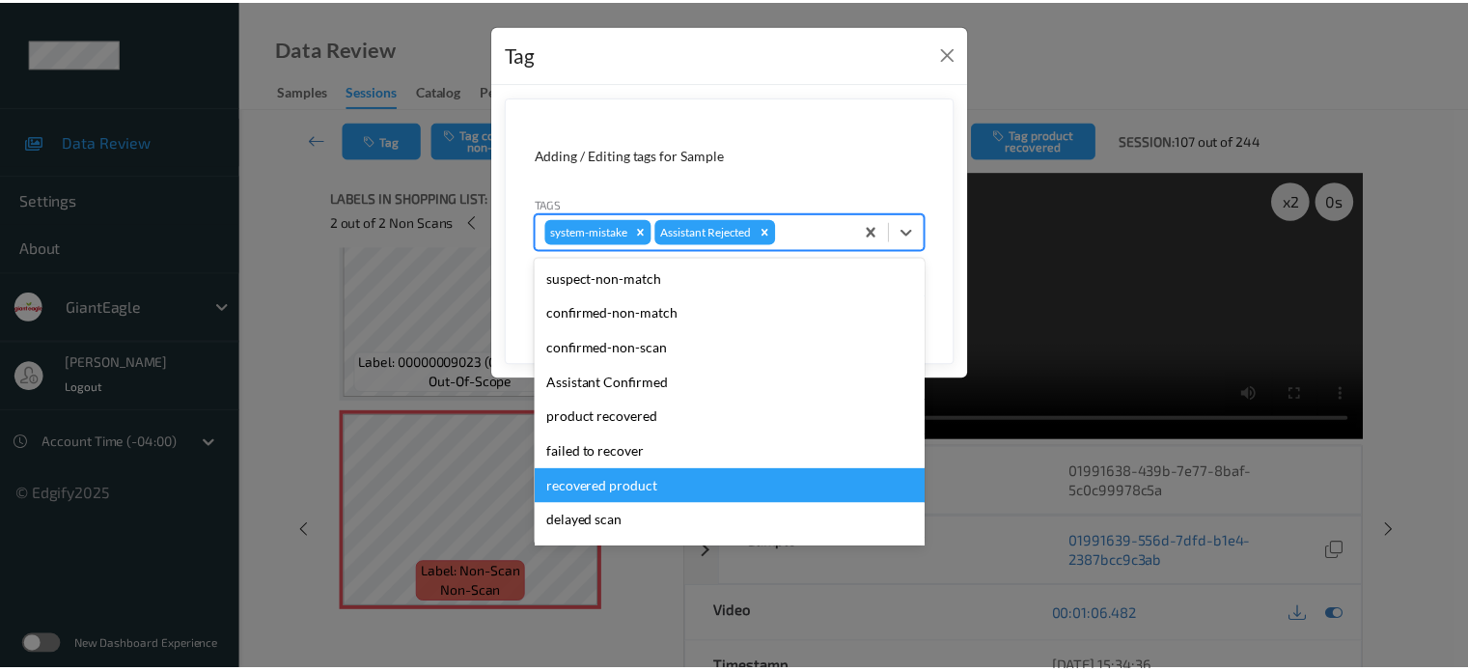
scroll to position [170, 0]
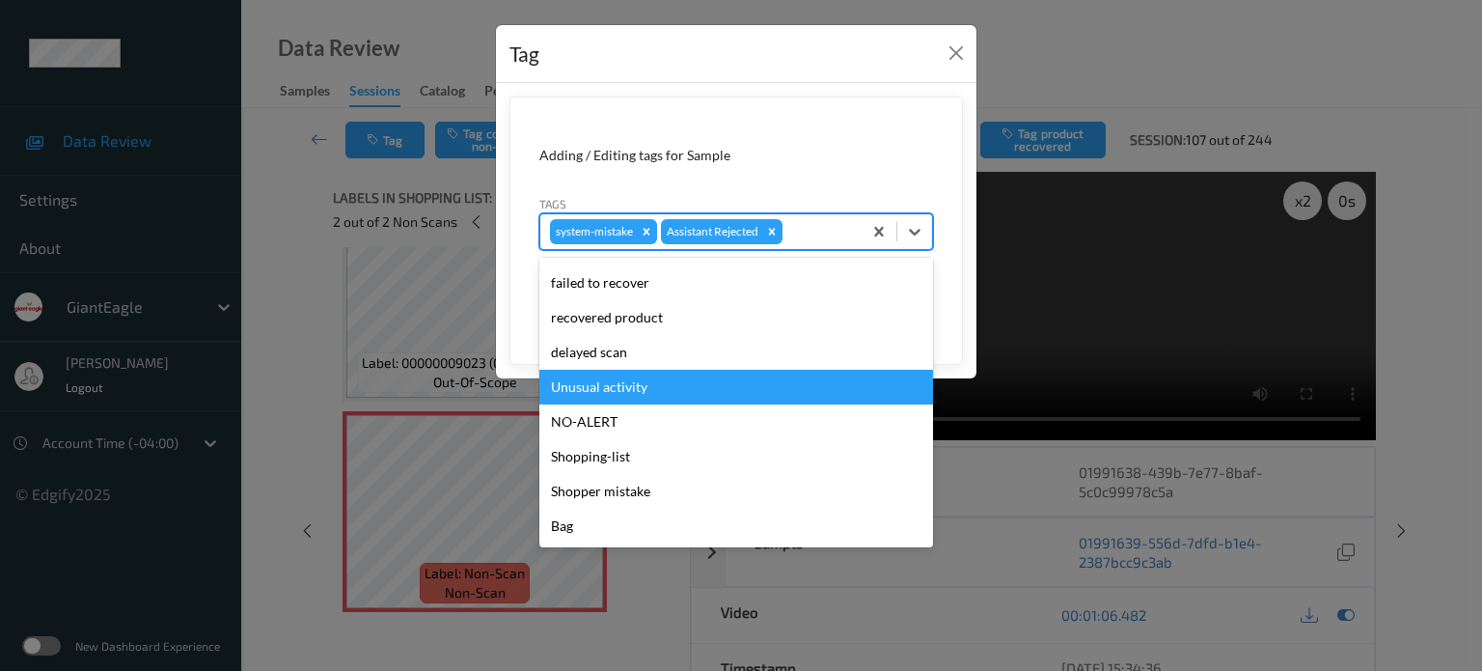
click at [603, 388] on div "Unusual activity" at bounding box center [736, 387] width 394 height 35
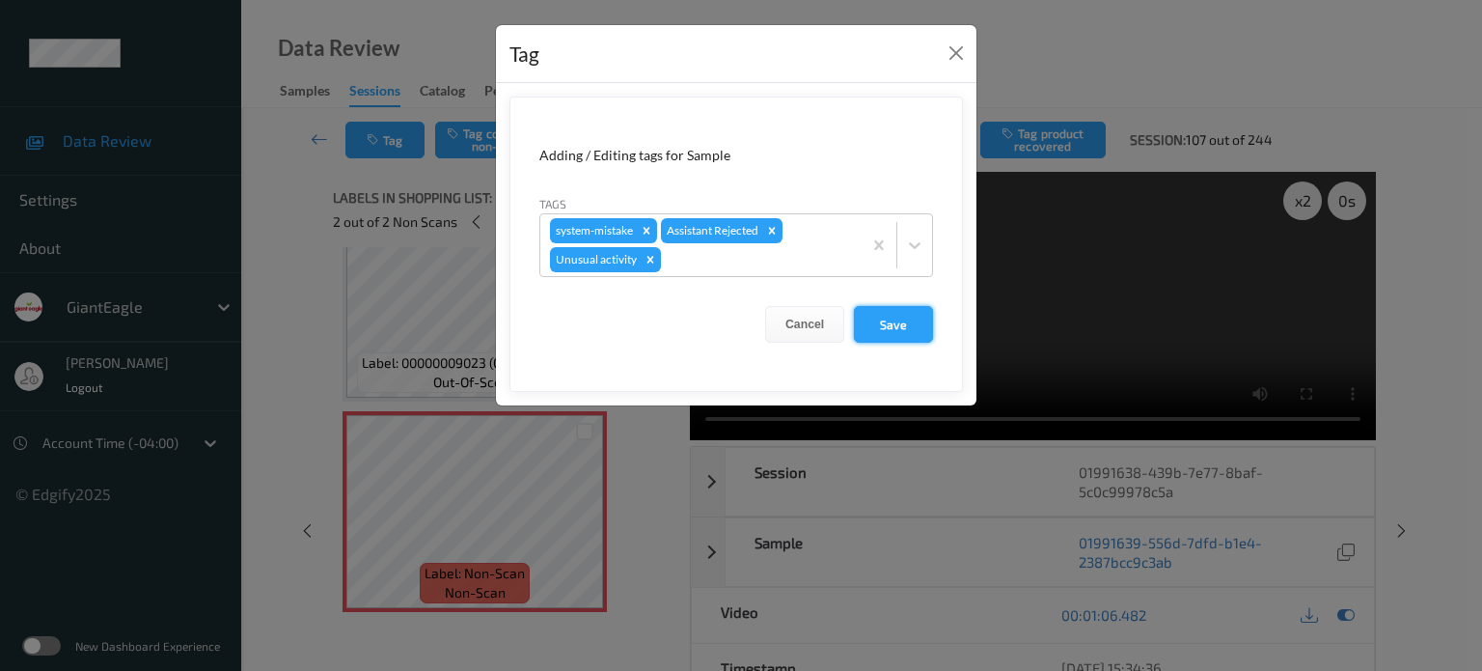
click at [888, 324] on button "Save" at bounding box center [893, 324] width 79 height 37
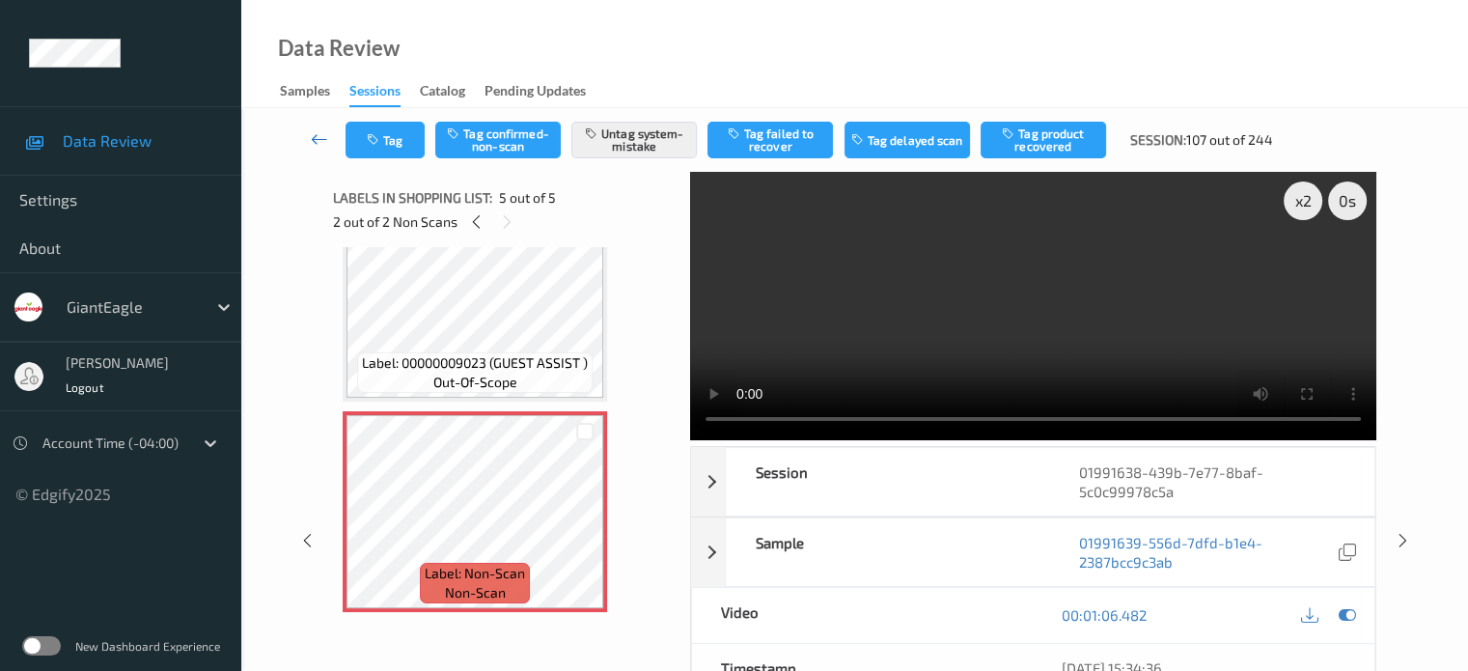
click at [318, 140] on icon at bounding box center [319, 138] width 17 height 19
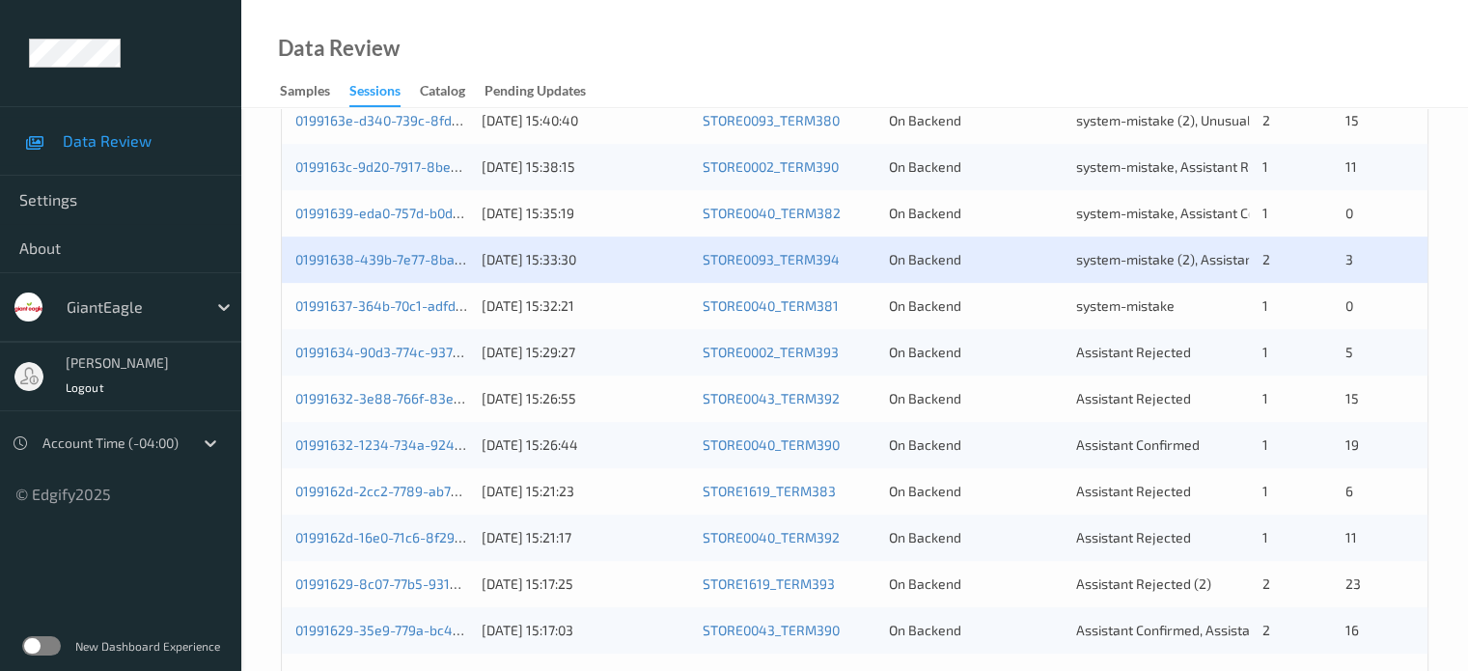
scroll to position [642, 0]
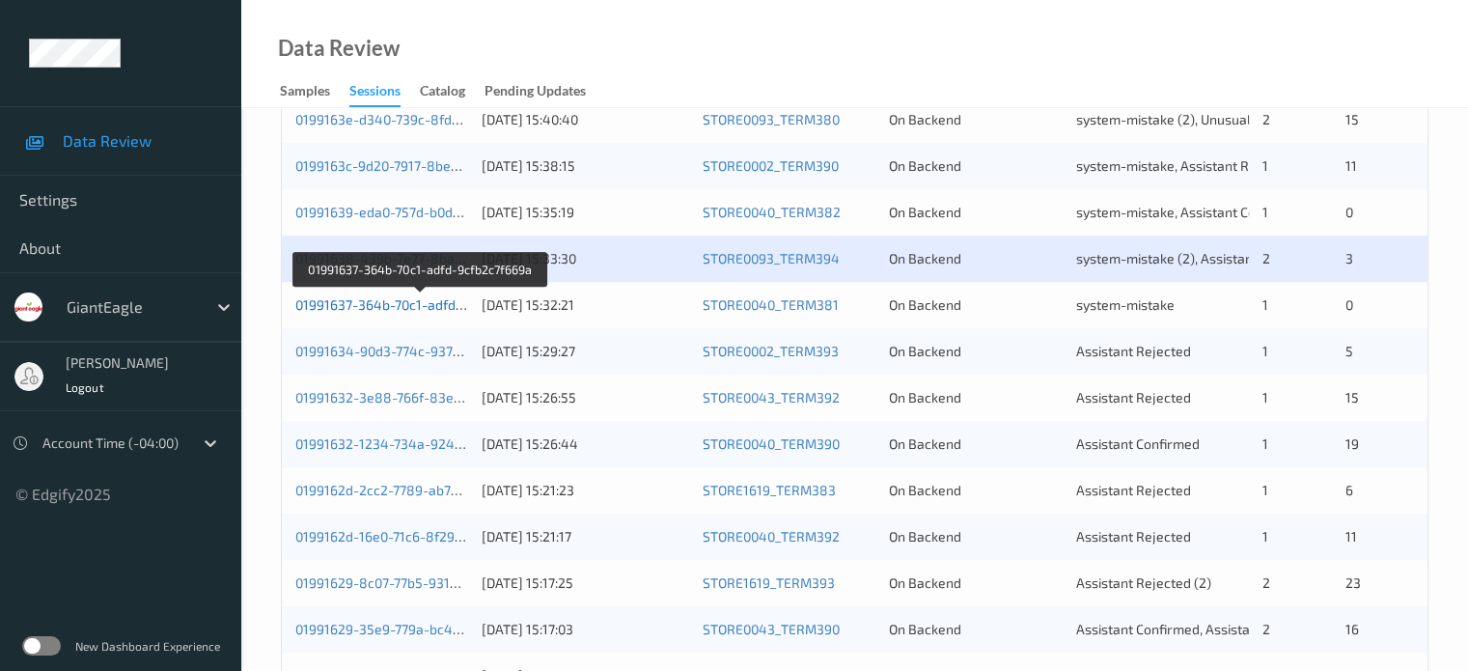
click at [380, 306] on link "01991637-364b-70c1-adfd-9cfb2c7f669a" at bounding box center [420, 304] width 250 height 16
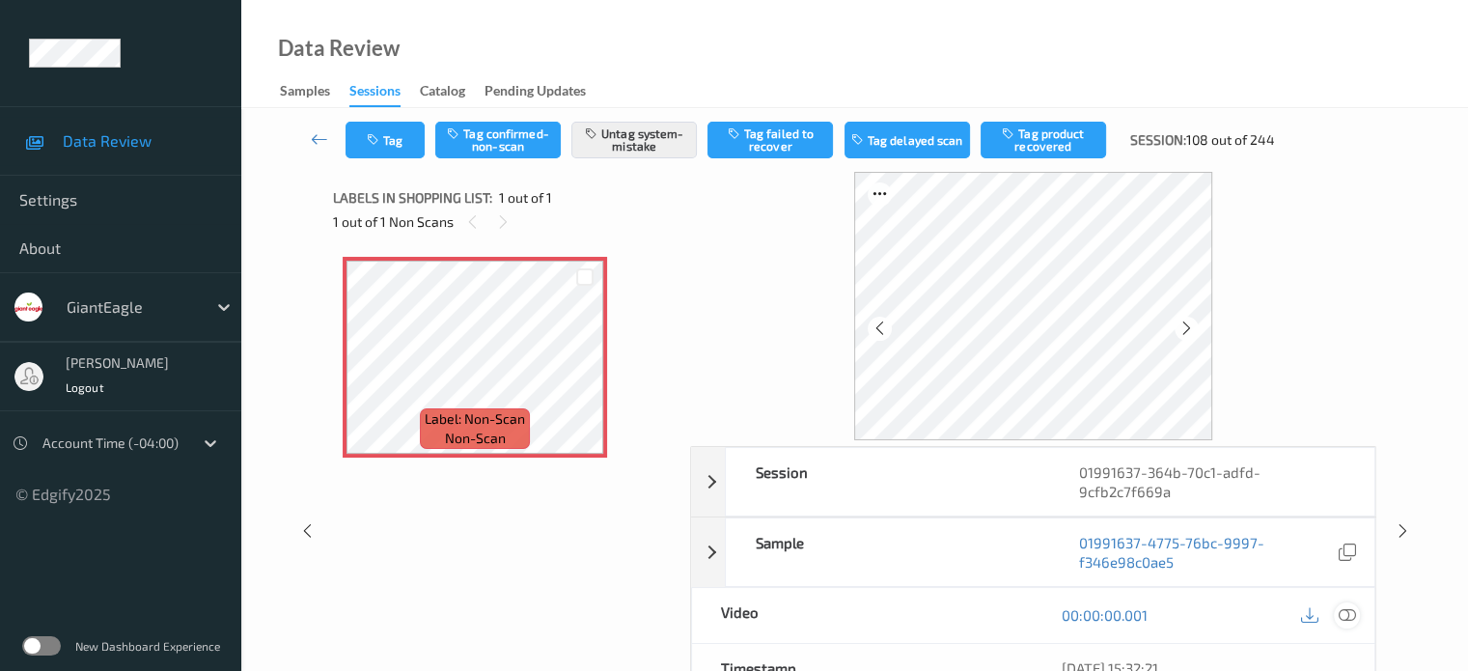
click at [1344, 613] on icon at bounding box center [1346, 614] width 17 height 17
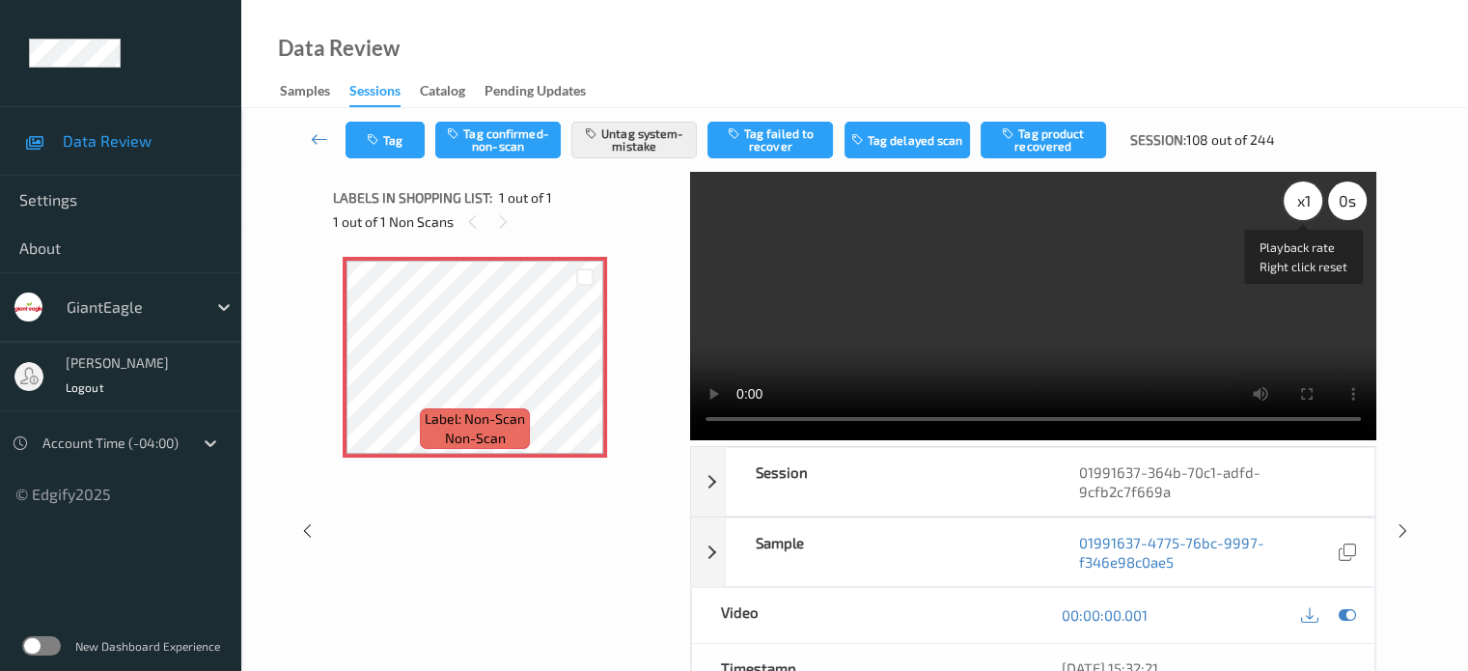
click at [1305, 196] on div "x 1" at bounding box center [1303, 200] width 39 height 39
click at [622, 147] on button "Untag system-mistake" at bounding box center [633, 140] width 125 height 37
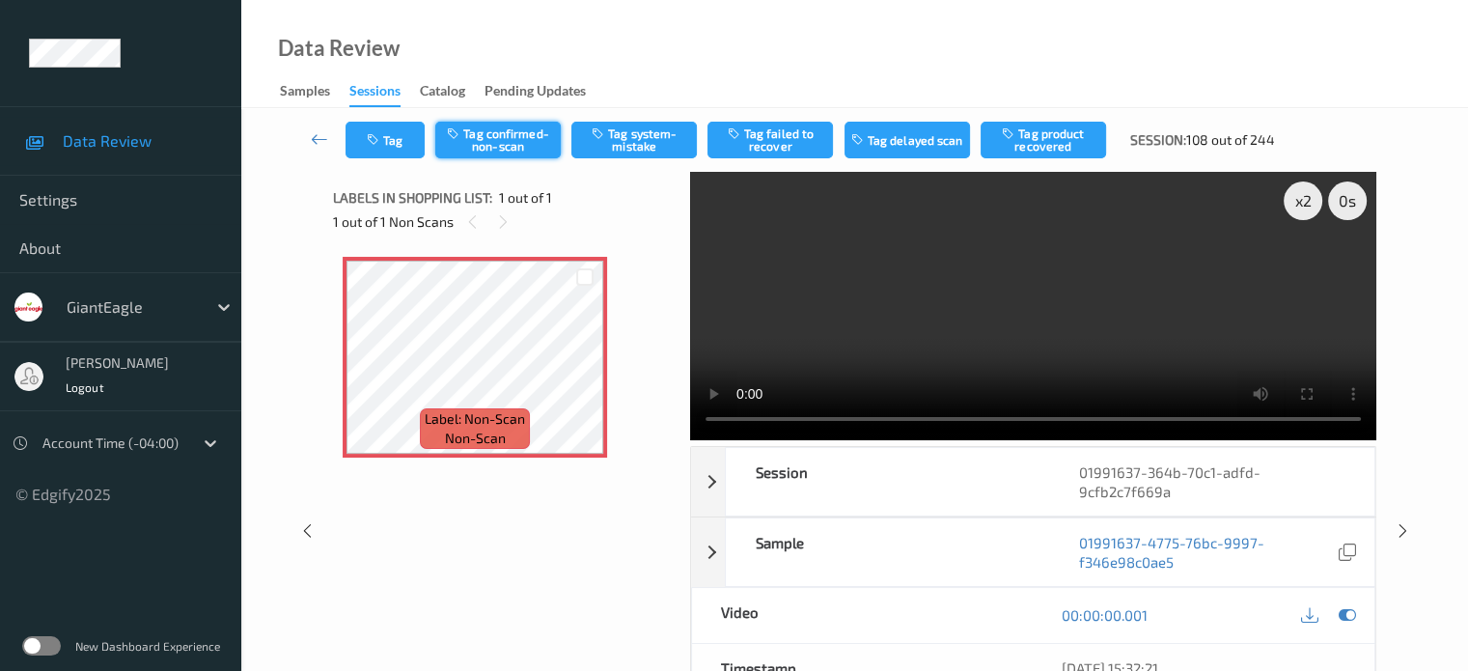
click at [489, 146] on button "Tag confirmed-non-scan" at bounding box center [497, 140] width 125 height 37
click at [400, 142] on button "Tag" at bounding box center [384, 140] width 79 height 37
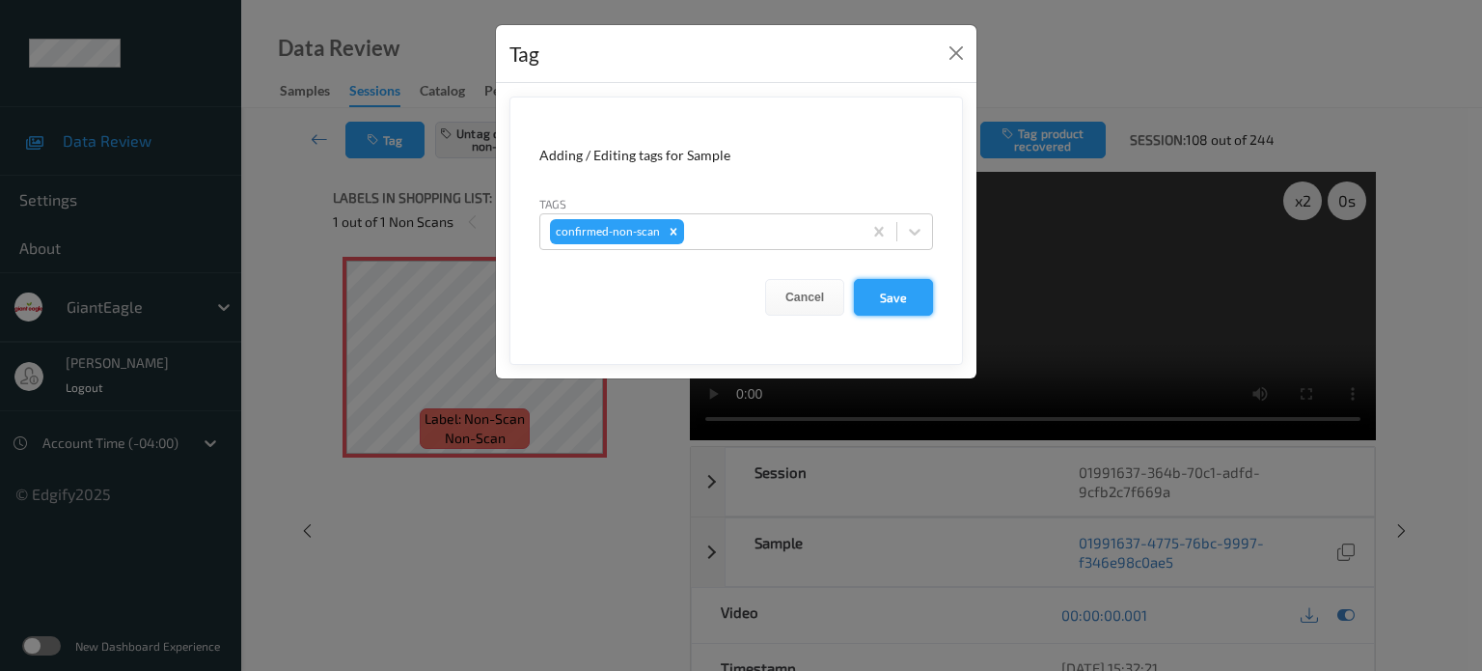
click at [888, 293] on button "Save" at bounding box center [893, 297] width 79 height 37
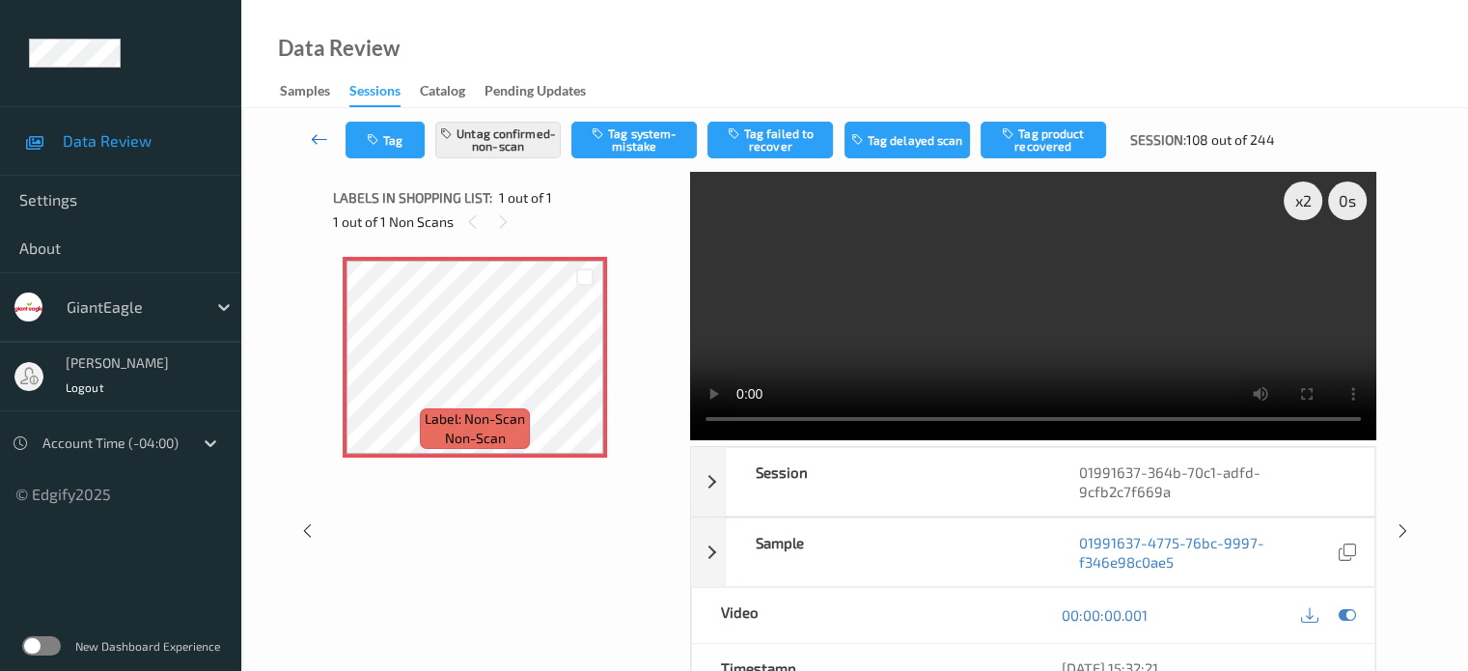
click at [313, 140] on icon at bounding box center [319, 138] width 17 height 19
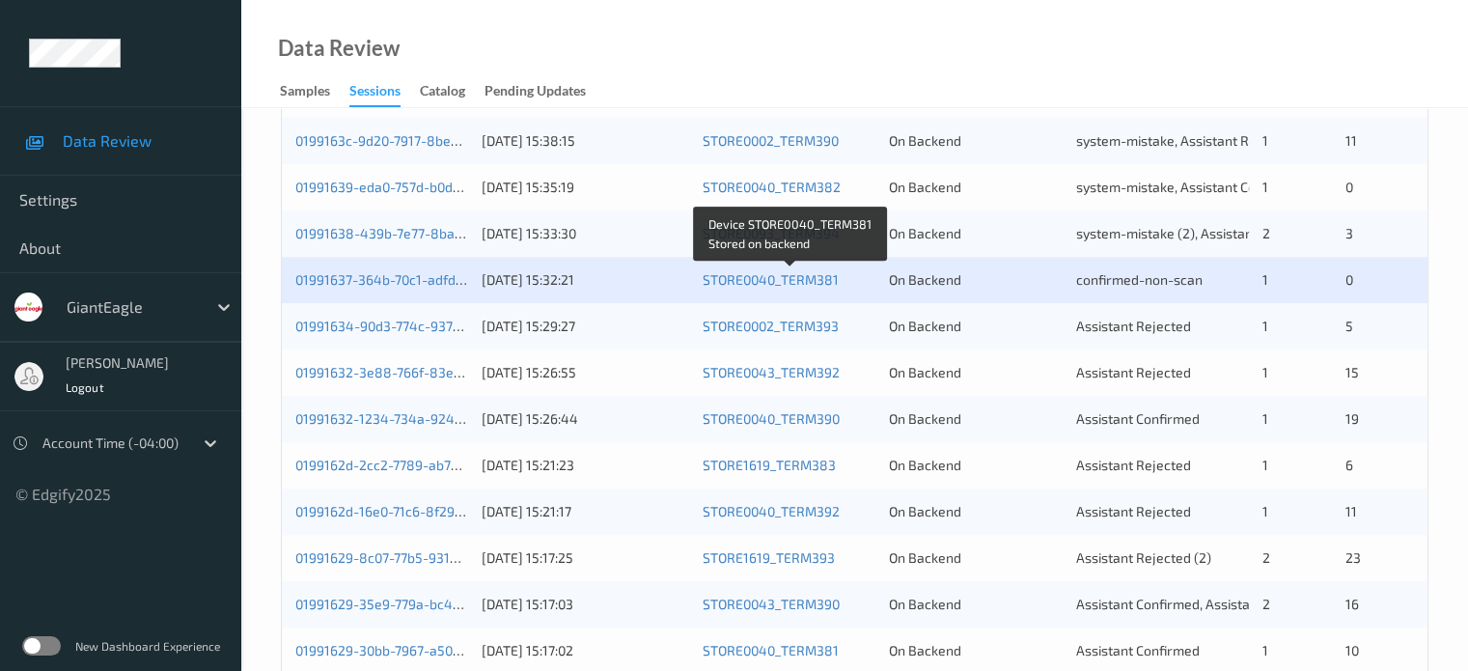
scroll to position [666, 0]
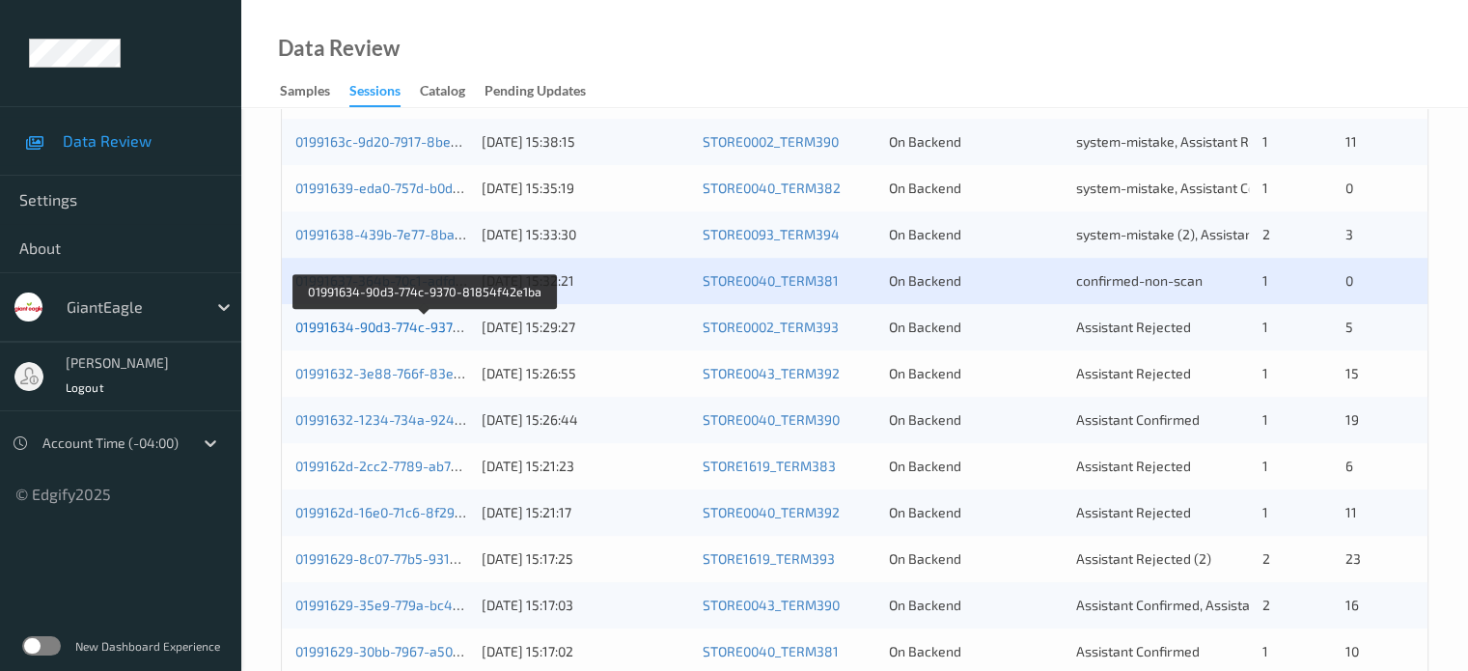
click at [405, 322] on link "01991634-90d3-774c-9370-81854f42e1ba" at bounding box center [425, 326] width 261 height 16
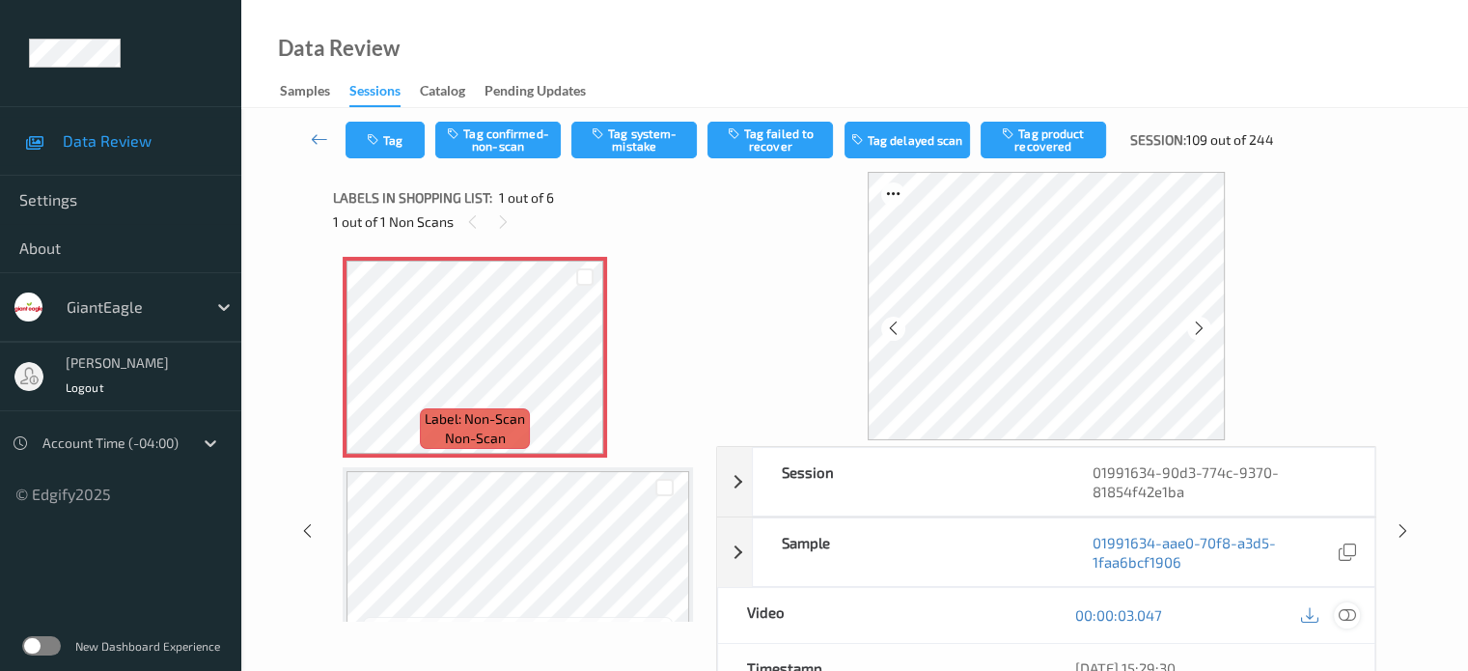
click at [1347, 618] on icon at bounding box center [1346, 614] width 17 height 17
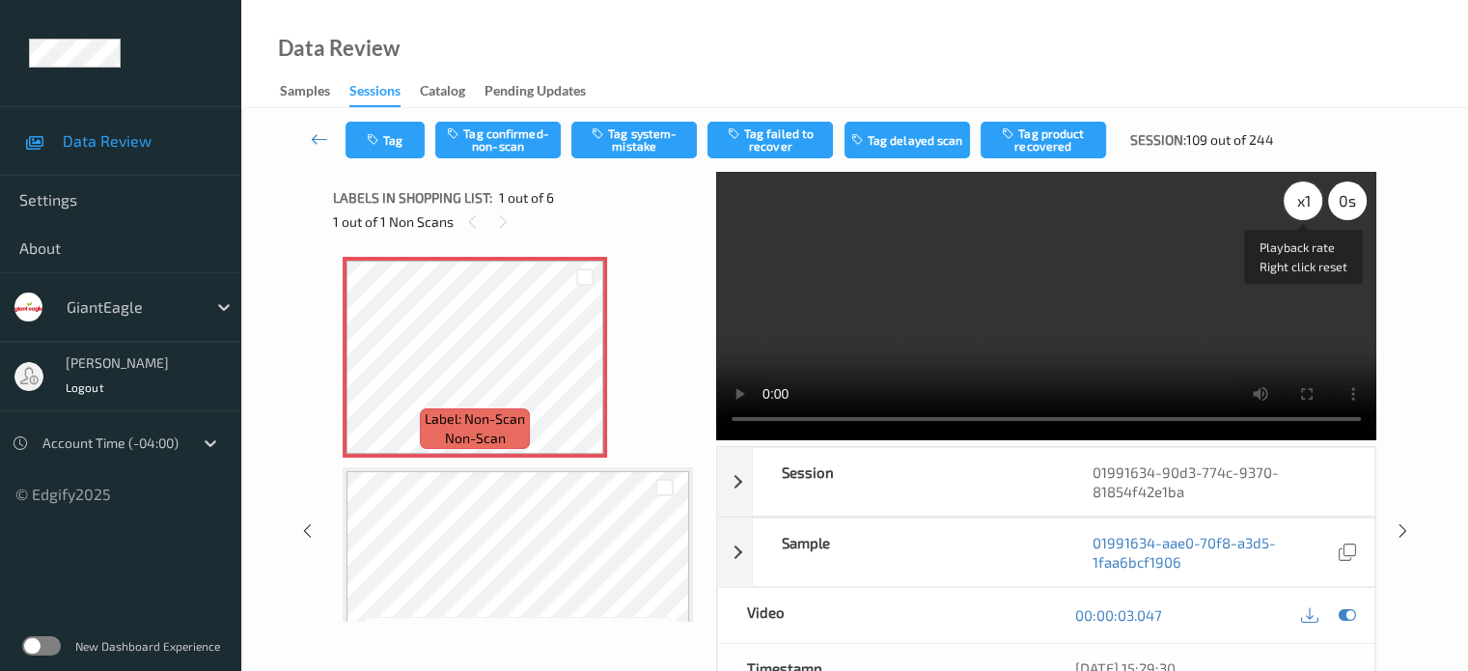
click at [1312, 190] on div "x 1" at bounding box center [1303, 200] width 39 height 39
click at [629, 142] on button "Tag system-mistake" at bounding box center [633, 140] width 125 height 37
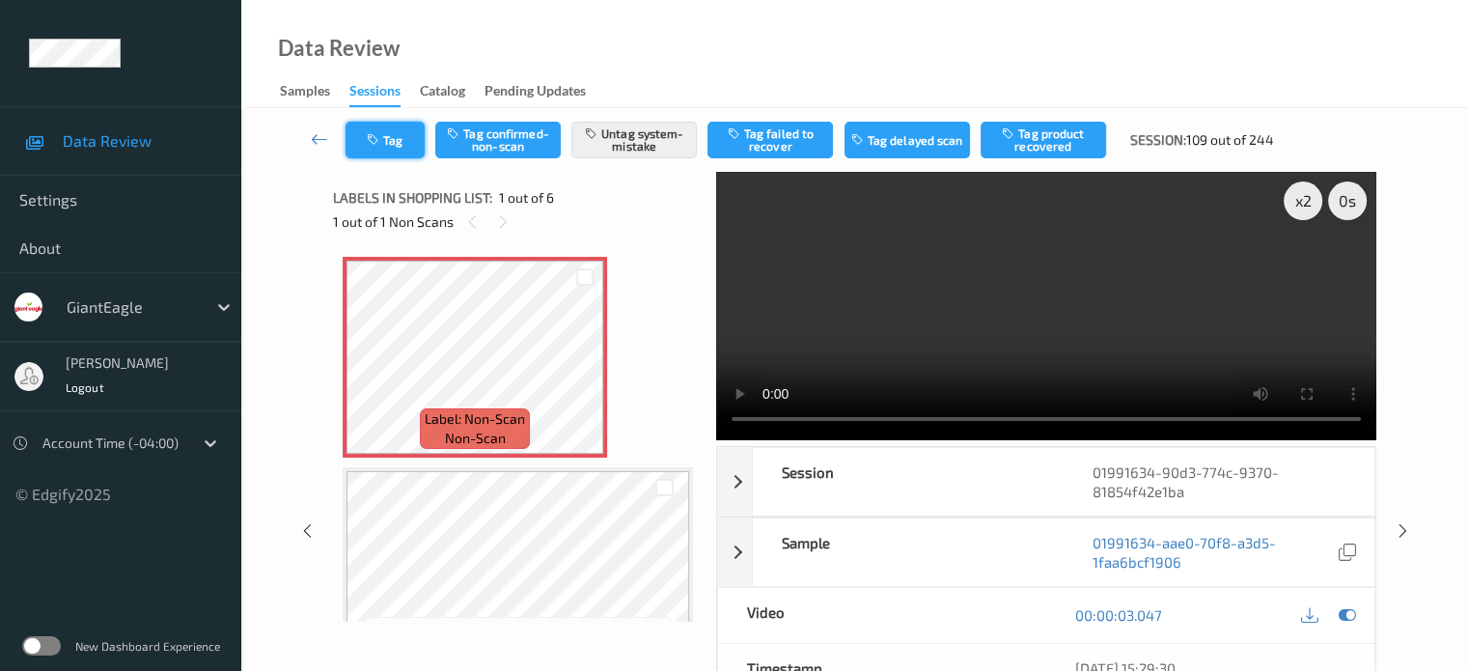
click at [401, 150] on button "Tag" at bounding box center [384, 140] width 79 height 37
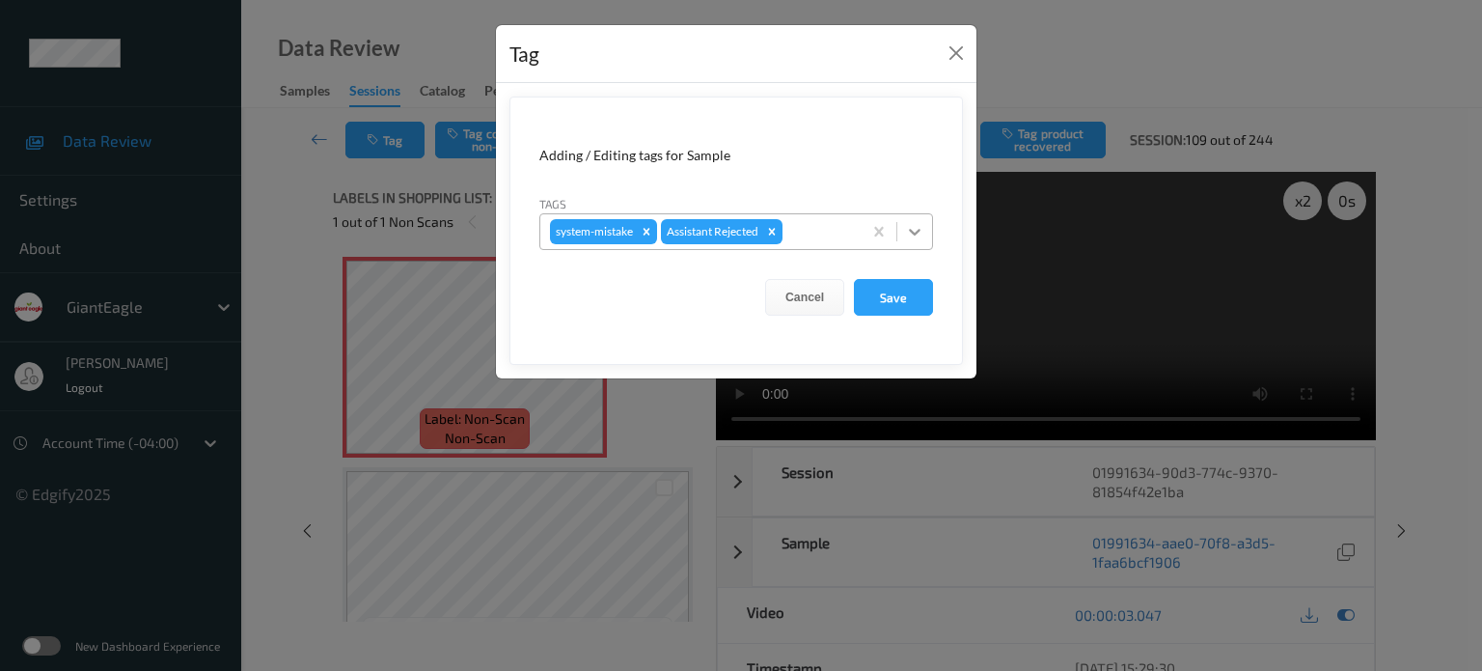
click at [908, 234] on icon at bounding box center [914, 231] width 19 height 19
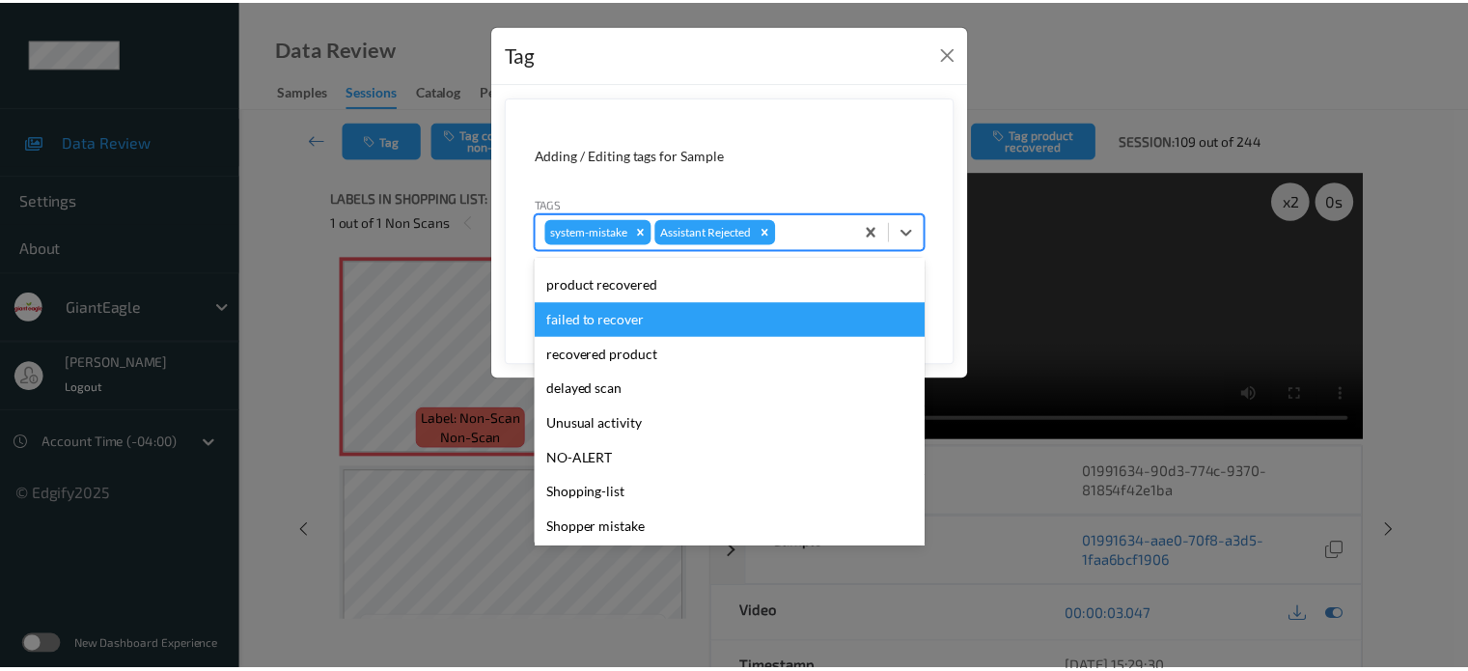
scroll to position [160, 0]
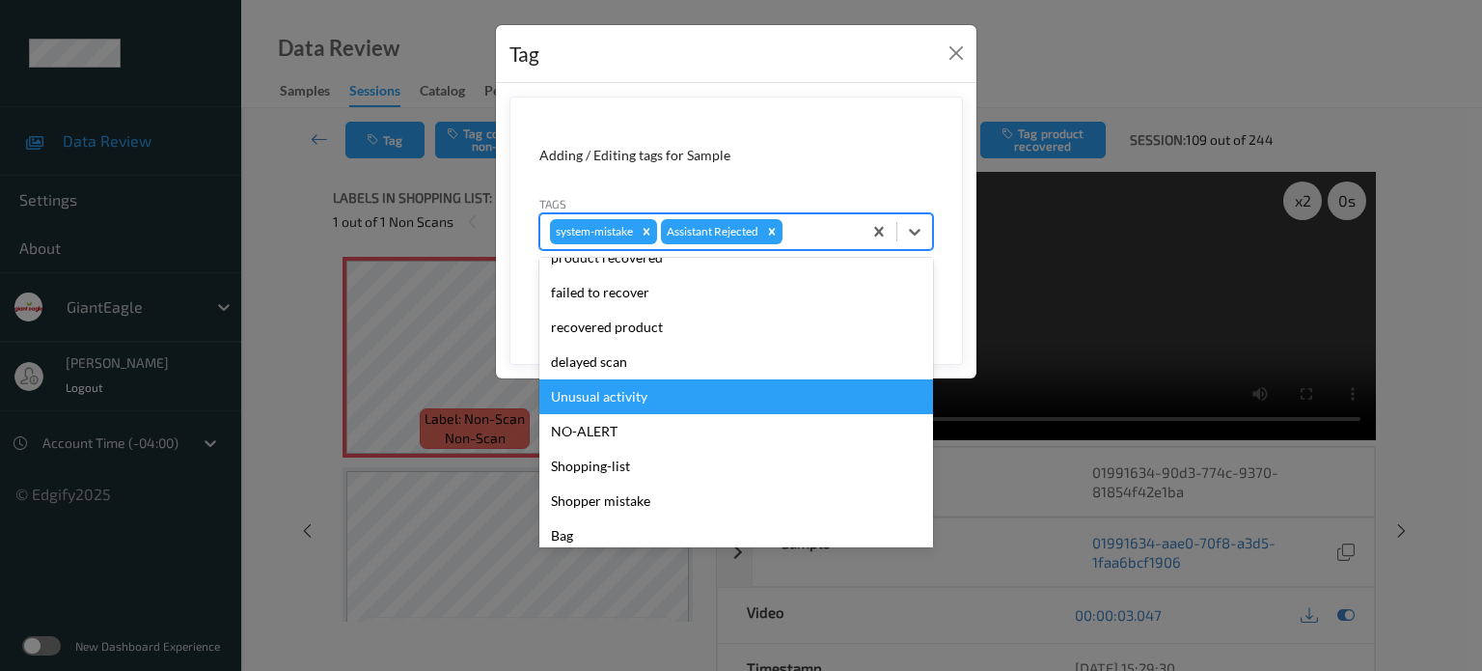
click at [595, 398] on div "Unusual activity" at bounding box center [736, 396] width 394 height 35
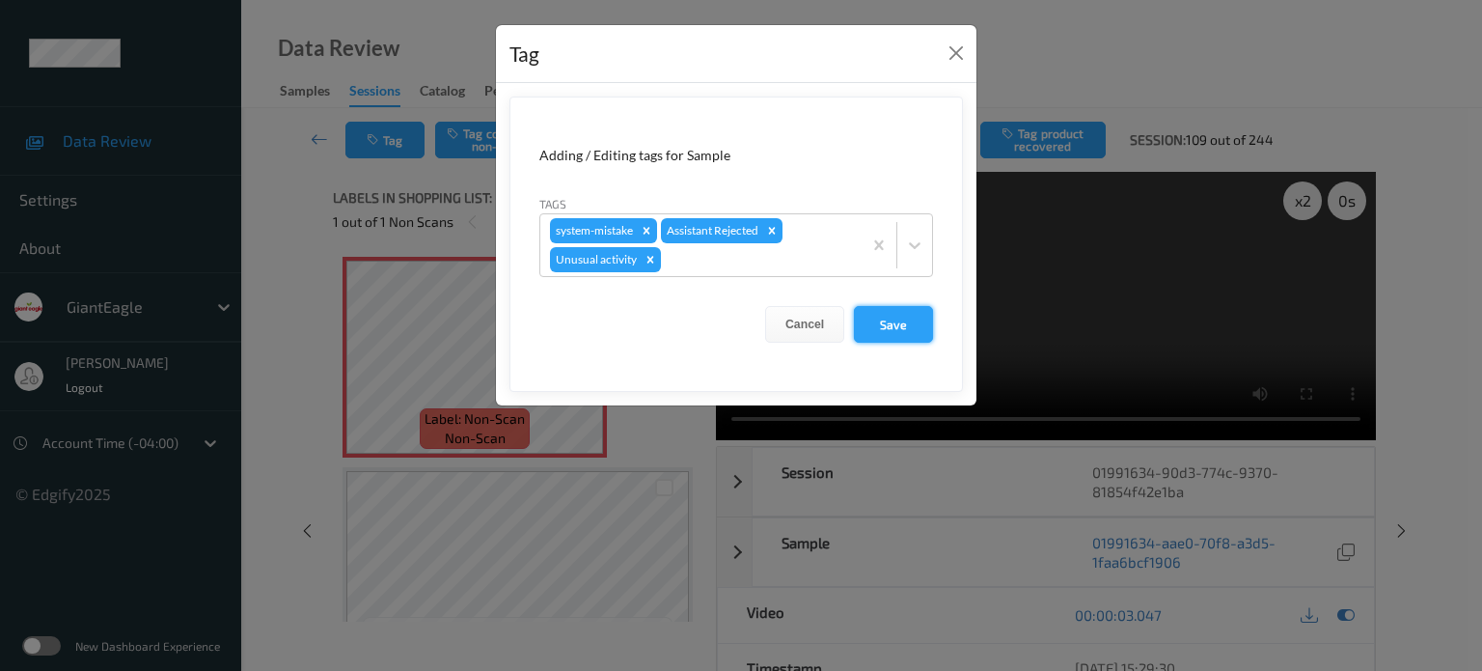
click at [898, 319] on button "Save" at bounding box center [893, 324] width 79 height 37
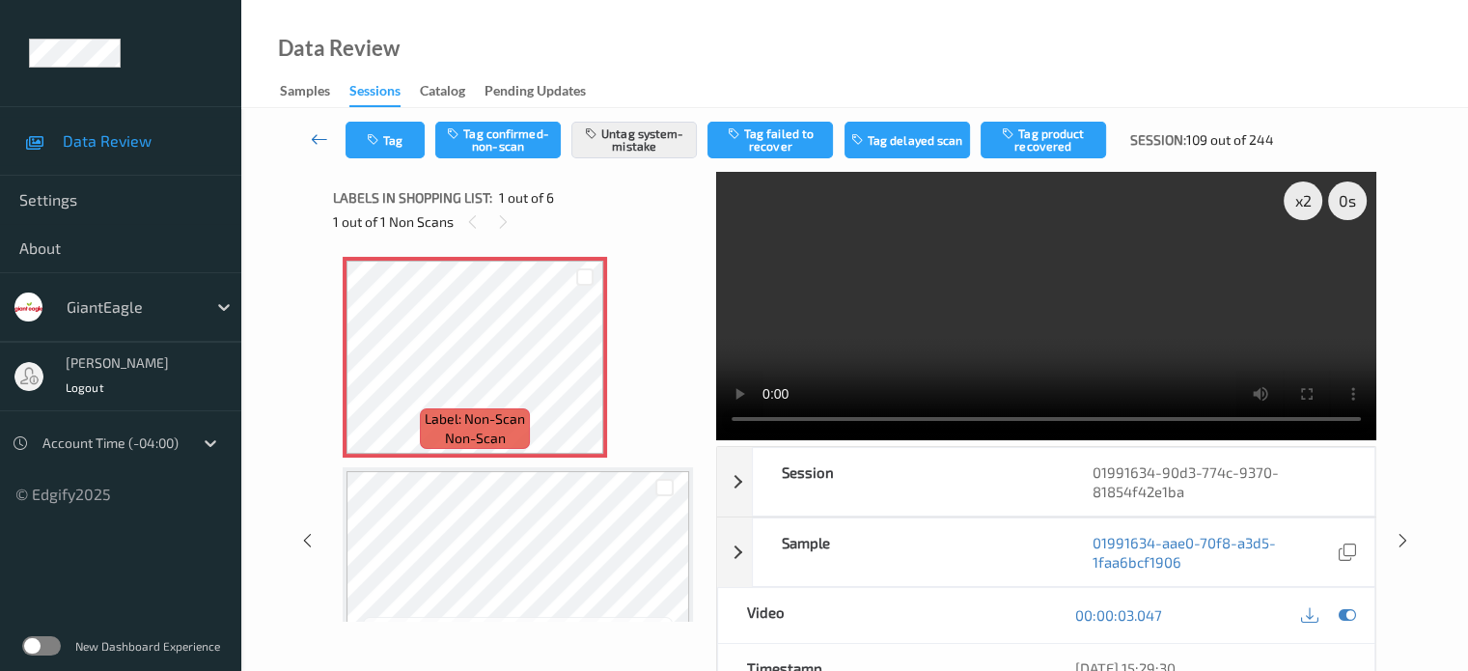
click at [318, 146] on icon at bounding box center [319, 138] width 17 height 19
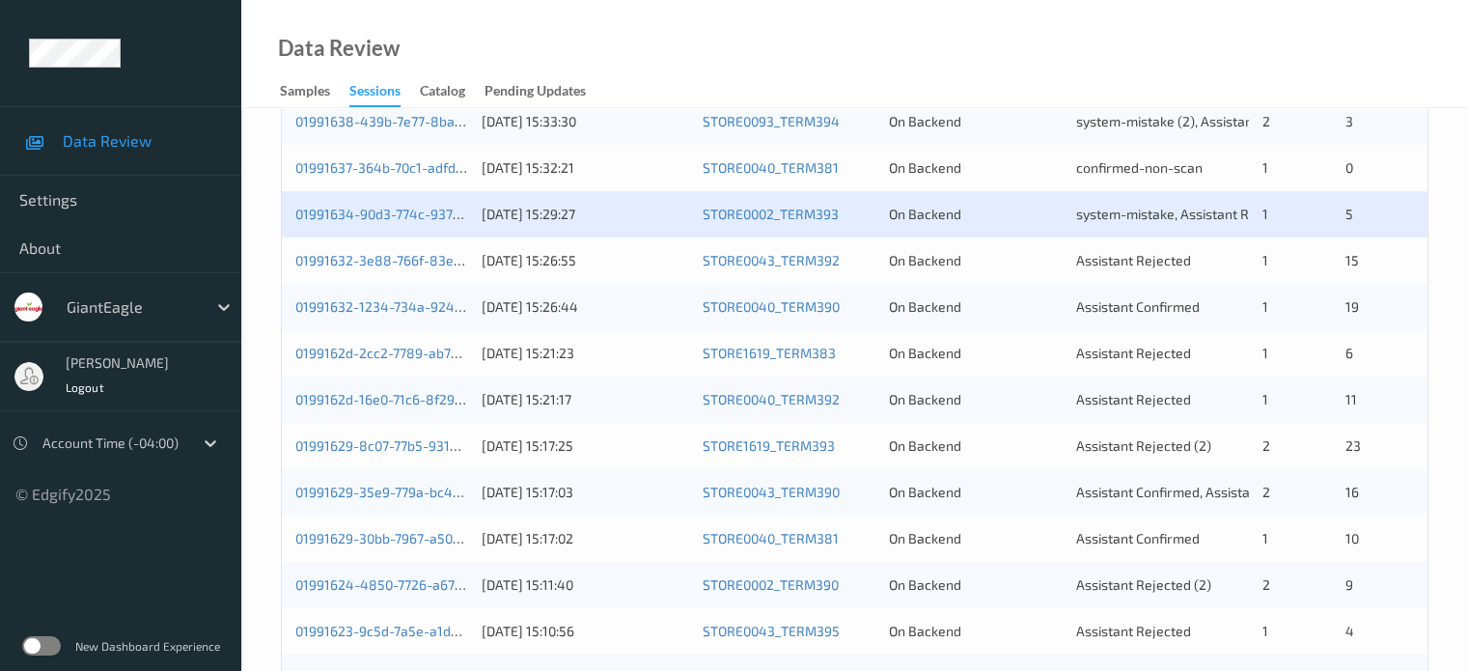
scroll to position [717, 0]
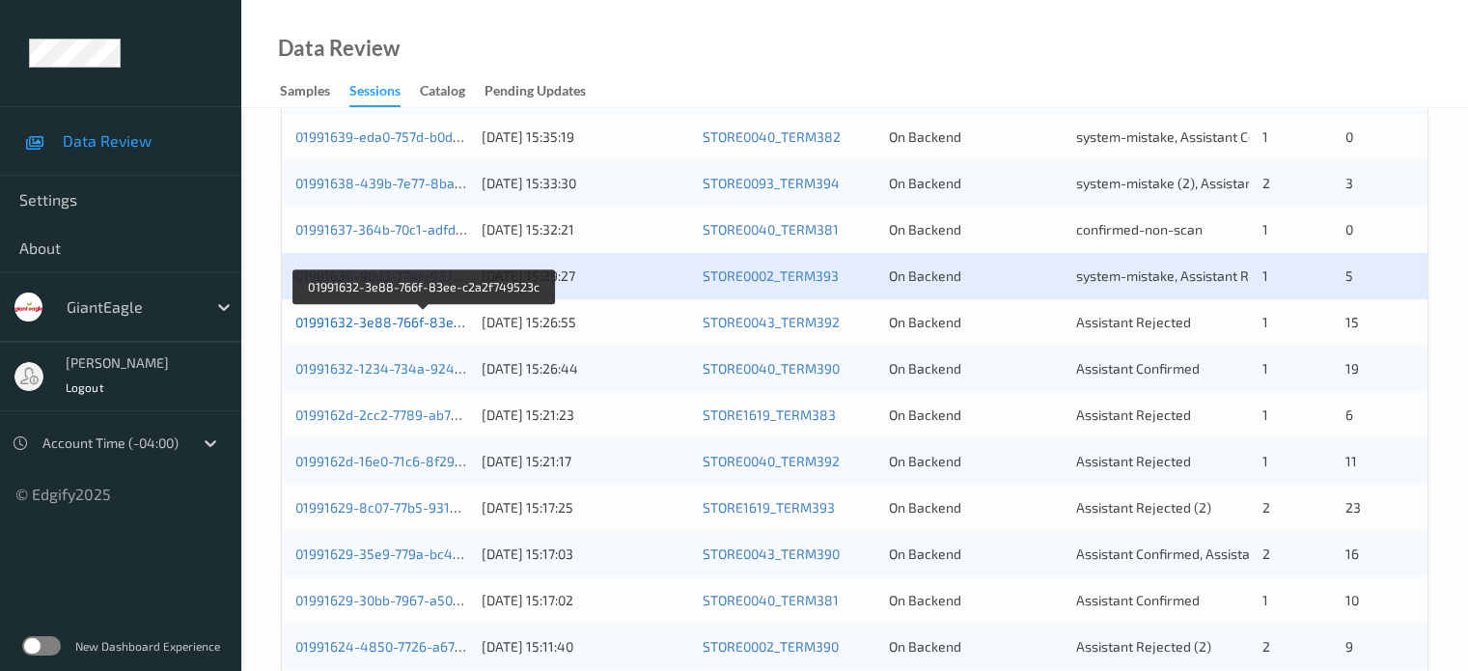
click at [409, 326] on link "01991632-3e88-766f-83ee-c2a2f749523c" at bounding box center [425, 322] width 260 height 16
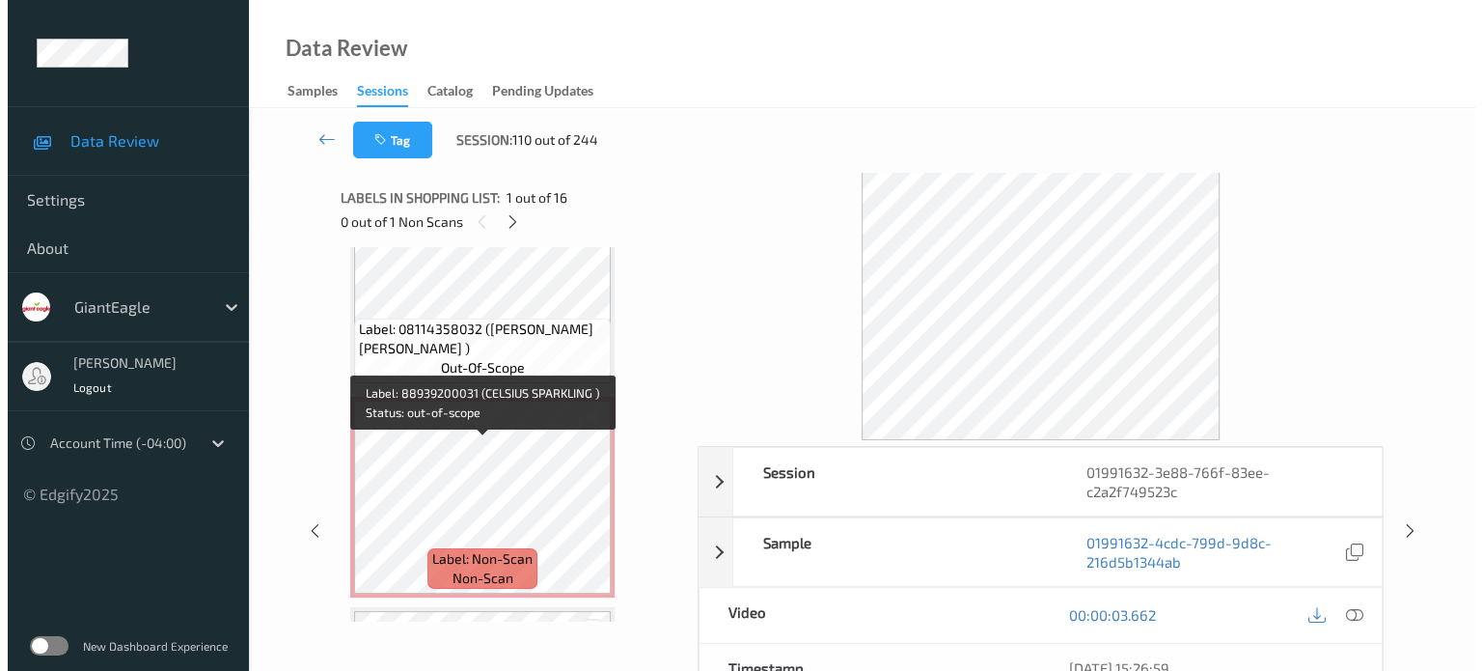
scroll to position [2413, 0]
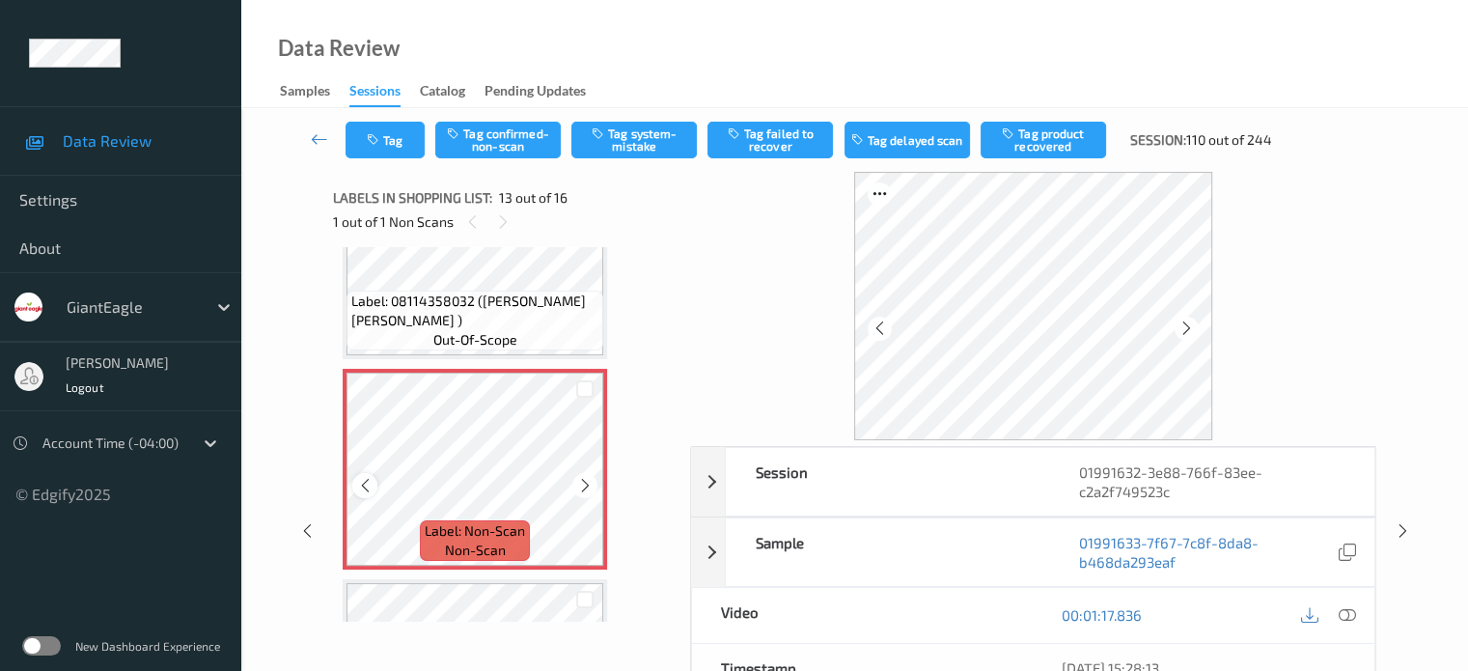
click at [367, 490] on icon at bounding box center [365, 485] width 16 height 17
click at [366, 489] on icon at bounding box center [365, 485] width 16 height 17
click at [1347, 617] on icon at bounding box center [1346, 614] width 17 height 17
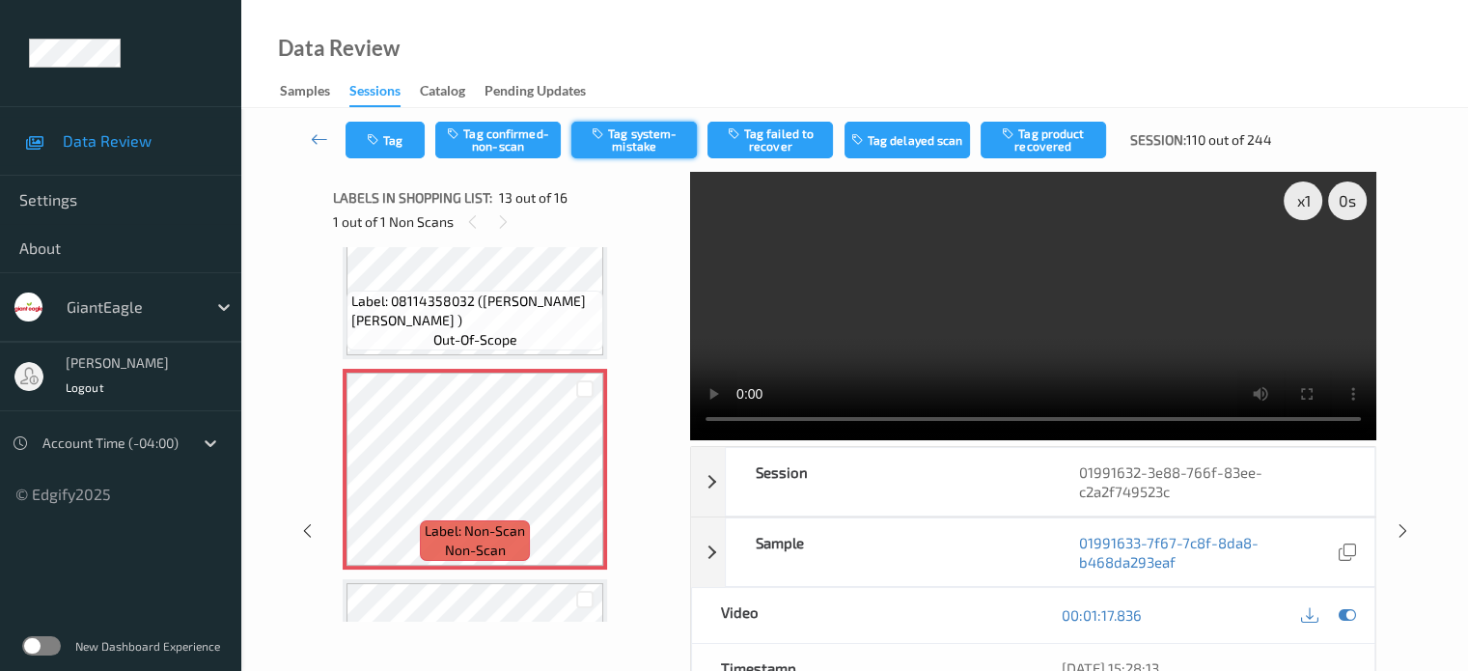
click at [649, 134] on button "Tag system-mistake" at bounding box center [633, 140] width 125 height 37
click at [398, 131] on button "Tag" at bounding box center [384, 140] width 79 height 37
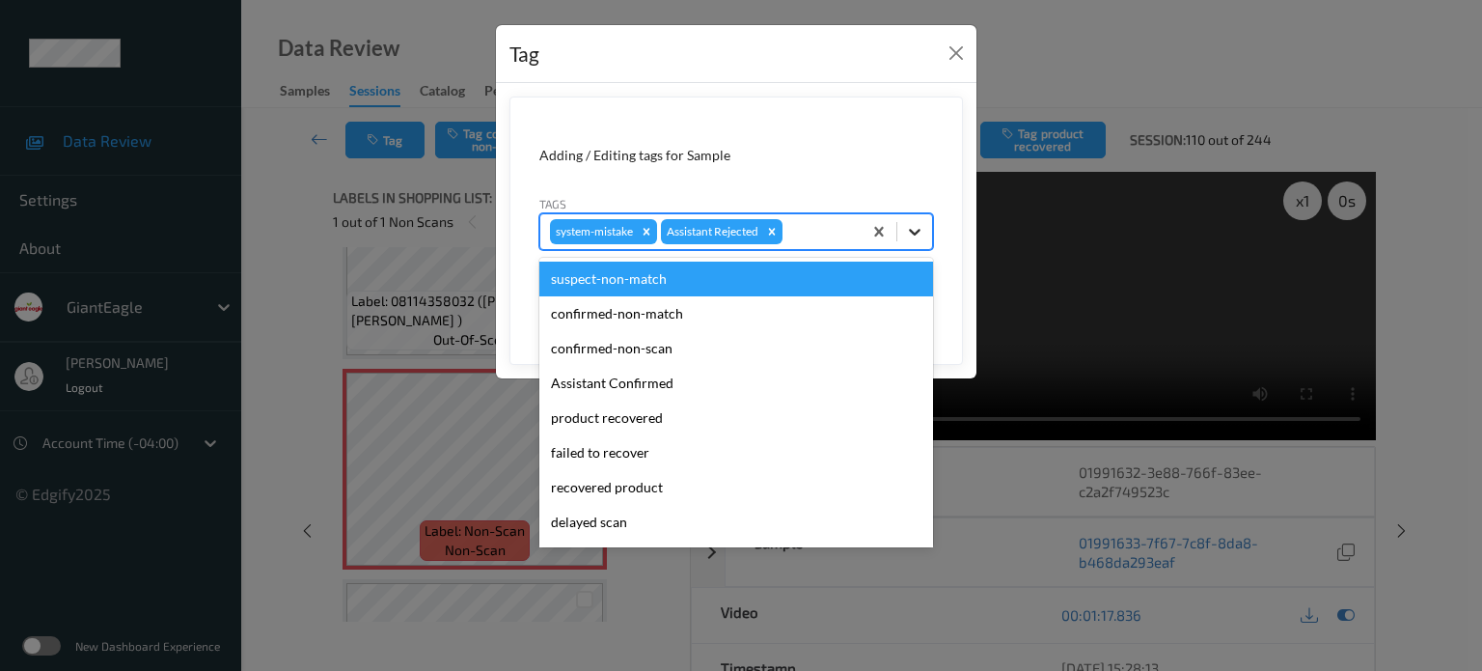
click at [916, 227] on icon at bounding box center [914, 231] width 19 height 19
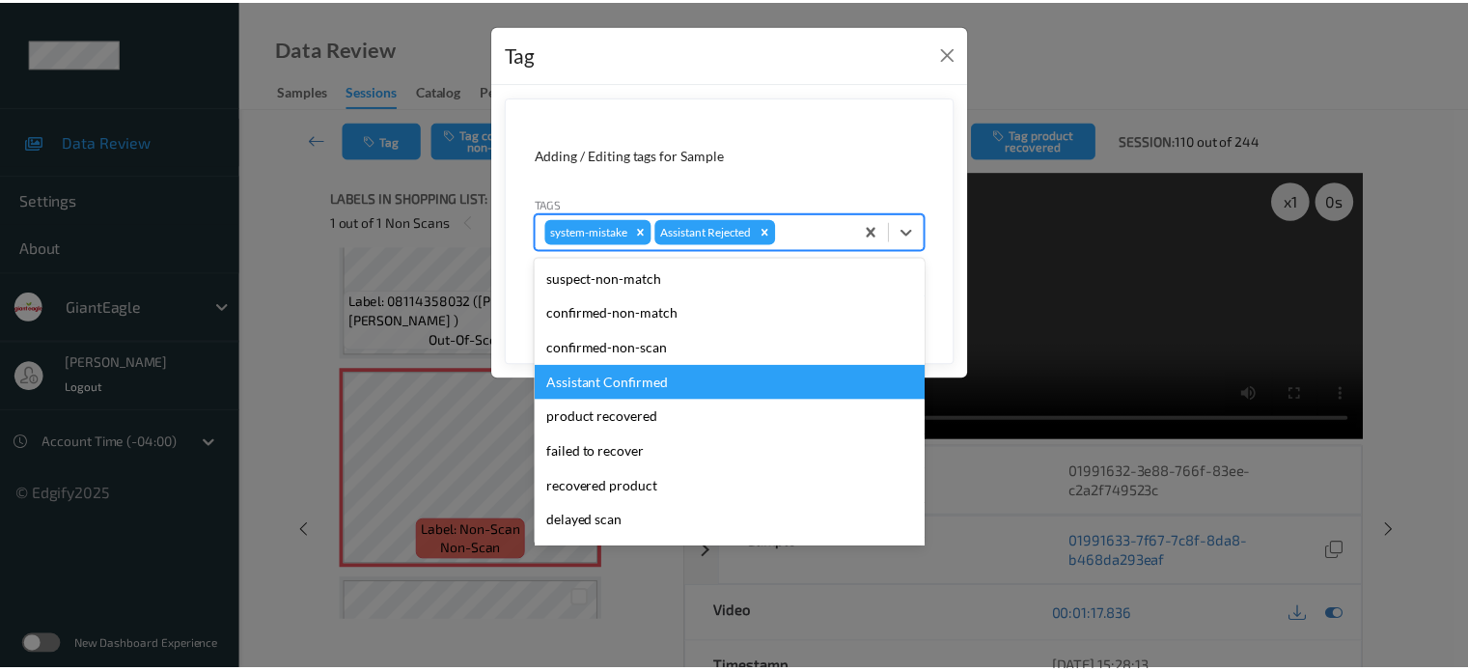
scroll to position [160, 0]
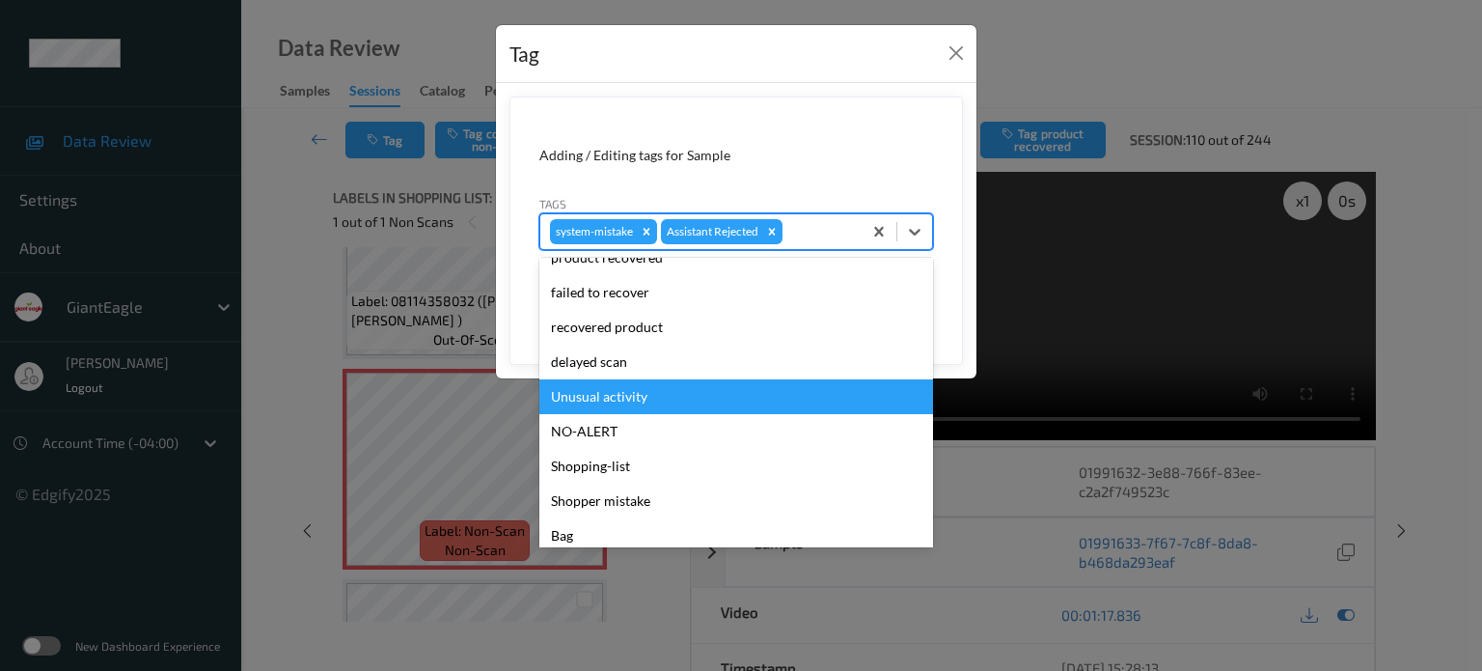
click at [591, 396] on div "Unusual activity" at bounding box center [736, 396] width 394 height 35
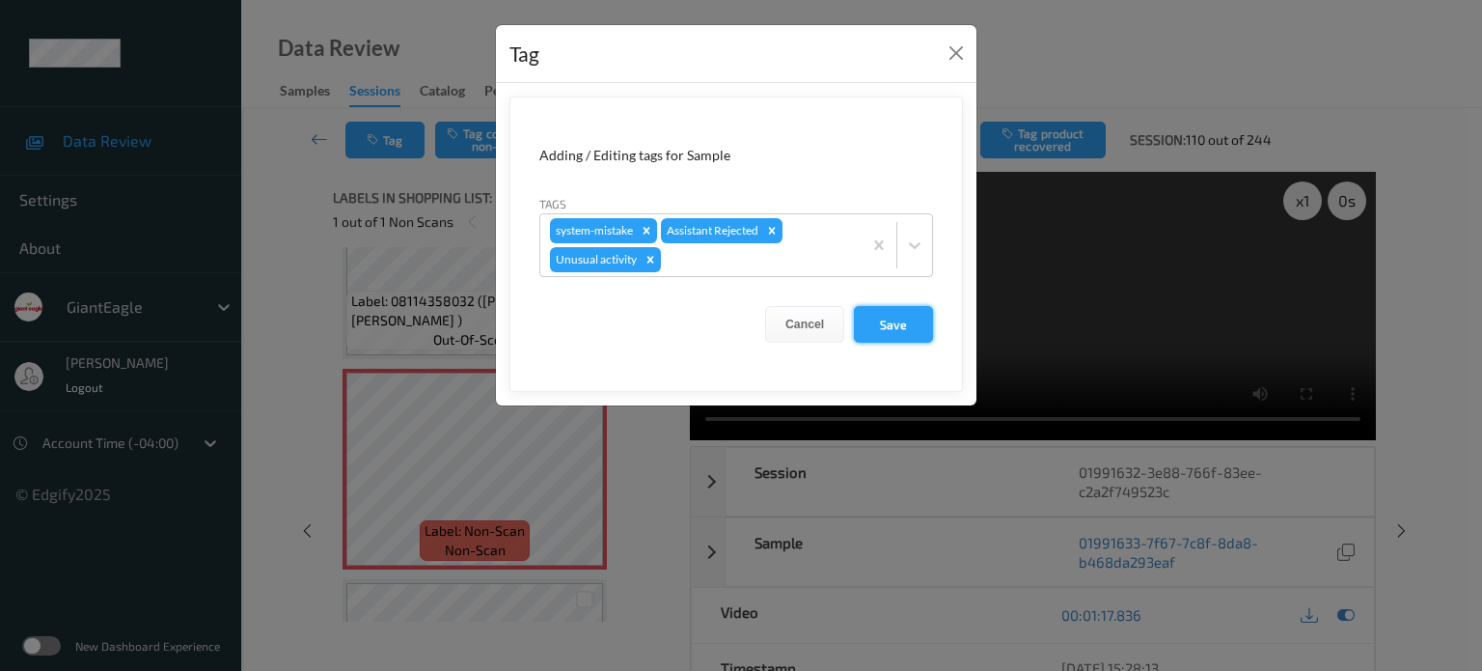
click at [900, 326] on button "Save" at bounding box center [893, 324] width 79 height 37
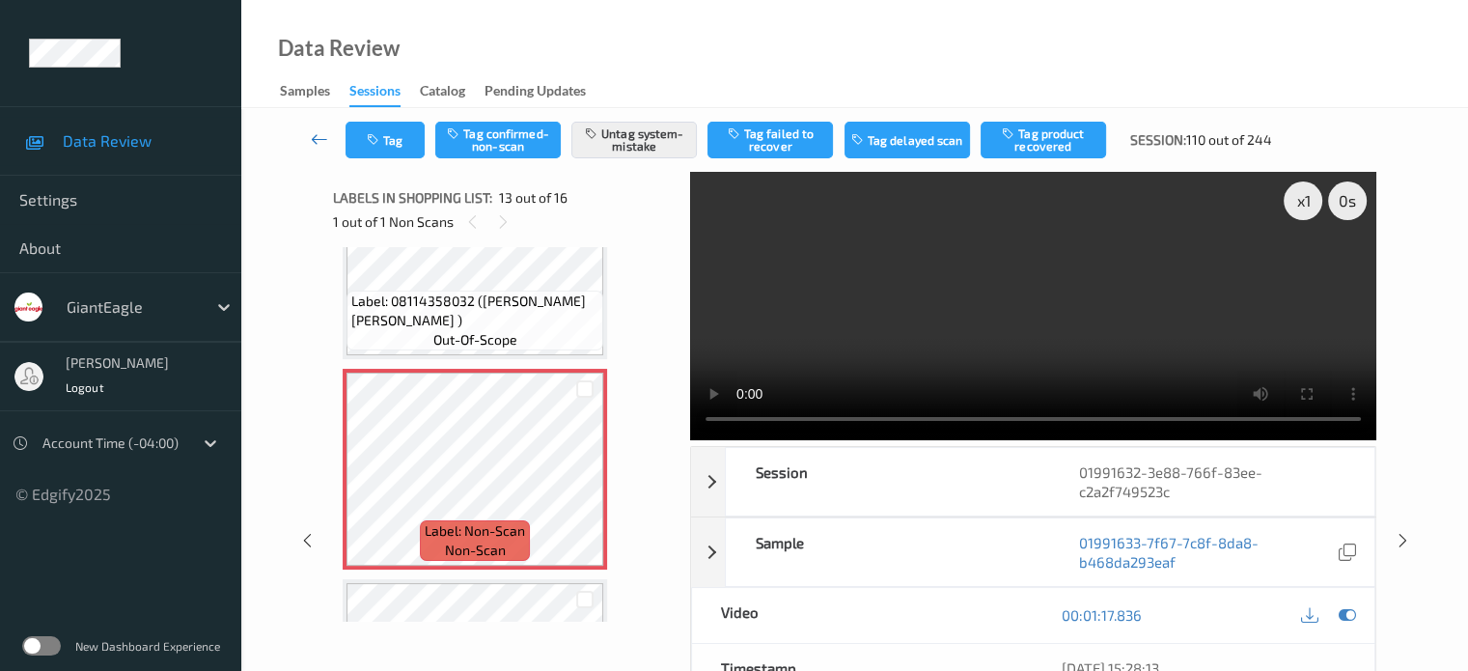
click at [311, 134] on icon at bounding box center [319, 138] width 17 height 19
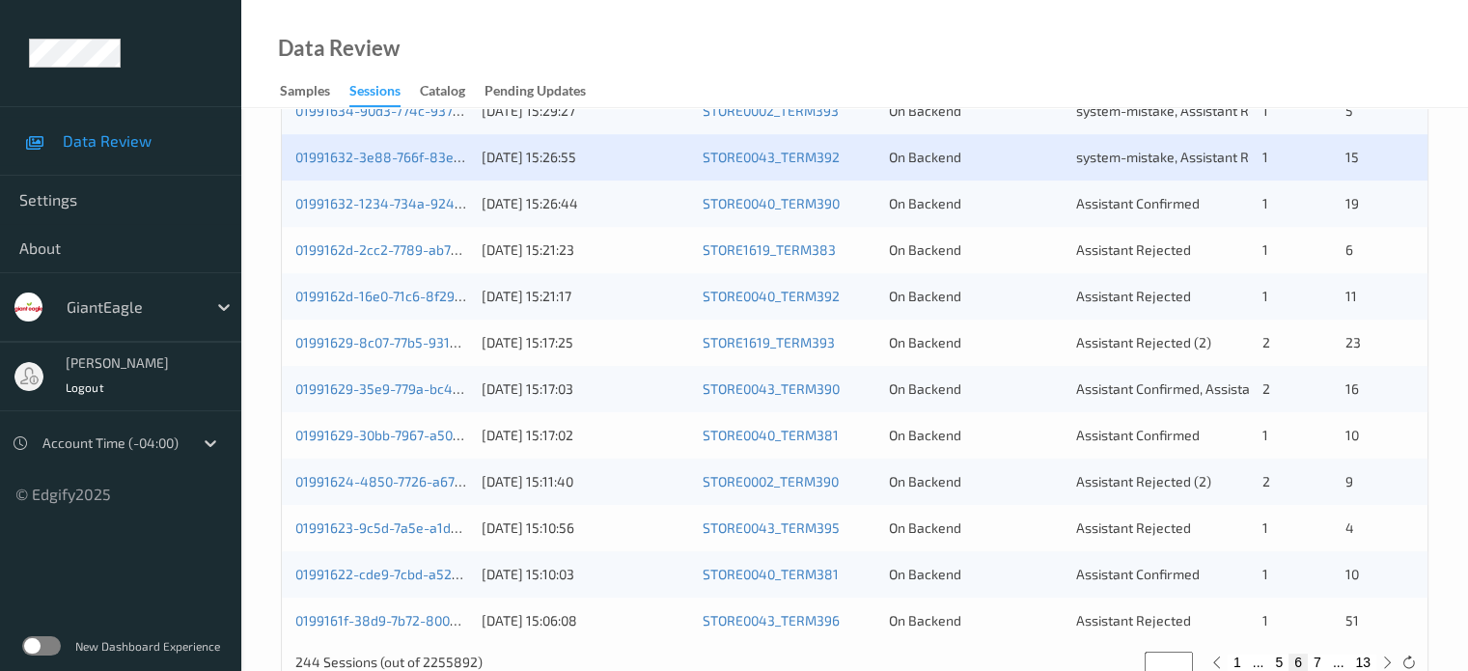
scroll to position [881, 0]
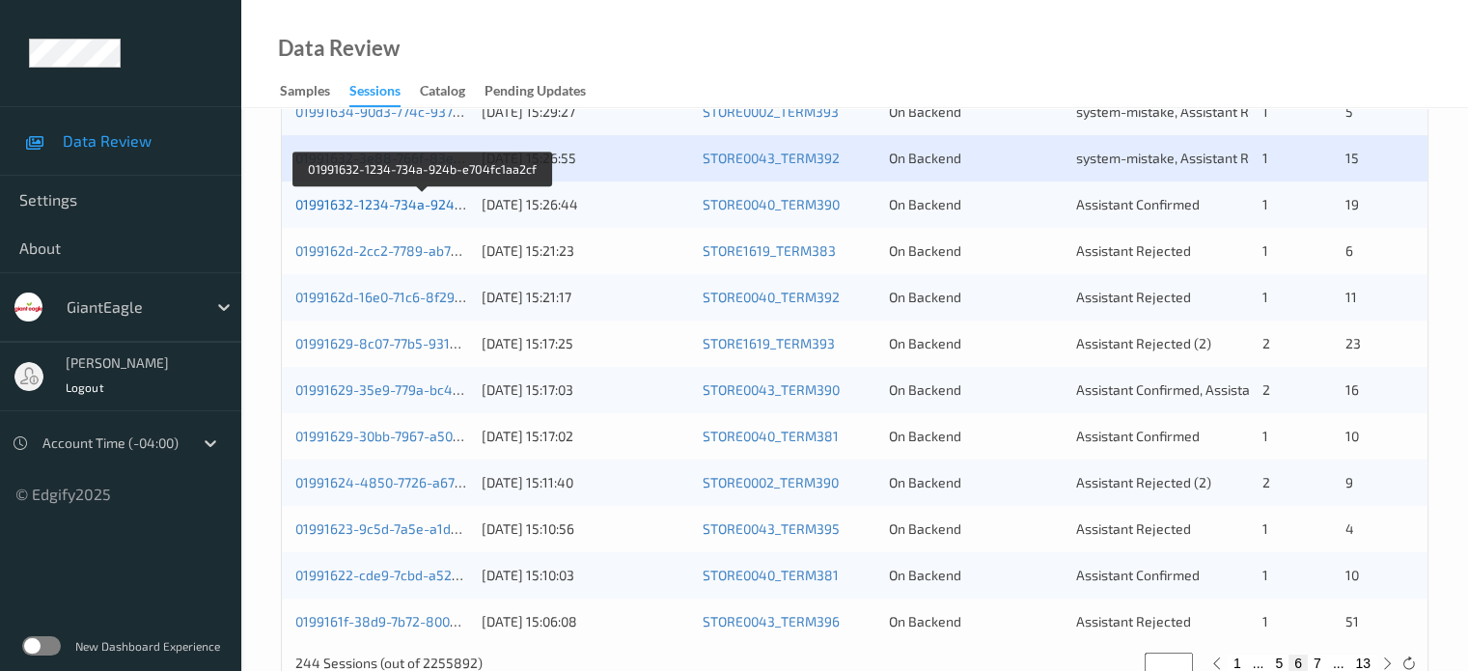
click at [401, 204] on link "01991632-1234-734a-924b-e704fc1aa2cf" at bounding box center [423, 204] width 256 height 16
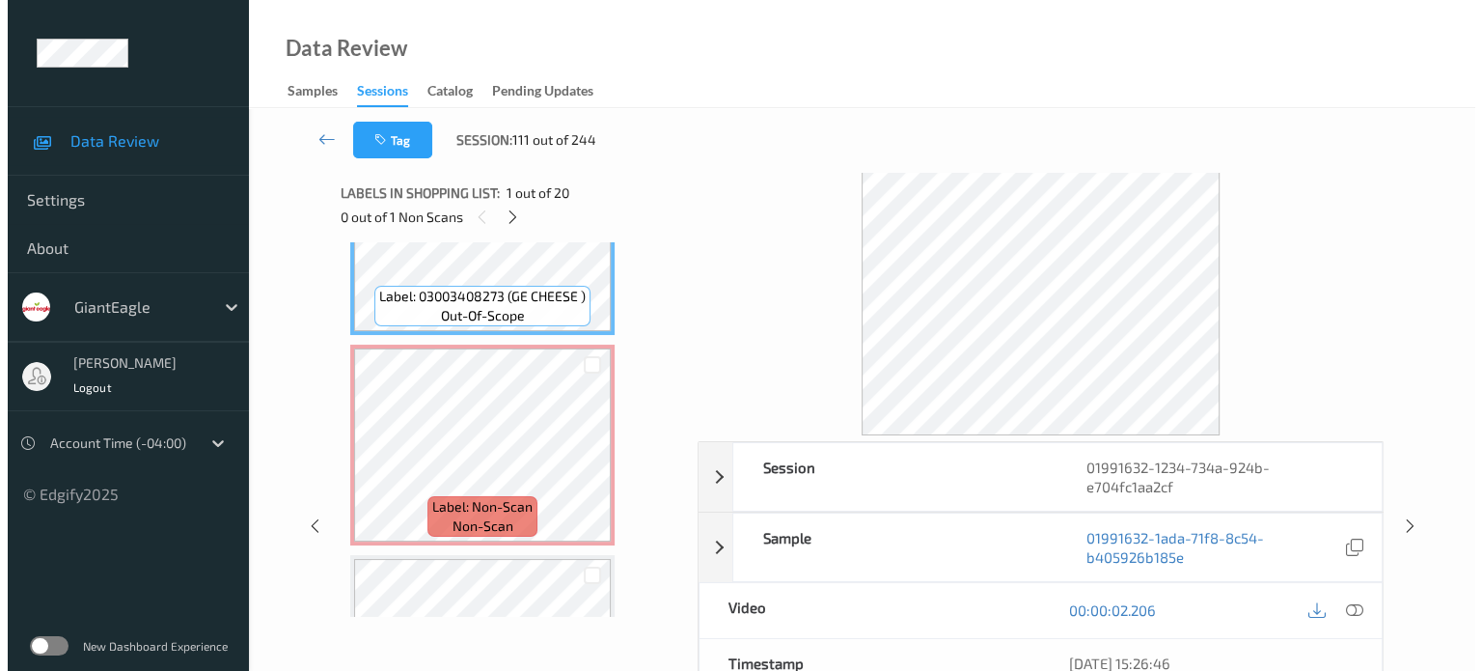
scroll to position [118, 0]
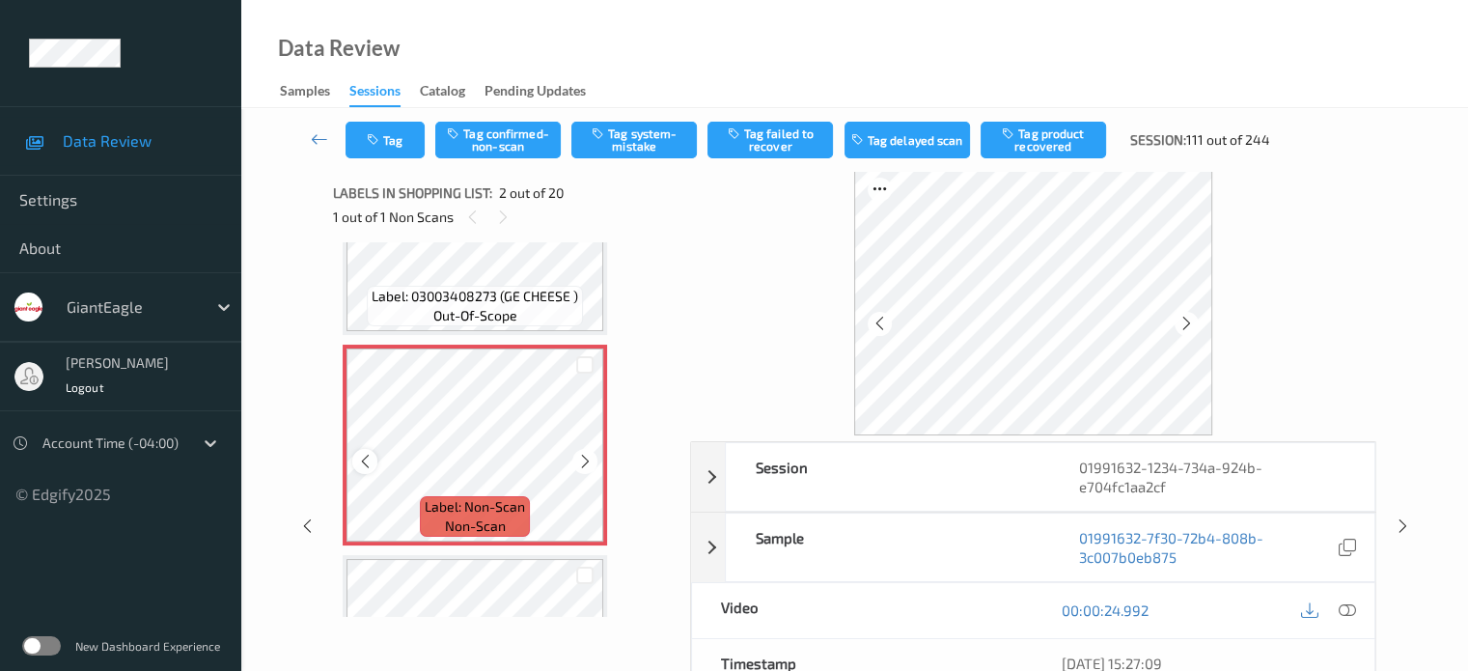
click at [368, 459] on icon at bounding box center [365, 461] width 16 height 17
click at [1348, 608] on icon at bounding box center [1346, 609] width 17 height 17
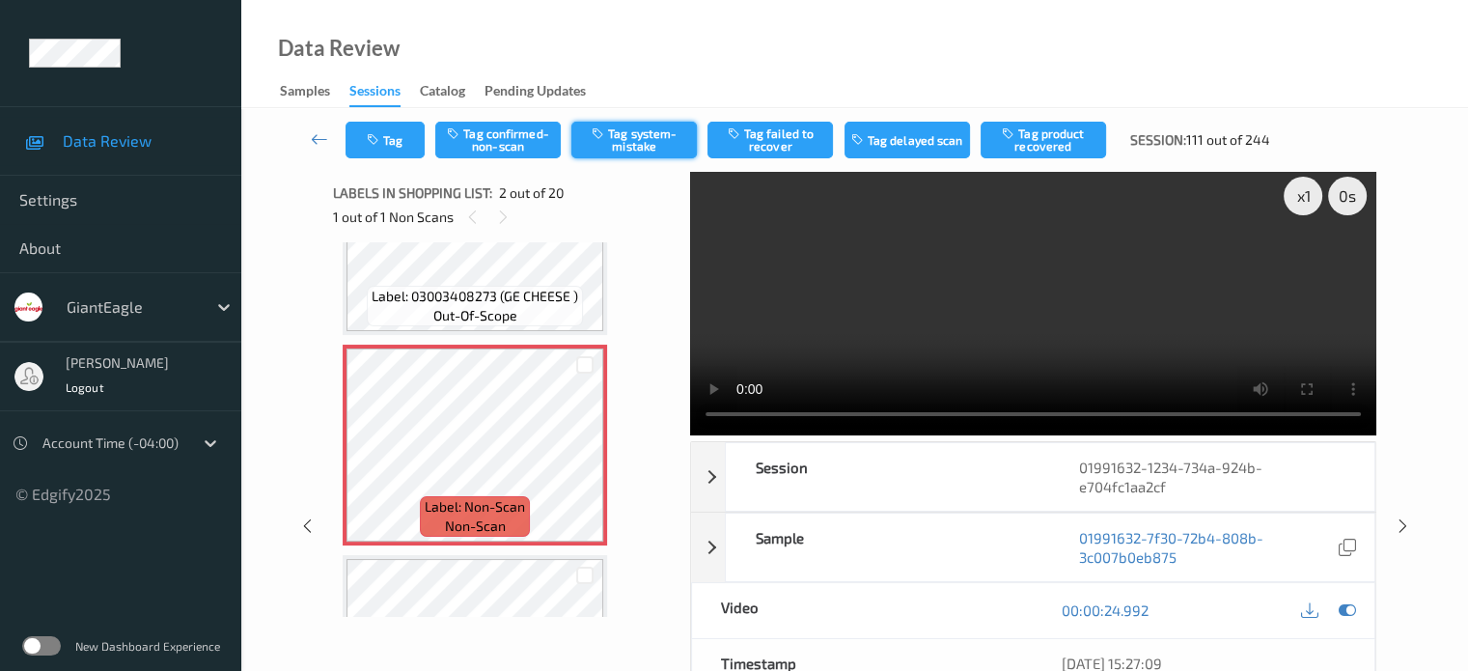
click at [616, 146] on button "Tag system-mistake" at bounding box center [633, 140] width 125 height 37
click at [401, 138] on button "Tag" at bounding box center [384, 140] width 79 height 37
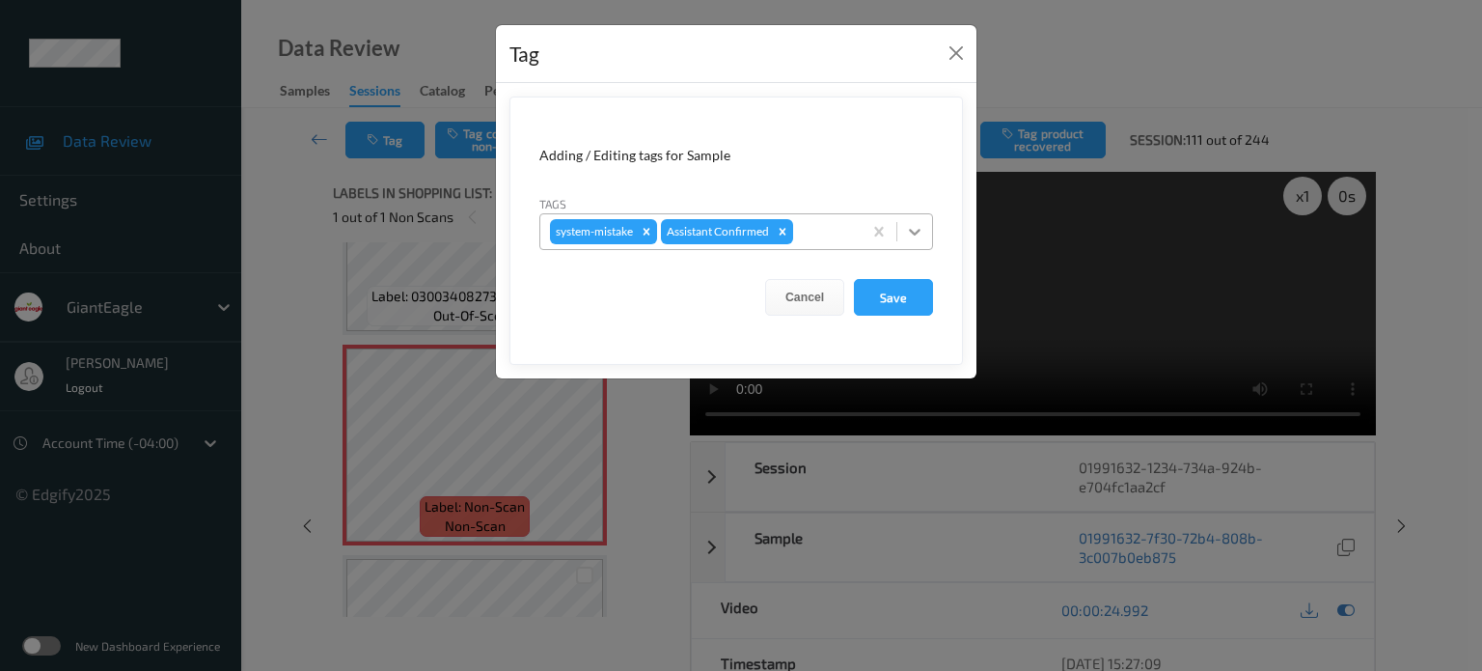
click at [916, 227] on icon at bounding box center [914, 231] width 19 height 19
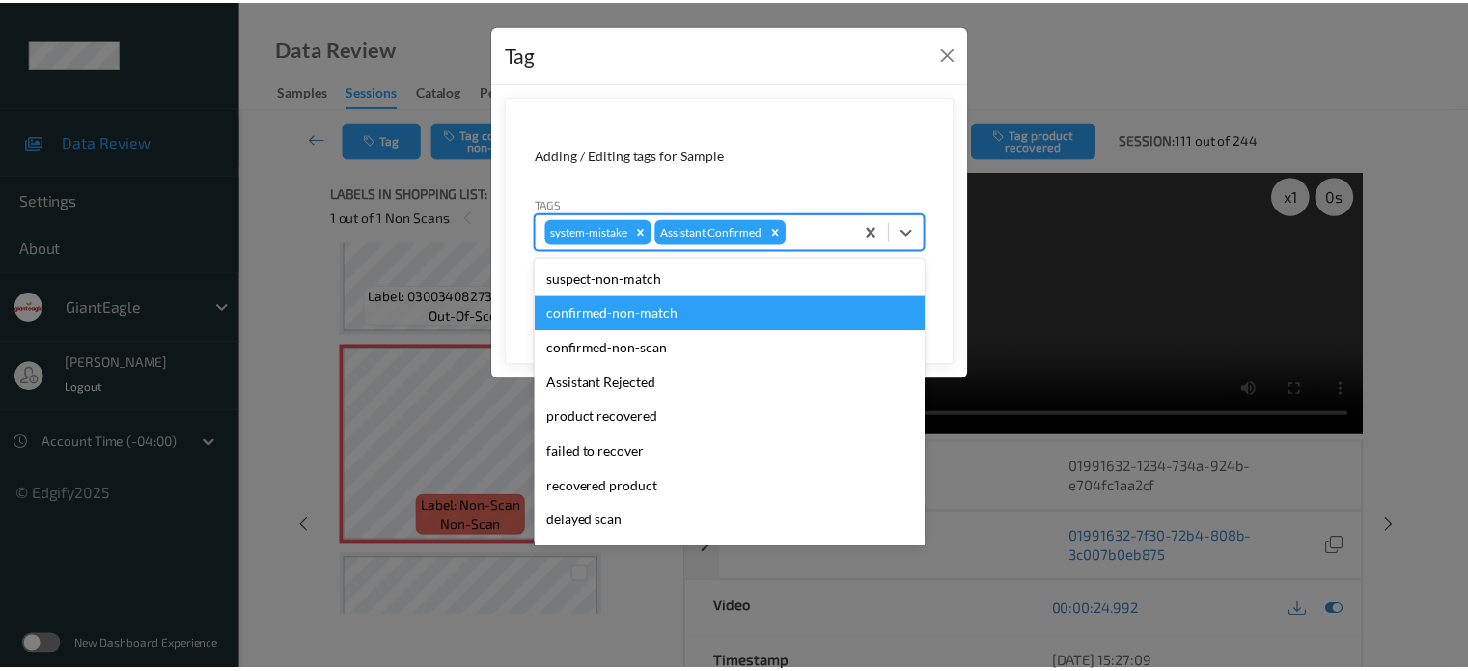
scroll to position [170, 0]
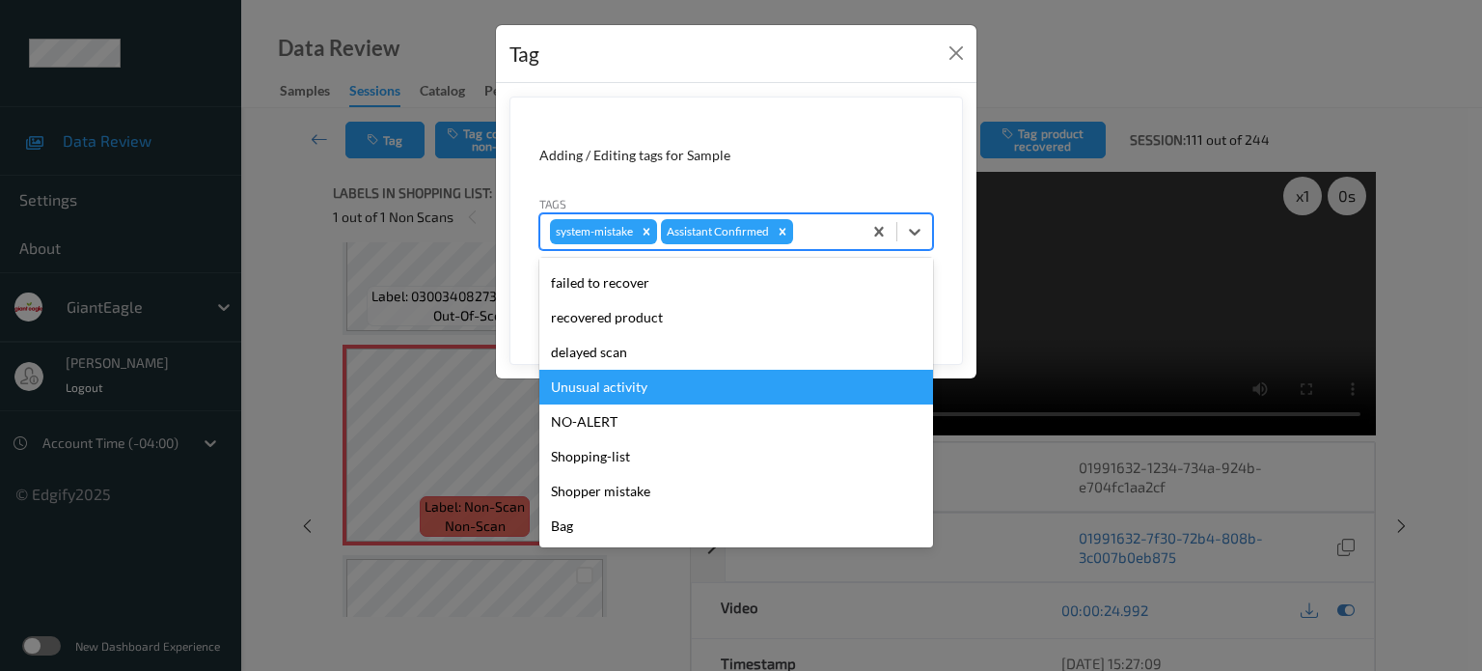
click at [557, 382] on div "Unusual activity" at bounding box center [736, 387] width 394 height 35
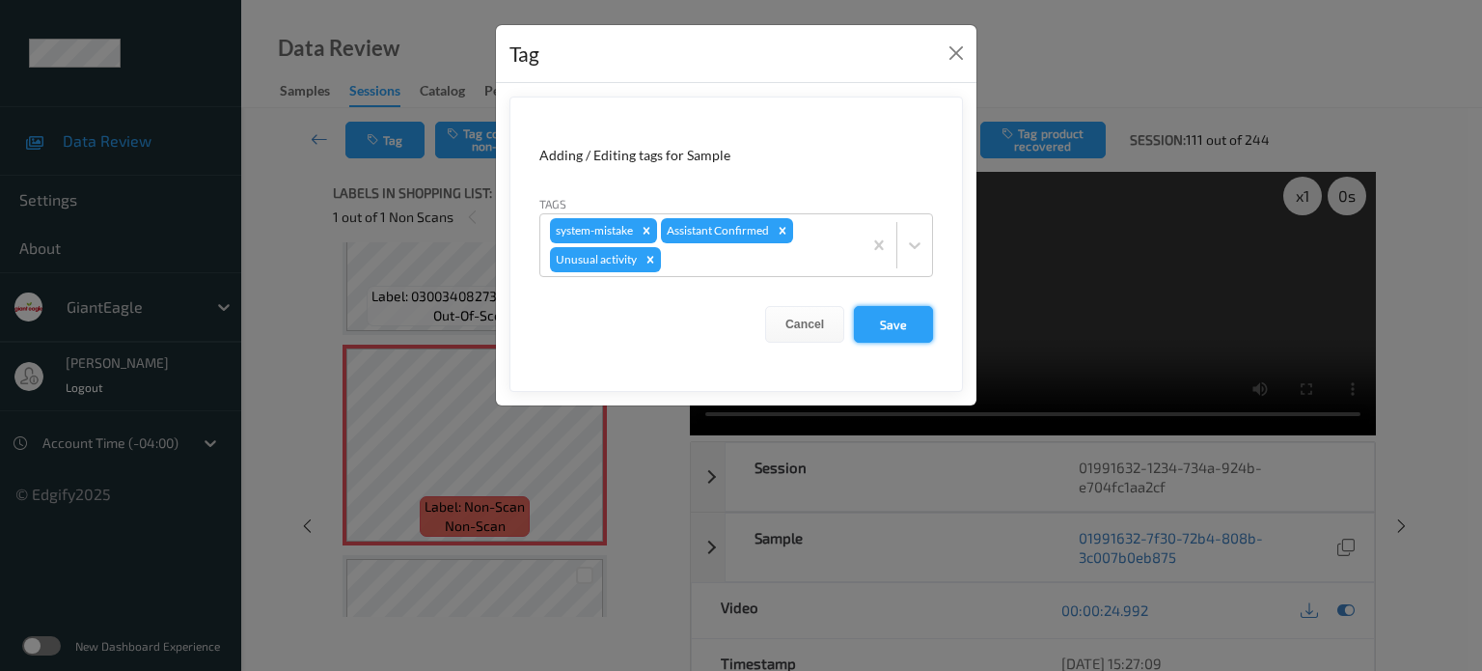
click at [886, 321] on button "Save" at bounding box center [893, 324] width 79 height 37
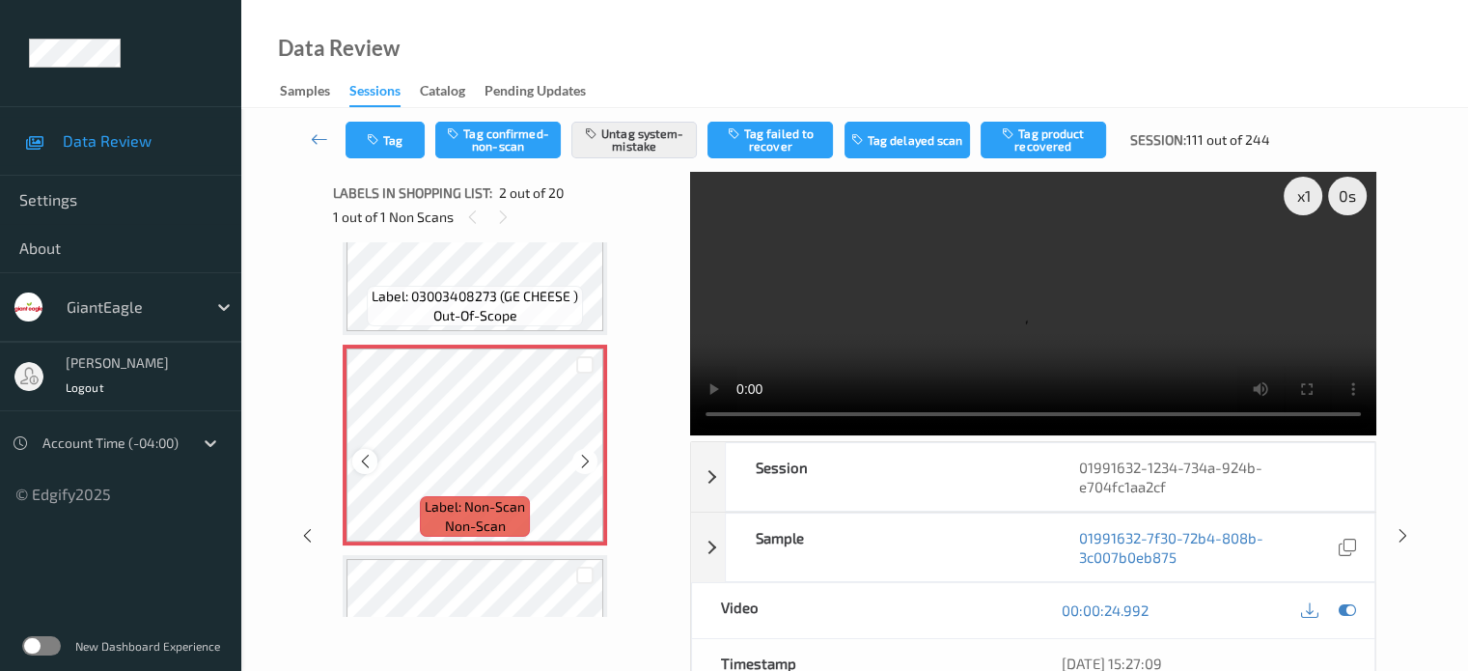
click at [363, 460] on icon at bounding box center [365, 461] width 16 height 17
click at [317, 147] on icon at bounding box center [319, 138] width 17 height 19
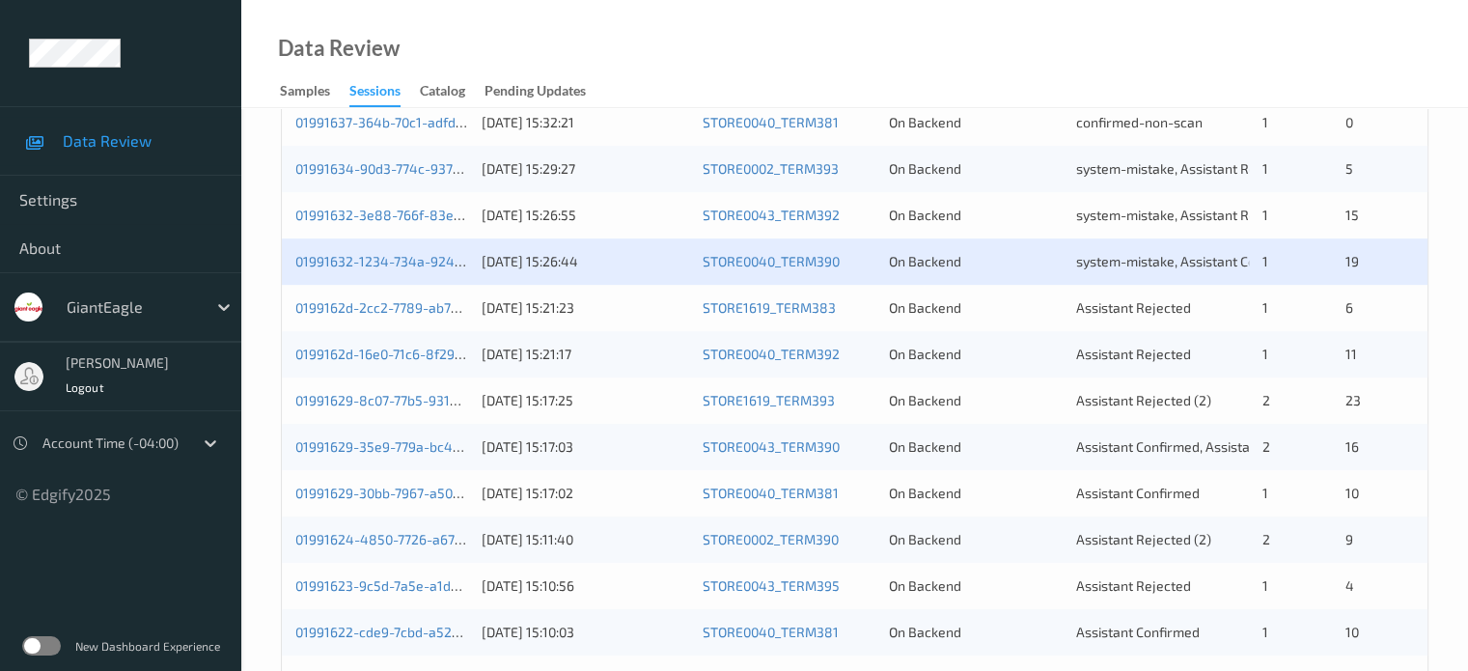
scroll to position [932, 0]
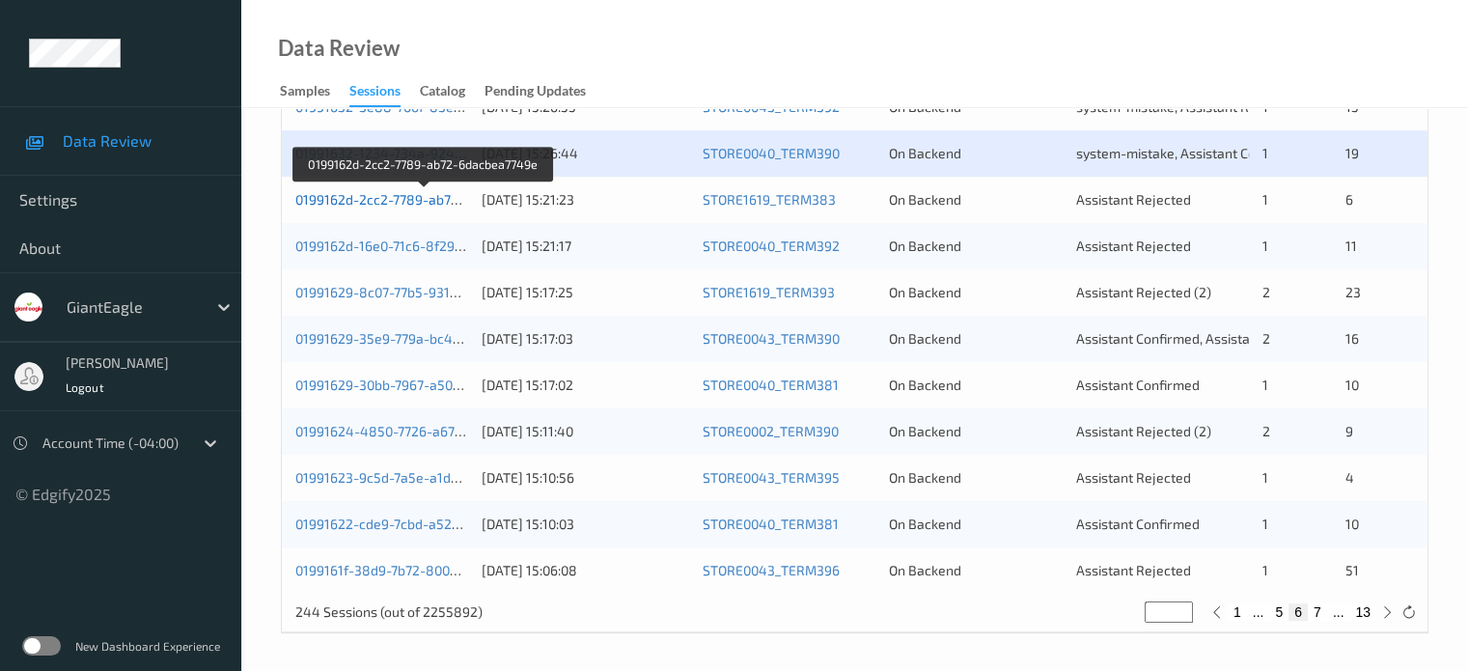
drag, startPoint x: 390, startPoint y: 201, endPoint x: 366, endPoint y: 203, distance: 24.2
click at [366, 203] on link "0199162d-2cc2-7789-ab72-6dacbea7749e" at bounding box center [425, 199] width 260 height 16
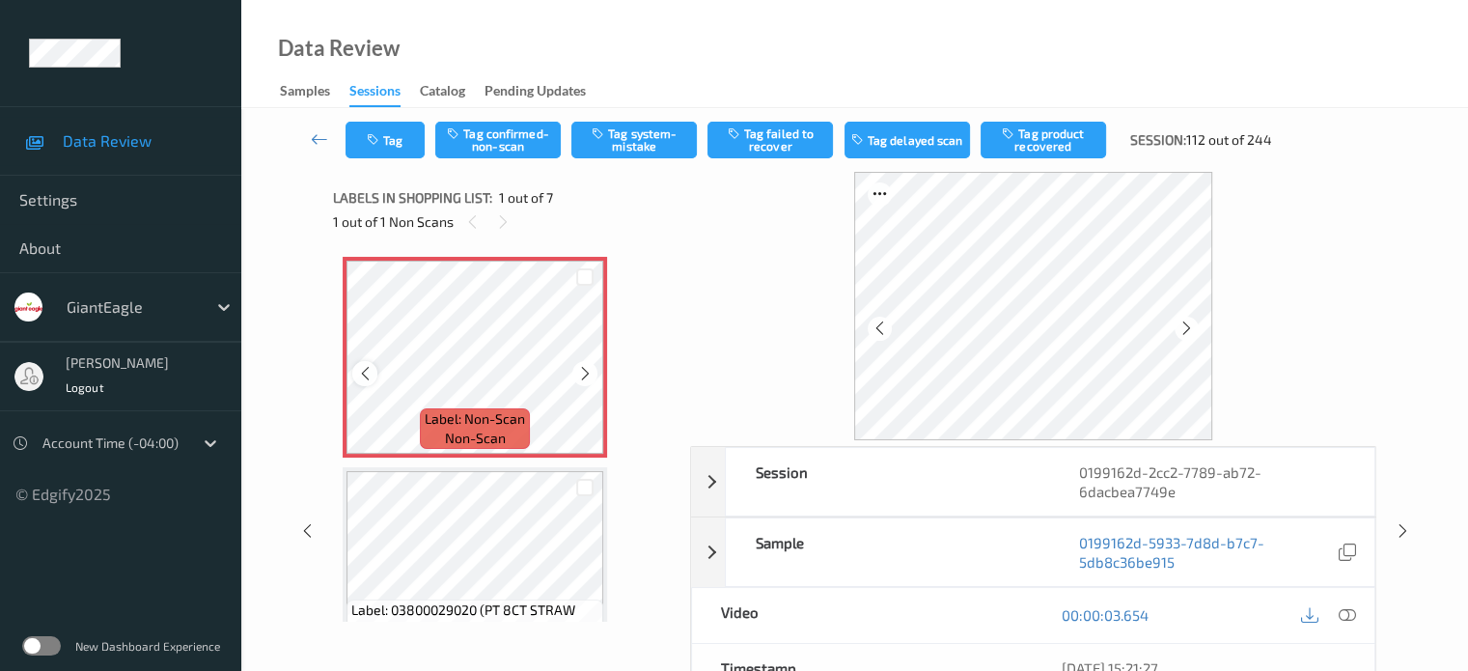
click at [367, 377] on icon at bounding box center [365, 373] width 16 height 17
click at [1355, 613] on div at bounding box center [1347, 615] width 26 height 26
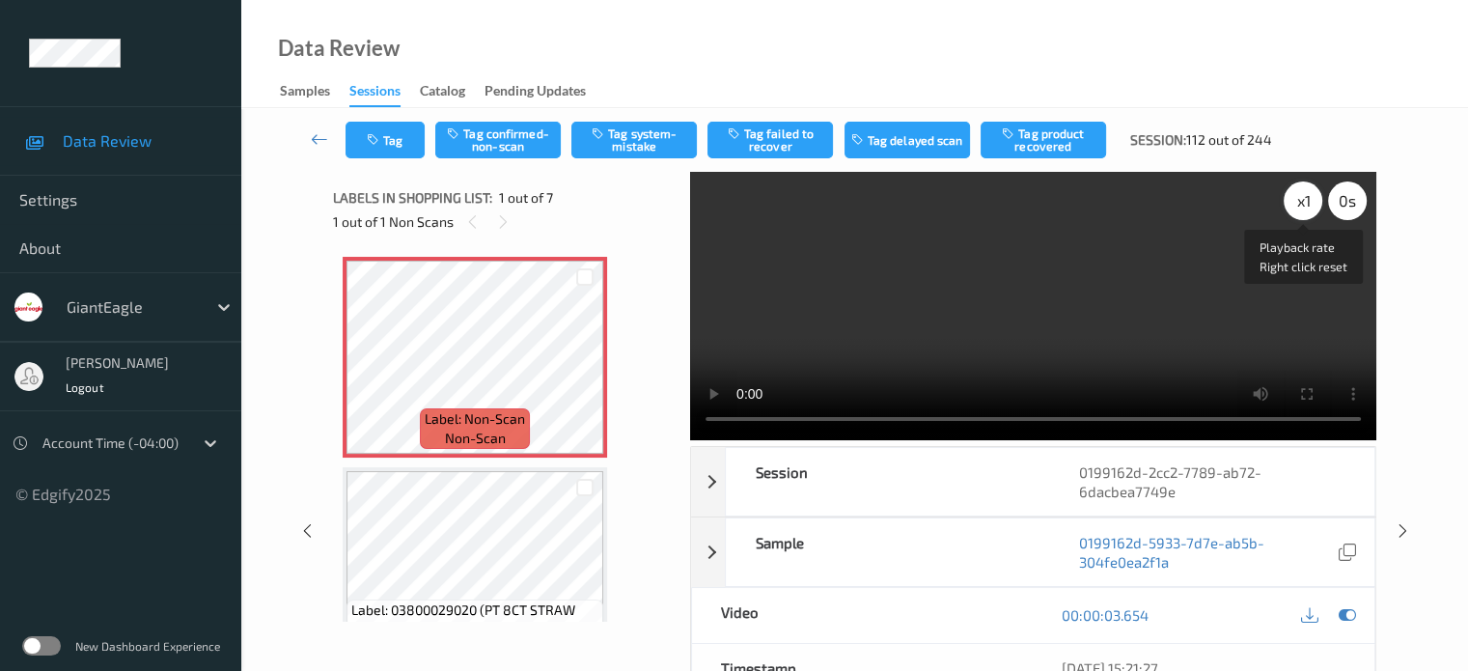
click at [1307, 200] on div "x 1" at bounding box center [1303, 200] width 39 height 39
click at [631, 131] on button "Tag system-mistake" at bounding box center [633, 140] width 125 height 37
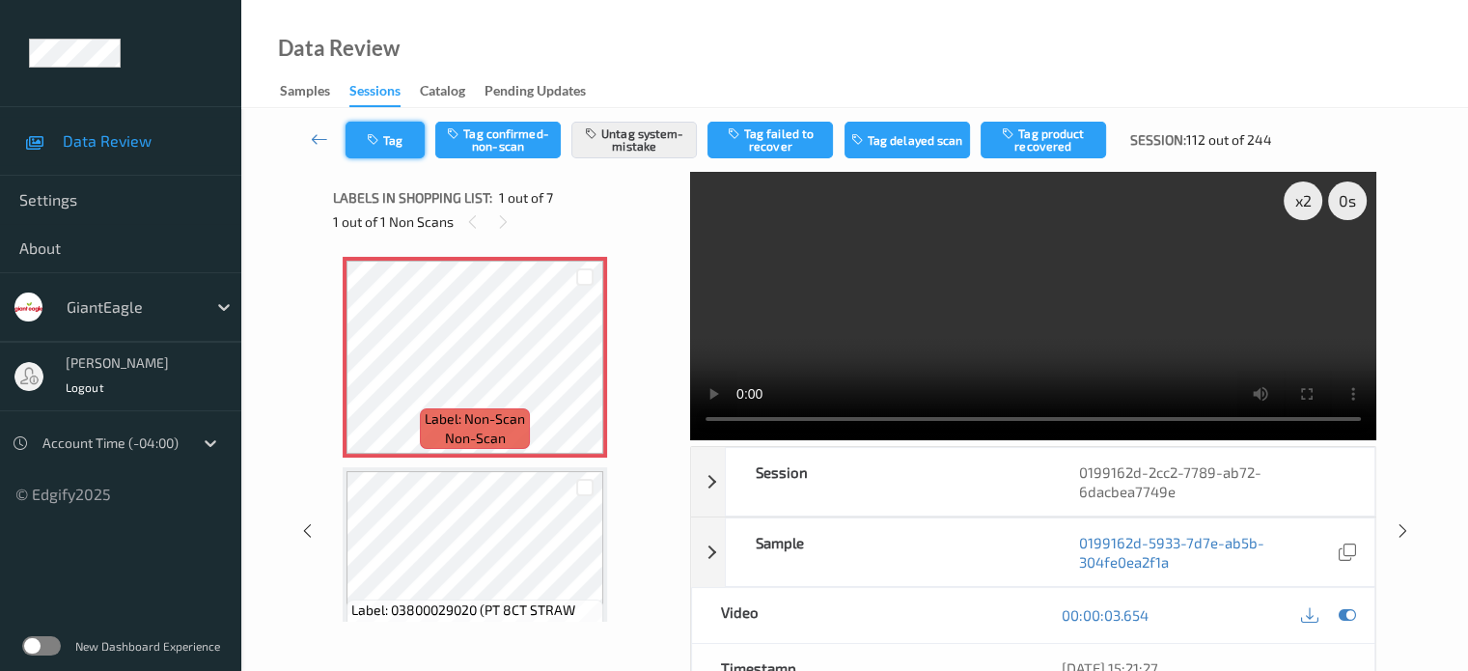
click at [401, 138] on button "Tag" at bounding box center [384, 140] width 79 height 37
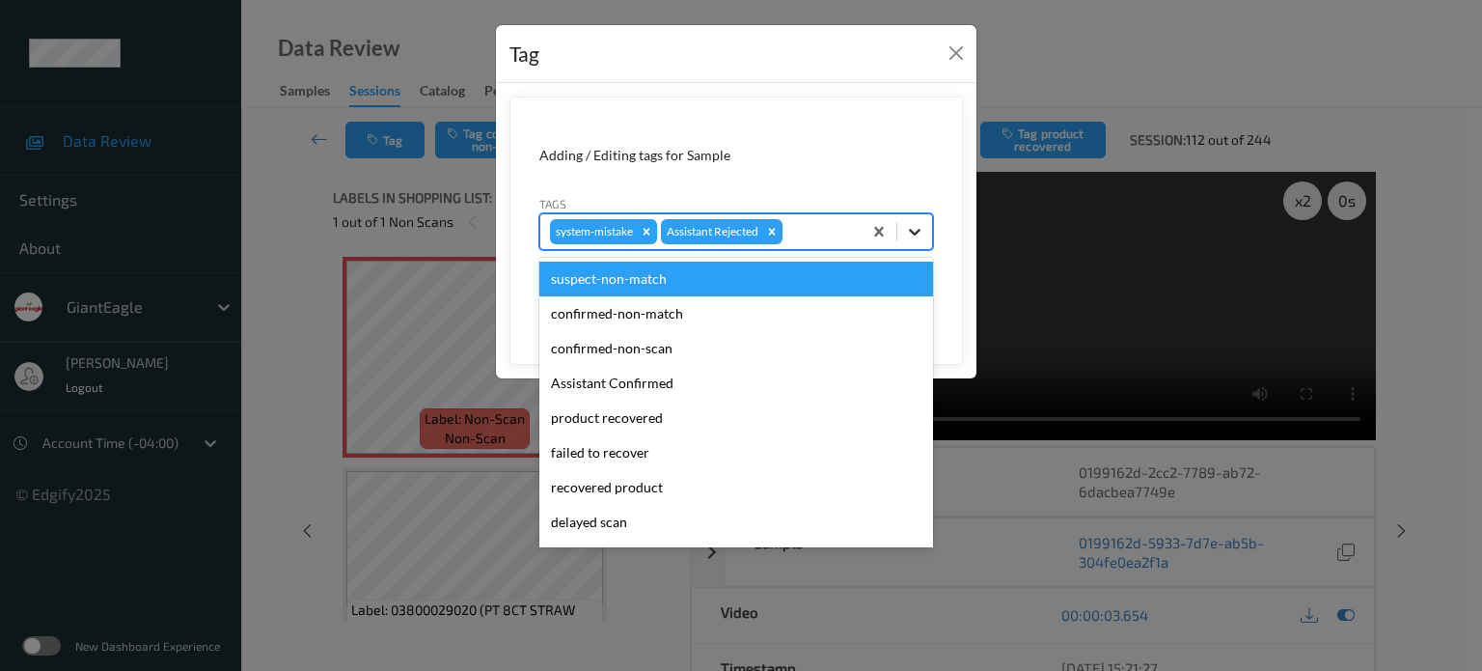
click at [915, 223] on icon at bounding box center [914, 231] width 19 height 19
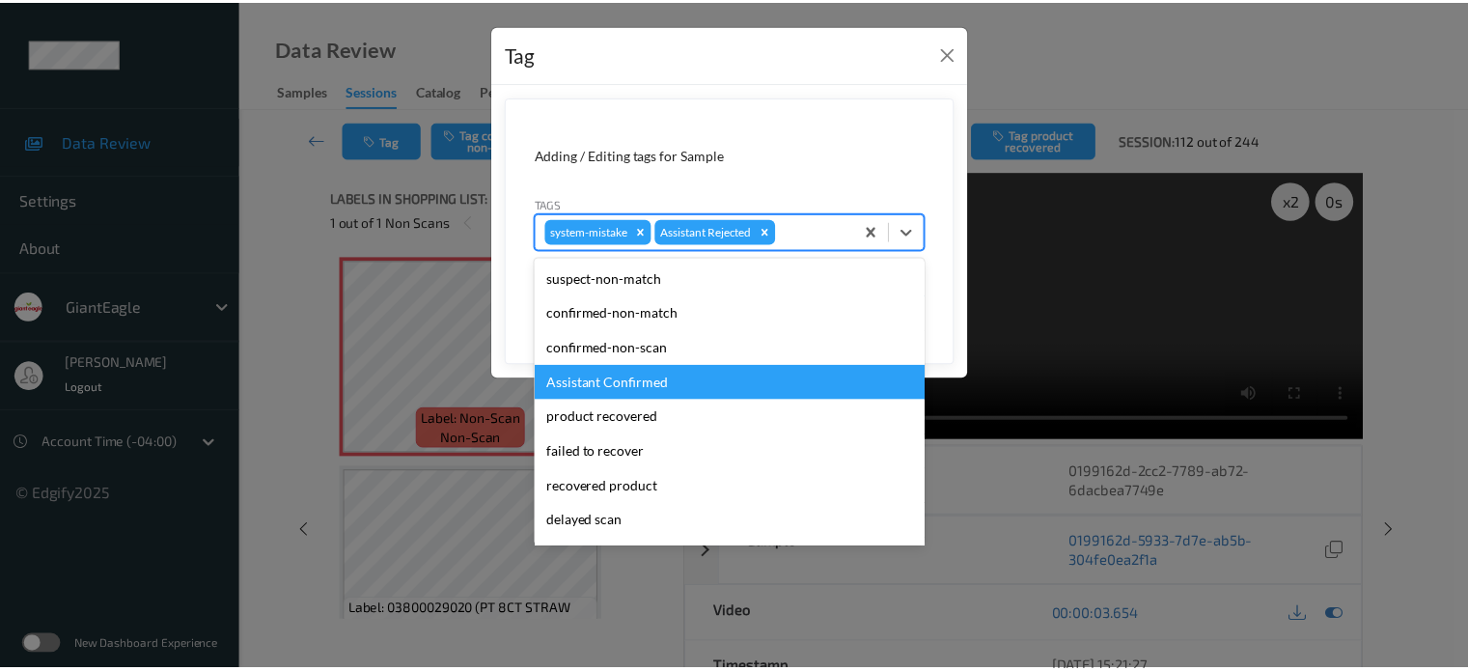
scroll to position [170, 0]
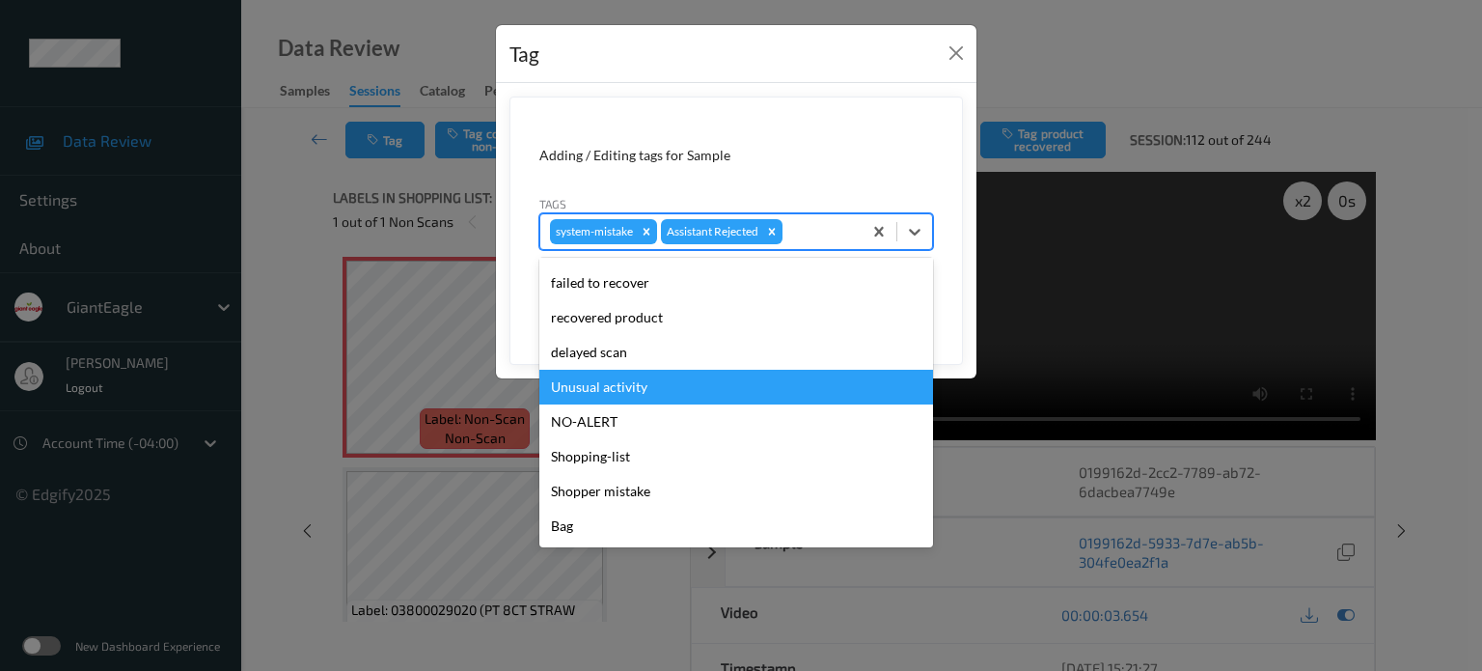
click at [583, 385] on div "Unusual activity" at bounding box center [736, 387] width 394 height 35
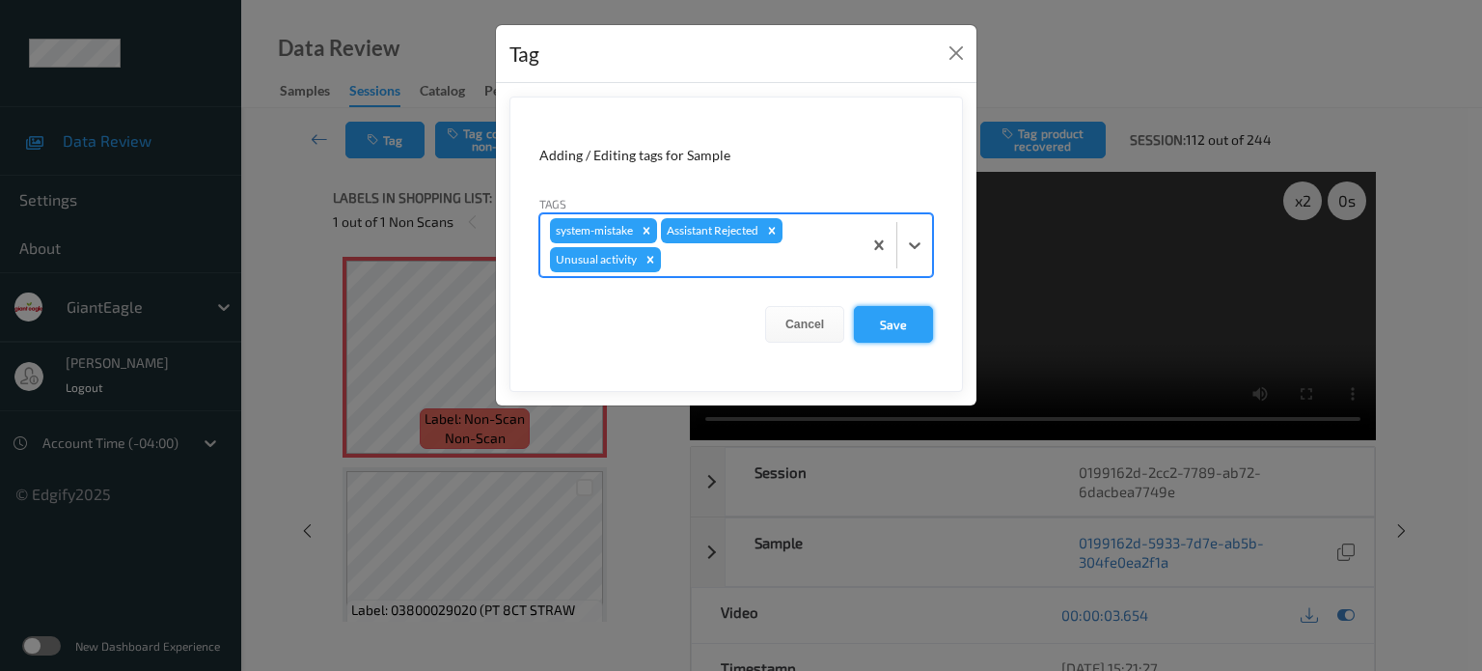
click at [896, 329] on button "Save" at bounding box center [893, 324] width 79 height 37
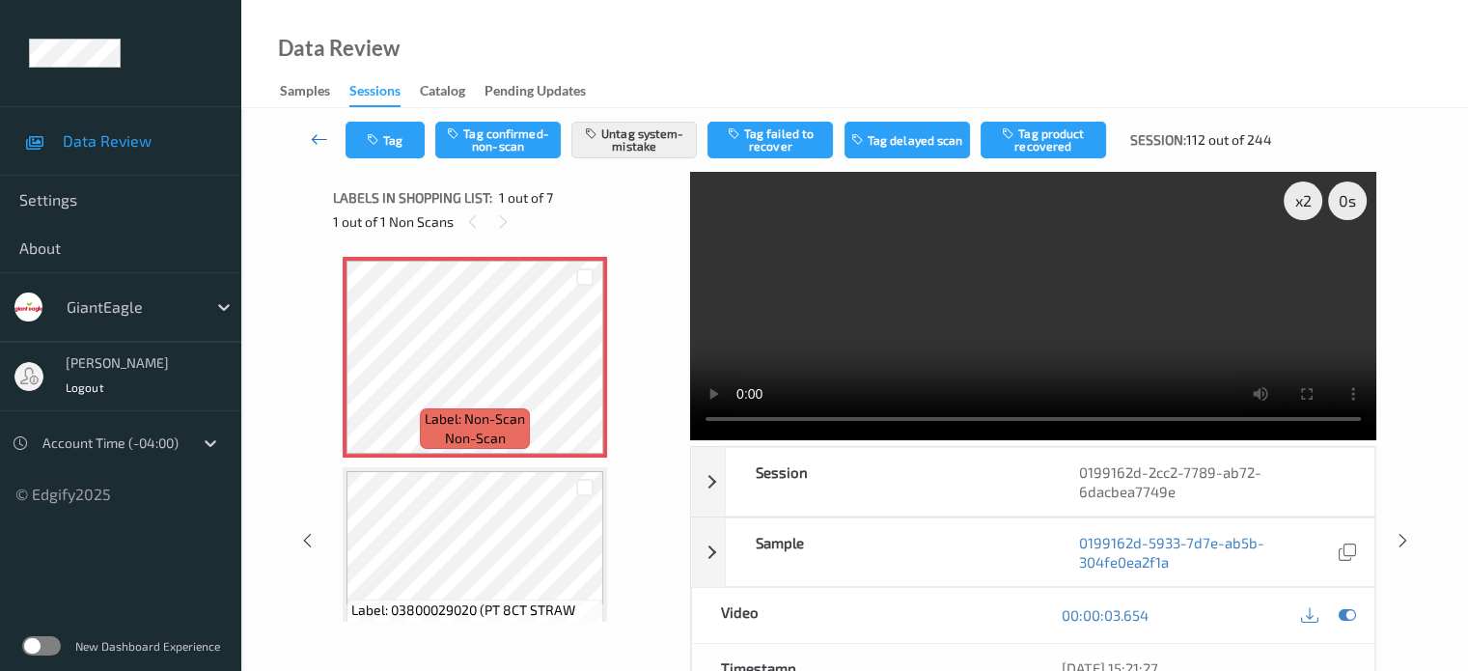
click at [317, 134] on icon at bounding box center [319, 138] width 17 height 19
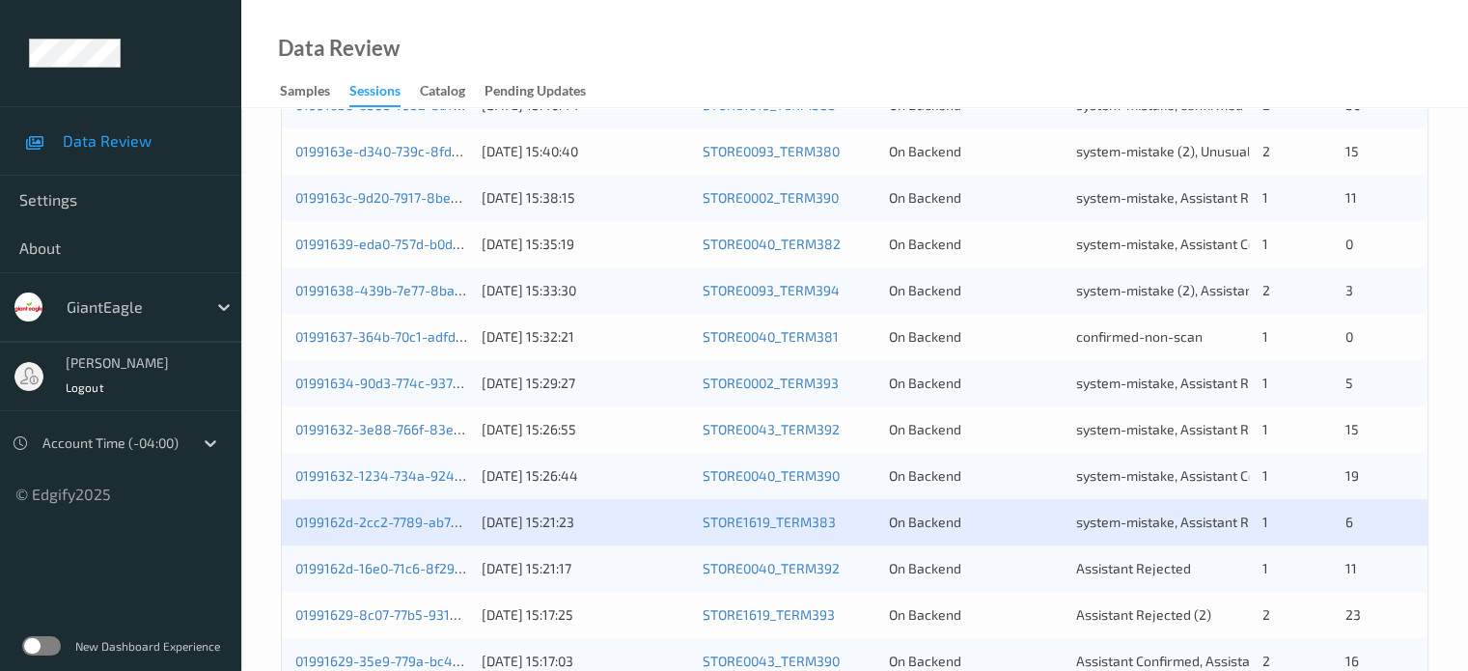
scroll to position [932, 0]
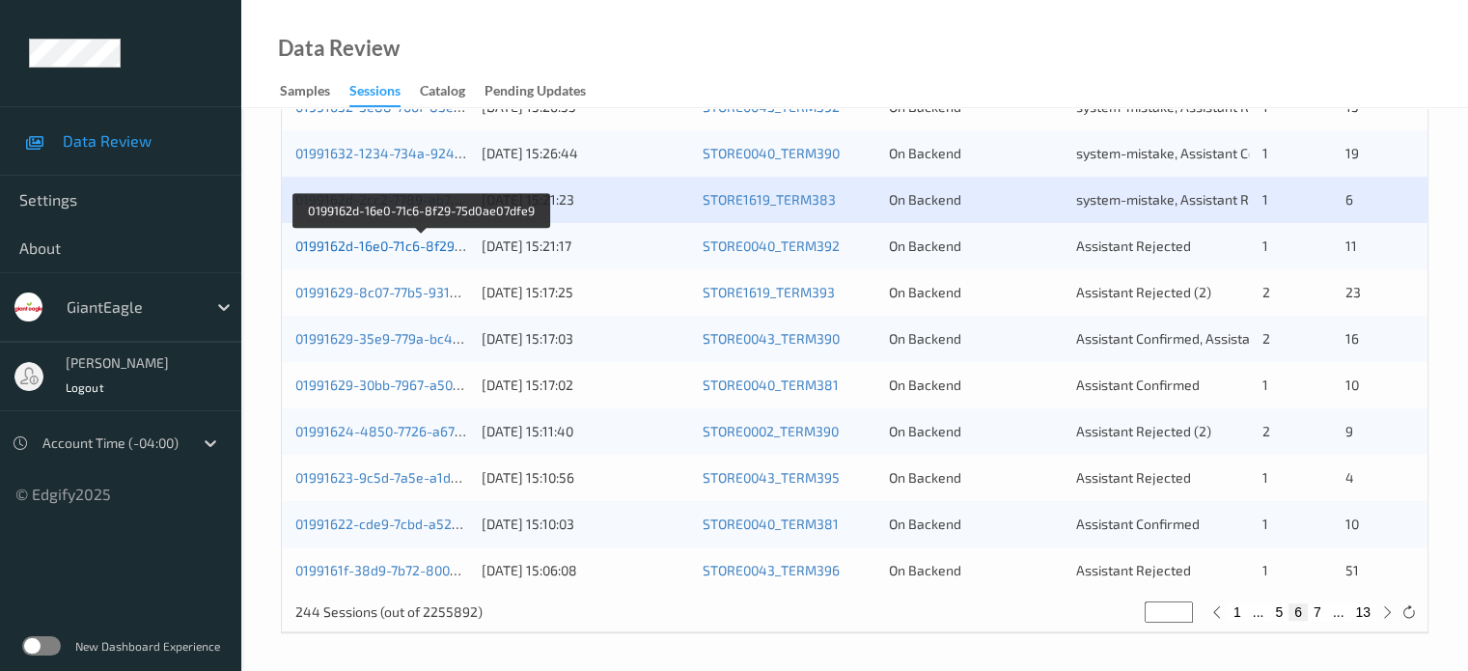
click at [420, 247] on link "0199162d-16e0-71c6-8f29-75d0ae07dfe9" at bounding box center [421, 245] width 252 height 16
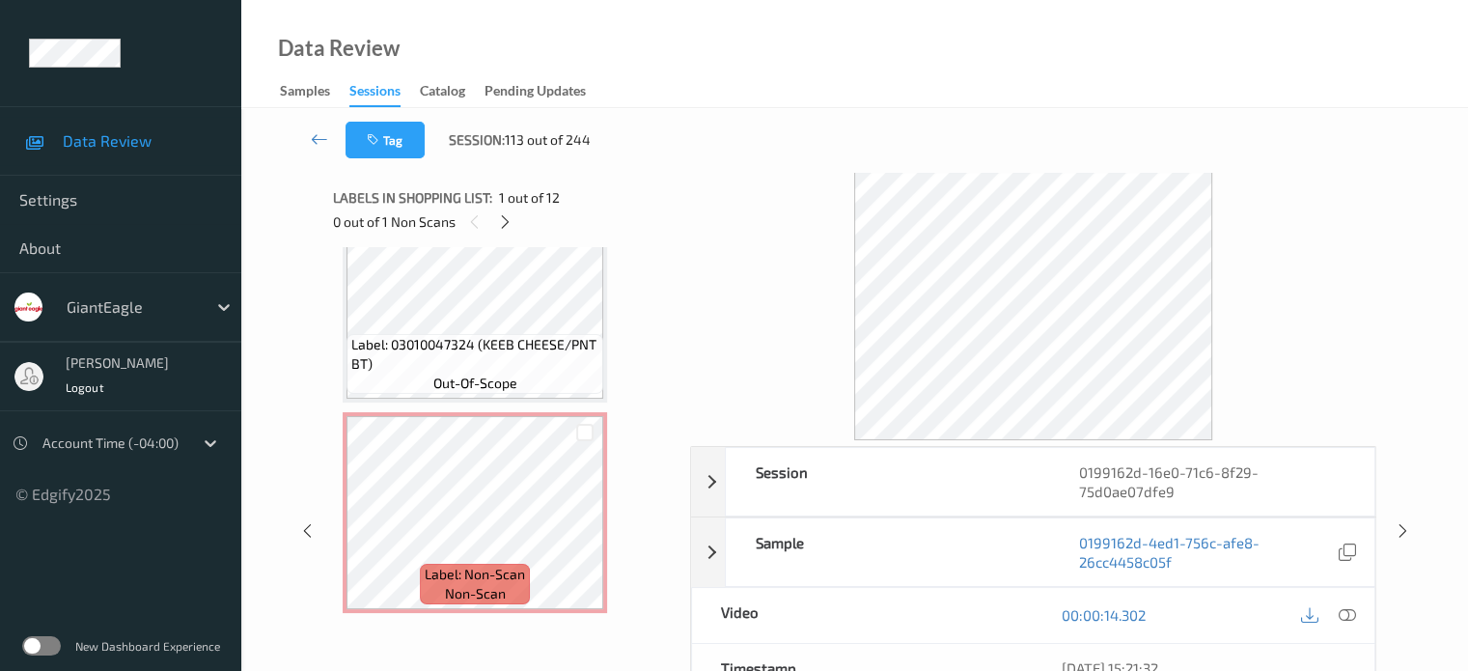
scroll to position [2158, 0]
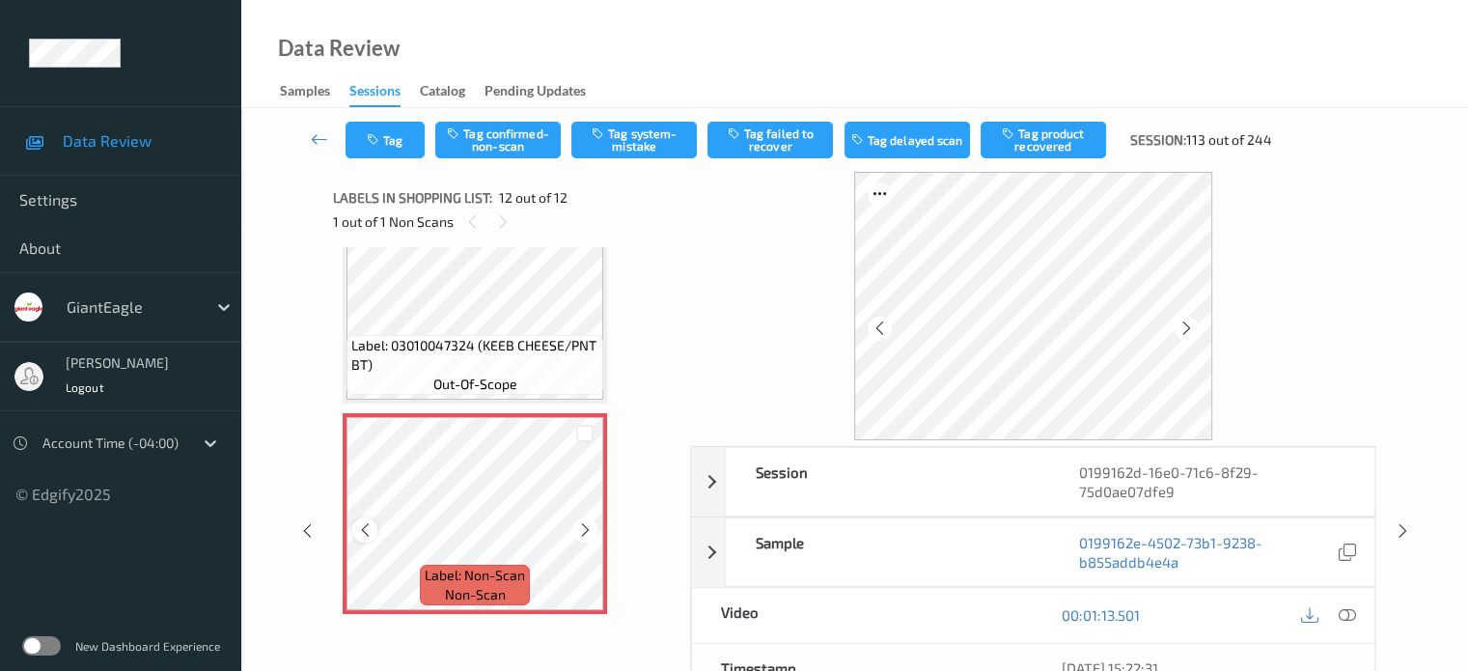
click at [362, 528] on icon at bounding box center [365, 529] width 16 height 17
click at [363, 530] on icon at bounding box center [365, 529] width 16 height 17
click at [1351, 609] on icon at bounding box center [1346, 614] width 17 height 17
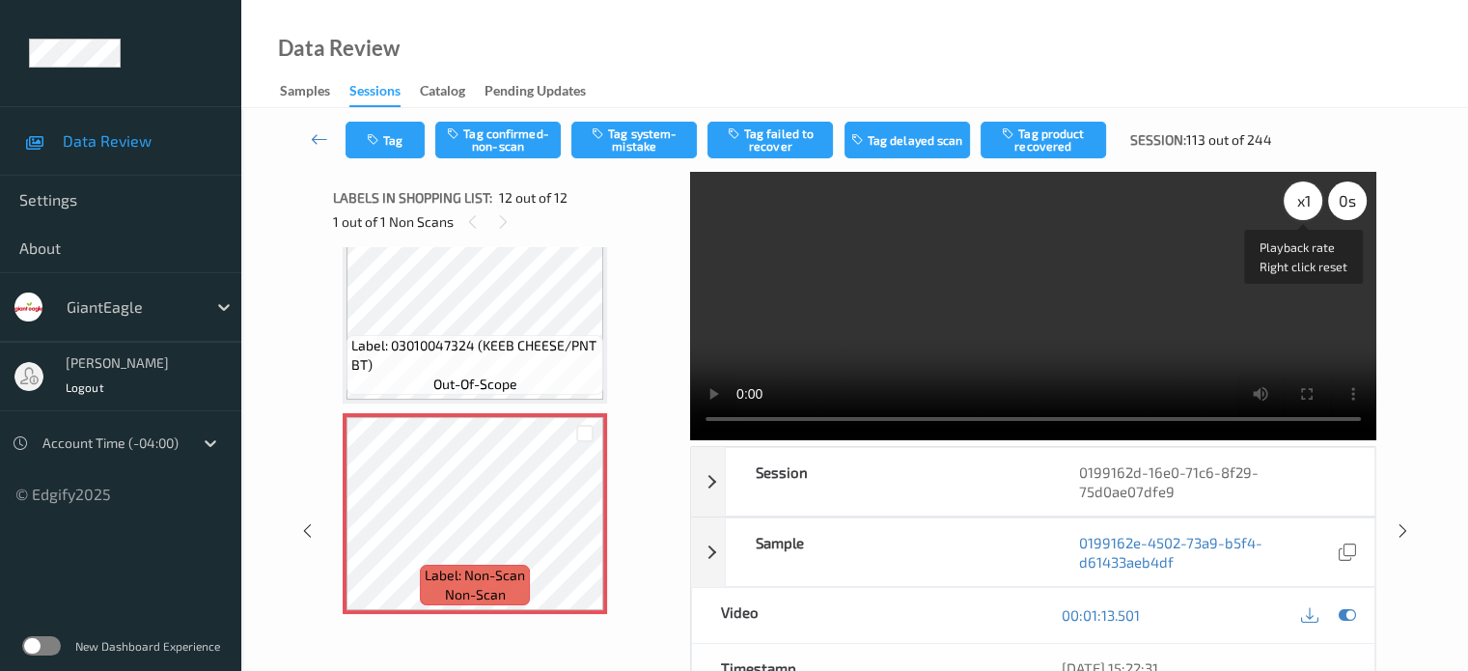
click at [1301, 203] on div "x 1" at bounding box center [1303, 200] width 39 height 39
click at [490, 136] on button "Tag confirmed-non-scan" at bounding box center [497, 140] width 125 height 37
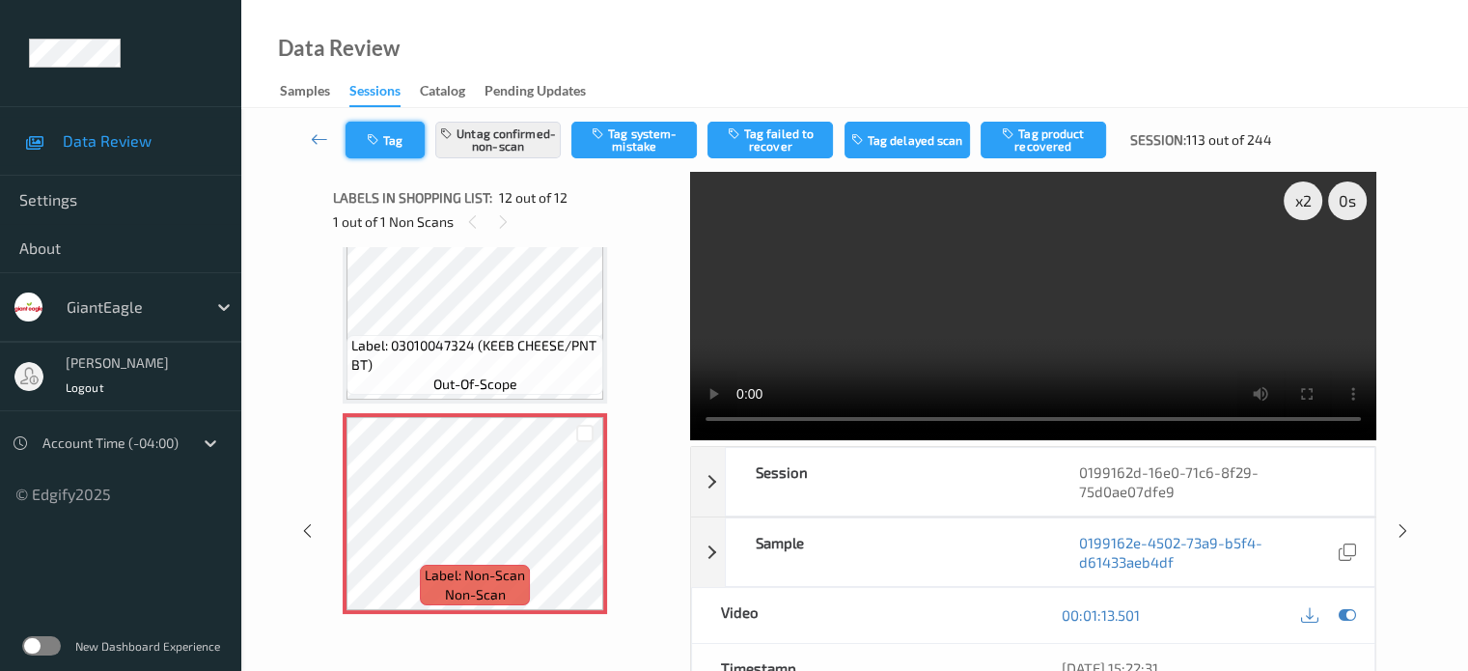
click at [389, 146] on button "Tag" at bounding box center [384, 140] width 79 height 37
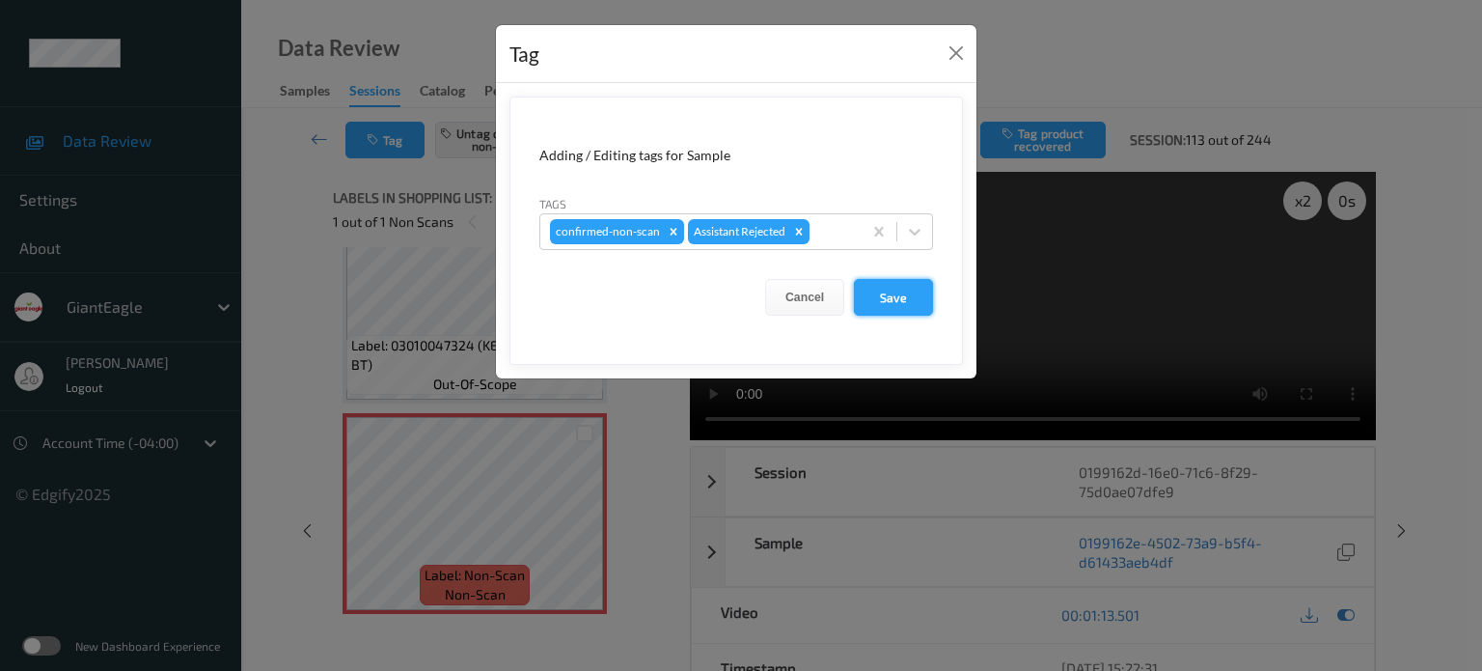
click at [878, 296] on button "Save" at bounding box center [893, 297] width 79 height 37
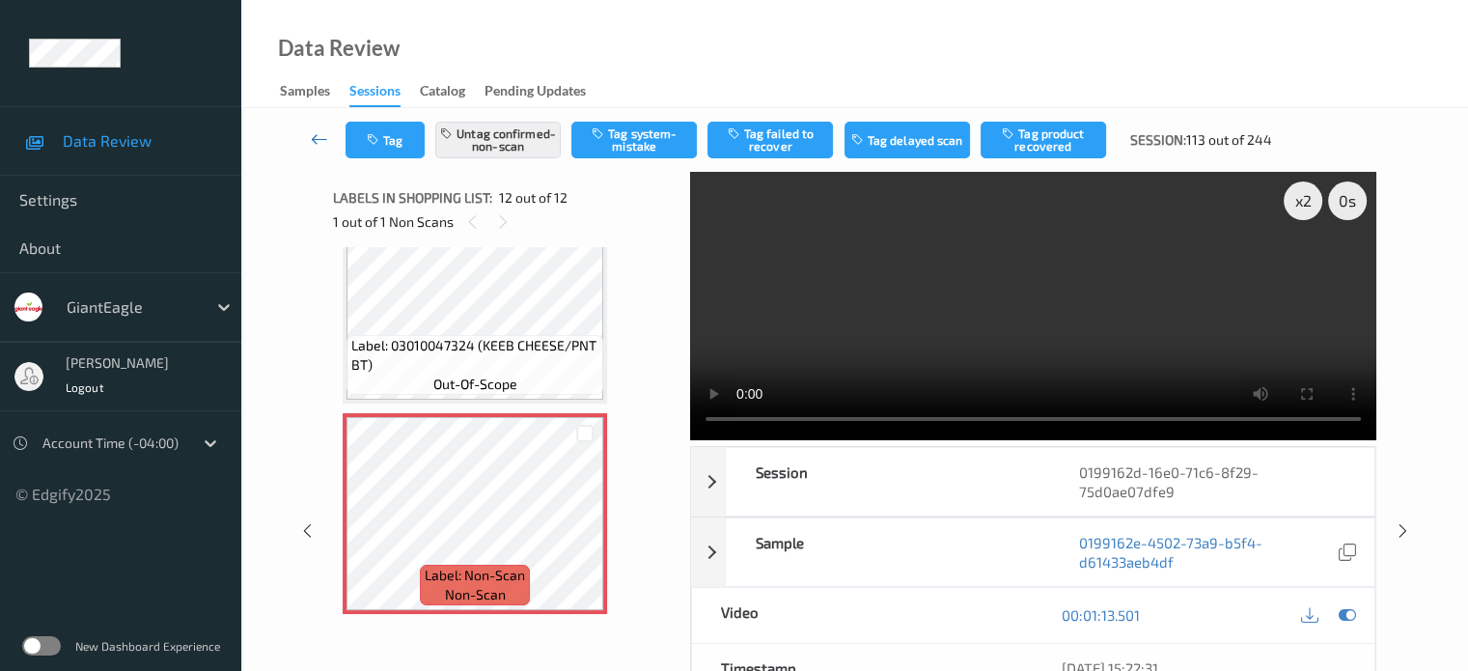
click at [313, 142] on icon at bounding box center [319, 138] width 17 height 19
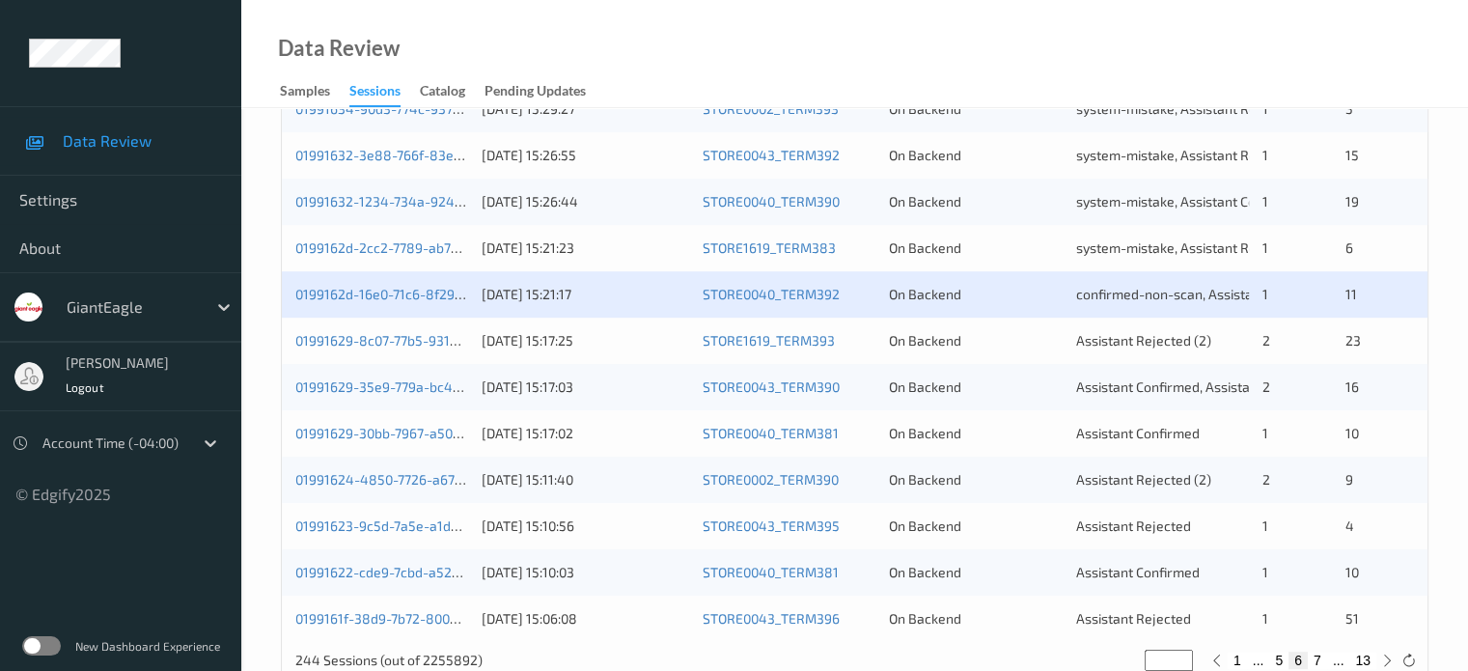
scroll to position [932, 0]
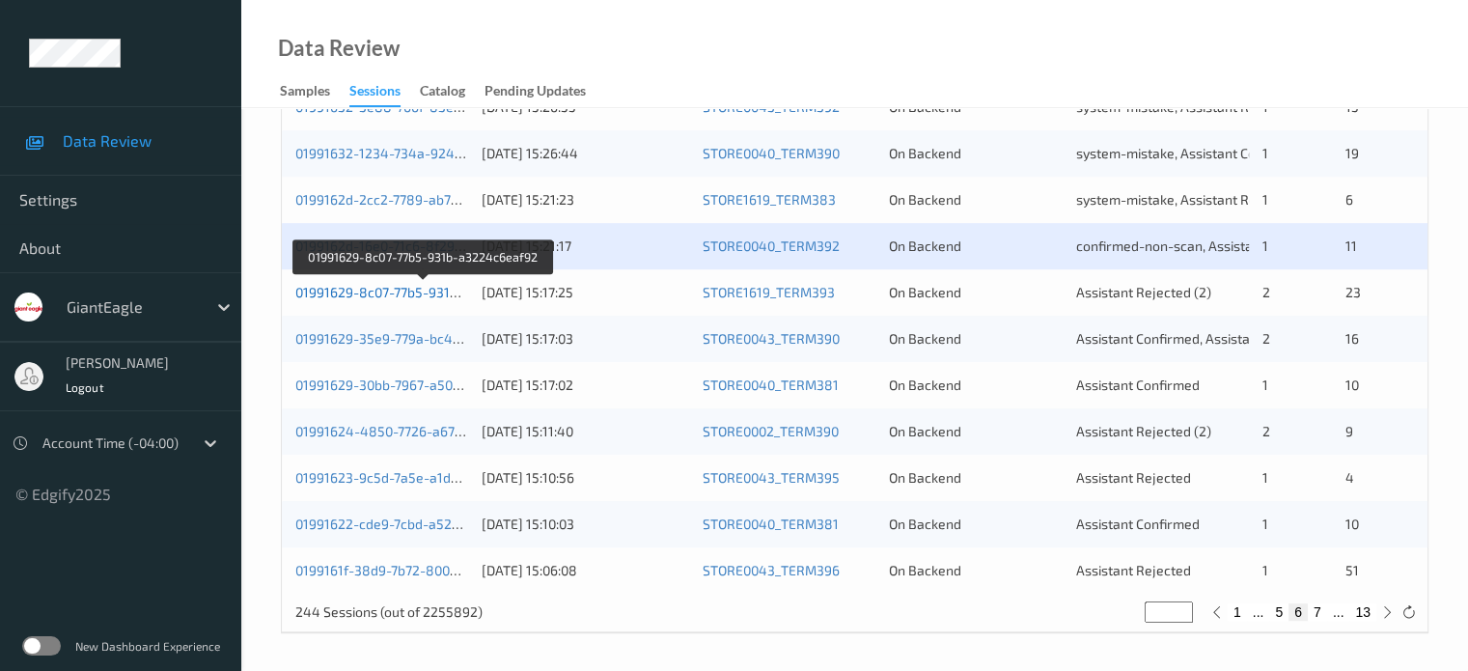
click at [391, 294] on link "01991629-8c07-77b5-931b-a3224c6eaf92" at bounding box center [424, 292] width 258 height 16
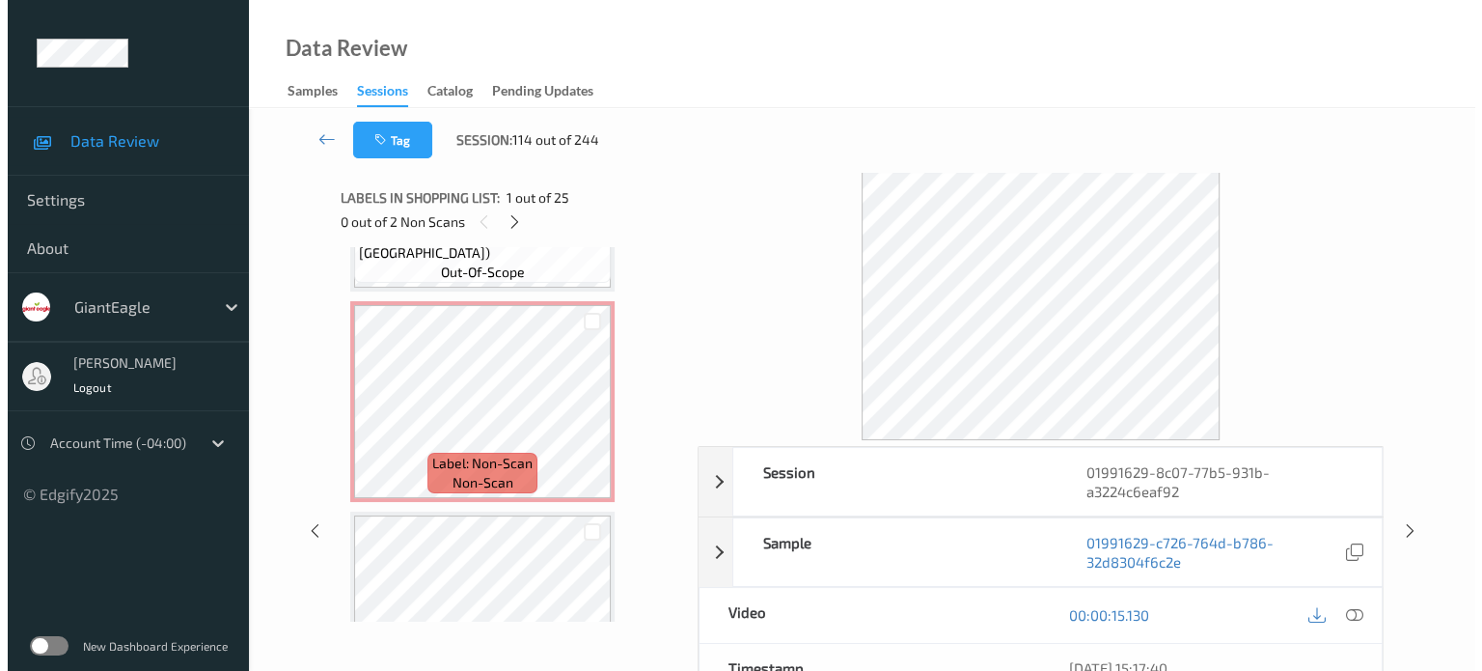
scroll to position [4343, 0]
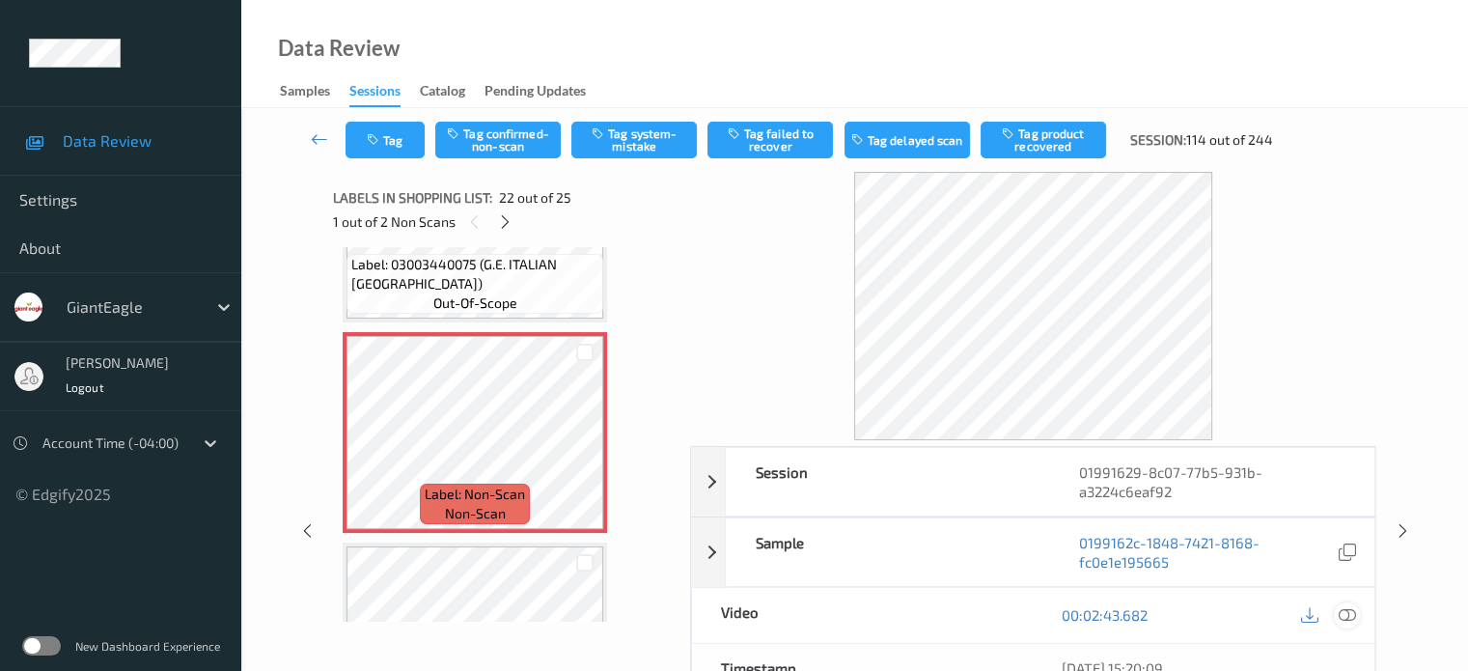
click at [1353, 610] on icon at bounding box center [1346, 614] width 17 height 17
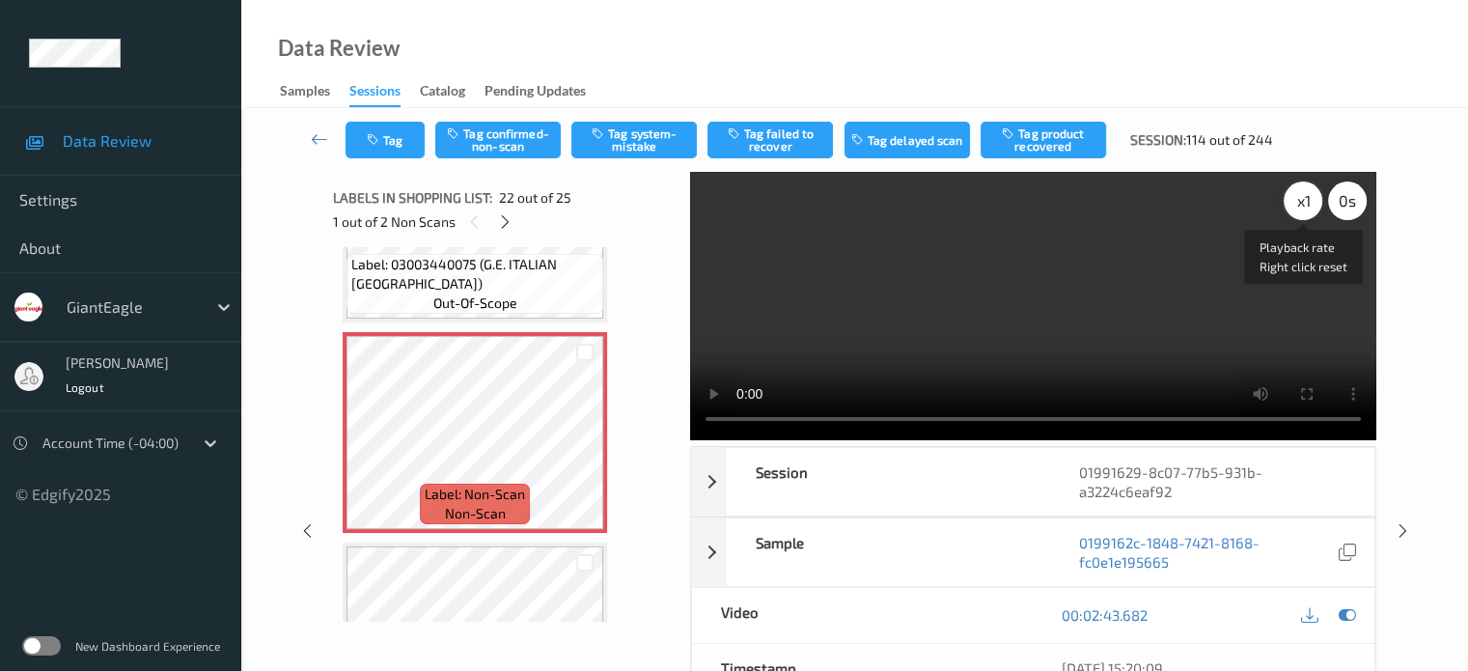
click at [1303, 207] on div "x 1" at bounding box center [1303, 200] width 39 height 39
click at [642, 142] on button "Tag system-mistake" at bounding box center [633, 140] width 125 height 37
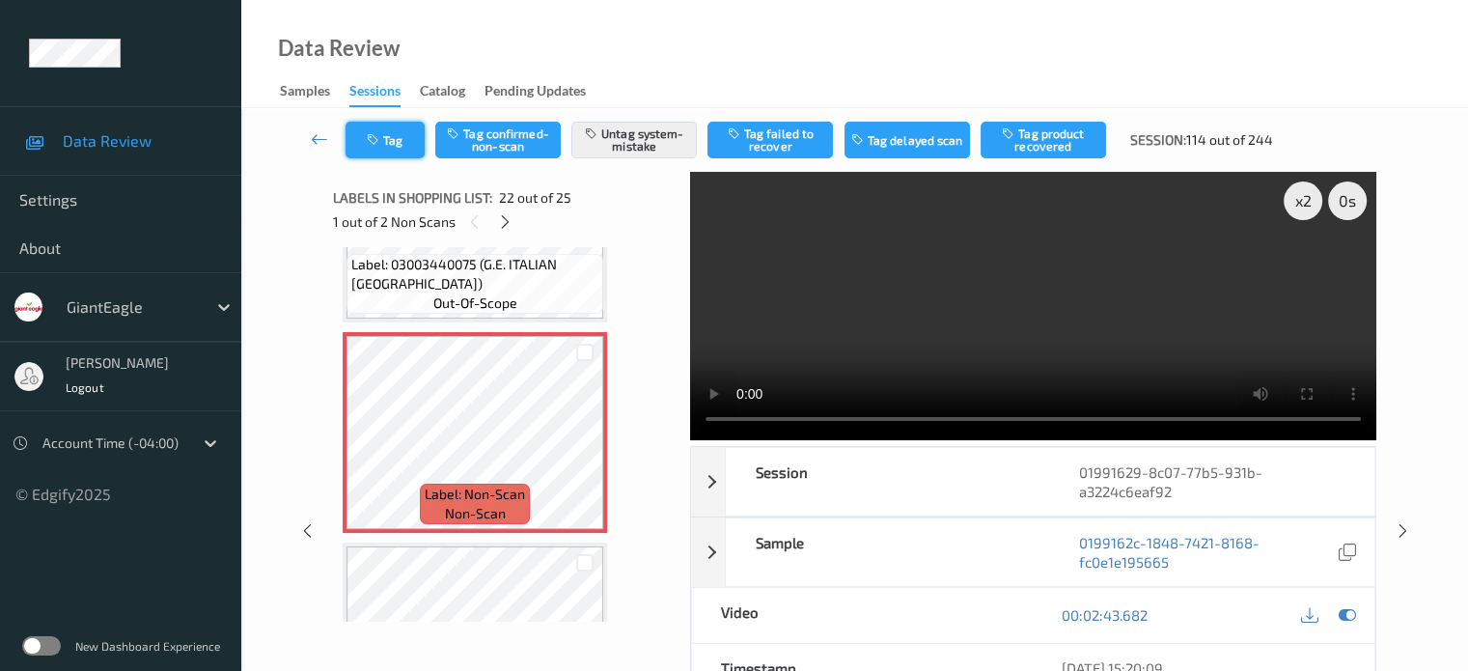
click at [388, 146] on button "Tag" at bounding box center [384, 140] width 79 height 37
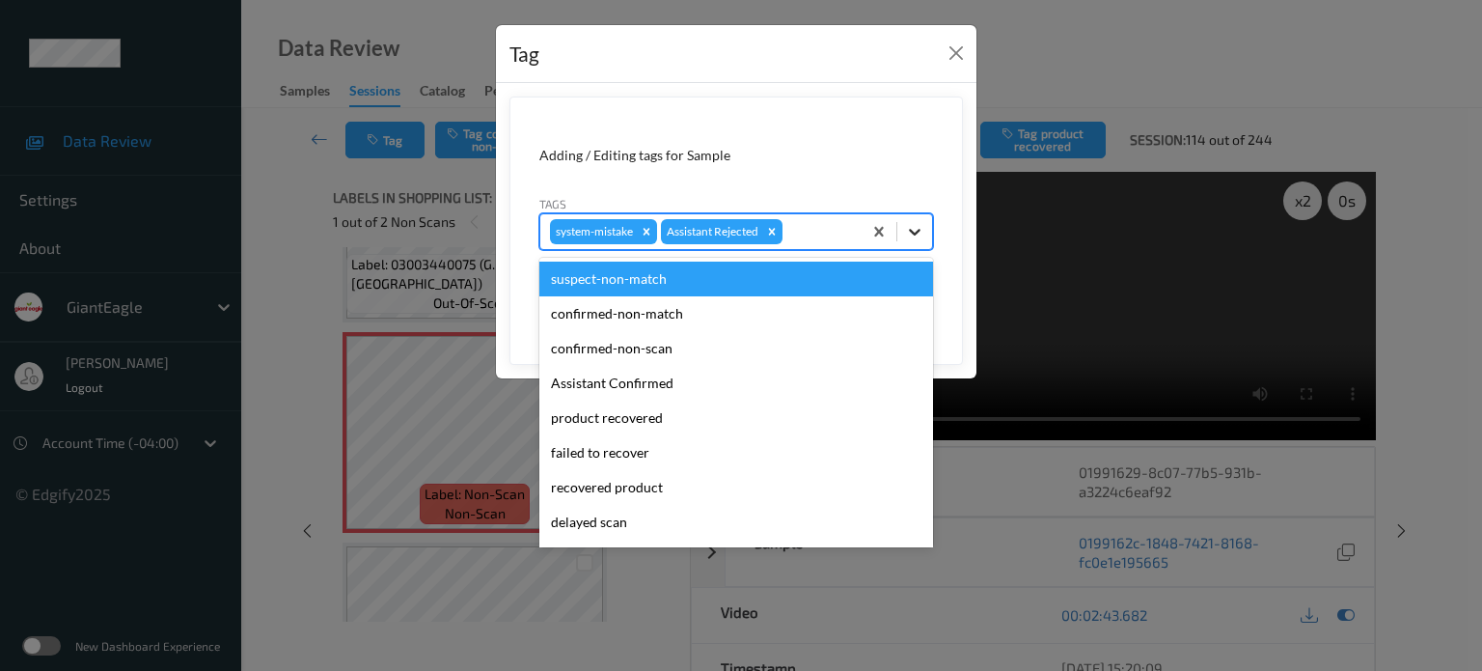
click at [922, 241] on div at bounding box center [915, 231] width 35 height 35
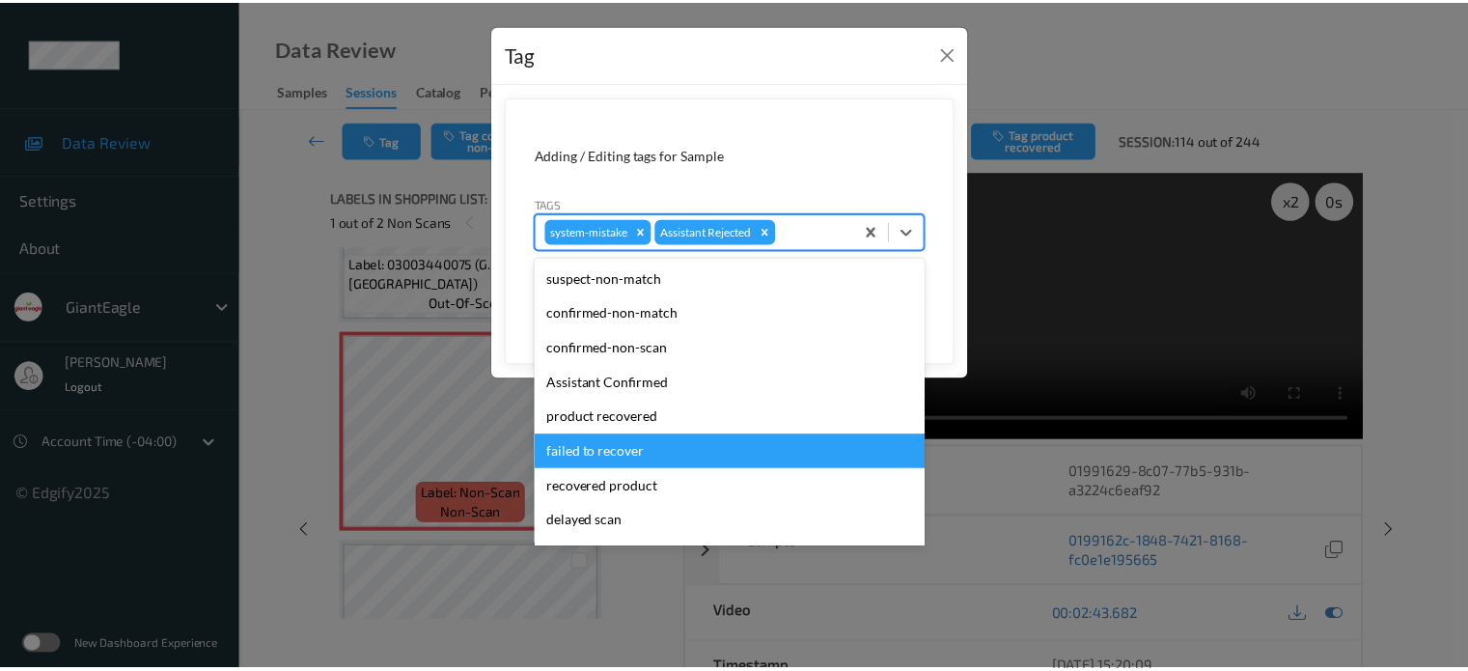
scroll to position [160, 0]
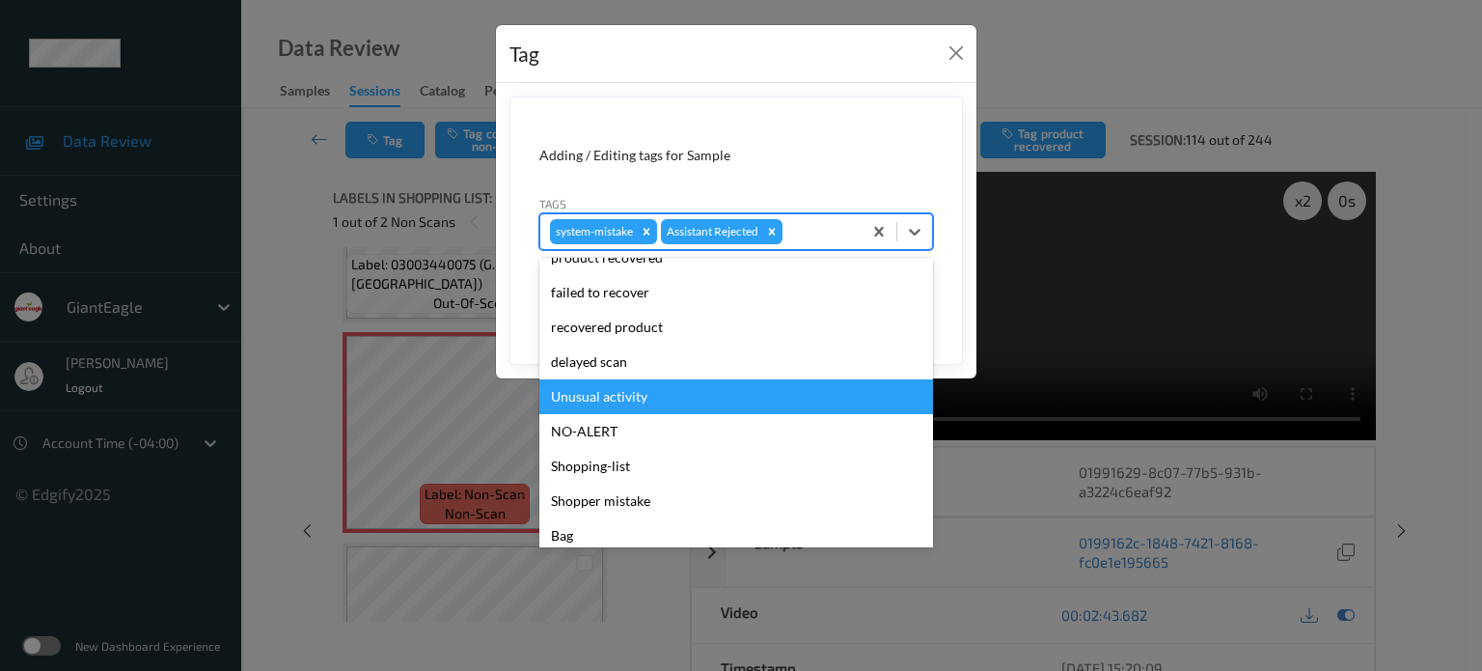
click at [610, 395] on div "Unusual activity" at bounding box center [736, 396] width 394 height 35
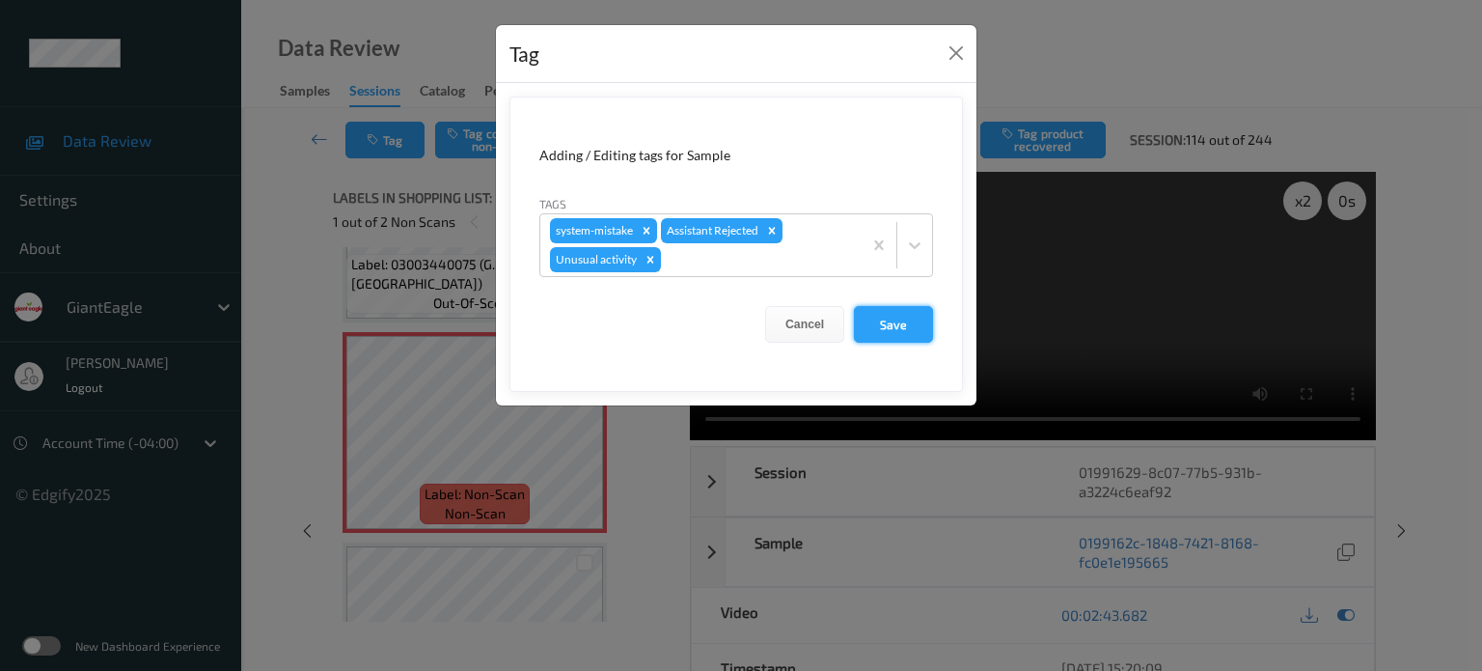
click at [882, 318] on button "Save" at bounding box center [893, 324] width 79 height 37
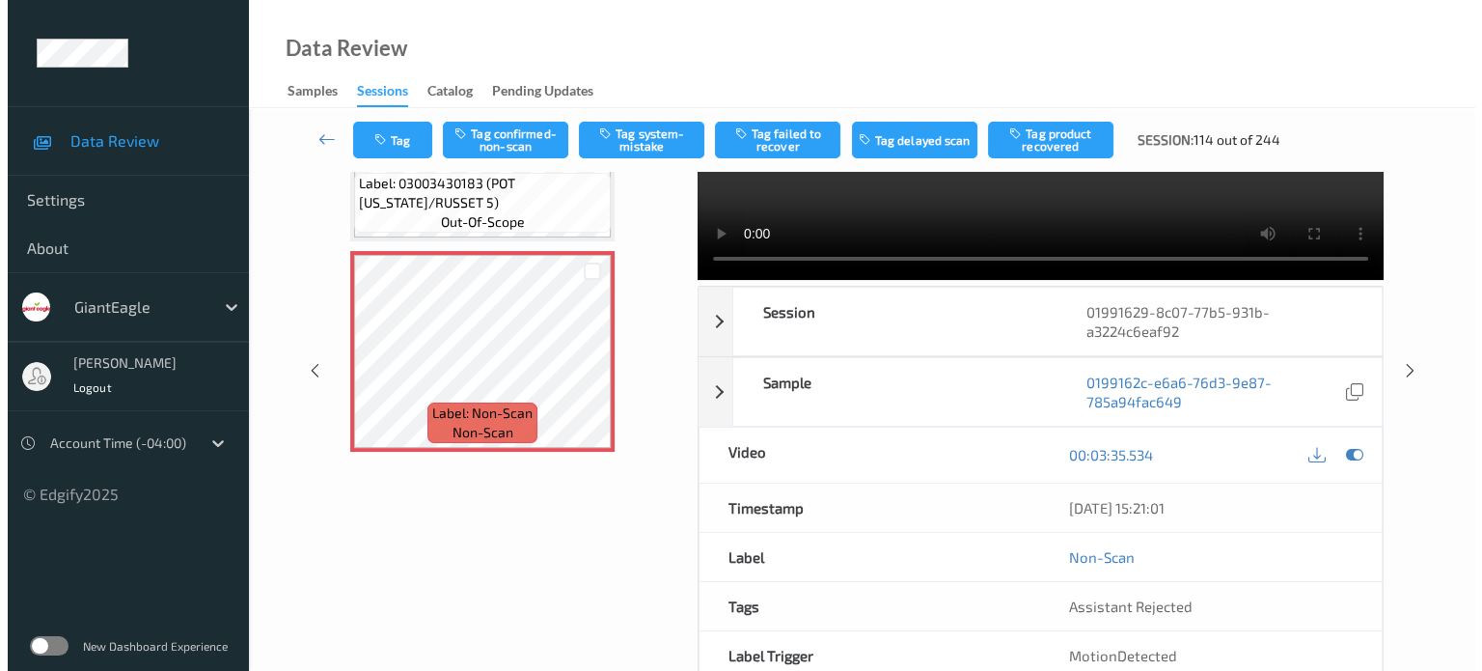
scroll to position [0, 0]
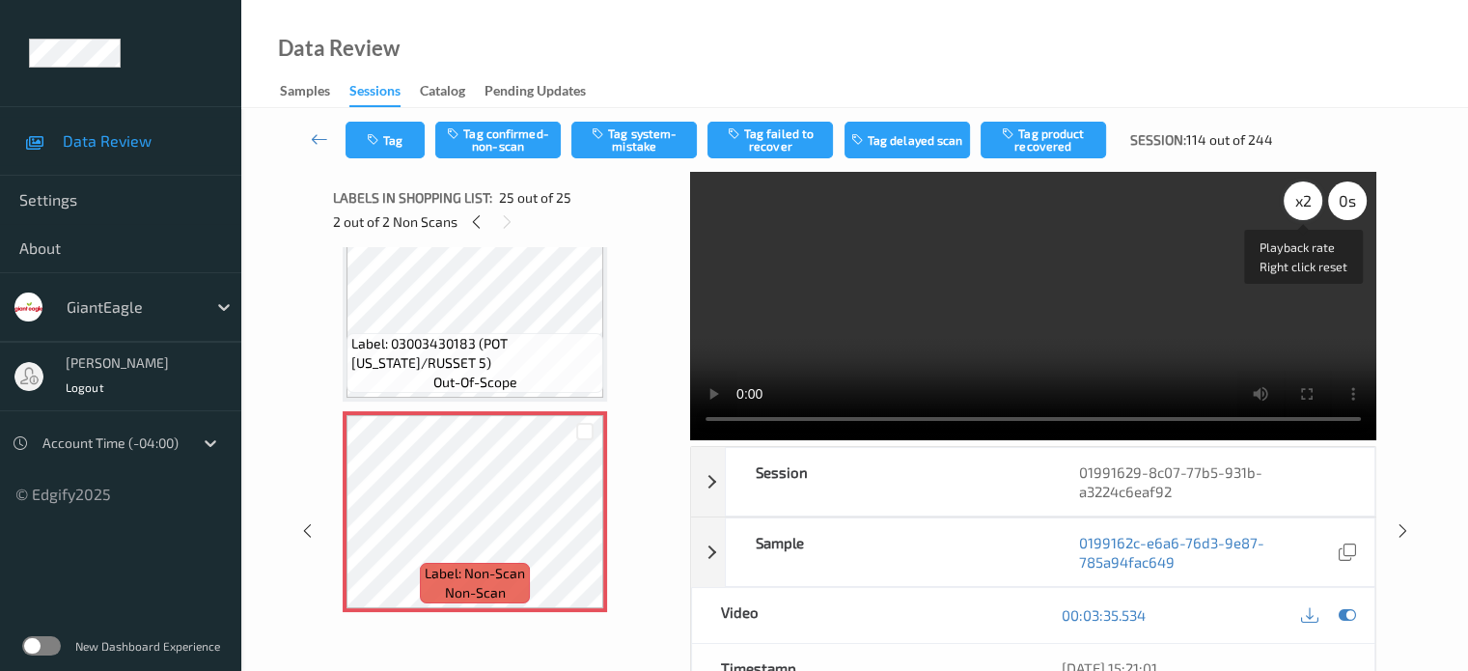
click at [1300, 205] on div "x 2" at bounding box center [1303, 200] width 39 height 39
click at [620, 140] on button "Tag system-mistake" at bounding box center [633, 140] width 125 height 37
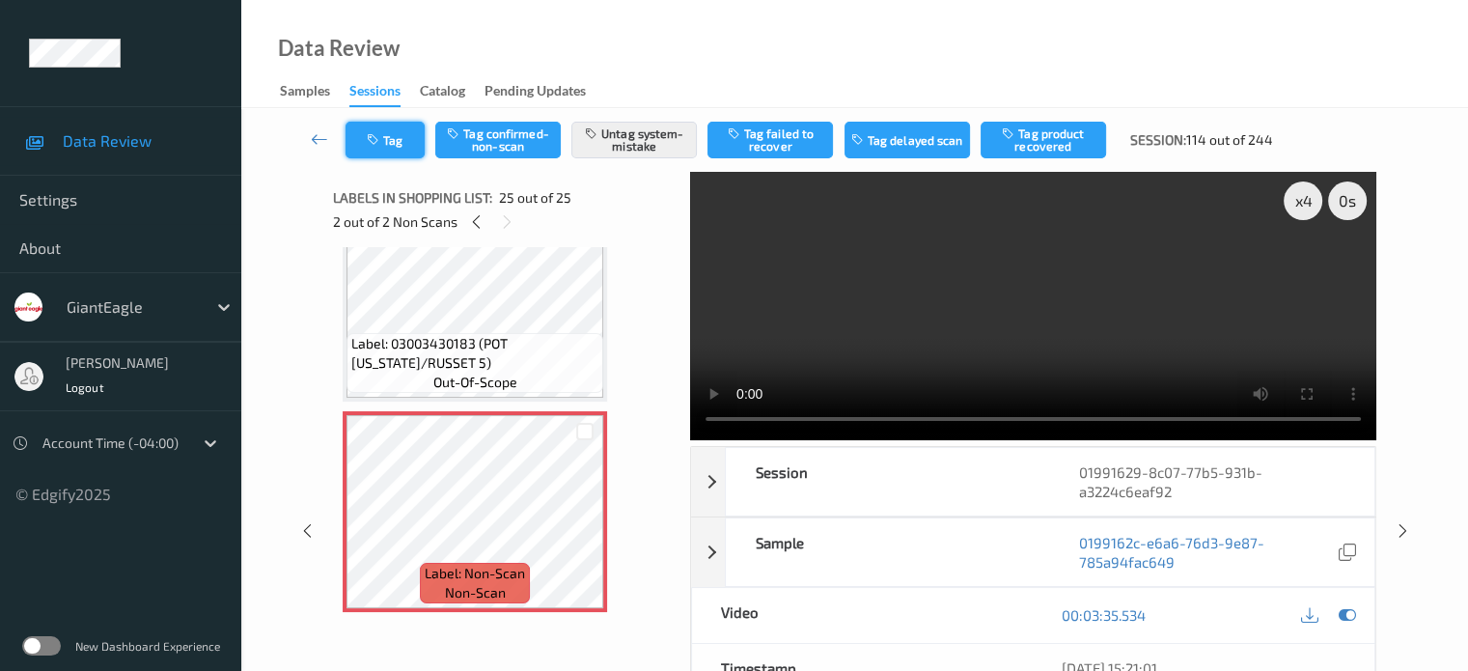
click at [376, 145] on icon "button" at bounding box center [375, 140] width 16 height 14
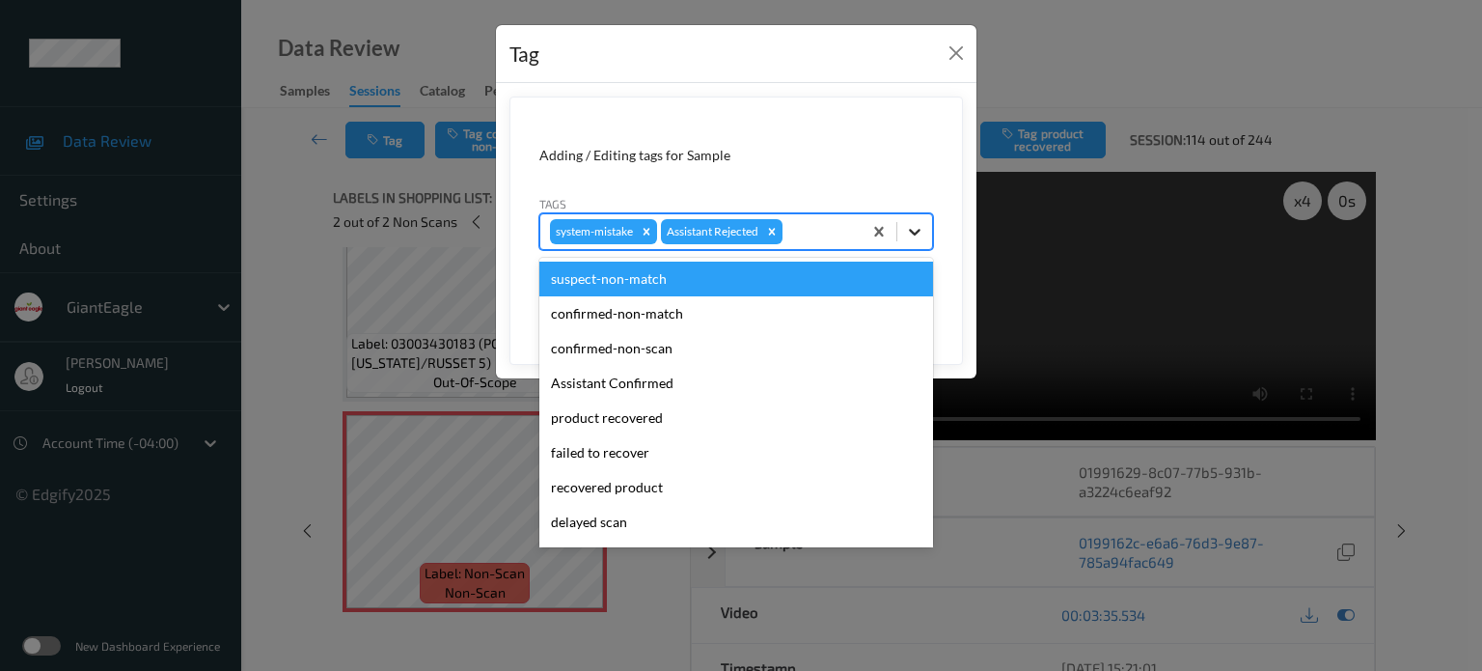
click at [909, 228] on icon at bounding box center [914, 231] width 19 height 19
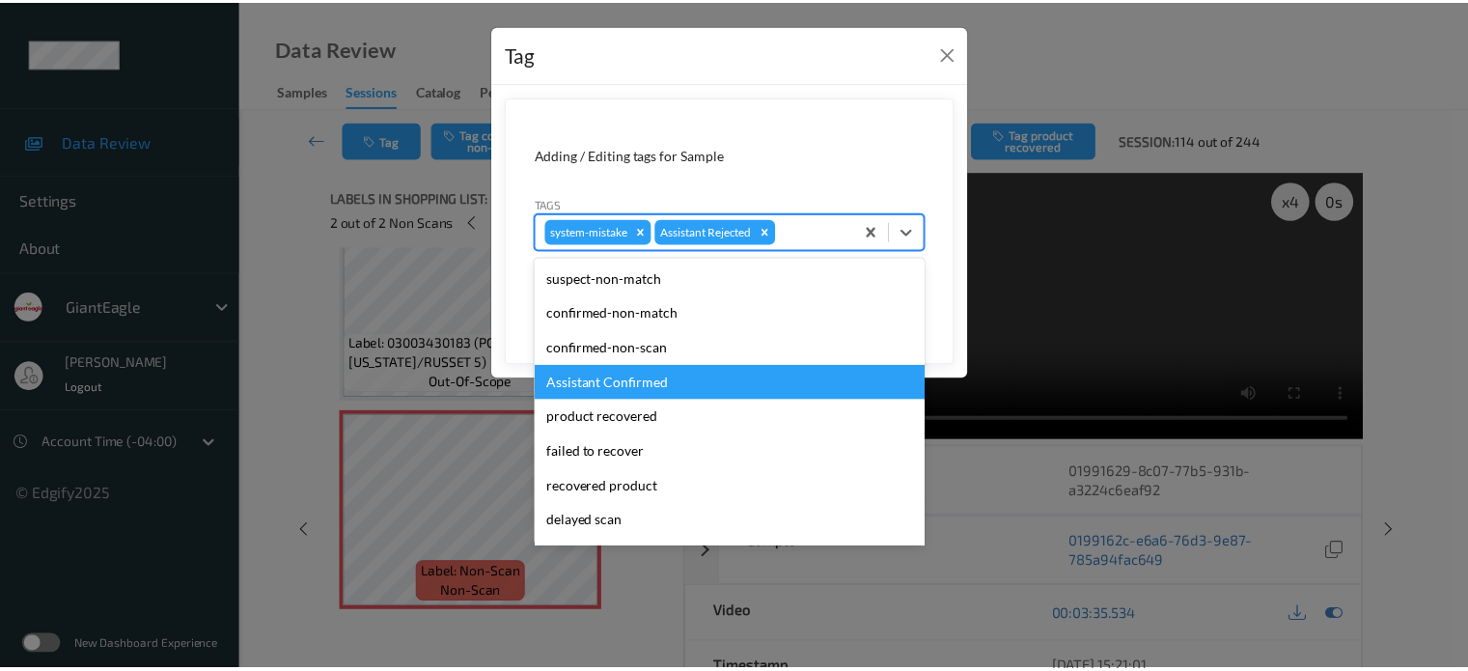
scroll to position [170, 0]
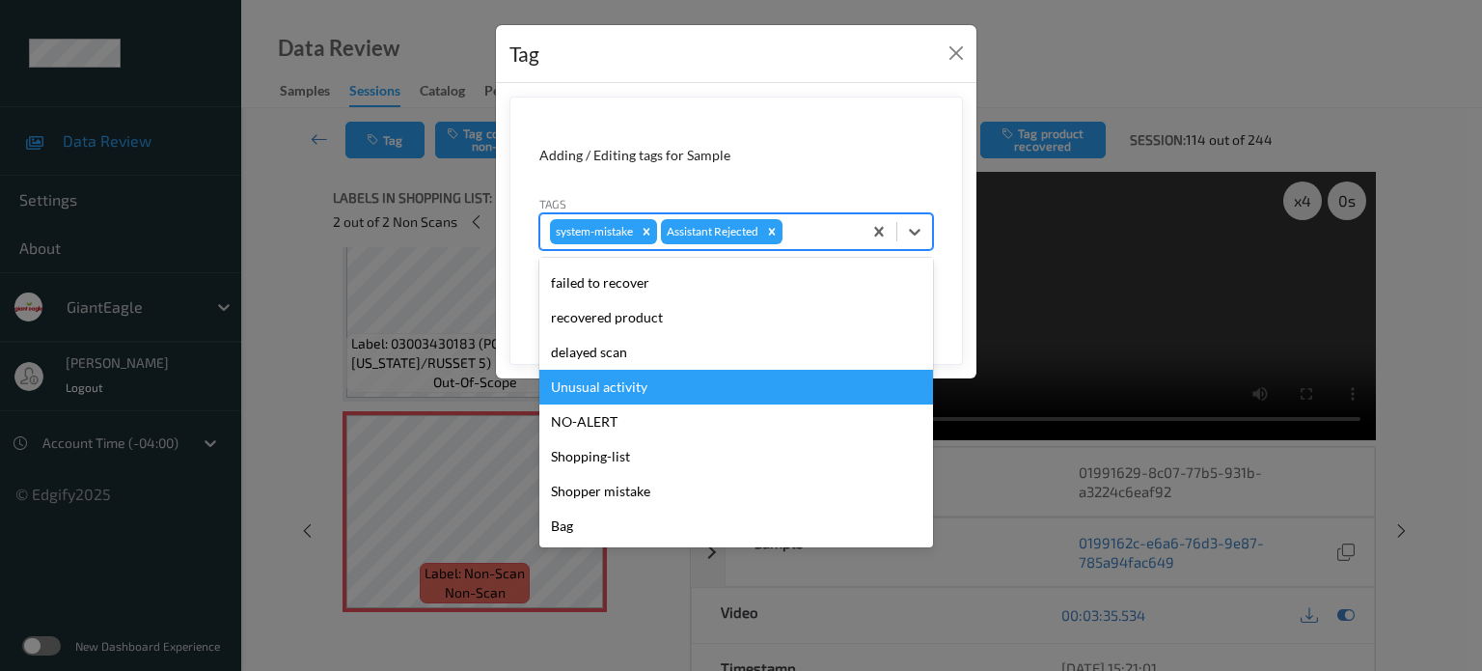
click at [611, 385] on div "Unusual activity" at bounding box center [736, 387] width 394 height 35
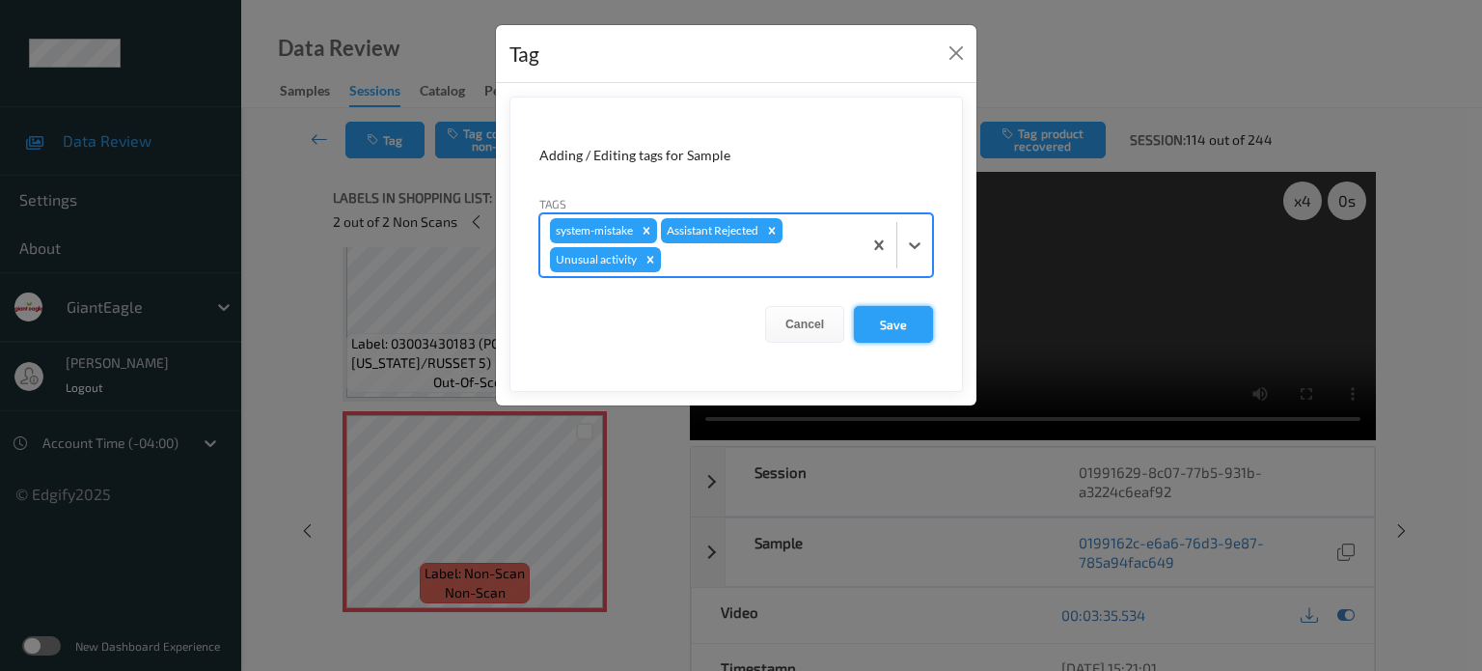
click at [884, 323] on button "Save" at bounding box center [893, 324] width 79 height 37
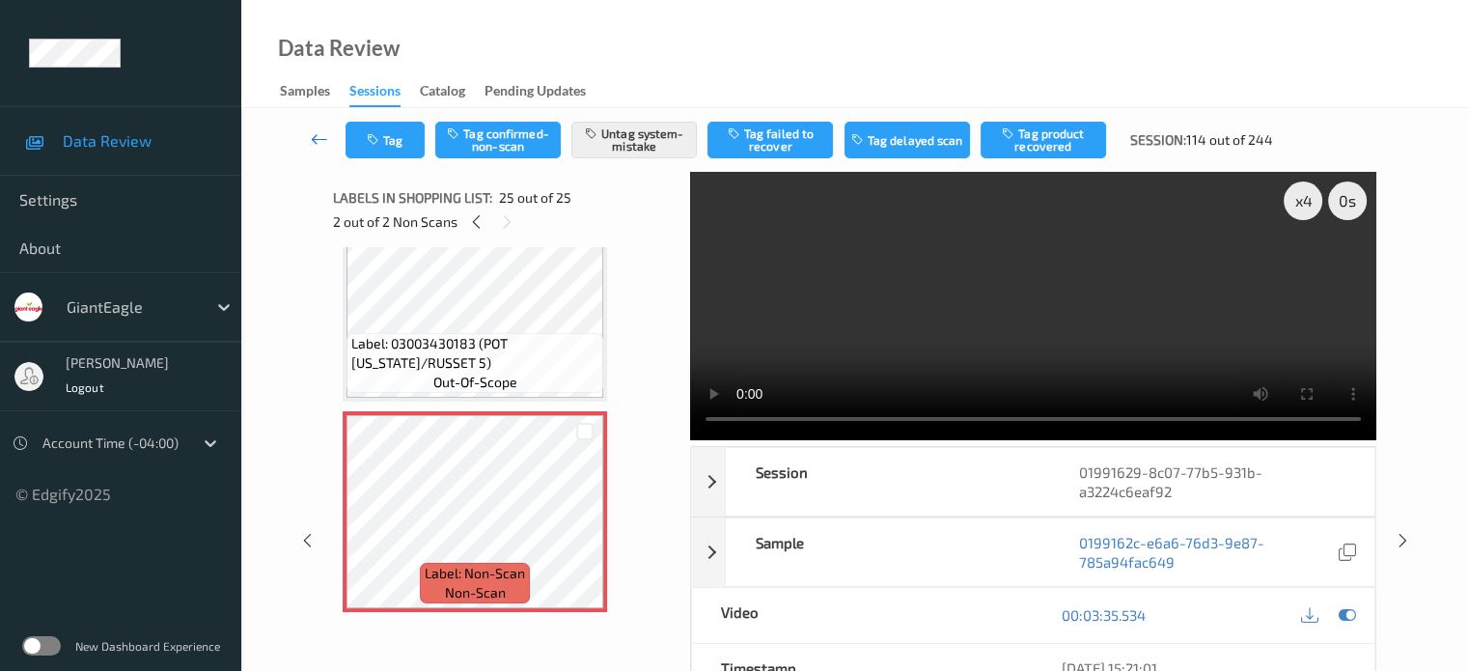
click at [317, 136] on icon at bounding box center [319, 138] width 17 height 19
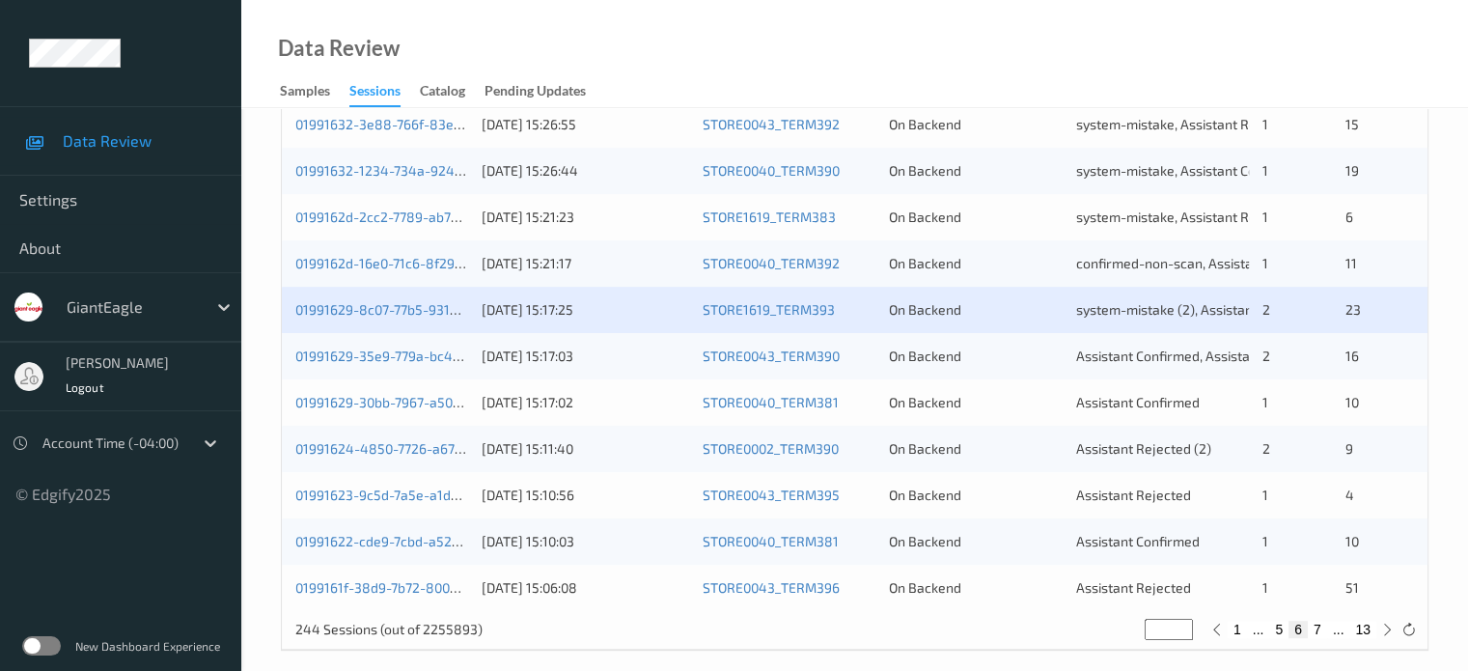
scroll to position [932, 0]
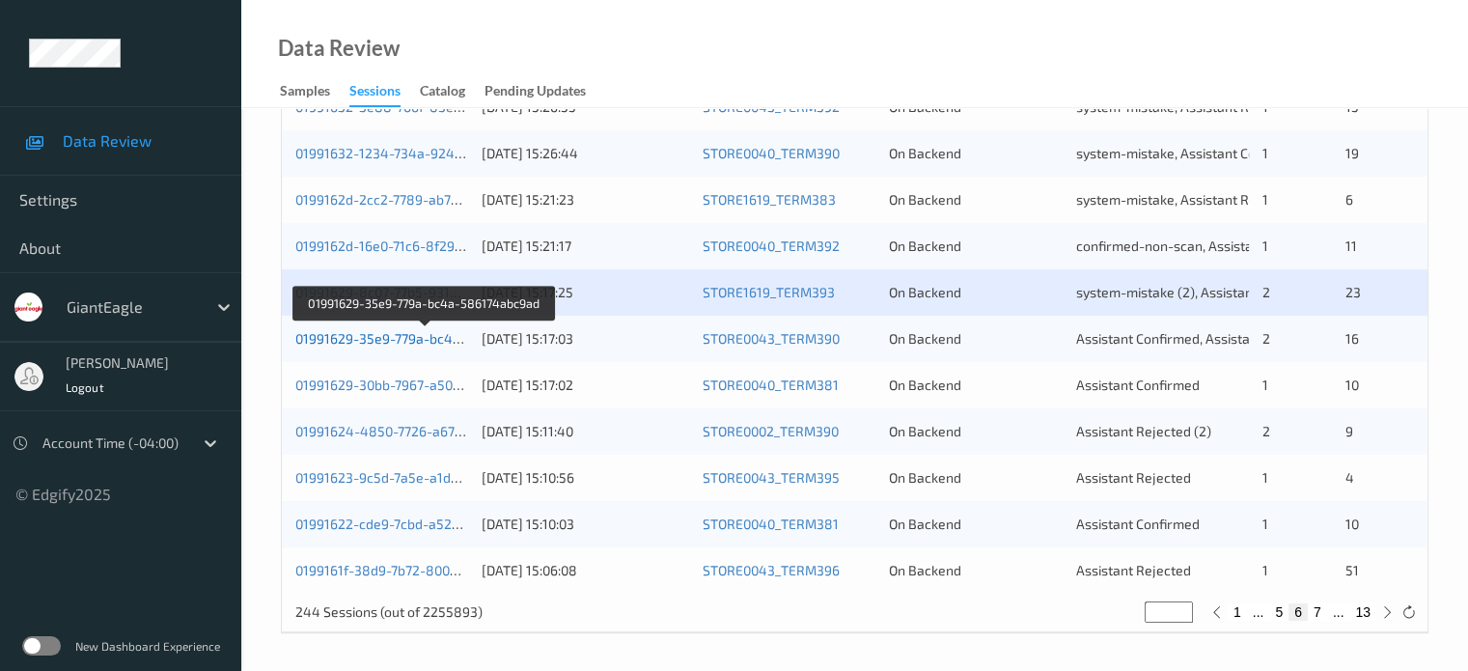
click at [355, 335] on link "01991629-35e9-779a-bc4a-586174abc9ad" at bounding box center [426, 338] width 262 height 16
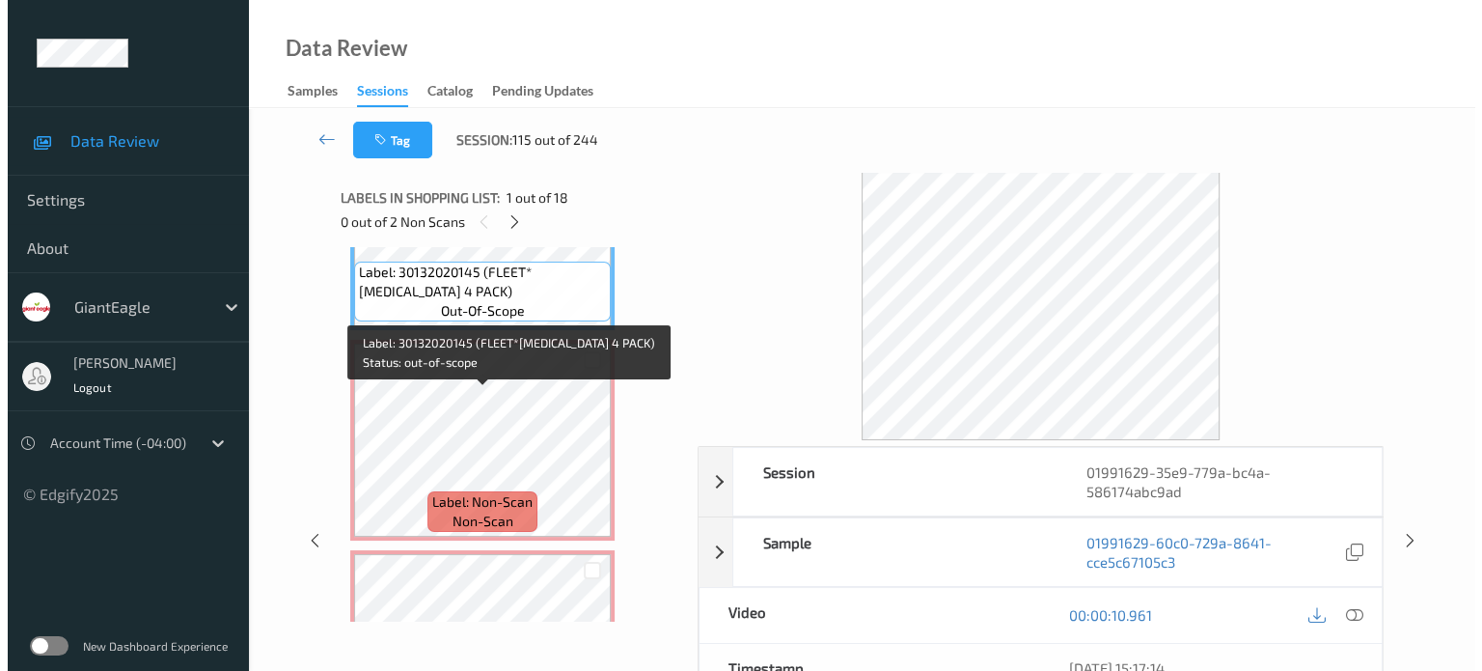
scroll to position [160, 0]
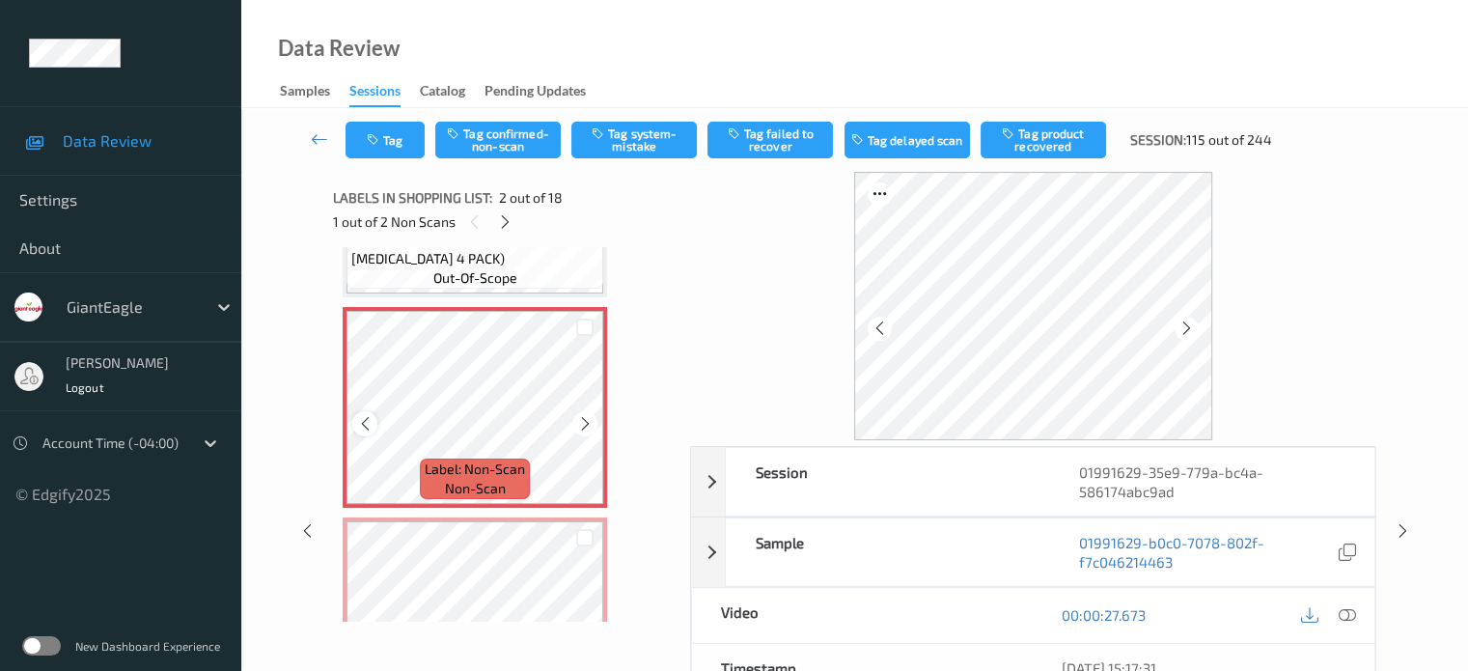
click at [358, 427] on icon at bounding box center [365, 423] width 16 height 17
click at [1346, 616] on icon at bounding box center [1346, 614] width 17 height 17
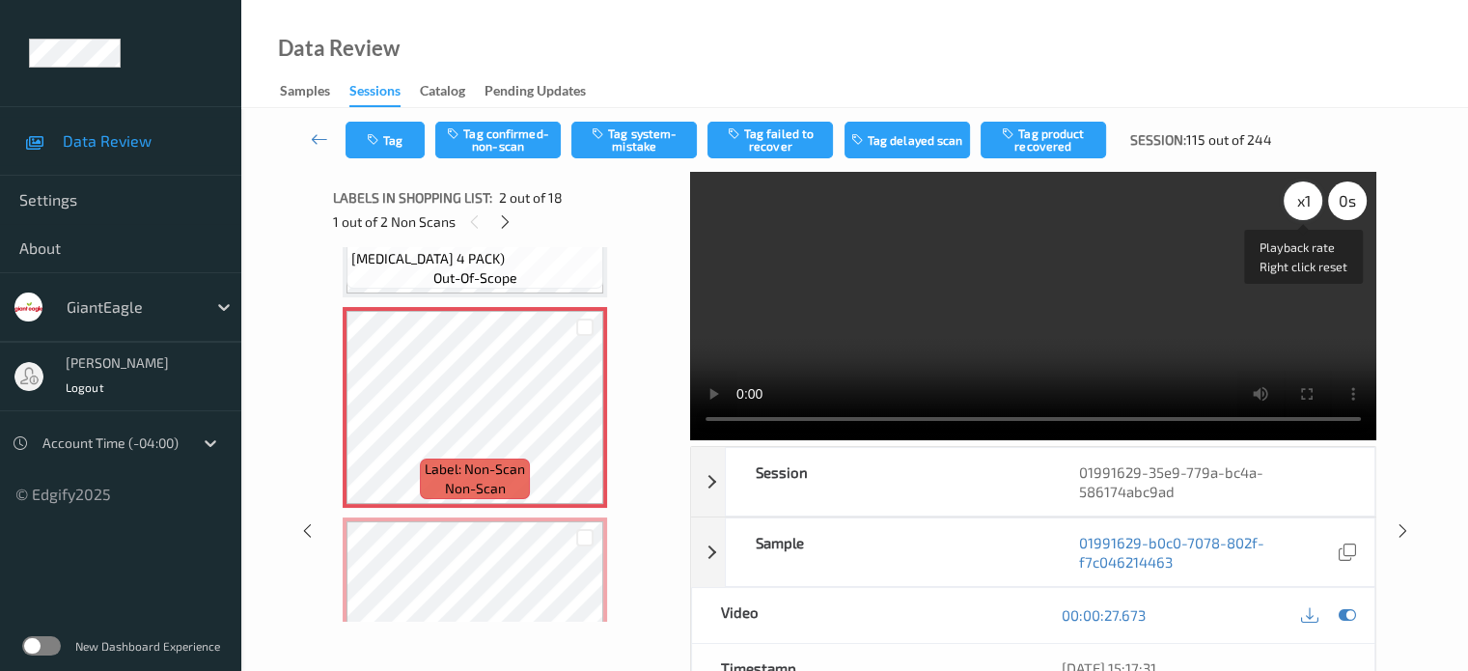
click at [1296, 207] on div "x 1" at bounding box center [1303, 200] width 39 height 39
click at [645, 146] on button "Tag system-mistake" at bounding box center [633, 140] width 125 height 37
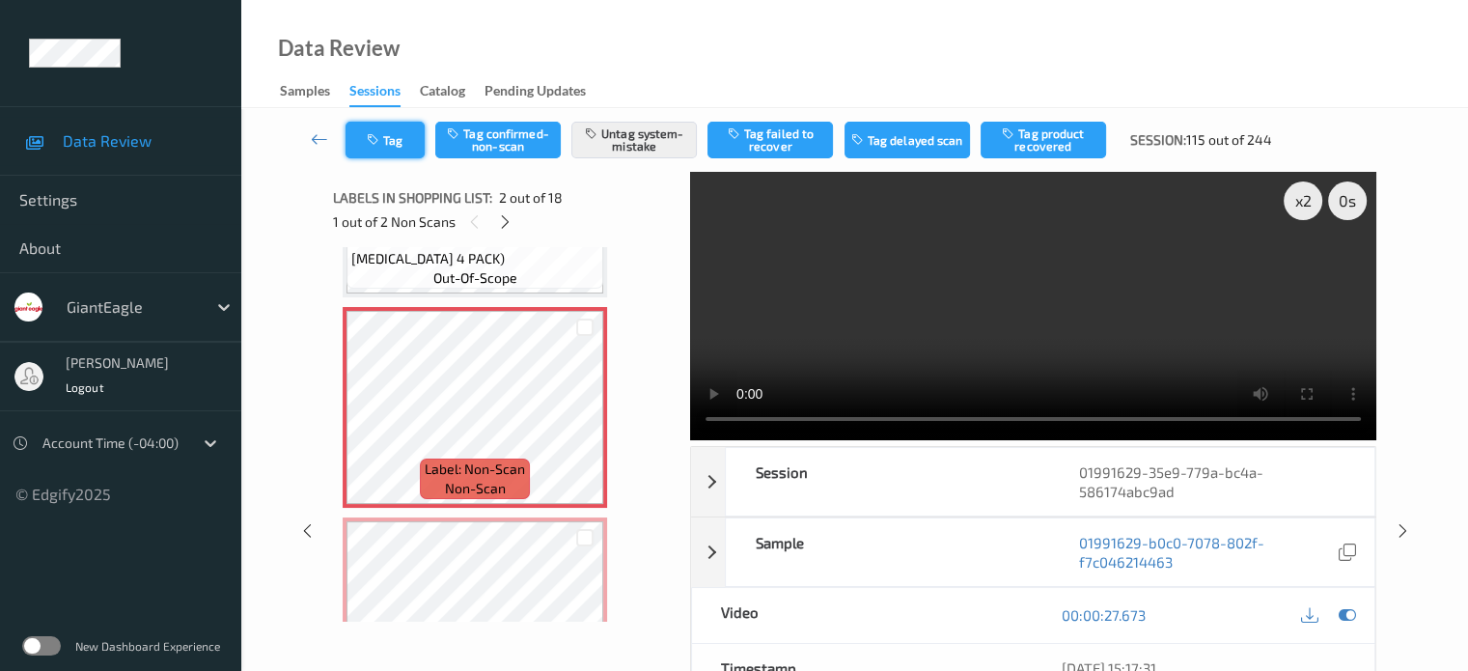
click at [370, 145] on icon "button" at bounding box center [375, 140] width 16 height 14
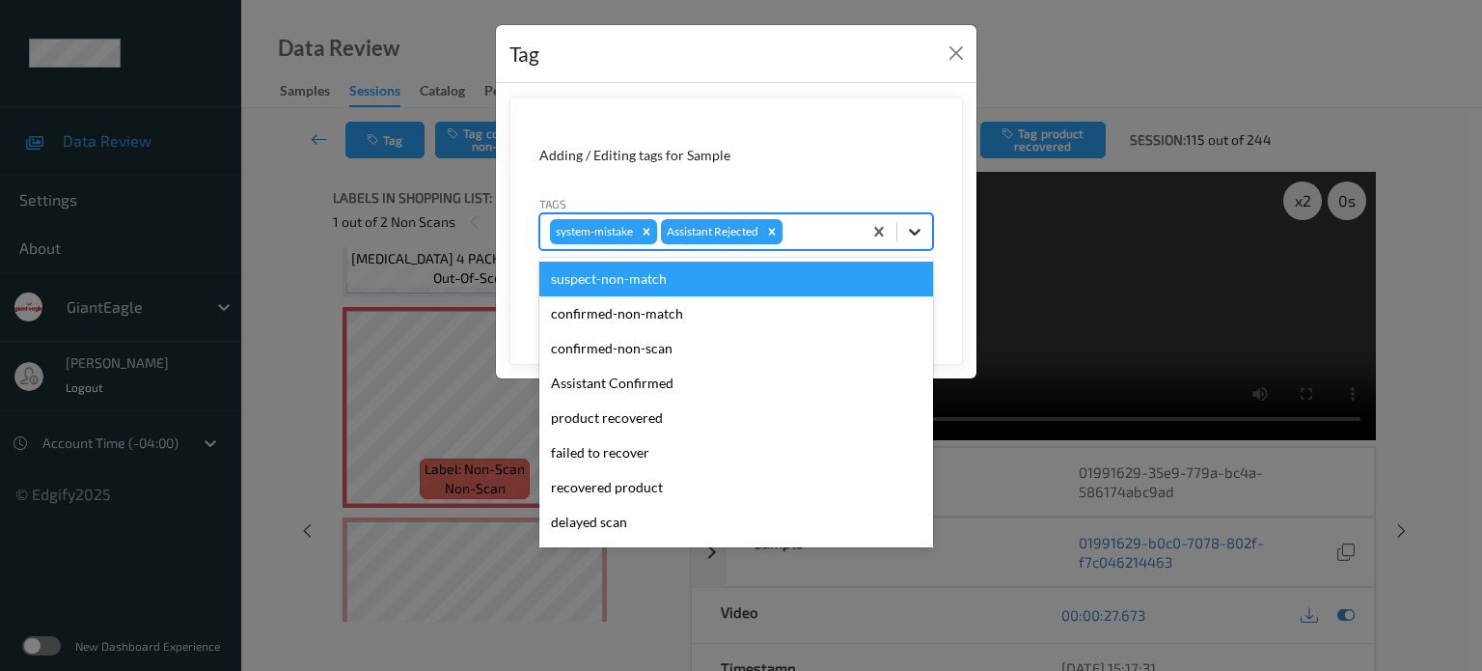
click at [910, 240] on div at bounding box center [915, 231] width 35 height 35
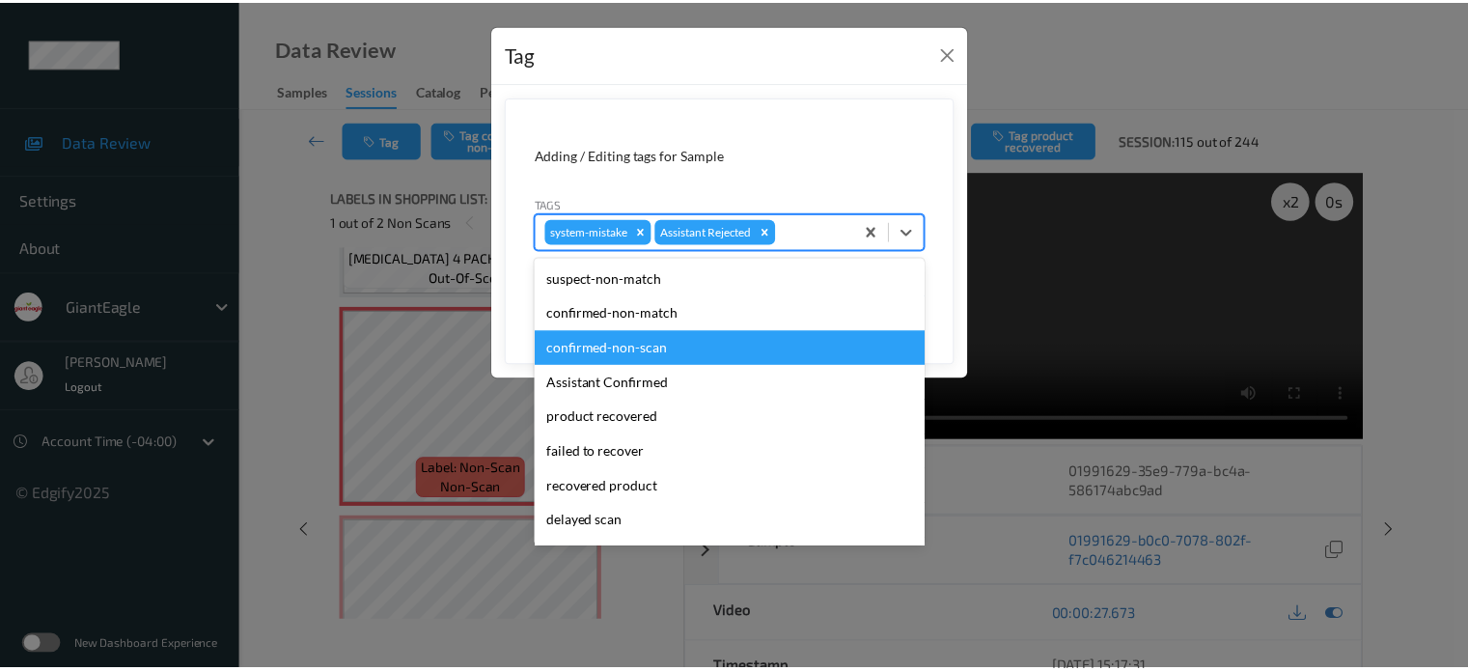
scroll to position [170, 0]
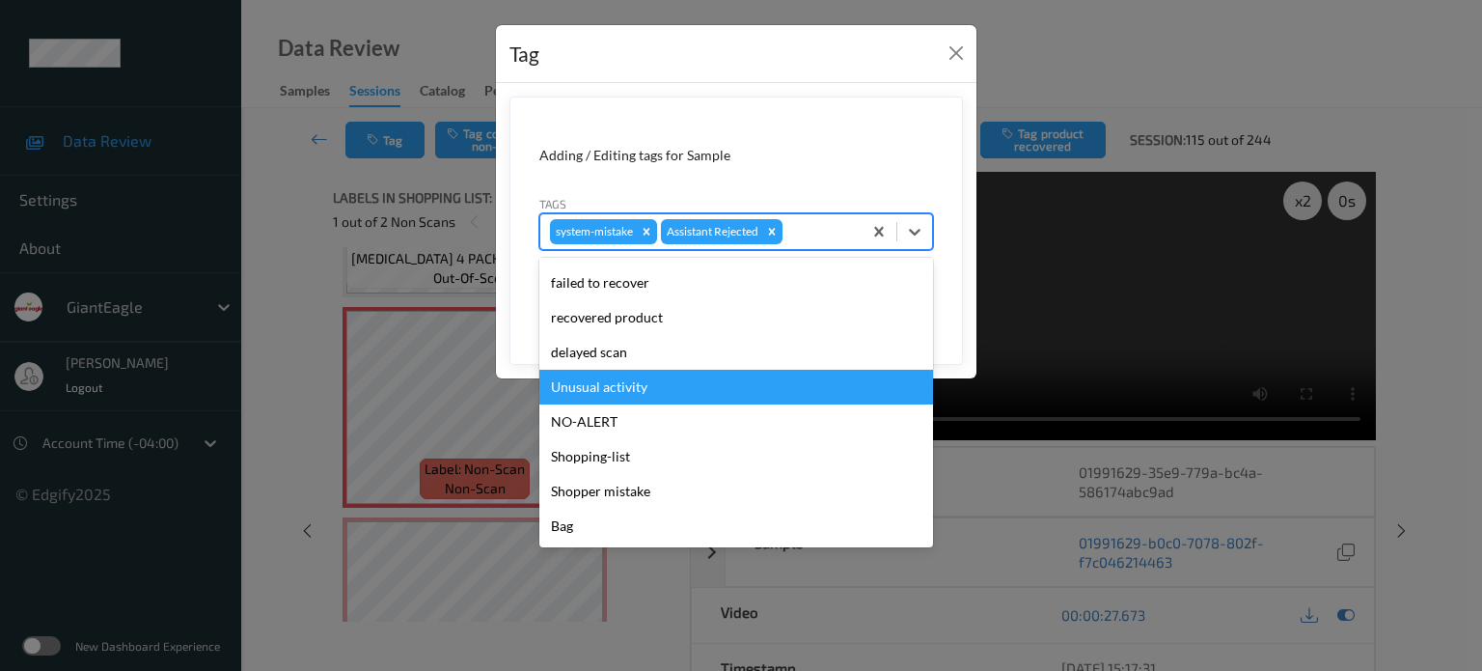
click at [579, 389] on div "Unusual activity" at bounding box center [736, 387] width 394 height 35
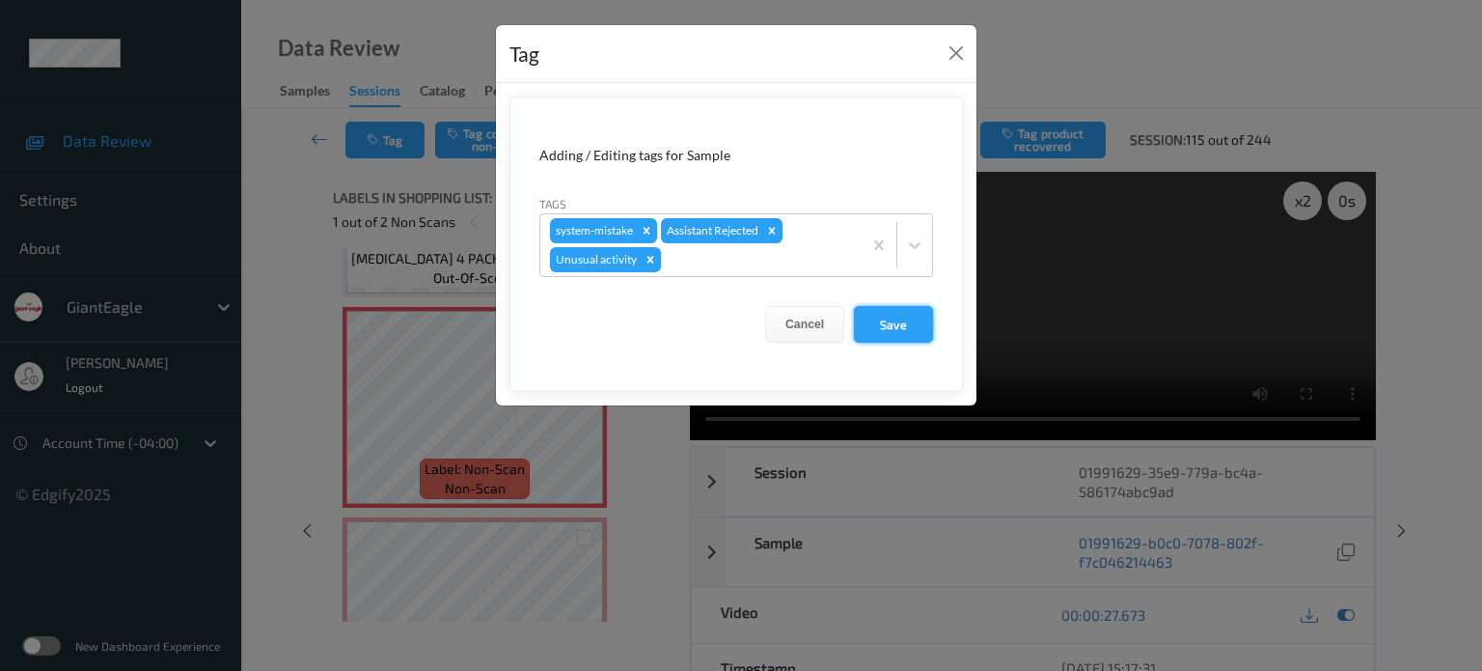
click at [886, 312] on button "Save" at bounding box center [893, 324] width 79 height 37
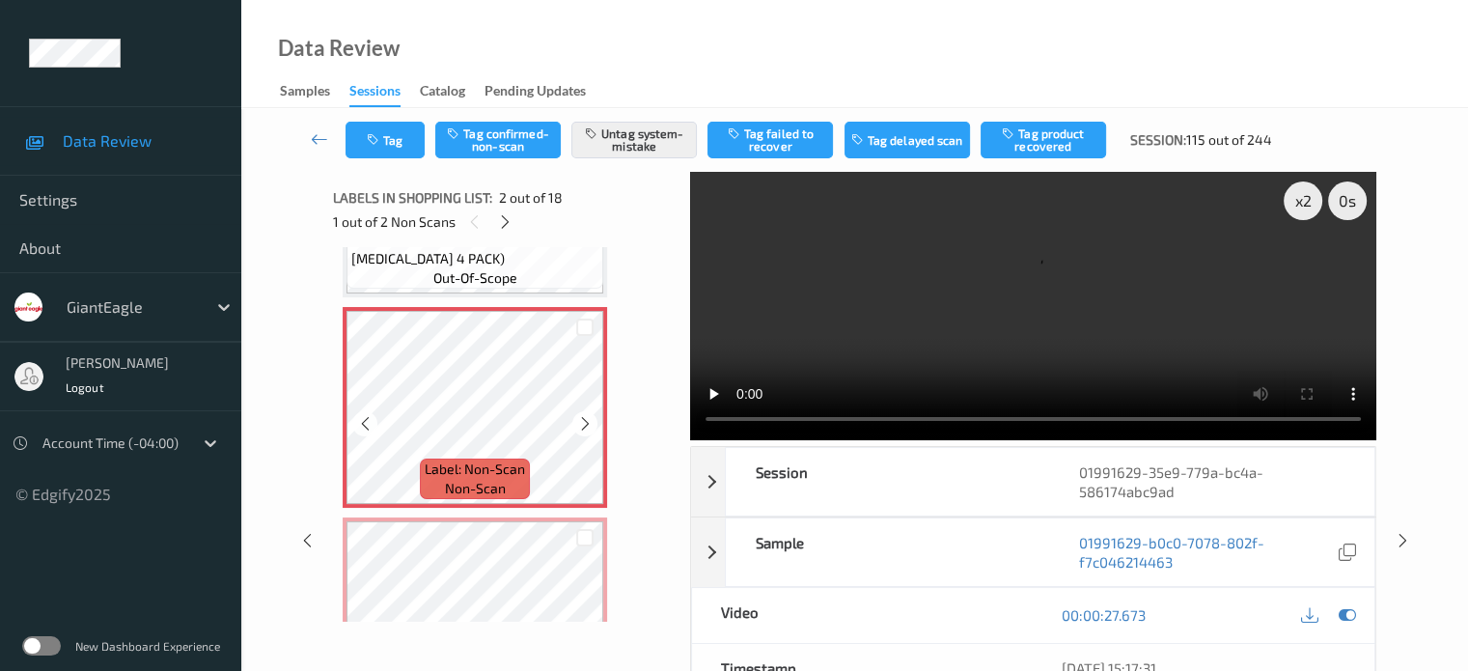
scroll to position [286, 0]
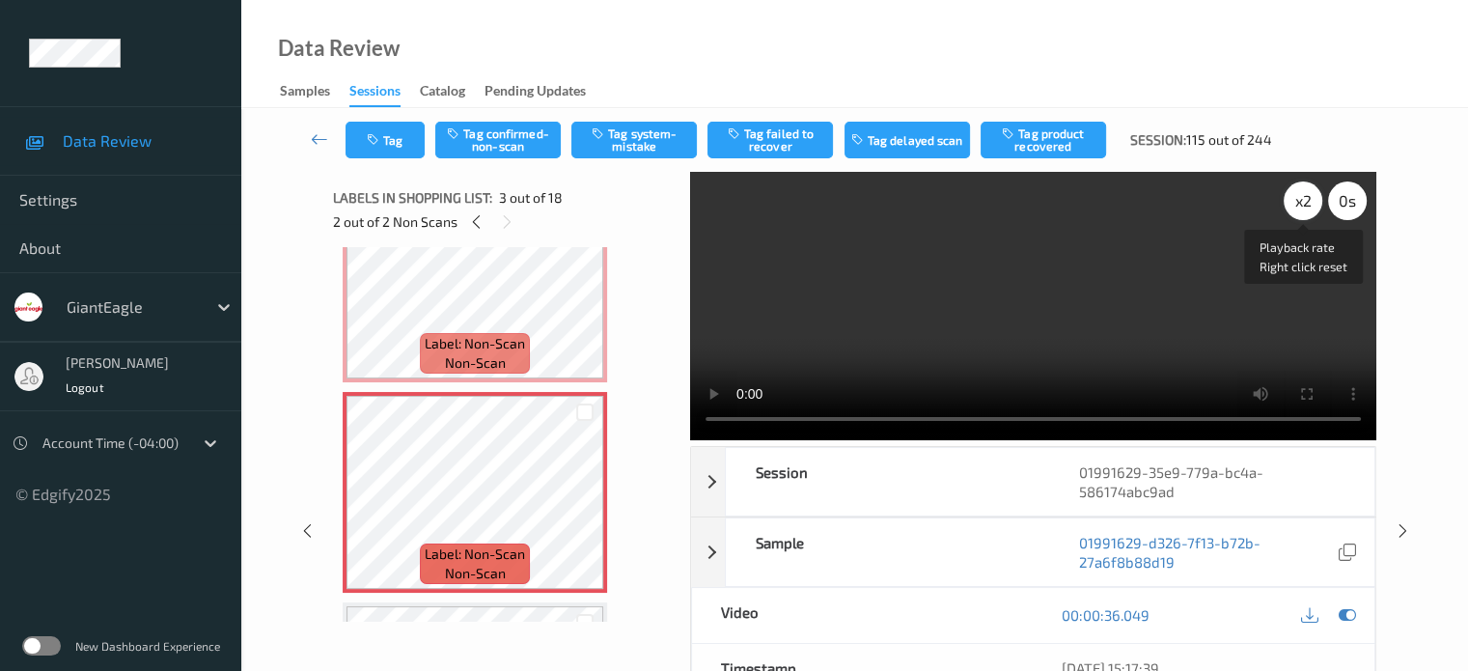
click at [1297, 196] on div "x 2" at bounding box center [1303, 200] width 39 height 39
click at [363, 513] on icon at bounding box center [365, 508] width 16 height 17
click at [506, 143] on button "Tag confirmed-non-scan" at bounding box center [497, 140] width 125 height 37
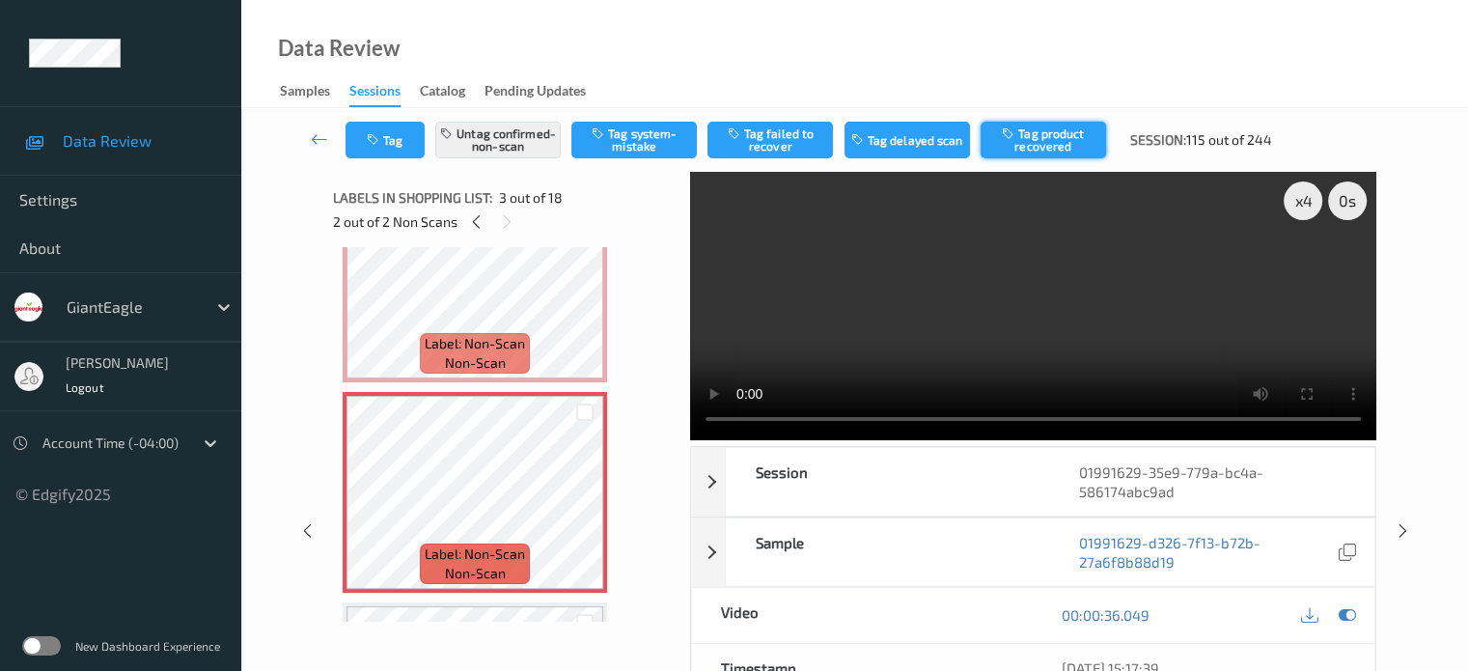
click at [1046, 135] on button "Tag product recovered" at bounding box center [1043, 140] width 125 height 37
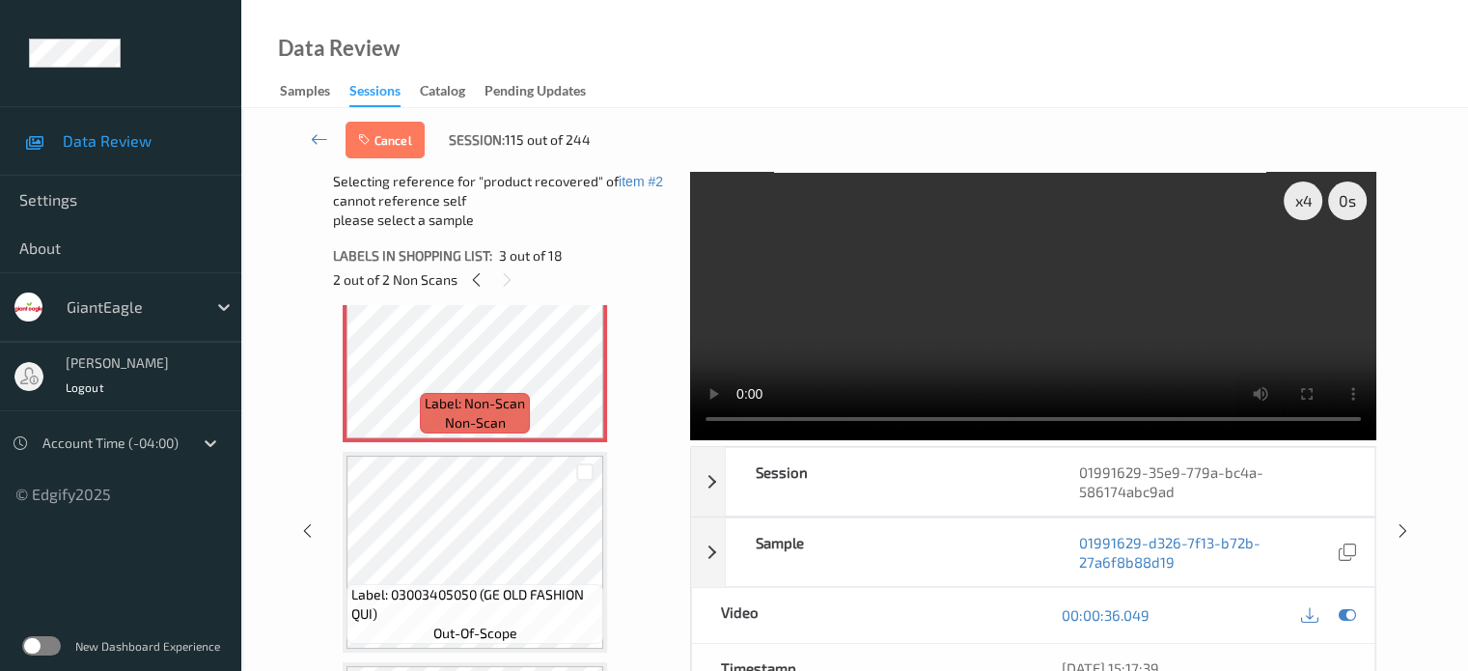
scroll to position [498, 0]
click at [577, 468] on div at bounding box center [585, 468] width 18 height 18
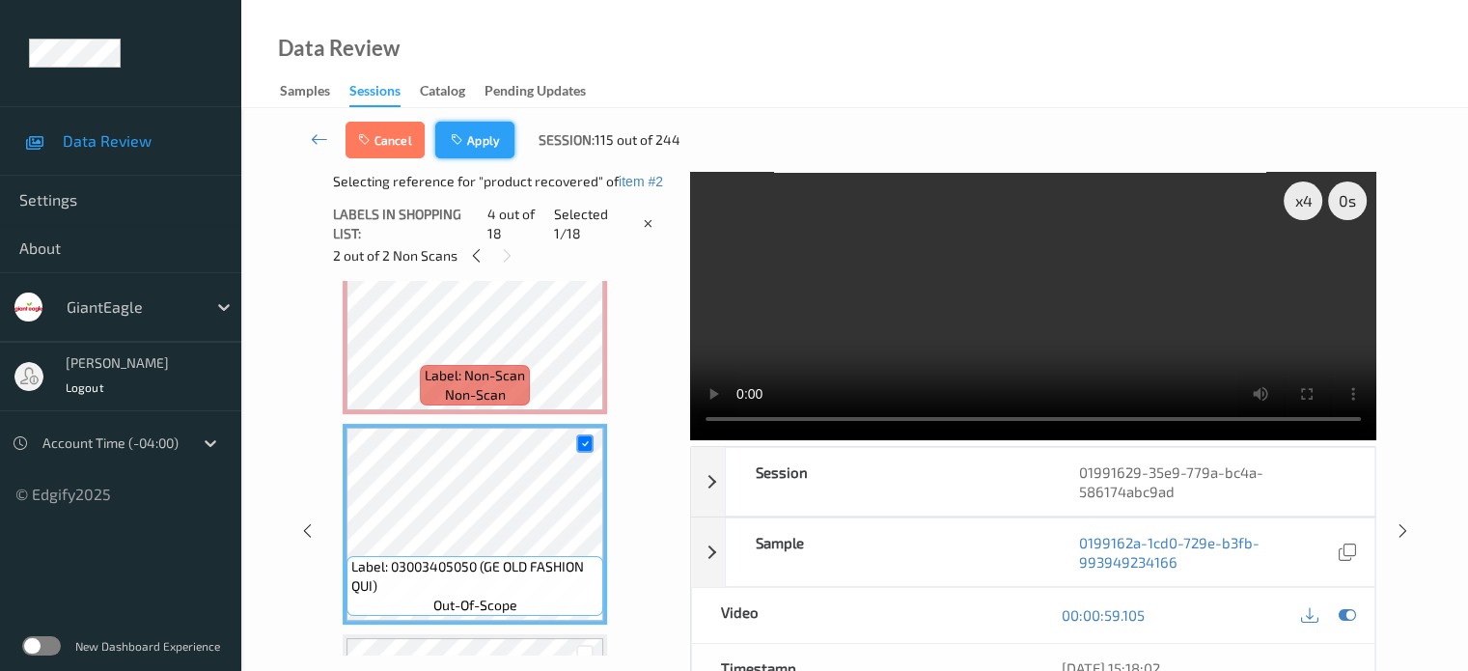
click at [466, 143] on icon "button" at bounding box center [459, 140] width 16 height 14
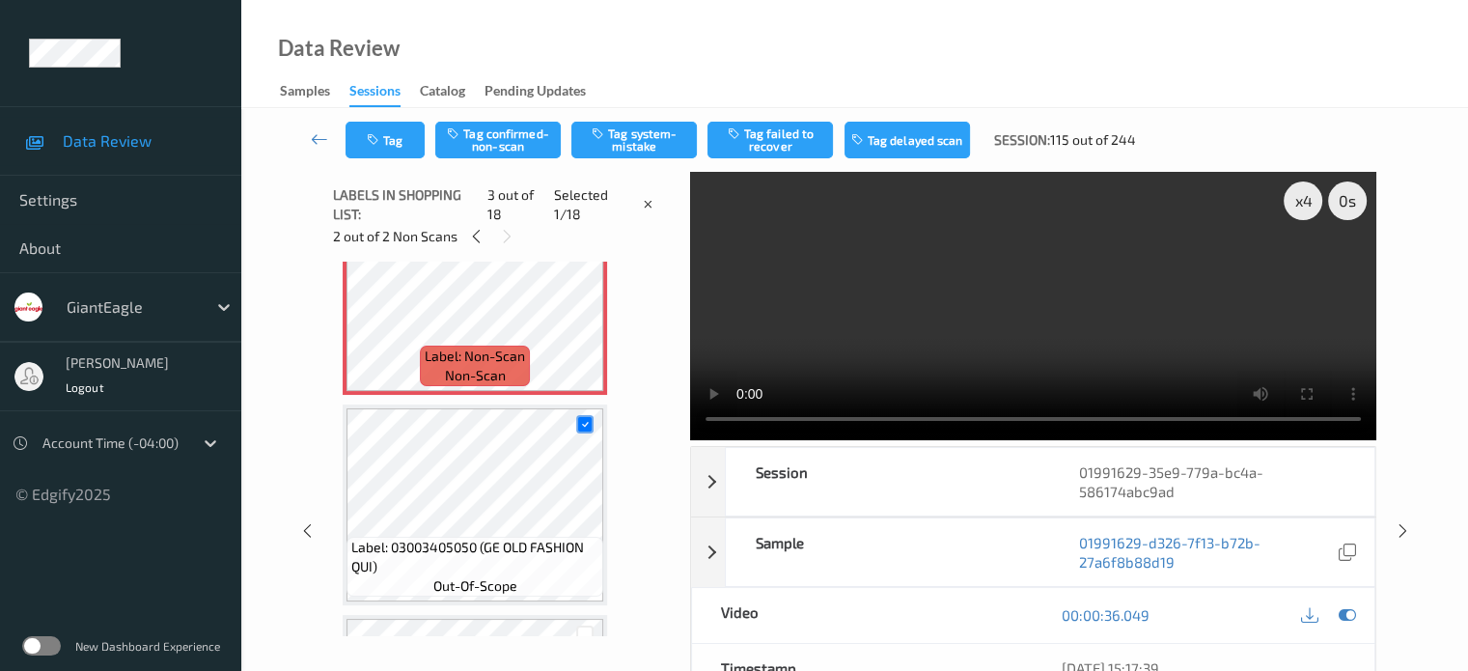
scroll to position [220, 0]
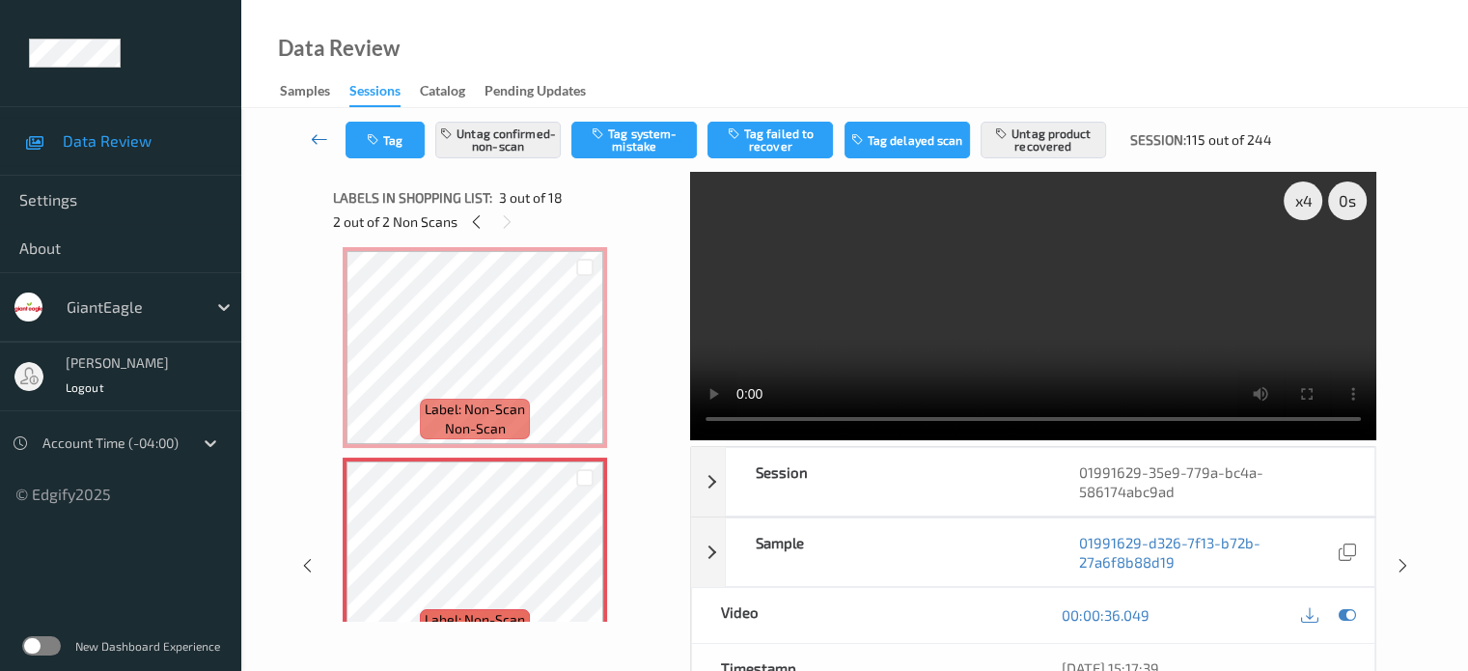
click at [320, 142] on icon at bounding box center [319, 138] width 17 height 19
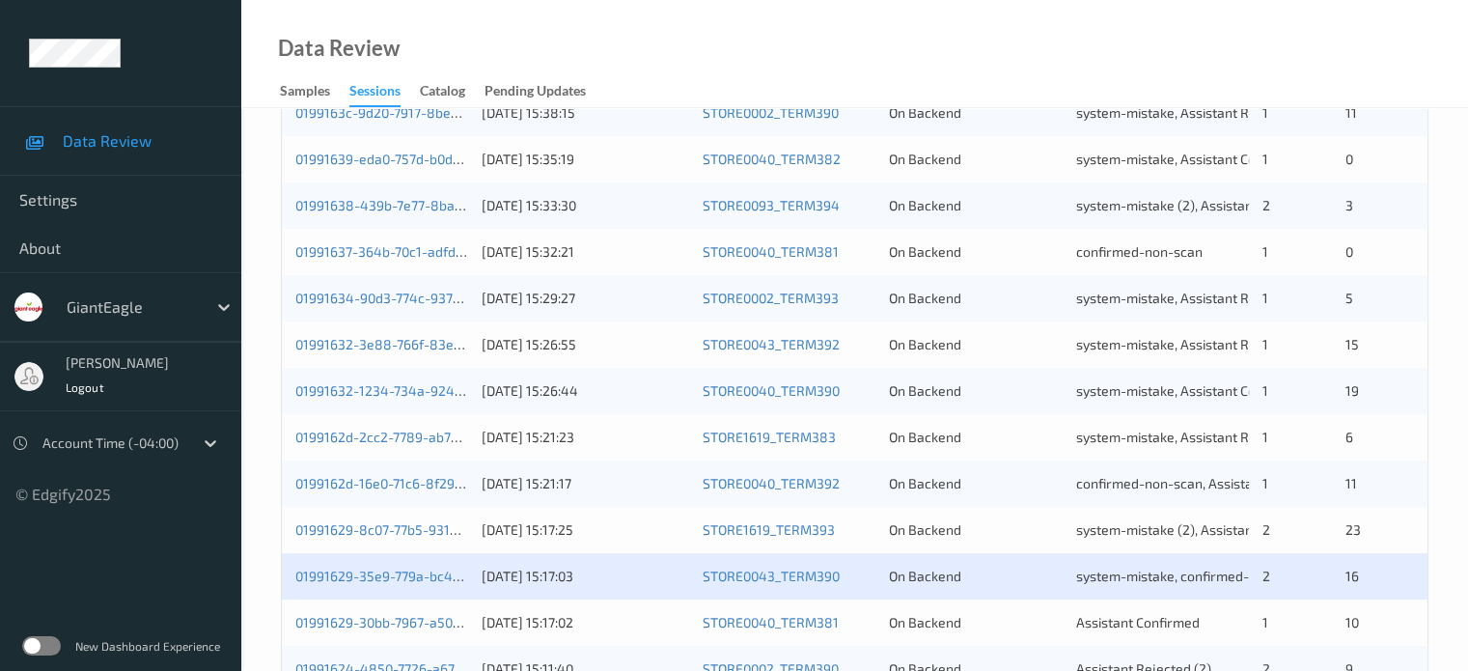
scroll to position [932, 0]
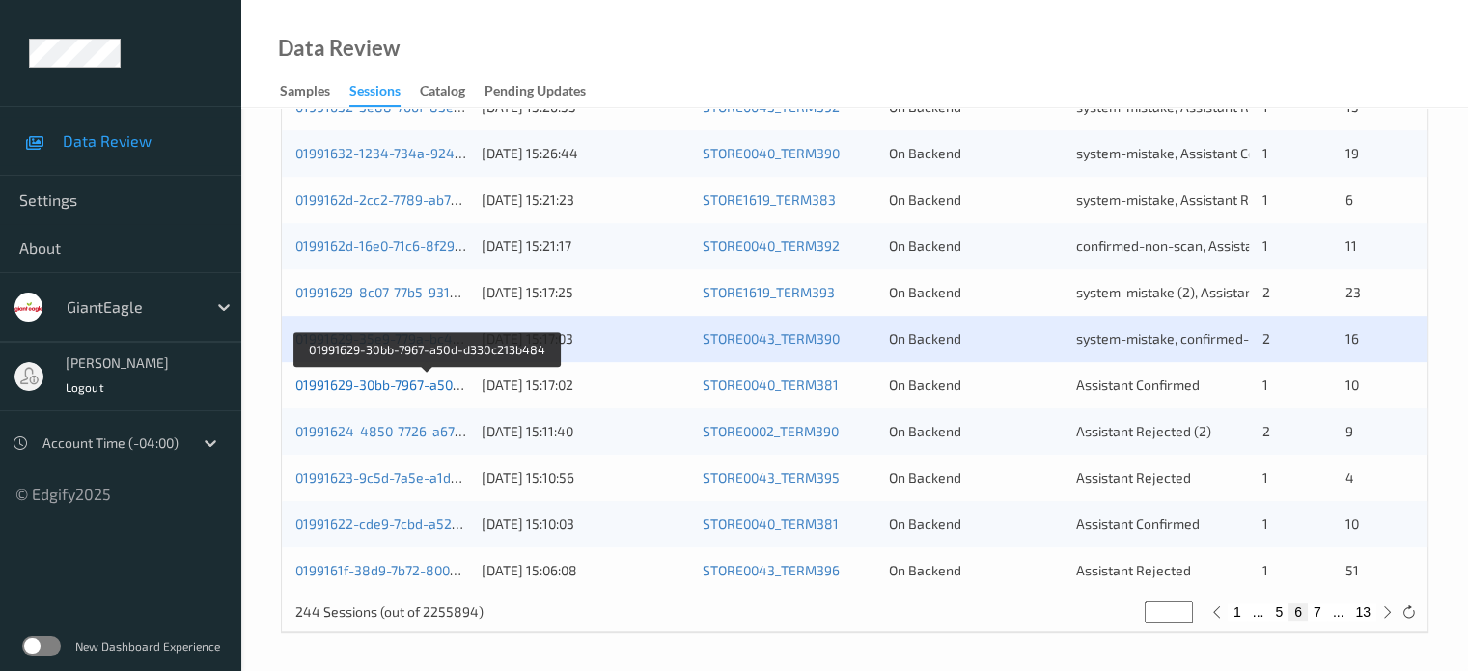
click at [365, 381] on link "01991629-30bb-7967-a50d-d330c213b484" at bounding box center [426, 384] width 263 height 16
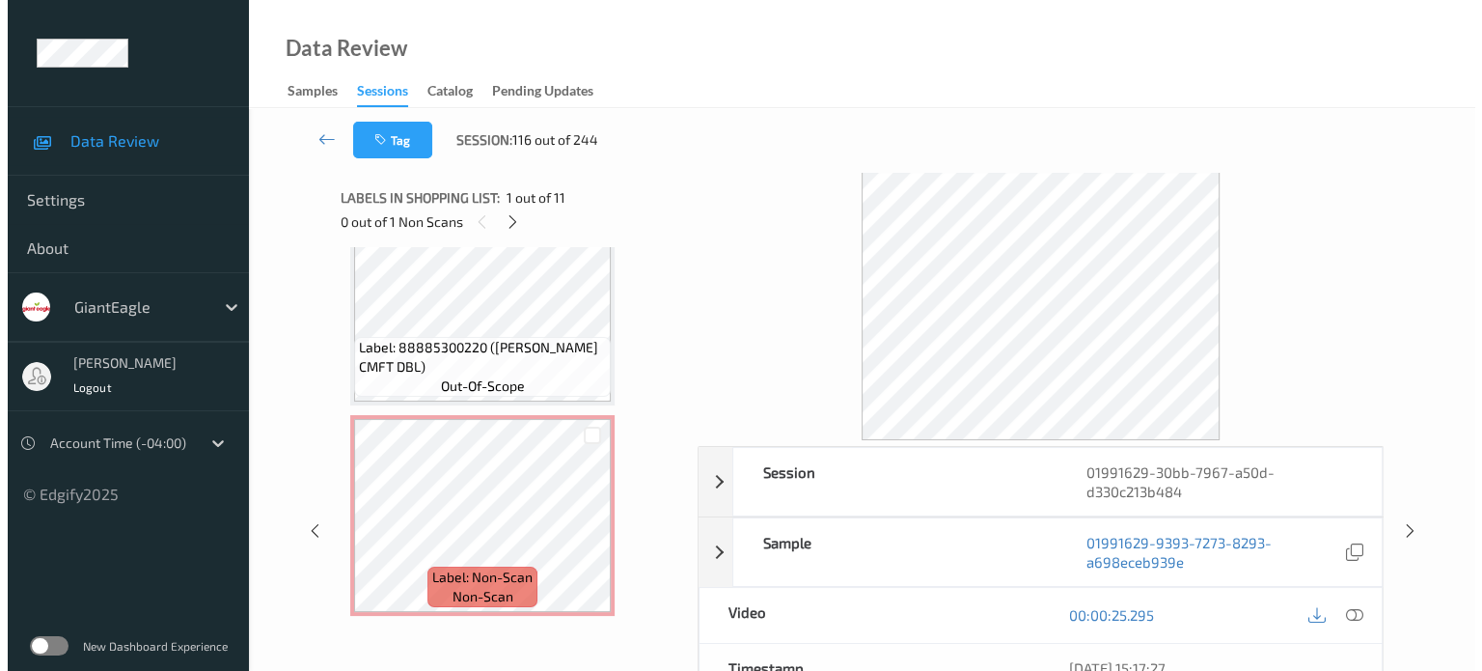
scroll to position [1949, 0]
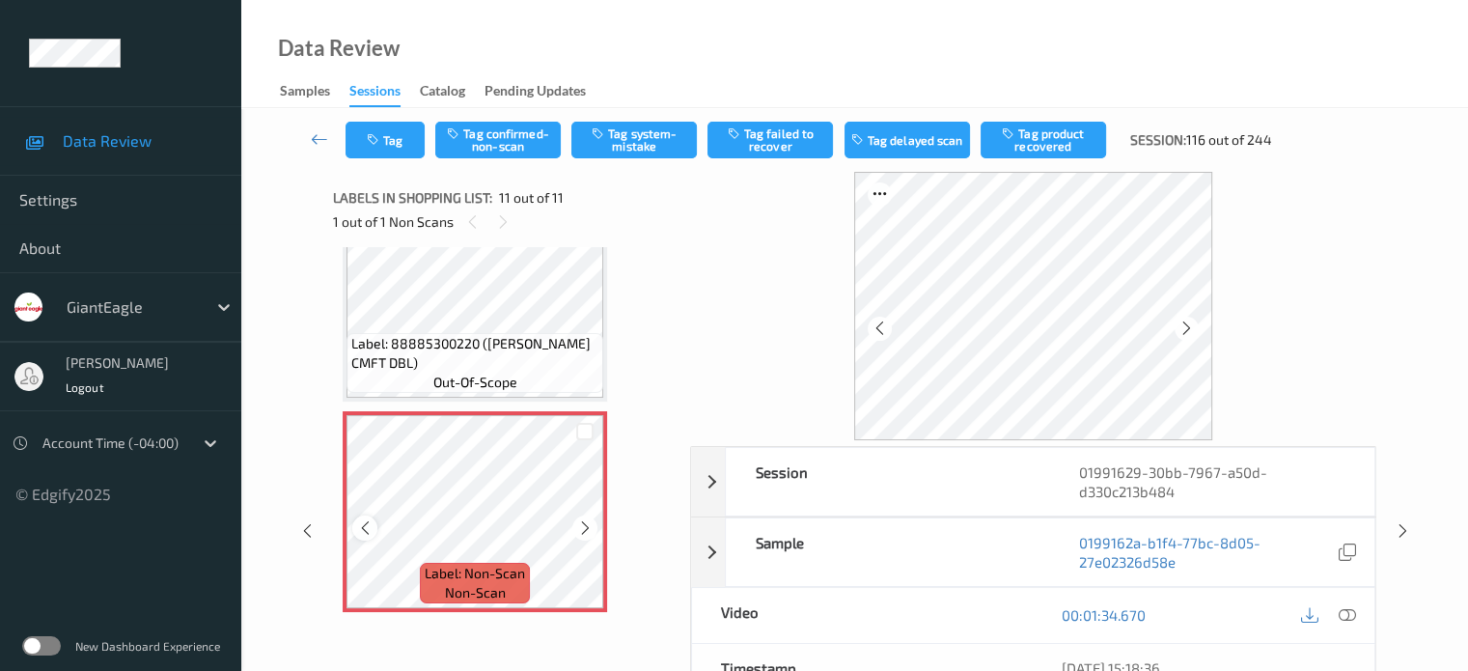
click at [371, 535] on icon at bounding box center [365, 527] width 16 height 17
click at [1349, 606] on icon at bounding box center [1346, 614] width 17 height 17
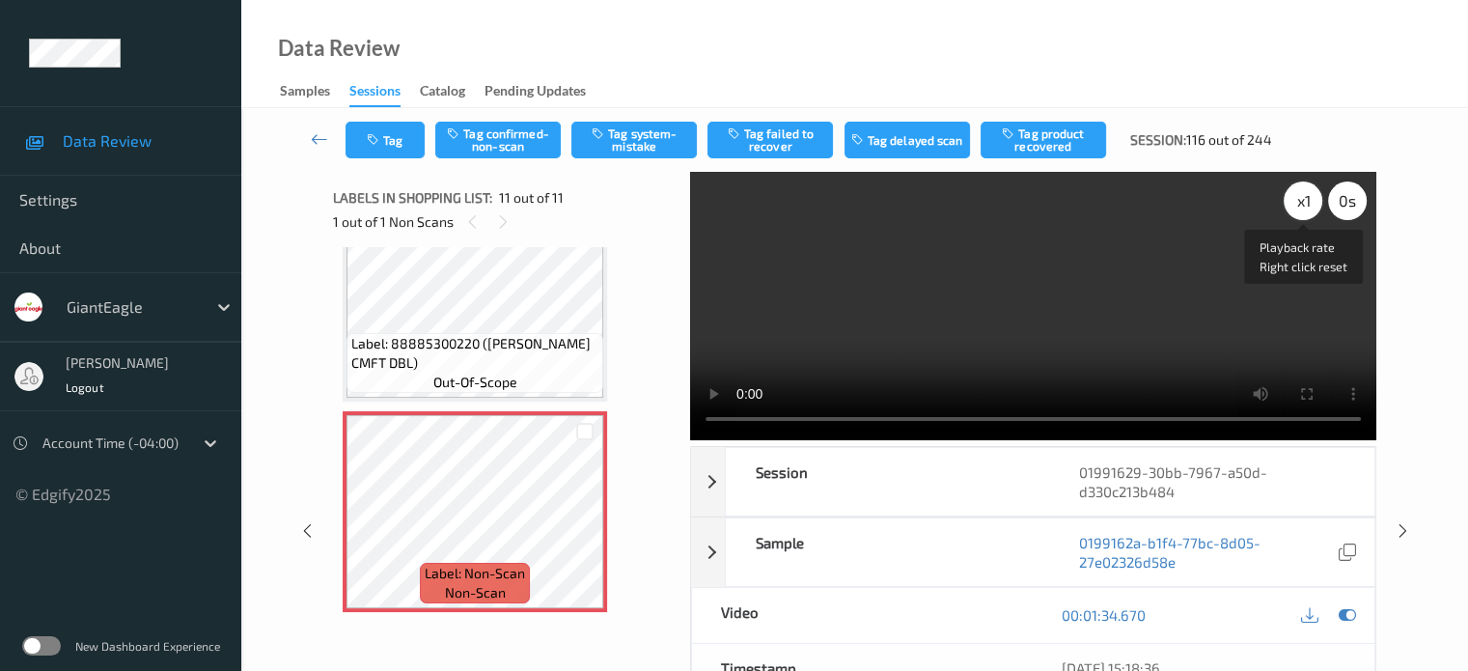
click at [1318, 210] on div "x 1" at bounding box center [1303, 200] width 39 height 39
click at [635, 137] on button "Tag system-mistake" at bounding box center [633, 140] width 125 height 37
click at [397, 122] on div "Tag Tag confirmed-non-scan Untag system-mistake Tag failed to recover Tag delay…" at bounding box center [815, 140] width 940 height 37
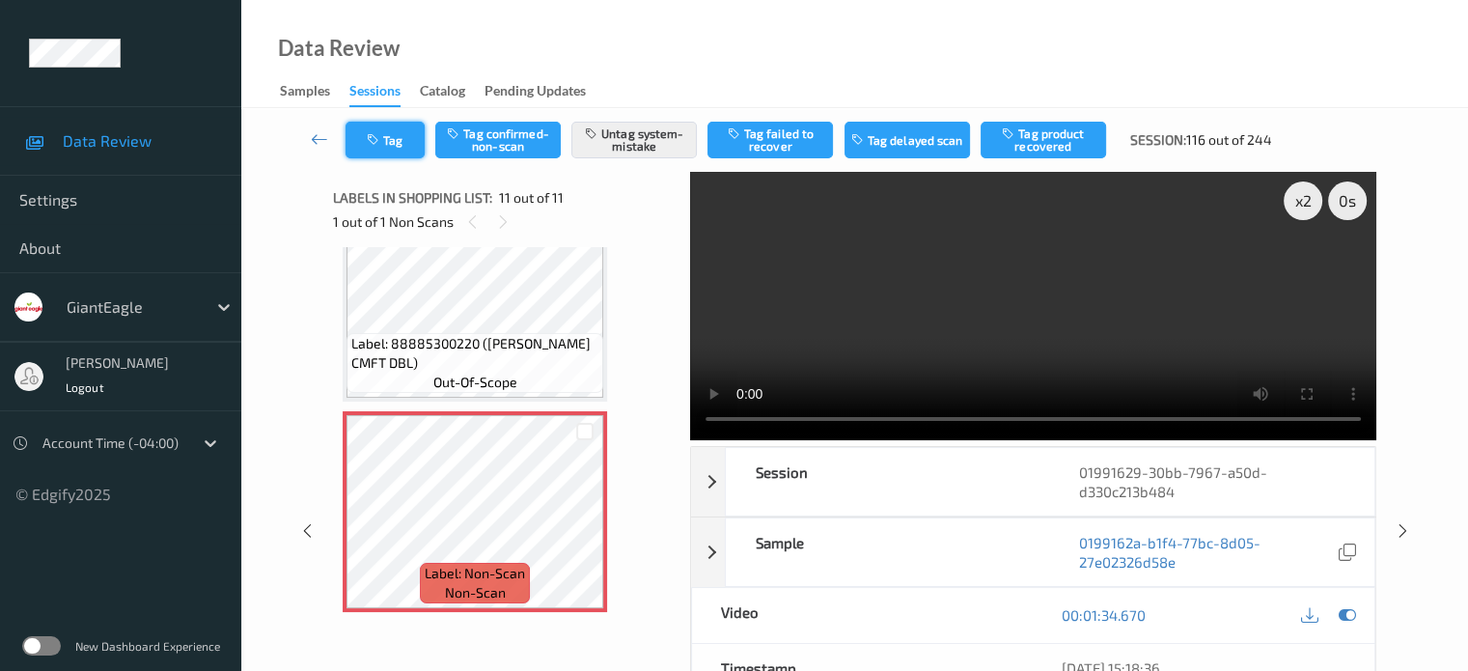
click at [399, 134] on button "Tag" at bounding box center [384, 140] width 79 height 37
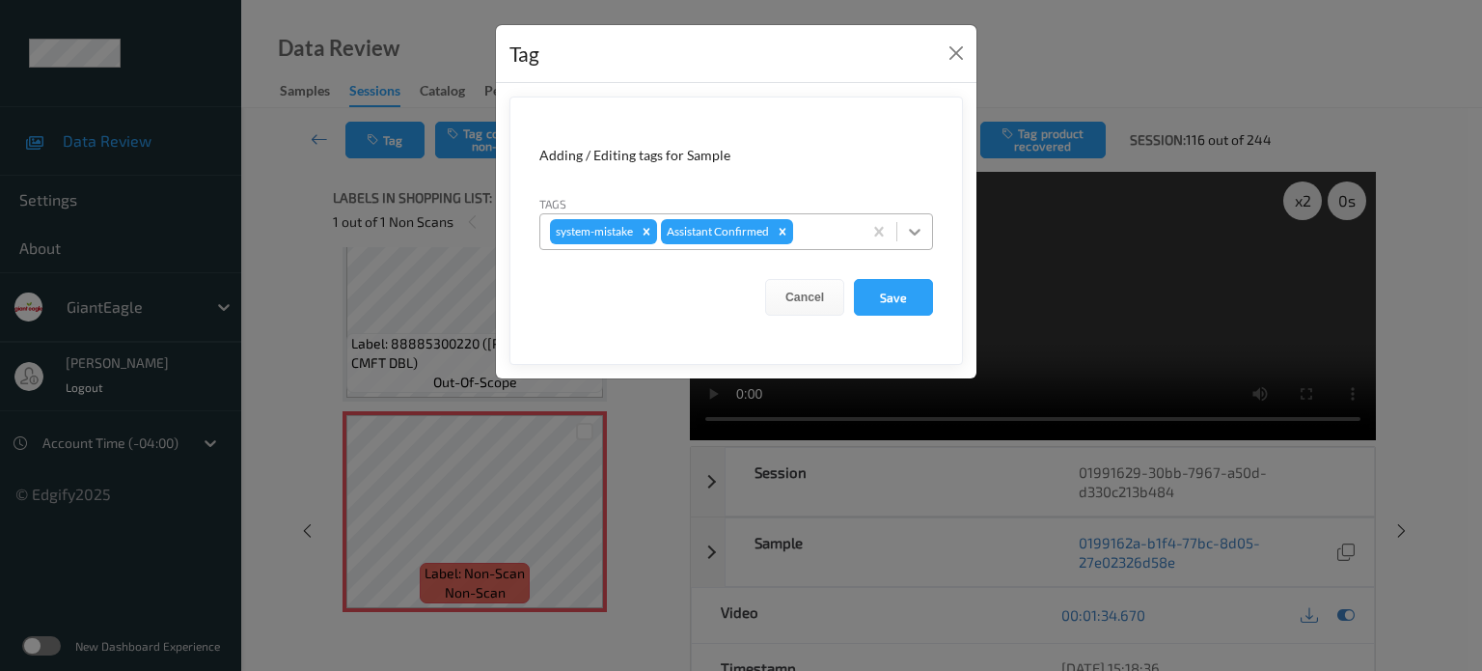
click at [917, 237] on icon at bounding box center [914, 231] width 19 height 19
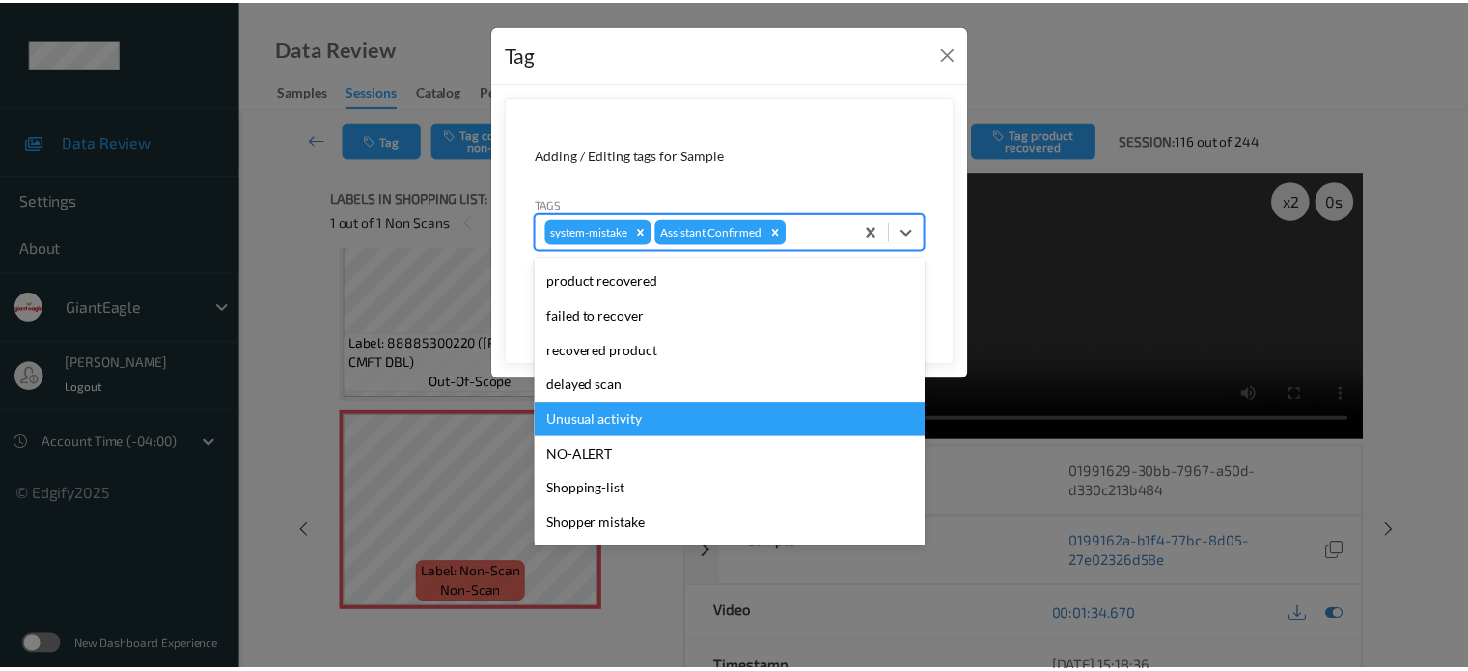
scroll to position [160, 0]
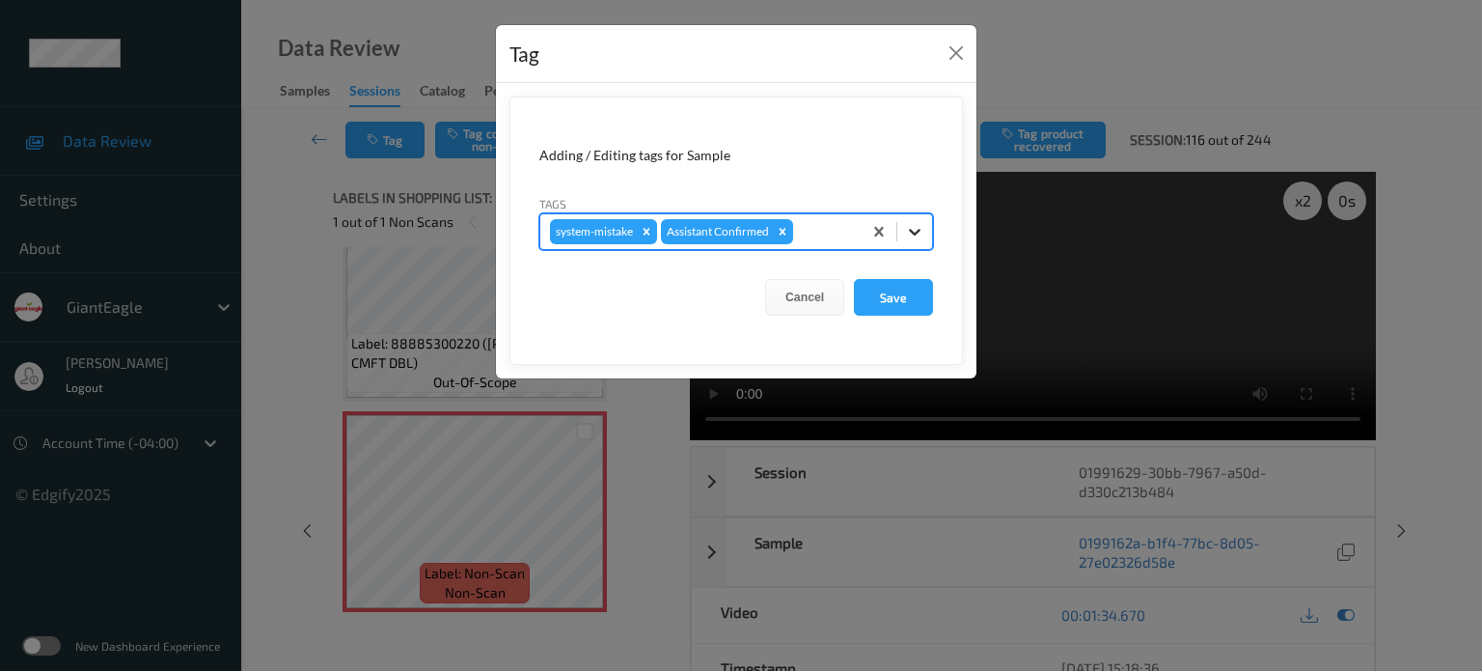
click at [916, 234] on icon at bounding box center [915, 232] width 12 height 7
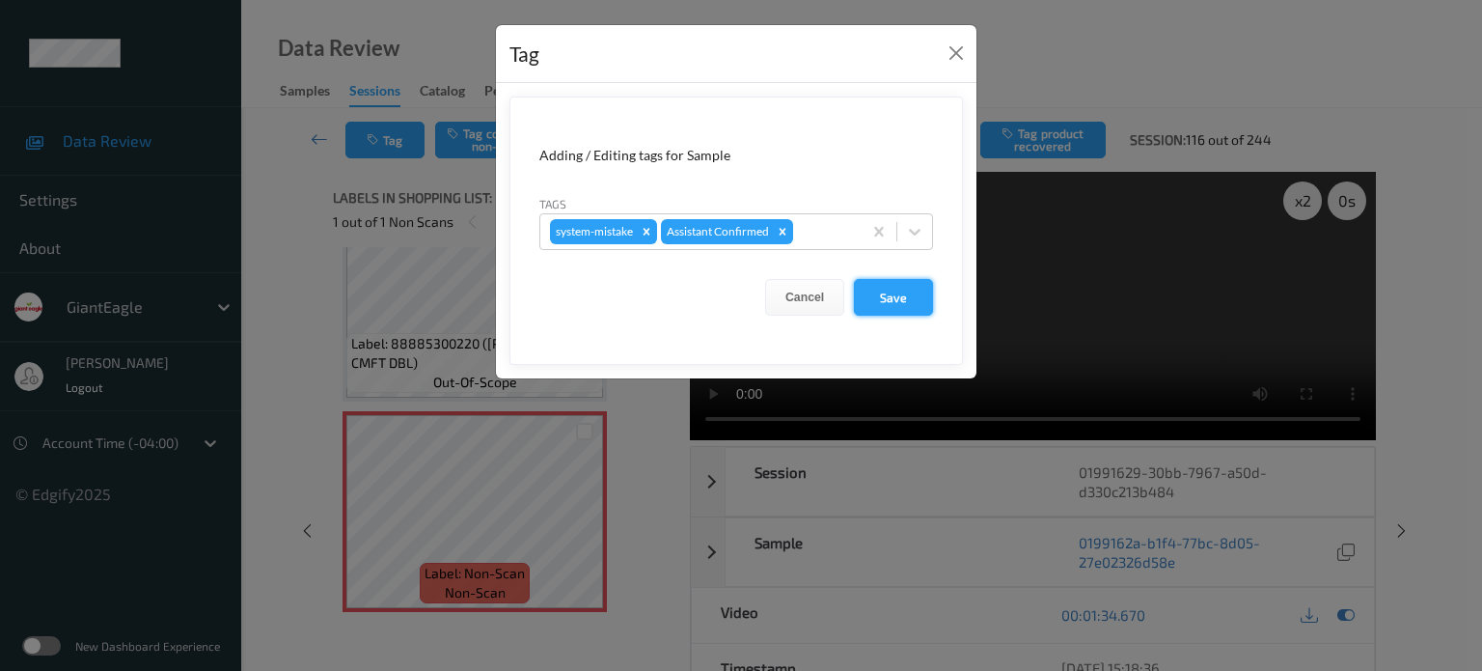
click at [894, 299] on button "Save" at bounding box center [893, 297] width 79 height 37
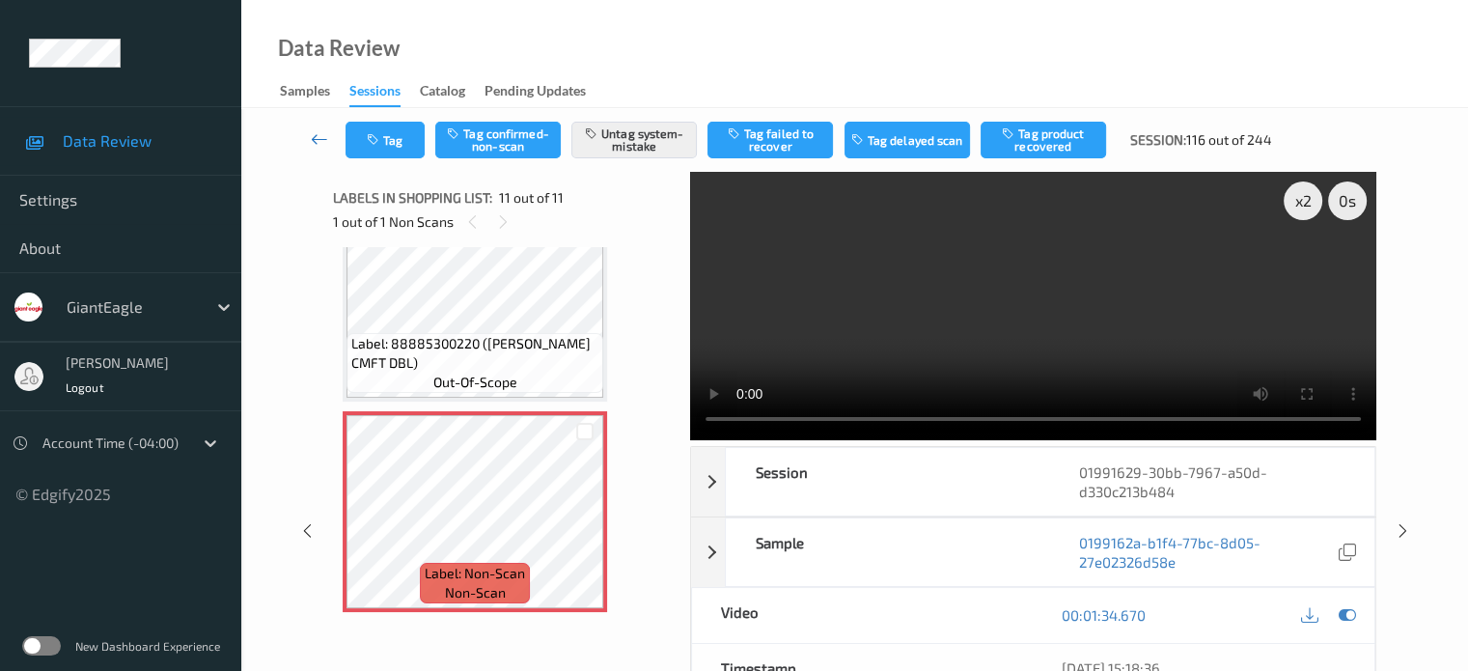
click at [317, 134] on icon at bounding box center [319, 138] width 17 height 19
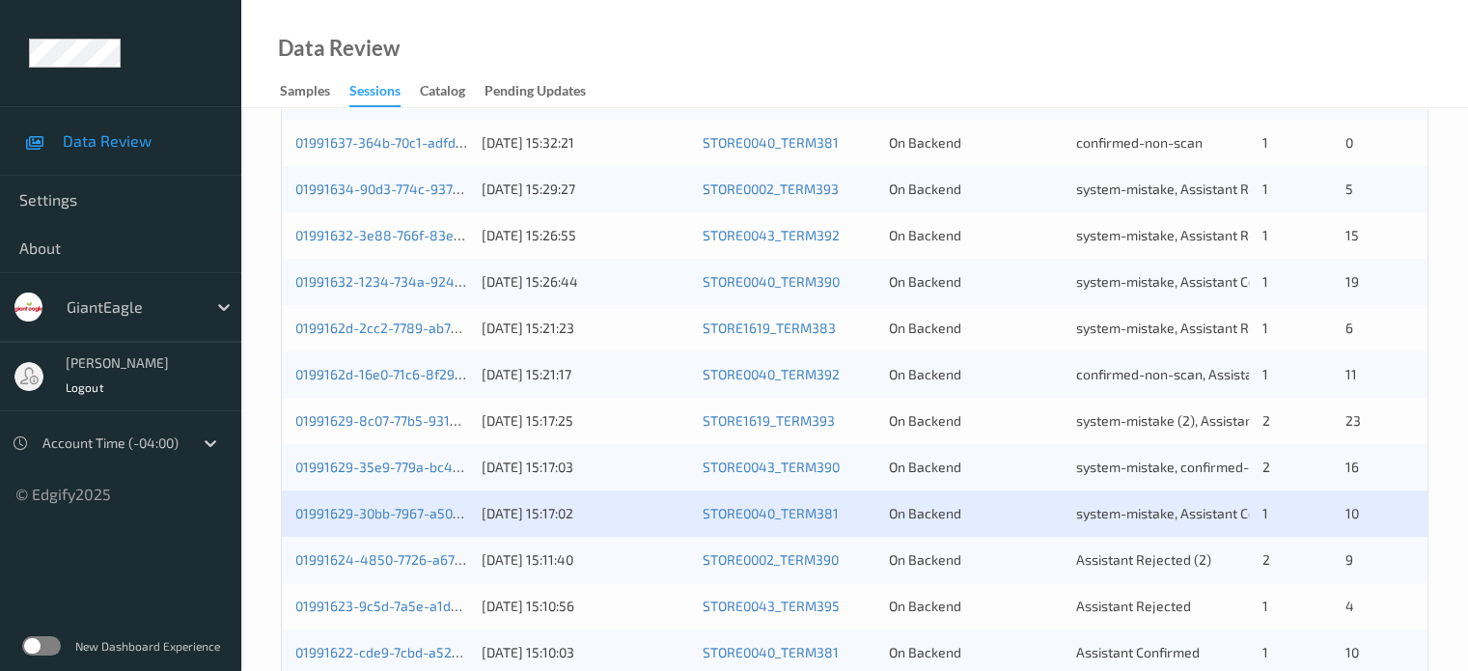
scroll to position [932, 0]
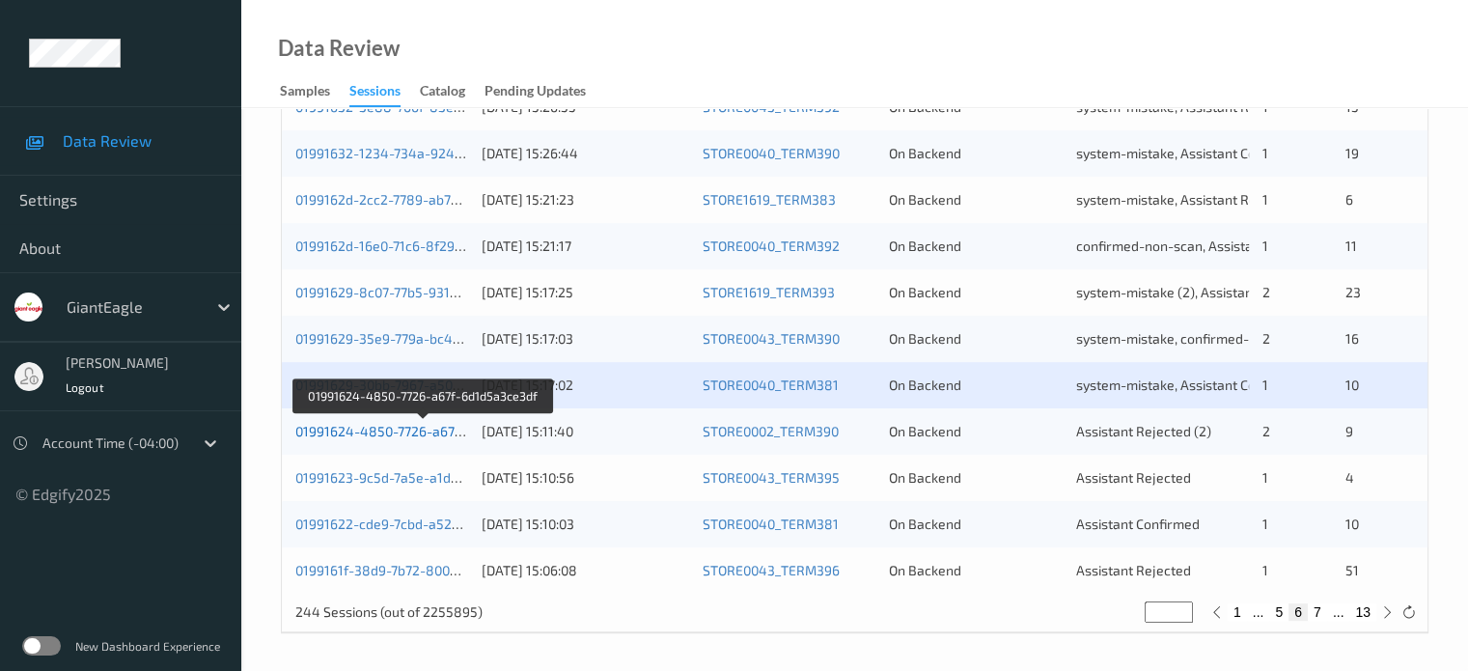
click at [367, 434] on link "01991624-4850-7726-a67f-6d1d5a3ce3df" at bounding box center [423, 431] width 257 height 16
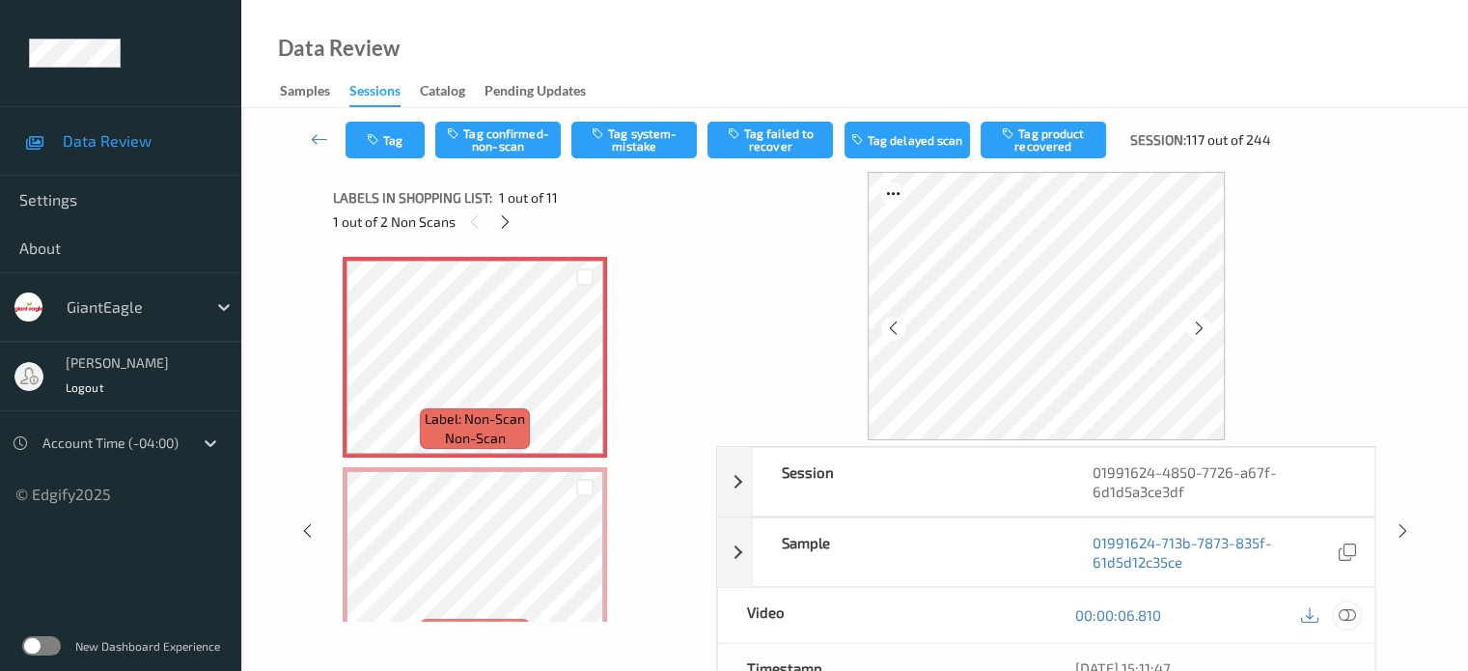
click at [1341, 617] on icon at bounding box center [1346, 614] width 17 height 17
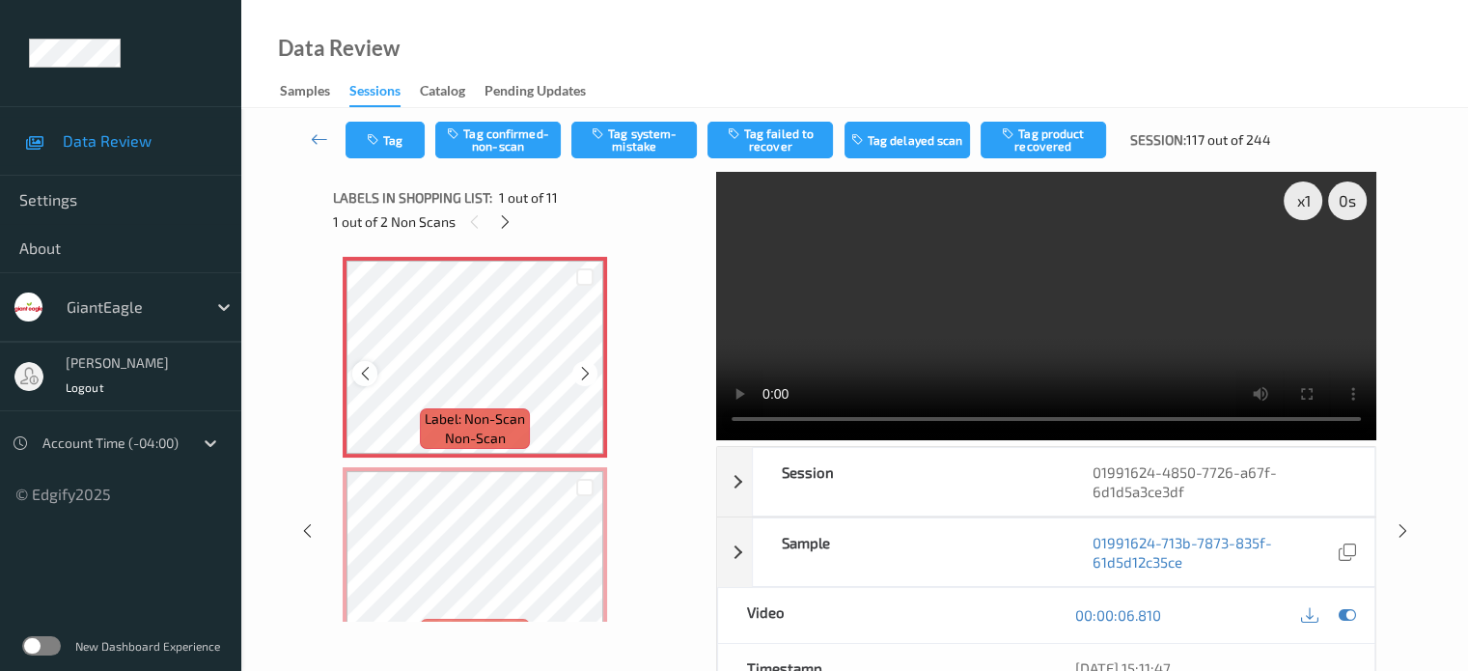
click at [359, 381] on icon at bounding box center [365, 373] width 16 height 17
click at [621, 146] on button "Tag system-mistake" at bounding box center [633, 140] width 125 height 37
click at [391, 140] on button "Tag" at bounding box center [384, 140] width 79 height 37
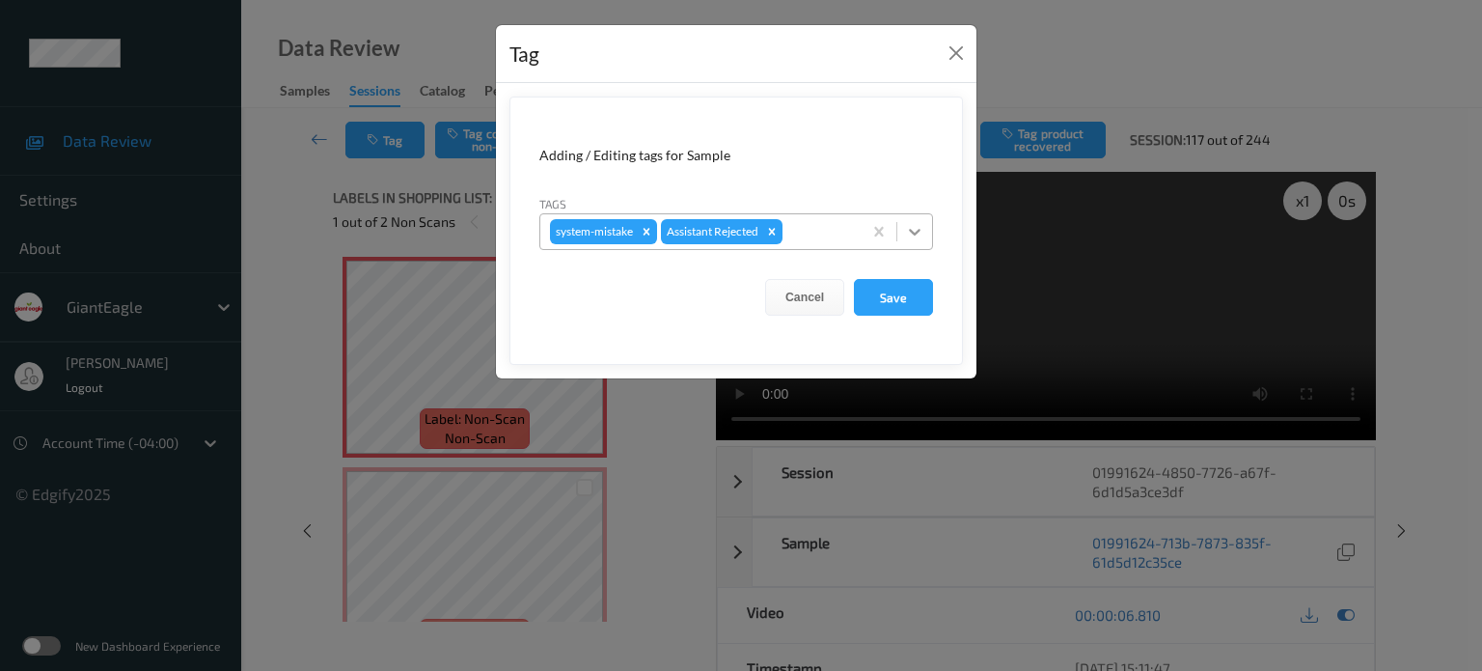
click at [908, 230] on icon at bounding box center [914, 231] width 19 height 19
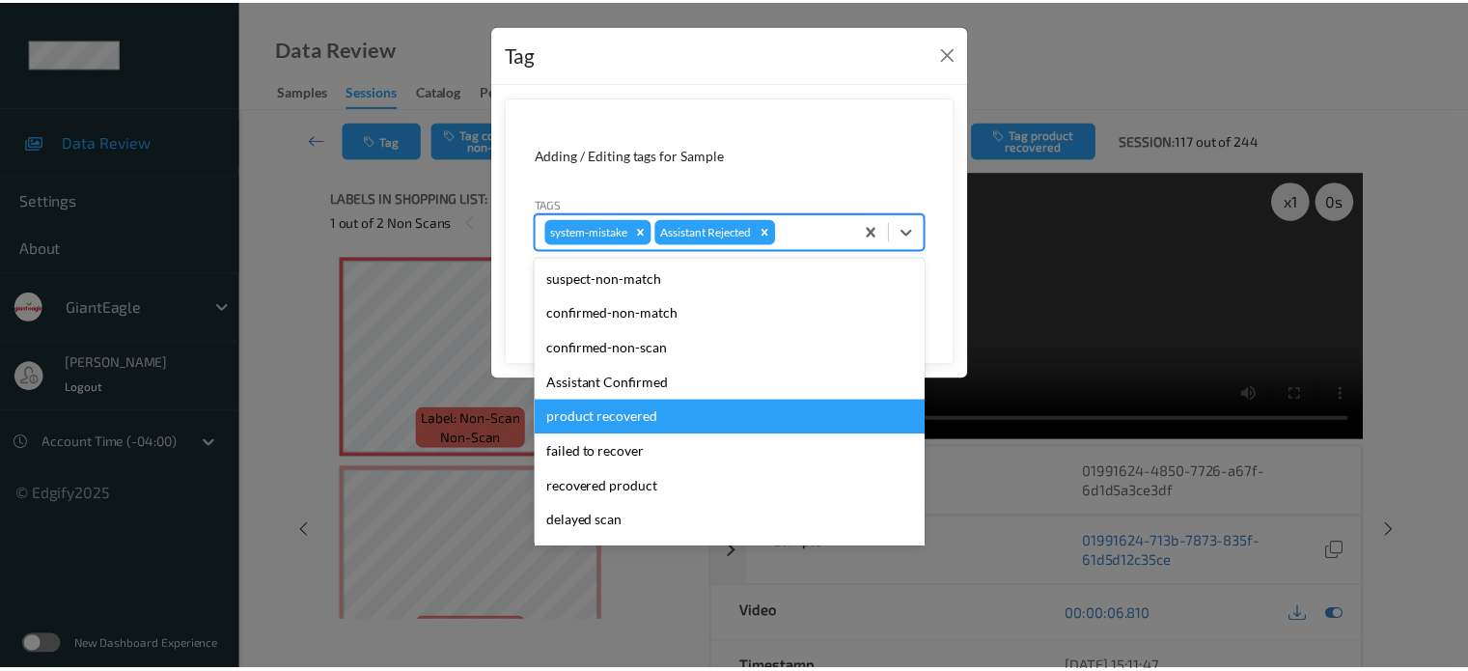
scroll to position [160, 0]
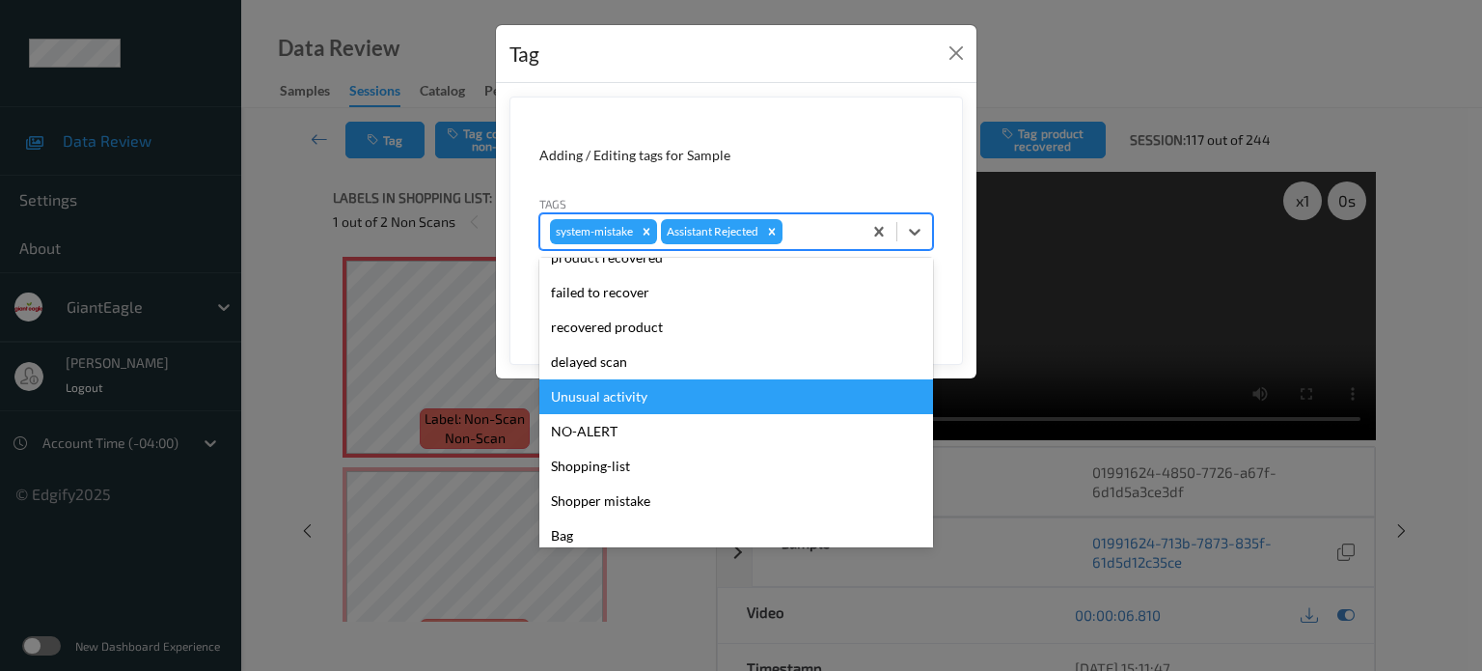
click at [550, 397] on div "Unusual activity" at bounding box center [736, 396] width 394 height 35
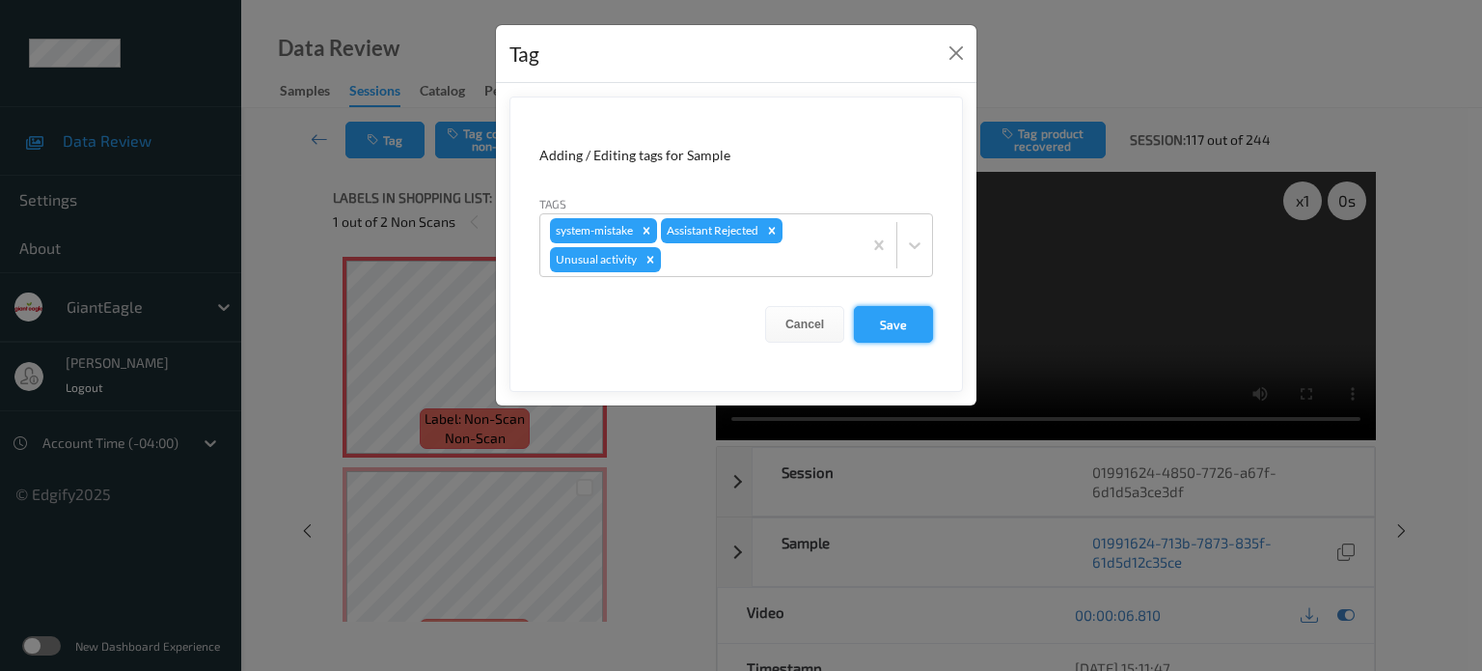
click at [900, 327] on button "Save" at bounding box center [893, 324] width 79 height 37
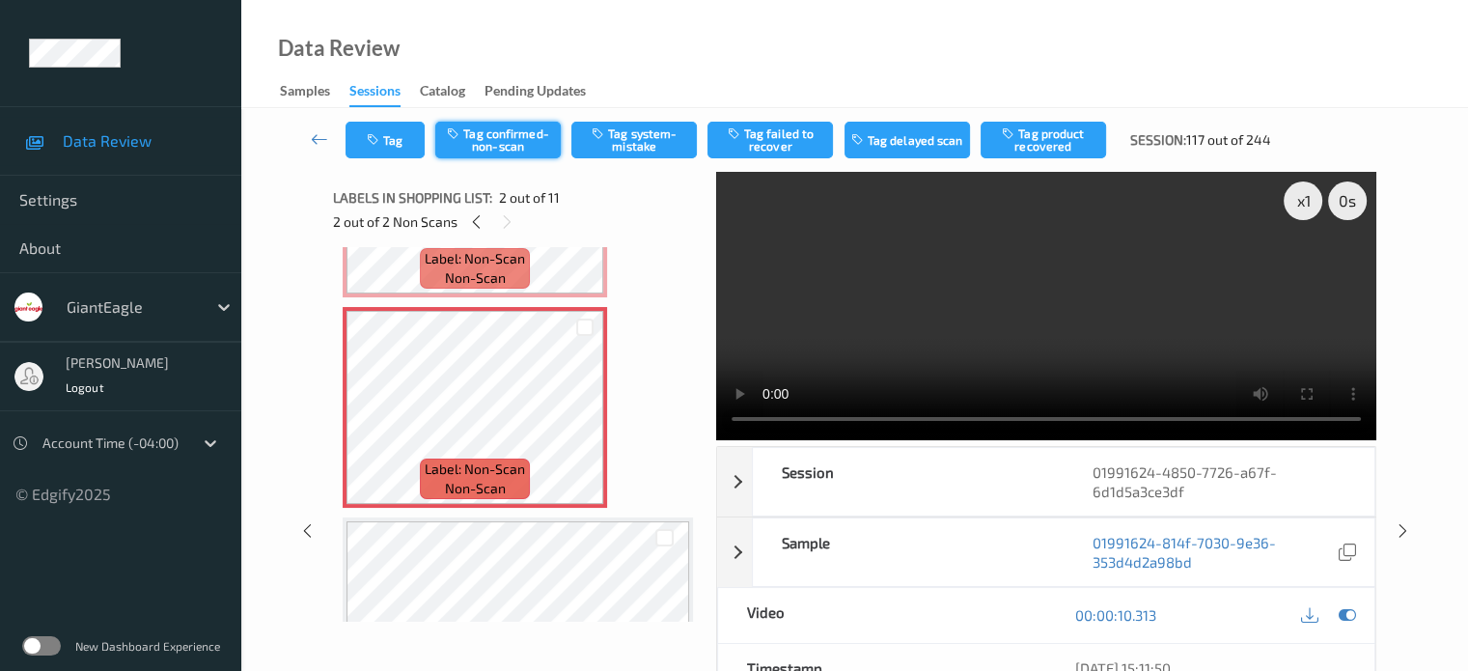
click at [498, 131] on button "Tag confirmed-non-scan" at bounding box center [497, 140] width 125 height 37
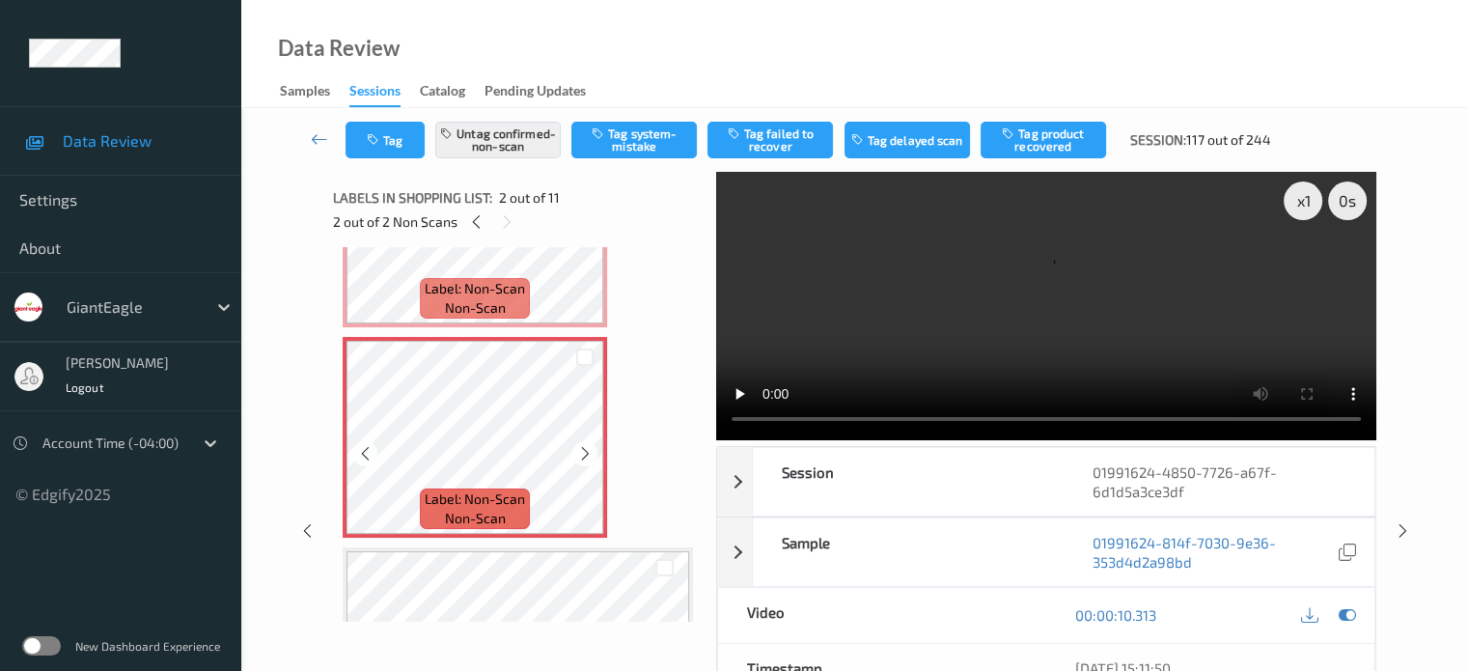
scroll to position [128, 0]
click at [1306, 186] on div "x 1" at bounding box center [1303, 200] width 39 height 39
click at [768, 137] on button "Tag failed to recover" at bounding box center [769, 140] width 125 height 37
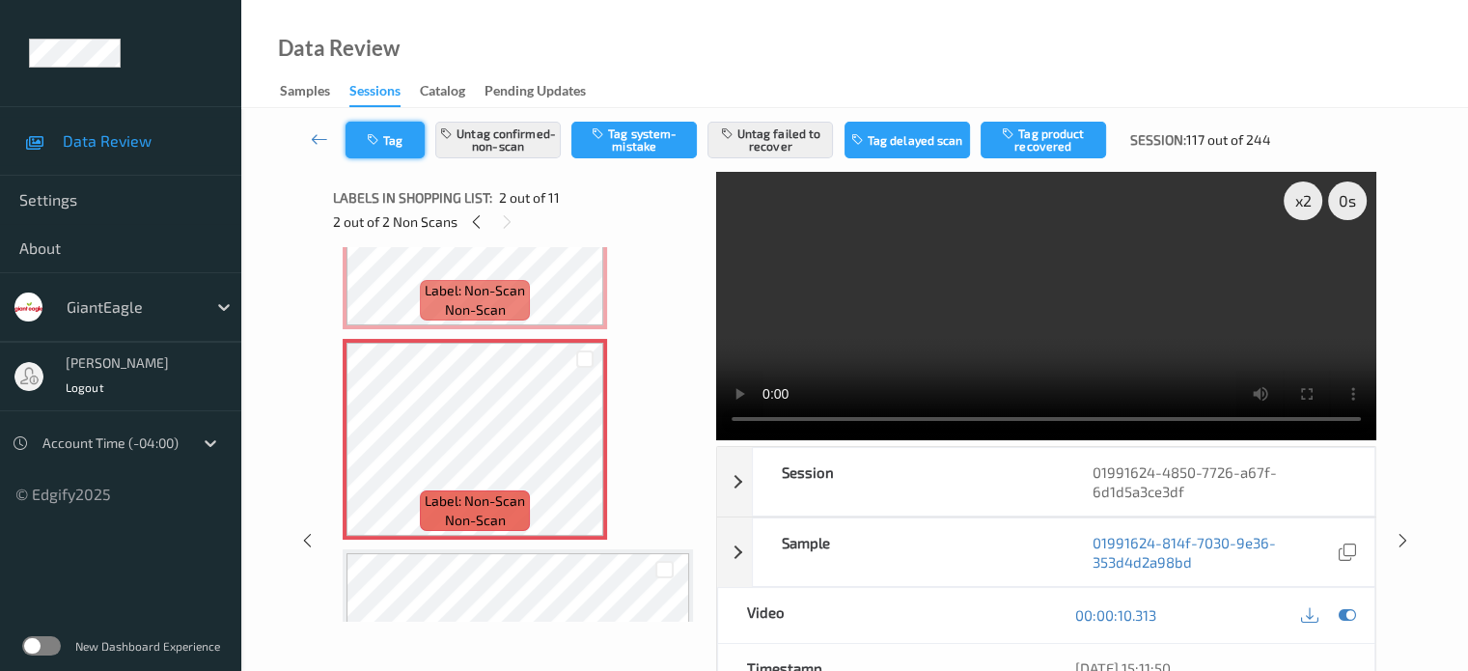
click at [368, 143] on icon "button" at bounding box center [375, 140] width 16 height 14
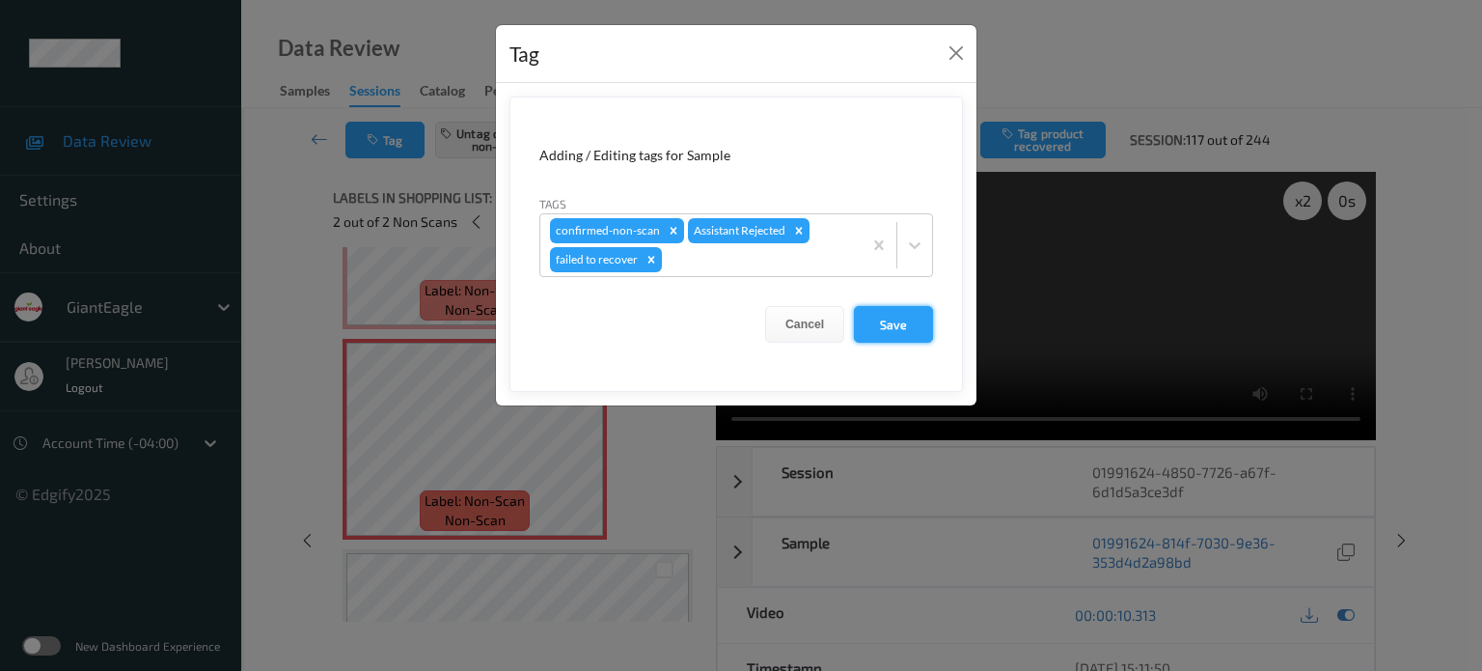
click at [876, 329] on button "Save" at bounding box center [893, 324] width 79 height 37
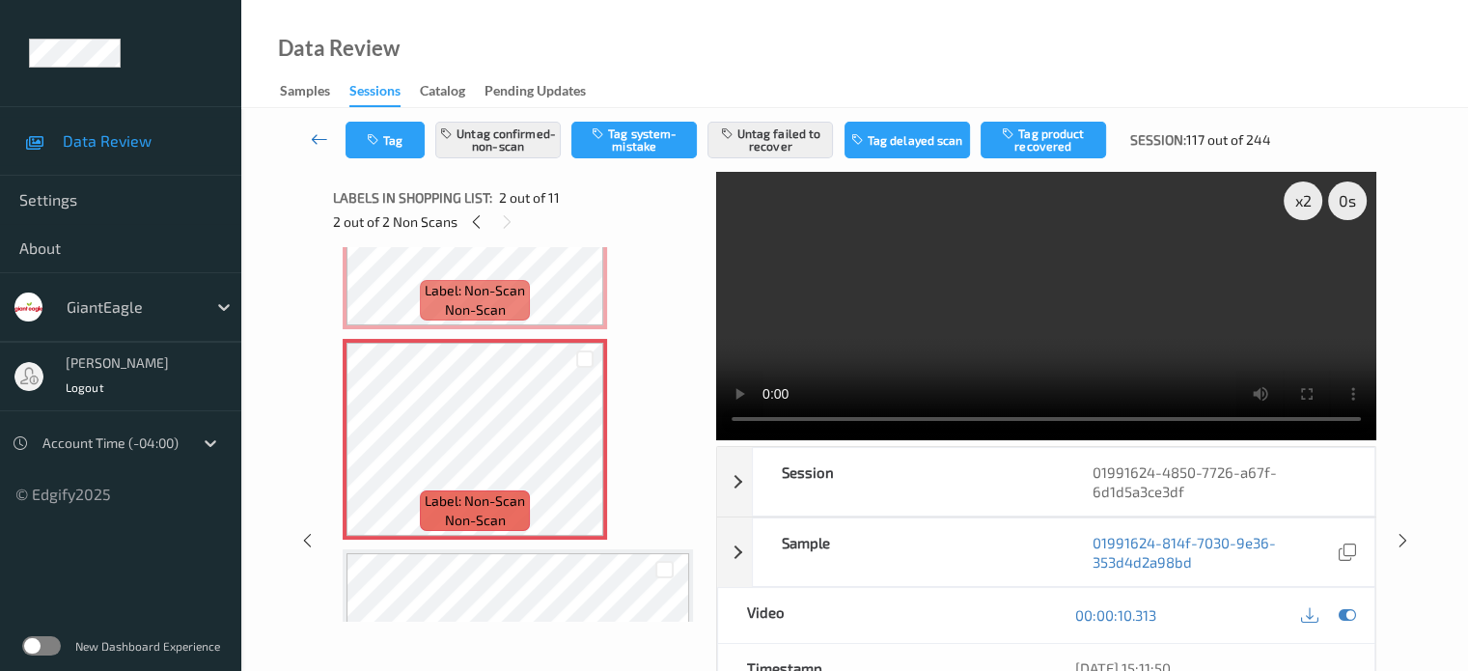
click at [312, 142] on icon at bounding box center [319, 138] width 17 height 19
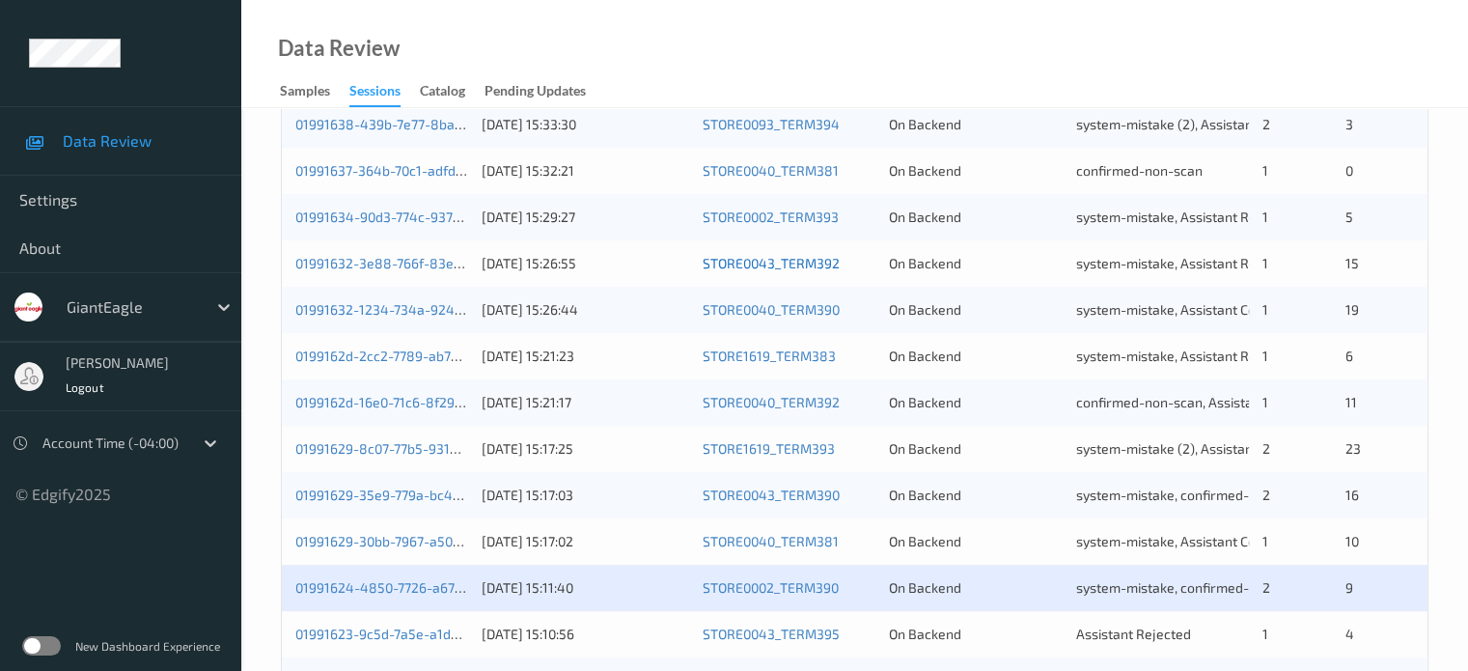
scroll to position [932, 0]
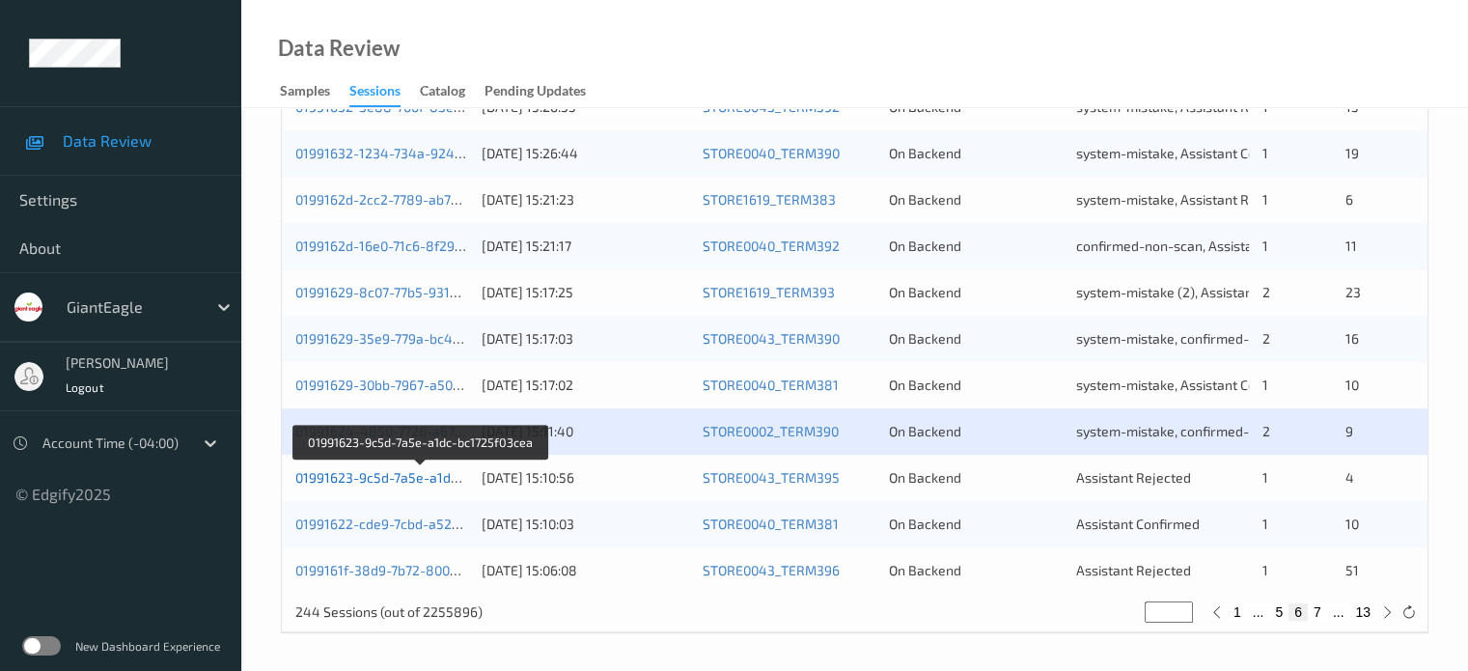
click at [371, 478] on link "01991623-9c5d-7a5e-a1dc-bc1725f03cea" at bounding box center [421, 477] width 253 height 16
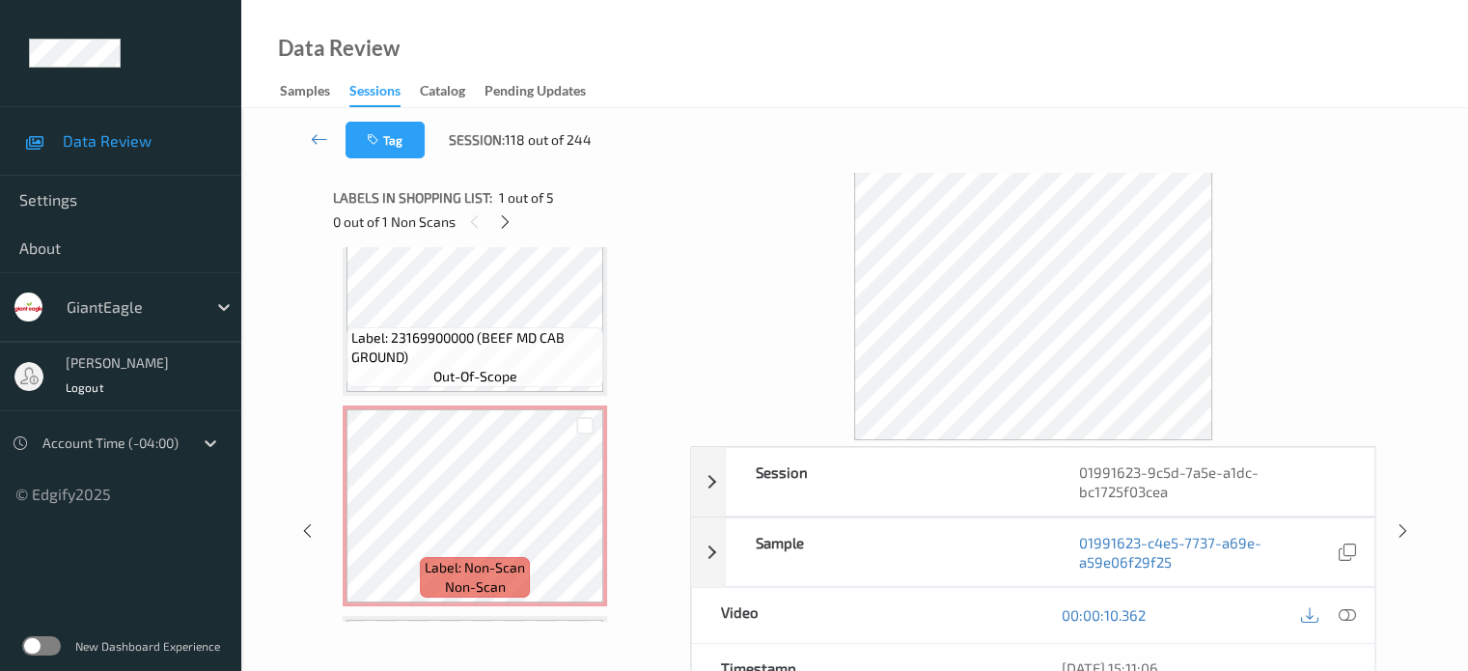
scroll to position [643, 0]
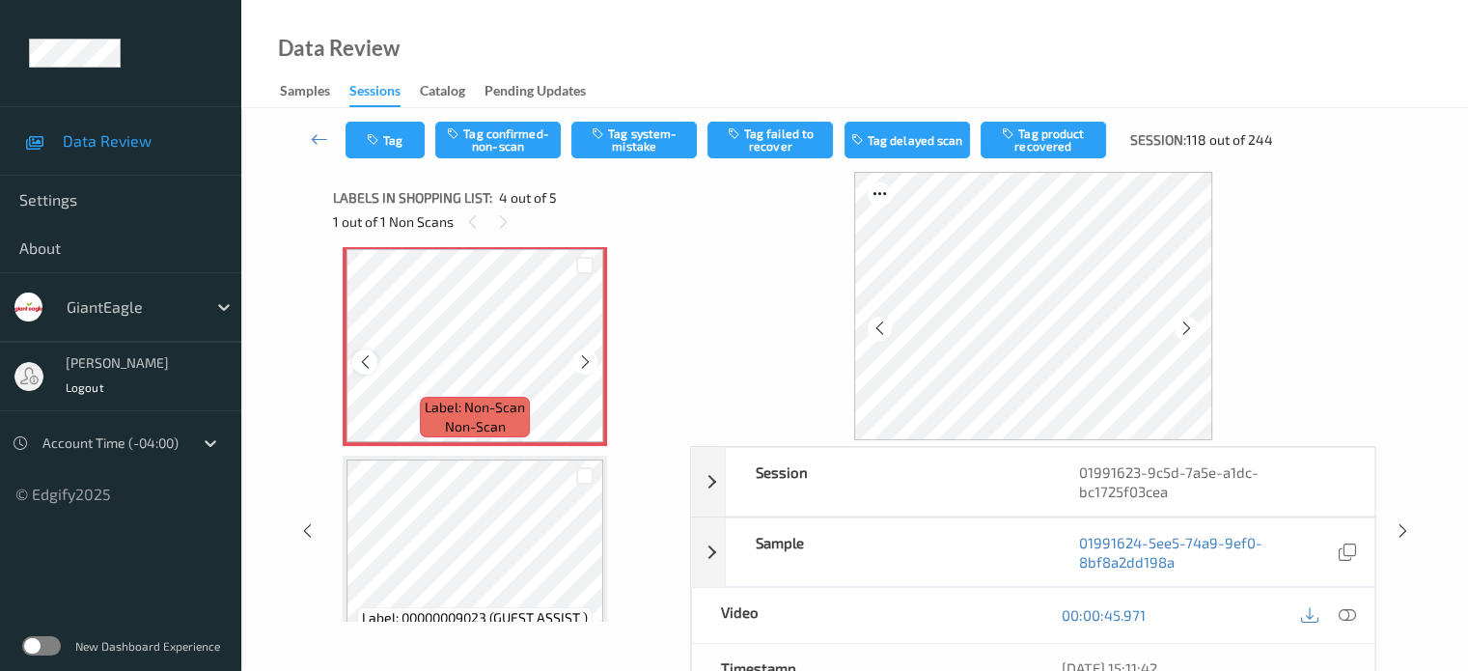
click at [367, 361] on icon at bounding box center [365, 361] width 16 height 17
click at [1342, 611] on icon at bounding box center [1346, 614] width 17 height 17
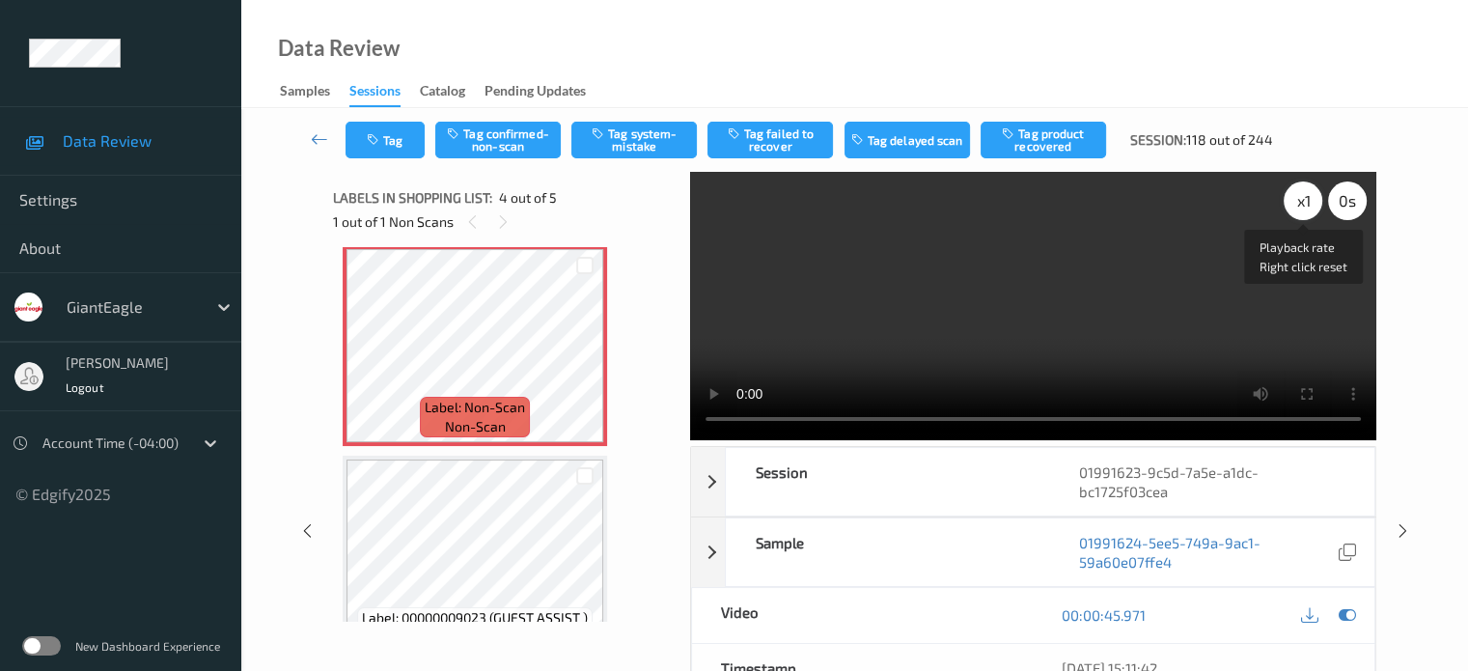
click at [1302, 207] on div "x 1" at bounding box center [1303, 200] width 39 height 39
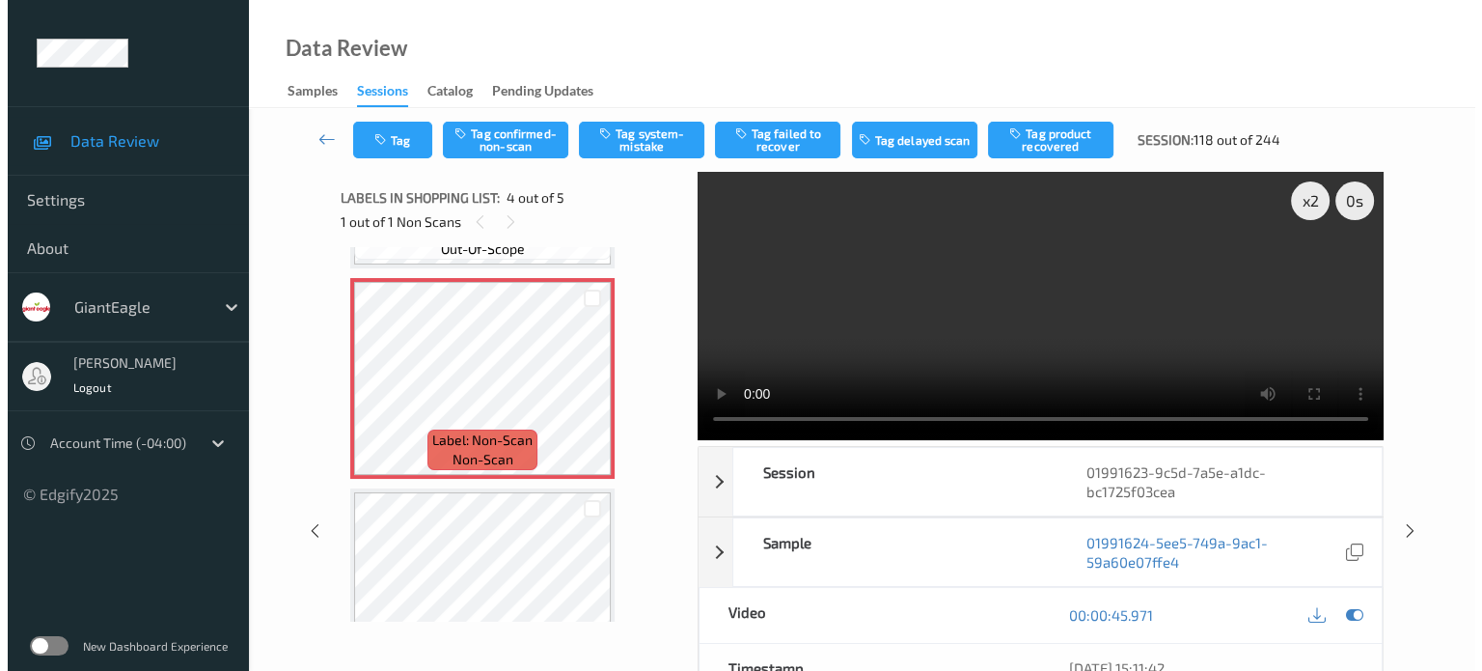
scroll to position [602, 0]
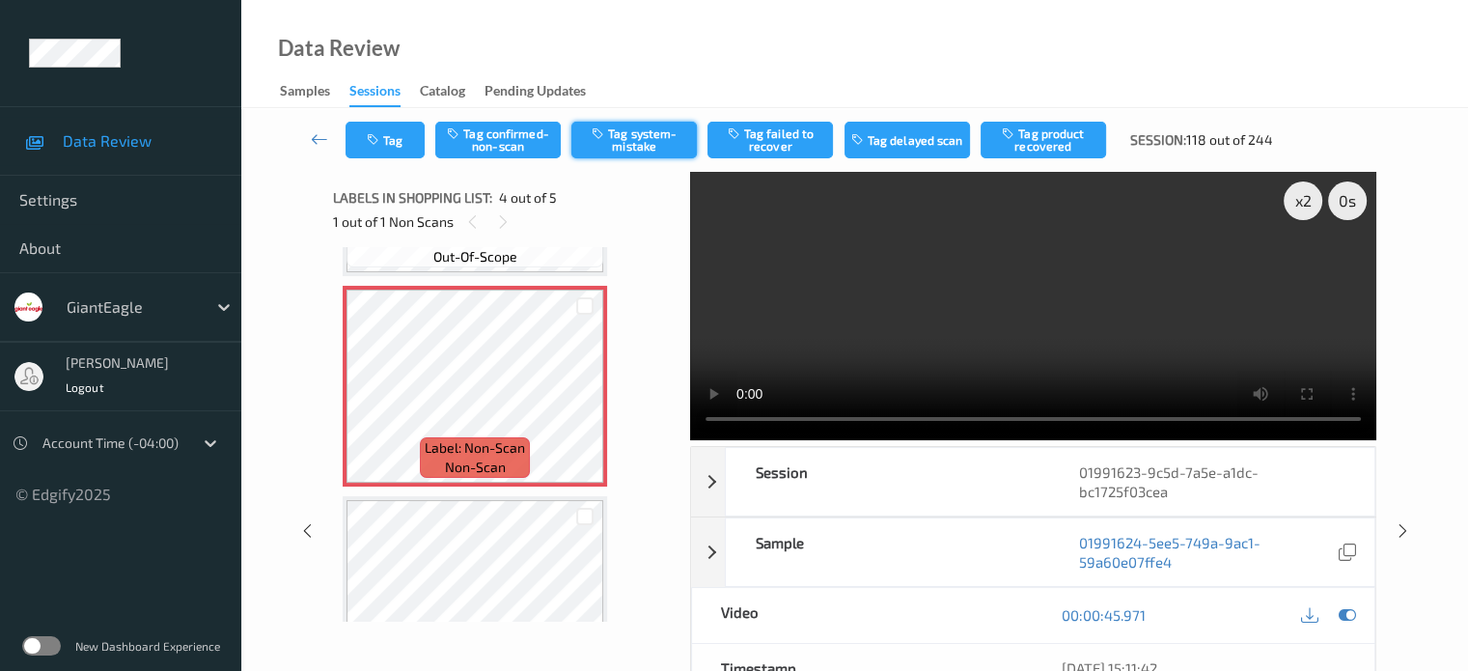
click at [641, 129] on button "Tag system-mistake" at bounding box center [633, 140] width 125 height 37
click at [414, 138] on button "Tag" at bounding box center [384, 140] width 79 height 37
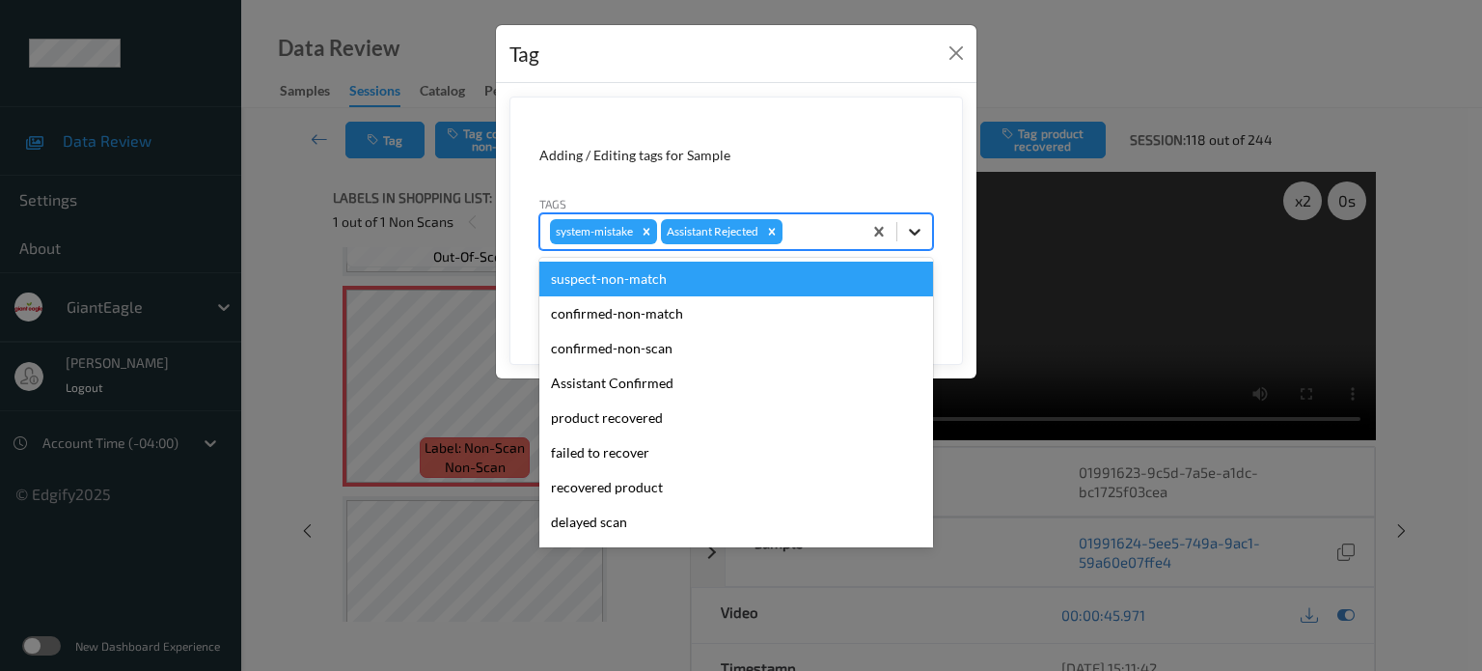
click at [915, 236] on icon at bounding box center [914, 231] width 19 height 19
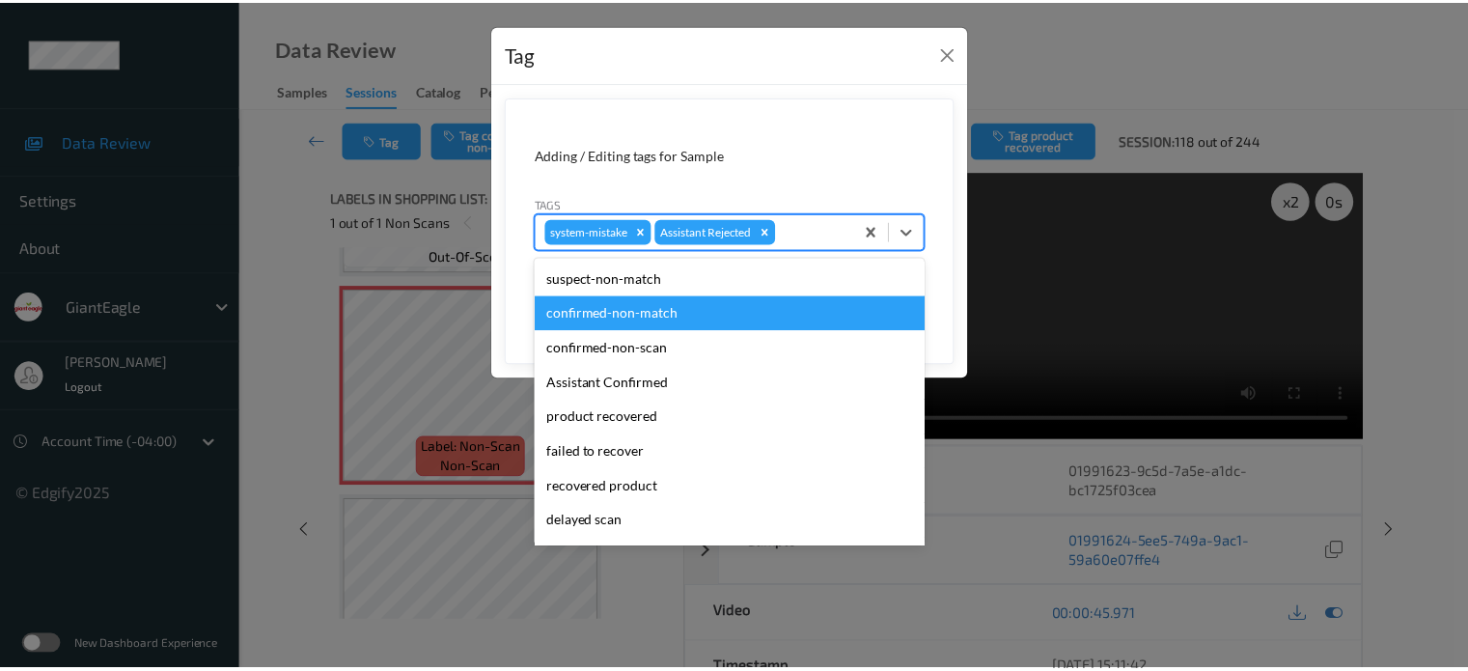
scroll to position [160, 0]
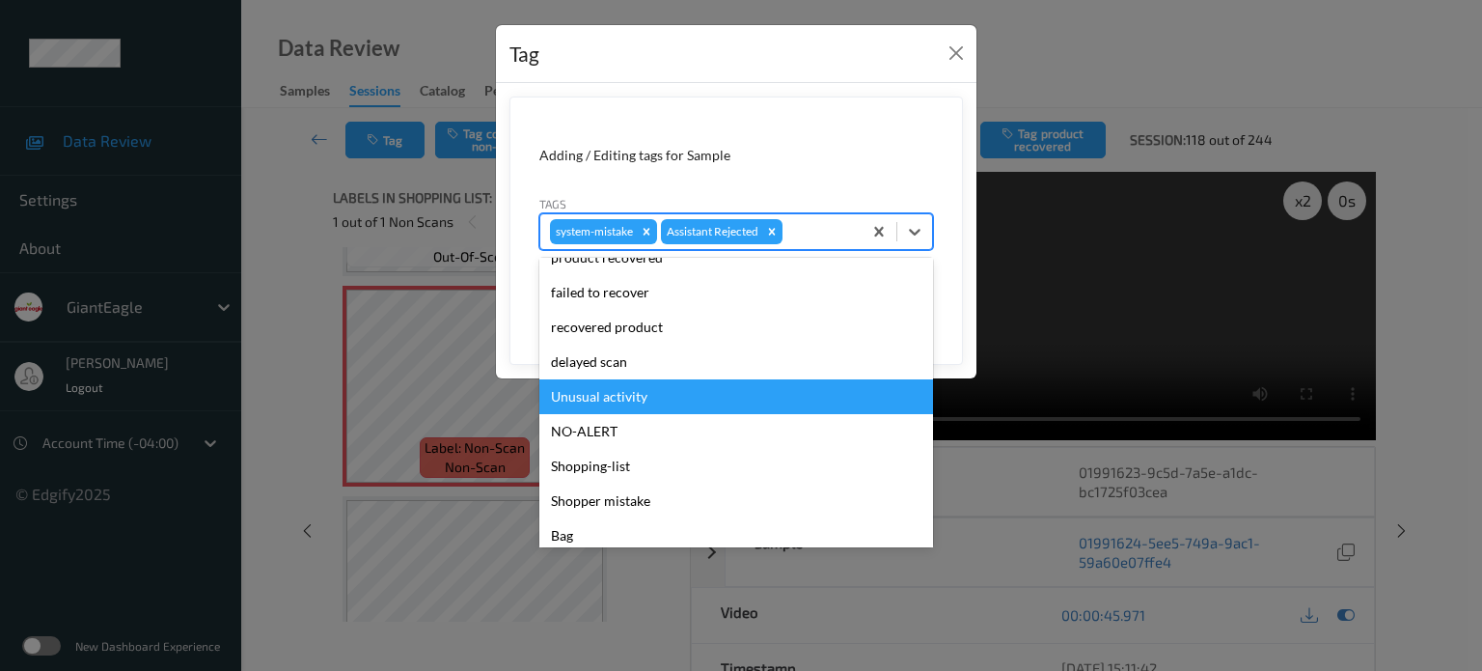
click at [600, 395] on div "Unusual activity" at bounding box center [736, 396] width 394 height 35
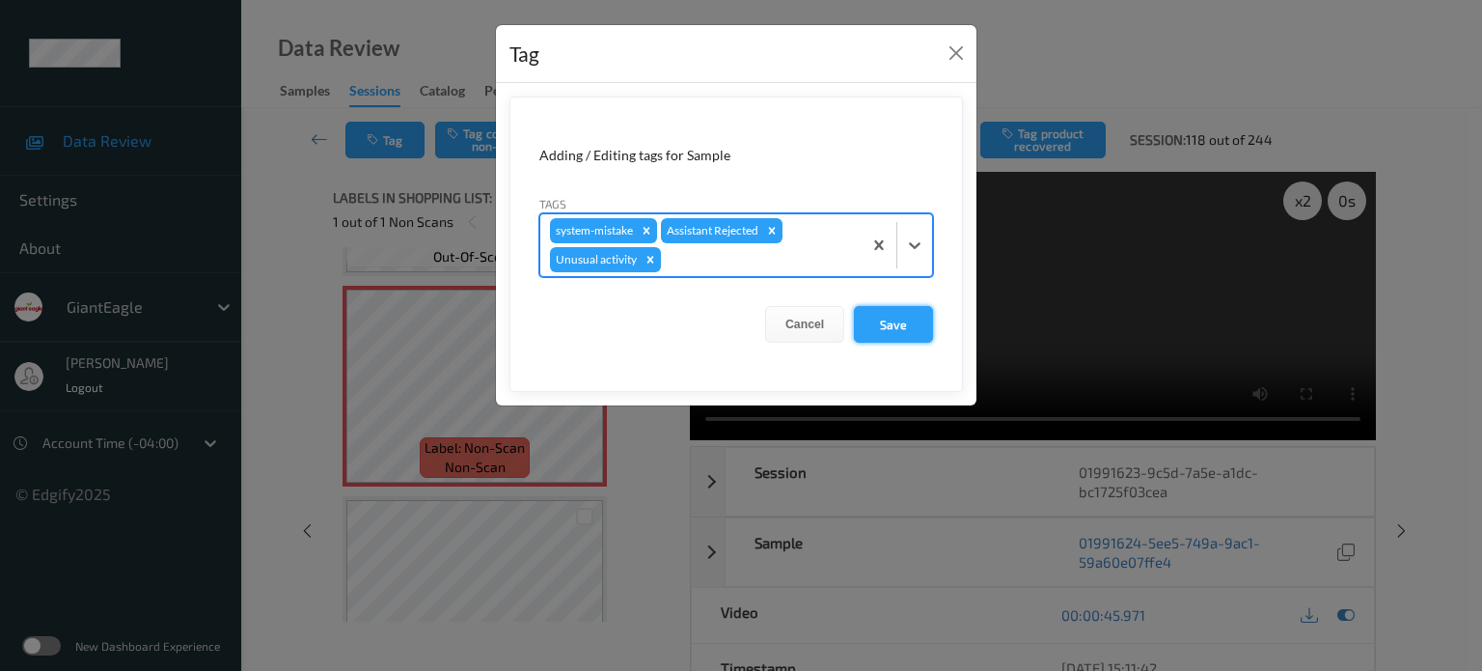
click at [889, 335] on button "Save" at bounding box center [893, 324] width 79 height 37
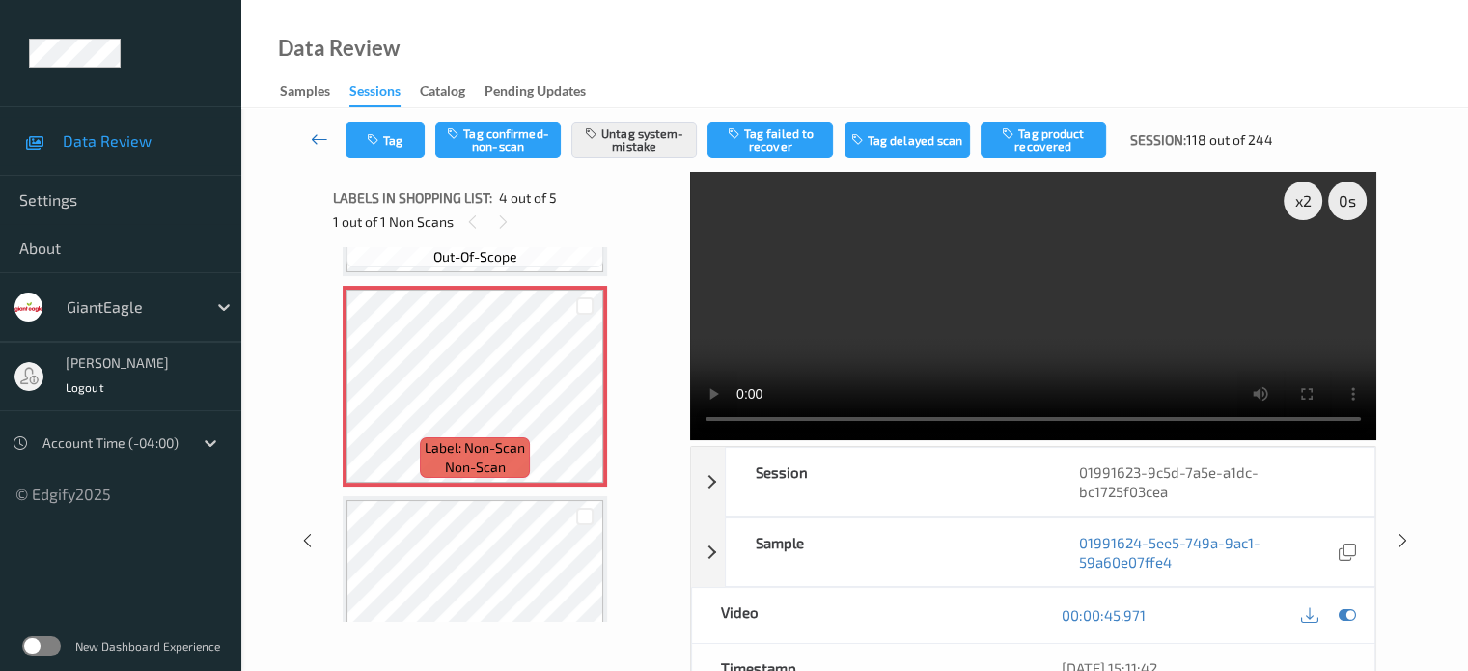
click at [315, 135] on icon at bounding box center [319, 138] width 17 height 19
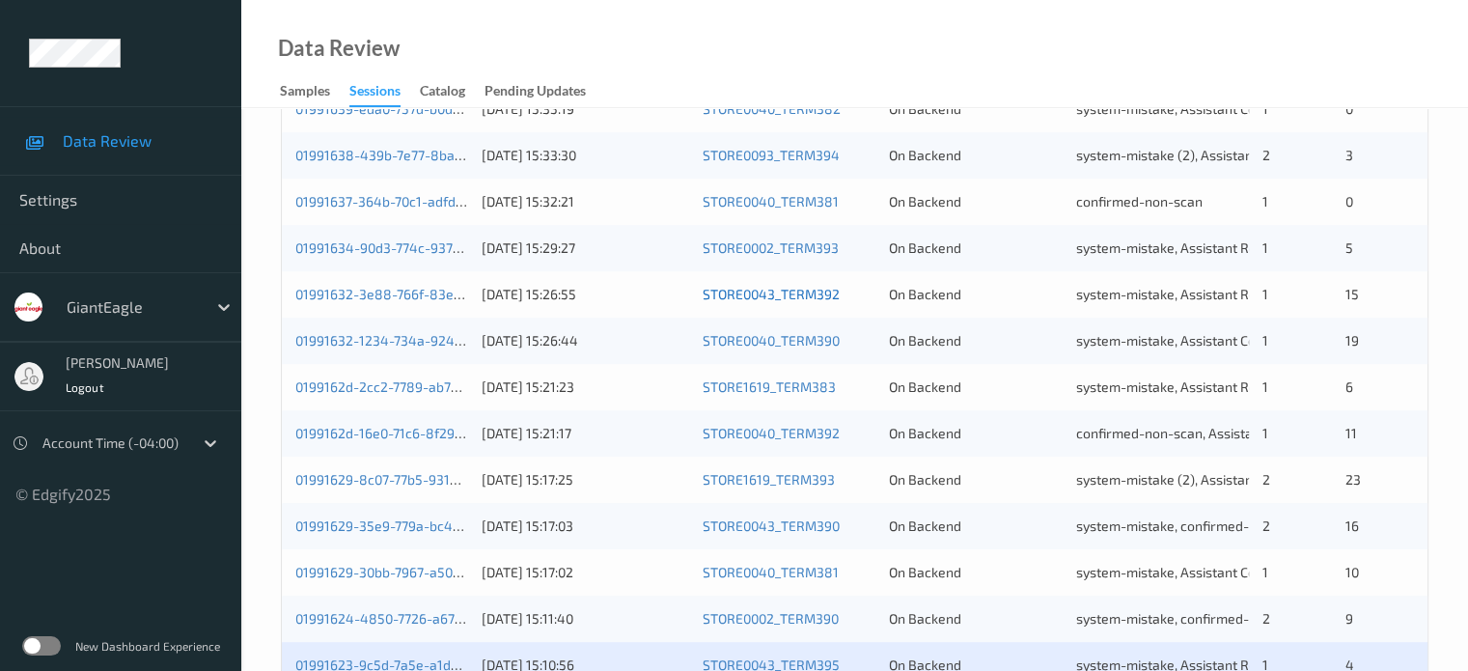
scroll to position [932, 0]
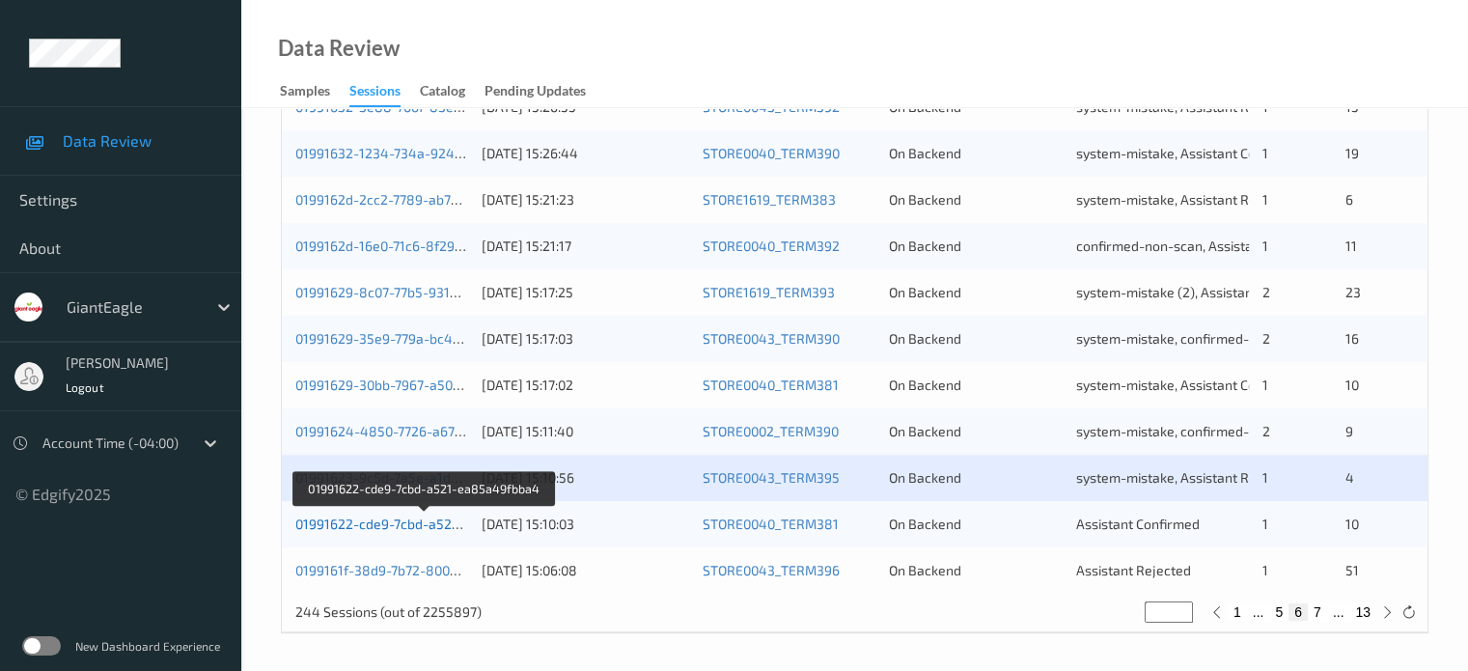
click at [389, 524] on link "01991622-cde9-7cbd-a521-ea85a49fbba4" at bounding box center [425, 523] width 261 height 16
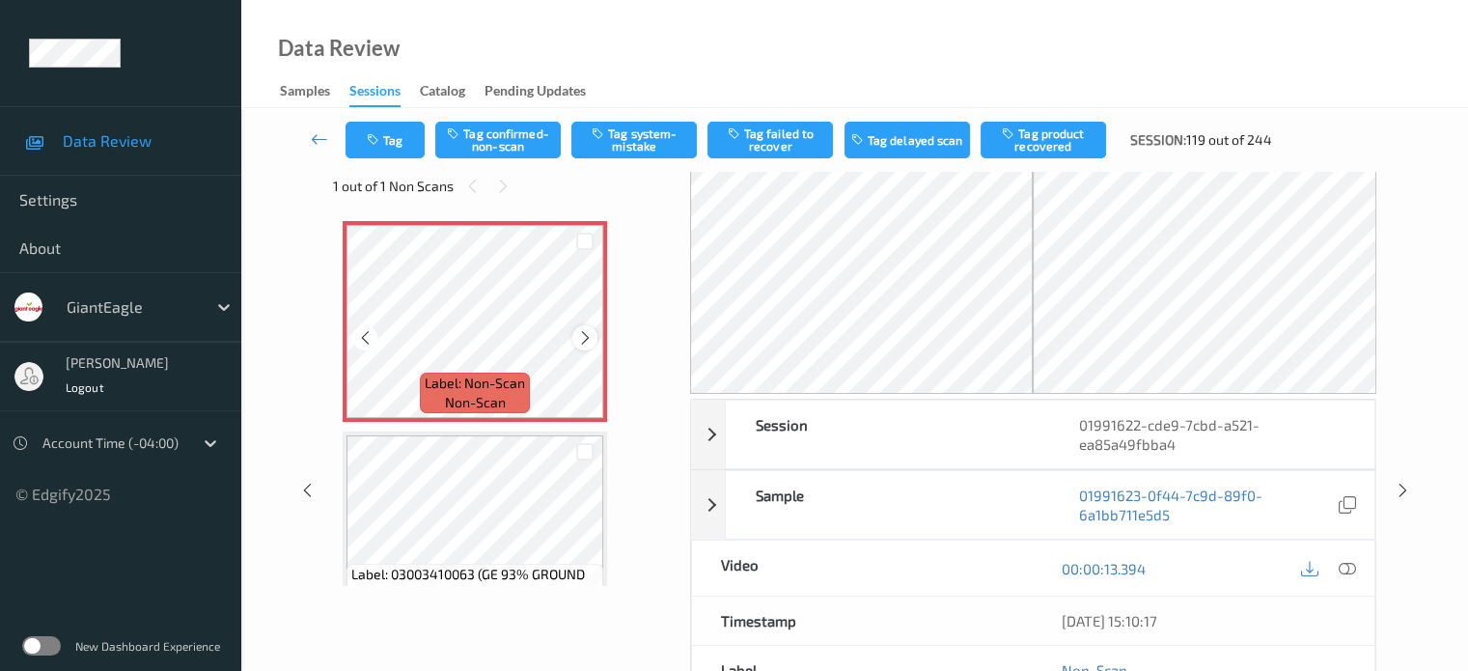
scroll to position [37, 0]
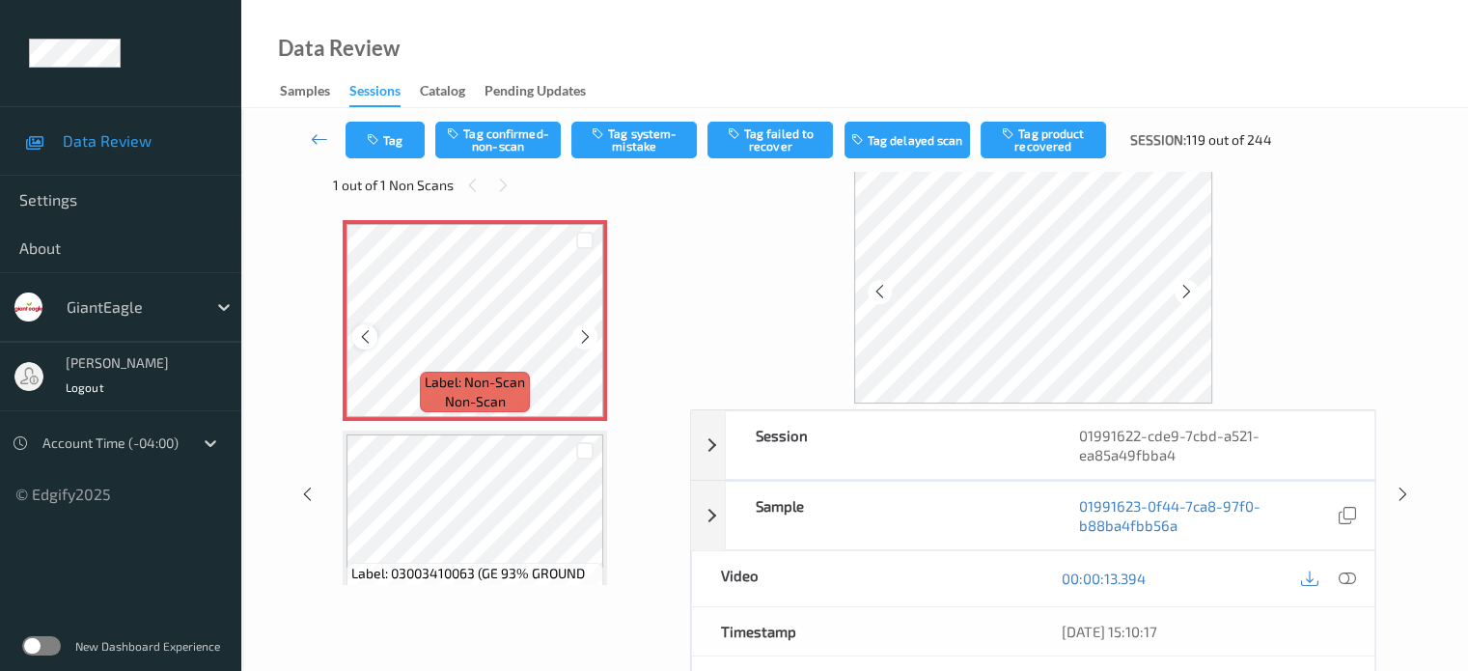
click at [358, 334] on icon at bounding box center [365, 336] width 16 height 17
click at [1355, 573] on icon at bounding box center [1346, 577] width 17 height 17
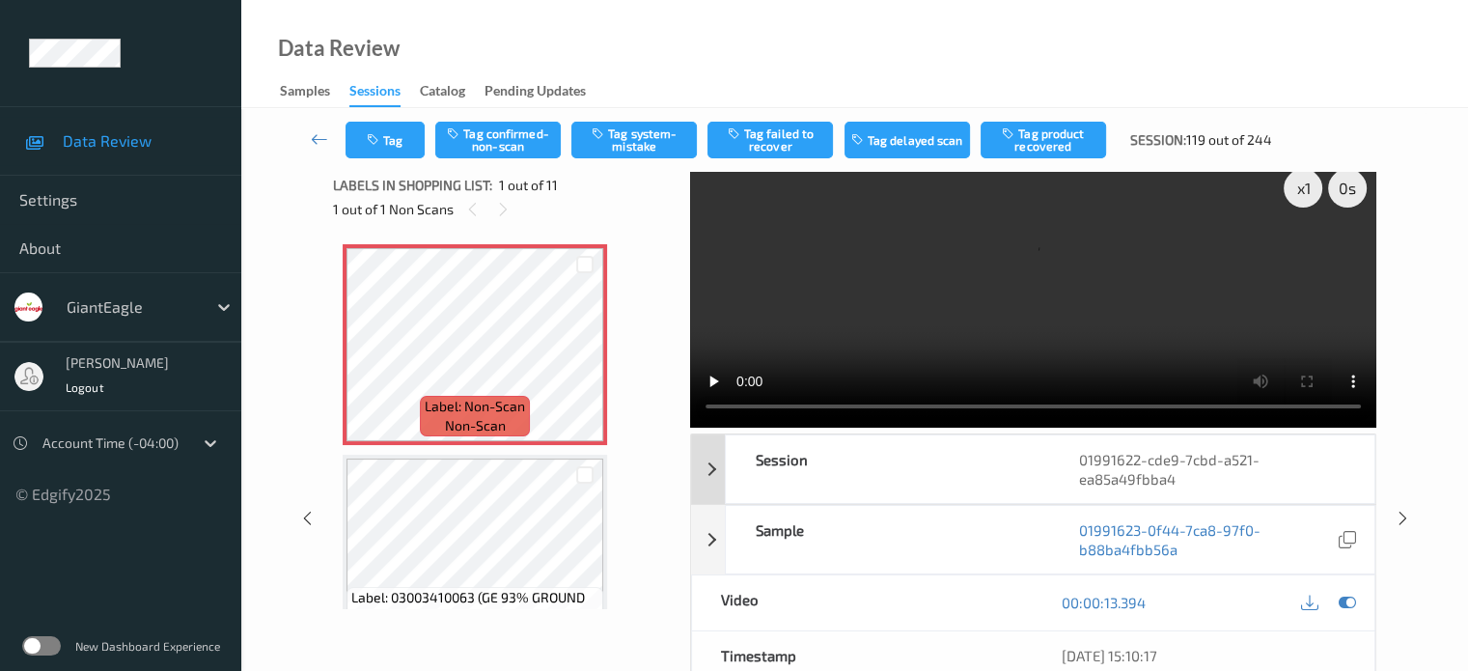
scroll to position [0, 0]
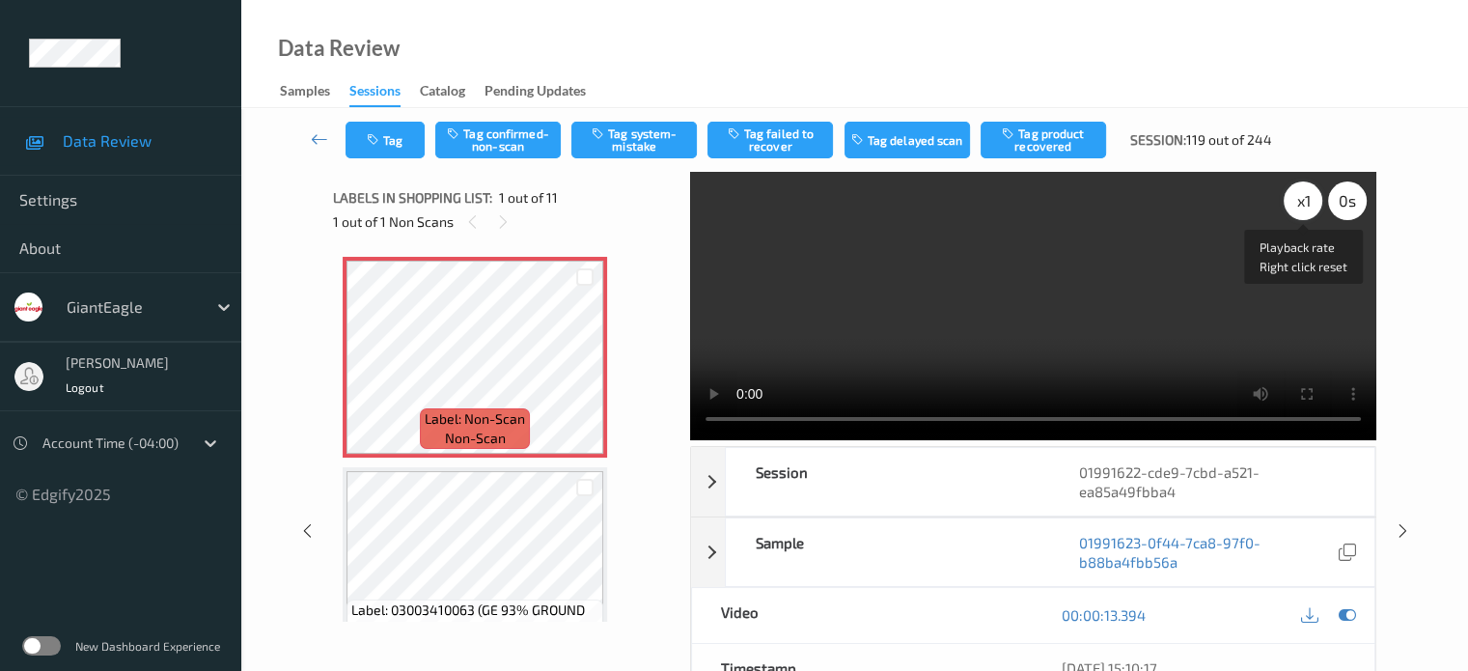
click at [1308, 204] on div "x 1" at bounding box center [1303, 200] width 39 height 39
click at [504, 140] on button "Tag confirmed-non-scan" at bounding box center [497, 140] width 125 height 37
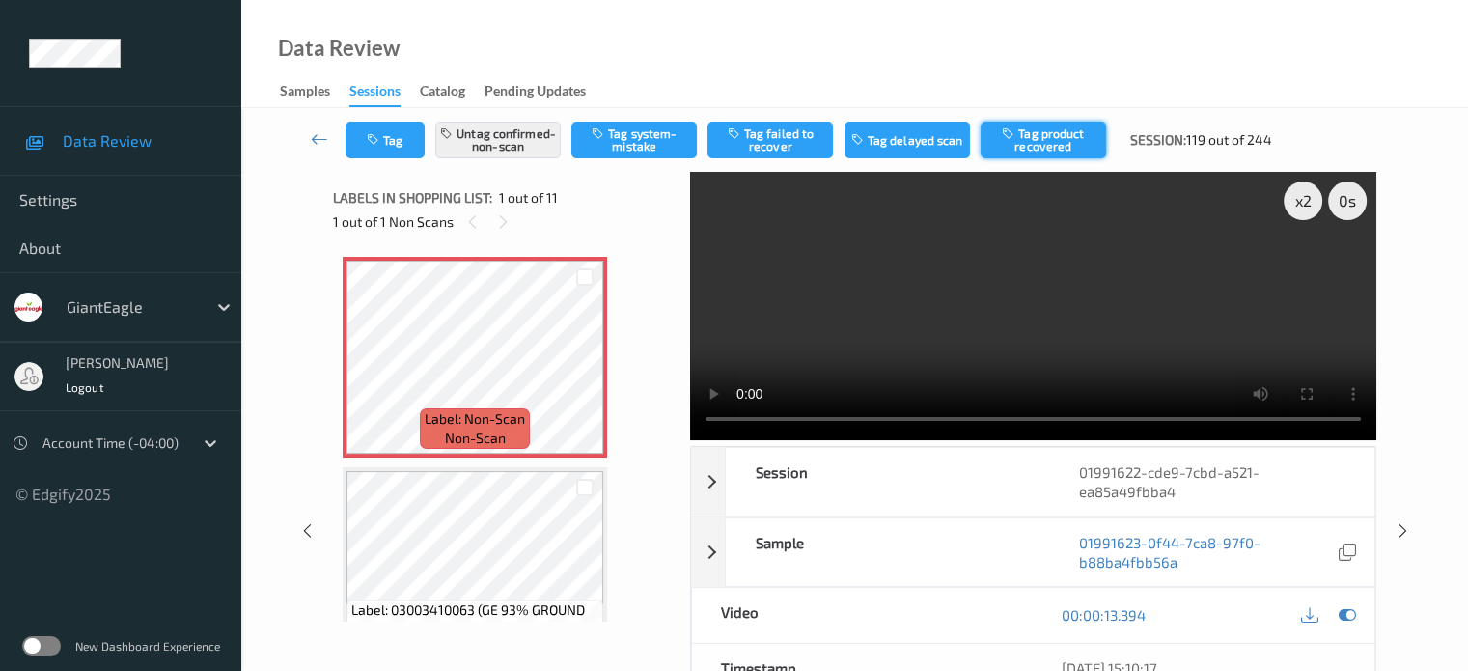
click at [1035, 135] on button "Tag product recovered" at bounding box center [1043, 140] width 125 height 37
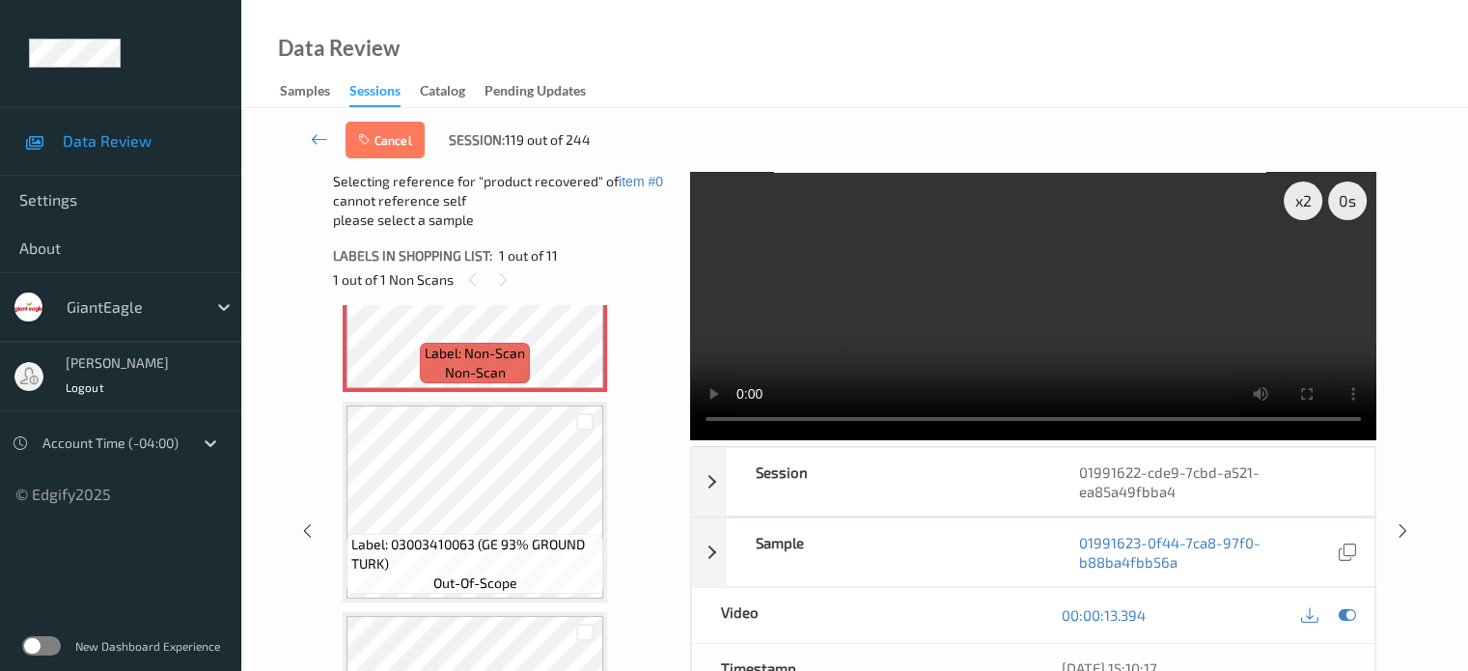
scroll to position [160, 0]
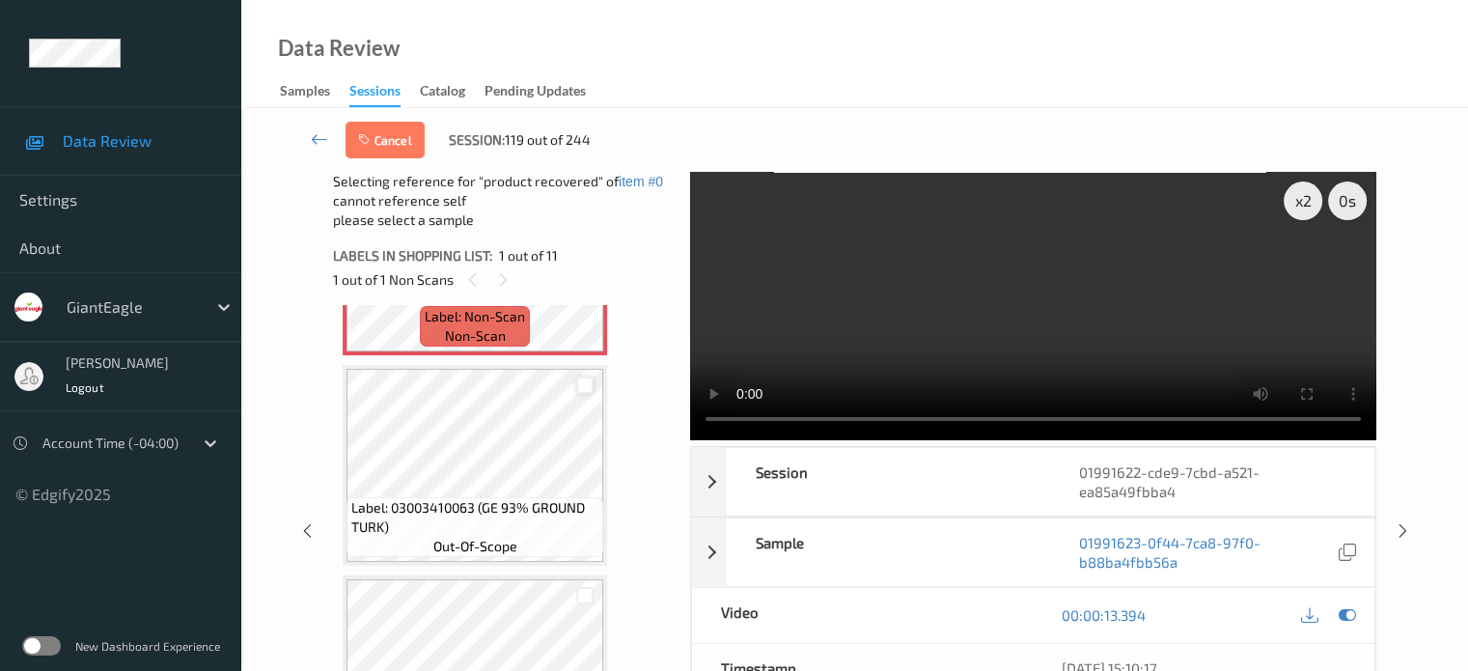
click at [587, 385] on div at bounding box center [585, 385] width 18 height 18
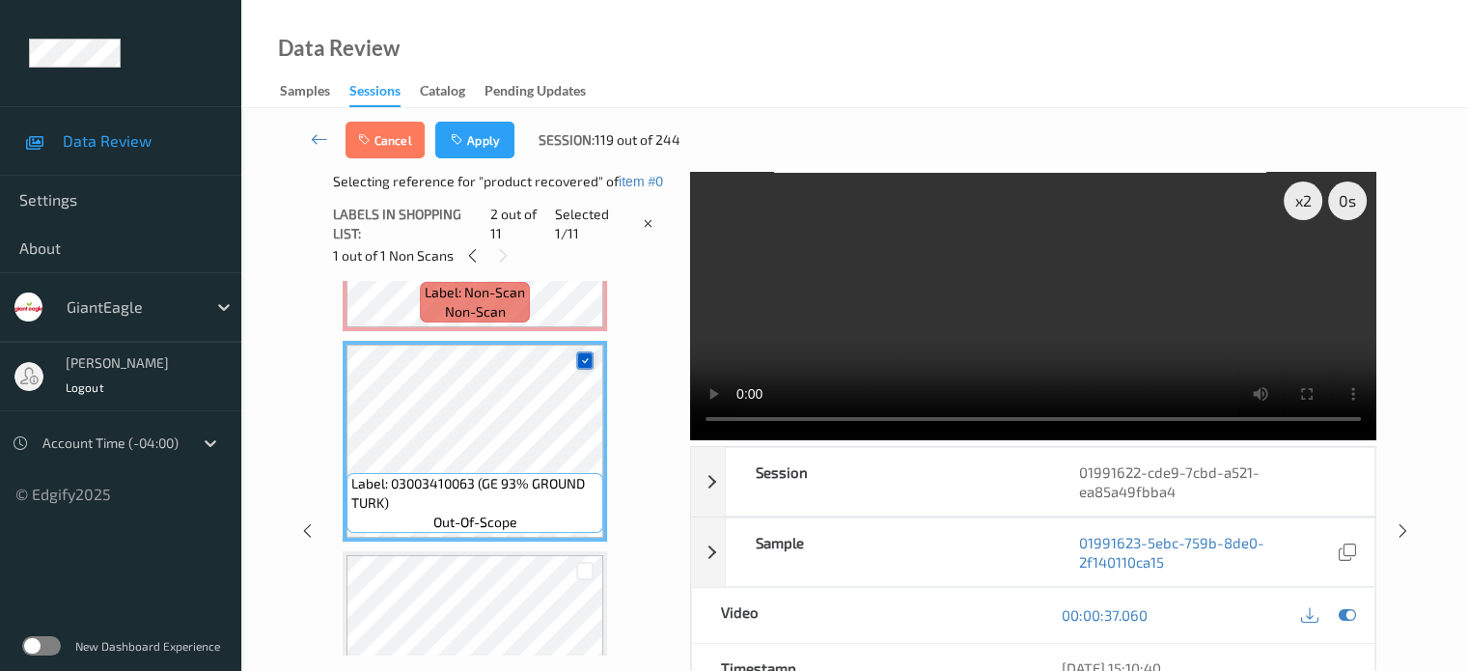
scroll to position [321, 0]
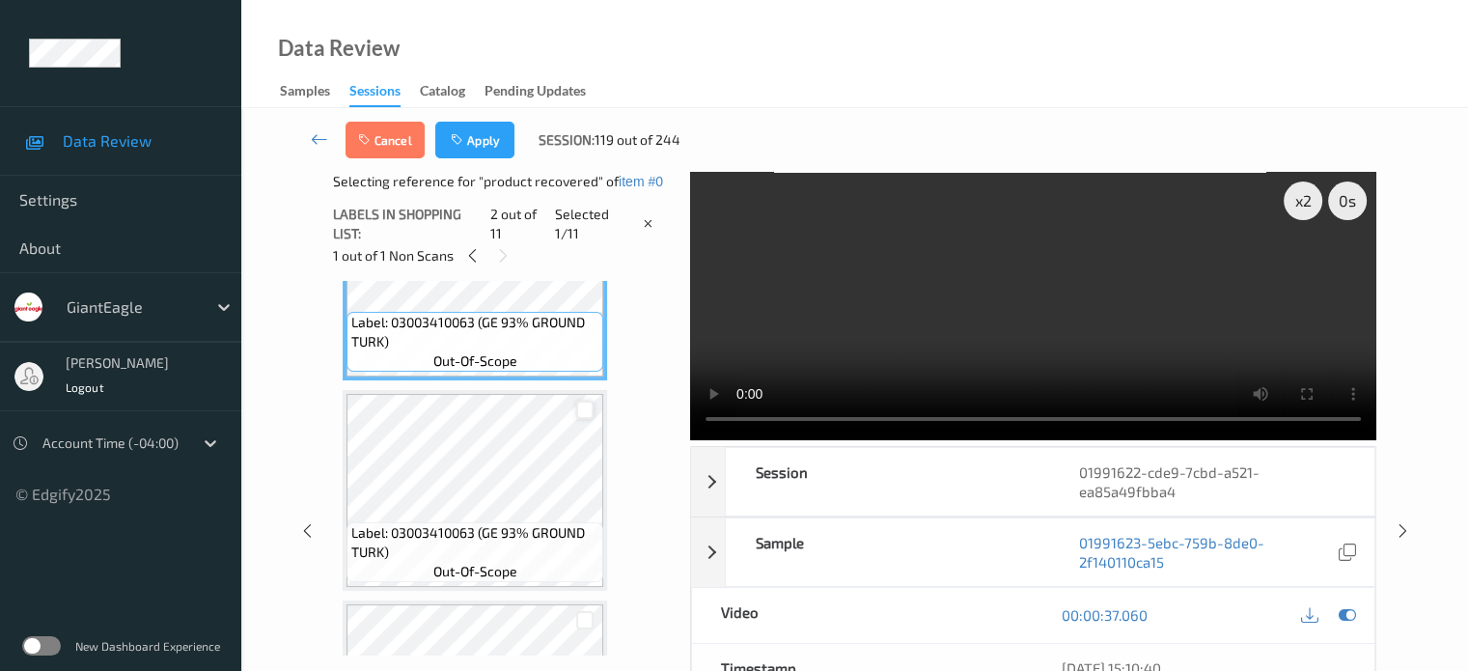
click at [582, 411] on div at bounding box center [585, 410] width 18 height 18
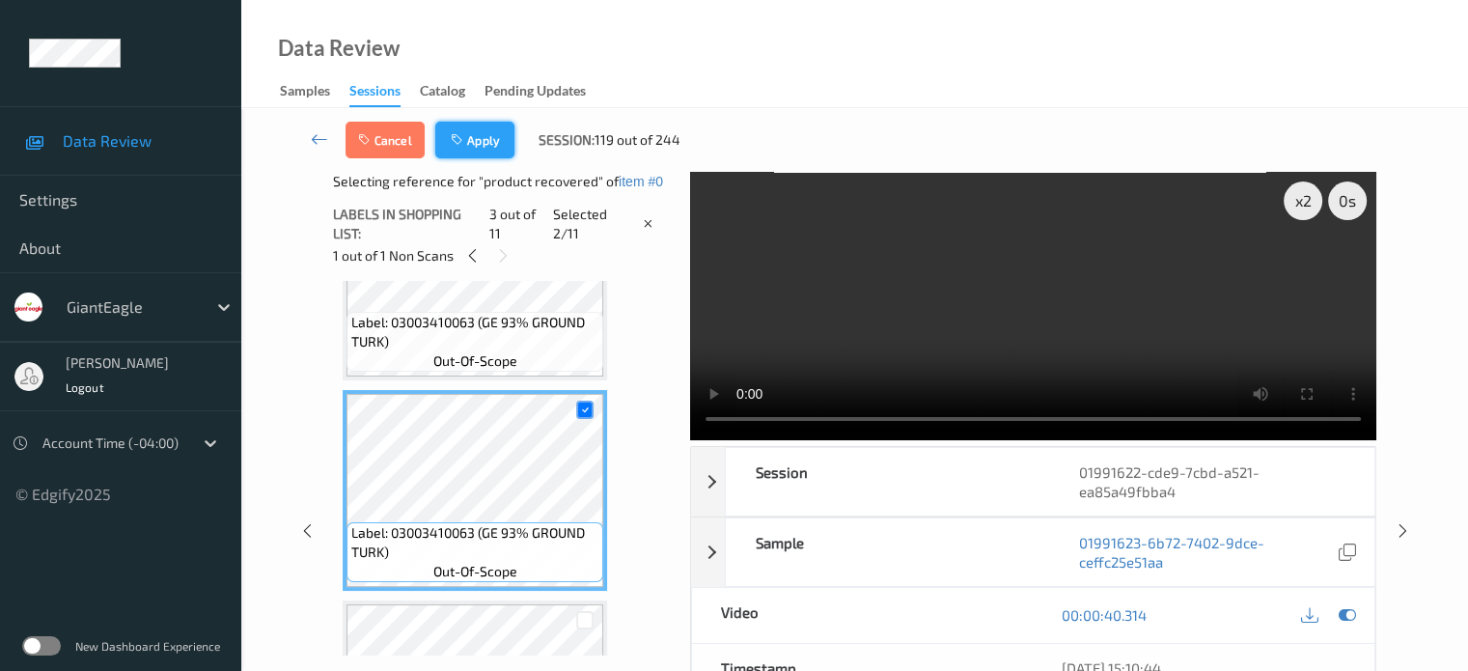
click at [469, 147] on button "Apply" at bounding box center [474, 140] width 79 height 37
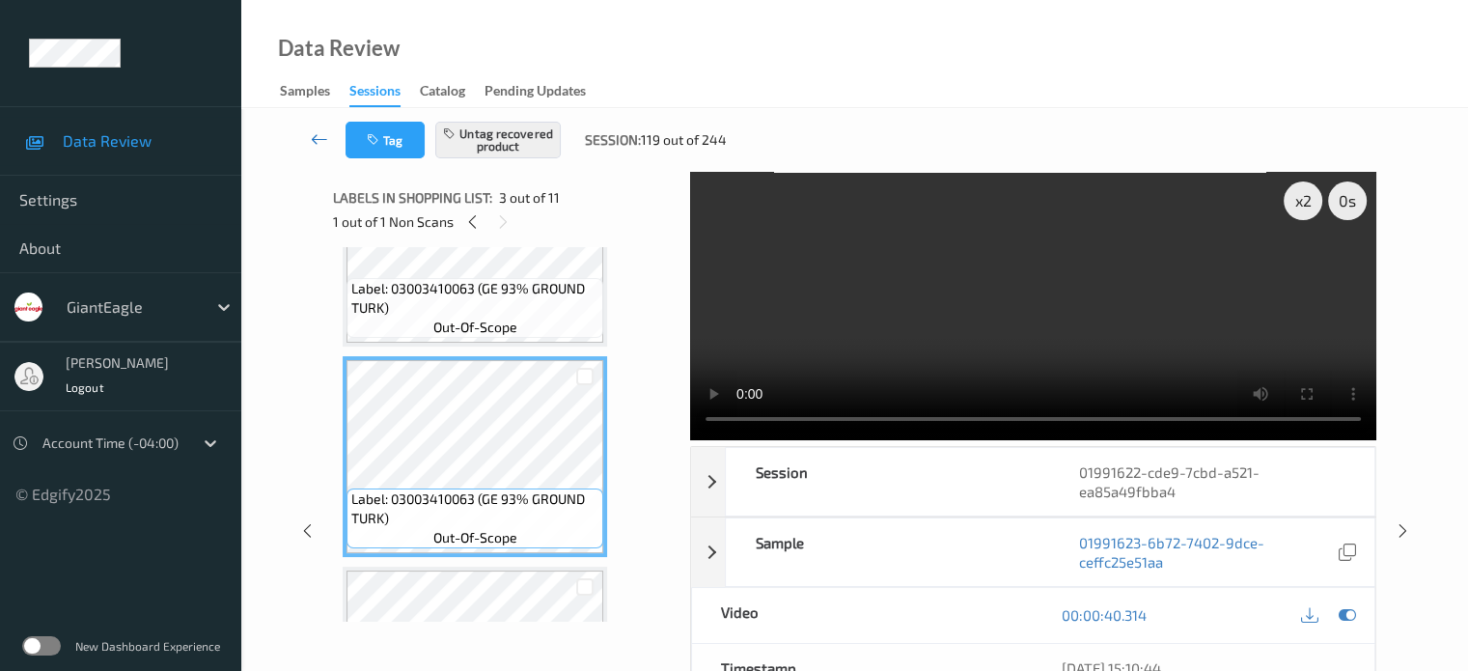
click at [317, 138] on icon at bounding box center [319, 138] width 17 height 19
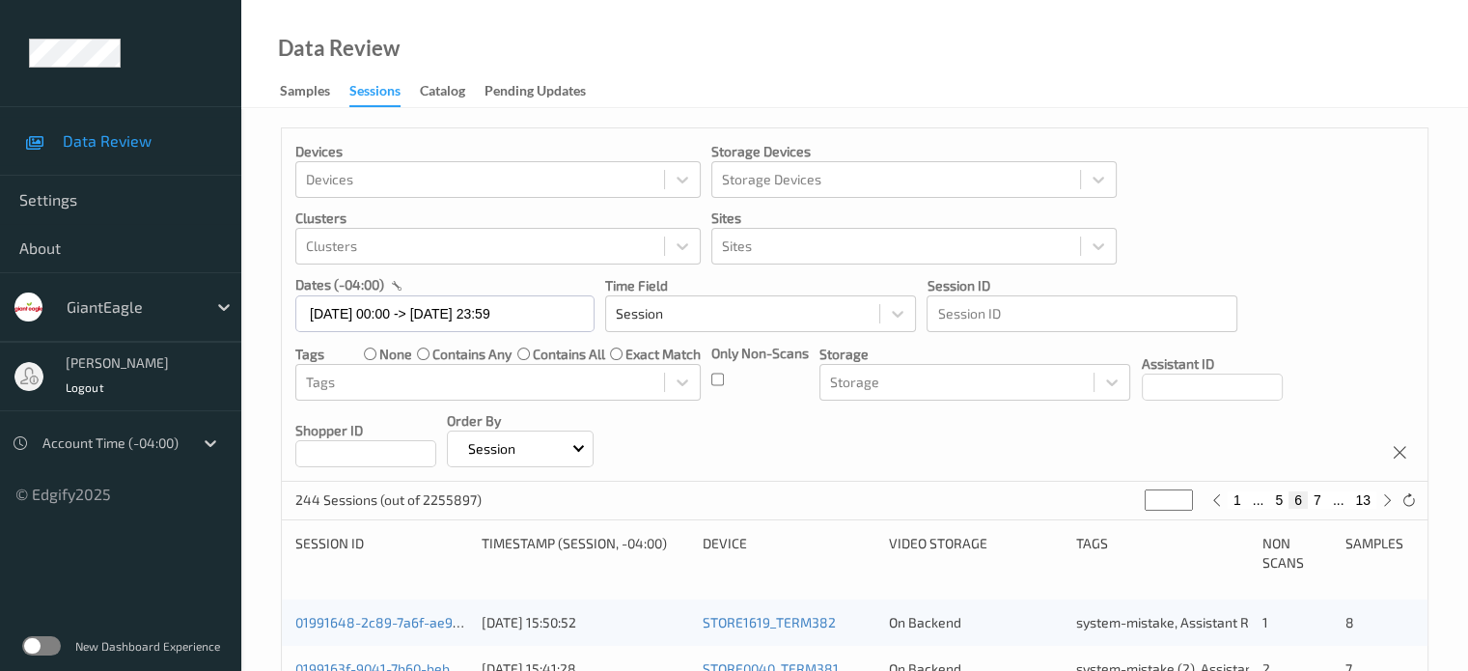
scroll to position [932, 0]
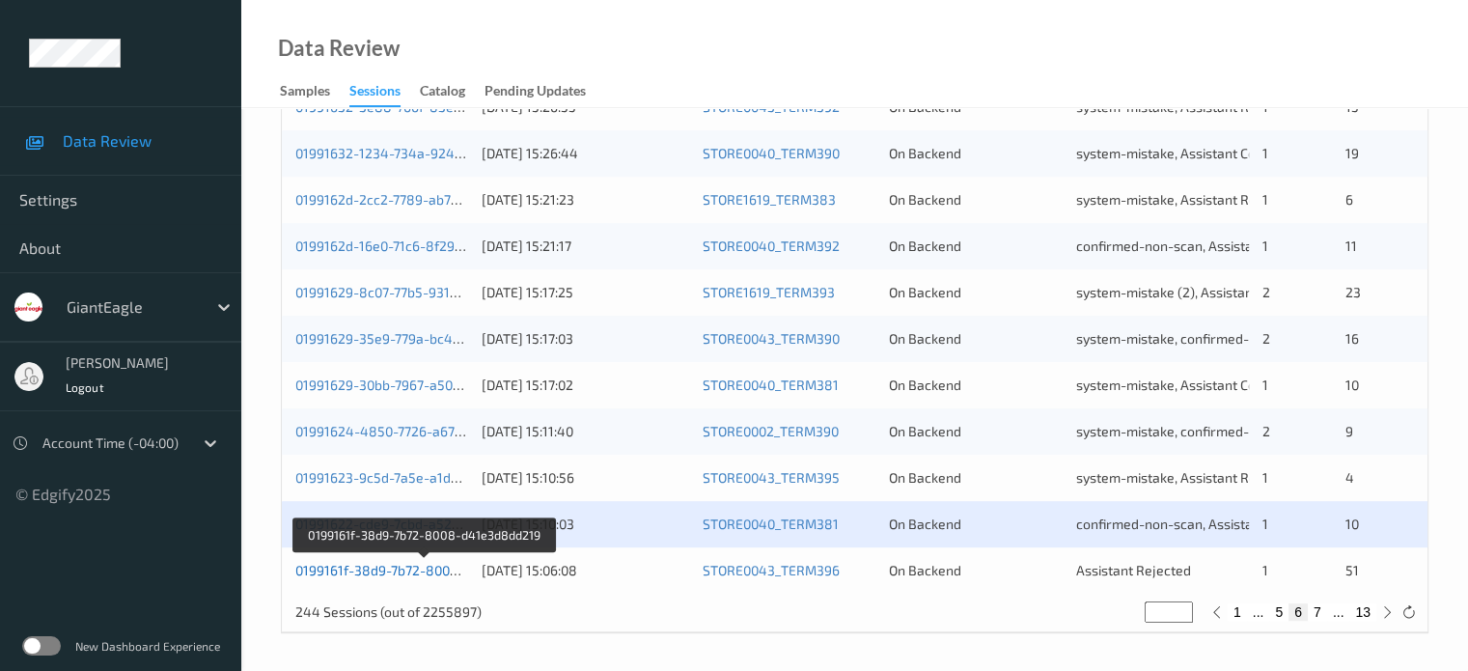
click at [380, 567] on link "0199161f-38d9-7b72-8008-d41e3d8dd219" at bounding box center [425, 570] width 260 height 16
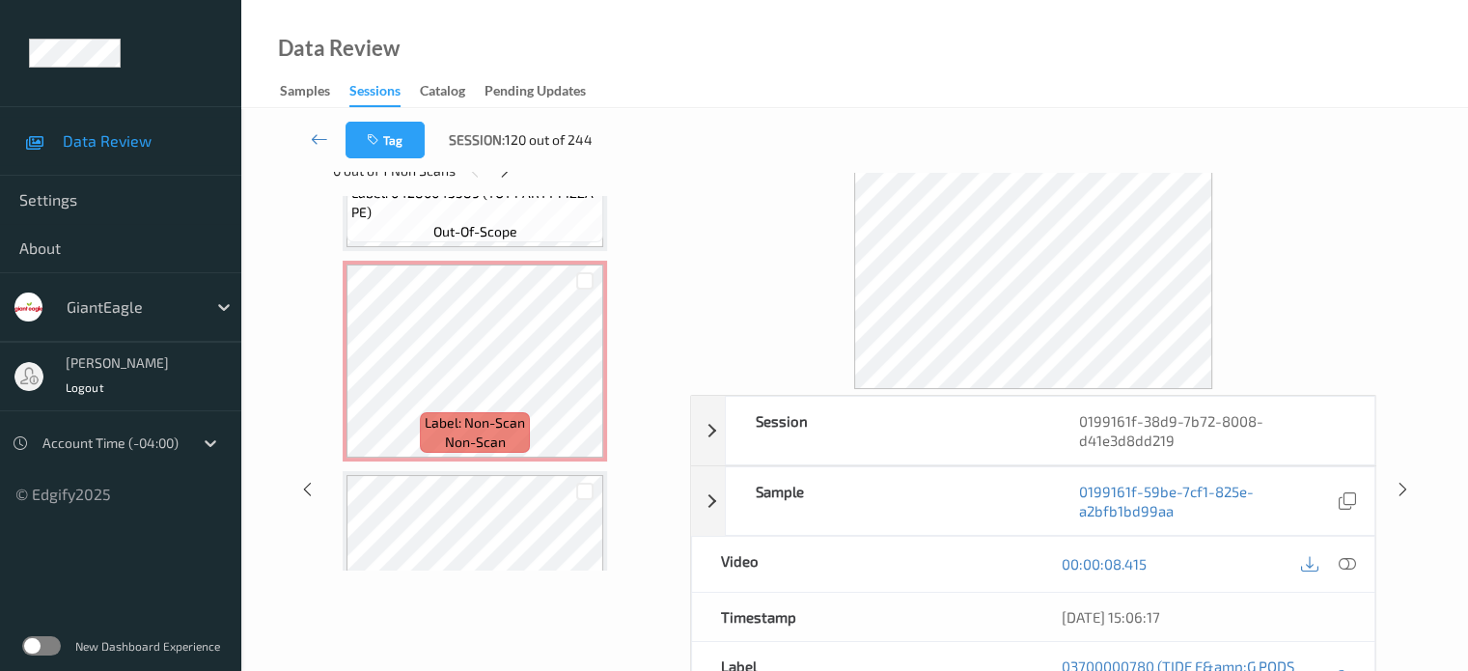
scroll to position [10454, 0]
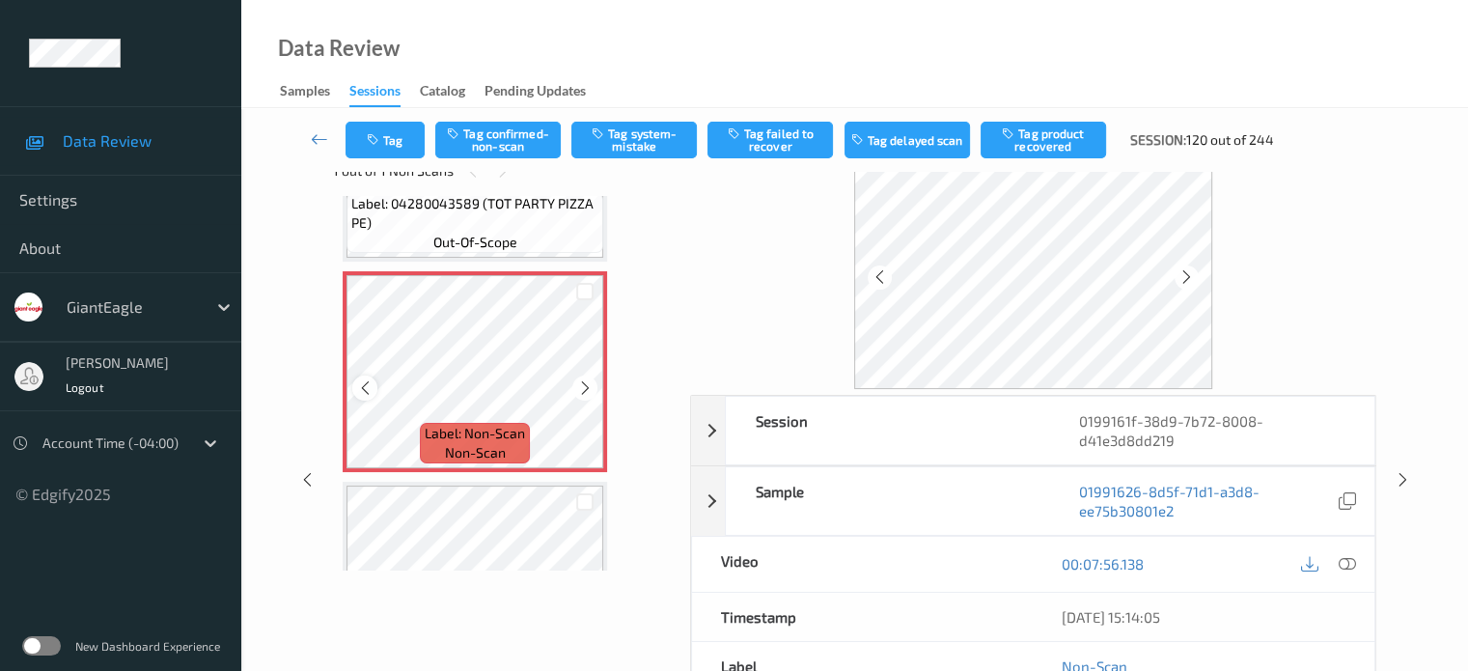
click at [363, 389] on icon at bounding box center [365, 387] width 16 height 17
click at [1351, 557] on icon at bounding box center [1346, 563] width 17 height 17
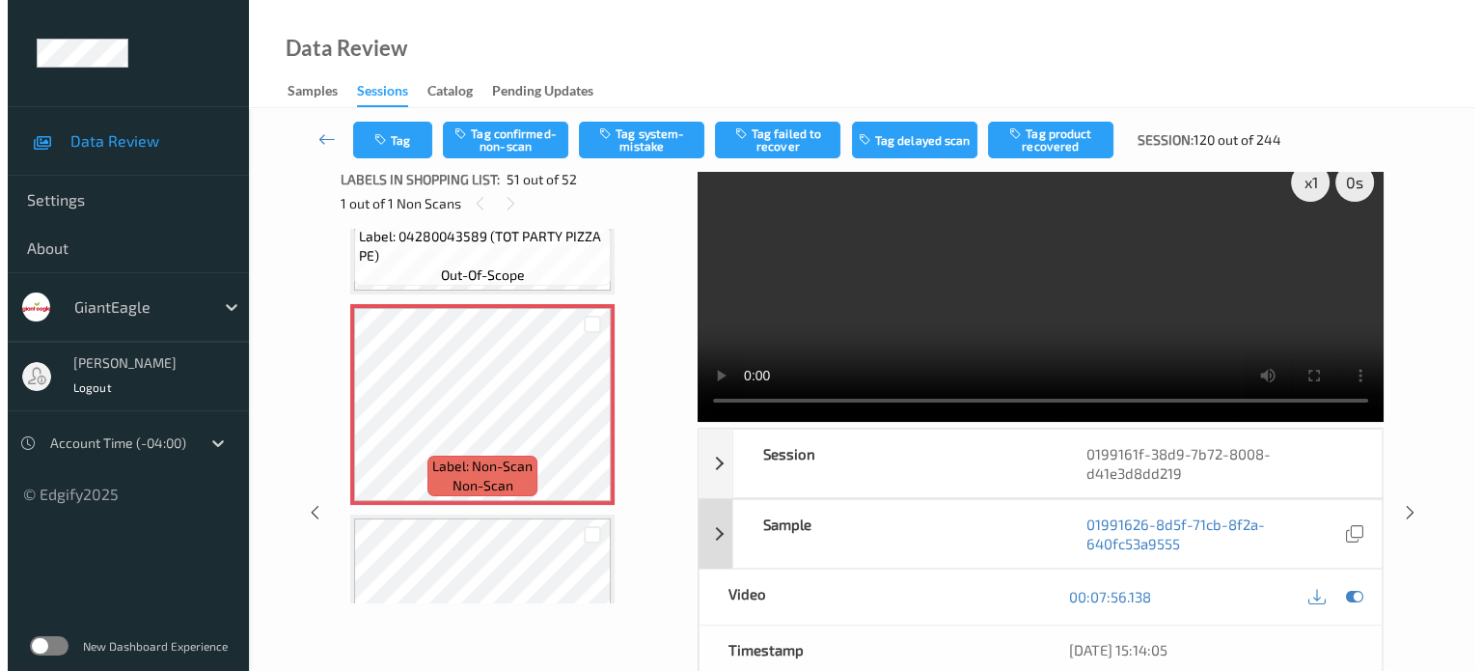
scroll to position [0, 0]
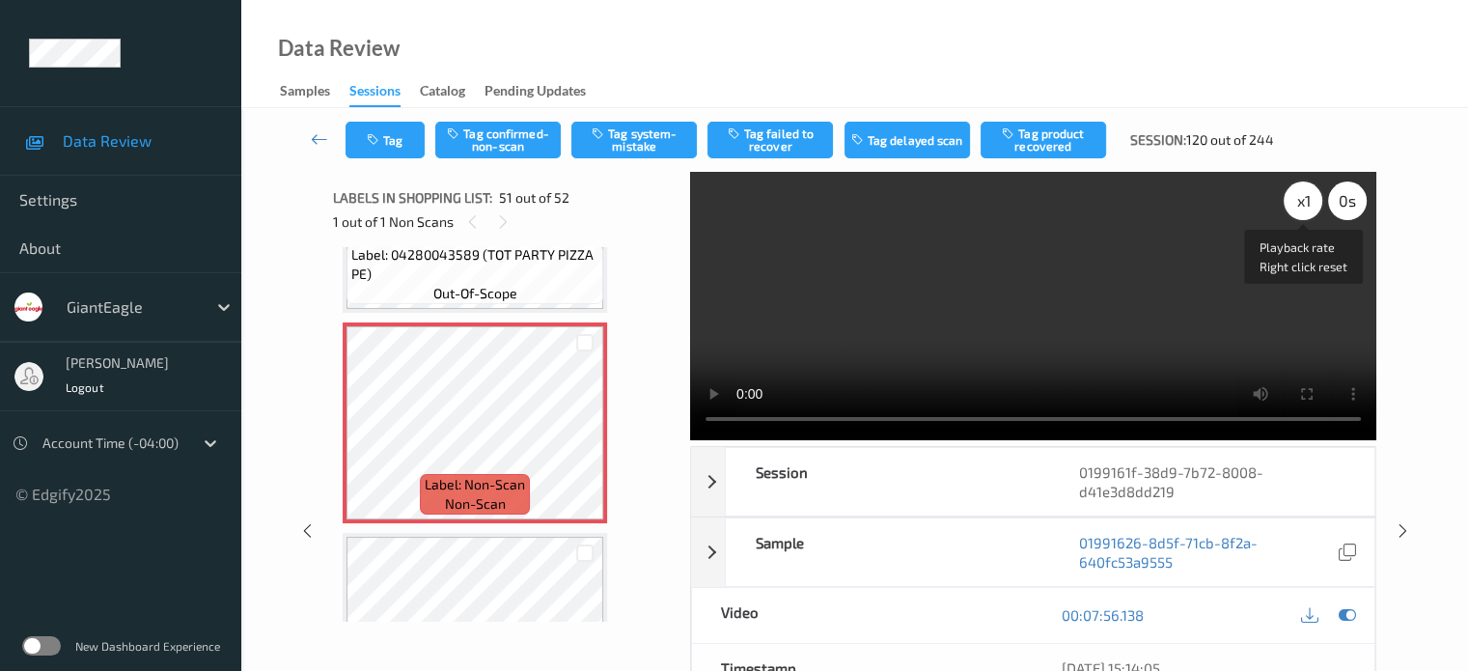
click at [1305, 202] on div "x 1" at bounding box center [1303, 200] width 39 height 39
click at [630, 140] on button "Tag system-mistake" at bounding box center [633, 140] width 125 height 37
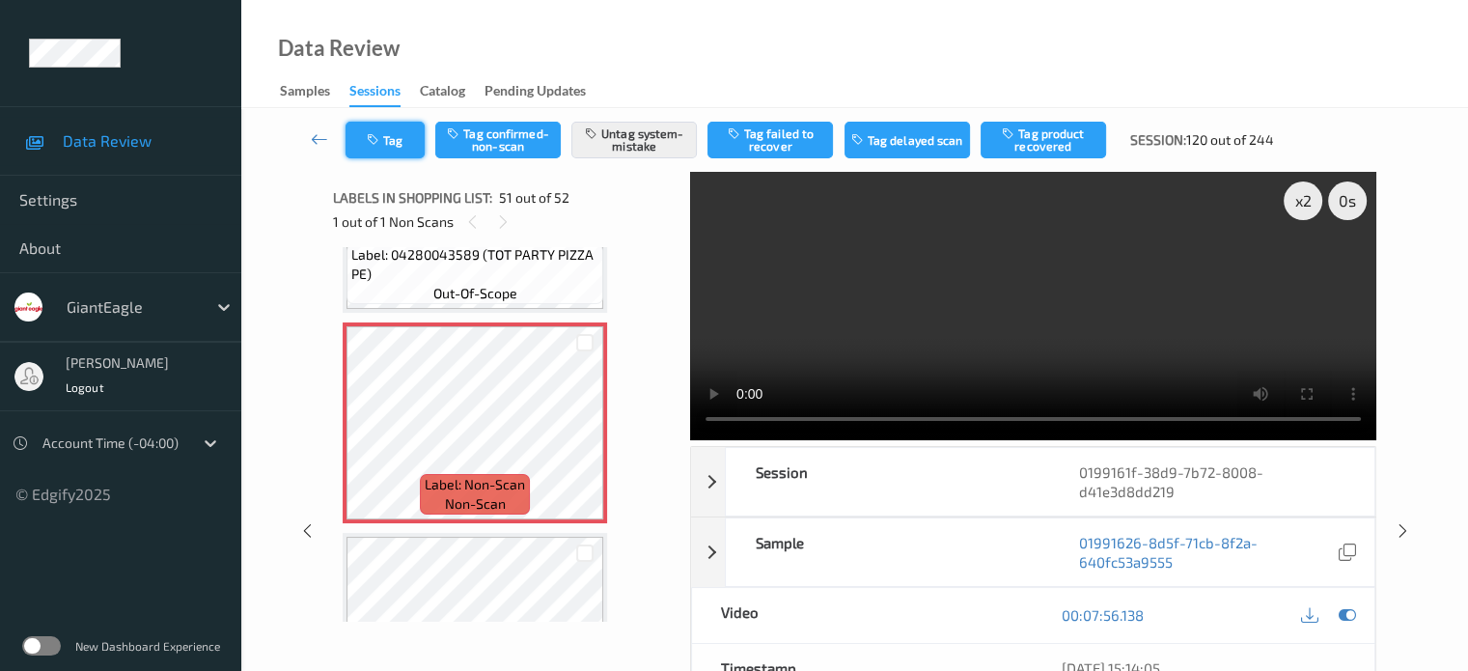
click at [392, 168] on div "Tag Tag confirmed-non-scan Untag system-mistake Tag failed to recover Tag delay…" at bounding box center [854, 140] width 1147 height 64
click at [393, 141] on button "Tag" at bounding box center [384, 140] width 79 height 37
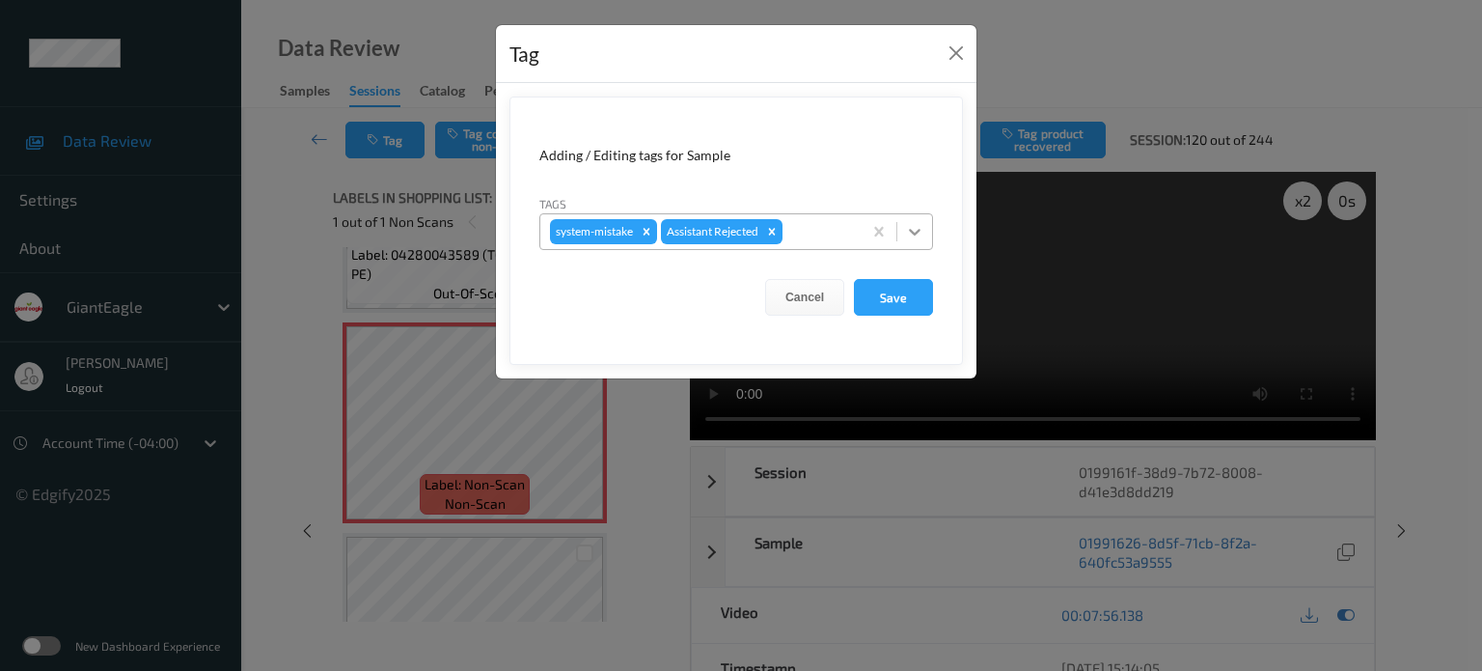
click at [907, 232] on icon at bounding box center [914, 231] width 19 height 19
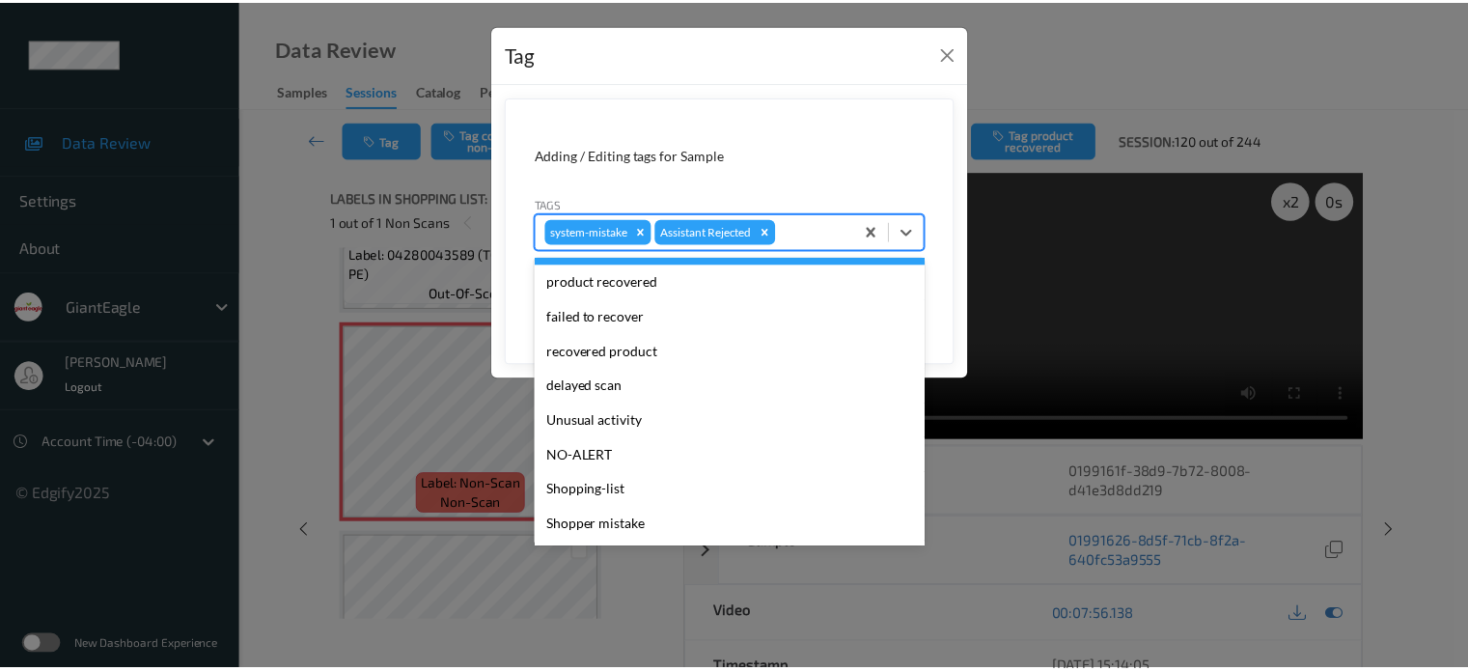
scroll to position [160, 0]
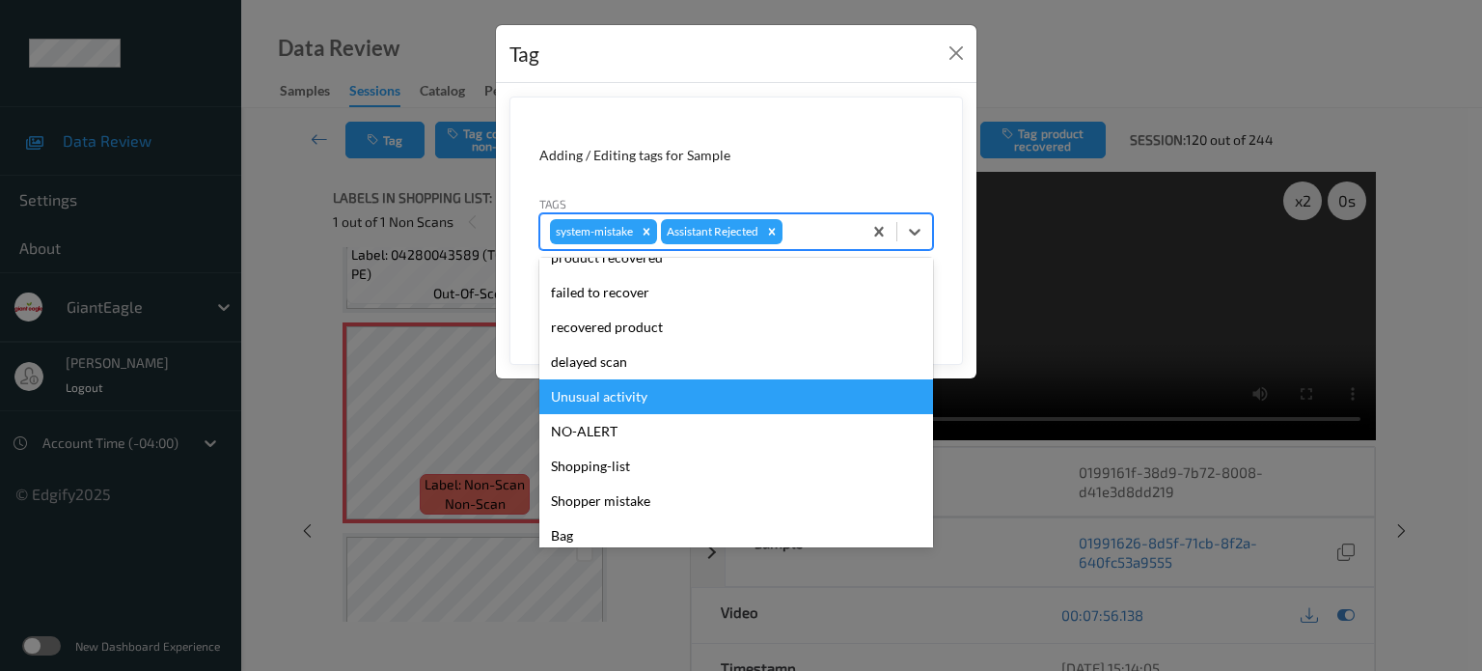
click at [618, 393] on div "Unusual activity" at bounding box center [736, 396] width 394 height 35
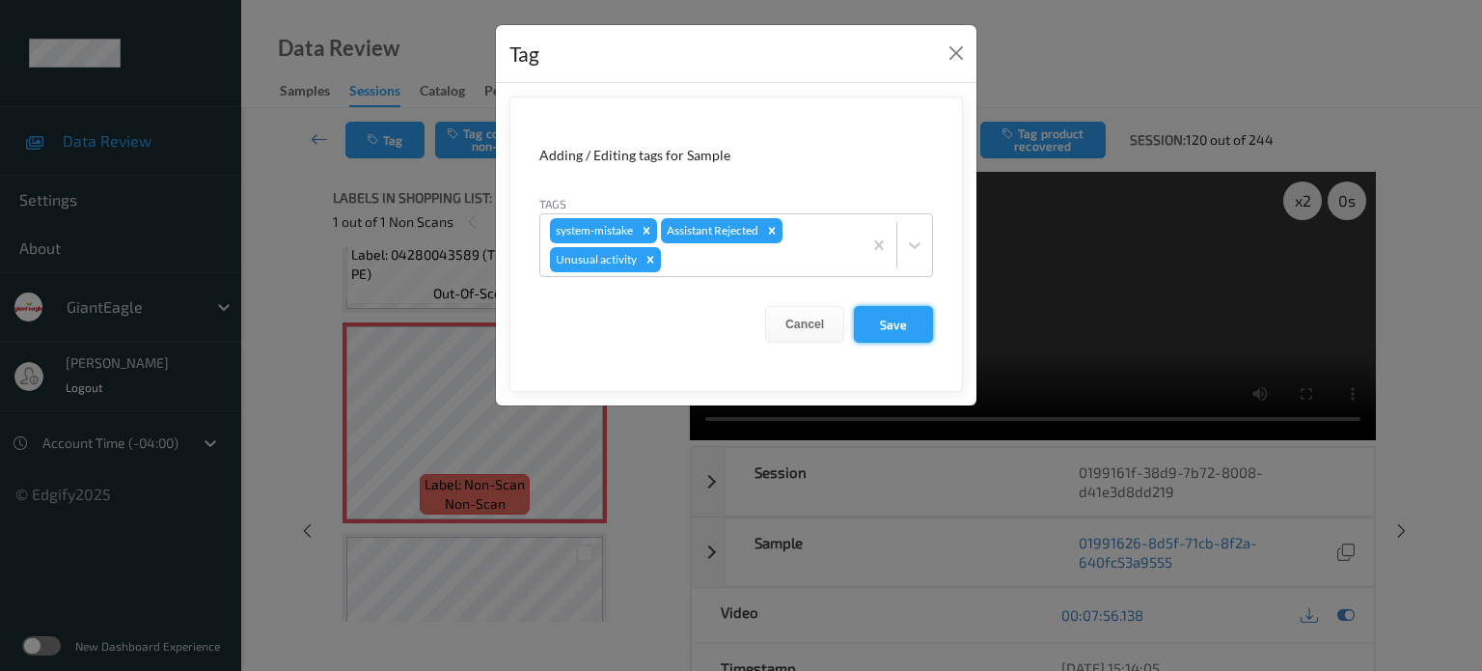
click at [894, 330] on button "Save" at bounding box center [893, 324] width 79 height 37
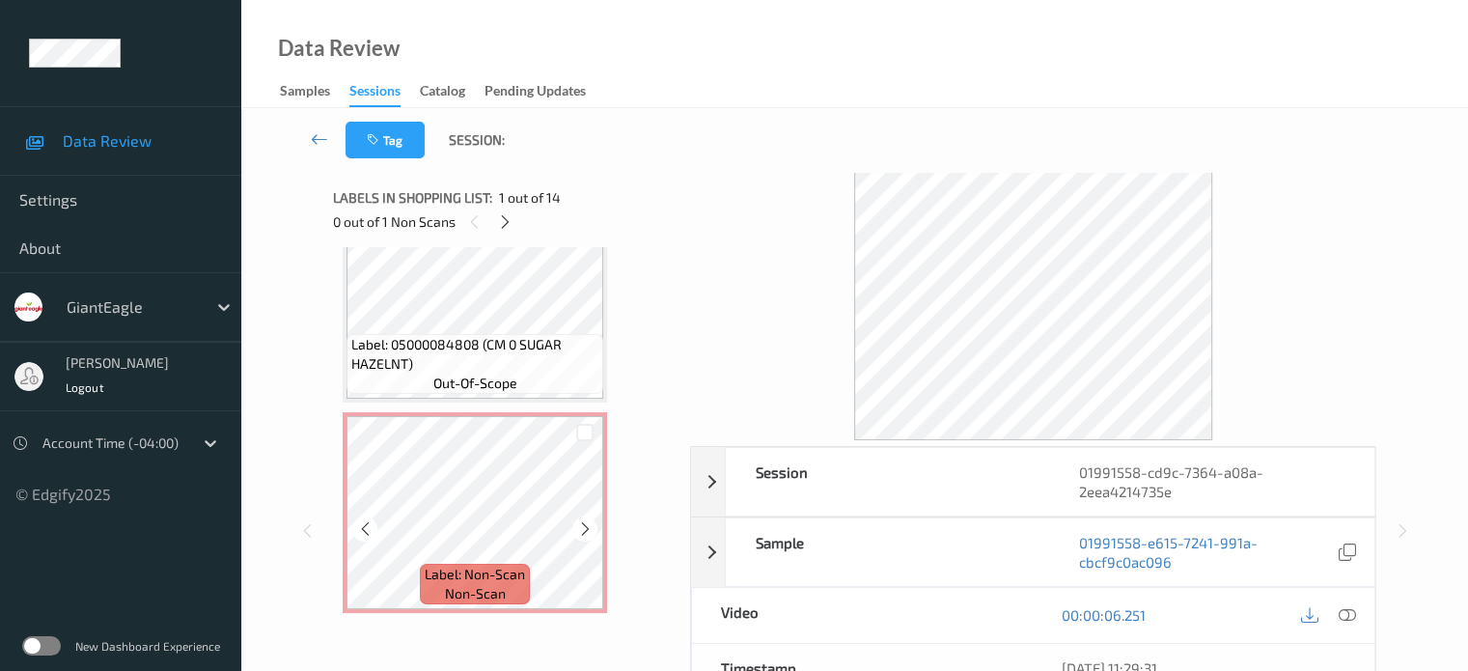
scroll to position [48, 0]
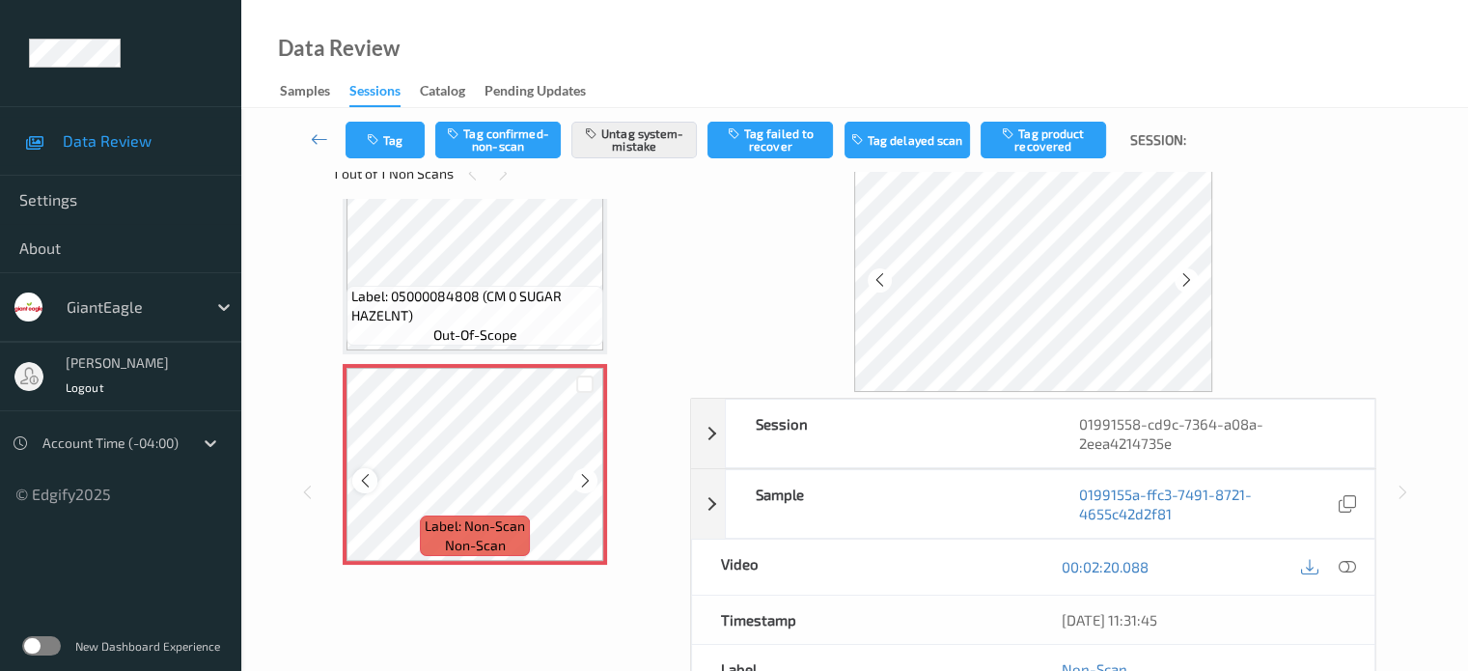
click at [362, 486] on icon at bounding box center [365, 480] width 16 height 17
click at [1352, 567] on icon at bounding box center [1346, 566] width 17 height 17
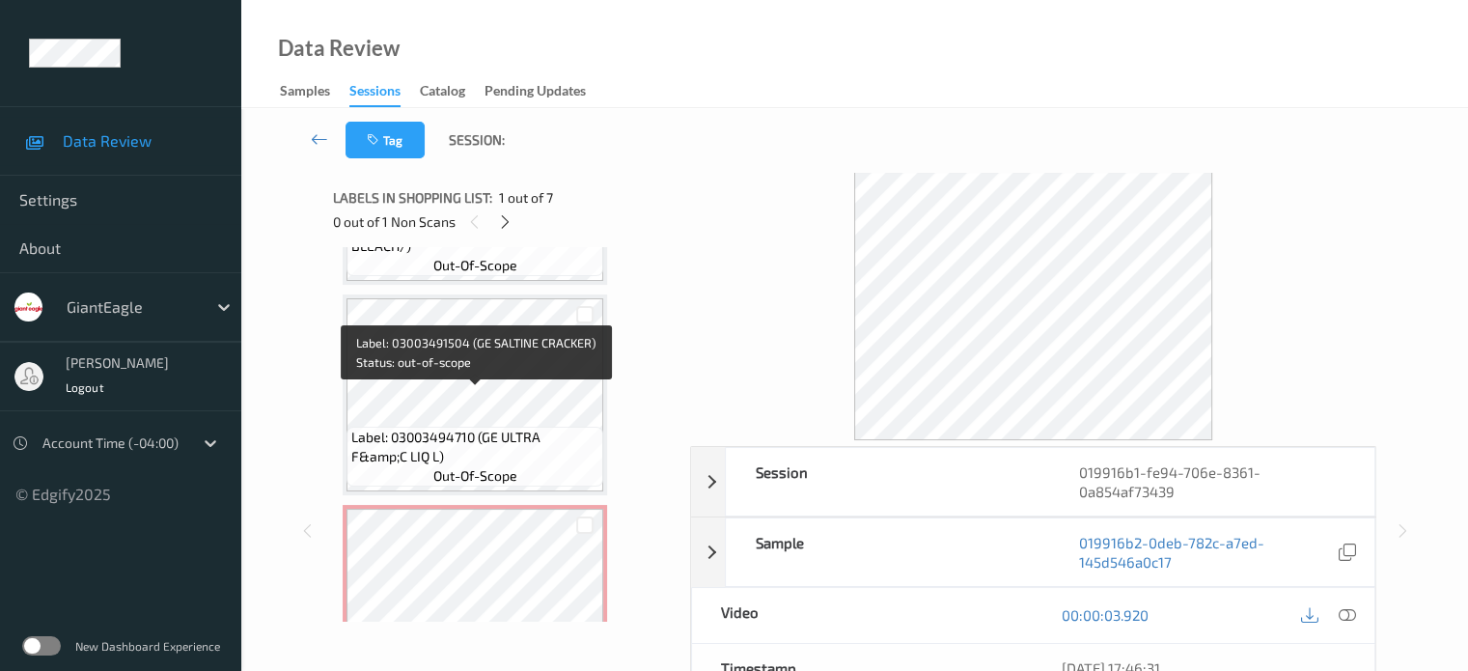
scroll to position [965, 0]
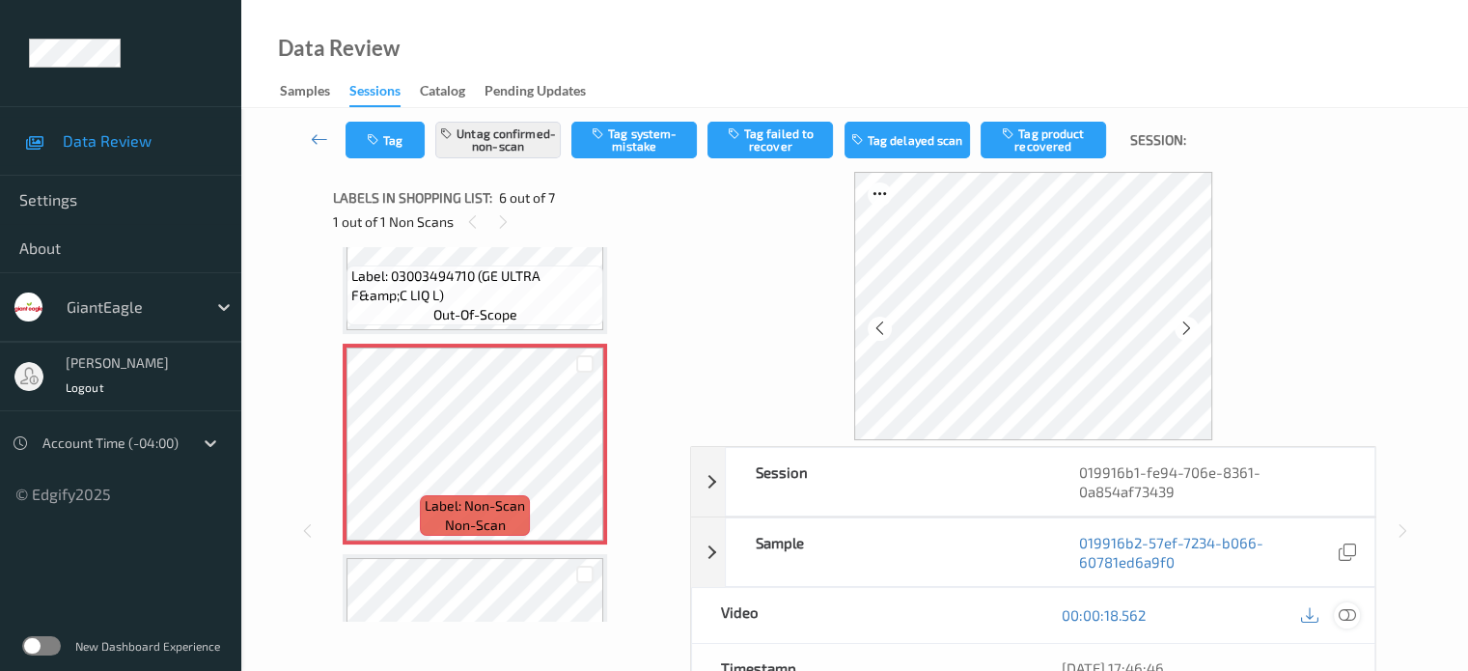
click at [1351, 619] on icon at bounding box center [1346, 614] width 17 height 17
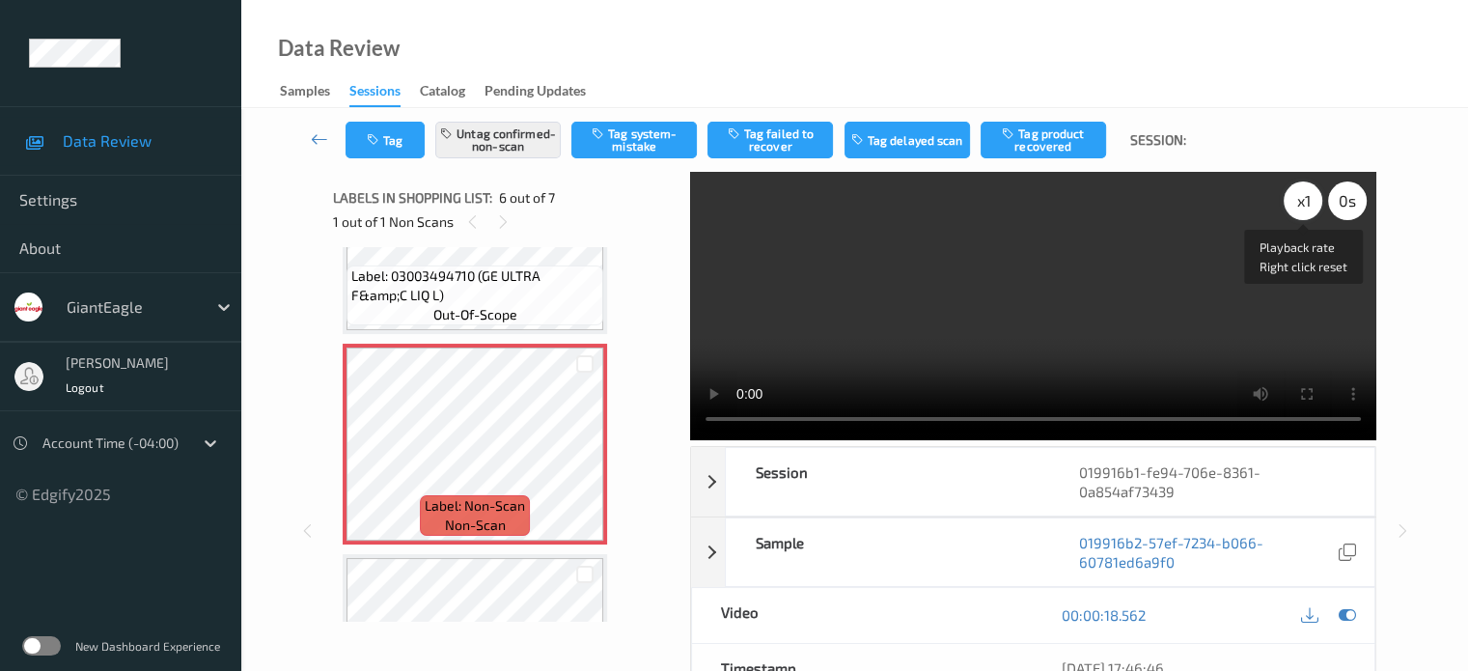
click at [1296, 200] on div "x 1" at bounding box center [1303, 200] width 39 height 39
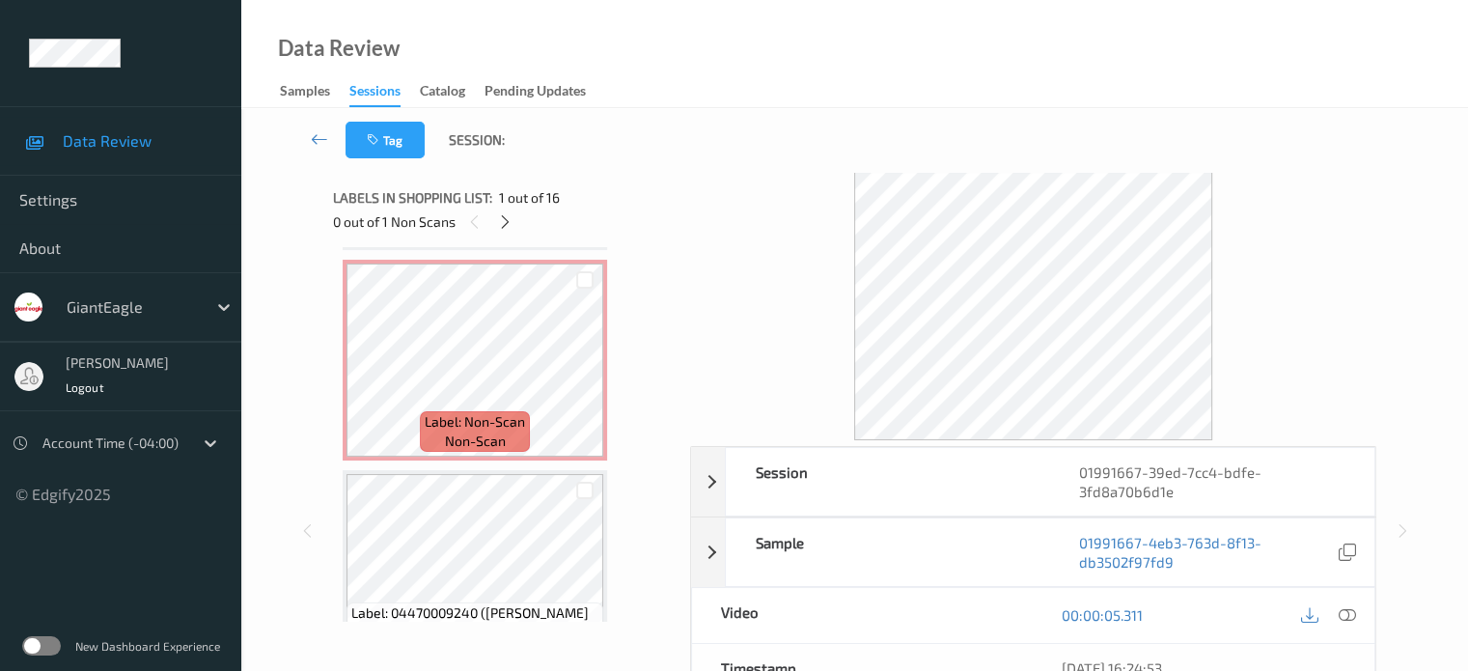
scroll to position [1286, 0]
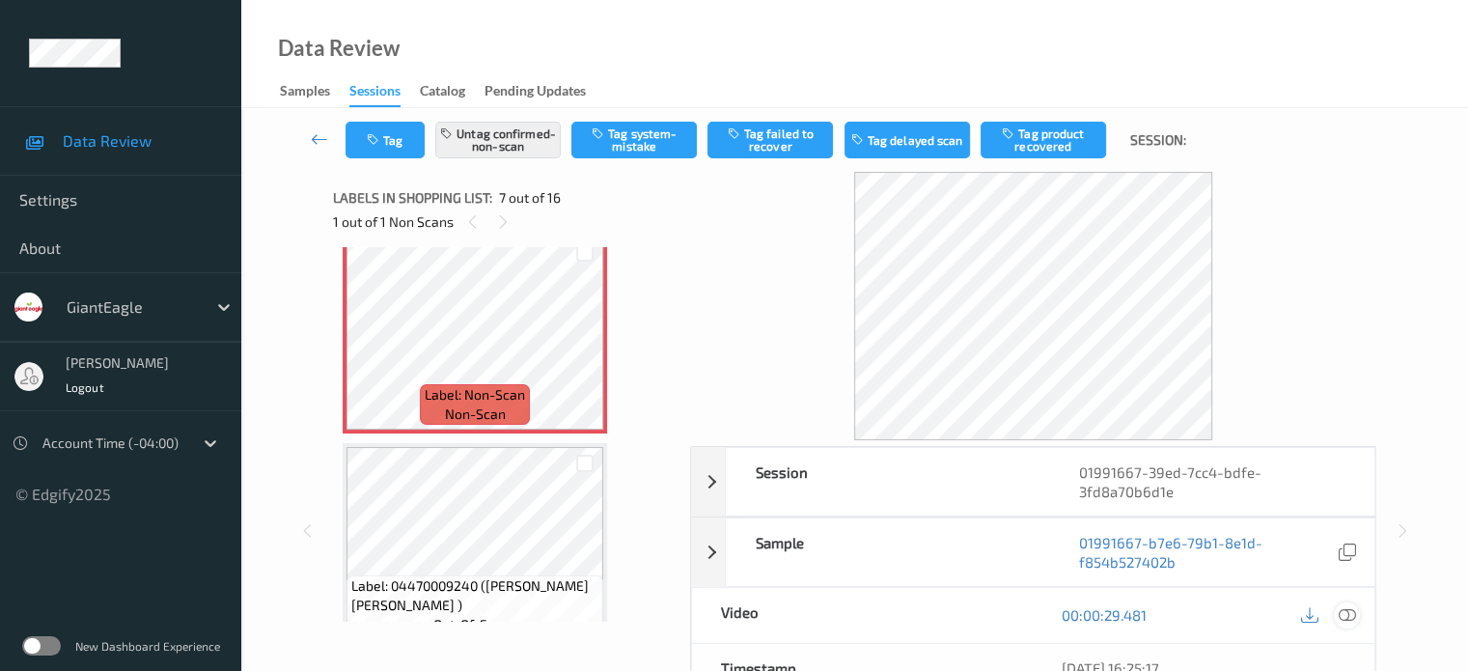
click at [1346, 618] on icon at bounding box center [1346, 614] width 17 height 17
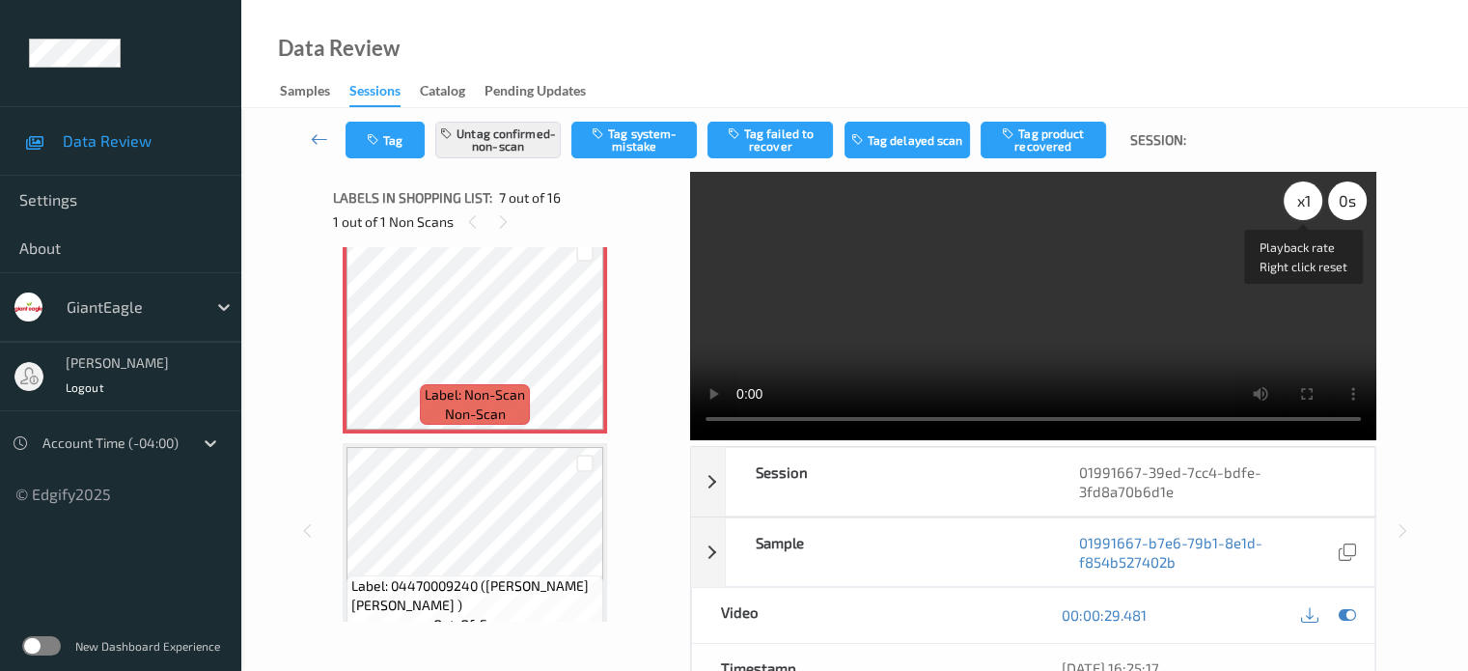
click at [1300, 201] on div "x 1" at bounding box center [1303, 200] width 39 height 39
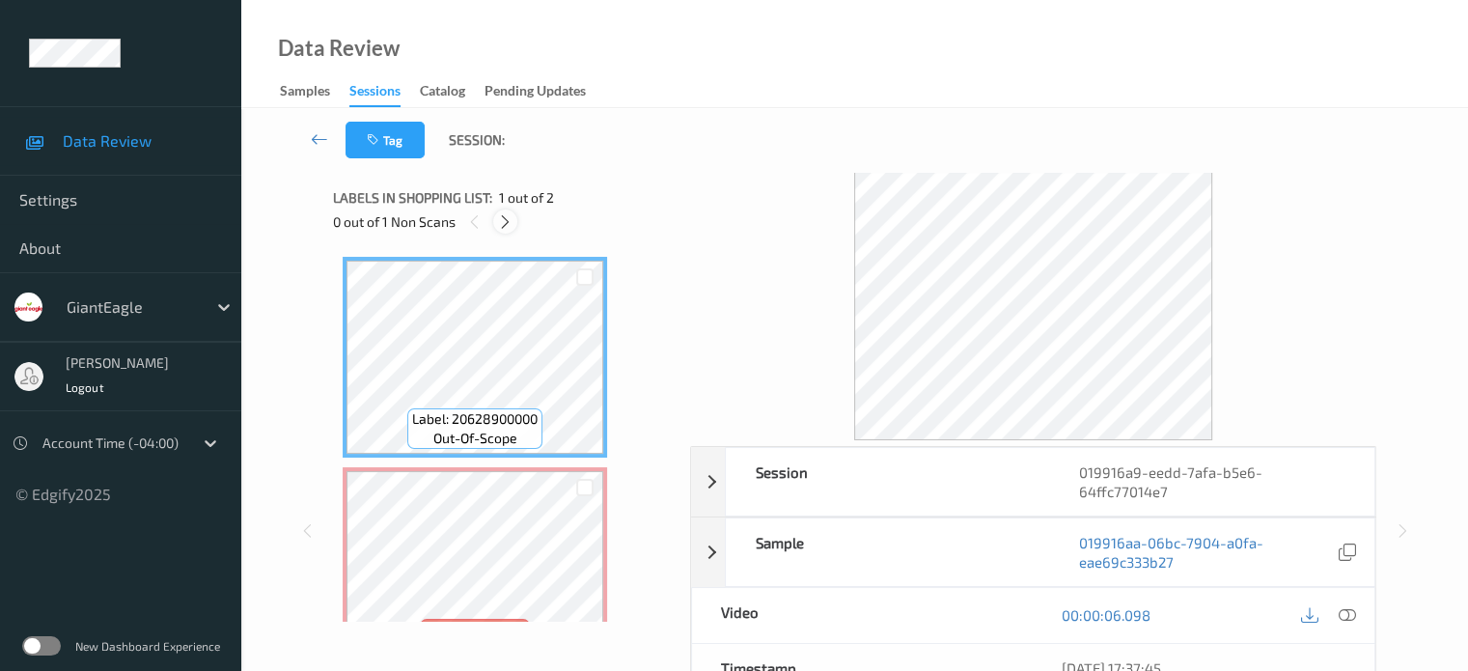
click at [504, 224] on icon at bounding box center [505, 221] width 16 height 17
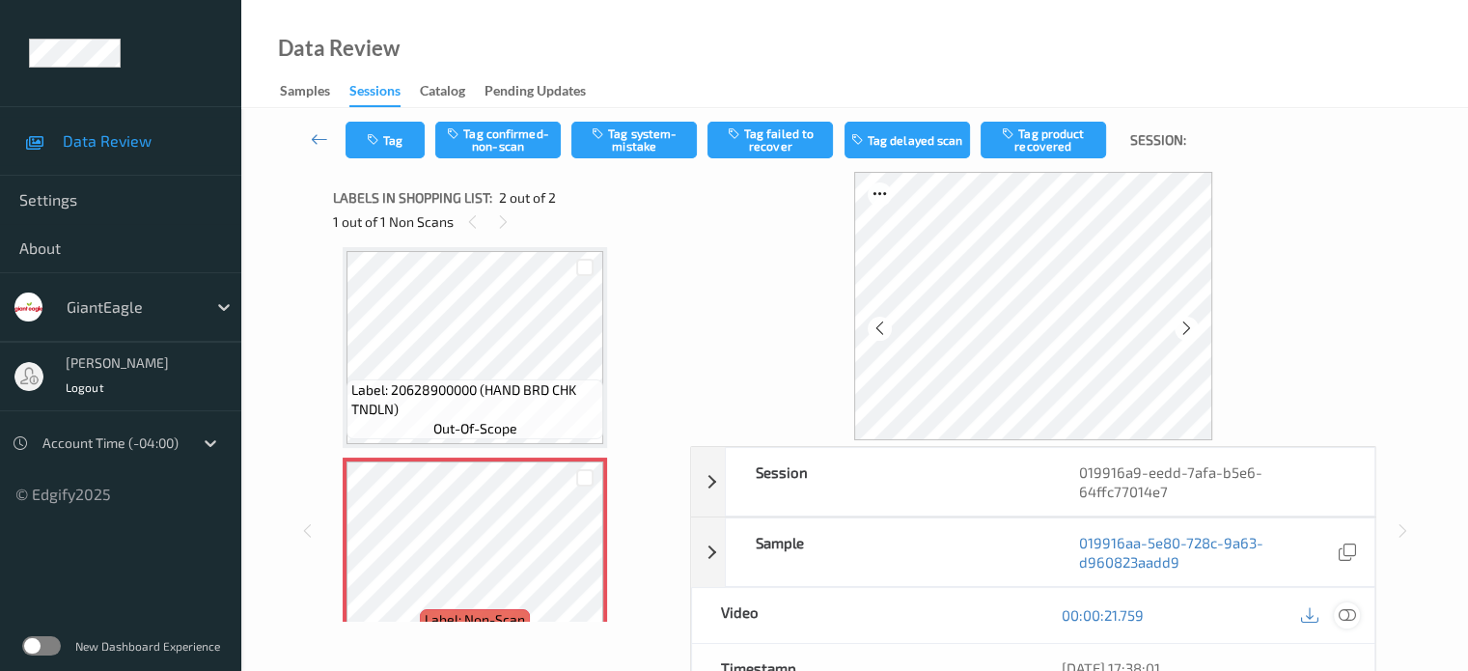
click at [1344, 616] on icon at bounding box center [1346, 614] width 17 height 17
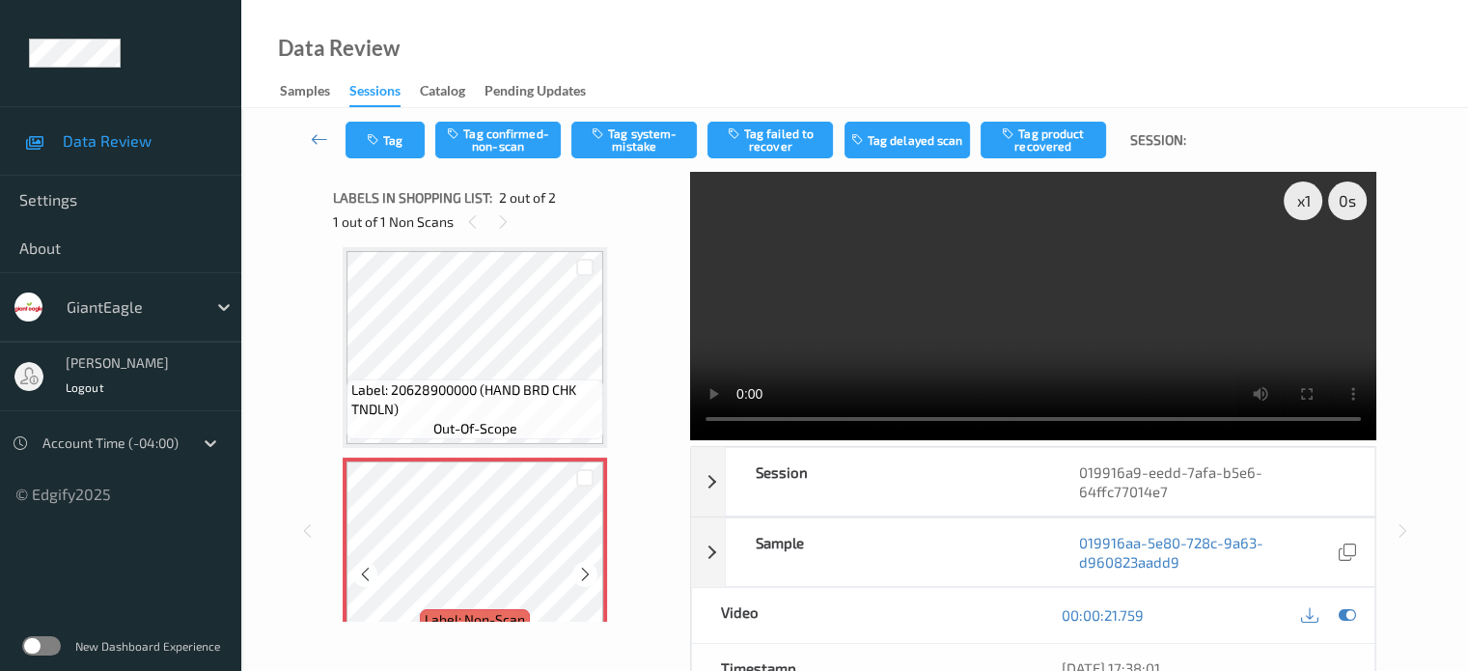
scroll to position [55, 0]
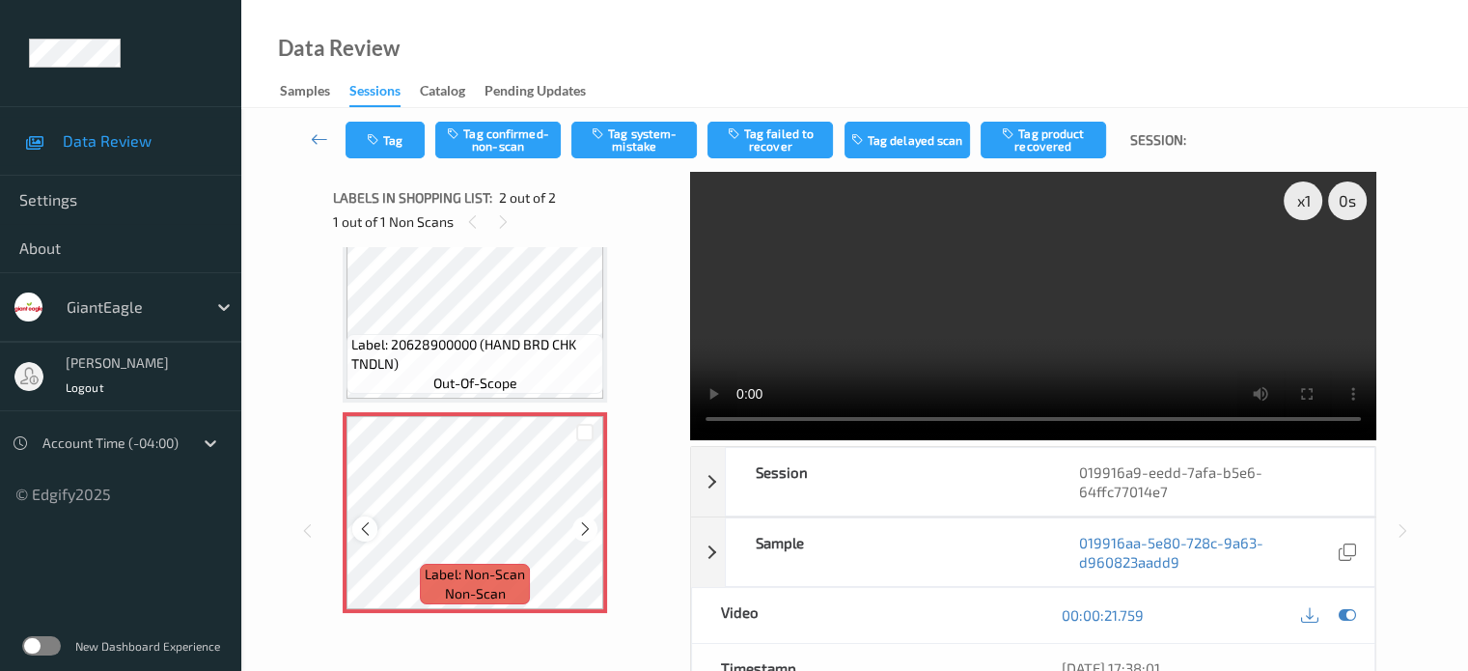
click at [365, 520] on icon at bounding box center [365, 528] width 16 height 17
click at [364, 521] on icon at bounding box center [365, 528] width 16 height 17
click at [370, 520] on icon at bounding box center [365, 528] width 16 height 17
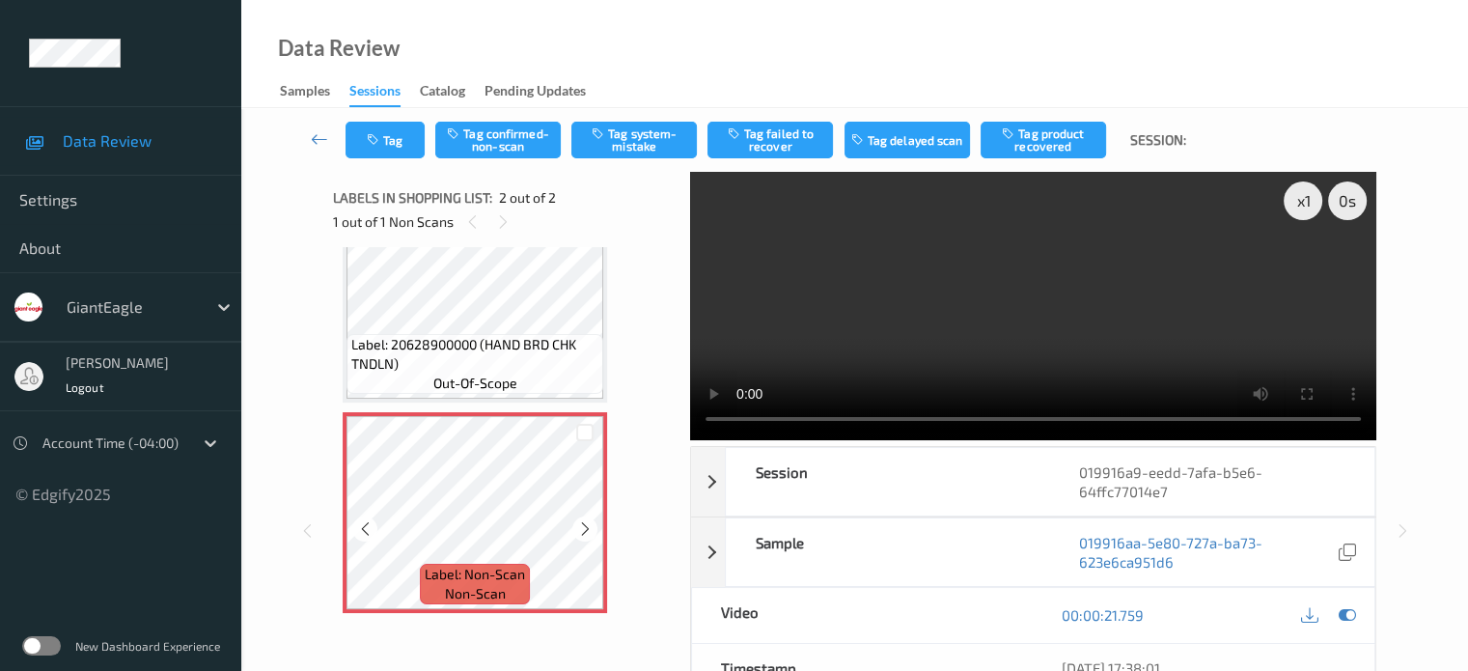
click at [370, 520] on icon at bounding box center [365, 528] width 16 height 17
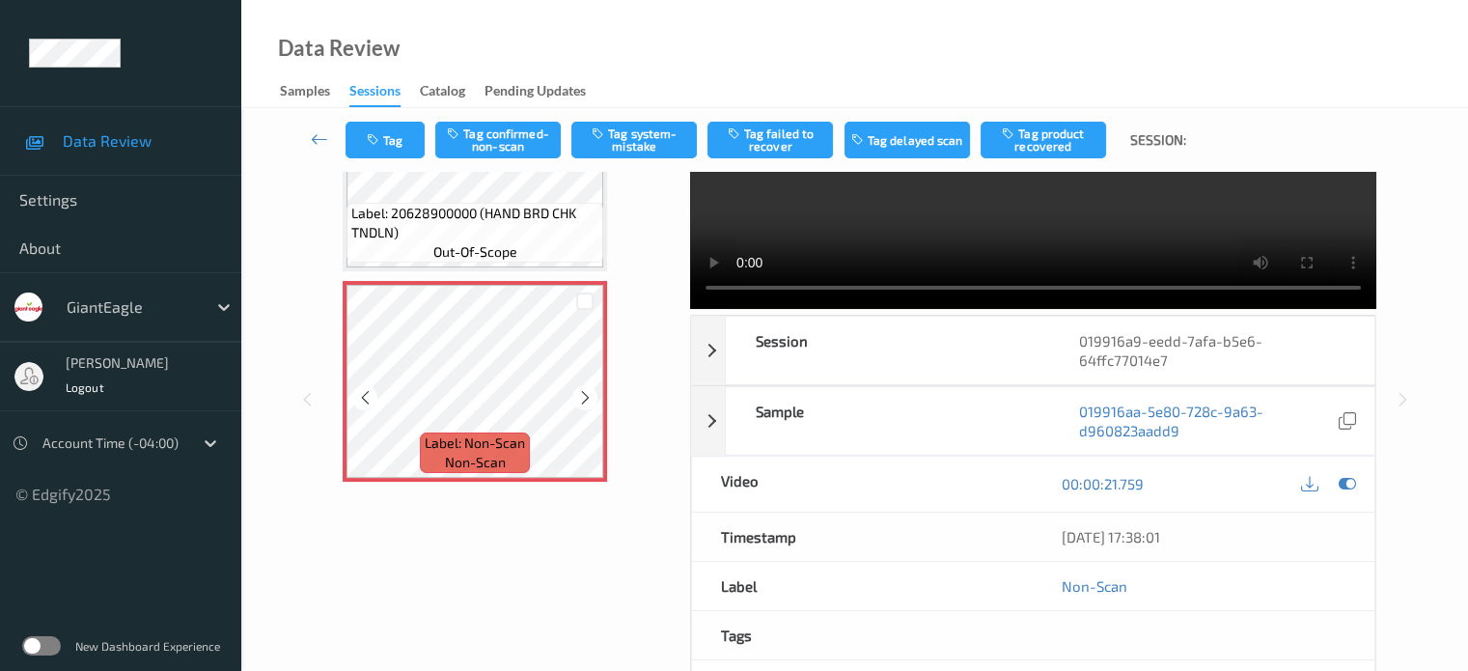
scroll to position [160, 0]
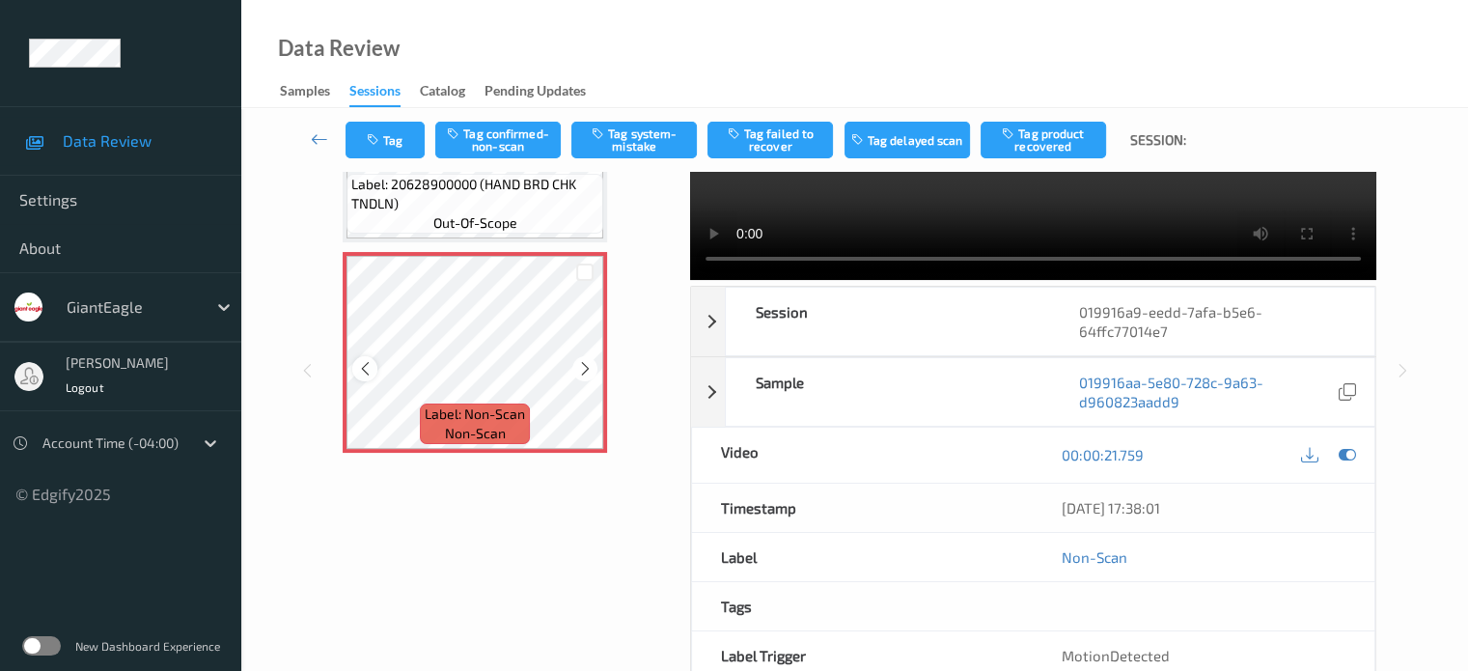
click at [367, 369] on icon at bounding box center [365, 368] width 16 height 17
click at [577, 366] on icon at bounding box center [585, 368] width 16 height 17
click at [360, 366] on icon at bounding box center [365, 368] width 16 height 17
click at [581, 365] on icon at bounding box center [585, 368] width 16 height 17
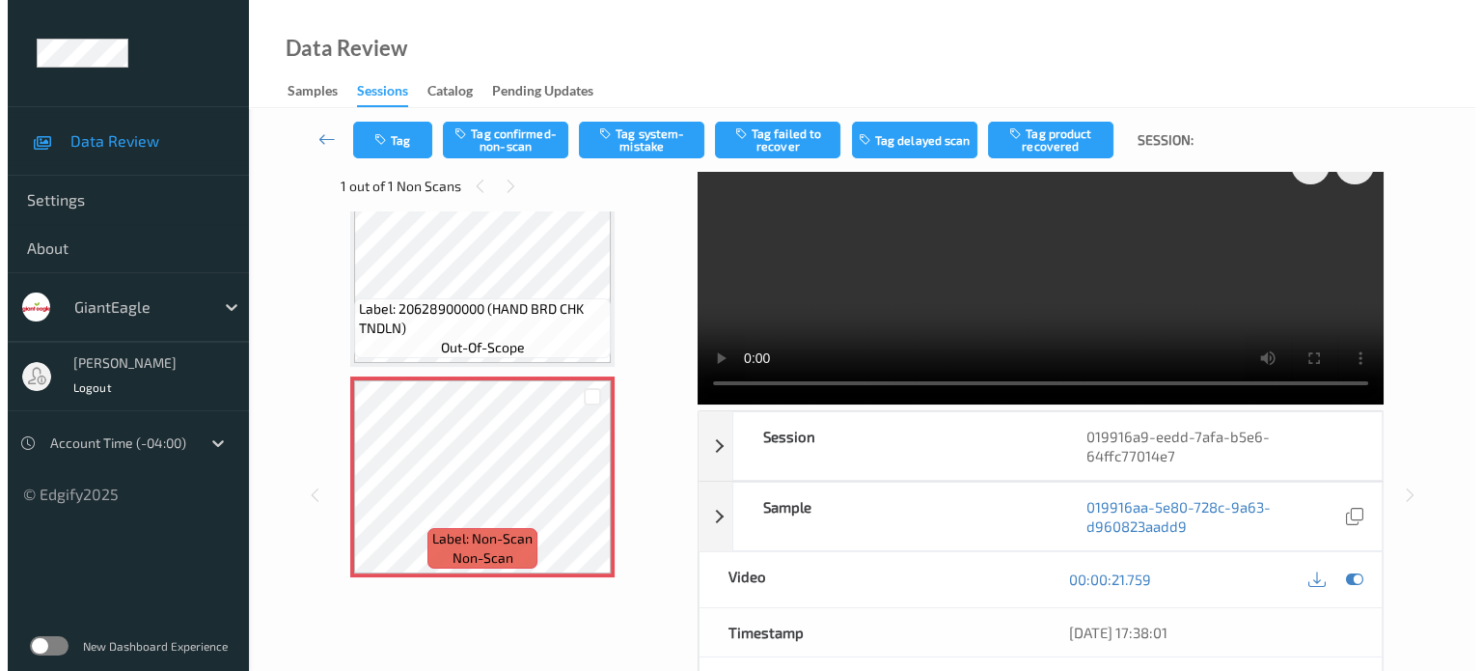
scroll to position [0, 0]
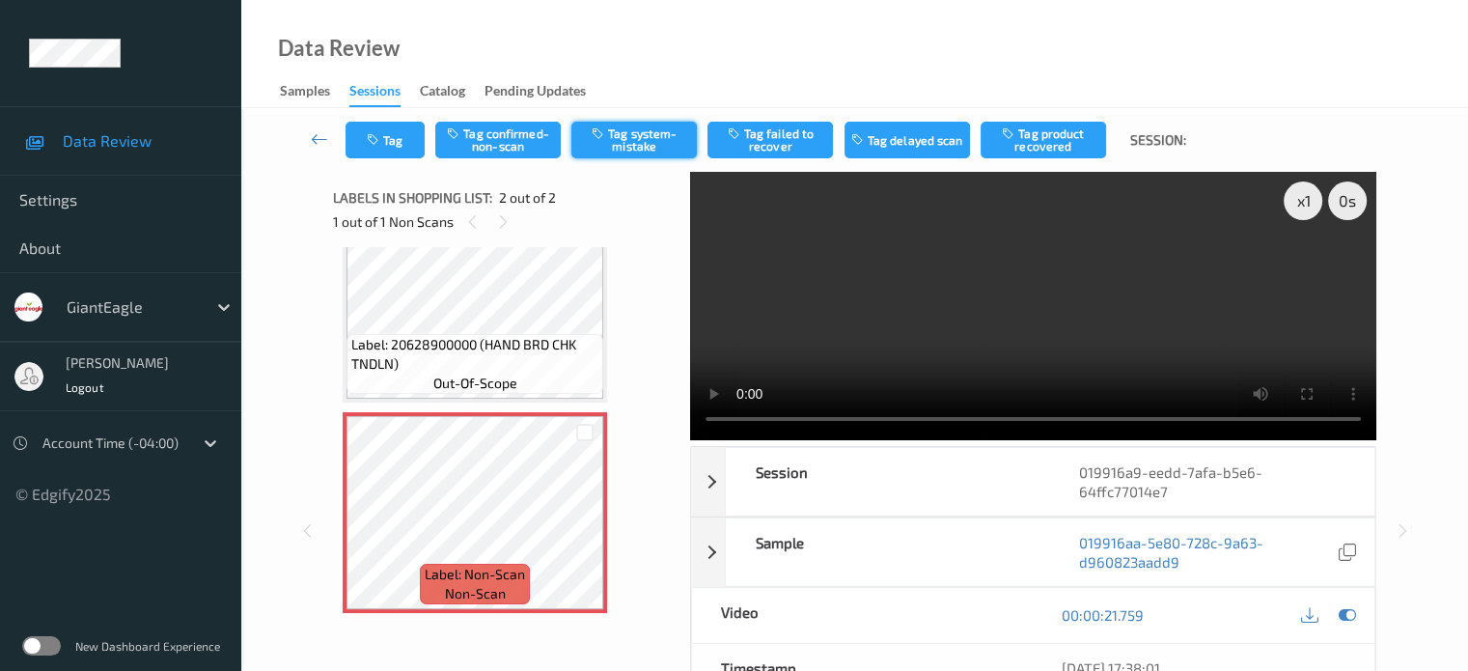
click at [621, 142] on button "Tag system-mistake" at bounding box center [633, 140] width 125 height 37
click at [405, 140] on button "Tag" at bounding box center [384, 140] width 79 height 37
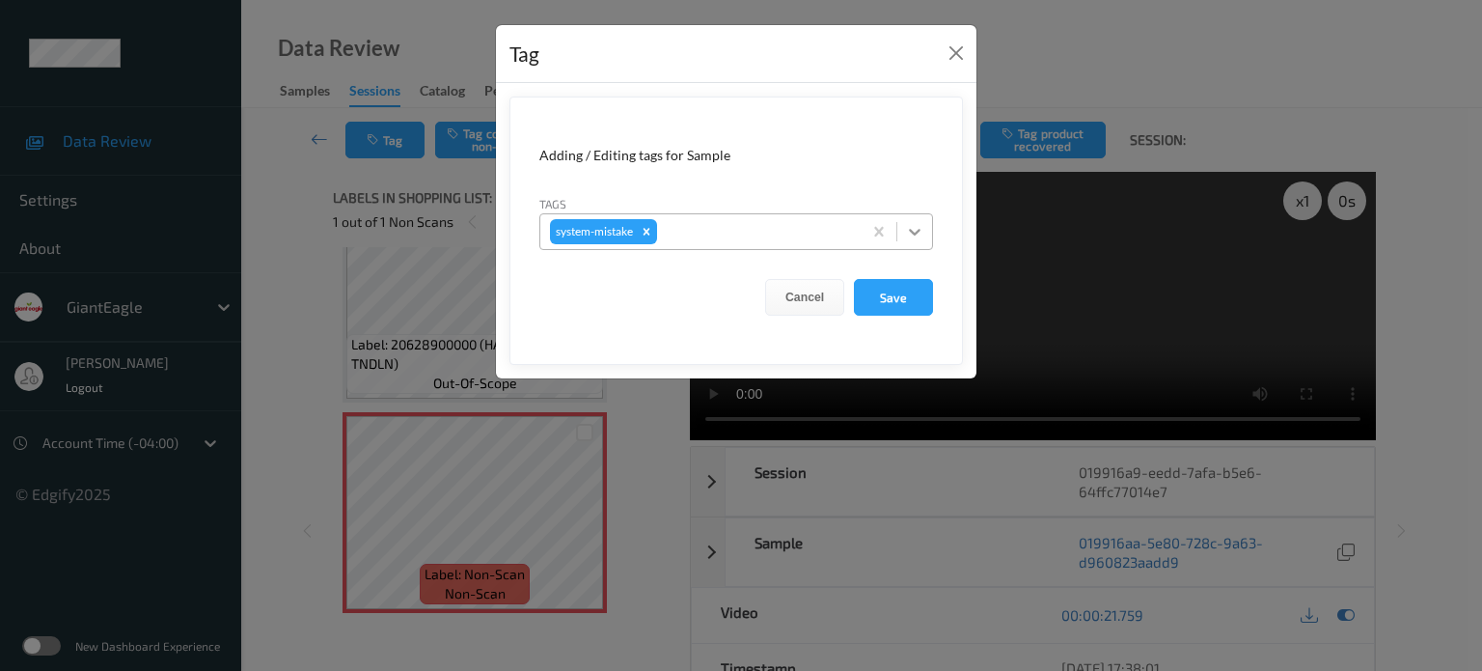
click at [918, 235] on icon at bounding box center [914, 231] width 19 height 19
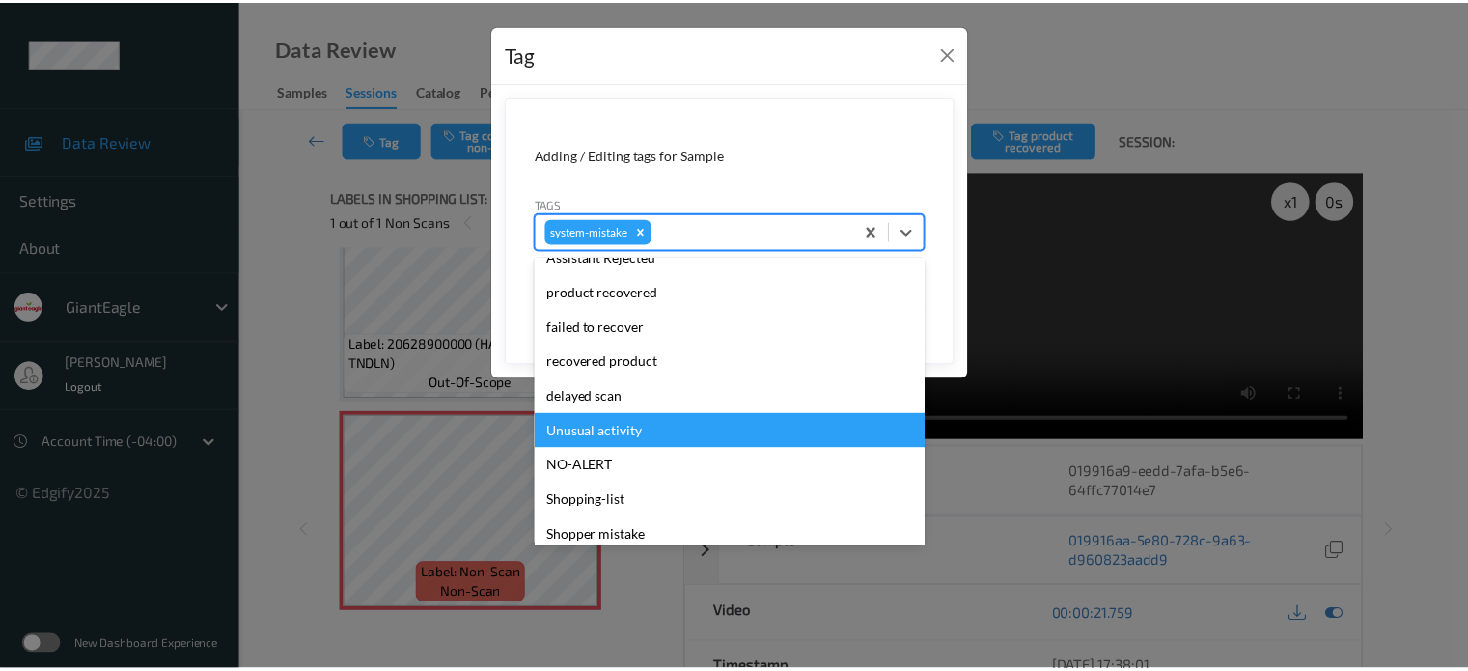
scroll to position [205, 0]
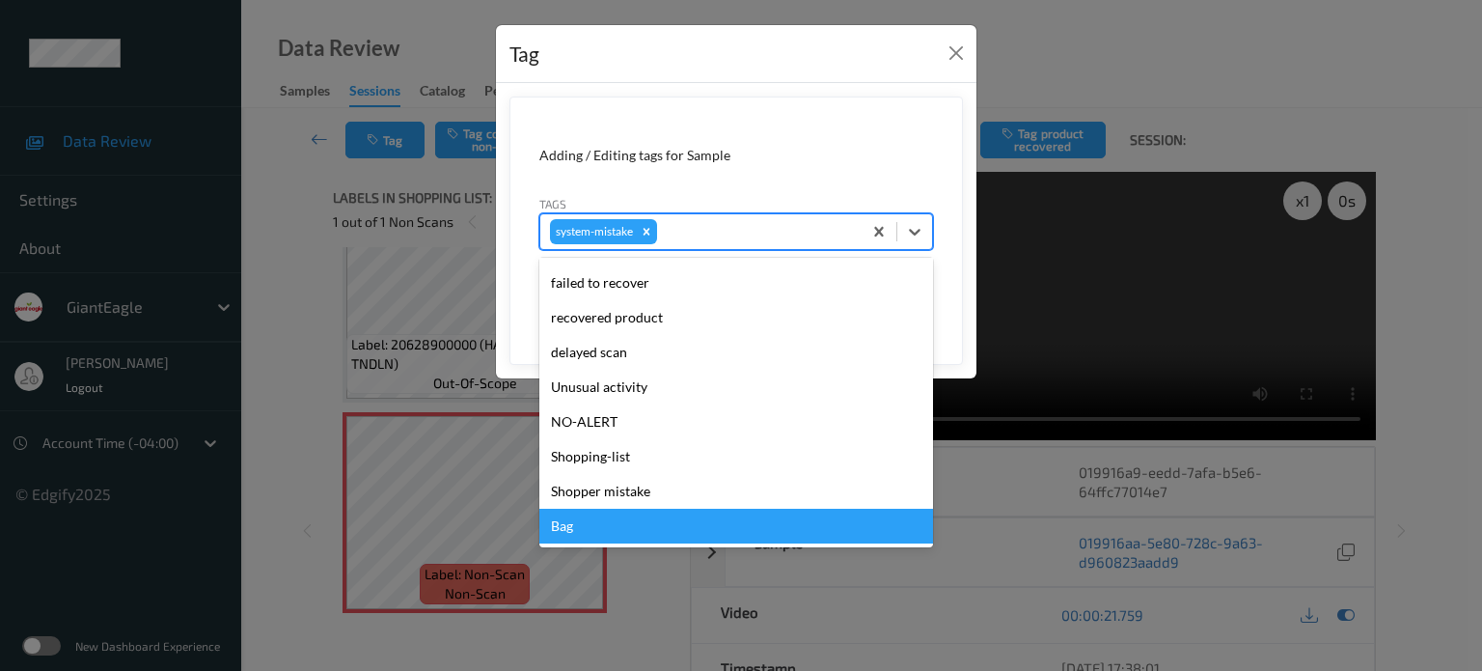
click at [560, 533] on div "Bag" at bounding box center [736, 526] width 394 height 35
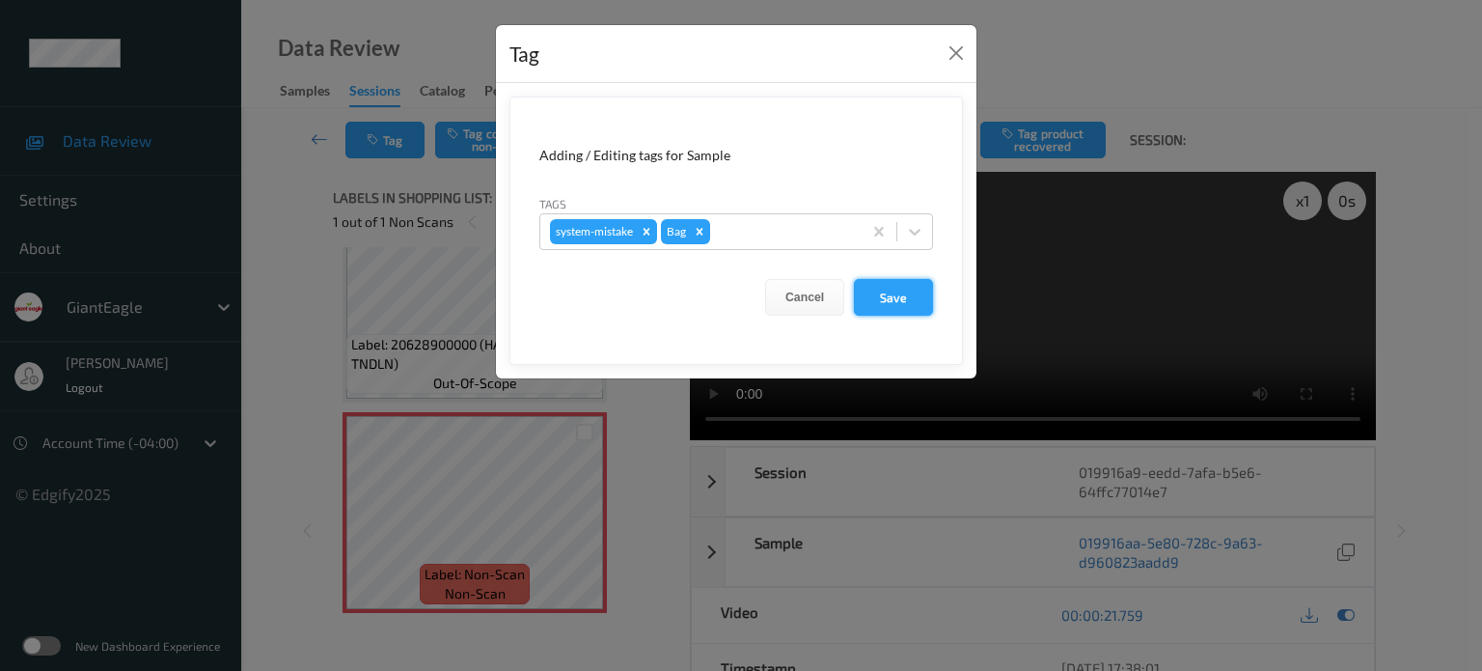
click at [902, 290] on button "Save" at bounding box center [893, 297] width 79 height 37
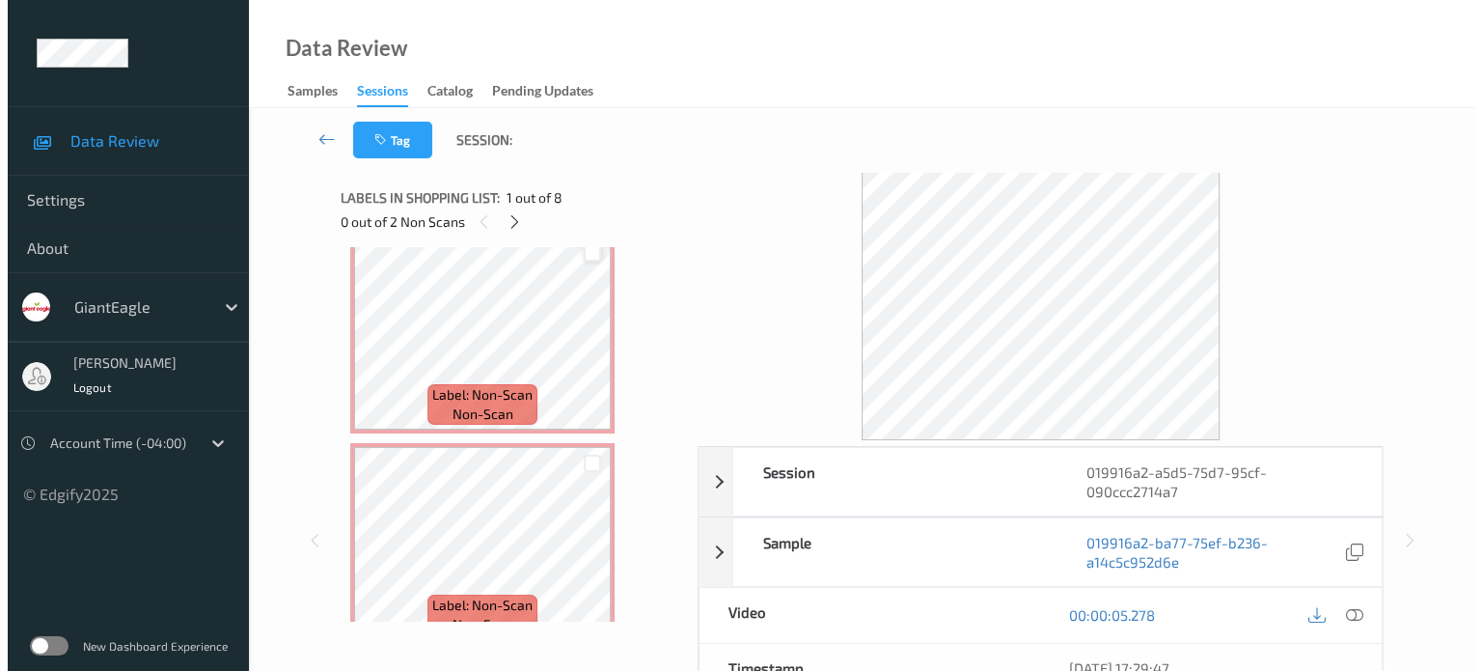
scroll to position [1125, 0]
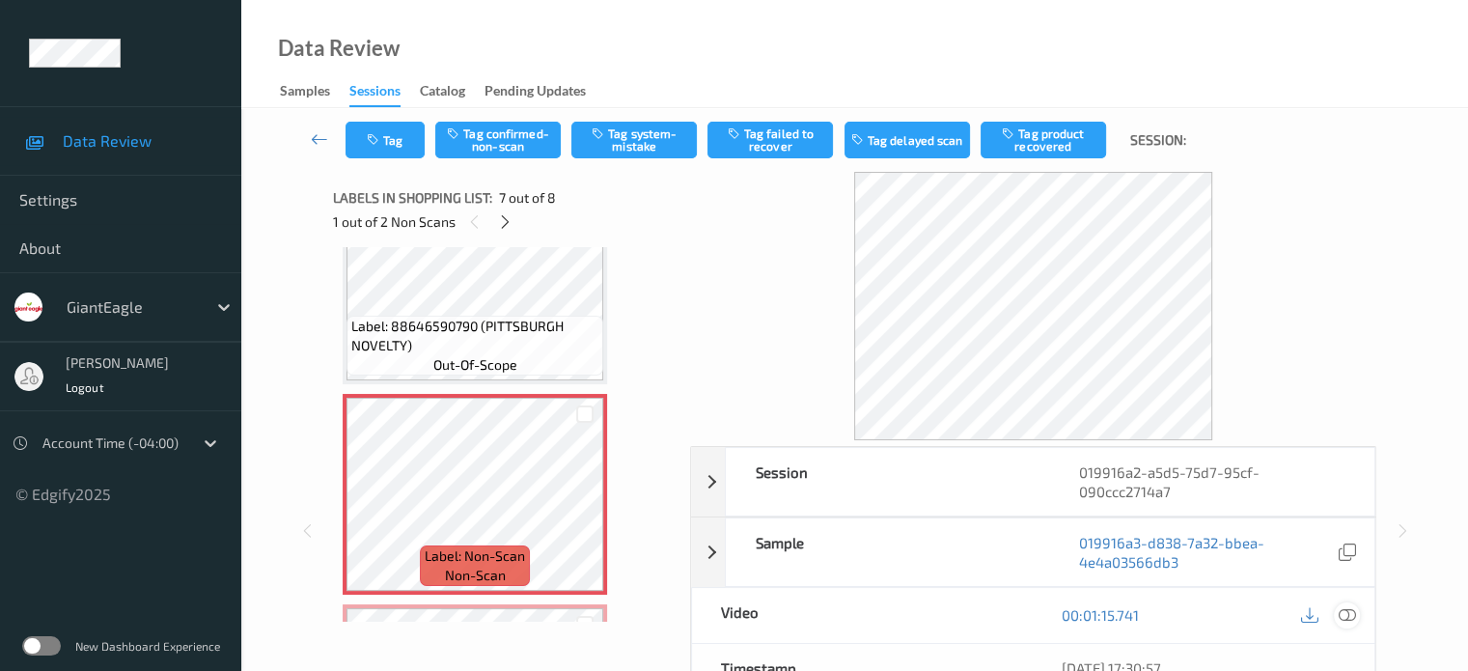
click at [1346, 615] on icon at bounding box center [1346, 614] width 17 height 17
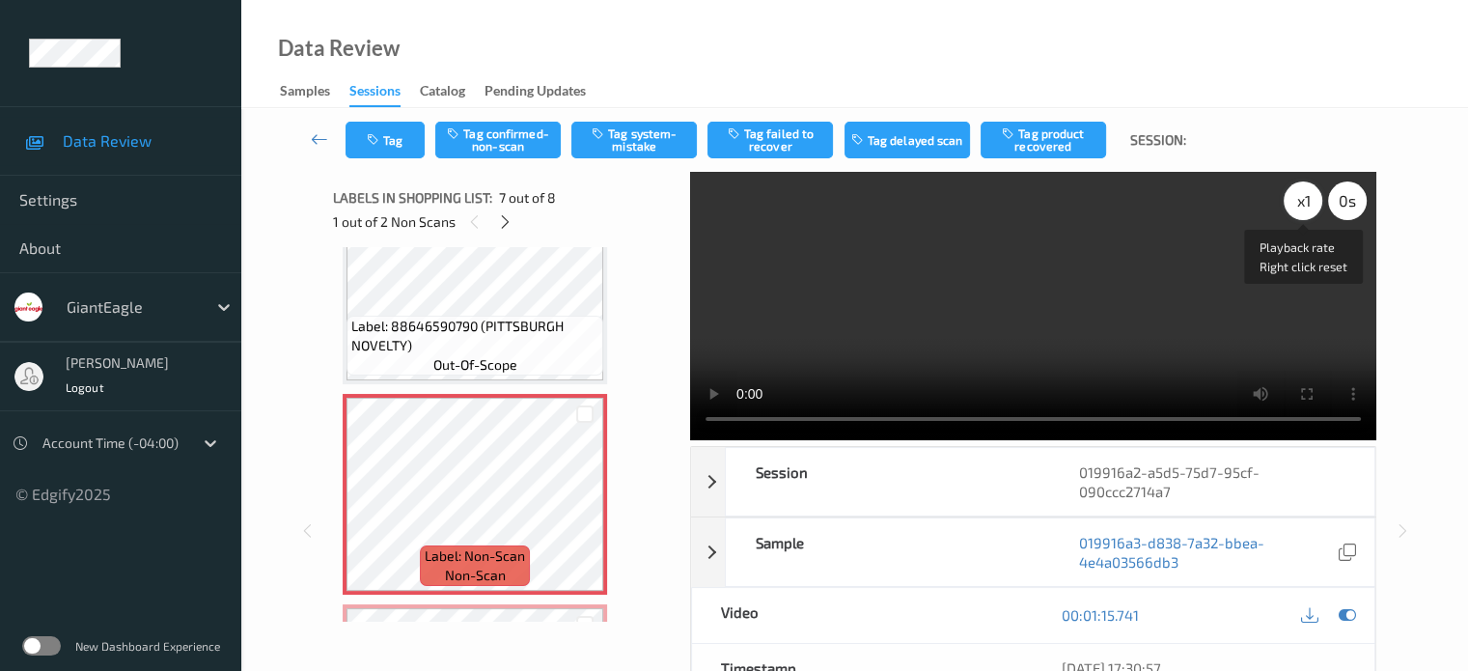
click at [1299, 200] on div "x 1" at bounding box center [1303, 200] width 39 height 39
click at [629, 138] on button "Tag system-mistake" at bounding box center [633, 140] width 125 height 37
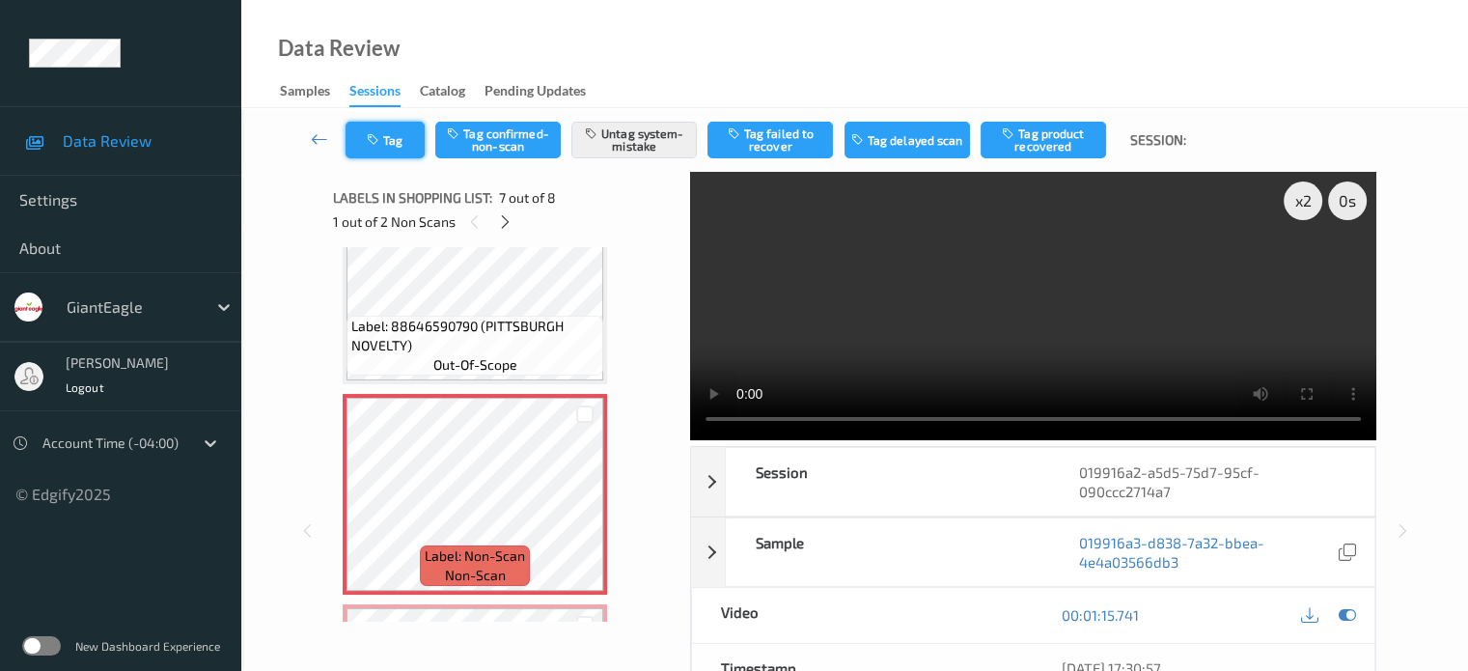
click at [399, 146] on button "Tag" at bounding box center [384, 140] width 79 height 37
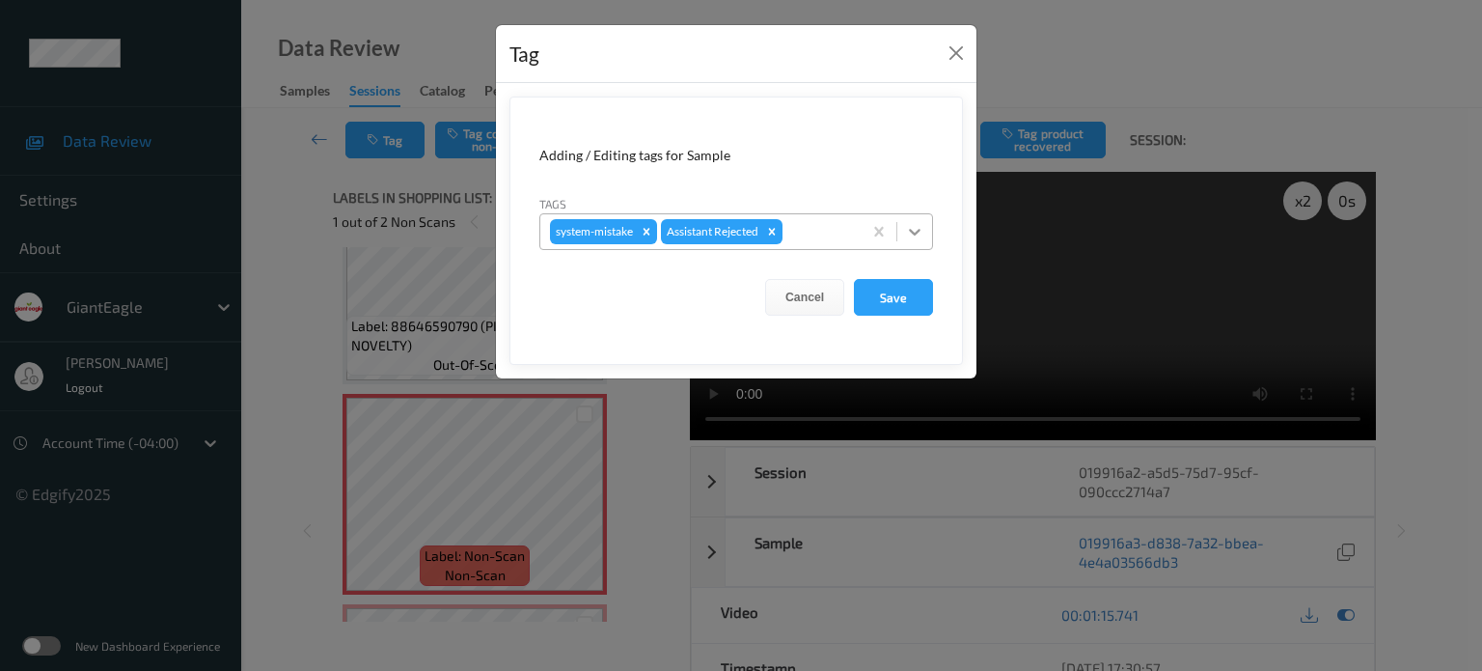
click at [914, 235] on icon at bounding box center [914, 231] width 19 height 19
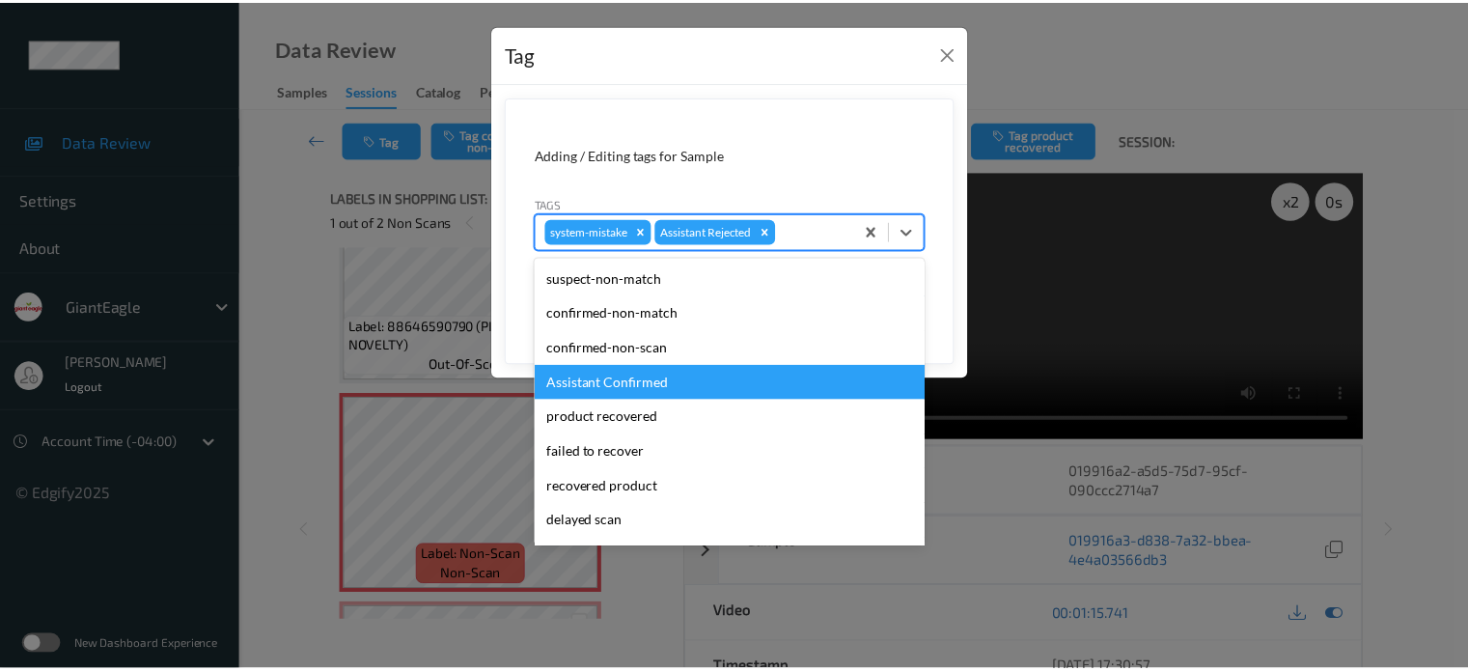
scroll to position [170, 0]
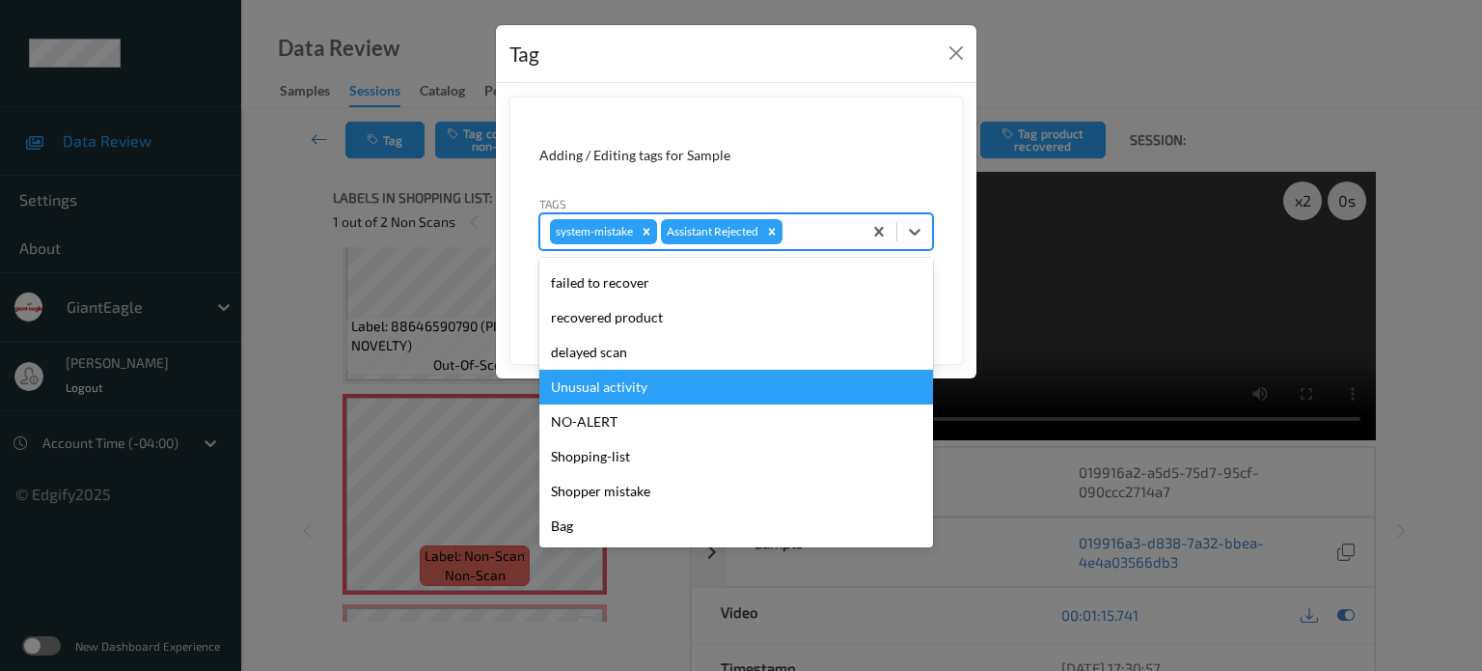
click at [579, 382] on div "Unusual activity" at bounding box center [736, 387] width 394 height 35
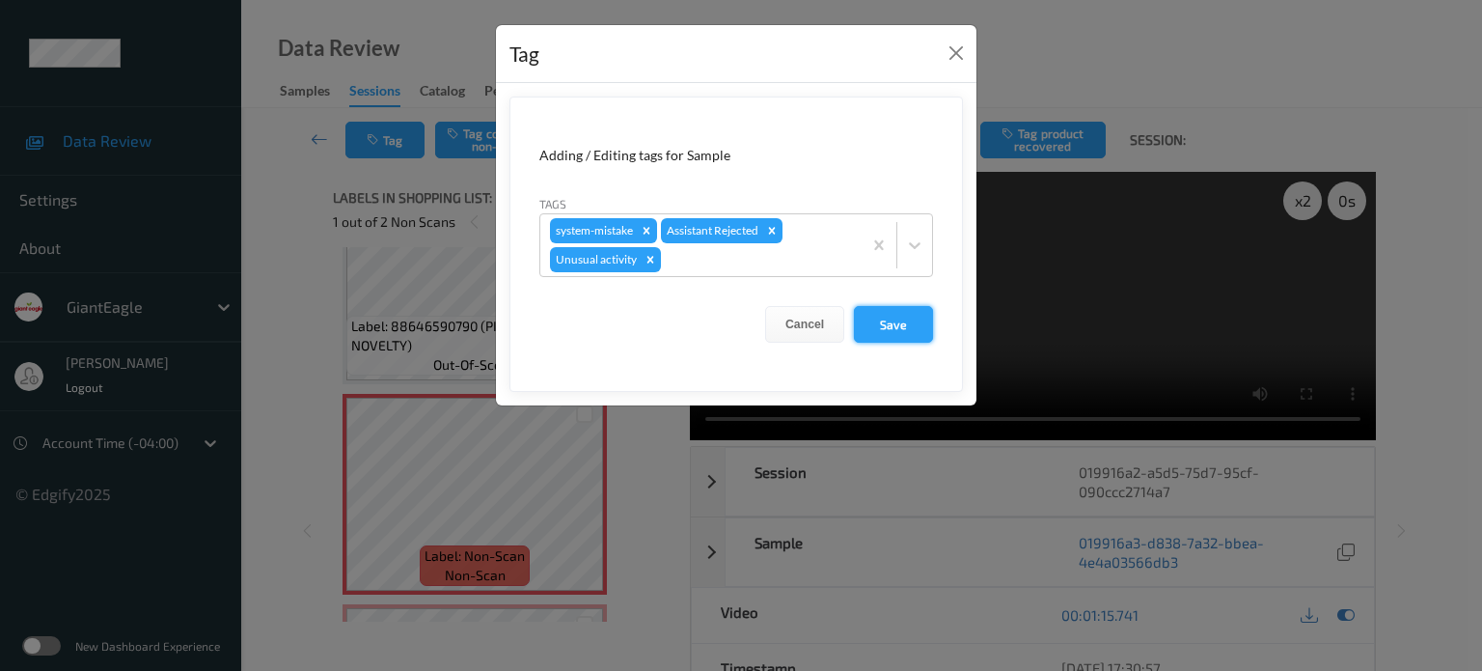
click at [878, 324] on button "Save" at bounding box center [893, 324] width 79 height 37
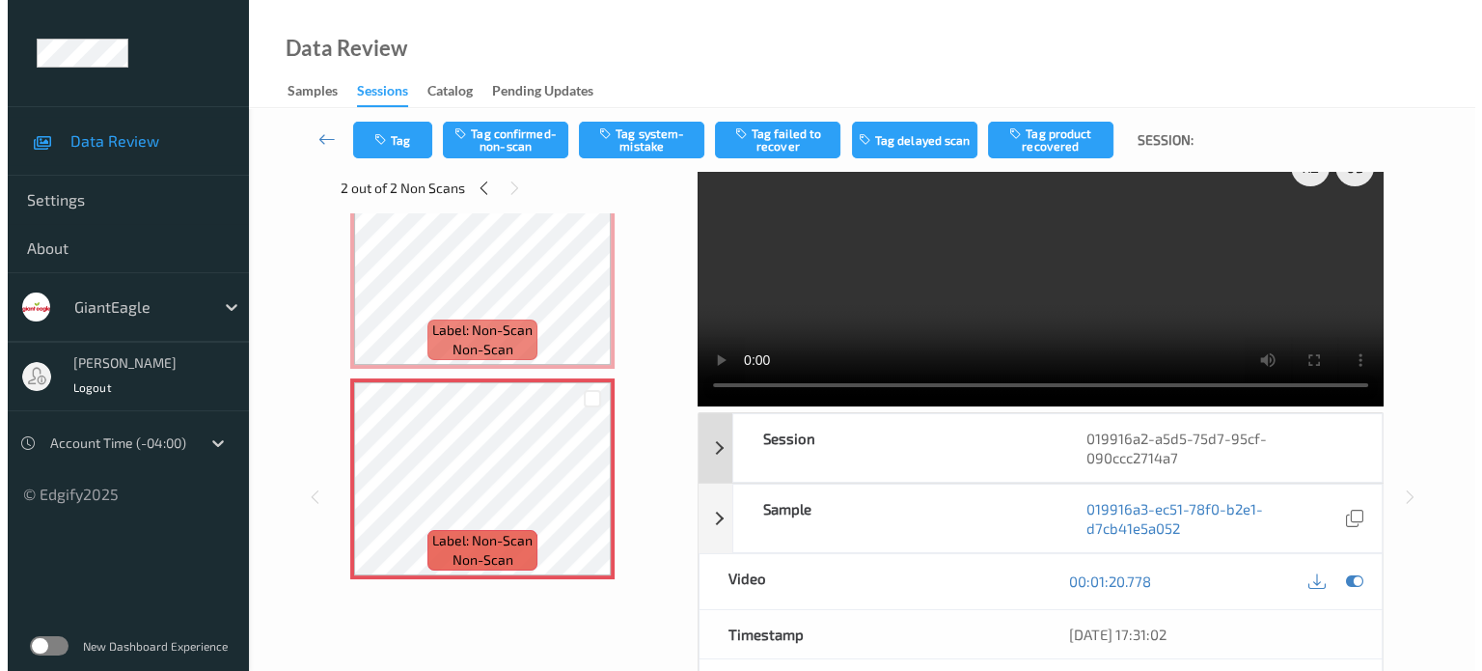
scroll to position [0, 0]
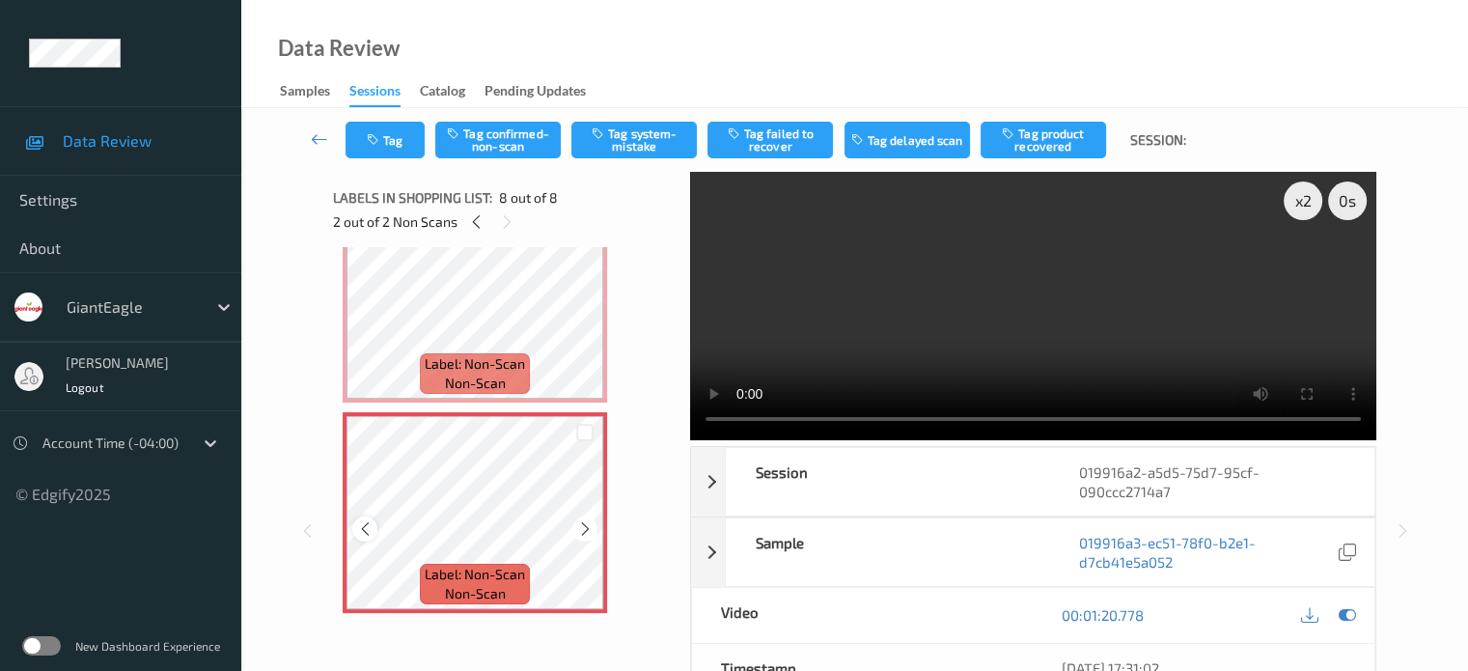
click at [368, 533] on icon at bounding box center [365, 528] width 16 height 17
click at [641, 137] on button "Tag system-mistake" at bounding box center [633, 140] width 125 height 37
click at [393, 153] on button "Tag" at bounding box center [384, 140] width 79 height 37
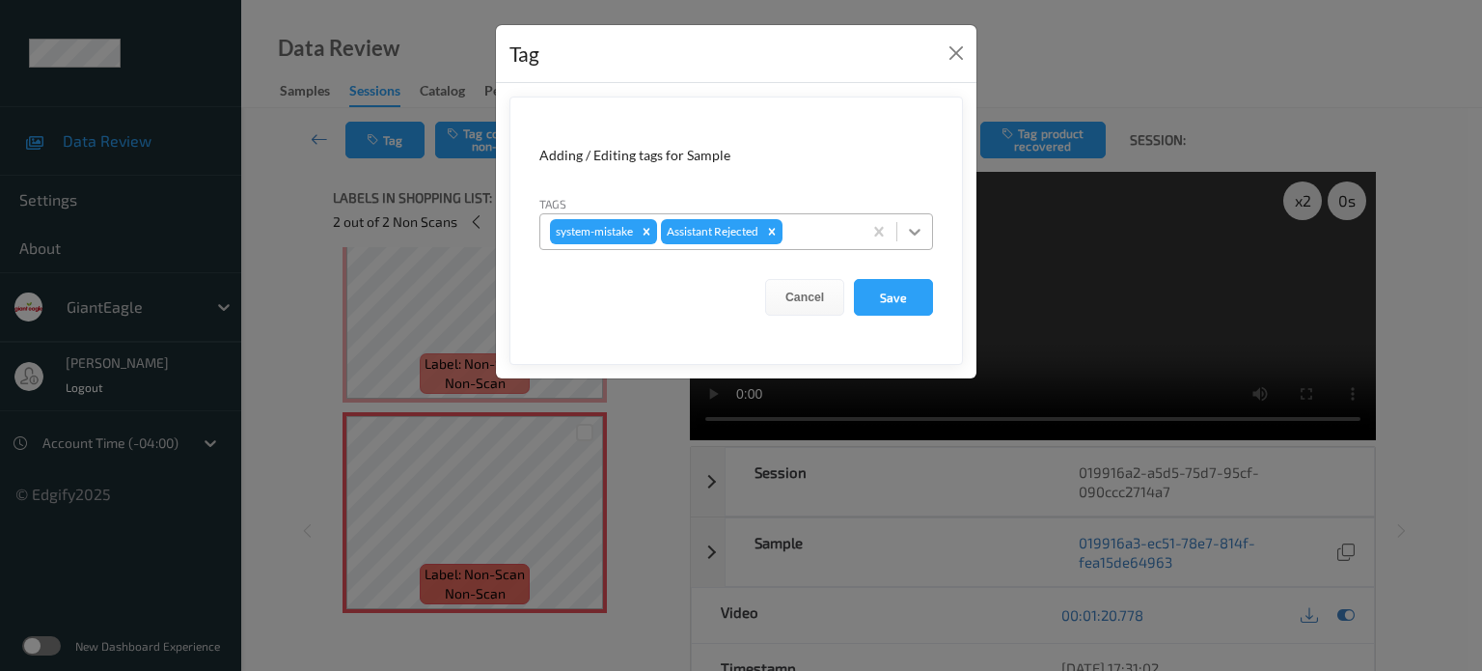
click at [912, 228] on icon at bounding box center [914, 231] width 19 height 19
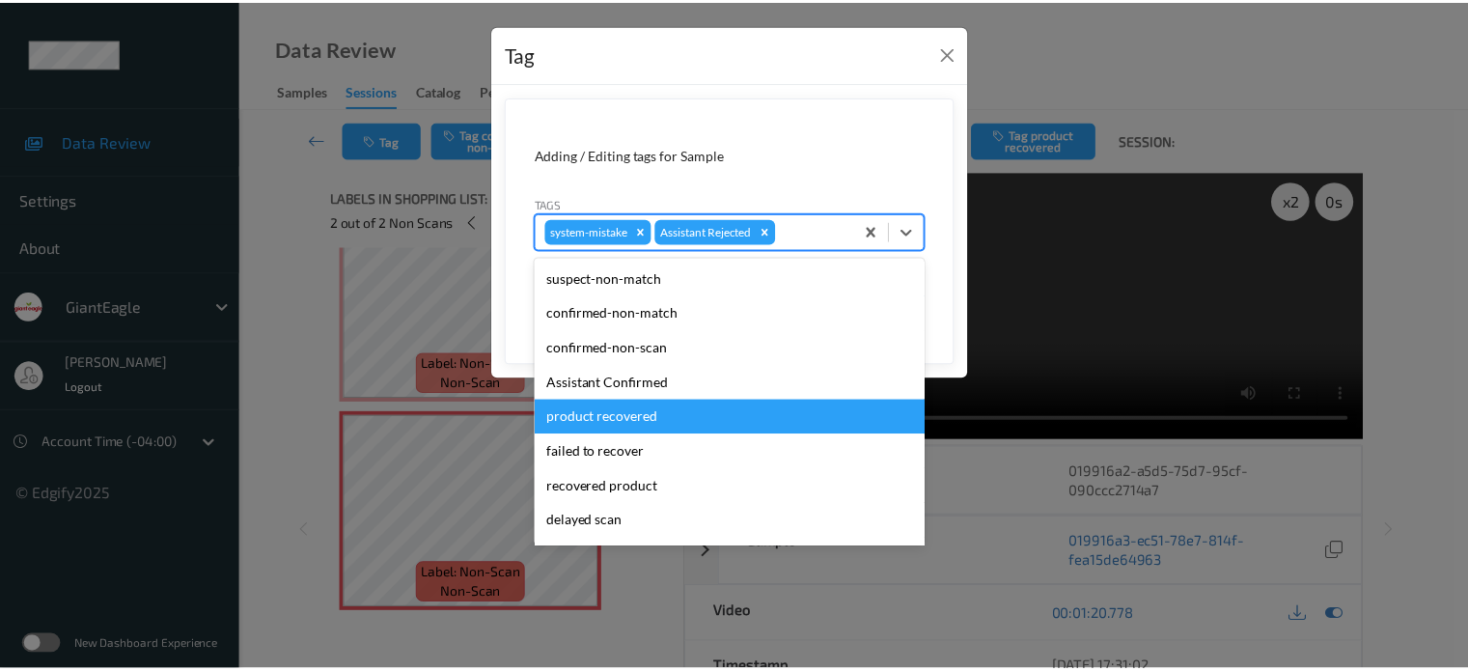
scroll to position [170, 0]
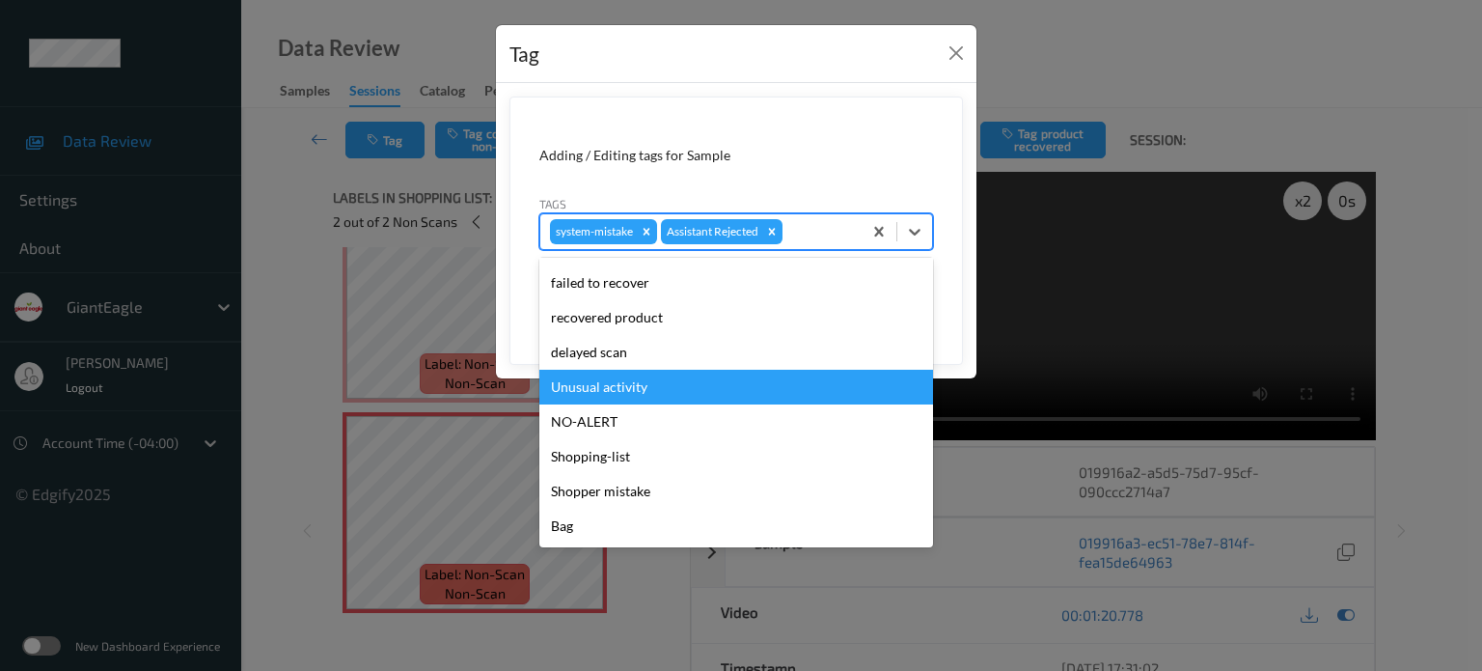
click at [620, 381] on div "Unusual activity" at bounding box center [736, 387] width 394 height 35
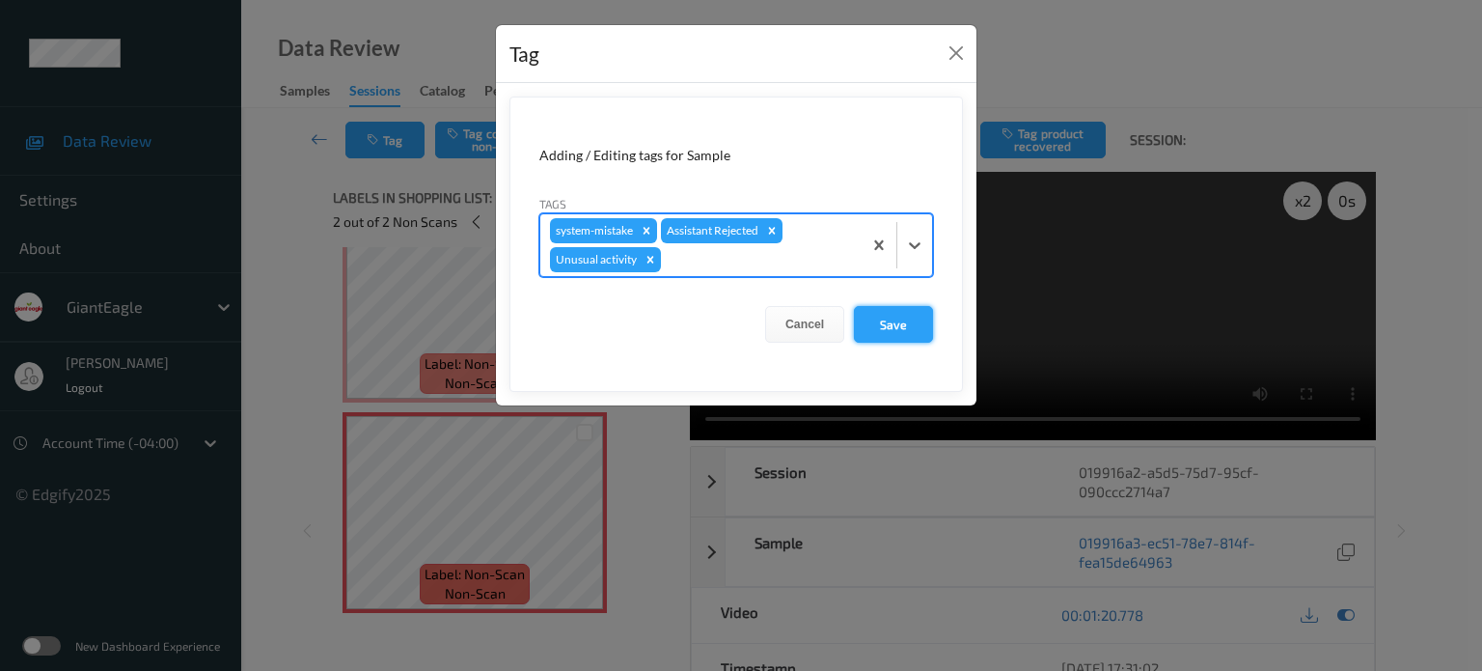
click at [882, 323] on button "Save" at bounding box center [893, 324] width 79 height 37
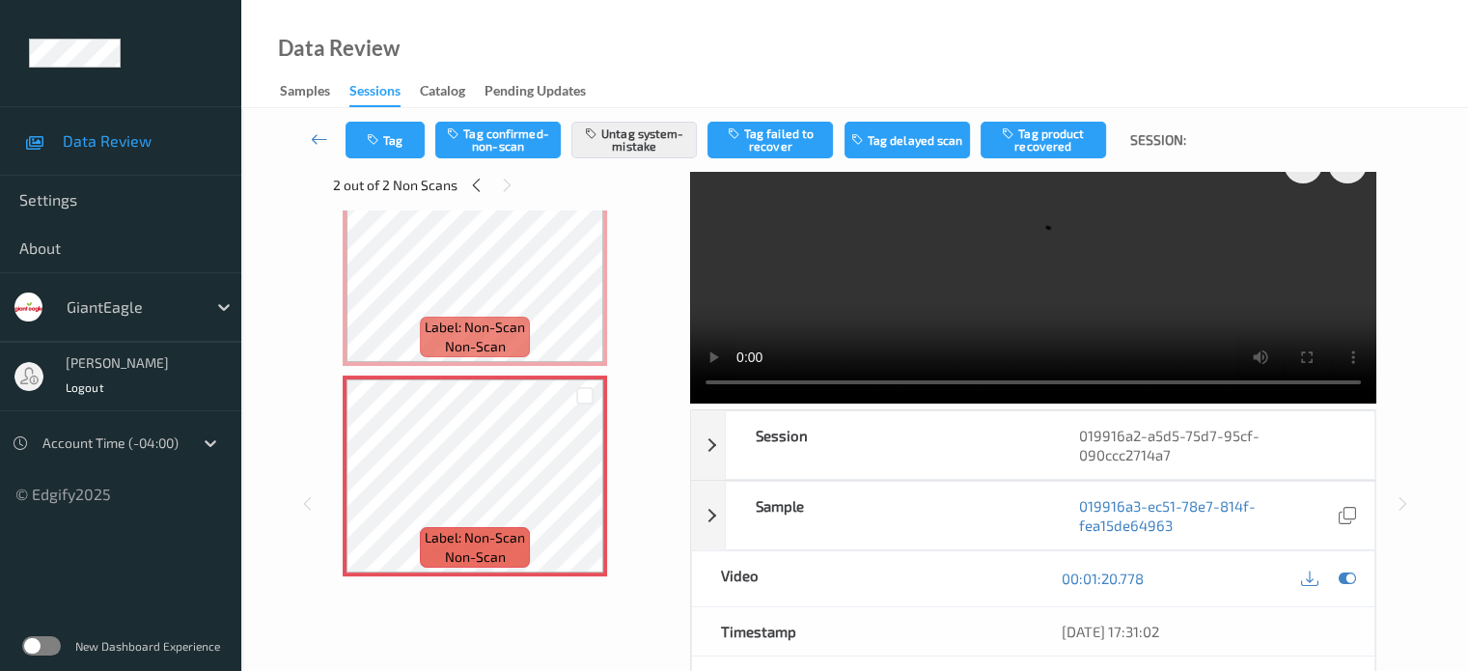
scroll to position [0, 0]
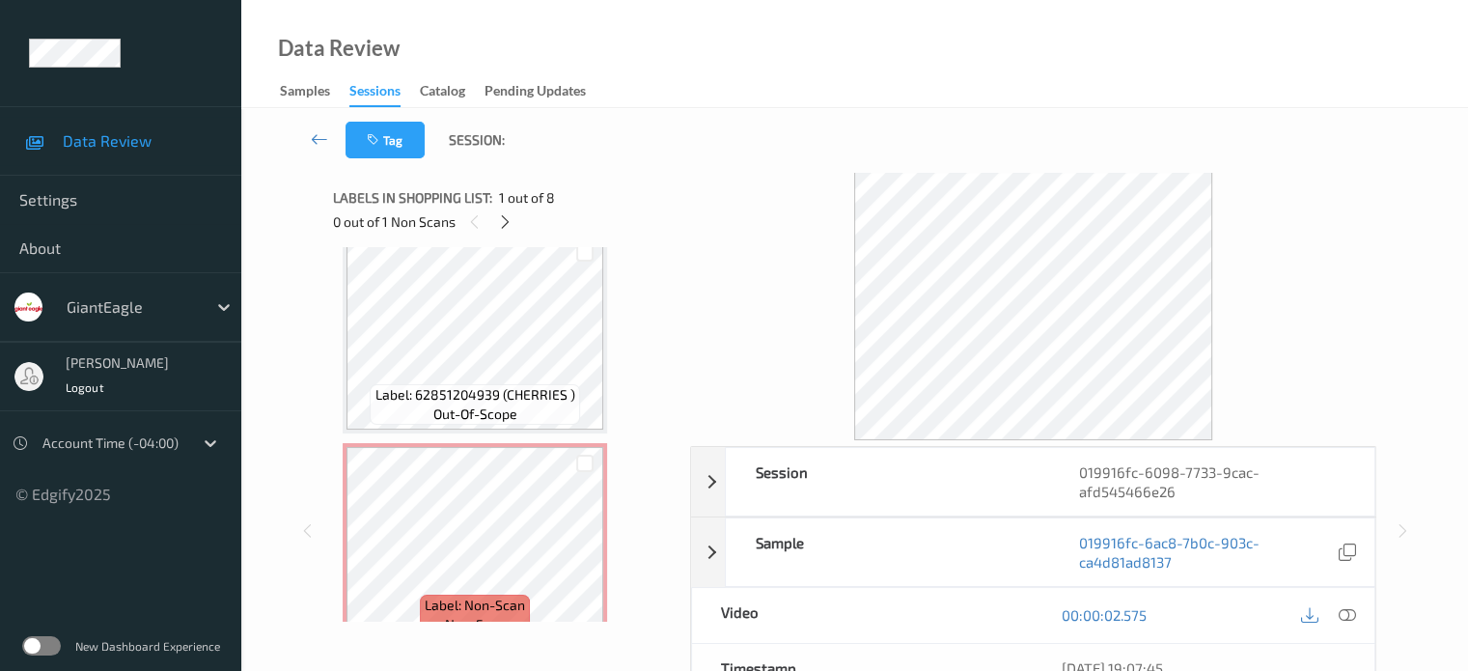
scroll to position [1317, 0]
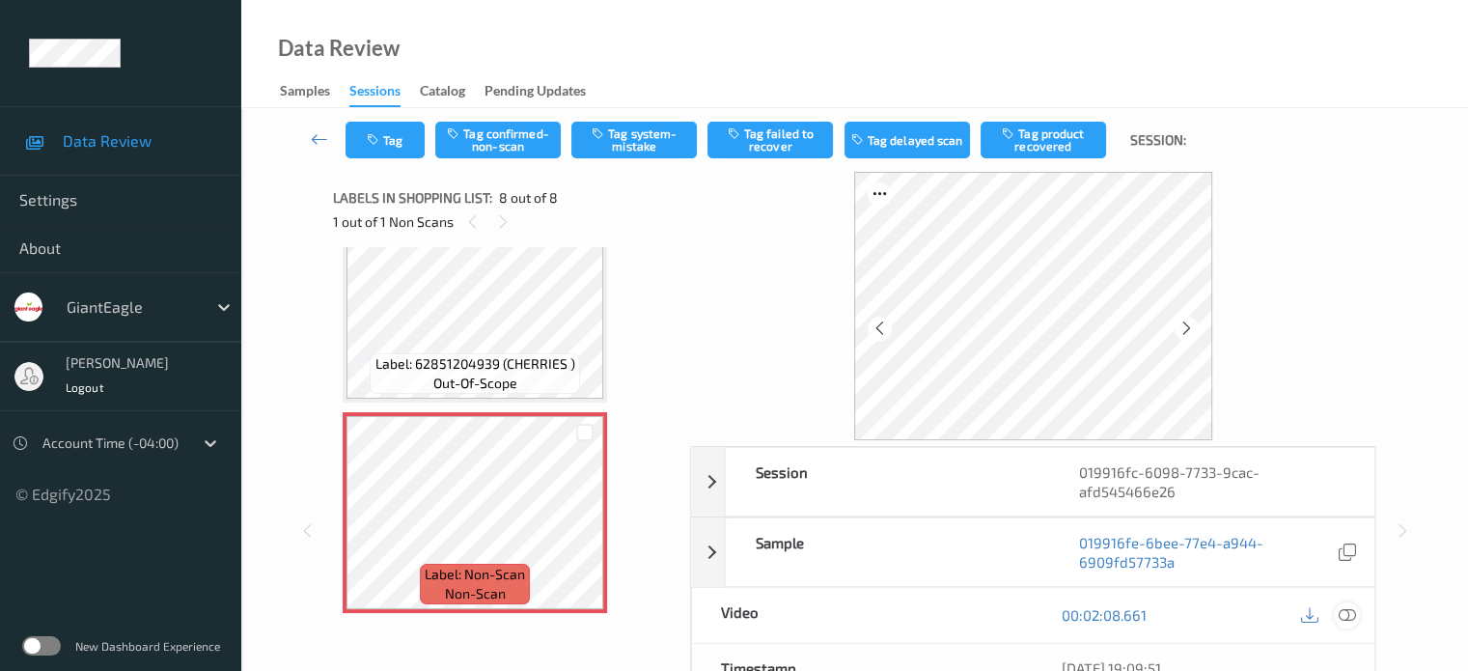
click at [1347, 609] on icon at bounding box center [1346, 614] width 17 height 17
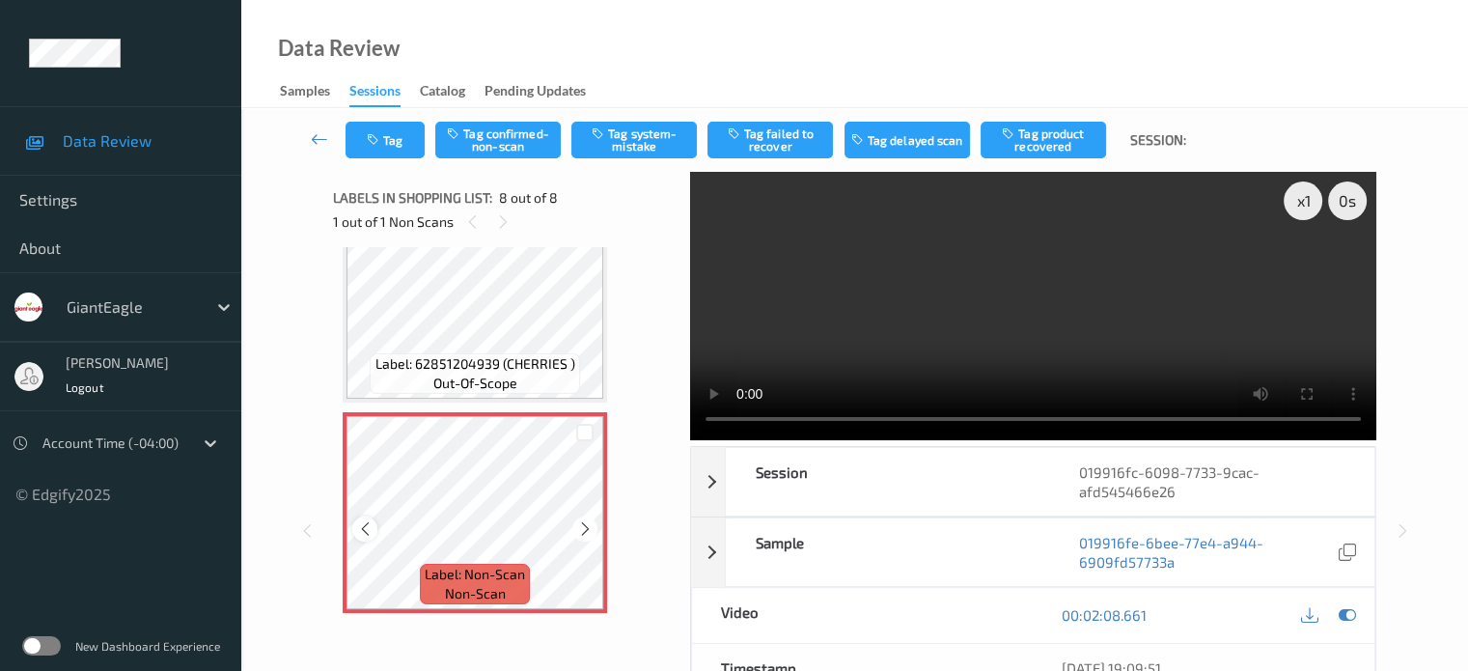
click at [375, 528] on div at bounding box center [364, 528] width 24 height 24
click at [367, 525] on icon at bounding box center [365, 528] width 16 height 17
click at [362, 528] on icon at bounding box center [365, 528] width 16 height 17
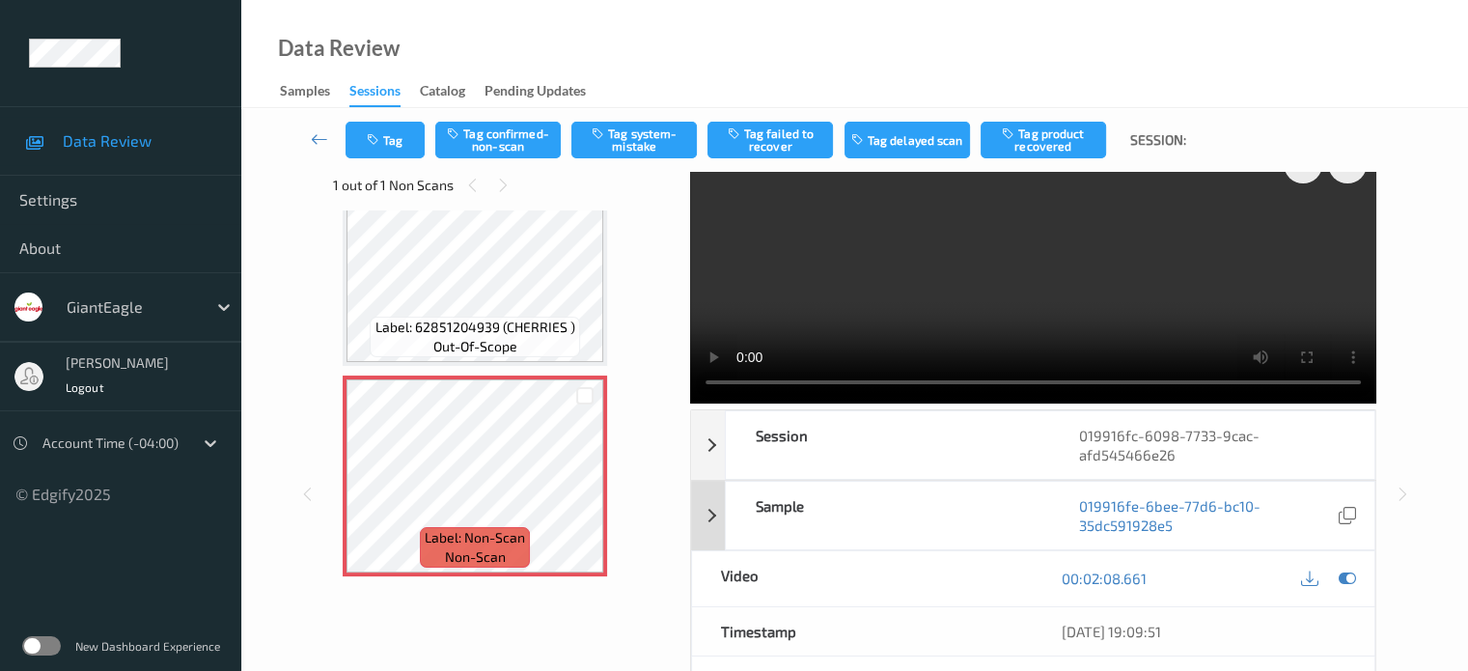
scroll to position [0, 0]
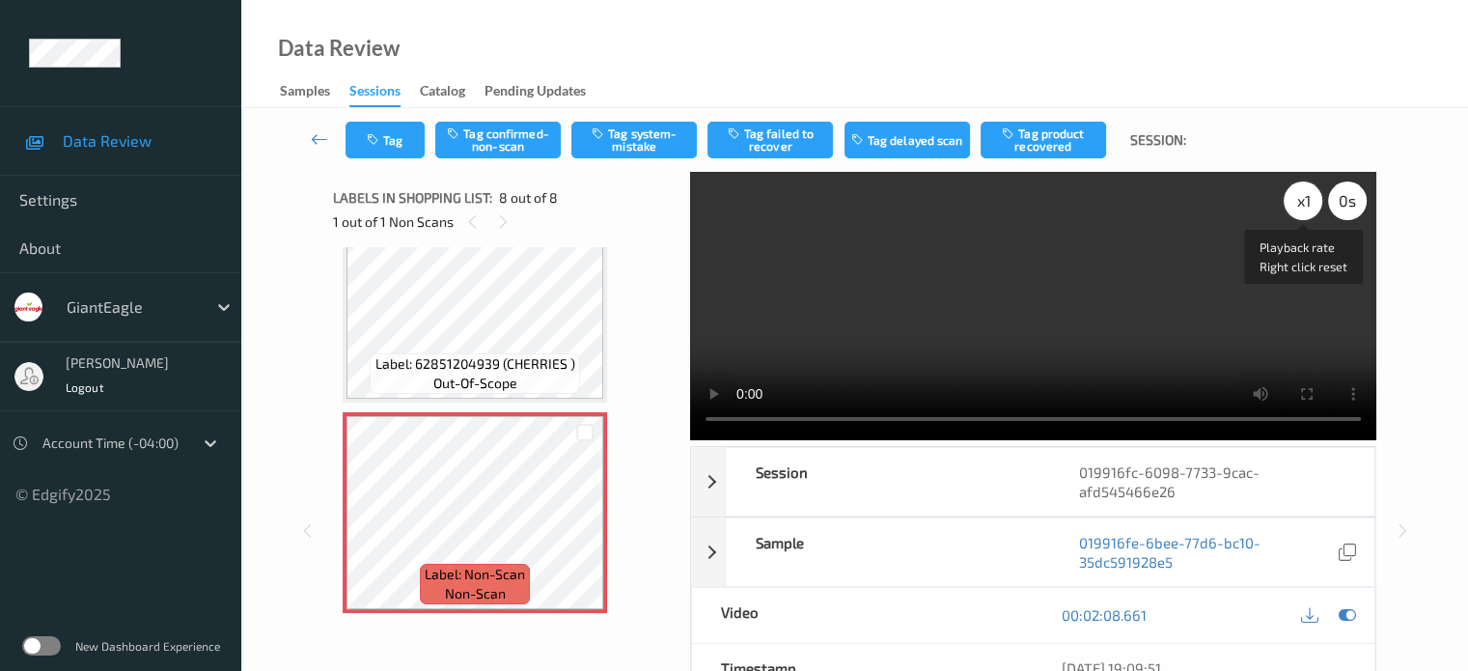
click at [1297, 198] on div "x 1" at bounding box center [1303, 200] width 39 height 39
click at [1304, 189] on div "x 2" at bounding box center [1303, 200] width 39 height 39
